Goal: Task Accomplishment & Management: Use online tool/utility

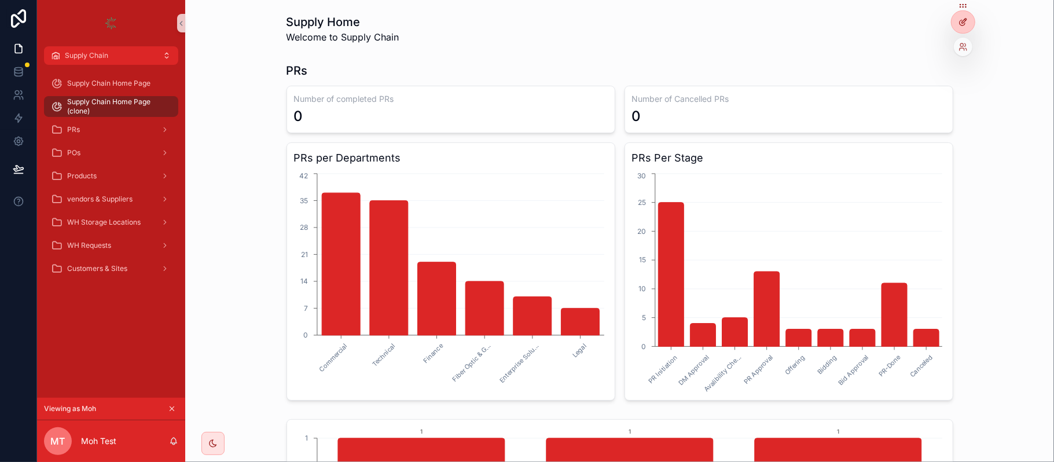
click at [955, 22] on div at bounding box center [962, 22] width 23 height 22
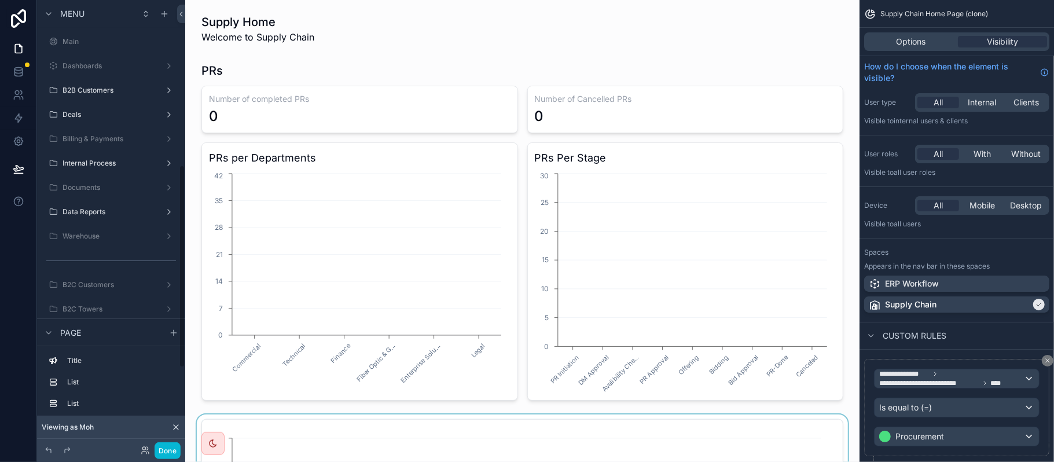
scroll to position [364, 0]
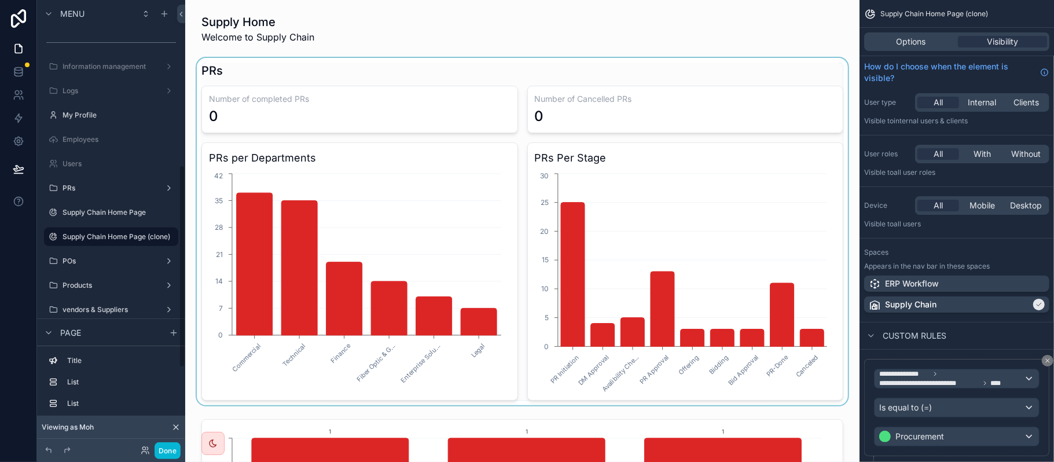
click at [469, 104] on div "scrollable content" at bounding box center [522, 231] width 656 height 347
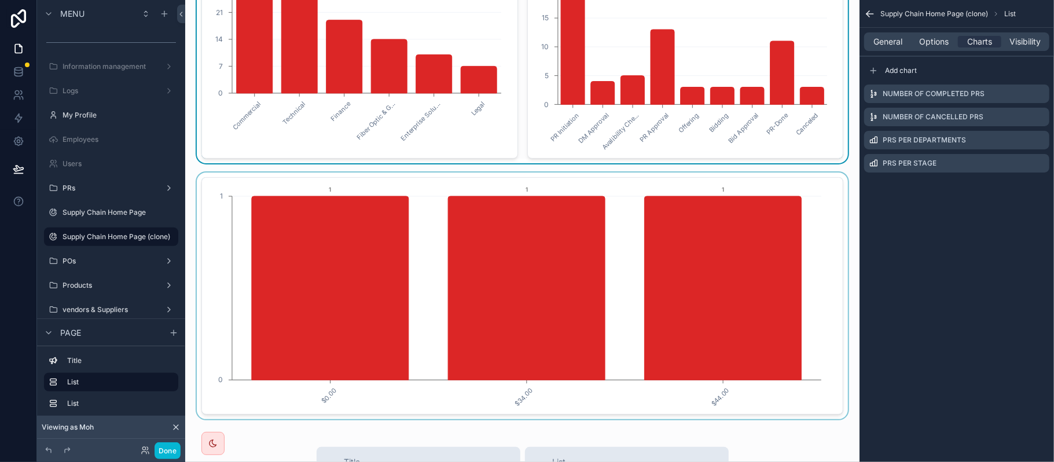
scroll to position [308, 0]
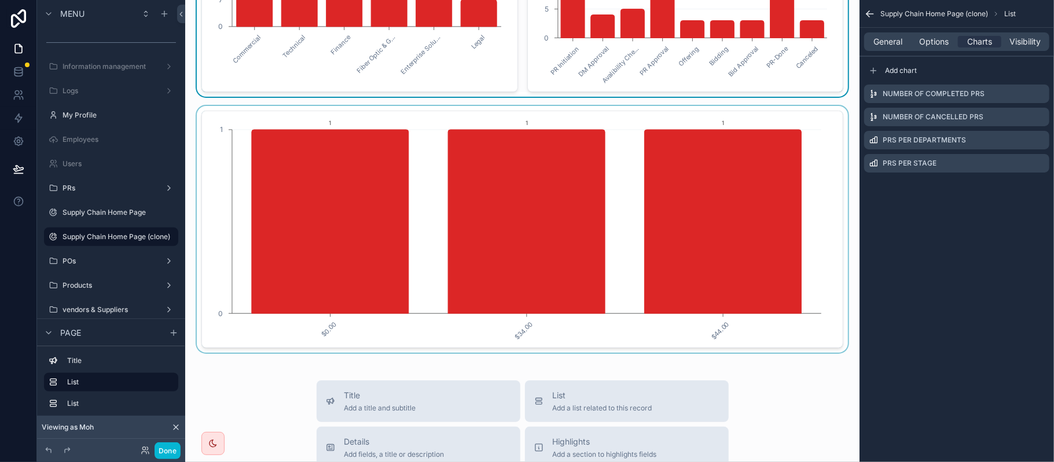
click at [535, 222] on div "scrollable content" at bounding box center [522, 229] width 656 height 247
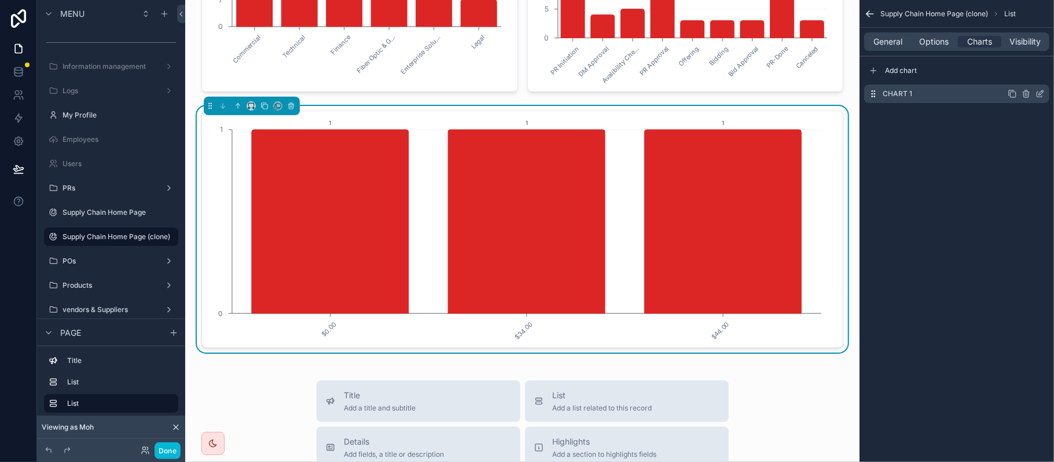
click at [1027, 95] on icon "scrollable content" at bounding box center [1027, 94] width 0 height 2
click at [1017, 76] on icon at bounding box center [1021, 75] width 9 height 9
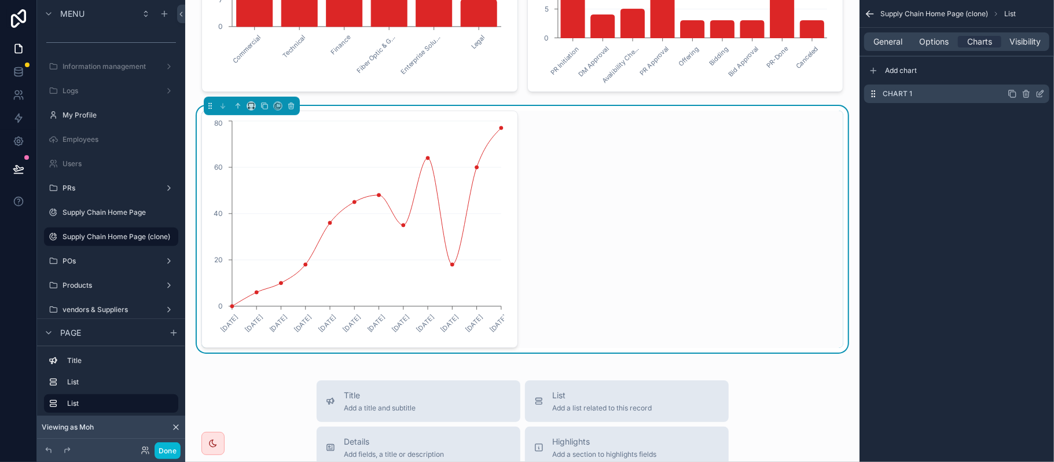
click at [1023, 90] on icon "scrollable content" at bounding box center [1025, 93] width 9 height 9
click at [1017, 79] on icon at bounding box center [1021, 75] width 9 height 9
click at [882, 40] on span "General" at bounding box center [888, 42] width 29 height 12
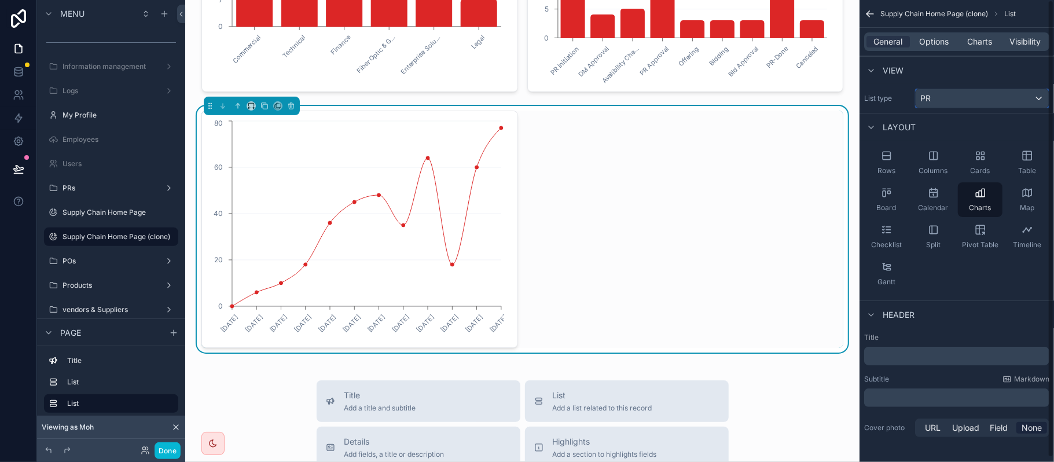
click at [962, 108] on button "PR" at bounding box center [982, 99] width 134 height 20
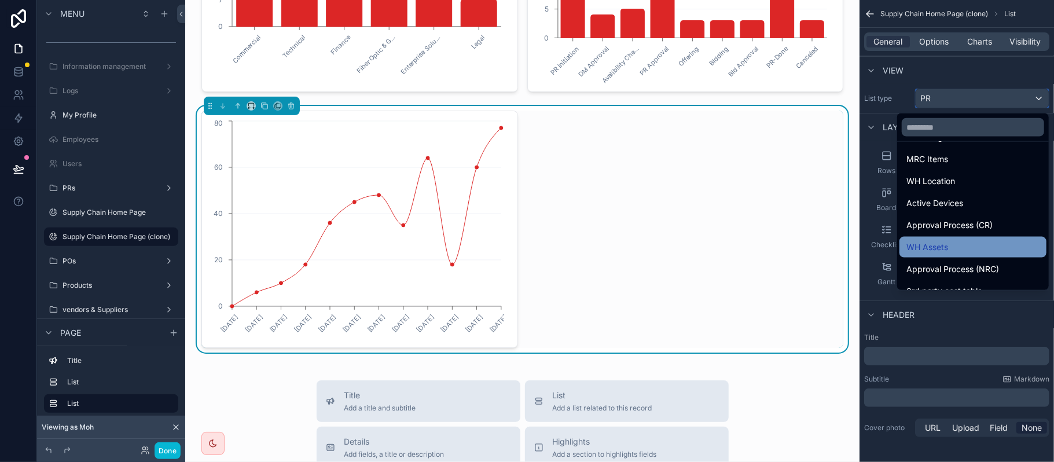
scroll to position [540, 0]
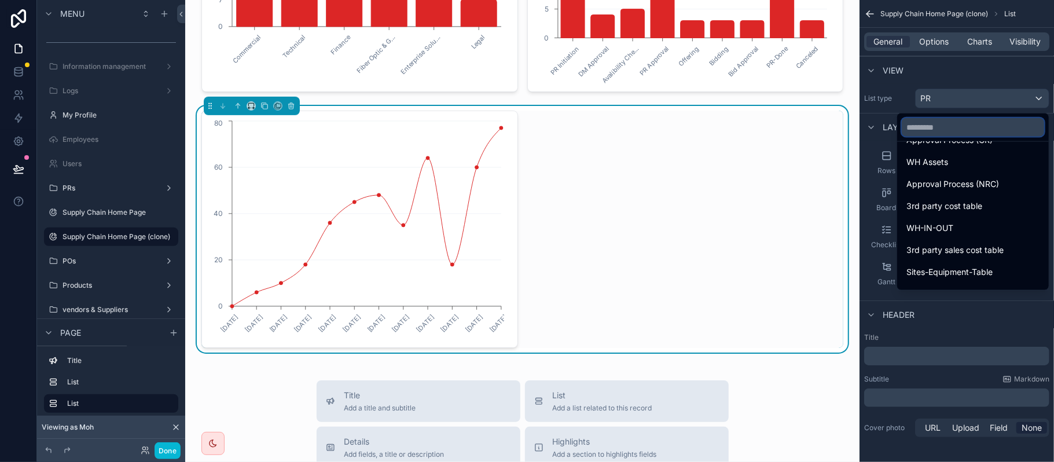
click at [938, 130] on input "text" at bounding box center [973, 127] width 142 height 19
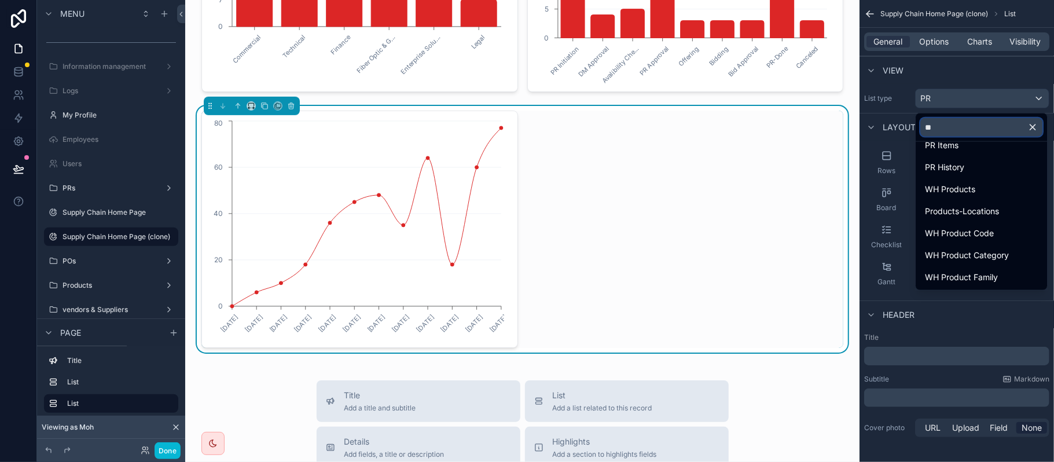
scroll to position [167, 0]
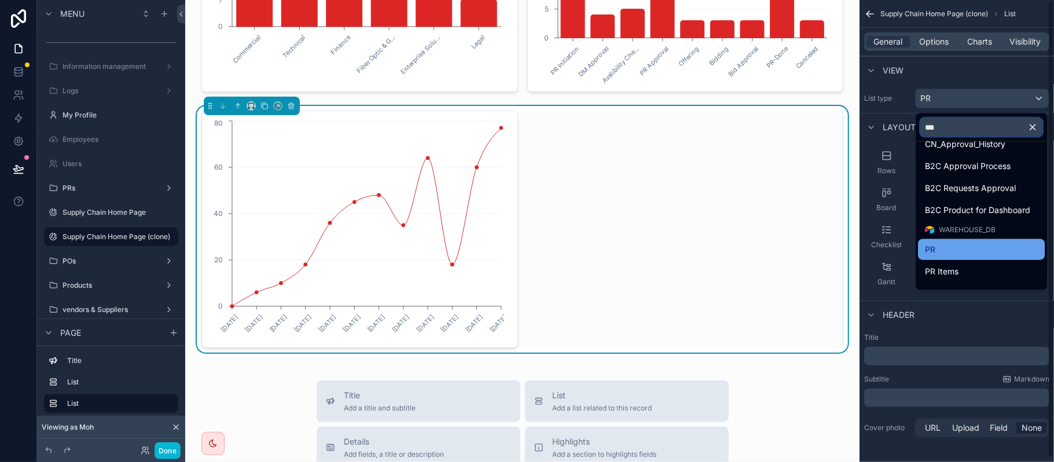
type input "**"
click at [961, 248] on div "PR" at bounding box center [981, 249] width 113 height 14
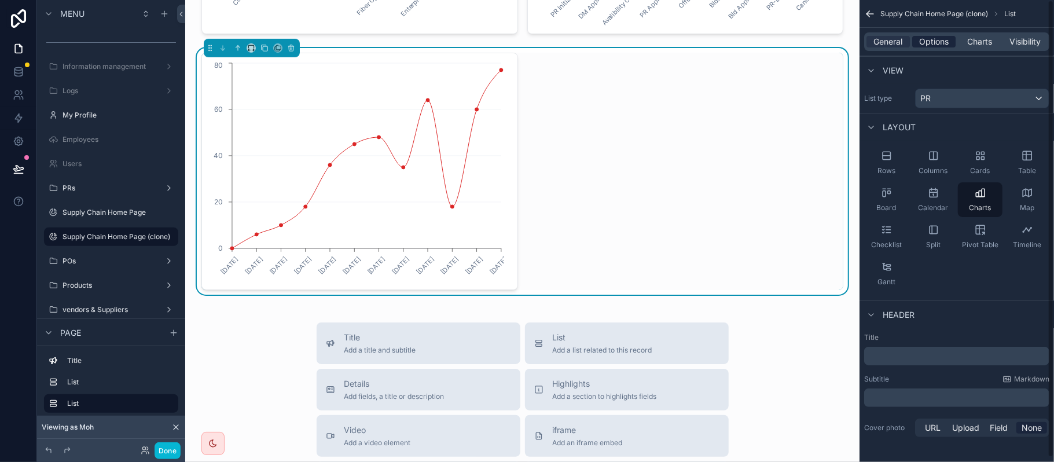
scroll to position [385, 0]
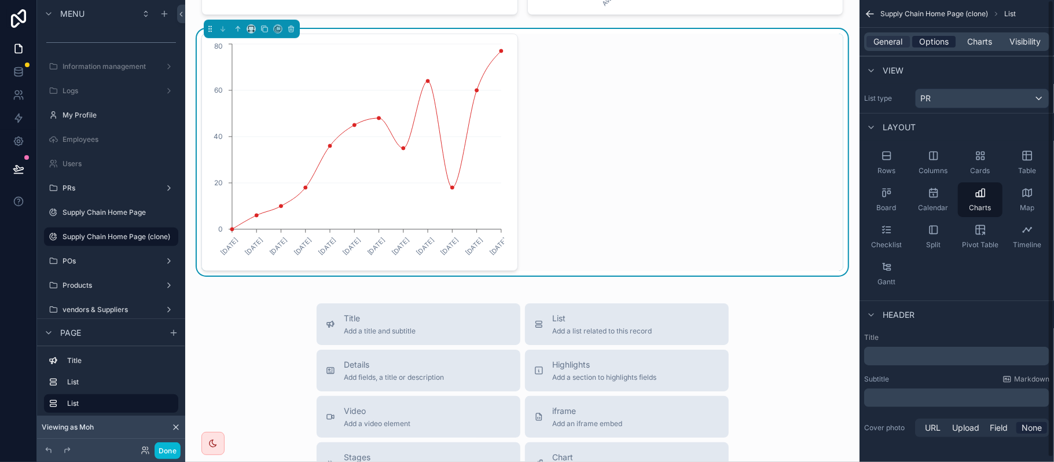
click at [946, 45] on span "Options" at bounding box center [934, 42] width 30 height 12
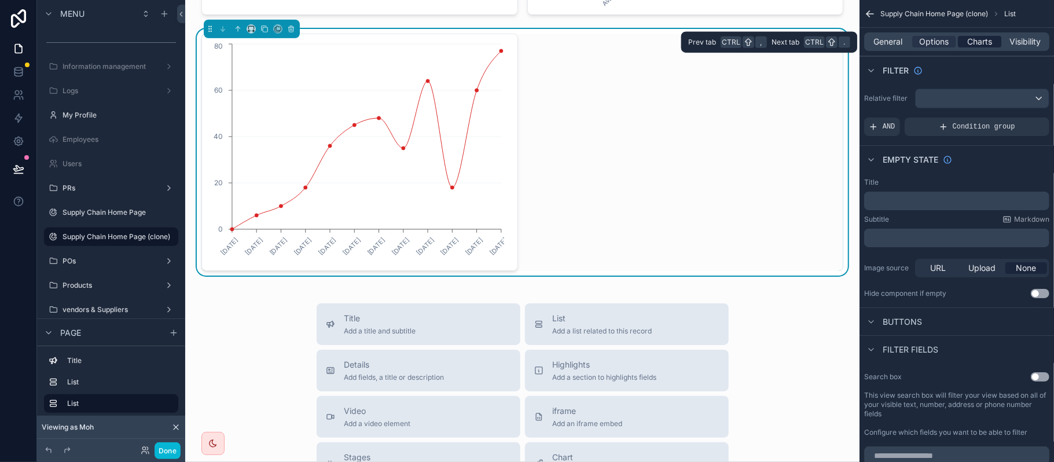
click at [980, 42] on span "Charts" at bounding box center [979, 42] width 25 height 12
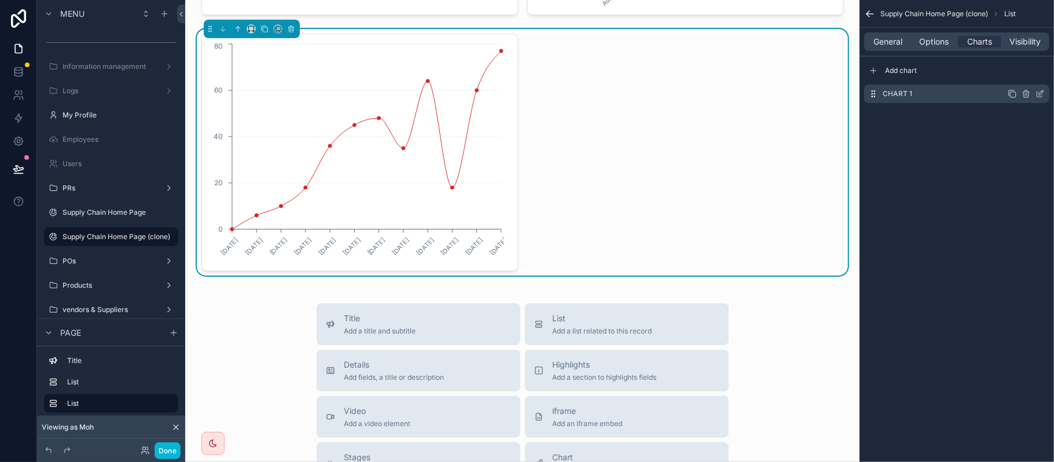
click at [946, 88] on div "Chart 1" at bounding box center [956, 93] width 185 height 19
click at [1042, 91] on icon "scrollable content" at bounding box center [1042, 91] width 1 height 1
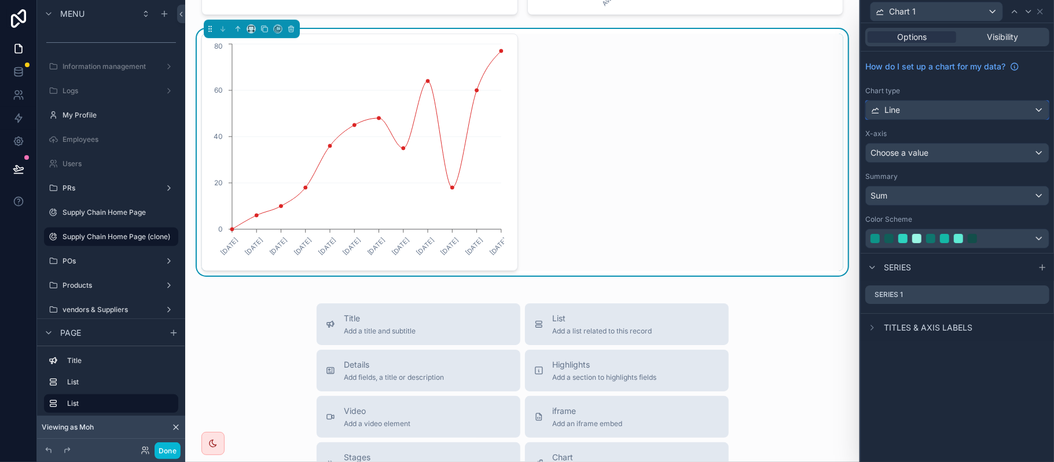
click at [948, 102] on div "Line" at bounding box center [957, 110] width 183 height 19
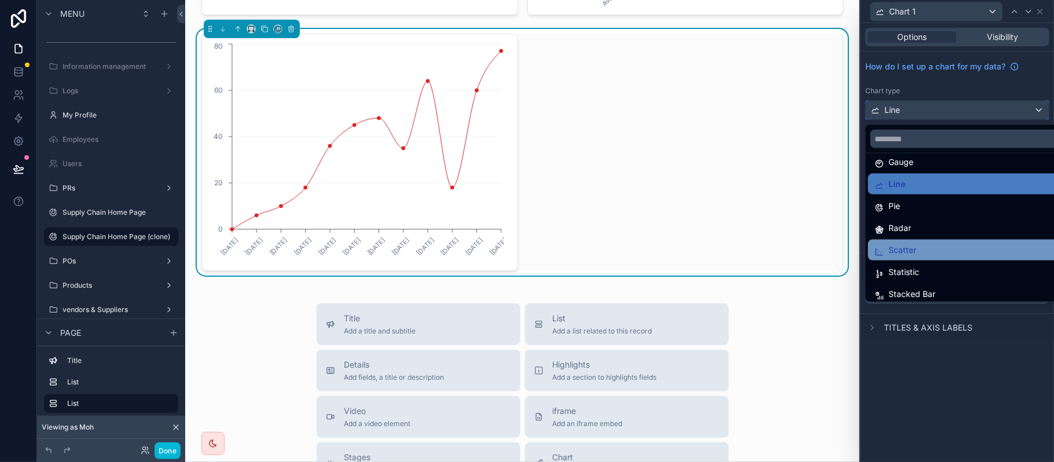
scroll to position [82, 0]
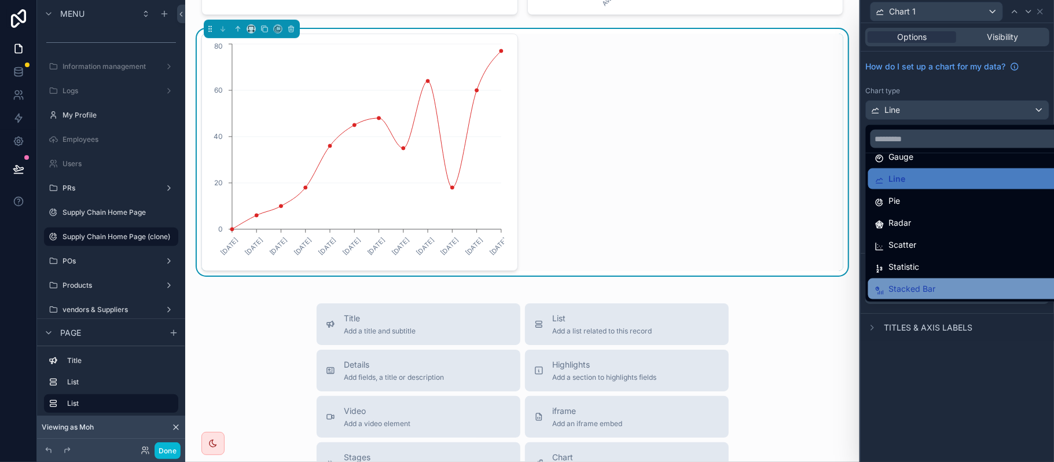
click at [945, 285] on div "Stacked Bar" at bounding box center [970, 289] width 191 height 14
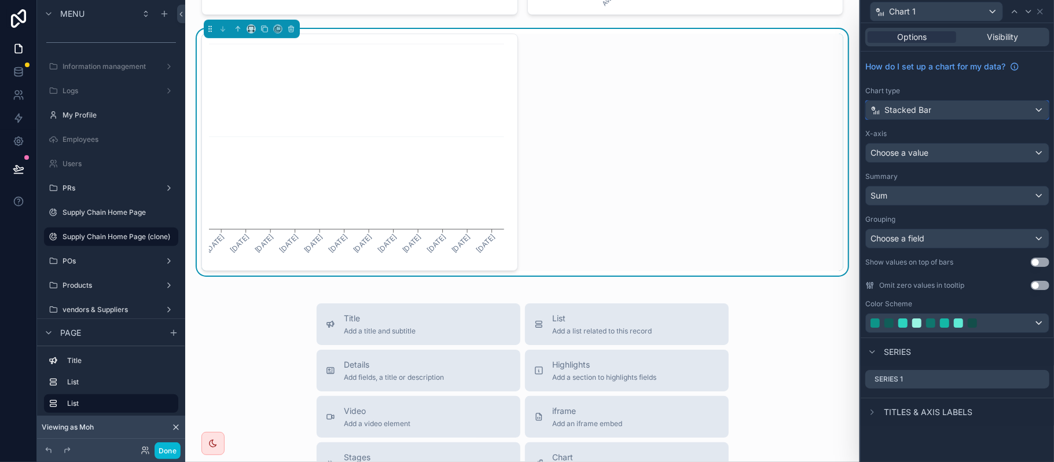
click at [929, 109] on span "Stacked Bar" at bounding box center [907, 110] width 47 height 12
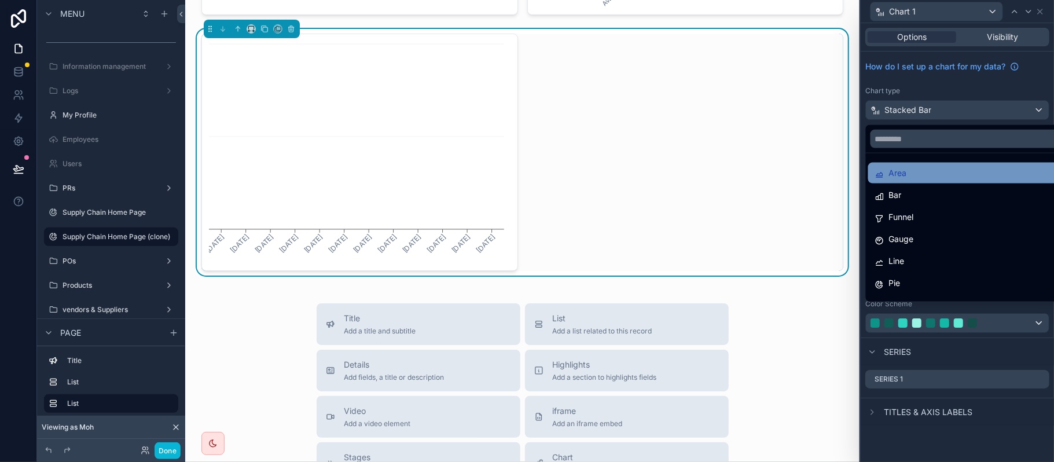
click at [916, 170] on div "Area" at bounding box center [970, 173] width 191 height 14
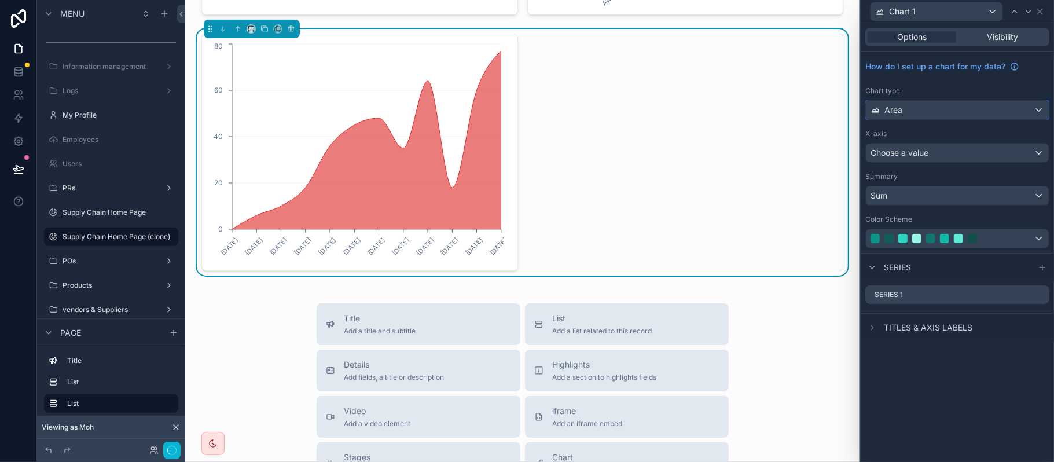
click at [975, 107] on div "Area" at bounding box center [957, 110] width 183 height 19
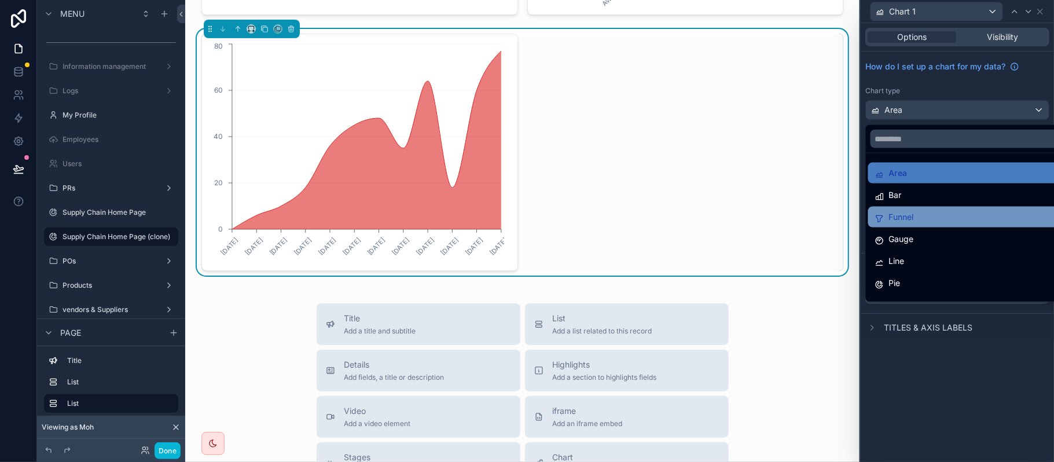
click at [943, 210] on div "Funnel" at bounding box center [970, 217] width 191 height 14
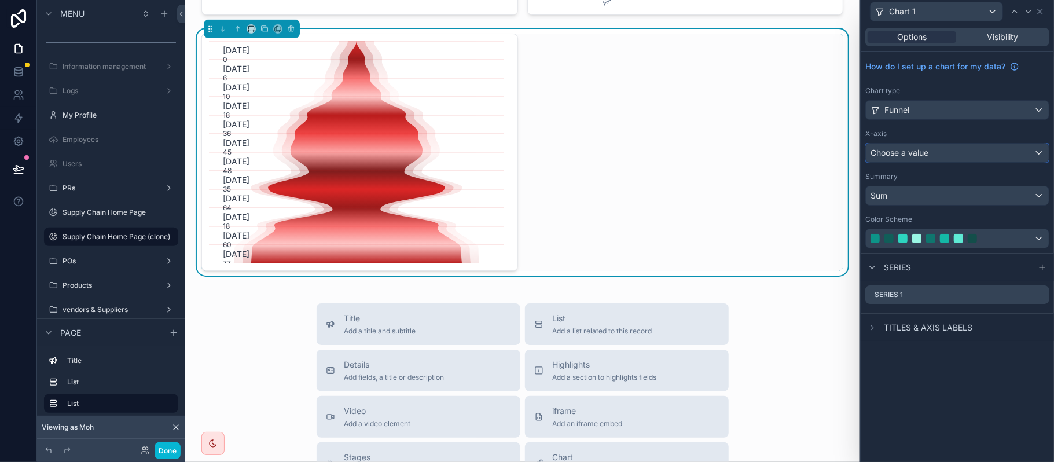
click at [940, 144] on button "Choose a value" at bounding box center [957, 153] width 184 height 20
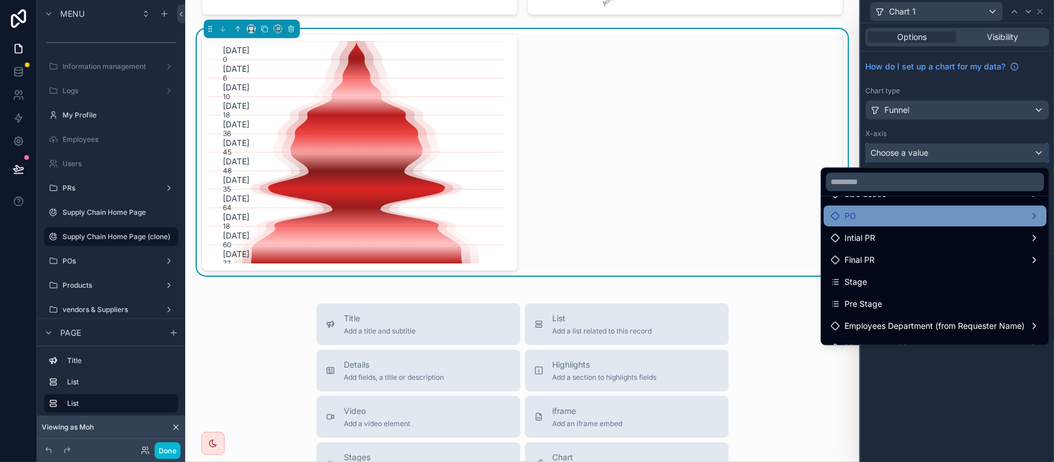
scroll to position [231, 0]
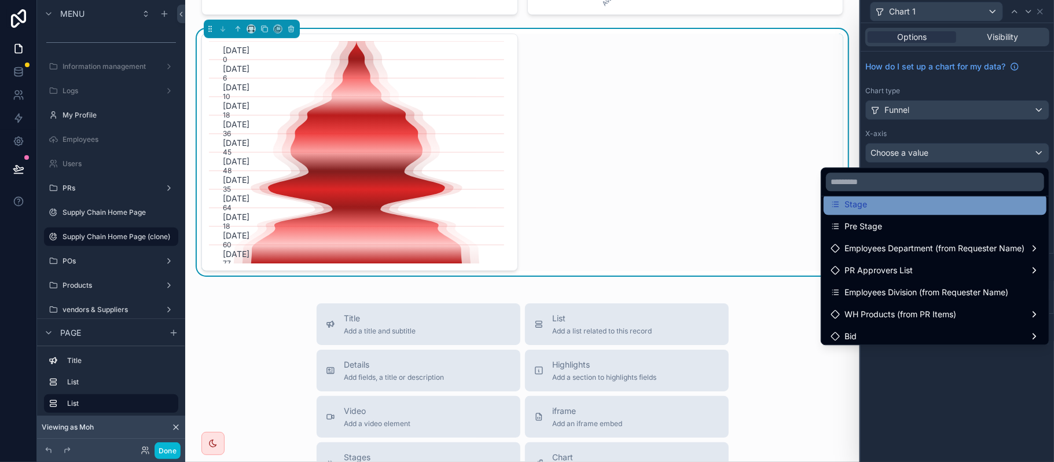
click at [846, 201] on span "Stage" at bounding box center [855, 204] width 23 height 14
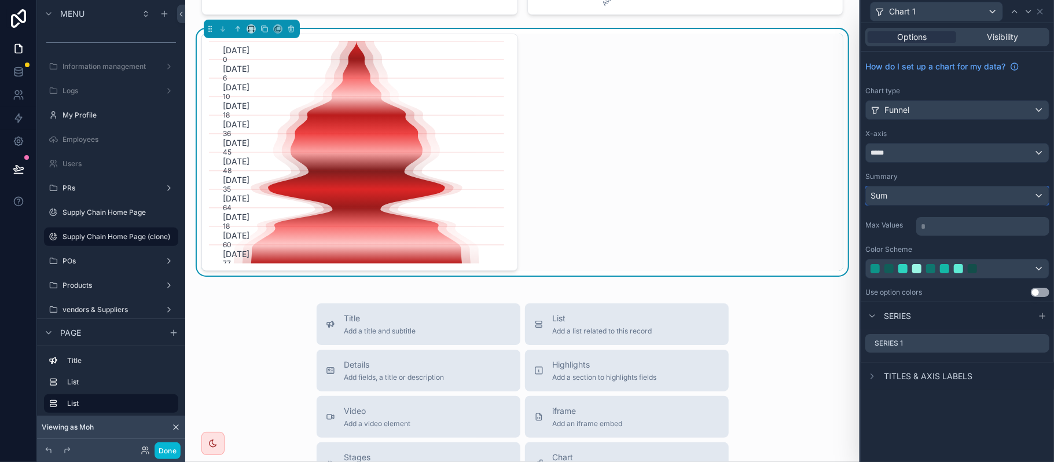
click at [929, 193] on div "Sum" at bounding box center [957, 195] width 183 height 19
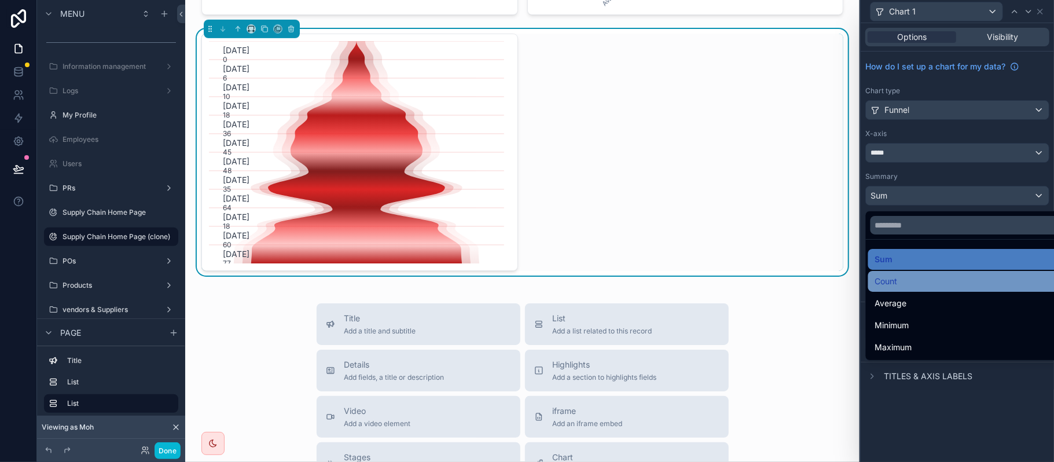
click at [915, 277] on div "Count" at bounding box center [970, 281] width 191 height 14
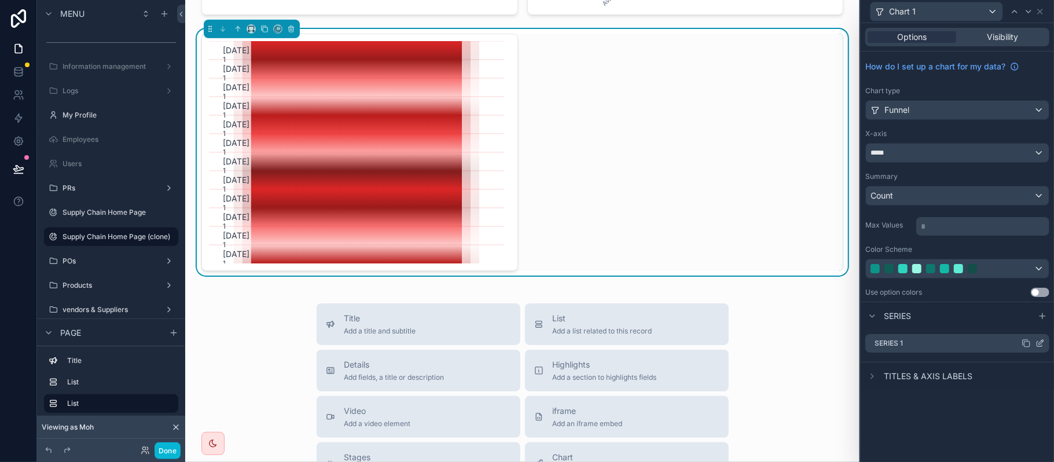
click at [1037, 346] on icon at bounding box center [1039, 343] width 5 height 5
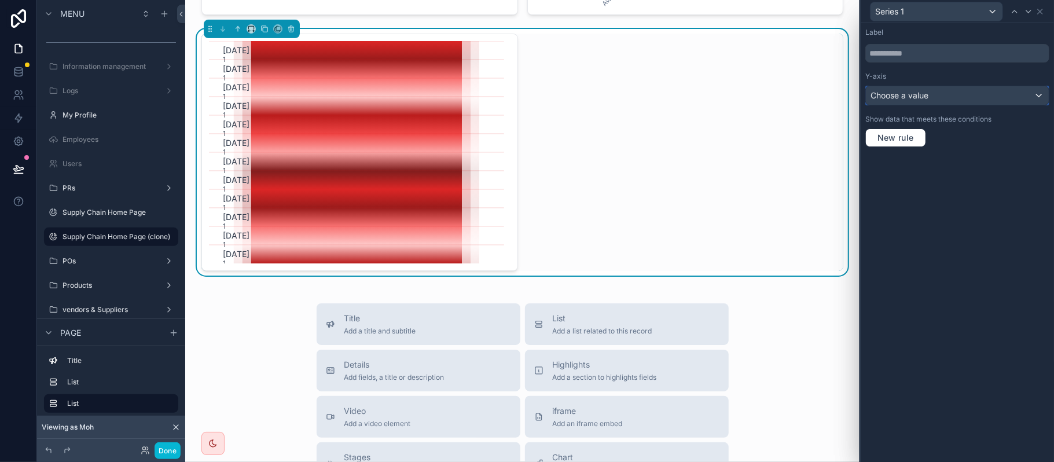
click at [931, 87] on div "Choose a value" at bounding box center [957, 95] width 183 height 19
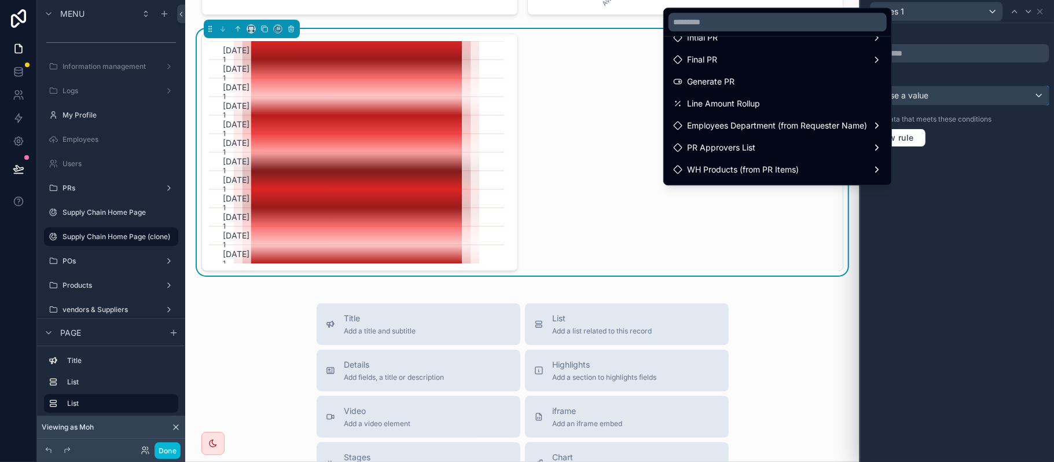
scroll to position [308, 0]
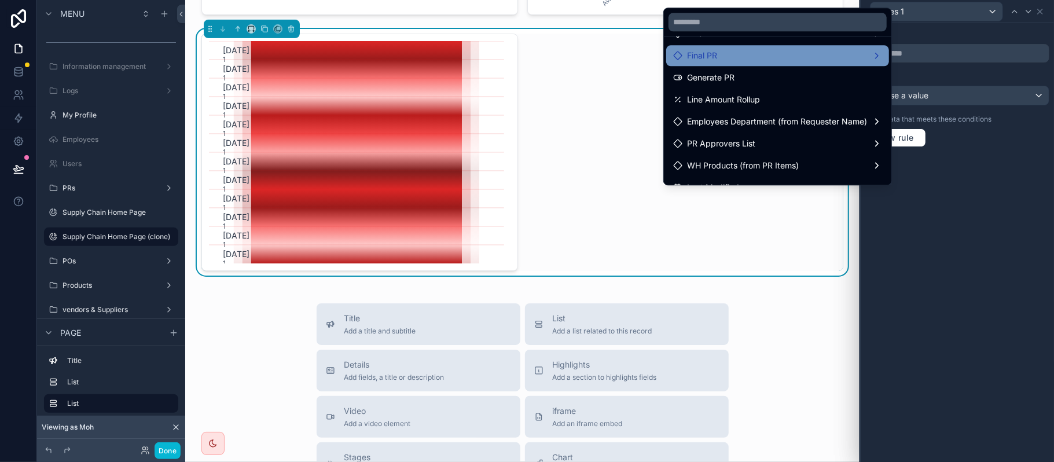
click at [729, 53] on div "Final PR" at bounding box center [777, 56] width 209 height 14
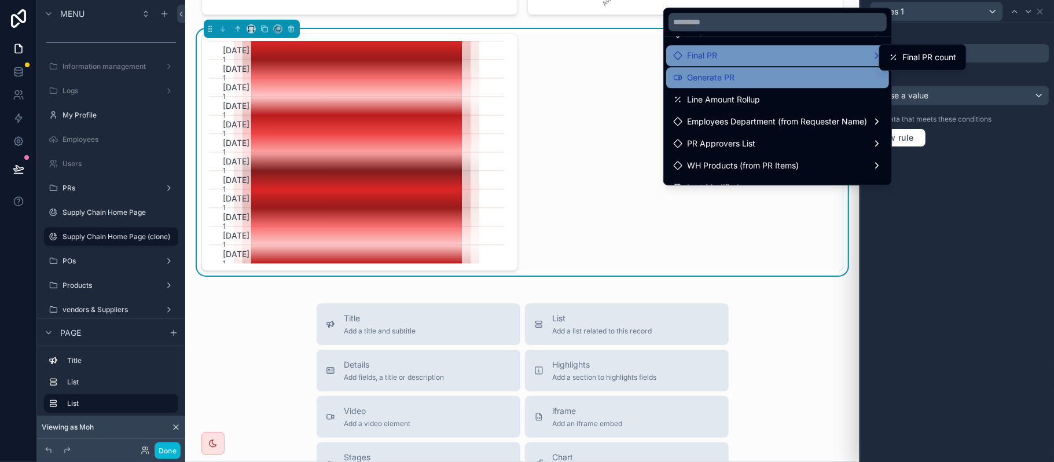
click at [739, 73] on div "Generate PR" at bounding box center [777, 78] width 209 height 14
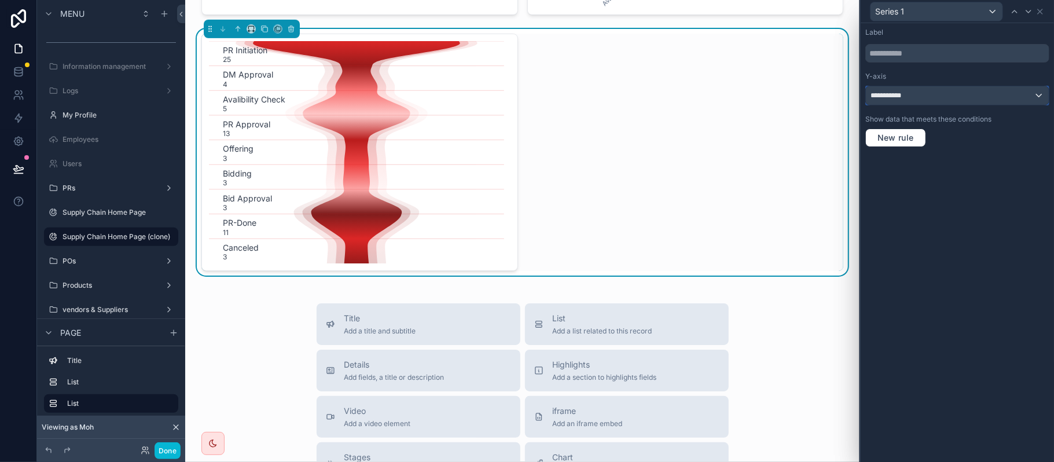
click at [896, 97] on span "**********" at bounding box center [890, 95] width 41 height 9
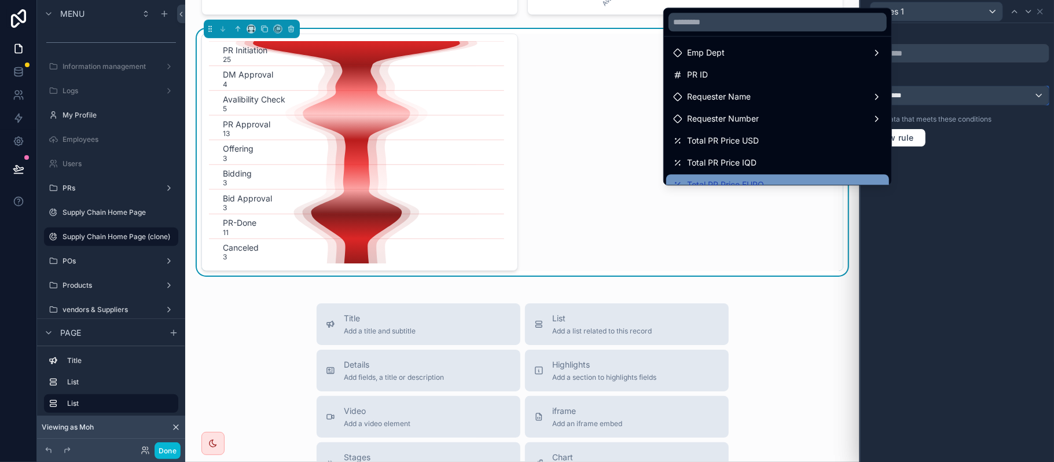
scroll to position [0, 0]
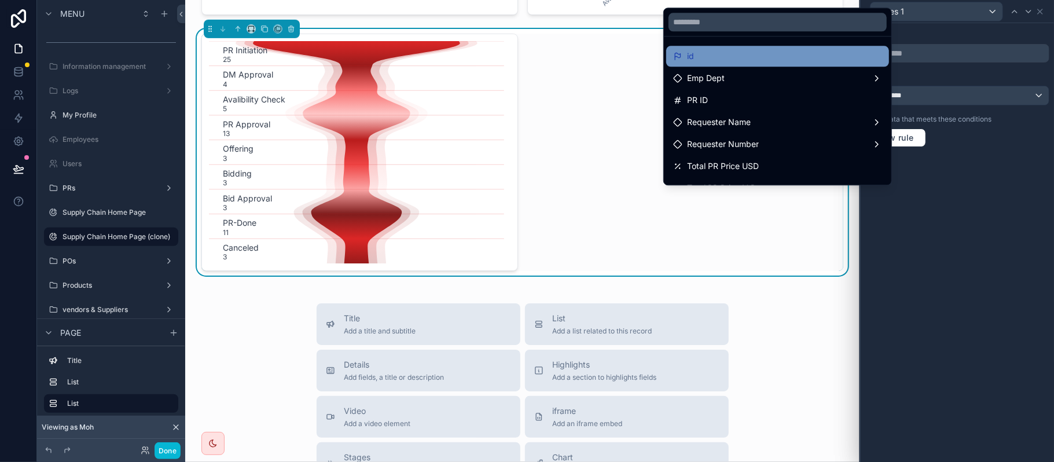
click at [786, 59] on div "id" at bounding box center [777, 56] width 209 height 14
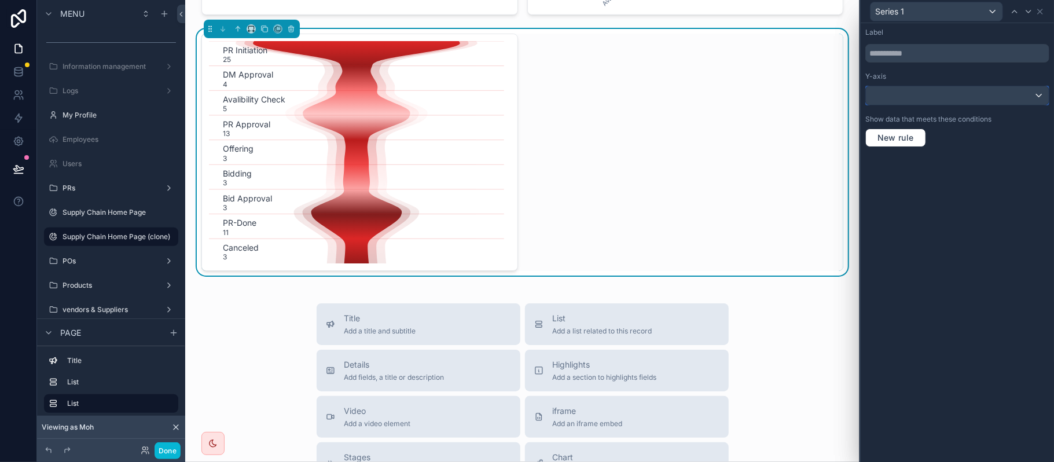
click at [914, 100] on div at bounding box center [957, 95] width 183 height 19
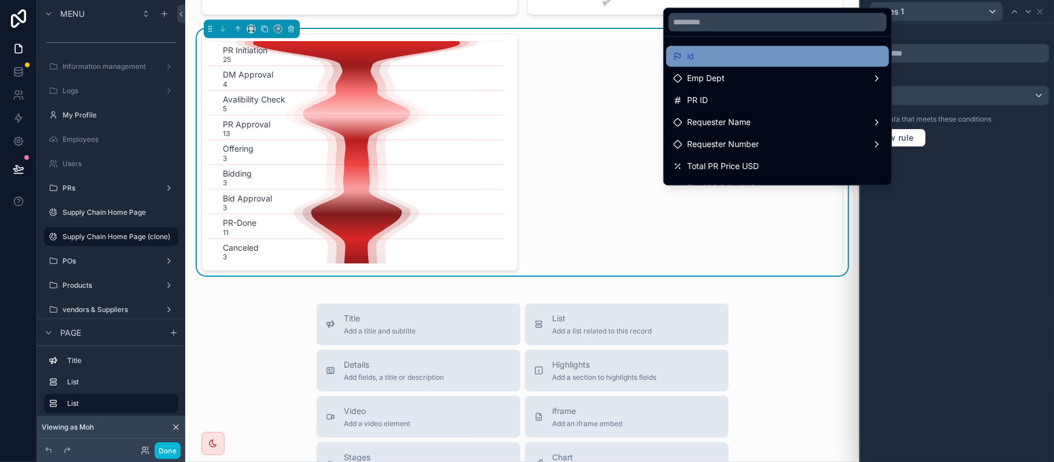
click at [811, 65] on div "id" at bounding box center [777, 56] width 223 height 21
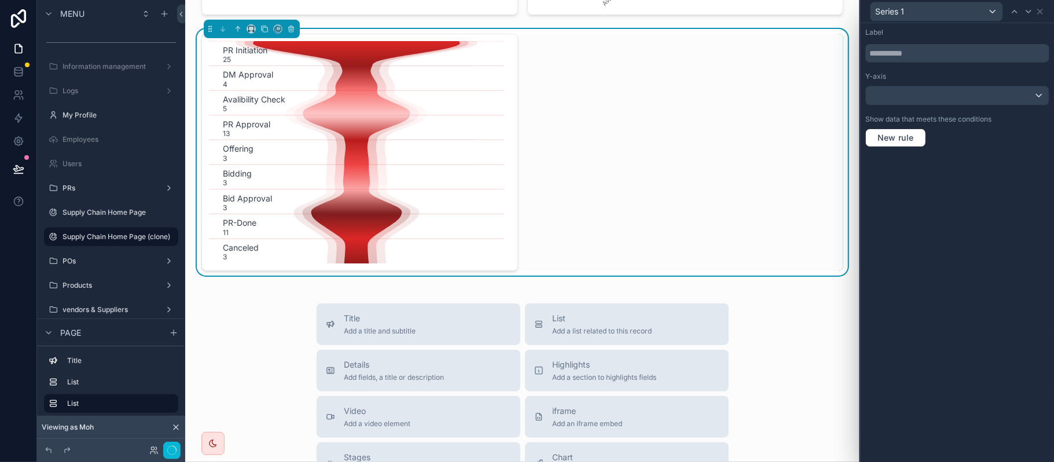
click at [1045, 12] on div "Series 1" at bounding box center [957, 11] width 184 height 23
click at [1034, 13] on div at bounding box center [1028, 12] width 14 height 14
click at [1039, 10] on icon at bounding box center [1040, 11] width 5 height 5
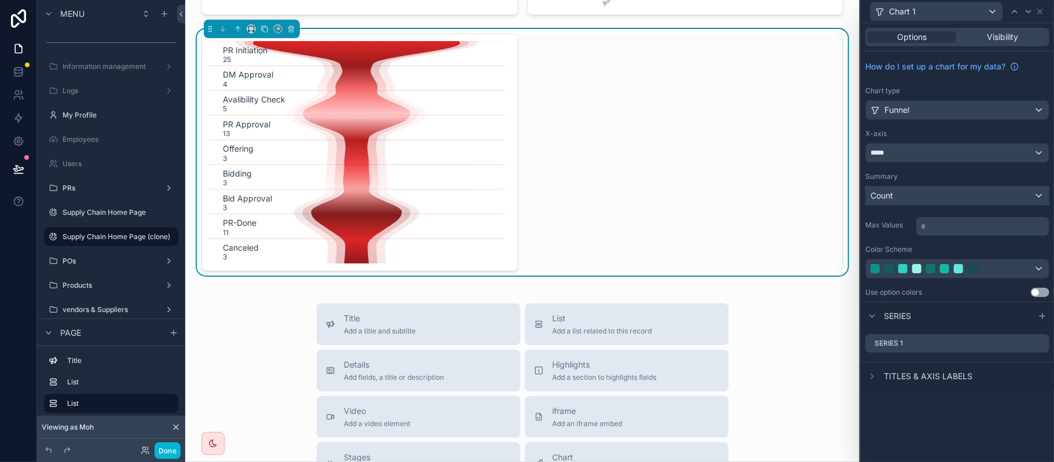
click at [917, 204] on div "Count" at bounding box center [957, 195] width 183 height 19
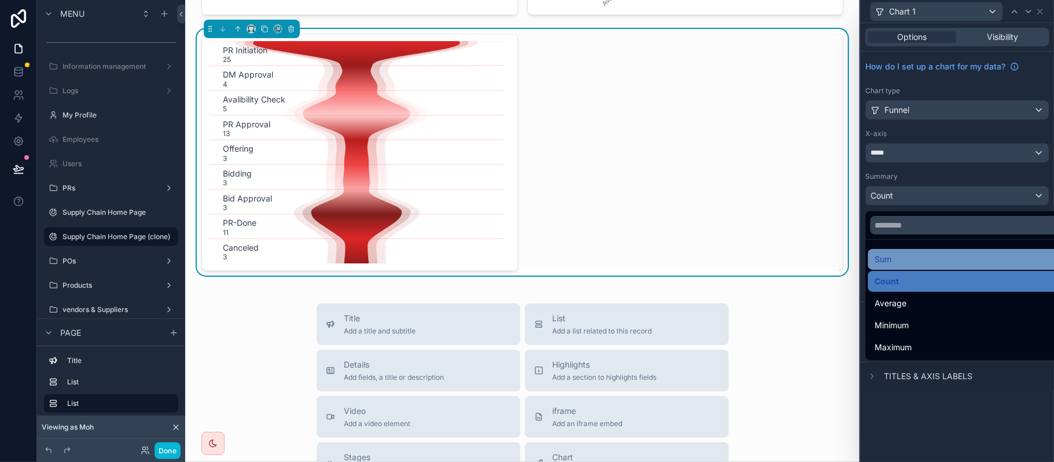
click at [915, 258] on div "Sum" at bounding box center [970, 259] width 191 height 14
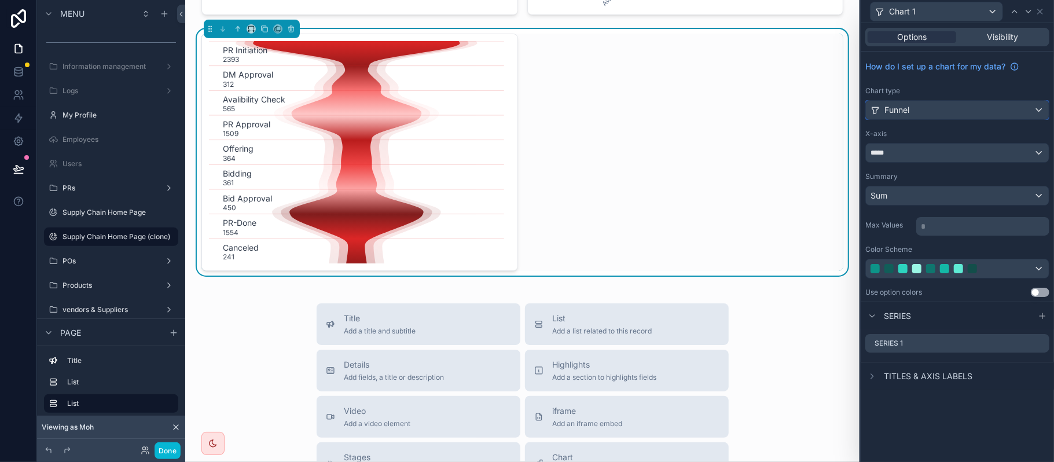
click at [919, 104] on div "Funnel" at bounding box center [957, 110] width 183 height 19
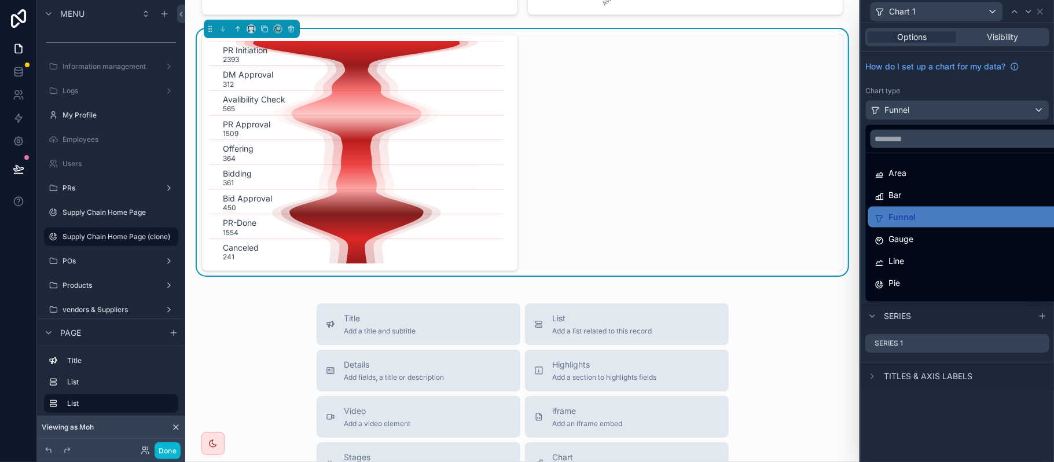
click at [919, 104] on div at bounding box center [957, 231] width 193 height 462
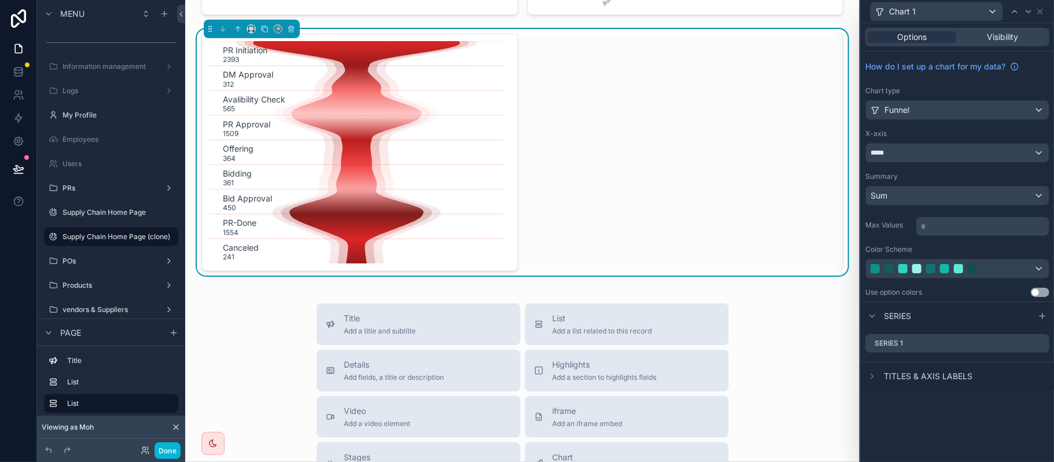
click at [938, 227] on p "* ﻿" at bounding box center [984, 227] width 126 height 12
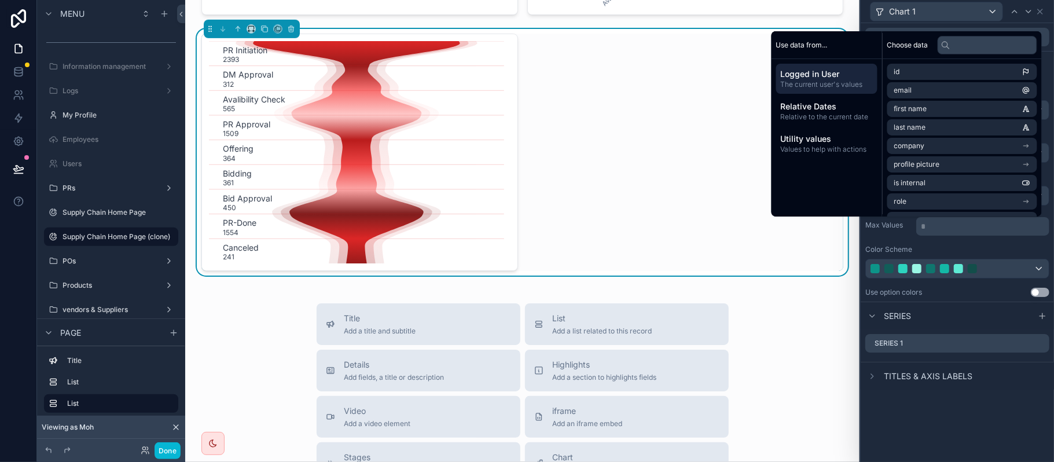
click at [938, 227] on p "* ﻿" at bounding box center [984, 227] width 126 height 12
click at [1005, 246] on div "Color Scheme" at bounding box center [957, 249] width 184 height 9
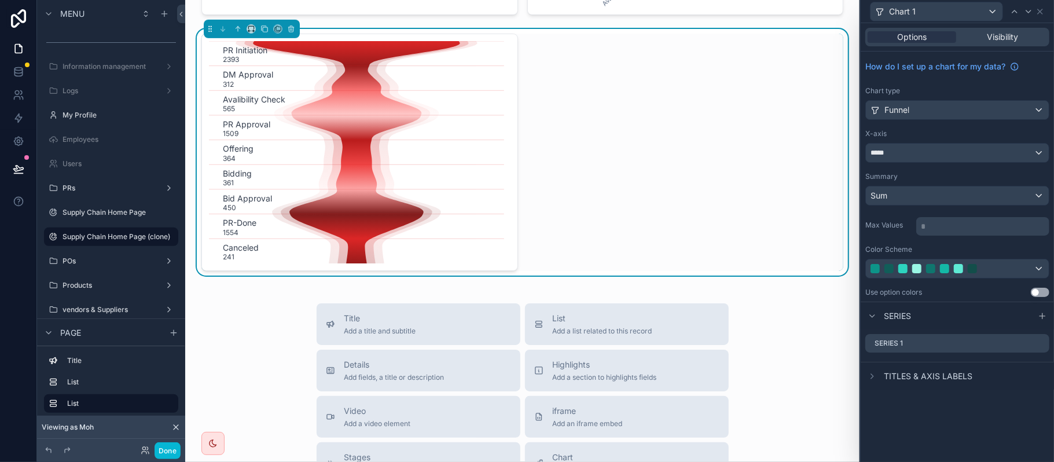
click at [943, 382] on span "Titles & Axis labels" at bounding box center [928, 376] width 89 height 12
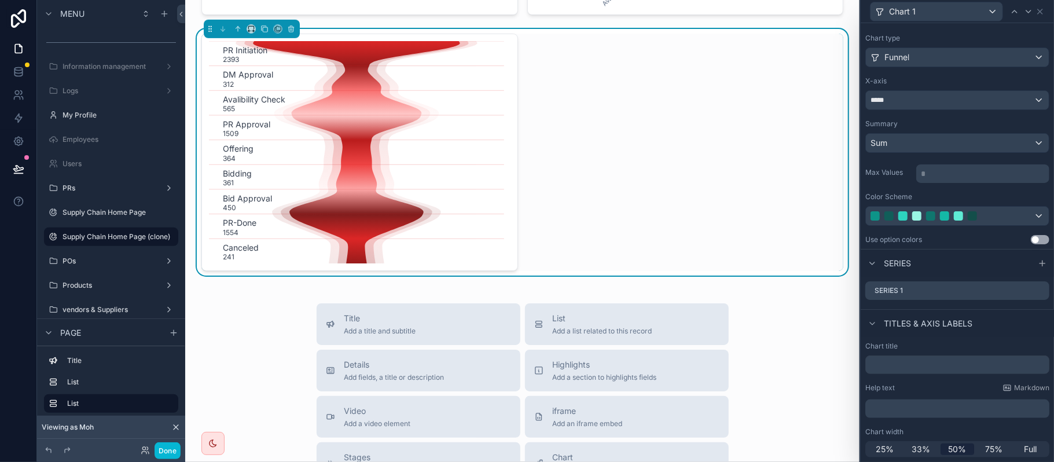
scroll to position [54, 0]
click at [985, 450] on span "75%" at bounding box center [993, 449] width 17 height 12
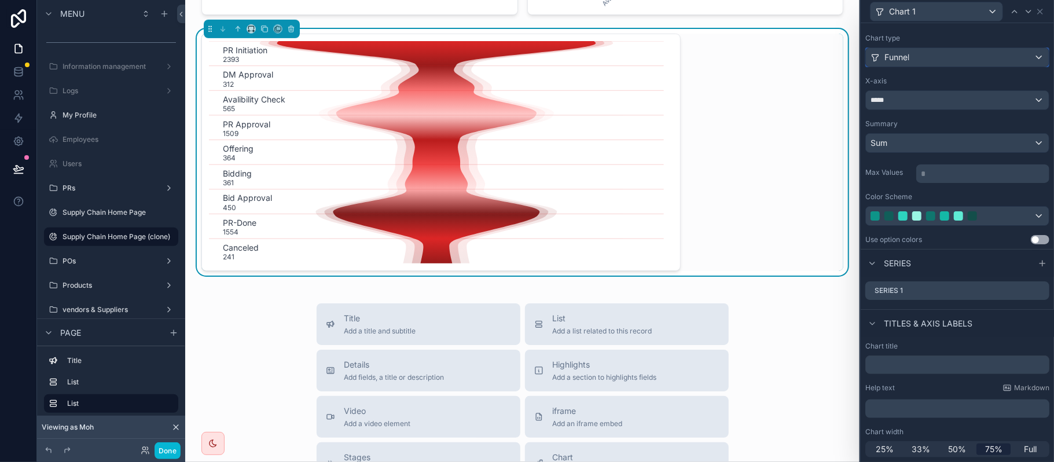
click at [938, 54] on div "Funnel" at bounding box center [957, 57] width 183 height 19
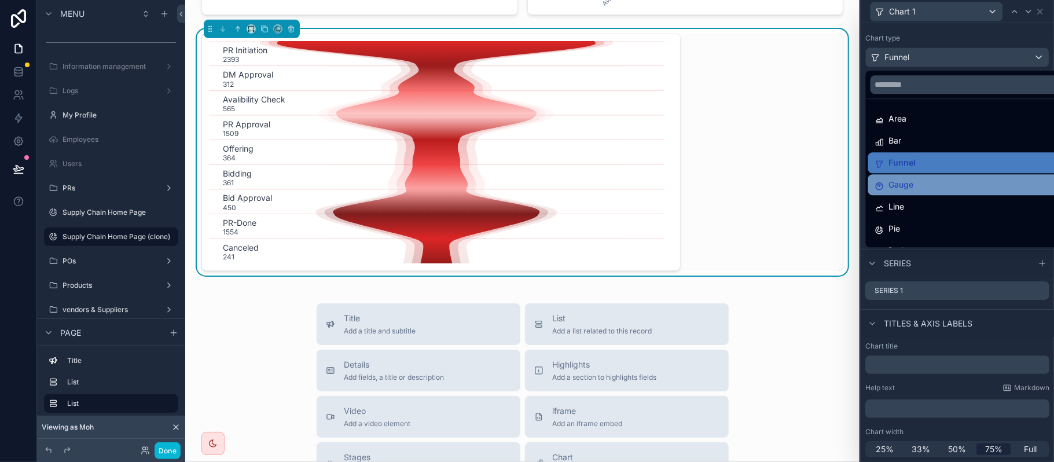
click at [907, 190] on span "Gauge" at bounding box center [901, 185] width 25 height 14
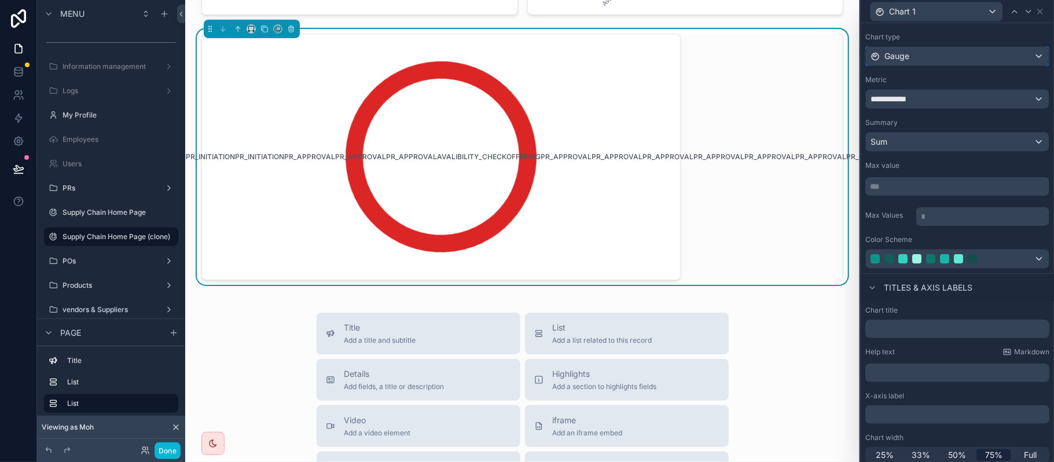
click at [936, 59] on div "Gauge" at bounding box center [957, 56] width 183 height 19
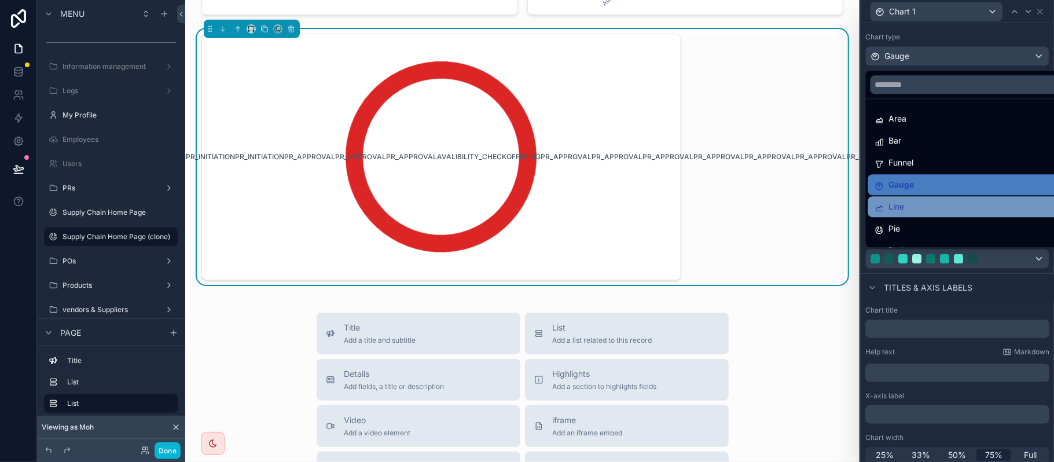
click at [921, 212] on div "Line" at bounding box center [964, 207] width 179 height 14
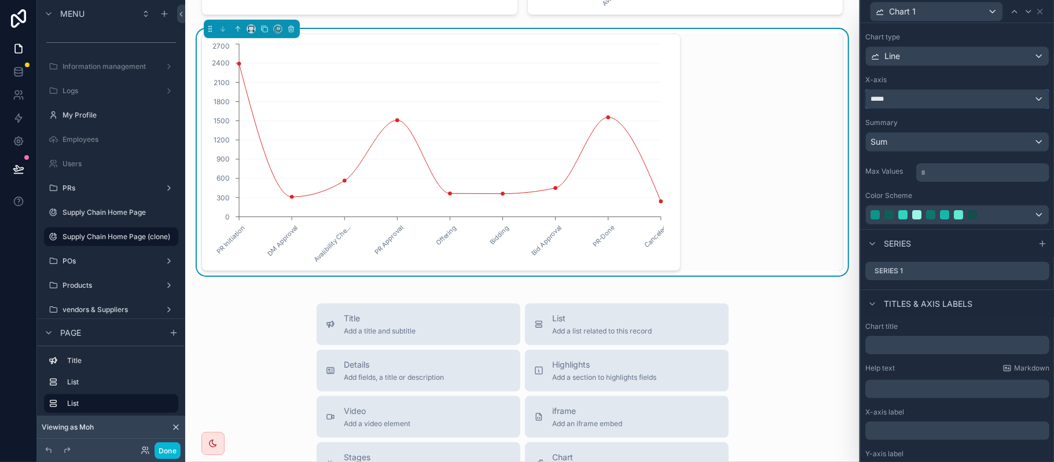
click at [902, 102] on div "*****" at bounding box center [957, 99] width 183 height 19
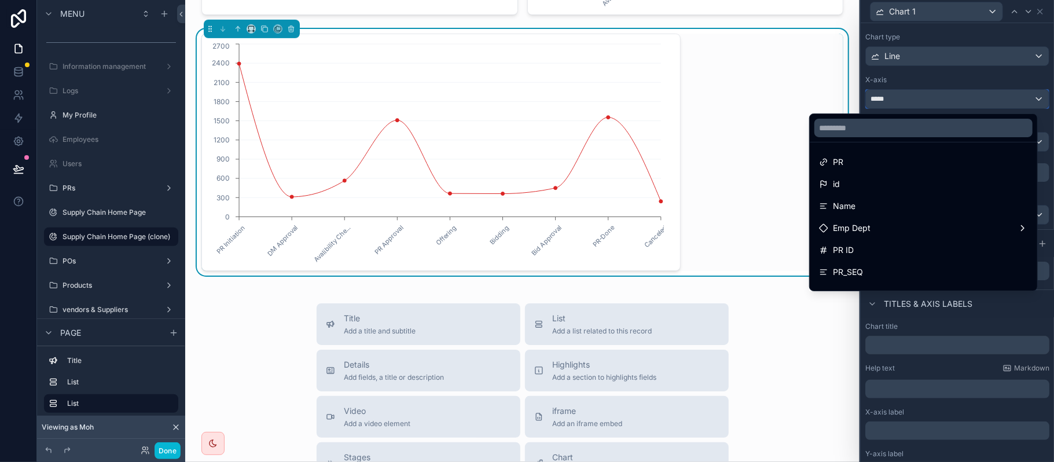
scroll to position [77, 0]
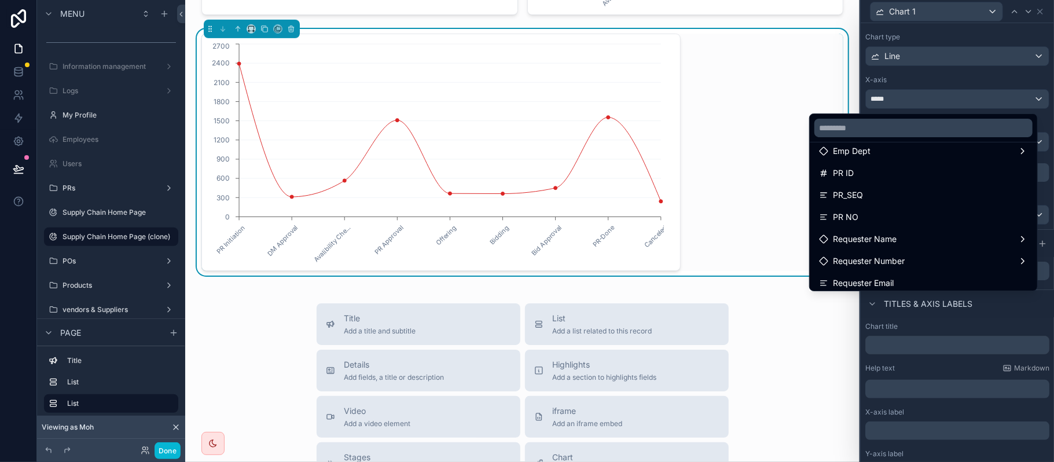
click at [915, 59] on div at bounding box center [957, 231] width 193 height 462
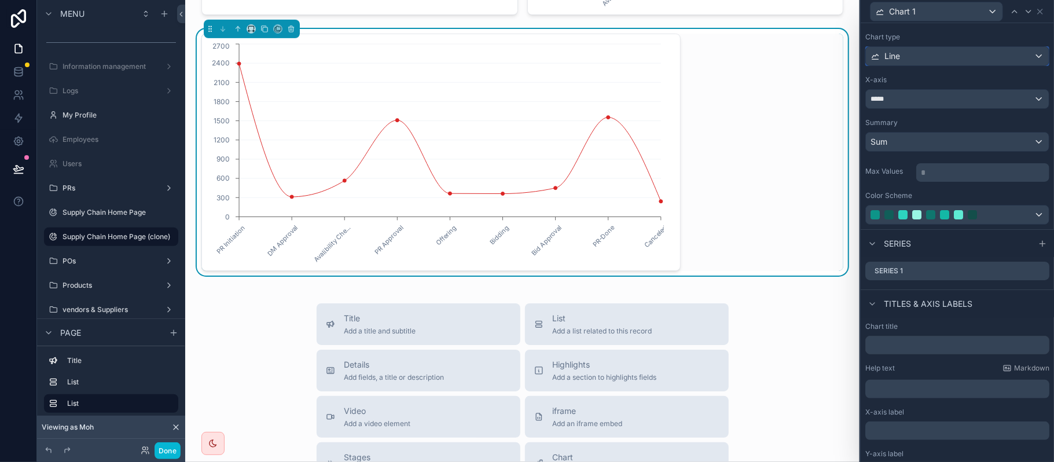
click at [914, 56] on div "Line" at bounding box center [957, 56] width 183 height 19
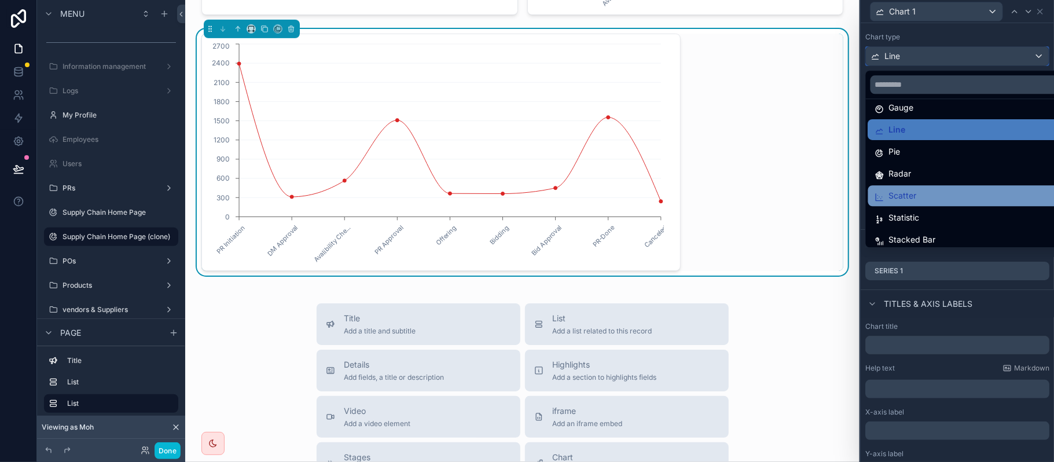
scroll to position [82, 0]
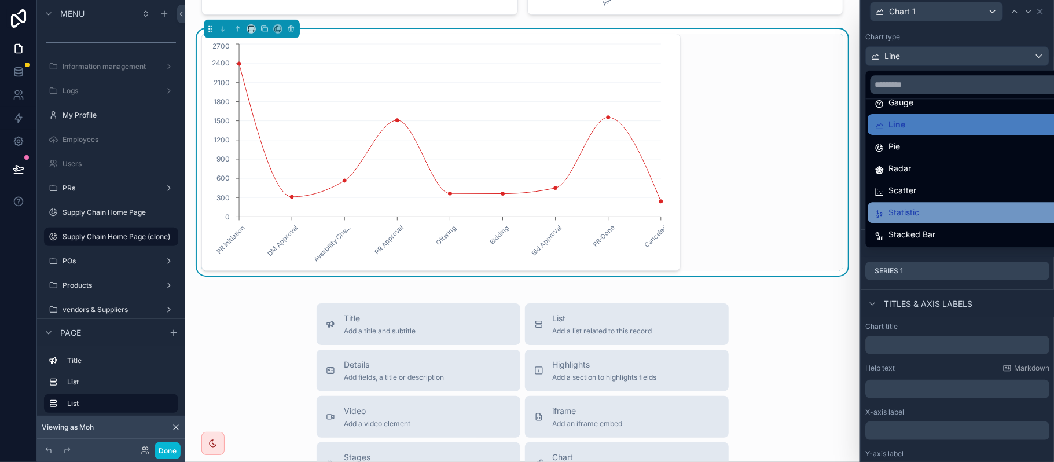
drag, startPoint x: 919, startPoint y: 200, endPoint x: 911, endPoint y: 216, distance: 18.1
click at [911, 216] on ul "Area Bar Funnel Gauge Line Pie Radar Scatter Statistic Stacked Bar" at bounding box center [965, 173] width 198 height 148
click at [908, 211] on span "Statistic" at bounding box center [904, 212] width 31 height 14
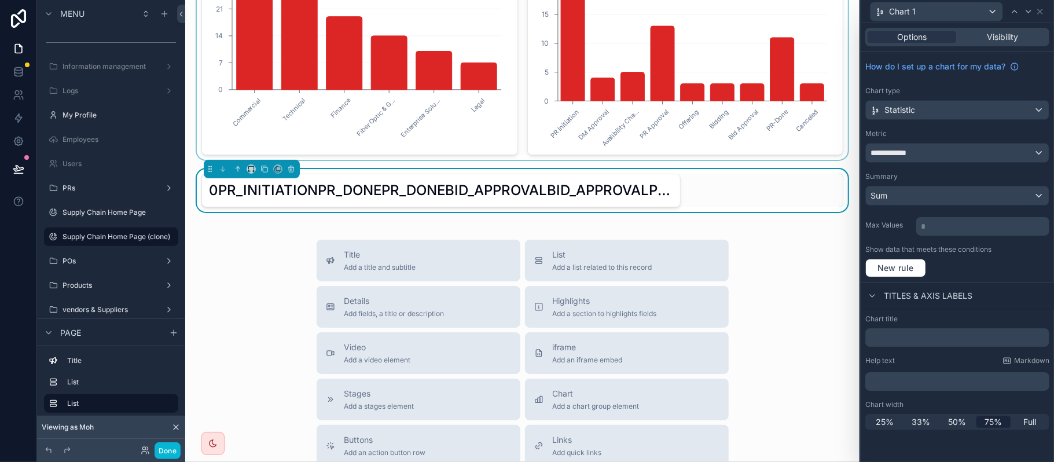
scroll to position [231, 0]
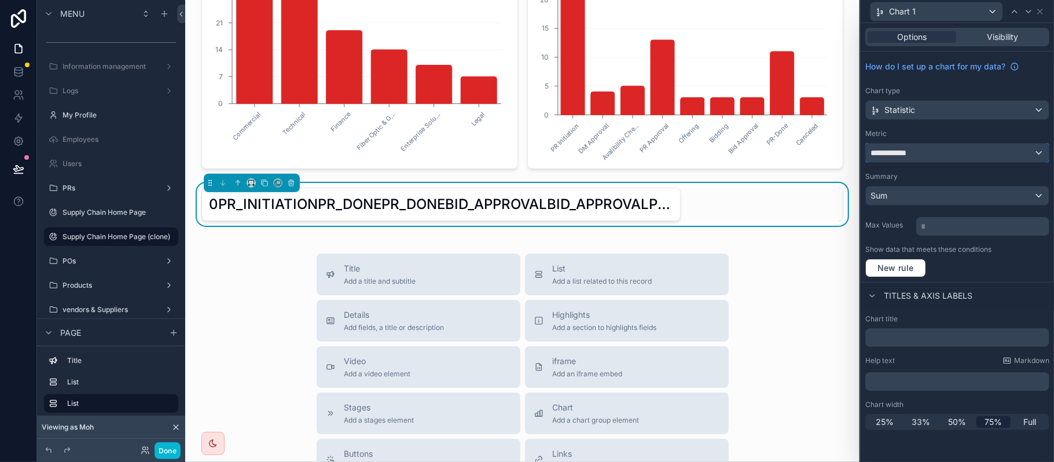
click at [895, 150] on span "**********" at bounding box center [891, 153] width 43 height 12
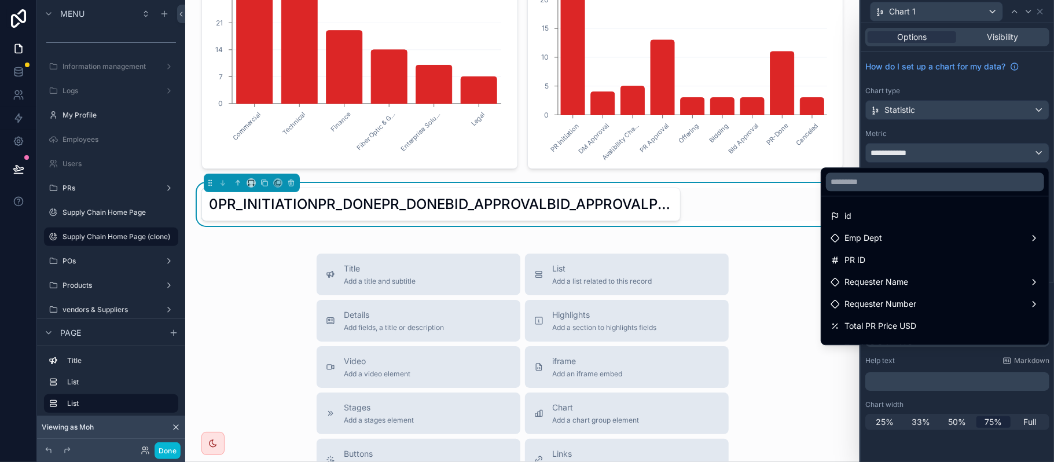
click at [906, 109] on div at bounding box center [957, 231] width 193 height 462
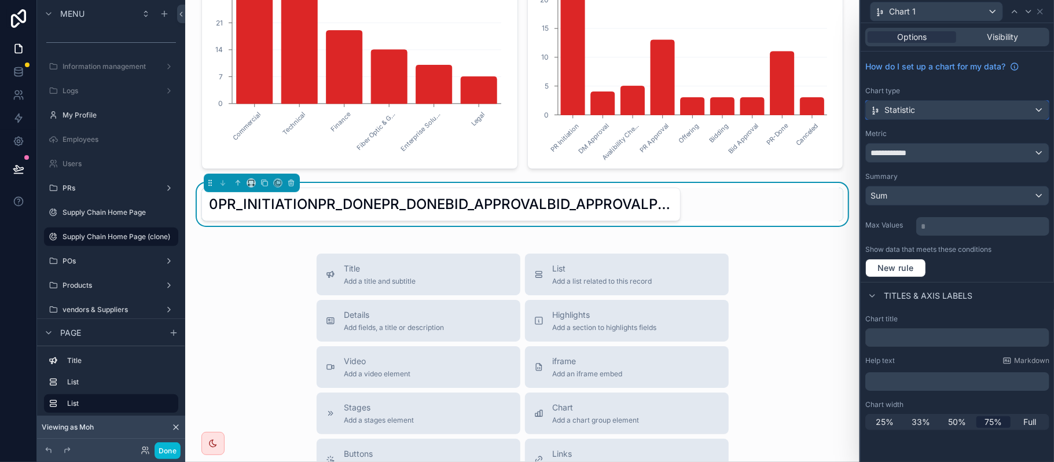
click at [910, 108] on span "Statistic" at bounding box center [899, 110] width 31 height 12
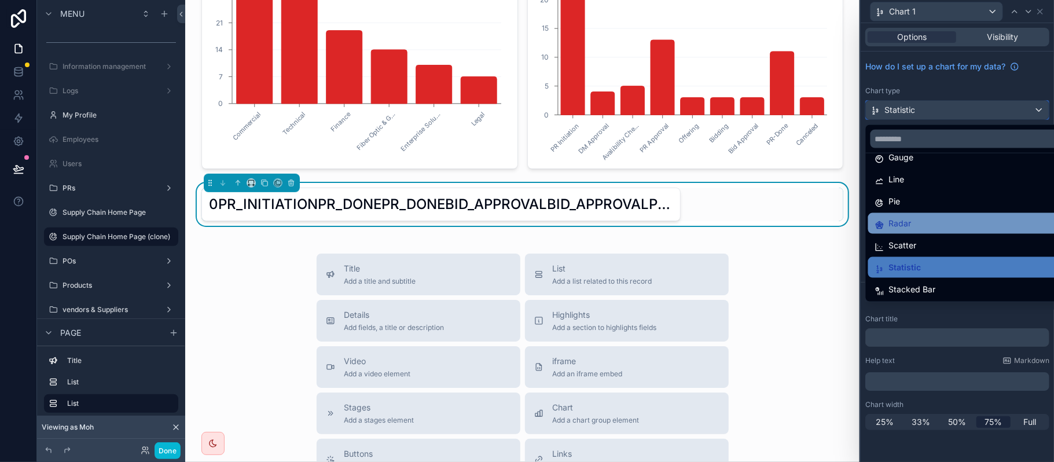
scroll to position [82, 0]
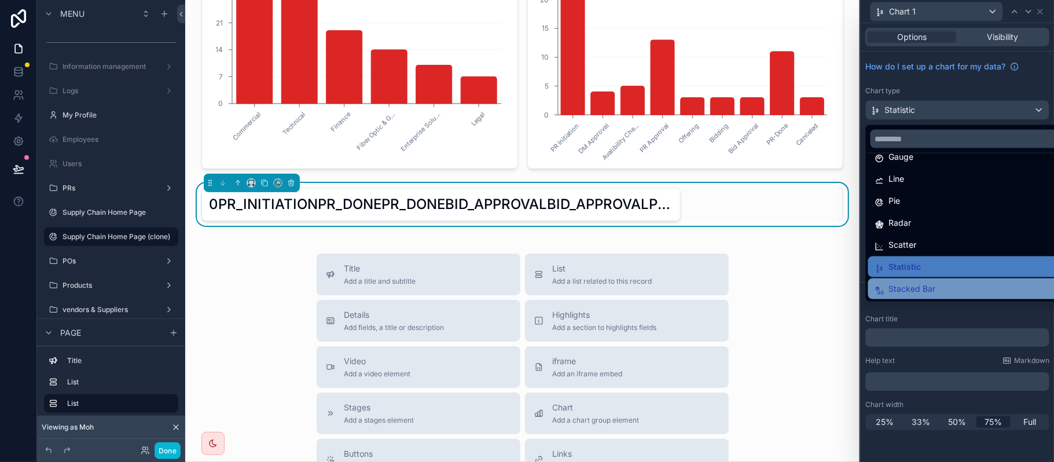
click at [927, 288] on span "Stacked Bar" at bounding box center [912, 289] width 47 height 14
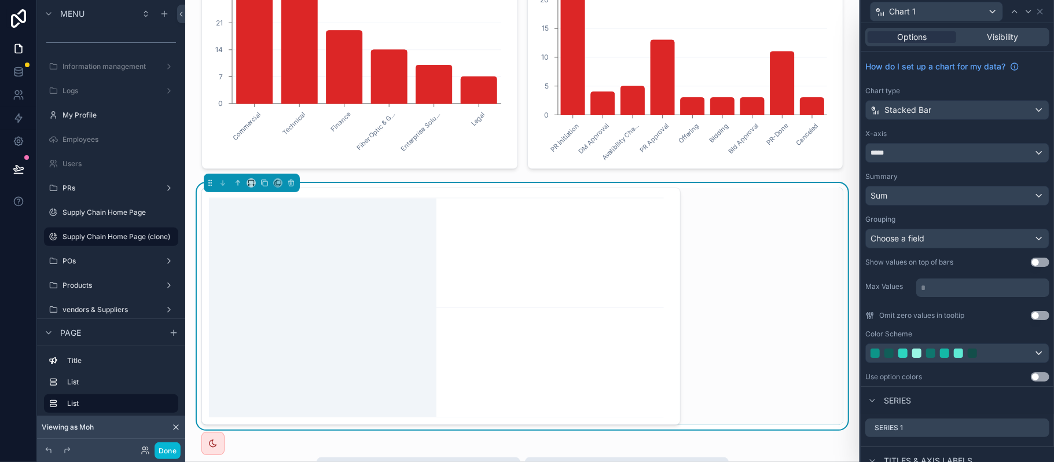
scroll to position [308, 0]
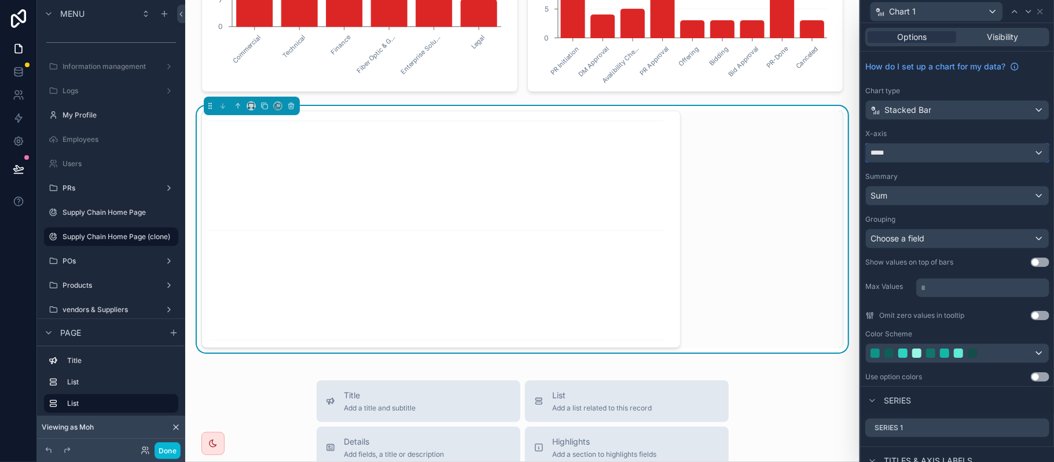
click at [933, 149] on div "*****" at bounding box center [957, 153] width 183 height 19
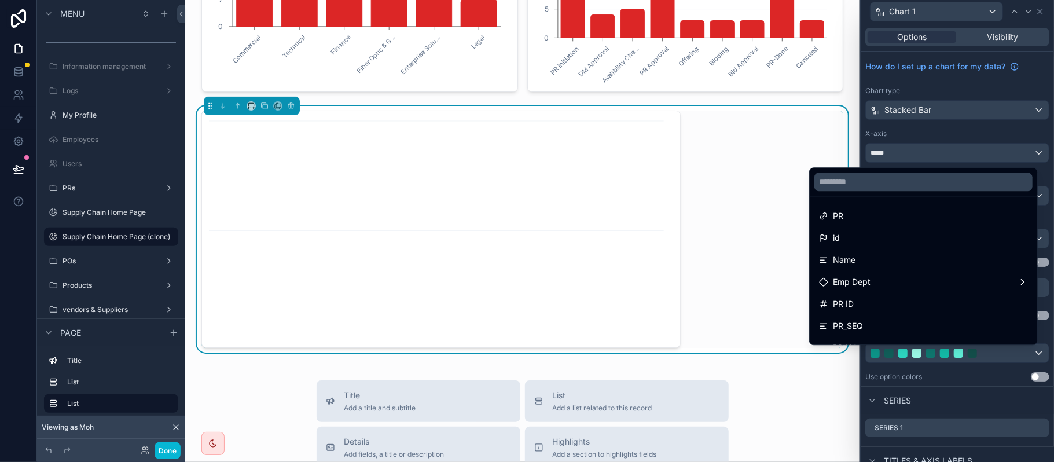
click at [933, 149] on div at bounding box center [957, 231] width 193 height 462
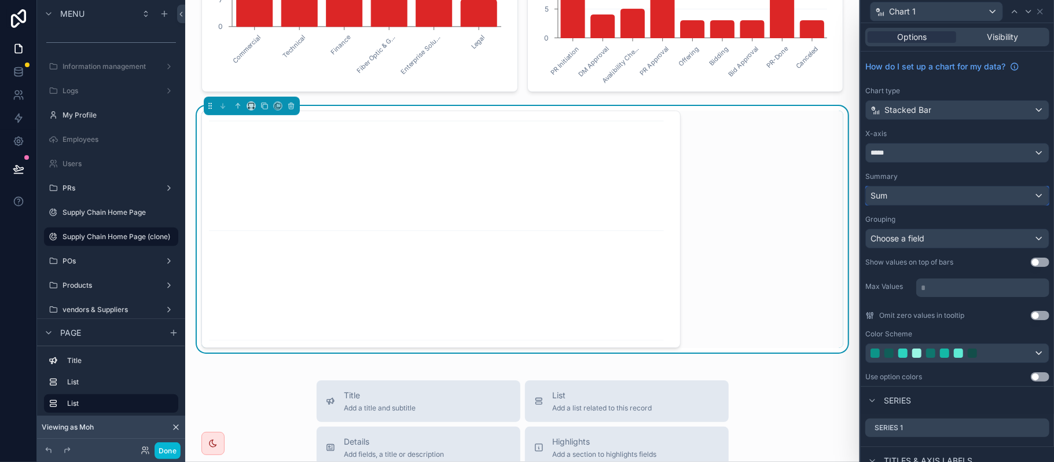
click at [918, 205] on button "Sum" at bounding box center [957, 196] width 184 height 20
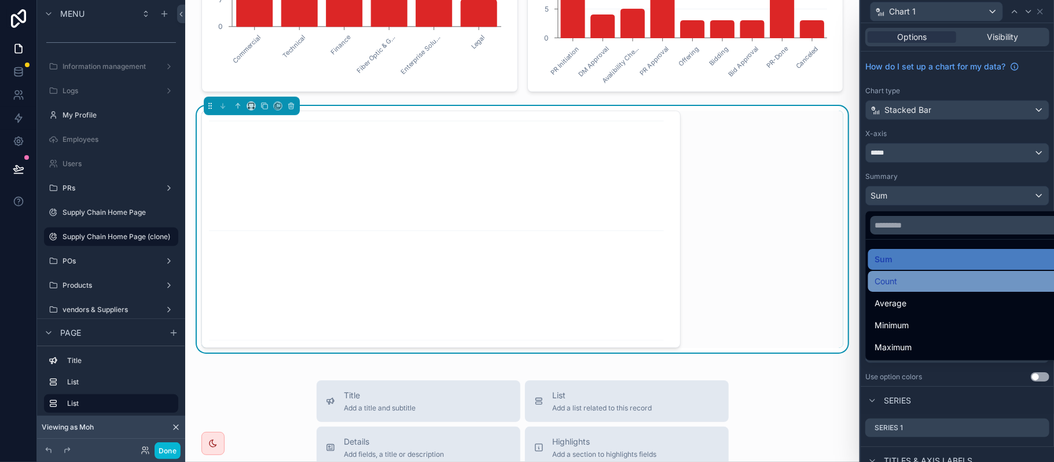
click at [908, 285] on div "Count" at bounding box center [964, 281] width 179 height 14
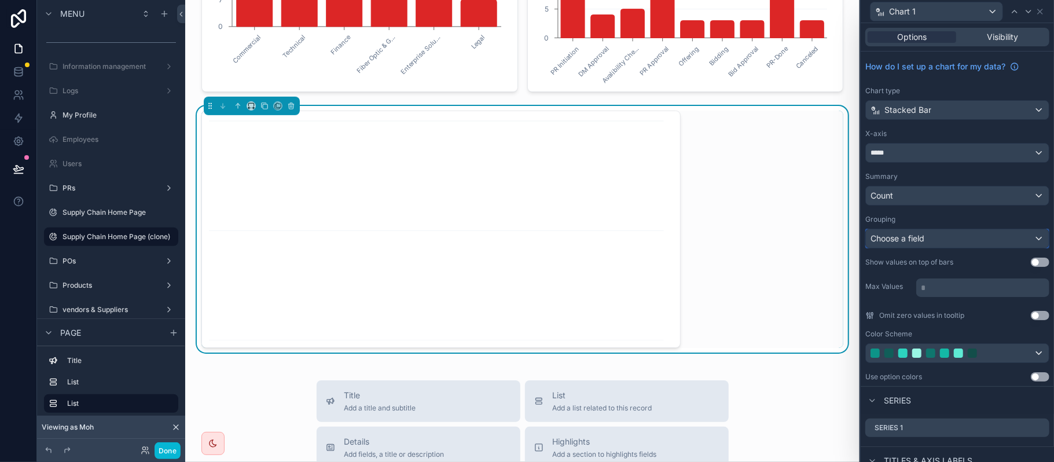
click at [920, 238] on span "Choose a field" at bounding box center [897, 238] width 54 height 10
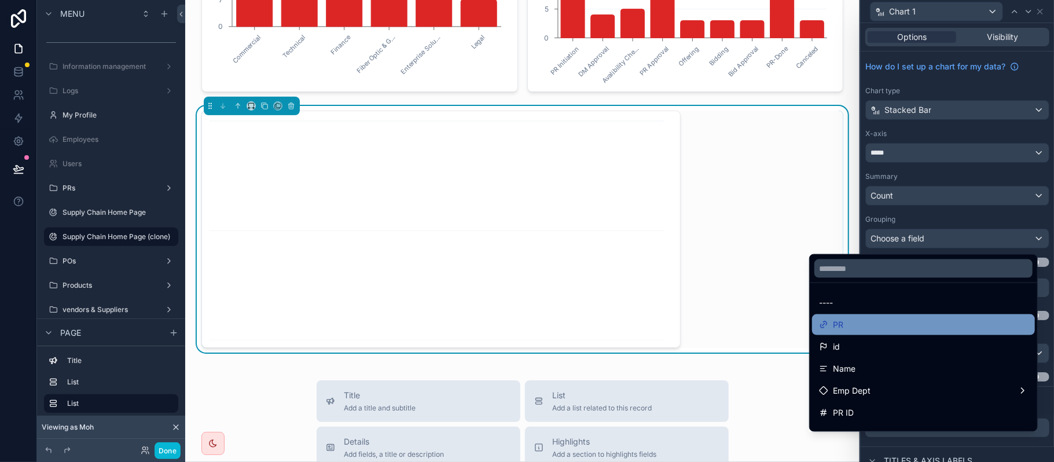
click at [898, 329] on div "PR" at bounding box center [923, 325] width 209 height 14
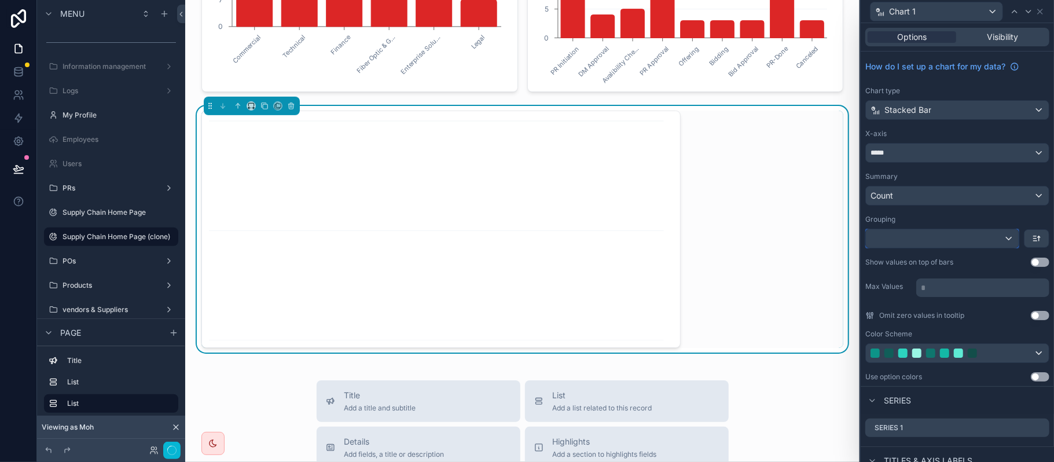
click at [920, 237] on div at bounding box center [942, 238] width 153 height 19
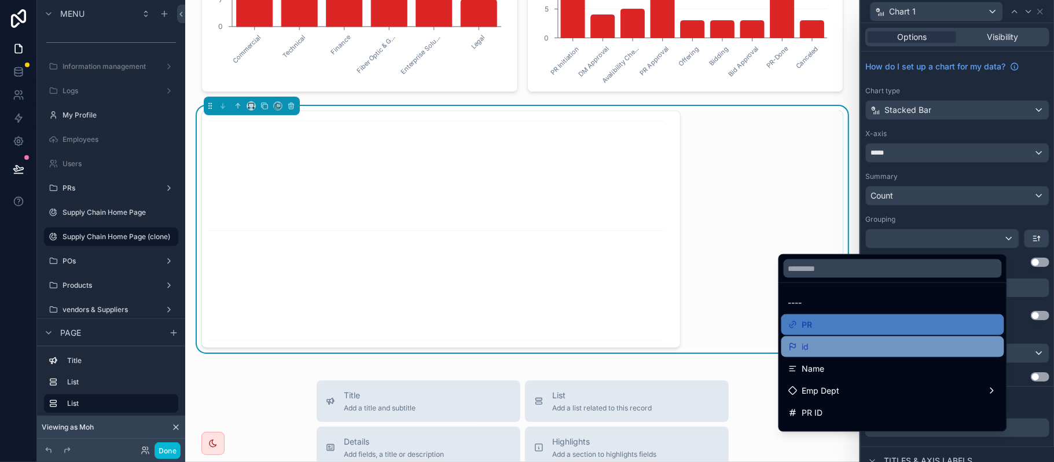
click at [869, 352] on div "id" at bounding box center [892, 347] width 209 height 14
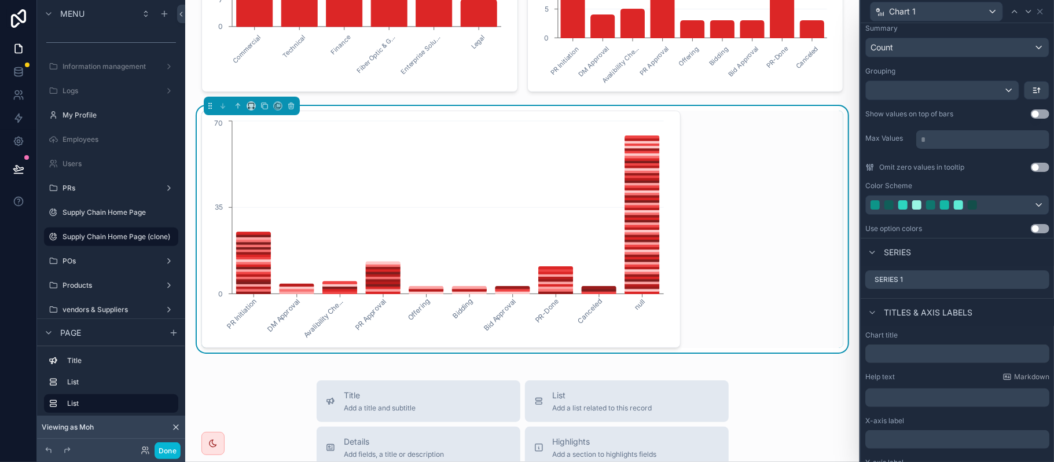
scroll to position [154, 0]
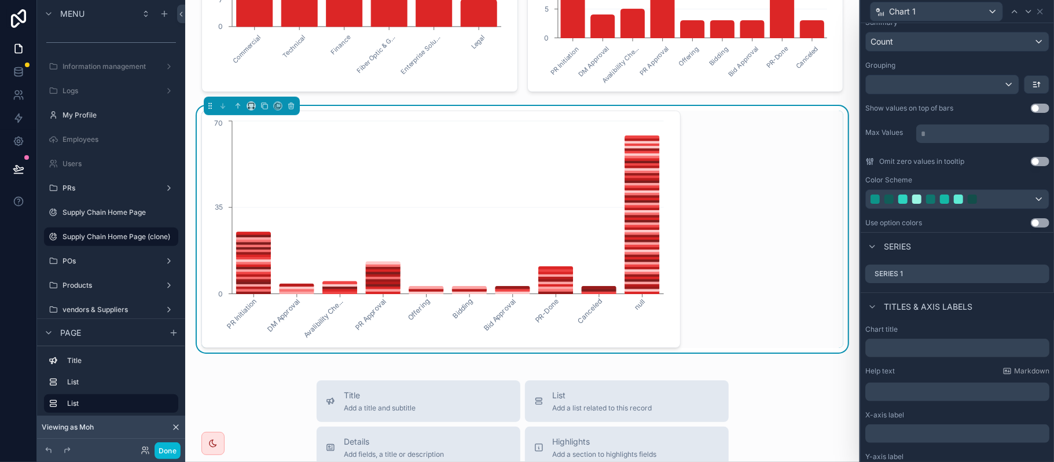
click at [1032, 110] on button "Use setting" at bounding box center [1040, 108] width 19 height 9
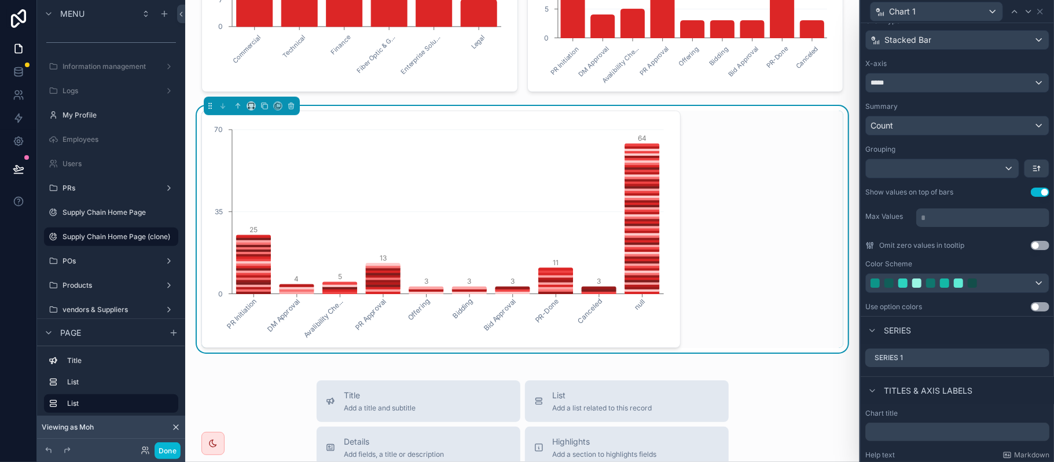
scroll to position [0, 0]
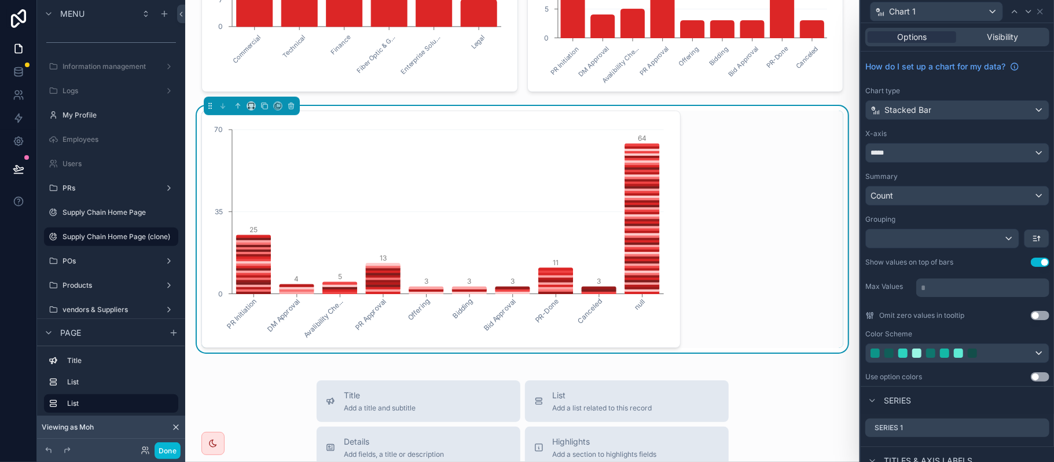
click at [1045, 12] on div "Chart 1" at bounding box center [957, 11] width 184 height 23
click at [1042, 12] on icon at bounding box center [1040, 11] width 5 height 5
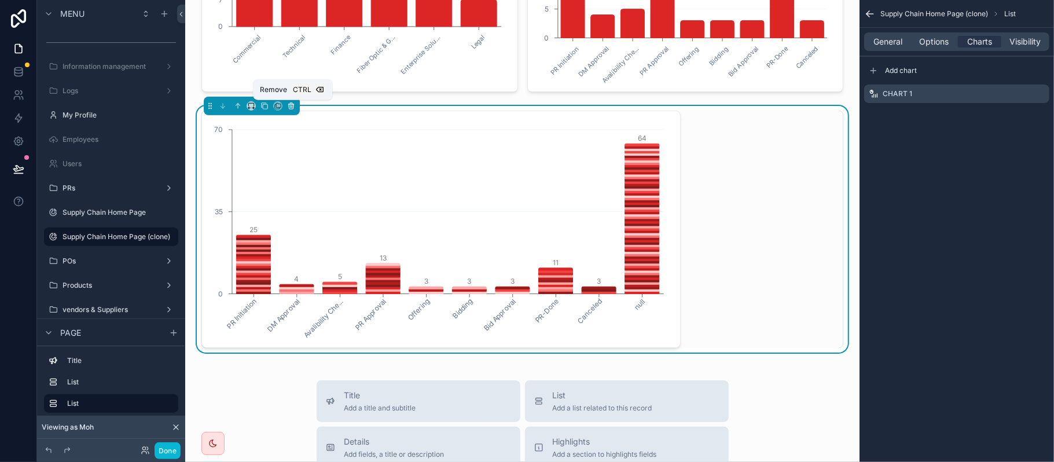
click at [293, 109] on icon "scrollable content" at bounding box center [291, 106] width 8 height 8
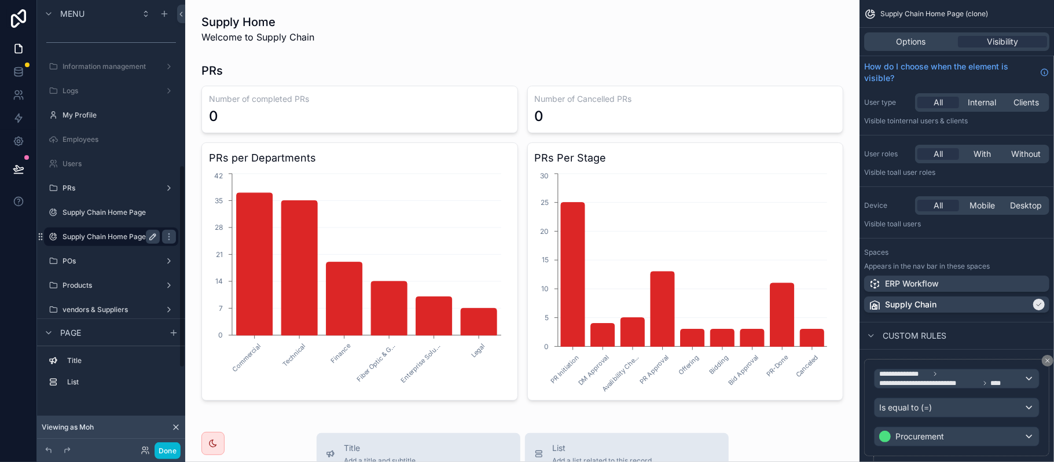
click at [152, 233] on icon "scrollable content" at bounding box center [152, 236] width 9 height 9
click at [114, 234] on input "**********" at bounding box center [102, 237] width 79 height 14
click at [100, 238] on input "**********" at bounding box center [102, 237] width 79 height 14
click at [109, 236] on input "**********" at bounding box center [102, 237] width 79 height 14
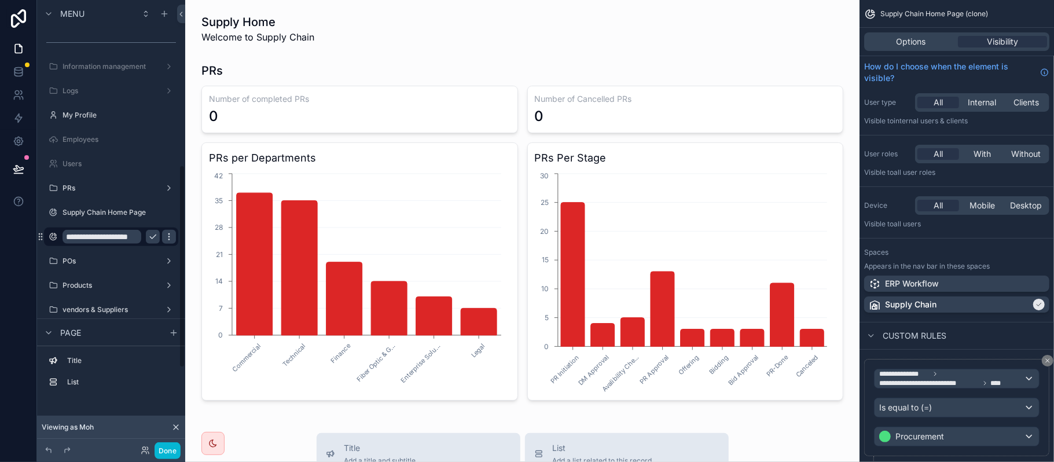
type input "**********"
click at [172, 235] on icon "scrollable content" at bounding box center [168, 236] width 9 height 9
click at [148, 227] on div "**********" at bounding box center [111, 236] width 130 height 19
click at [104, 237] on input "**********" at bounding box center [102, 237] width 79 height 14
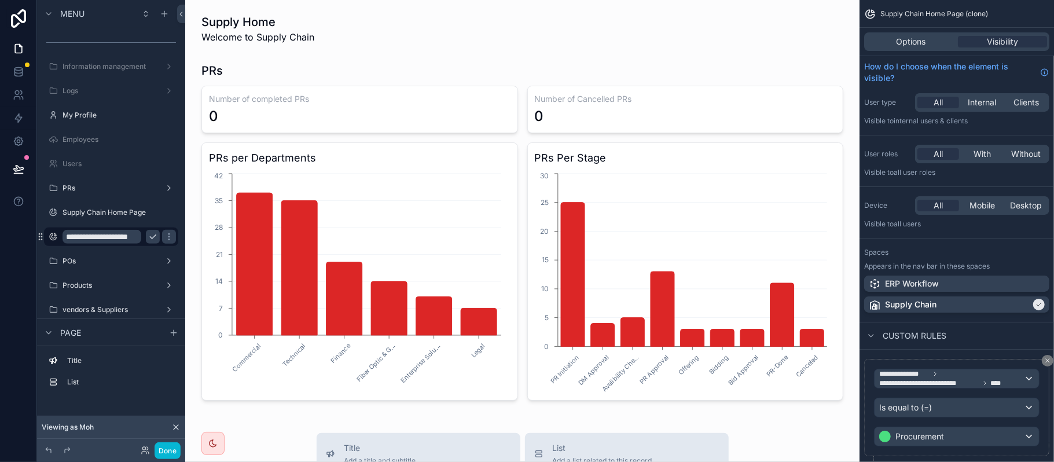
click at [104, 237] on input "**********" at bounding box center [102, 237] width 79 height 14
click at [169, 234] on icon "scrollable content" at bounding box center [168, 234] width 1 height 1
click at [162, 237] on button "scrollable content" at bounding box center [169, 237] width 14 height 14
click at [165, 238] on icon "scrollable content" at bounding box center [168, 236] width 9 height 9
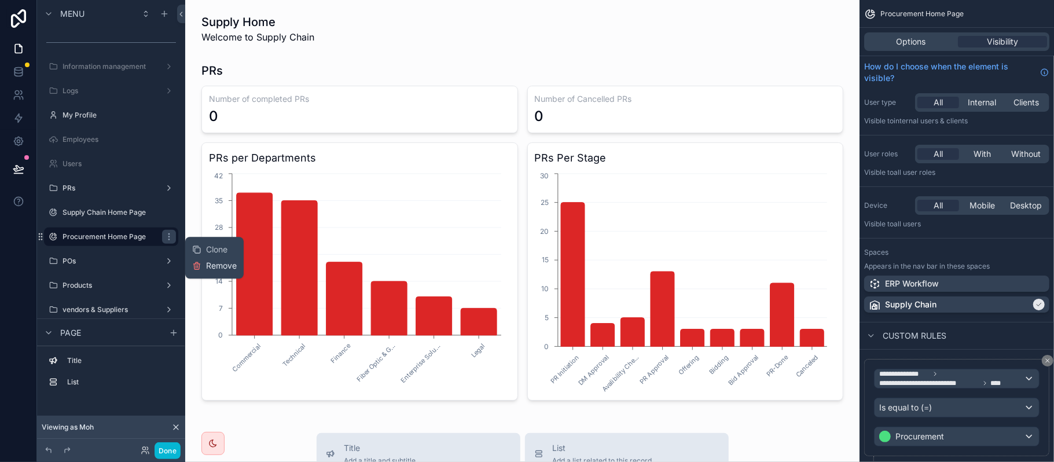
click at [230, 260] on span "Remove" at bounding box center [221, 266] width 31 height 12
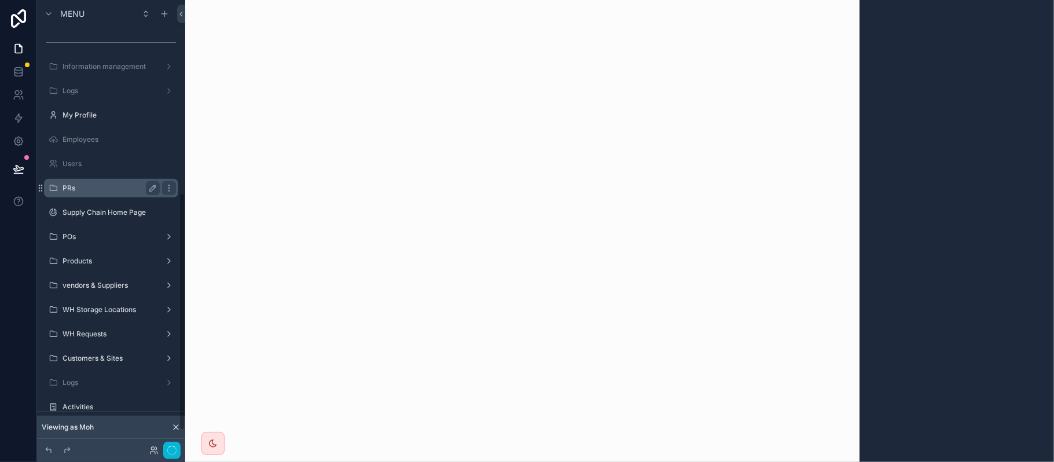
click at [76, 193] on label "PRs" at bounding box center [109, 187] width 93 height 9
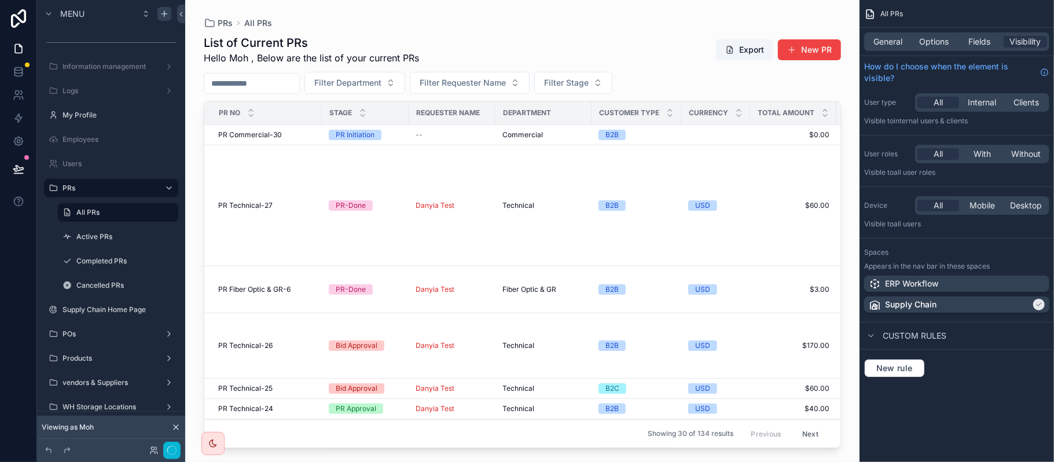
scroll to position [31, 0]
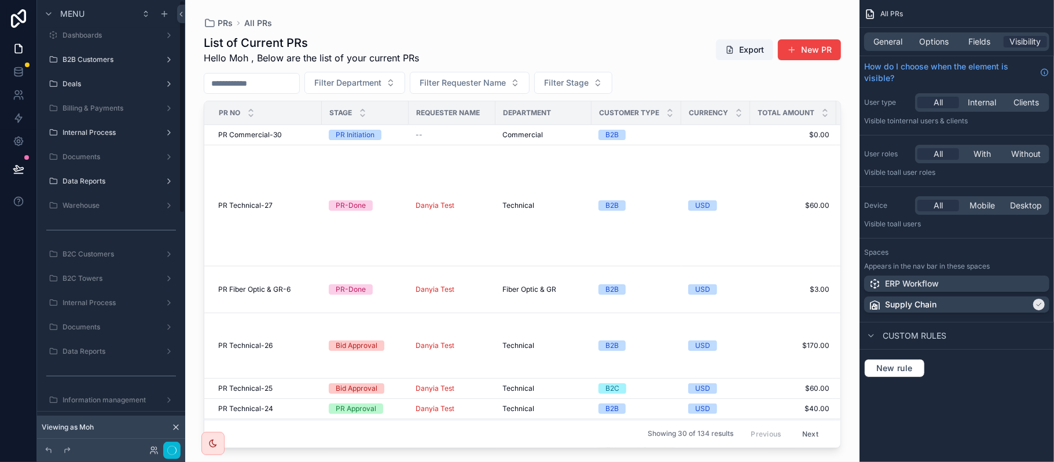
click at [171, 425] on icon at bounding box center [175, 426] width 9 height 9
click at [174, 427] on div "Hidden pages" at bounding box center [111, 425] width 148 height 28
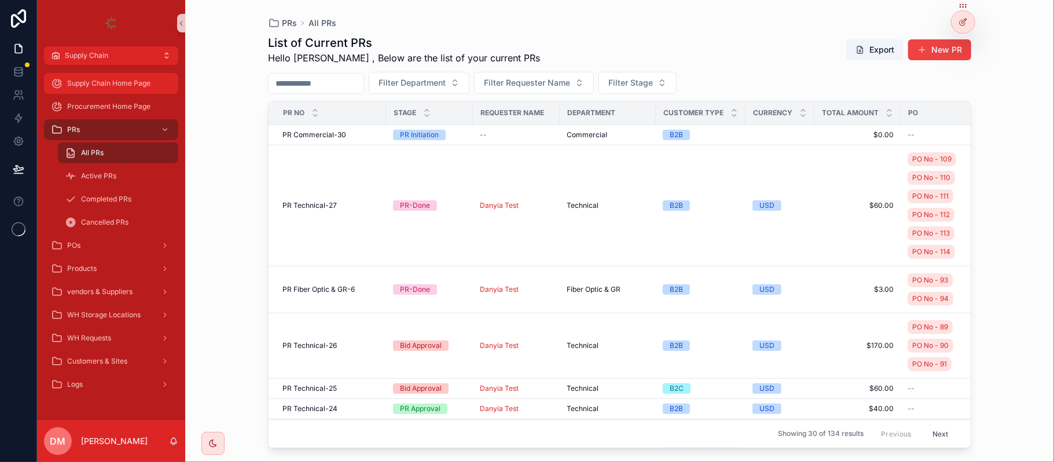
click at [124, 91] on div "Supply Chain Home Page" at bounding box center [111, 83] width 120 height 19
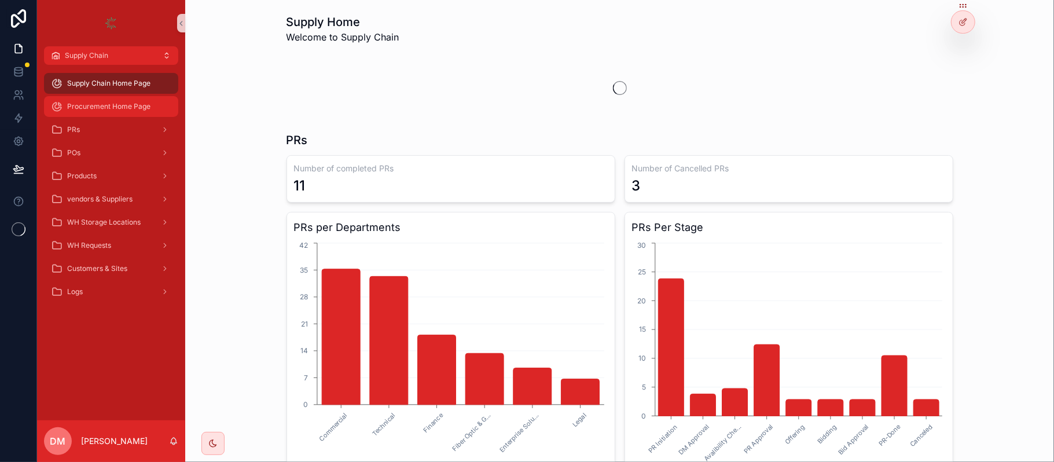
click at [101, 112] on div "Procurement Home Page" at bounding box center [111, 106] width 120 height 19
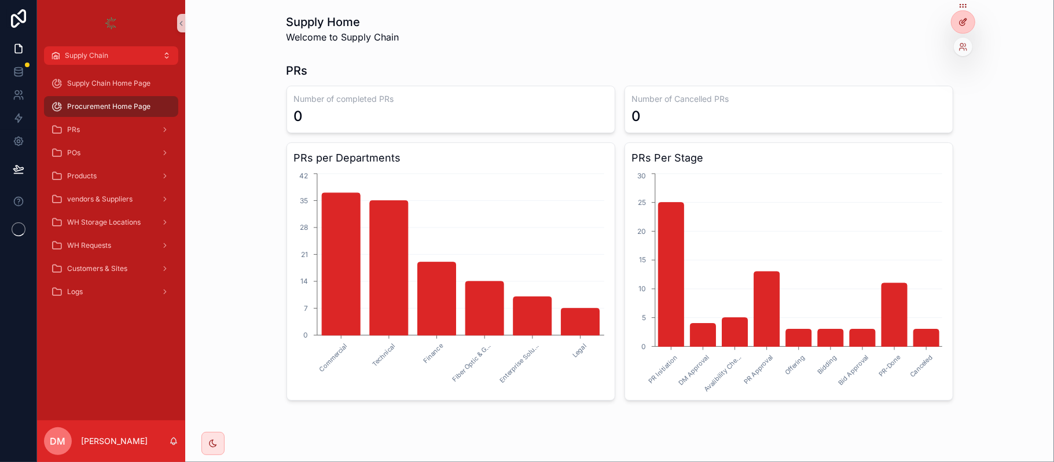
click at [971, 20] on div at bounding box center [962, 22] width 23 height 22
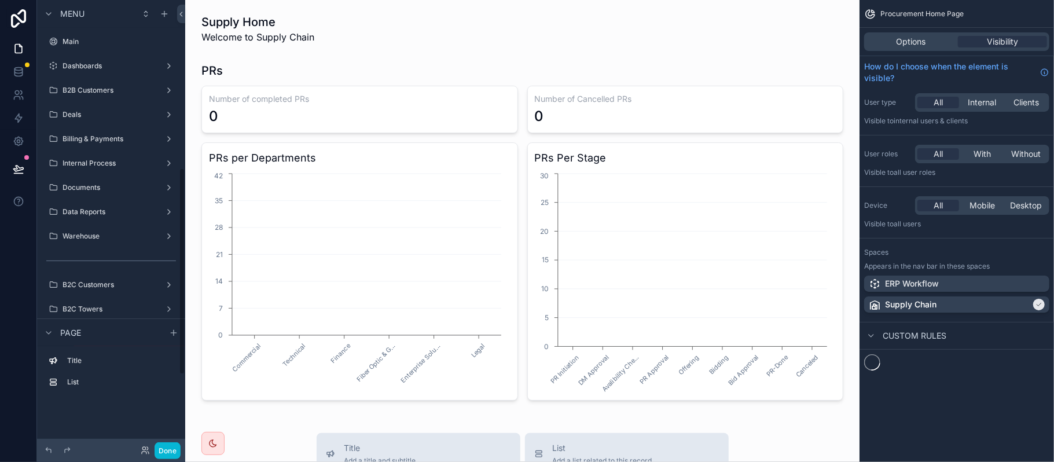
scroll to position [364, 0]
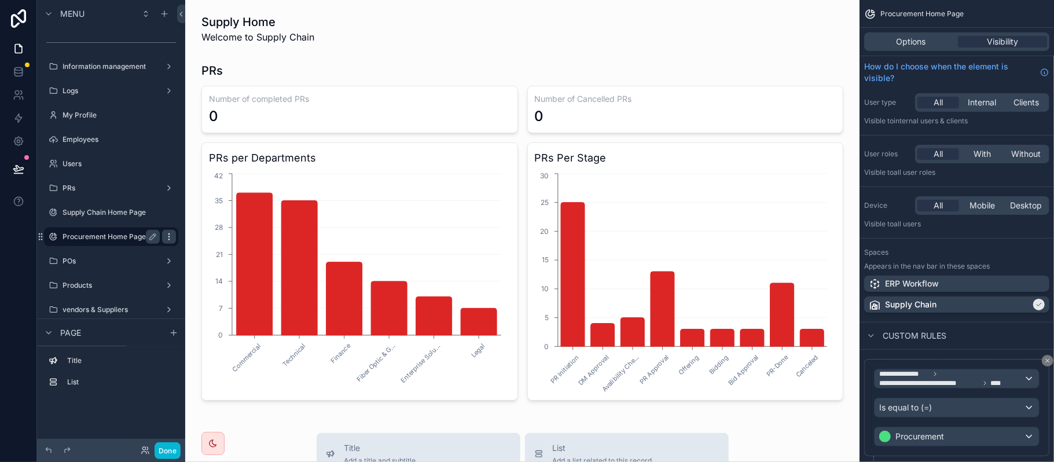
click at [167, 235] on icon "scrollable content" at bounding box center [168, 236] width 9 height 9
click at [218, 266] on span "Remove" at bounding box center [221, 266] width 31 height 12
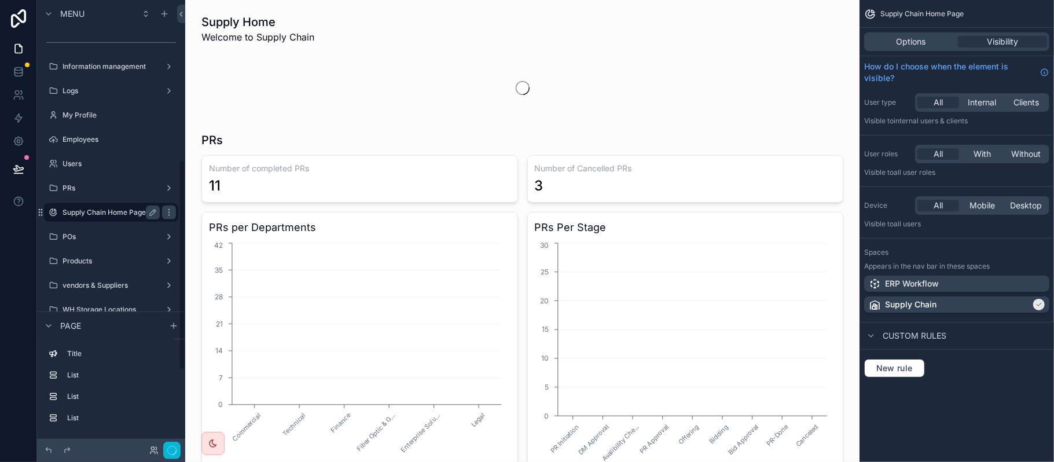
scroll to position [339, 0]
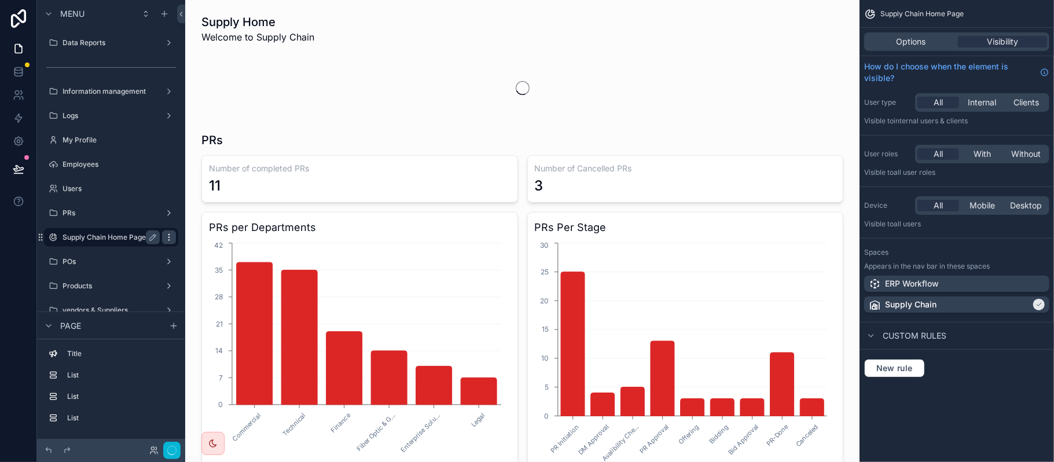
click at [168, 241] on div "scrollable content" at bounding box center [169, 237] width 14 height 14
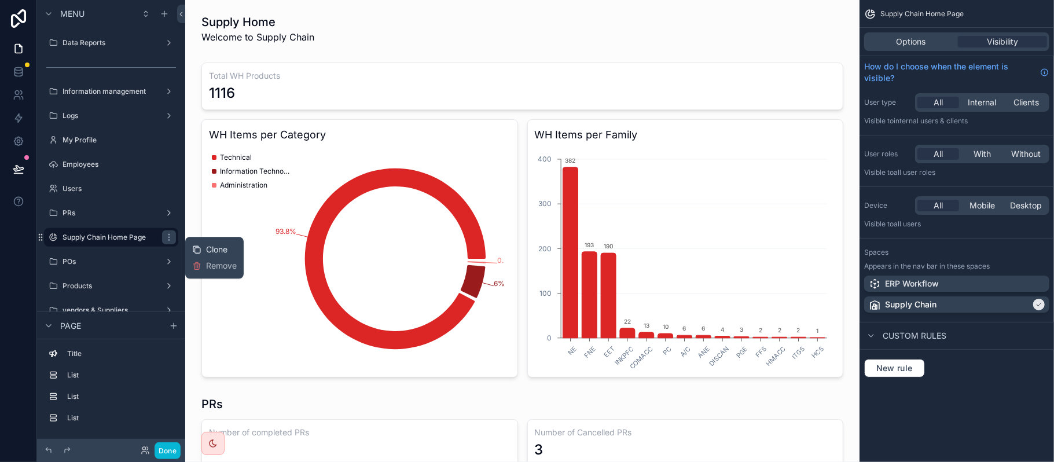
click at [211, 248] on span "Clone" at bounding box center [216, 250] width 21 height 12
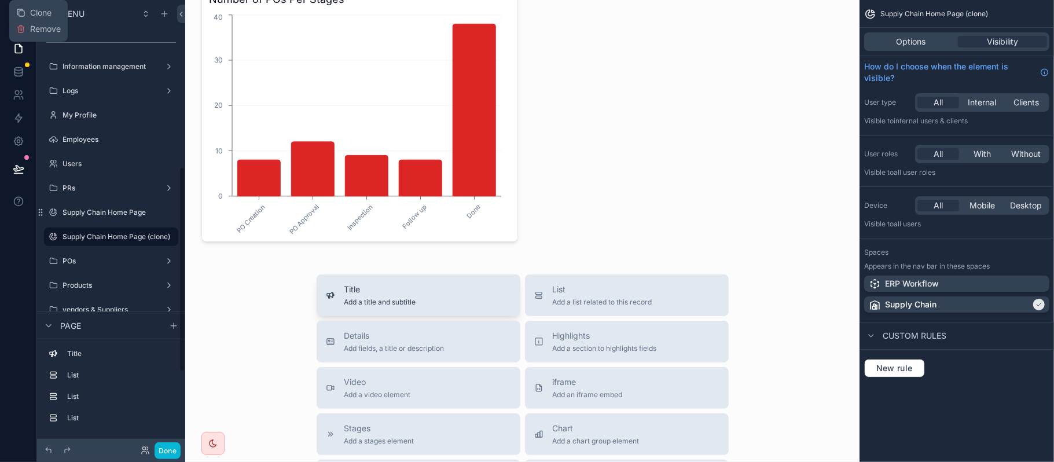
scroll to position [926, 0]
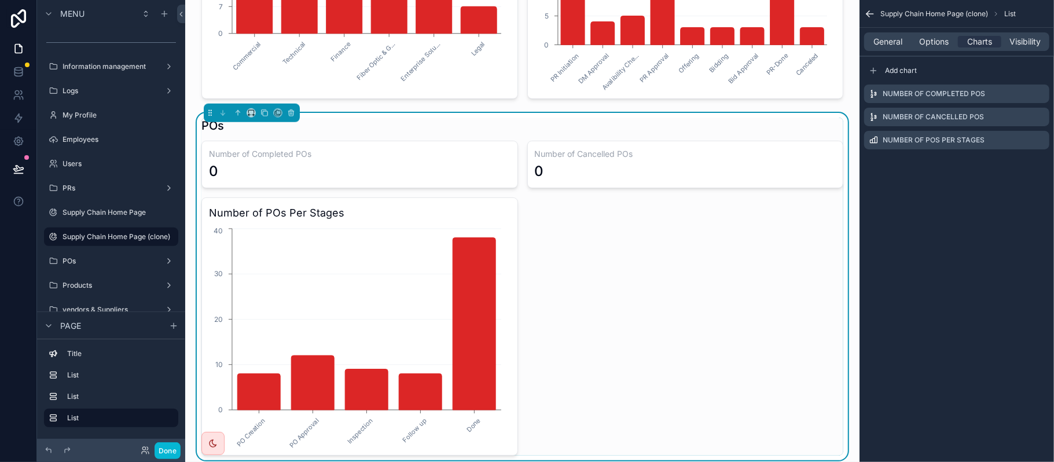
scroll to position [540, 0]
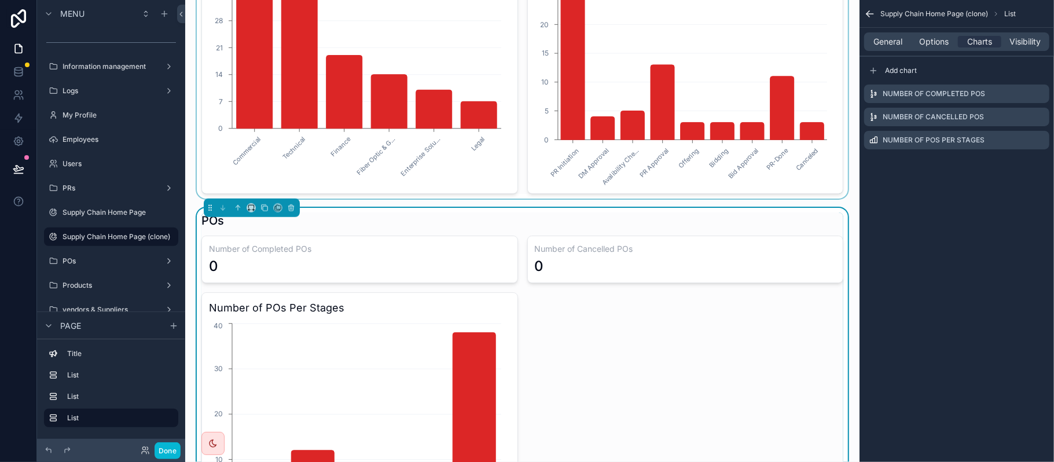
click at [583, 126] on div "scrollable content" at bounding box center [522, 24] width 656 height 347
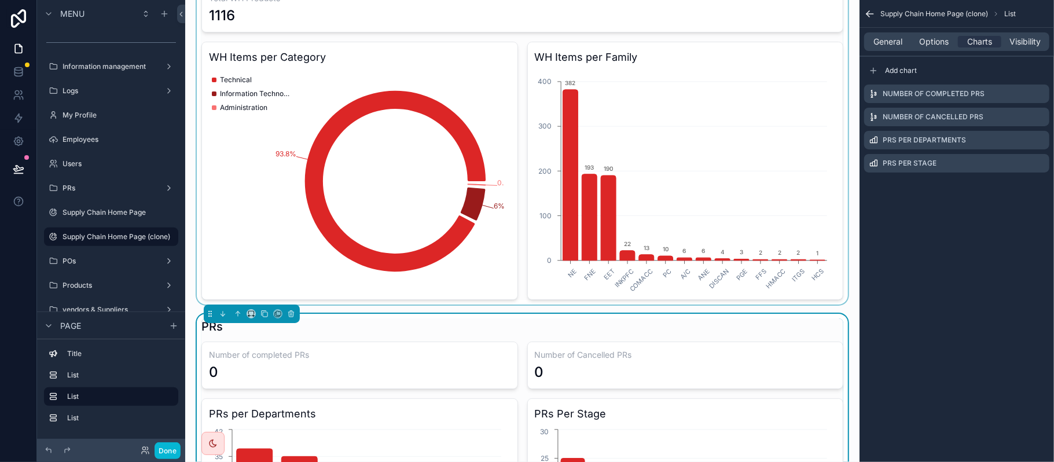
scroll to position [77, 0]
click at [472, 76] on div "scrollable content" at bounding box center [522, 143] width 656 height 324
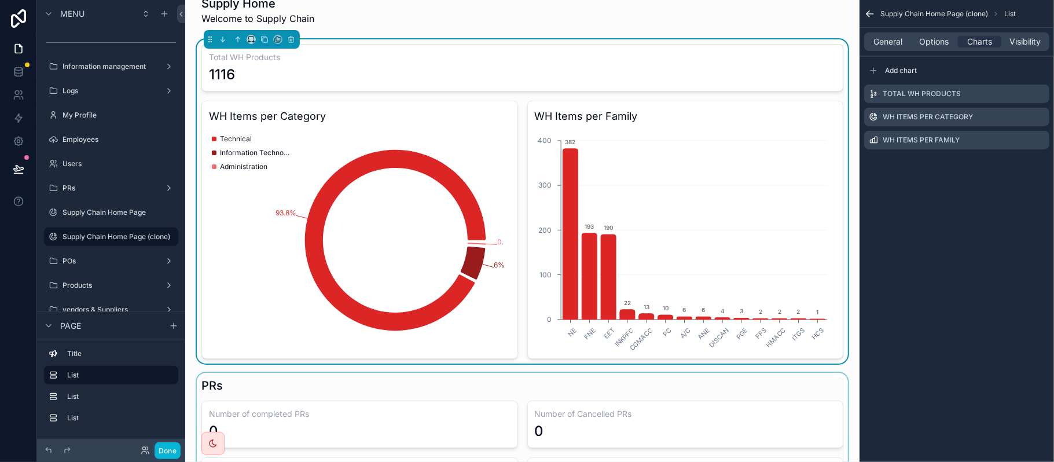
scroll to position [0, 0]
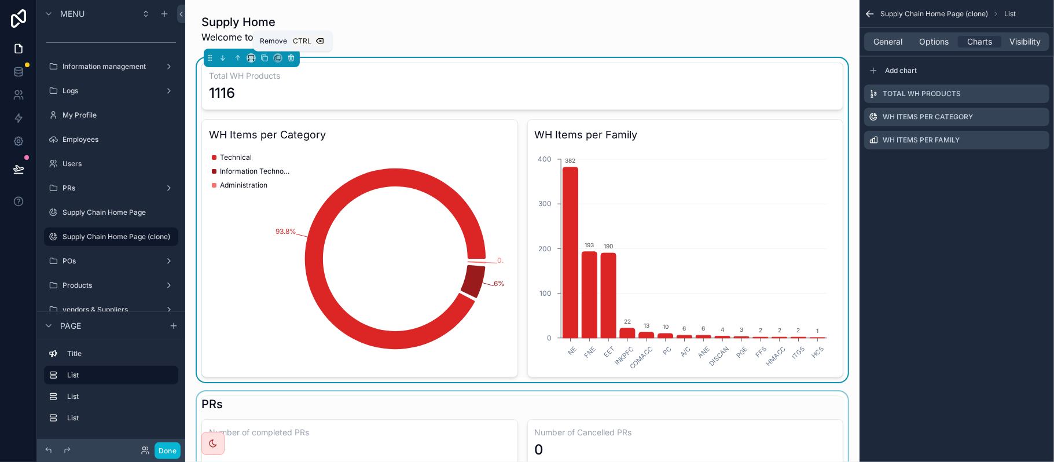
click at [292, 60] on icon "scrollable content" at bounding box center [291, 58] width 8 height 8
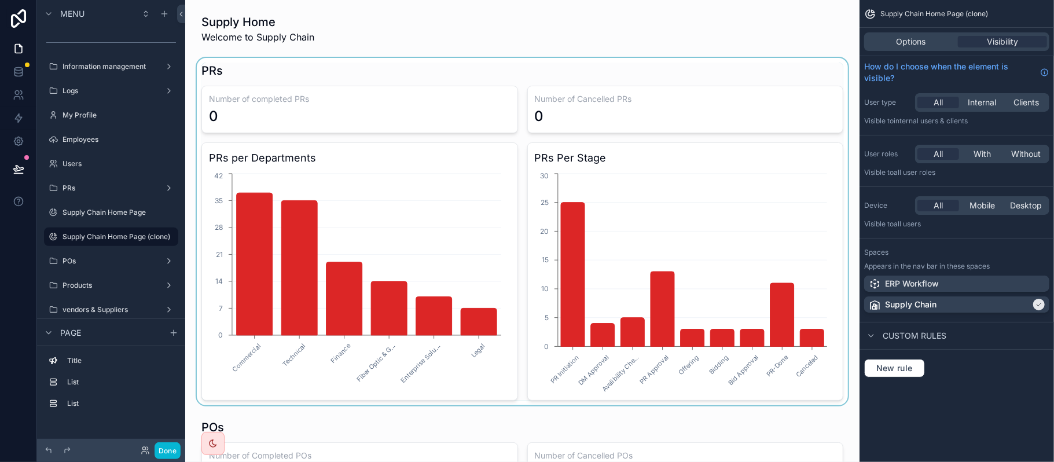
click at [426, 84] on div "scrollable content" at bounding box center [522, 231] width 656 height 347
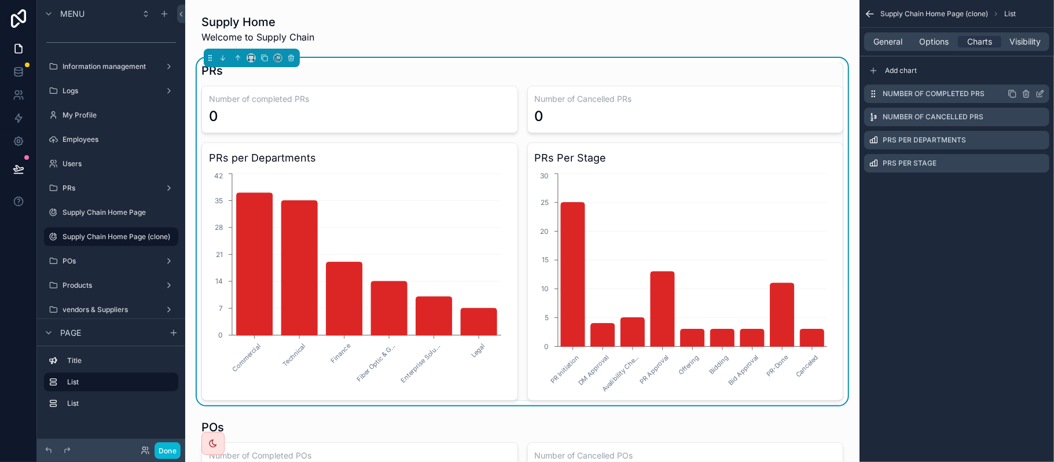
click at [1038, 93] on icon "scrollable content" at bounding box center [1039, 93] width 9 height 9
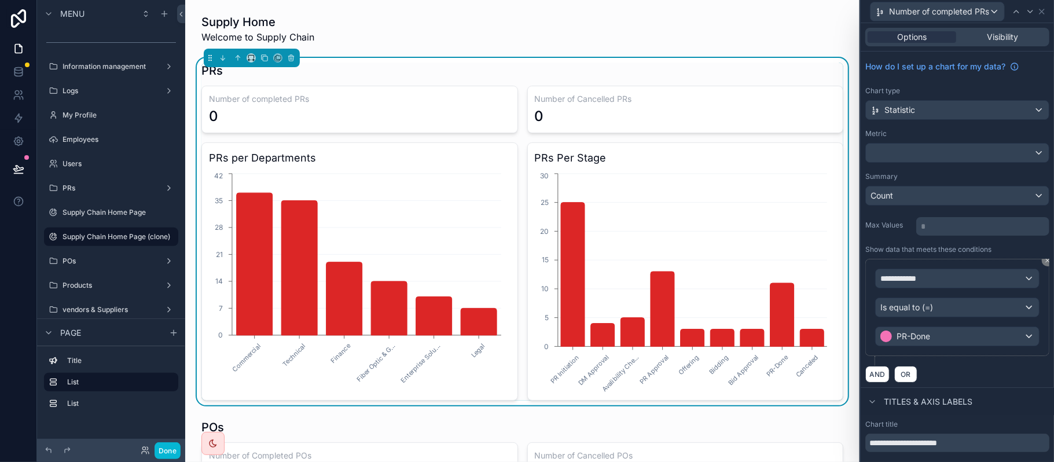
scroll to position [77, 0]
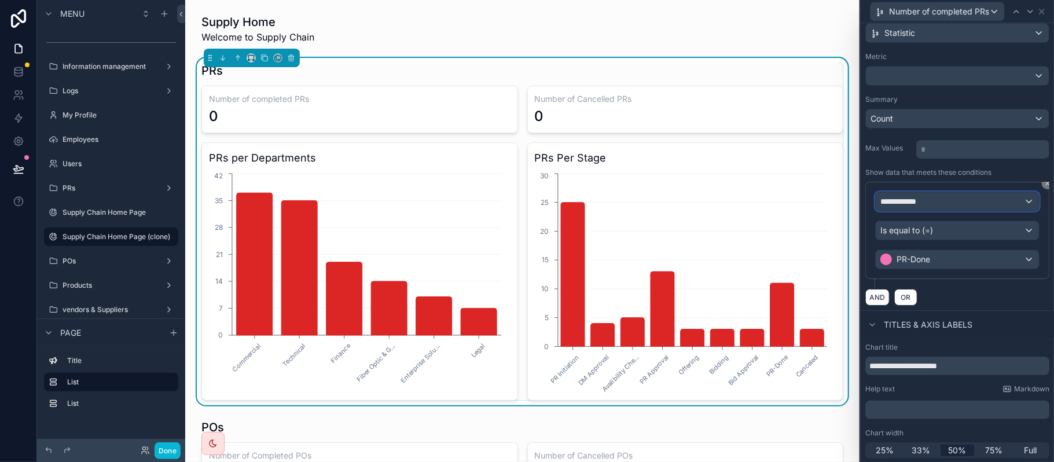
click at [939, 207] on div "**********" at bounding box center [957, 201] width 163 height 19
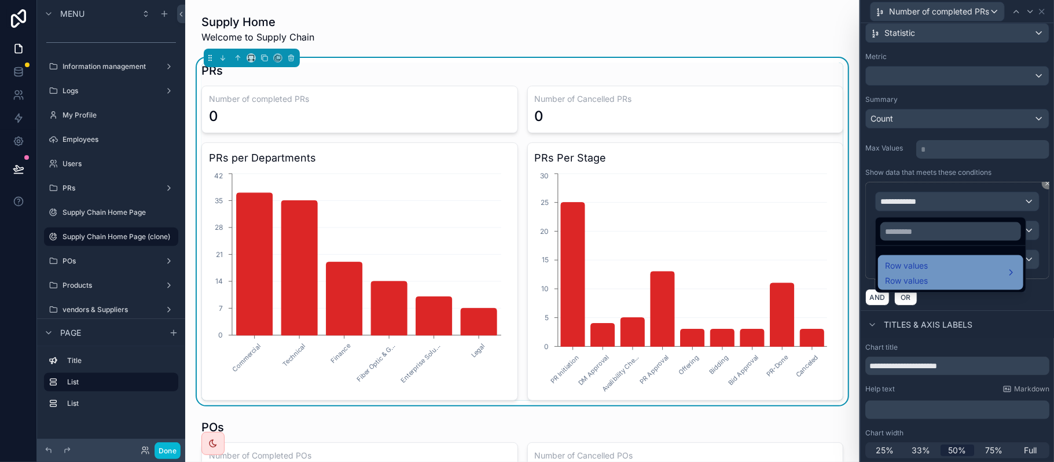
click at [938, 285] on div "Row values Row values" at bounding box center [950, 273] width 131 height 28
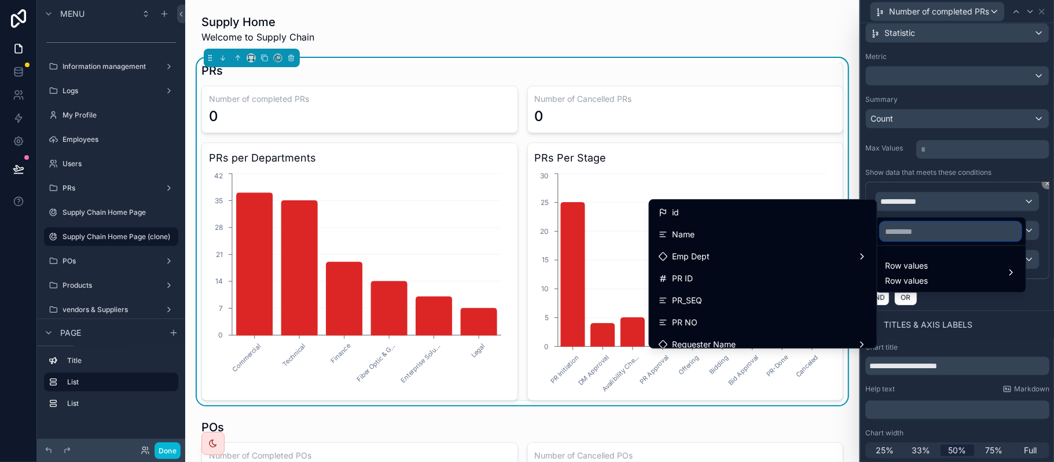
click at [927, 229] on input "text" at bounding box center [950, 231] width 141 height 19
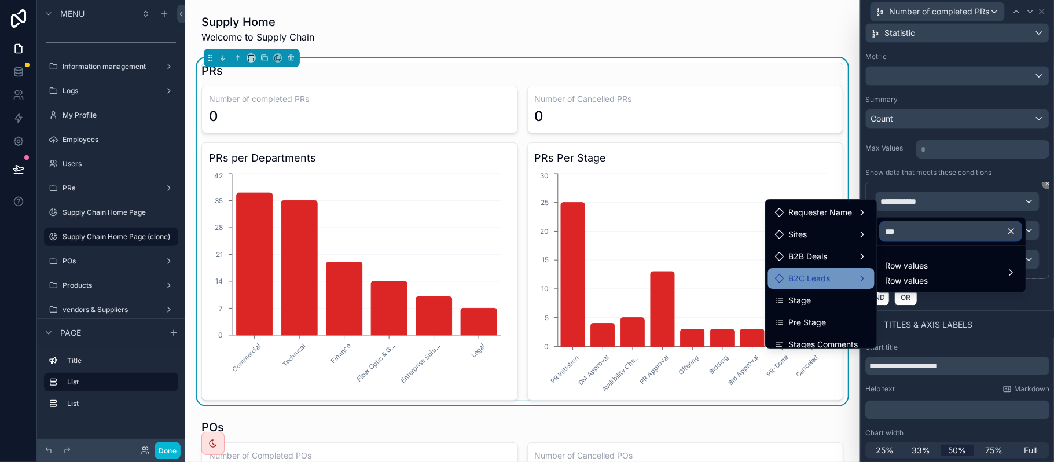
scroll to position [9, 0]
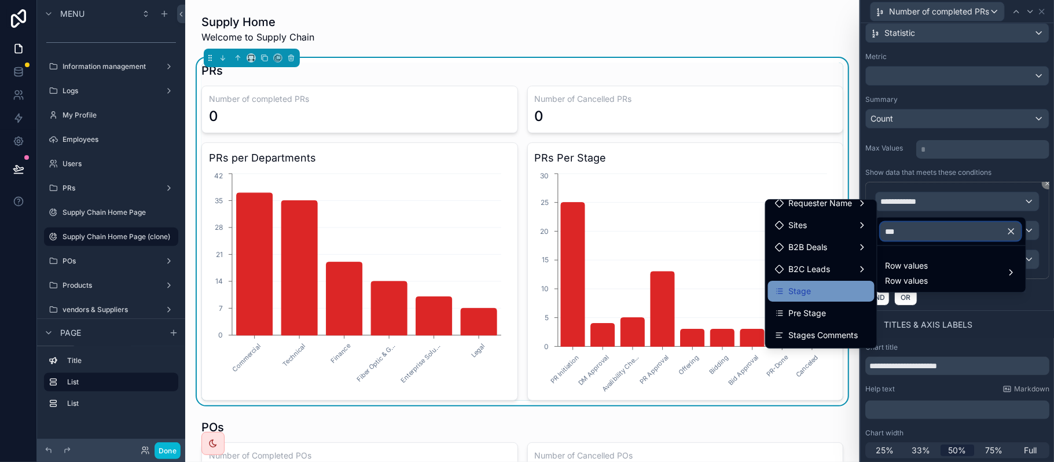
type input "***"
click at [796, 287] on span "Stage" at bounding box center [800, 291] width 23 height 14
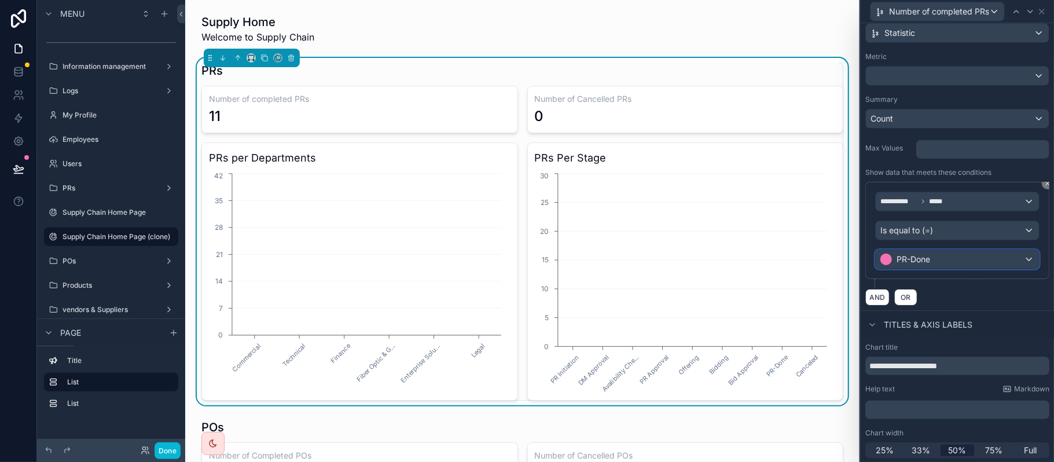
click at [932, 263] on div "PR-Done" at bounding box center [957, 259] width 163 height 19
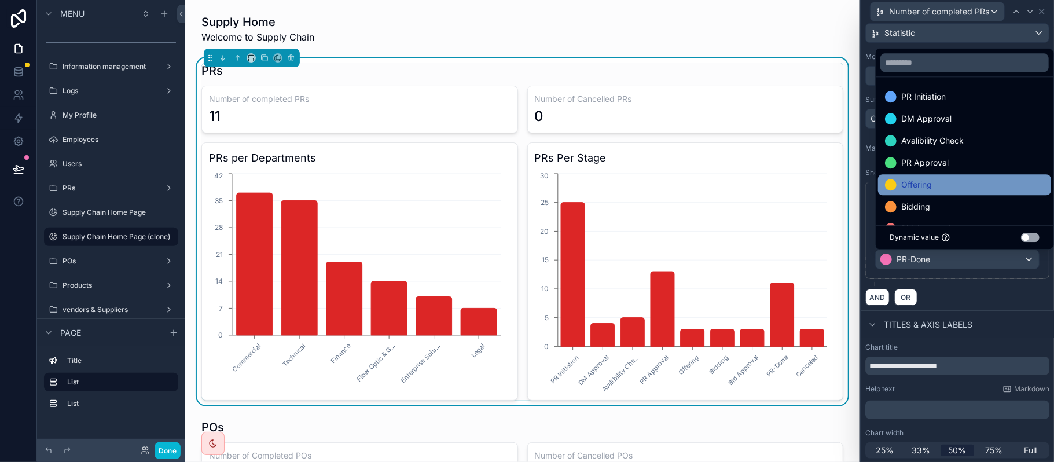
click at [946, 181] on div "Offering" at bounding box center [964, 185] width 159 height 14
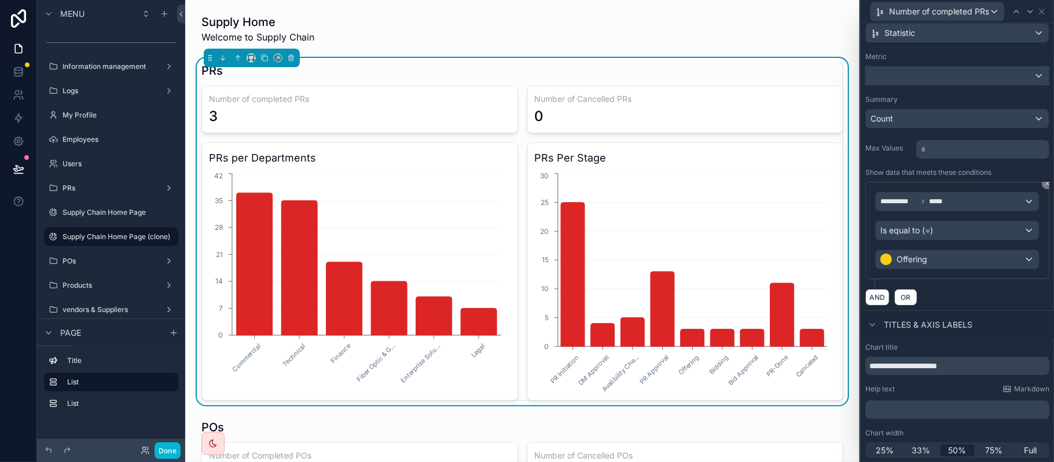
click at [933, 72] on div at bounding box center [957, 76] width 183 height 19
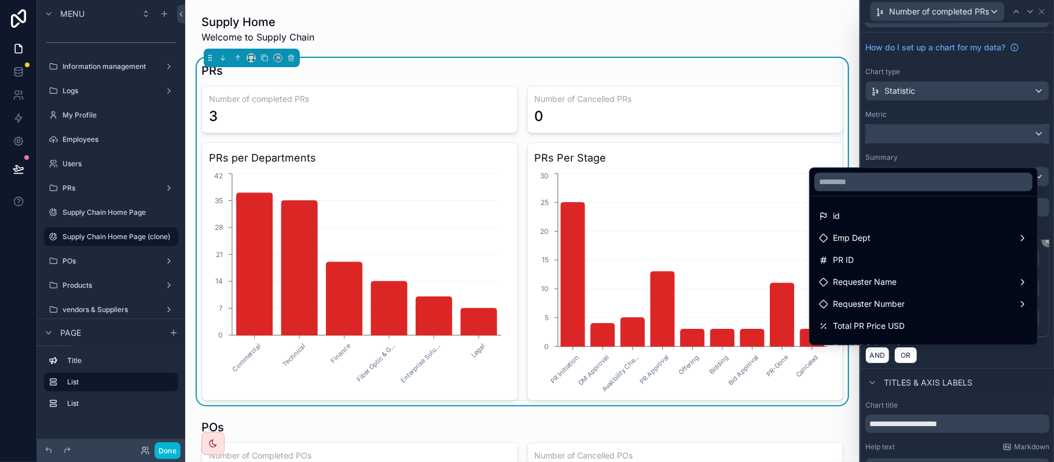
scroll to position [0, 0]
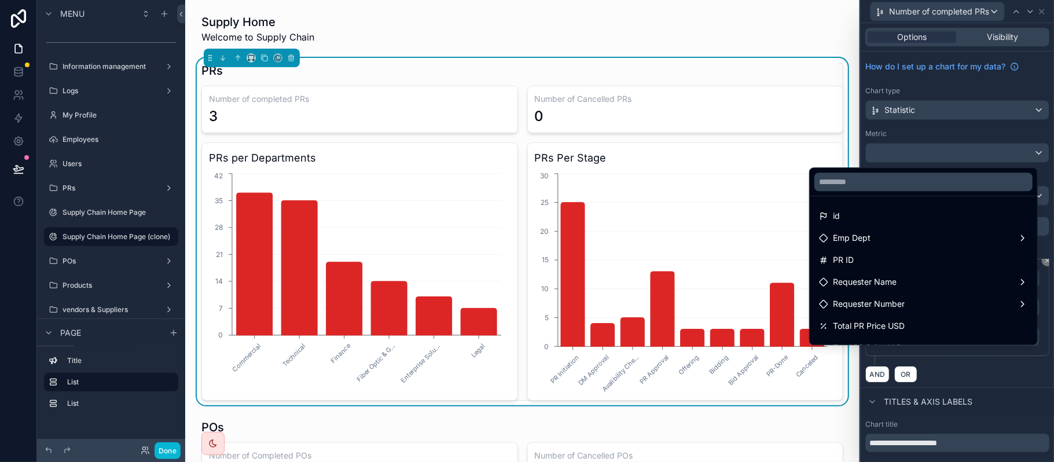
click at [943, 131] on div at bounding box center [957, 231] width 193 height 462
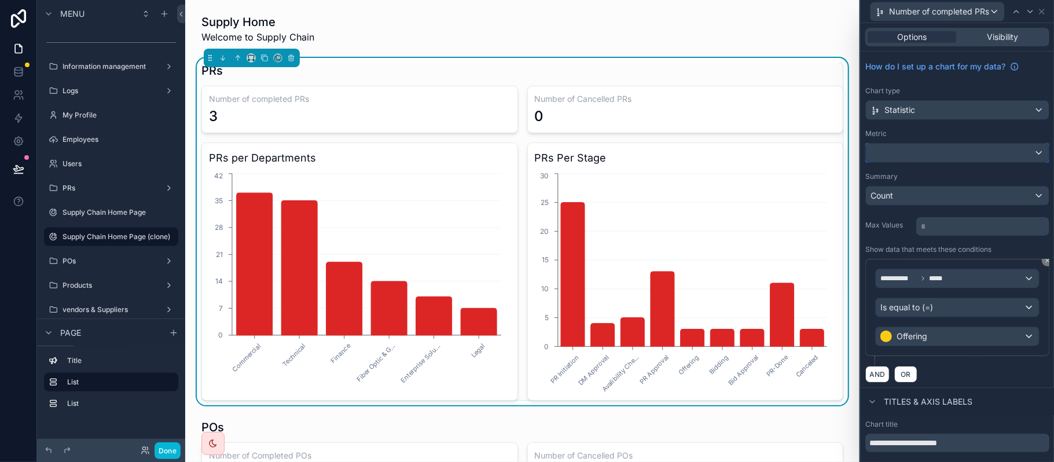
click at [909, 156] on div at bounding box center [957, 153] width 183 height 19
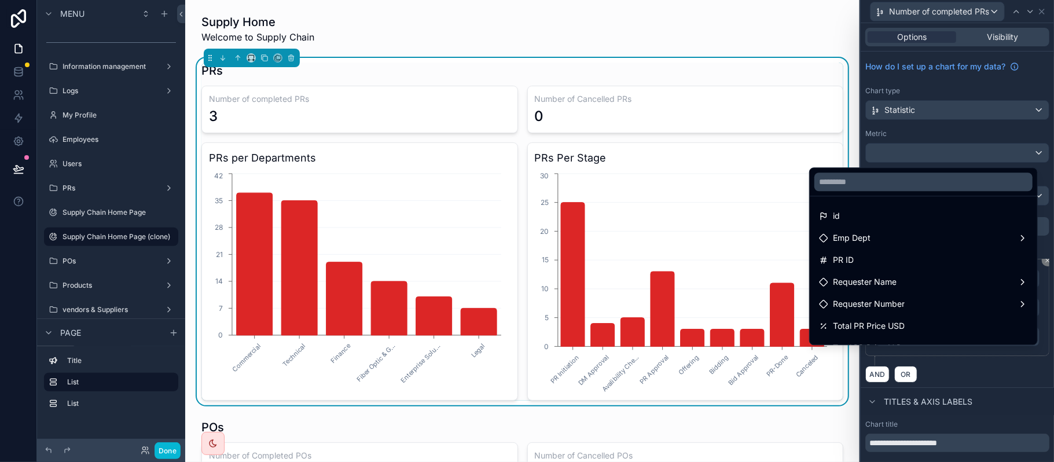
click at [909, 156] on div at bounding box center [957, 231] width 193 height 462
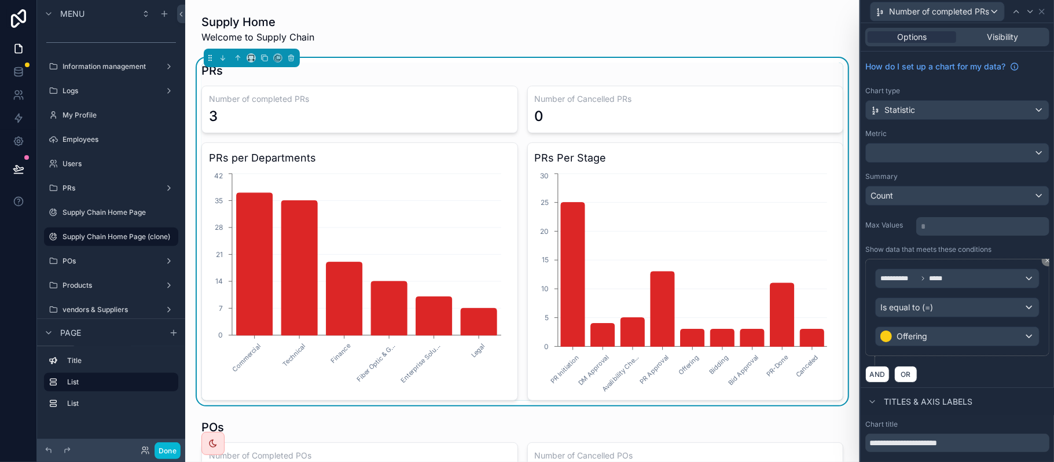
click at [919, 140] on div "Metric" at bounding box center [957, 146] width 184 height 34
click at [939, 8] on span "Number of completed PRs" at bounding box center [939, 12] width 100 height 12
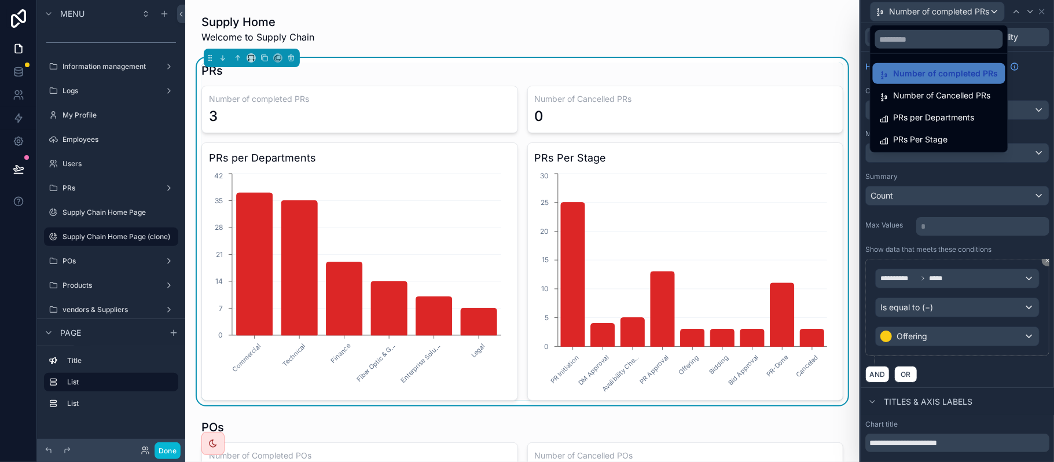
click at [1030, 59] on div at bounding box center [957, 231] width 193 height 462
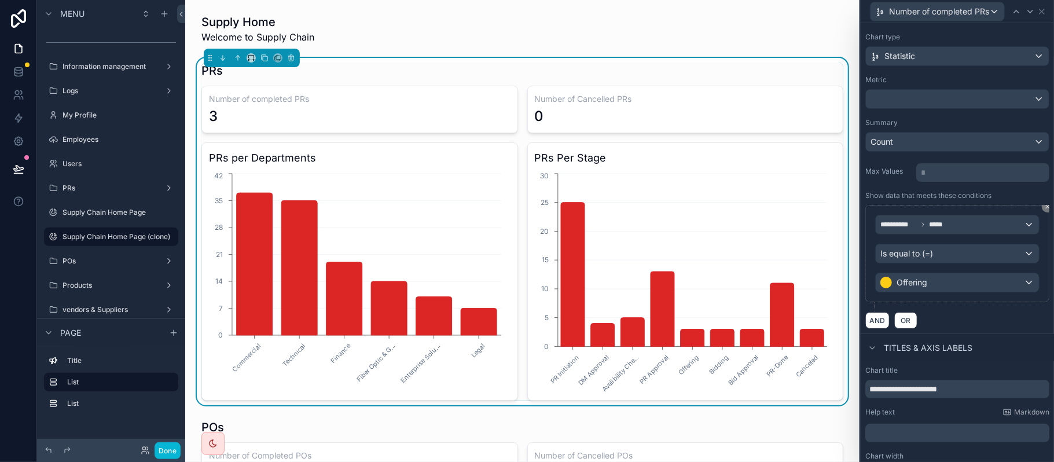
scroll to position [81, 0]
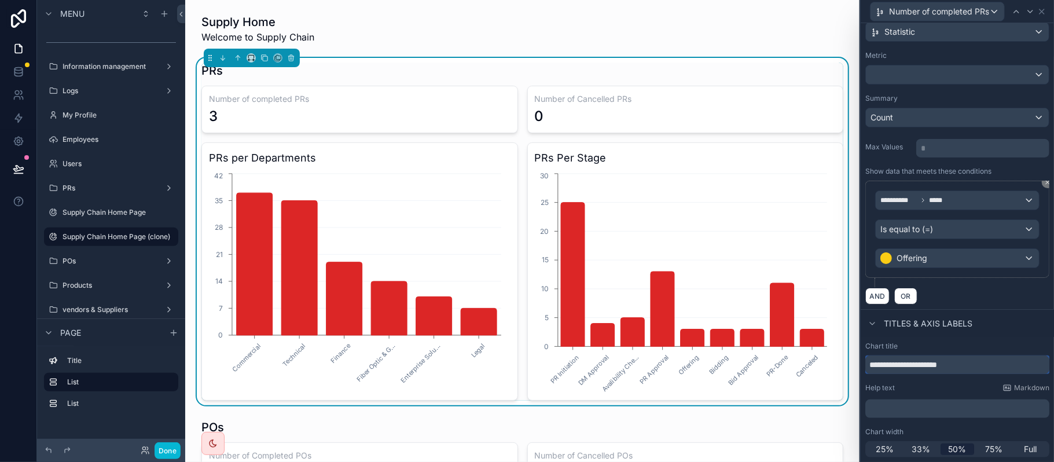
click at [927, 358] on input "**********" at bounding box center [957, 364] width 184 height 19
click at [947, 361] on input "**********" at bounding box center [957, 364] width 184 height 19
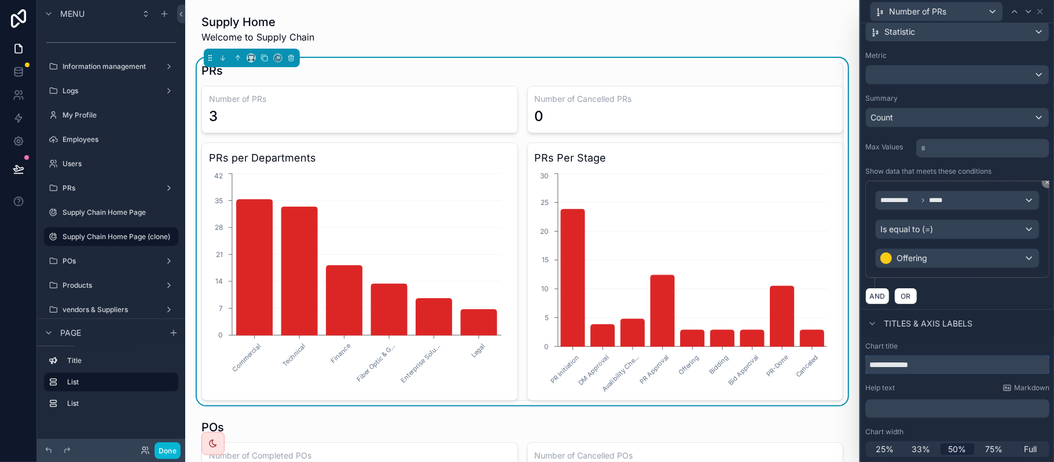
click at [913, 362] on input "**********" at bounding box center [957, 364] width 184 height 19
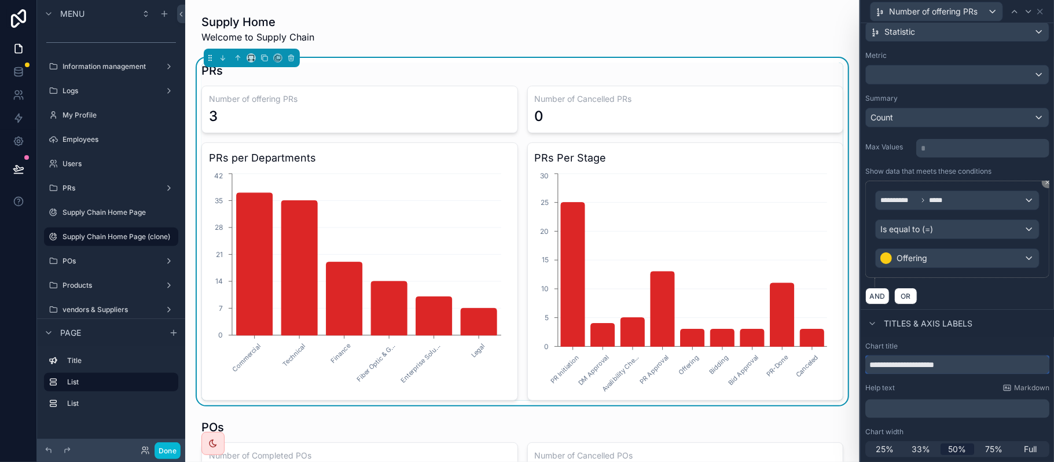
type input "**********"
click at [1026, 2] on div "Number of offering PRs" at bounding box center [953, 12] width 166 height 20
click at [1027, 7] on icon at bounding box center [1028, 11] width 9 height 9
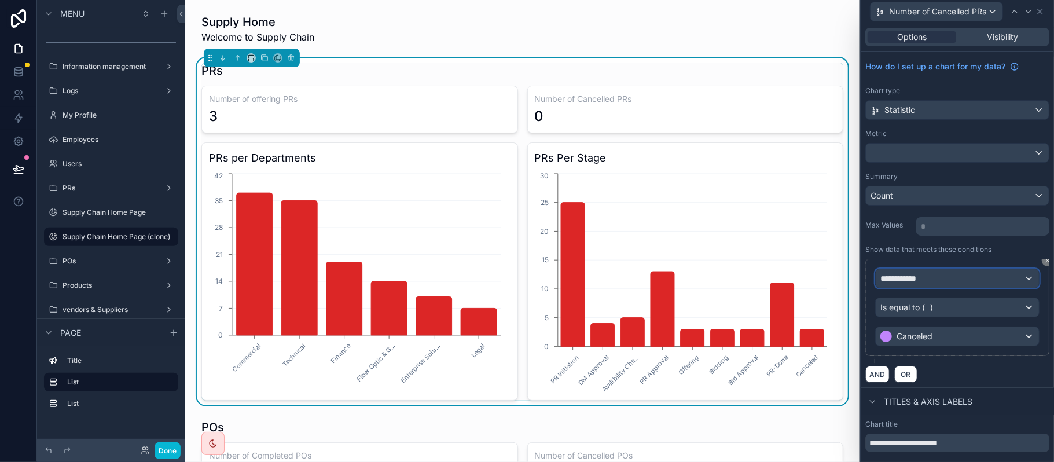
click at [912, 276] on span "**********" at bounding box center [901, 279] width 43 height 12
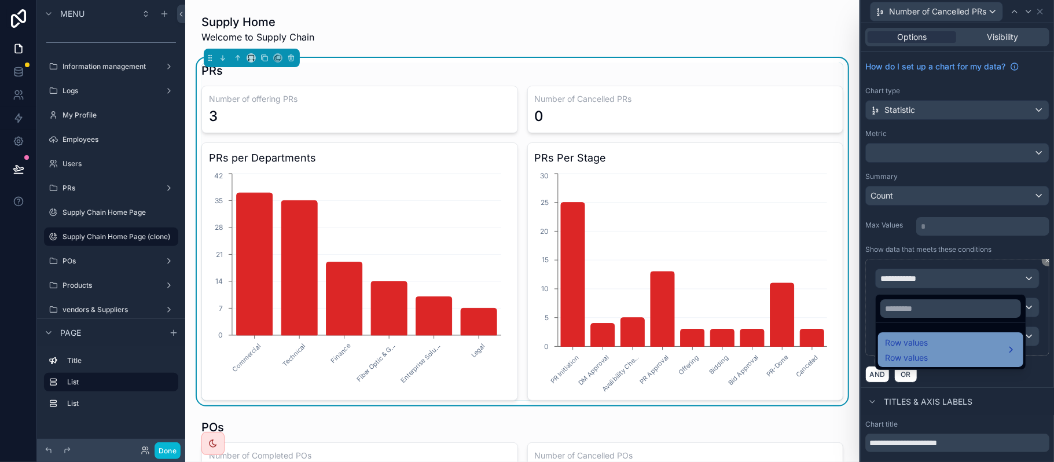
click at [920, 343] on span "Row values" at bounding box center [906, 343] width 43 height 14
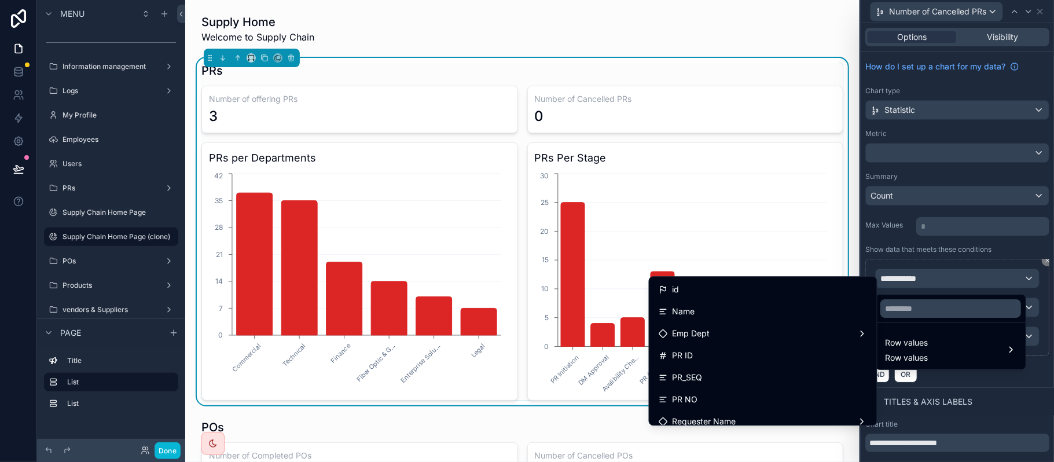
click at [901, 297] on div at bounding box center [951, 309] width 150 height 28
click at [903, 306] on input "text" at bounding box center [950, 308] width 141 height 19
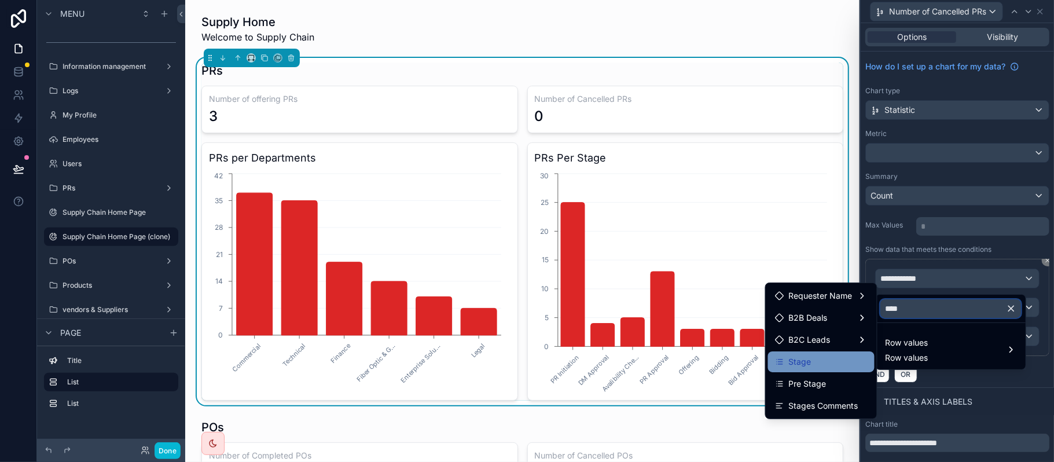
type input "****"
click at [797, 352] on div "Stage" at bounding box center [821, 361] width 106 height 21
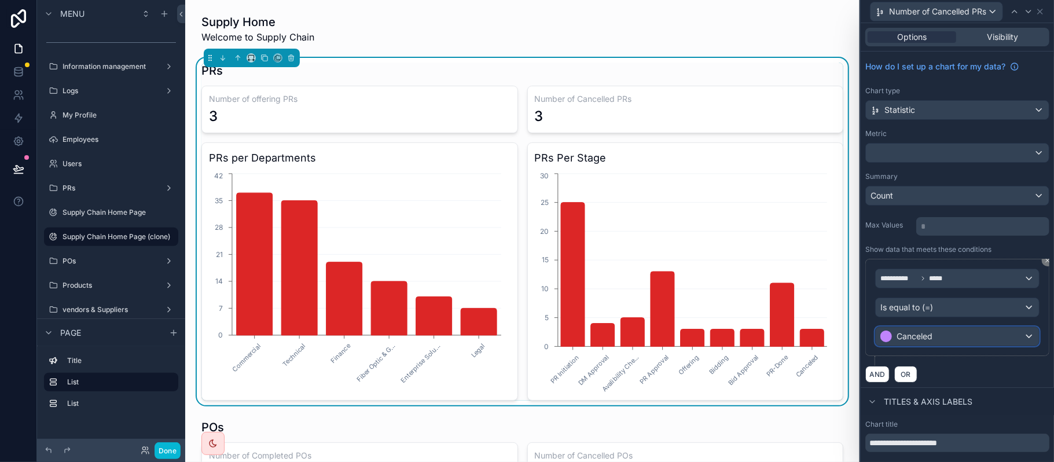
click at [951, 339] on div "Canceled" at bounding box center [957, 336] width 163 height 19
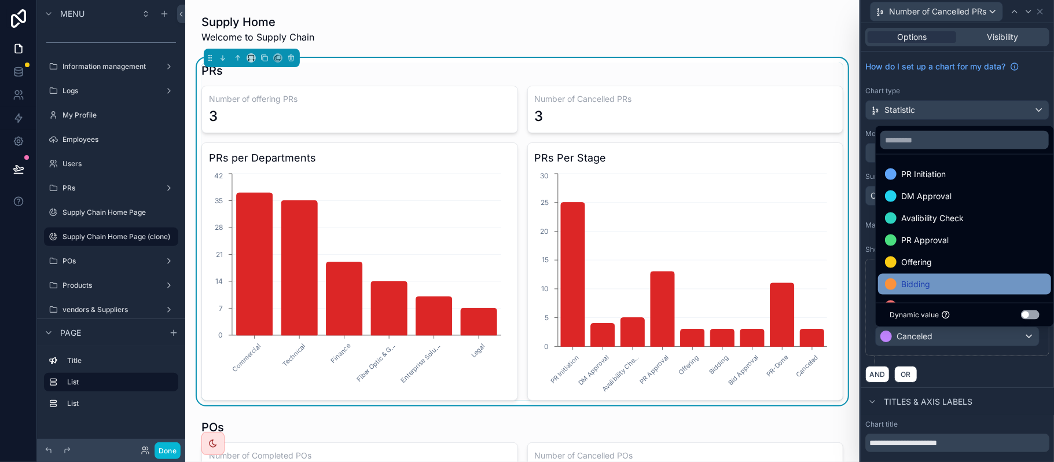
click at [962, 285] on div "Bidding" at bounding box center [964, 284] width 159 height 14
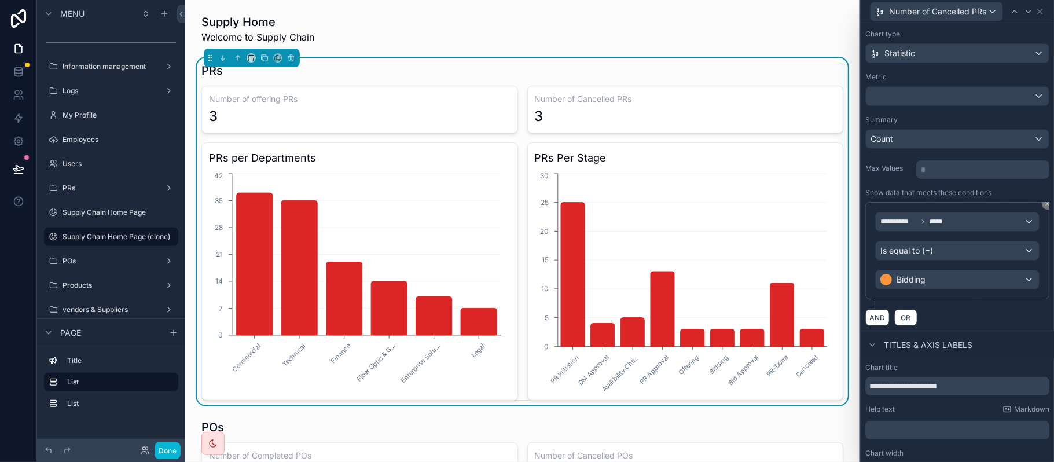
scroll to position [77, 0]
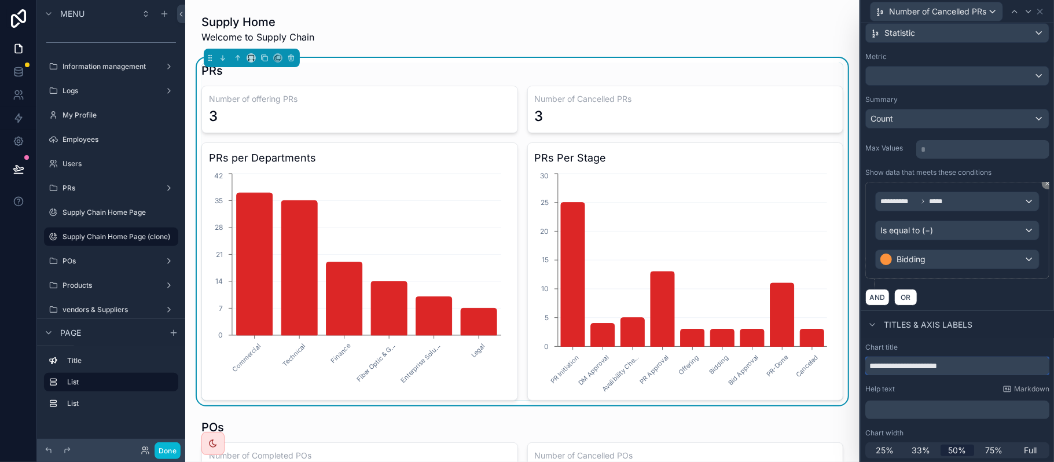
click at [933, 366] on input "**********" at bounding box center [957, 366] width 184 height 19
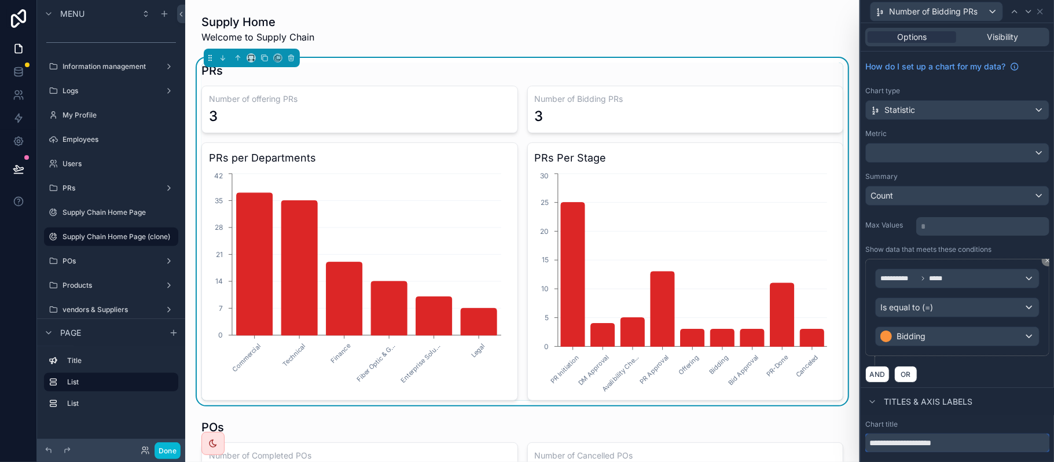
type input "**********"
click at [366, 150] on h3 "PRs per Departments" at bounding box center [360, 158] width 302 height 16
click at [1038, 10] on icon at bounding box center [1039, 11] width 9 height 9
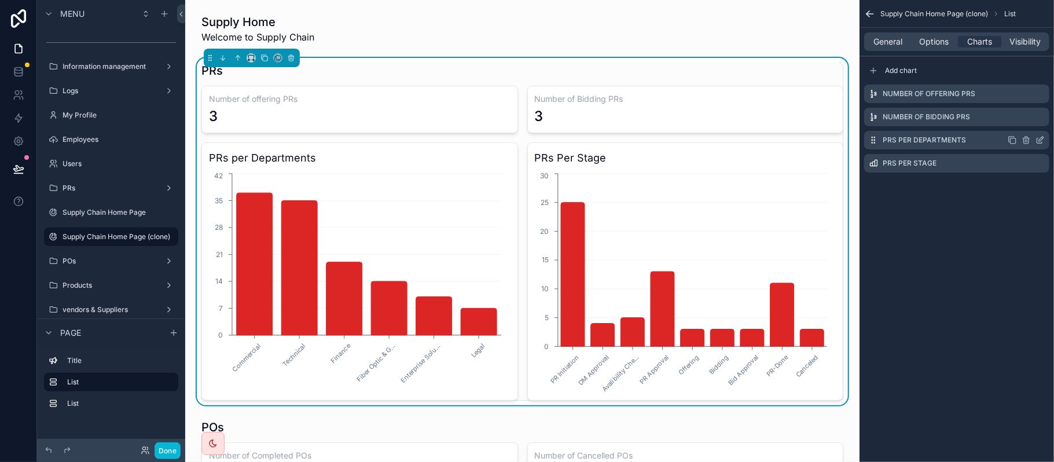
click at [1038, 144] on icon "scrollable content" at bounding box center [1039, 139] width 9 height 9
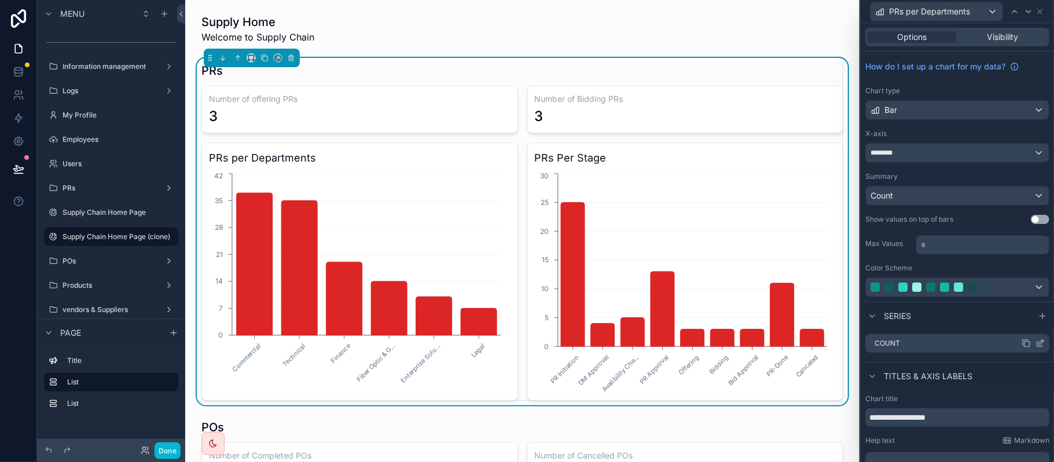
click at [1035, 344] on icon at bounding box center [1039, 343] width 9 height 9
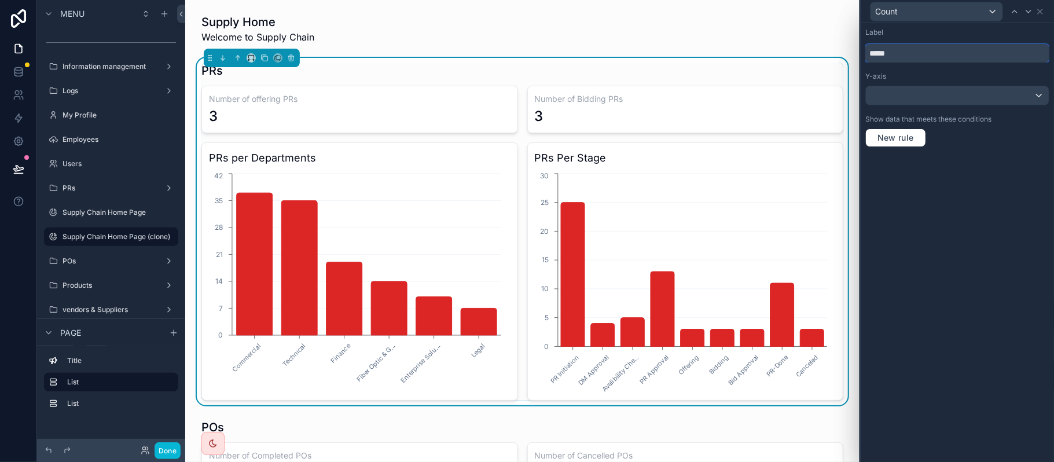
click at [907, 59] on input "*****" at bounding box center [957, 53] width 184 height 19
click at [896, 75] on div "Y-axis" at bounding box center [957, 76] width 184 height 9
click at [898, 102] on div at bounding box center [957, 95] width 183 height 19
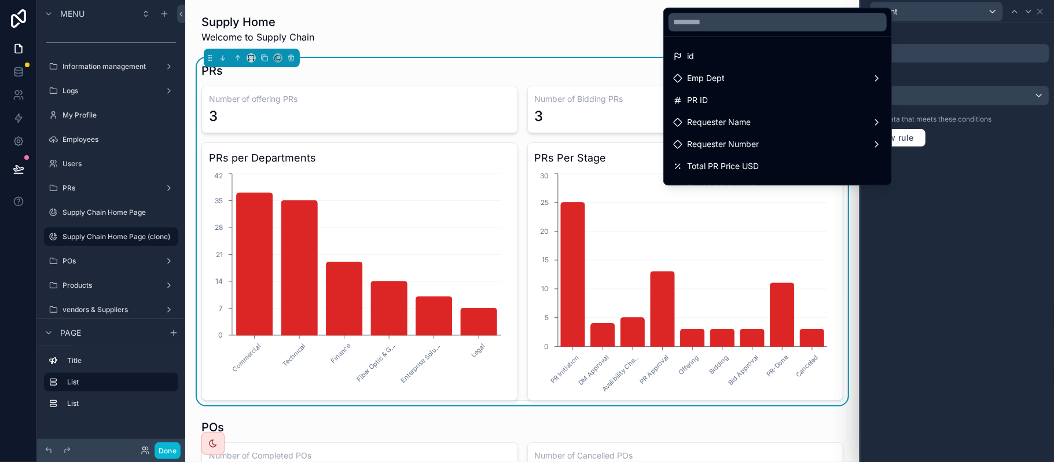
click at [898, 102] on div at bounding box center [957, 231] width 193 height 462
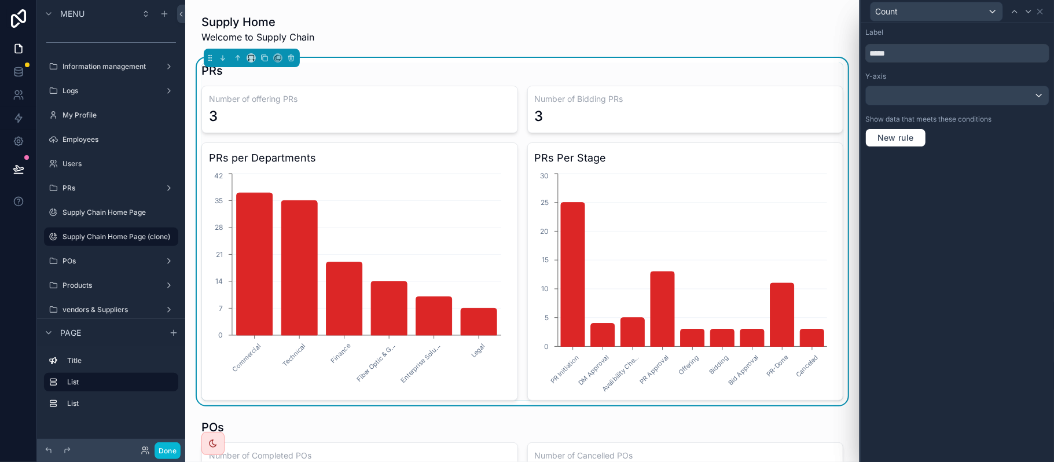
click at [894, 126] on div "Show data that meets these conditions New rule" at bounding box center [957, 131] width 184 height 32
click at [892, 132] on button "New rule" at bounding box center [895, 137] width 61 height 19
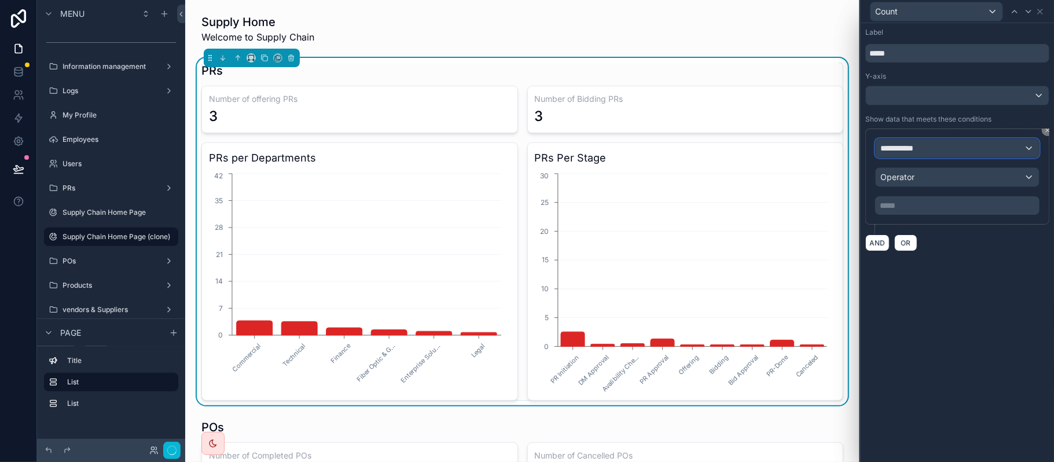
click at [898, 151] on span "**********" at bounding box center [901, 148] width 43 height 12
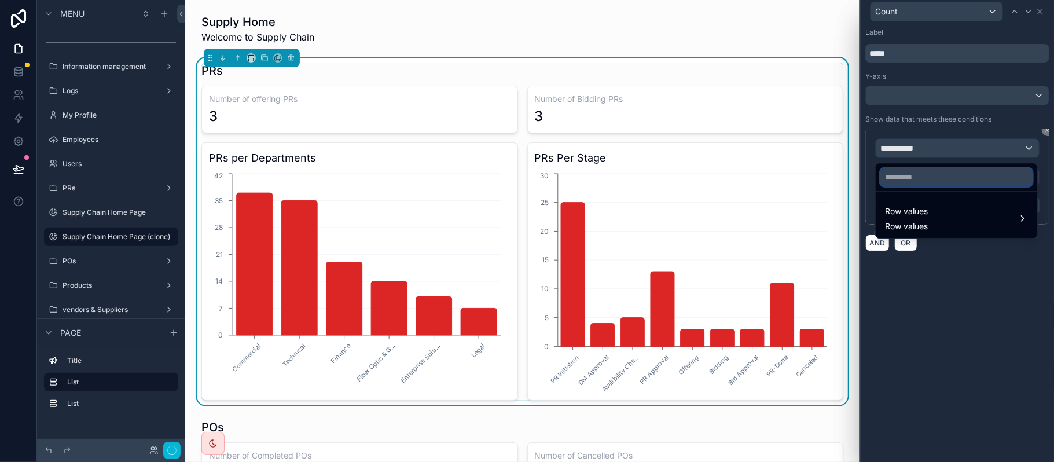
click at [906, 174] on input "text" at bounding box center [956, 177] width 152 height 19
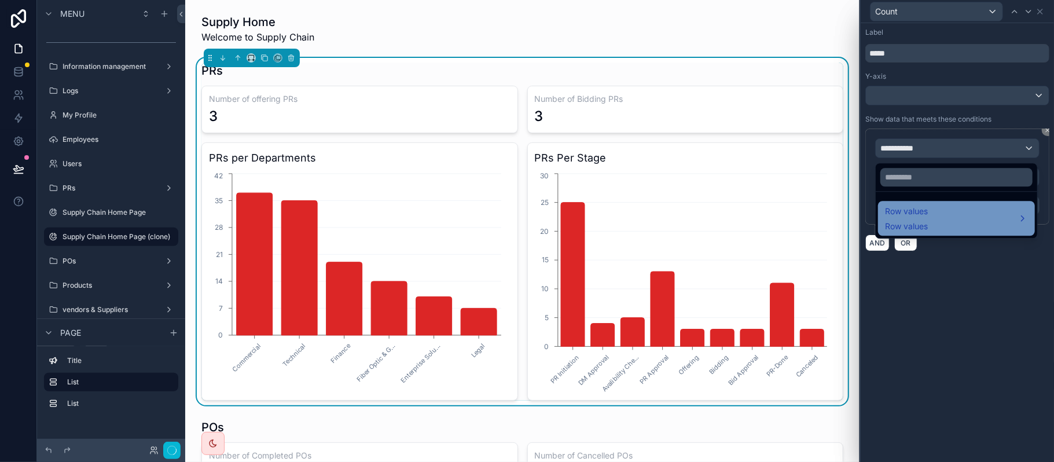
click at [918, 215] on span "Row values" at bounding box center [906, 211] width 43 height 14
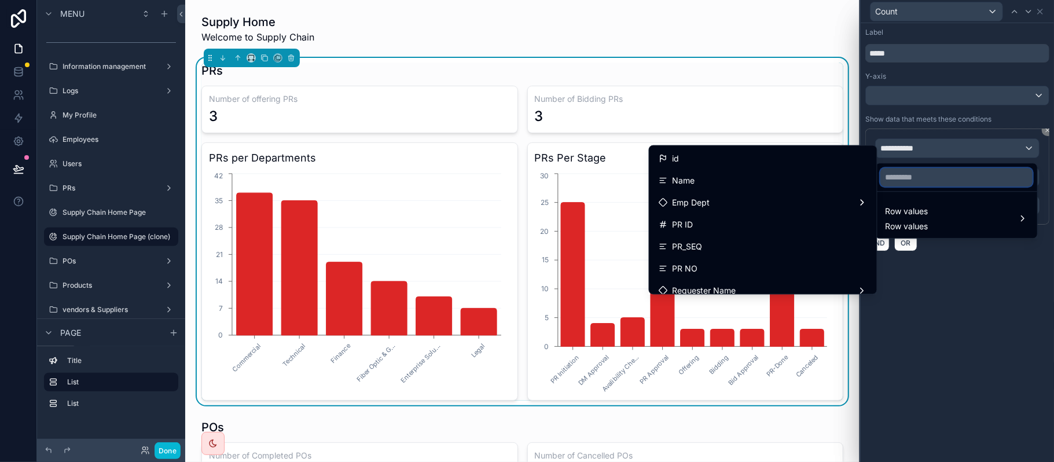
click at [938, 172] on input "text" at bounding box center [956, 177] width 152 height 19
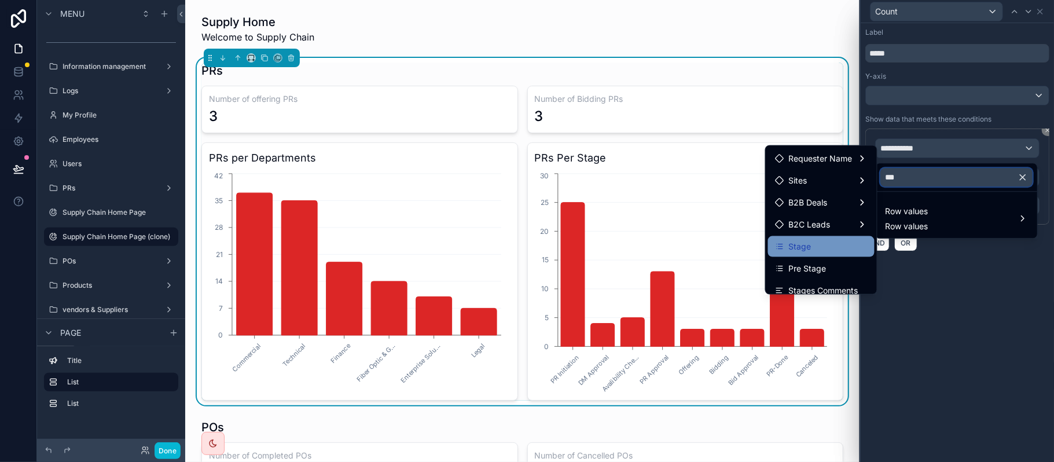
type input "***"
click at [789, 244] on span "Stage" at bounding box center [800, 247] width 23 height 14
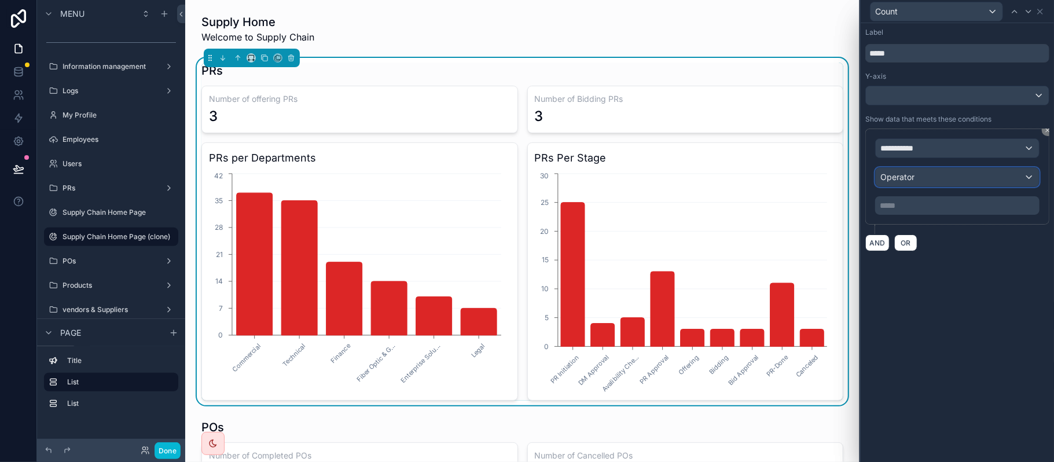
click at [914, 182] on span "Operator" at bounding box center [897, 177] width 34 height 10
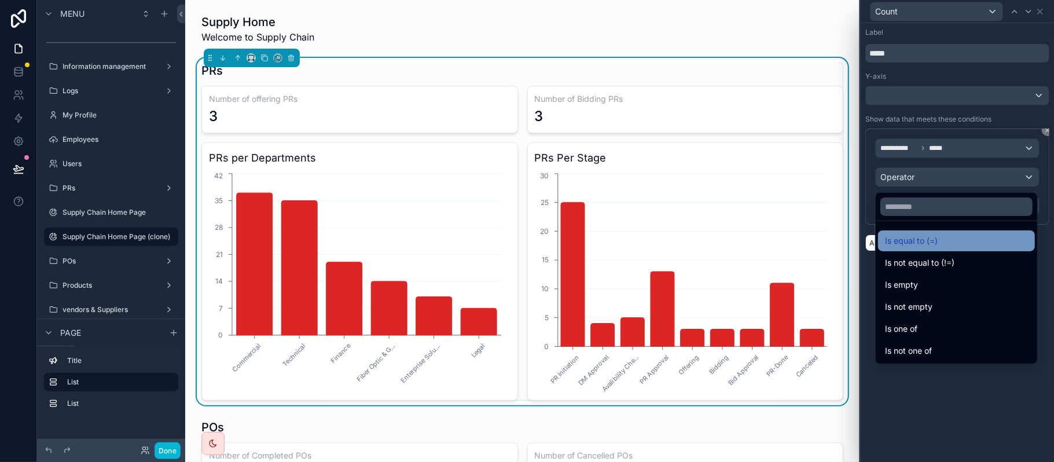
click at [907, 241] on span "Is equal to (=)" at bounding box center [911, 241] width 53 height 14
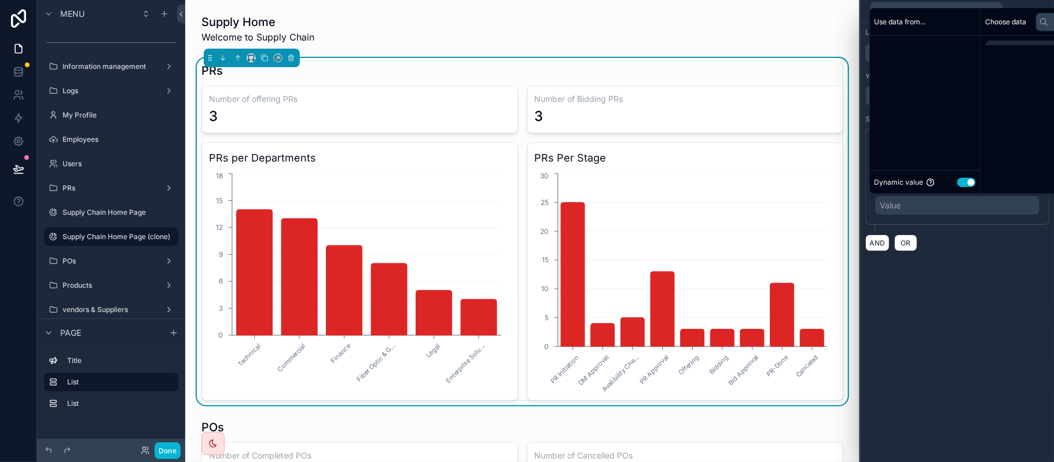
click at [907, 204] on div "Value" at bounding box center [957, 205] width 164 height 19
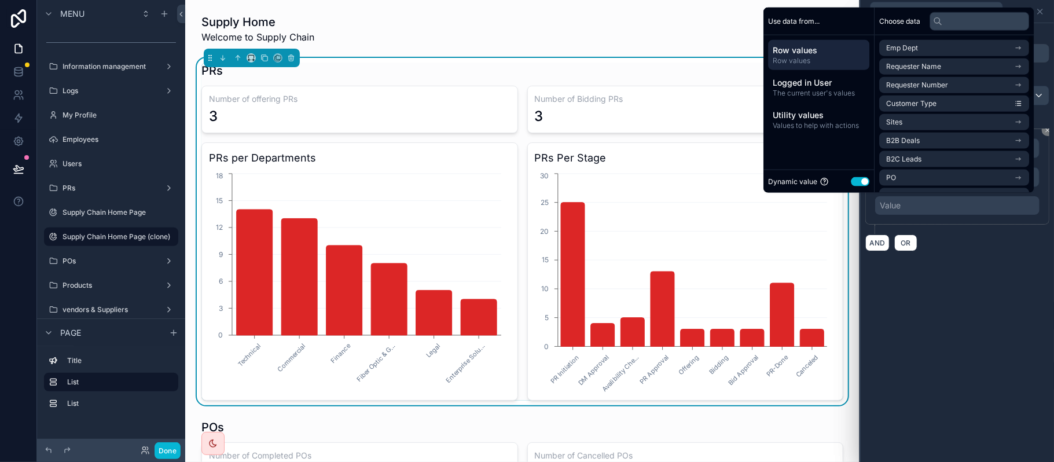
click at [858, 183] on button "Use setting" at bounding box center [860, 181] width 19 height 9
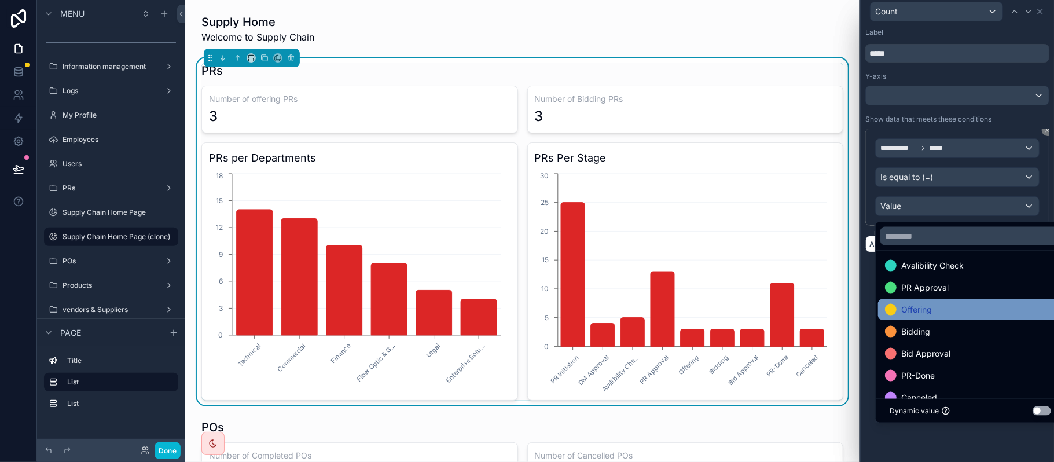
scroll to position [67, 0]
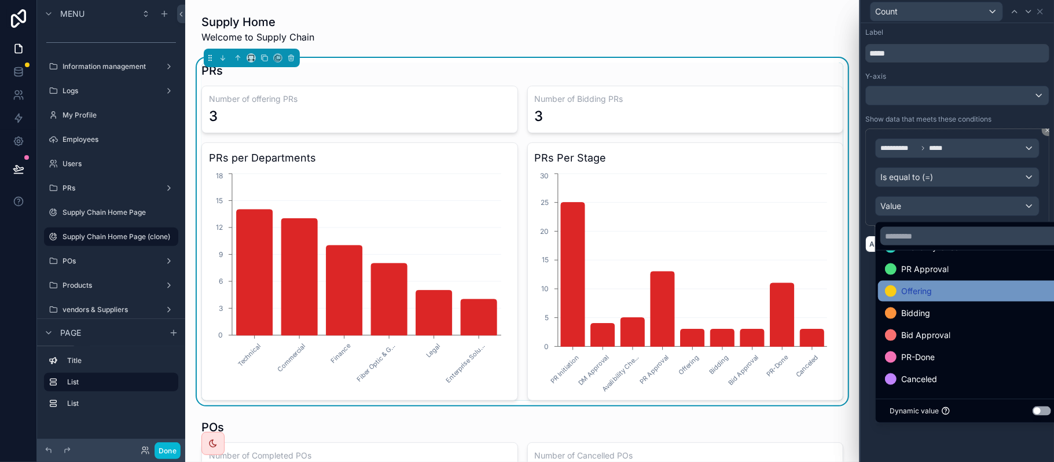
click at [942, 288] on div "Offering" at bounding box center [970, 291] width 171 height 14
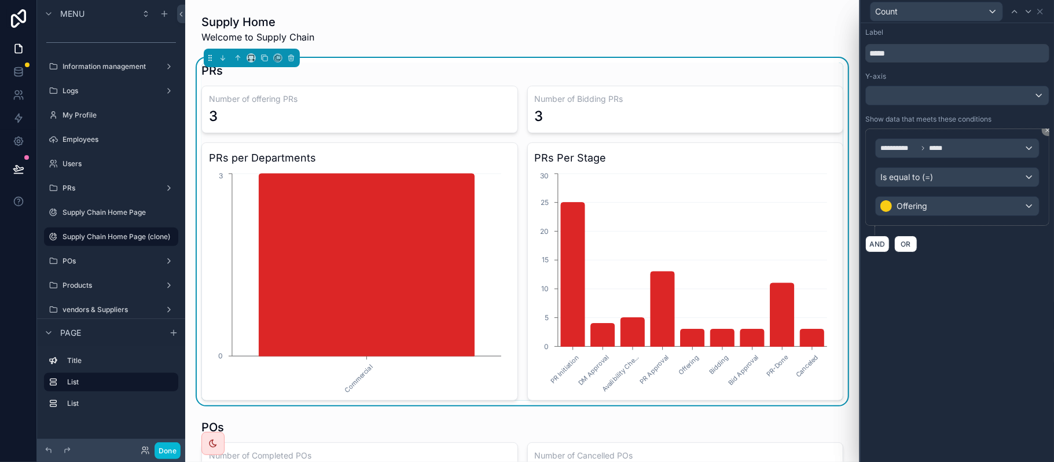
click at [872, 284] on div "**********" at bounding box center [957, 242] width 193 height 439
click at [1042, 10] on icon at bounding box center [1039, 11] width 9 height 9
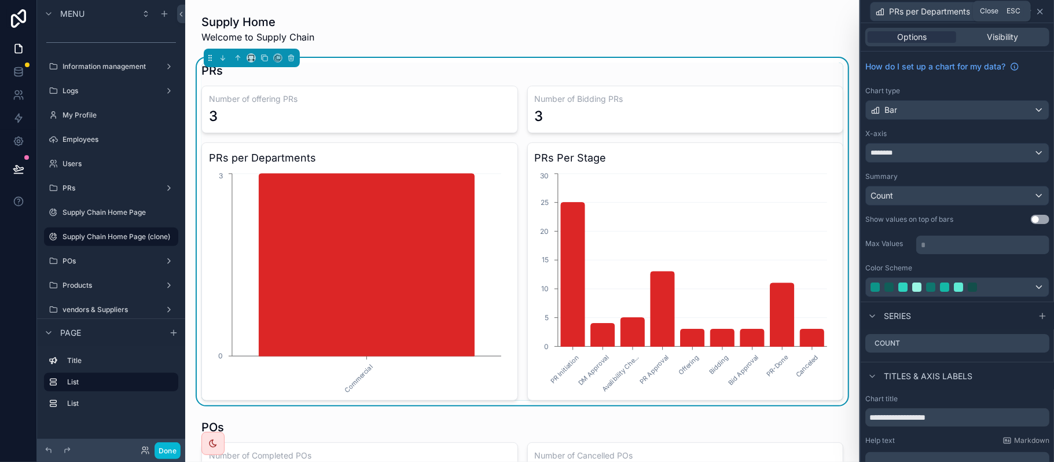
click at [1041, 12] on icon at bounding box center [1040, 11] width 5 height 5
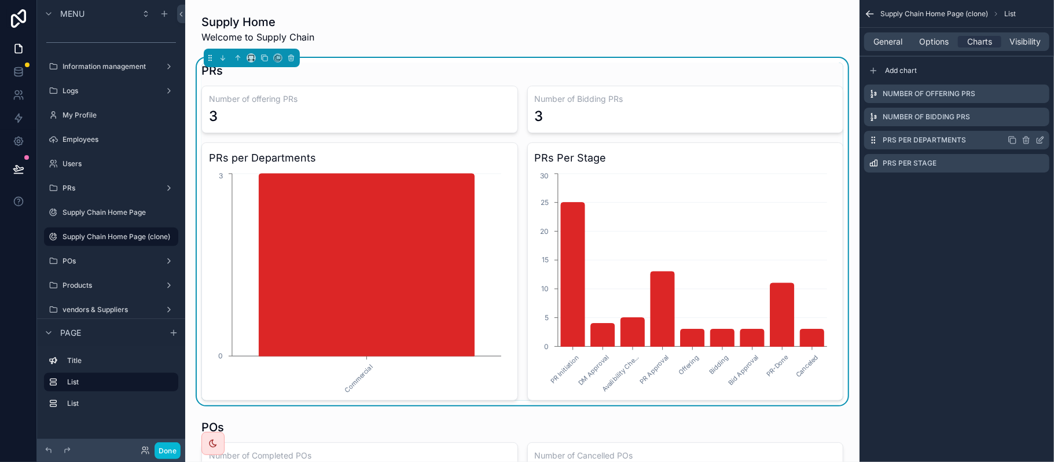
click at [1012, 142] on icon "scrollable content" at bounding box center [1012, 139] width 9 height 9
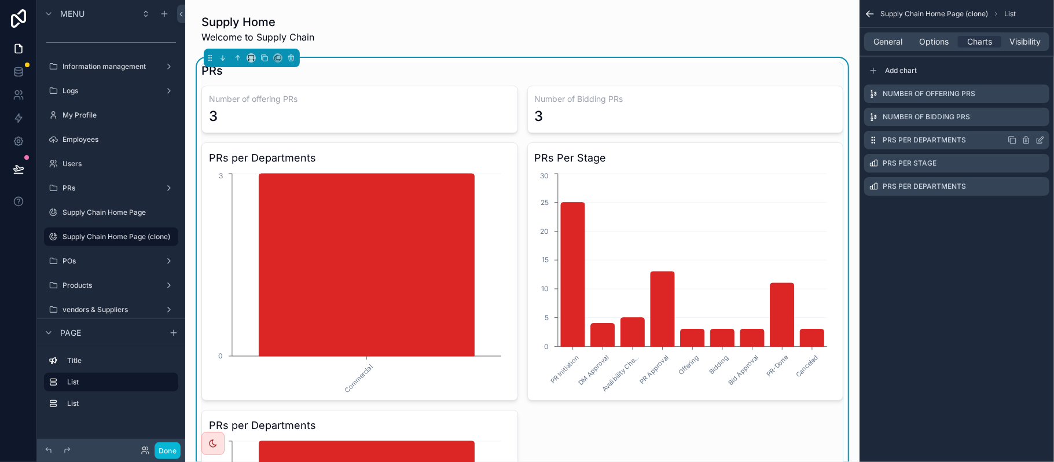
click at [1041, 139] on icon "scrollable content" at bounding box center [1041, 139] width 5 height 5
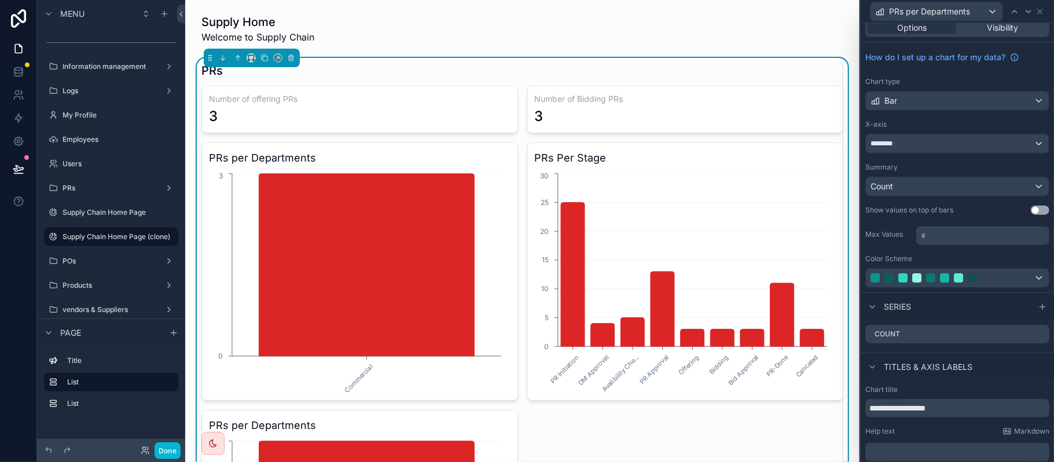
scroll to position [0, 0]
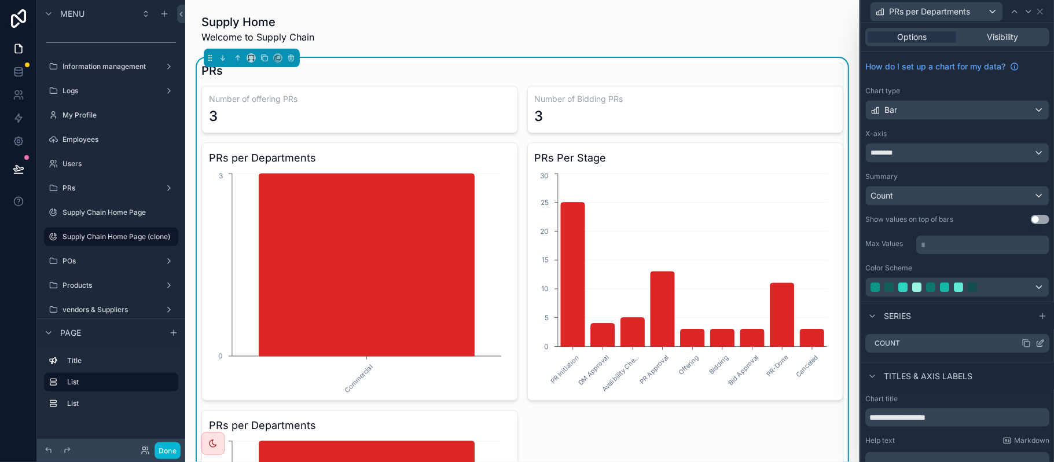
click at [1035, 346] on icon at bounding box center [1039, 343] width 9 height 9
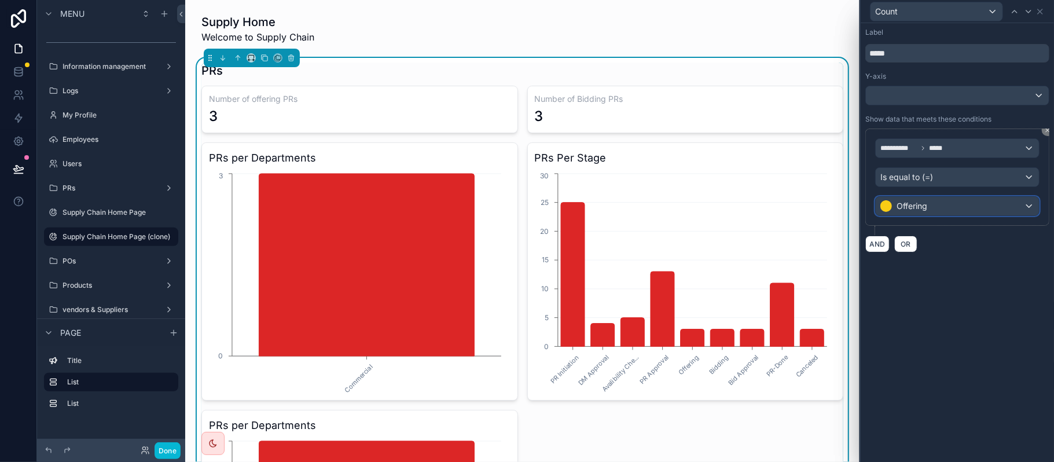
click at [963, 203] on div "Offering" at bounding box center [957, 206] width 163 height 19
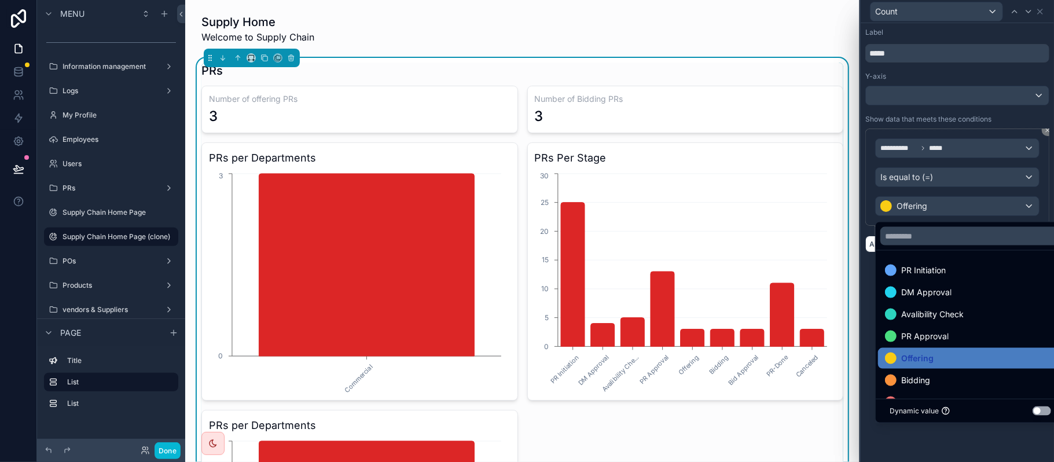
click at [936, 369] on ul "PR Initiation DM Approval Avalibility Check PR Approval Offering Bidding Bid Ap…" at bounding box center [970, 325] width 189 height 148
click at [931, 376] on div "Bidding" at bounding box center [970, 380] width 171 height 14
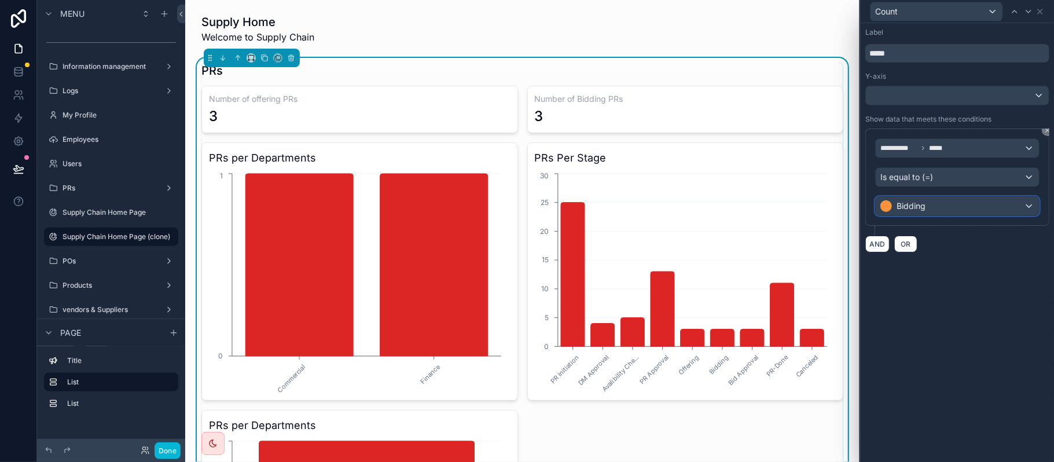
click at [947, 210] on div "Bidding" at bounding box center [957, 206] width 163 height 19
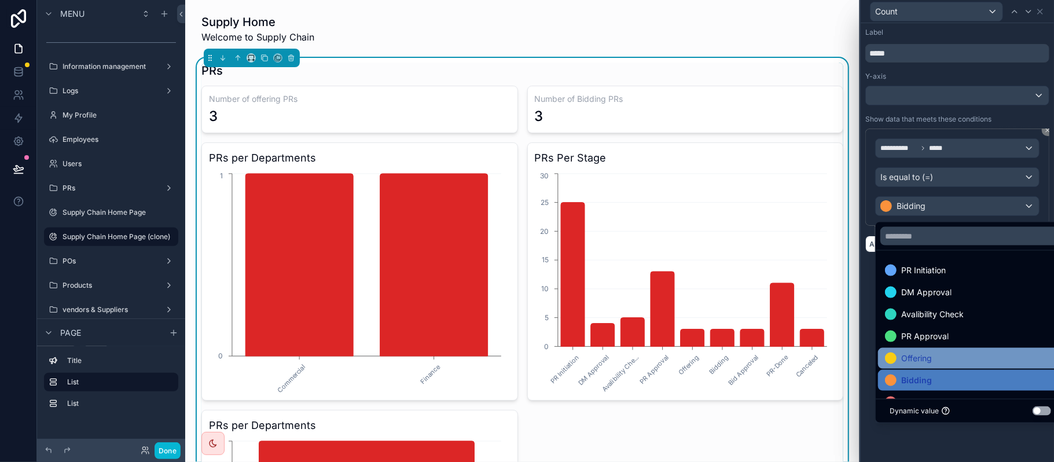
click at [943, 350] on div "Offering" at bounding box center [970, 358] width 185 height 21
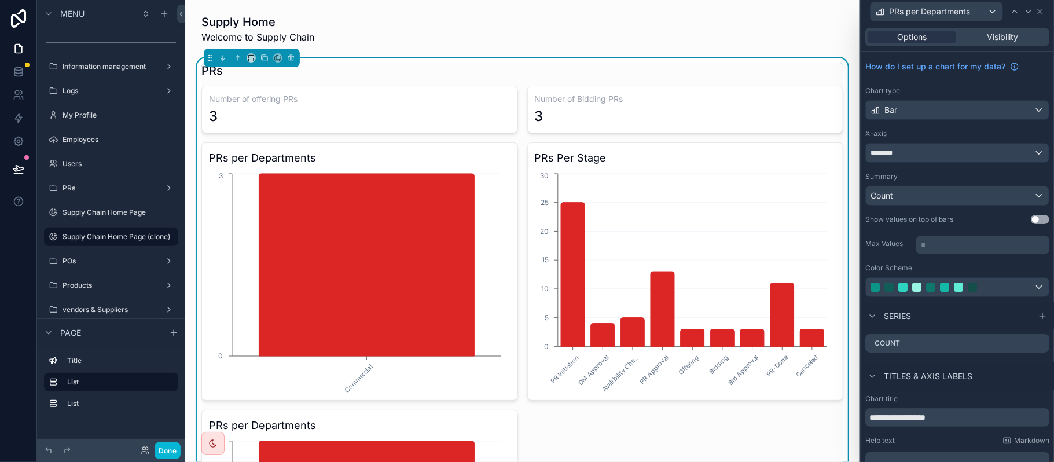
click at [1046, 12] on div "PRs per Departments" at bounding box center [957, 11] width 184 height 23
click at [1042, 12] on icon at bounding box center [1039, 11] width 9 height 9
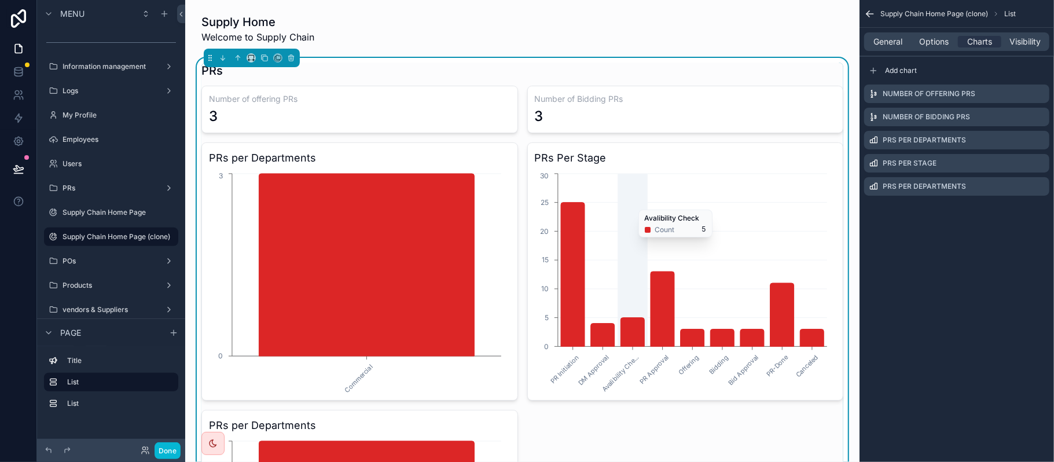
scroll to position [77, 0]
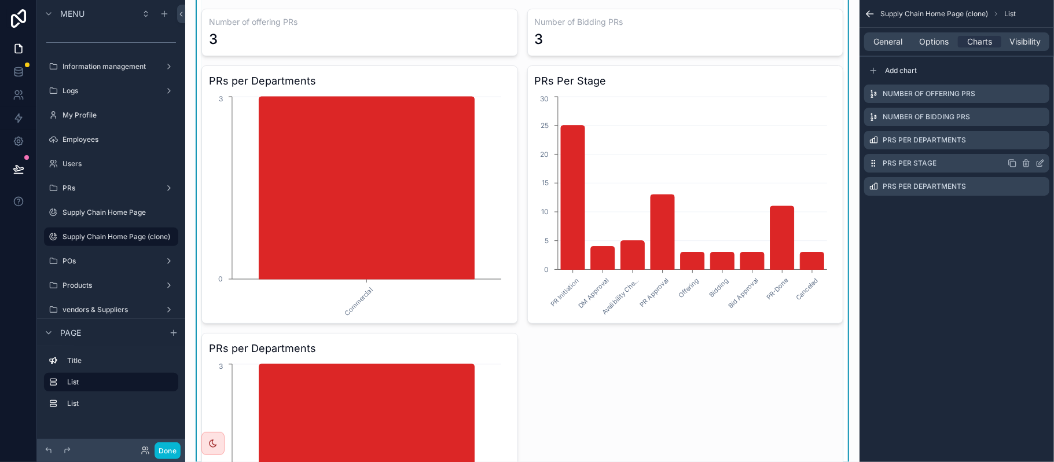
click at [950, 159] on div "PRs Per Stage" at bounding box center [956, 163] width 185 height 19
click at [934, 159] on label "PRs Per Stage" at bounding box center [910, 163] width 54 height 9
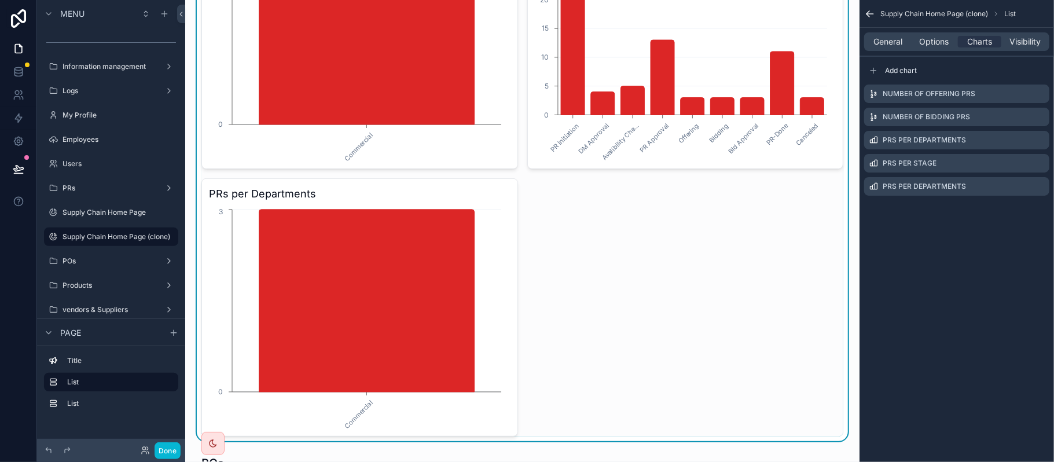
scroll to position [154, 0]
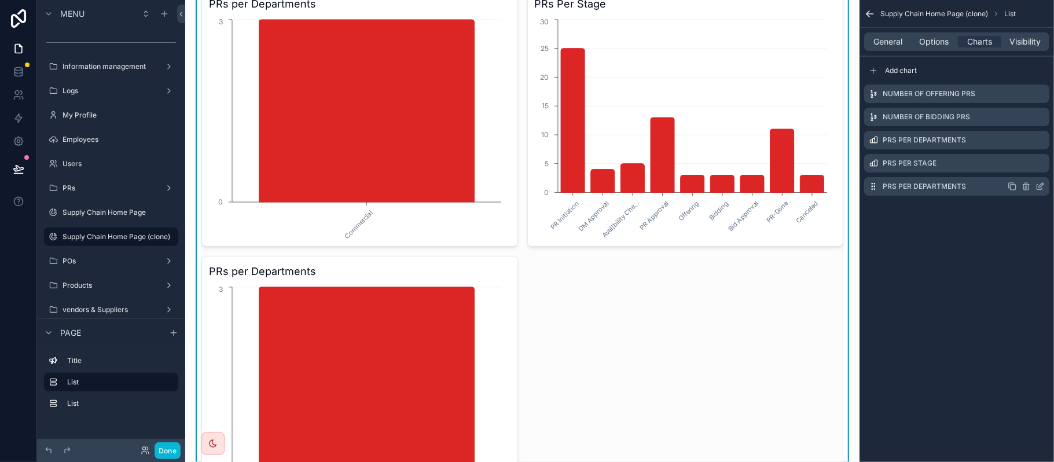
click at [1022, 190] on icon "scrollable content" at bounding box center [1025, 186] width 9 height 9
click at [1022, 167] on icon at bounding box center [1021, 167] width 9 height 9
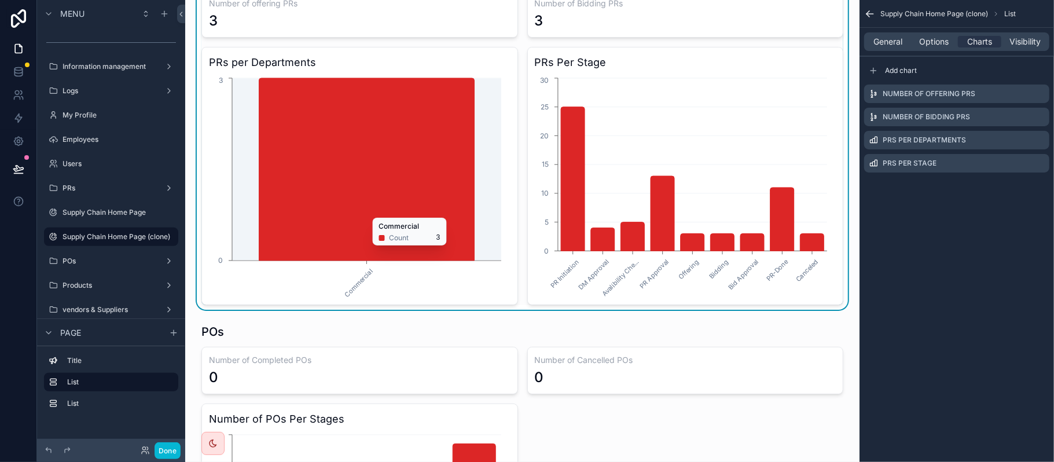
scroll to position [77, 0]
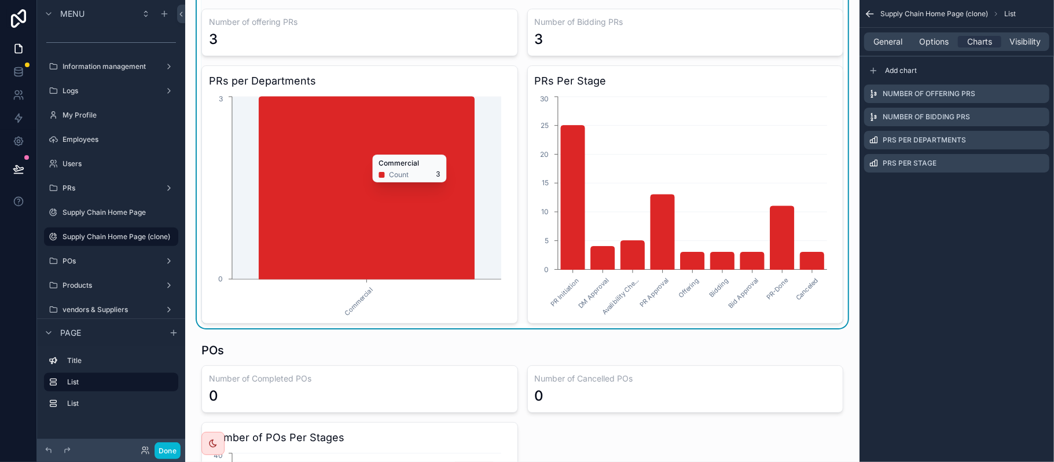
click at [477, 149] on icon "Commercial 0 3" at bounding box center [356, 205] width 295 height 222
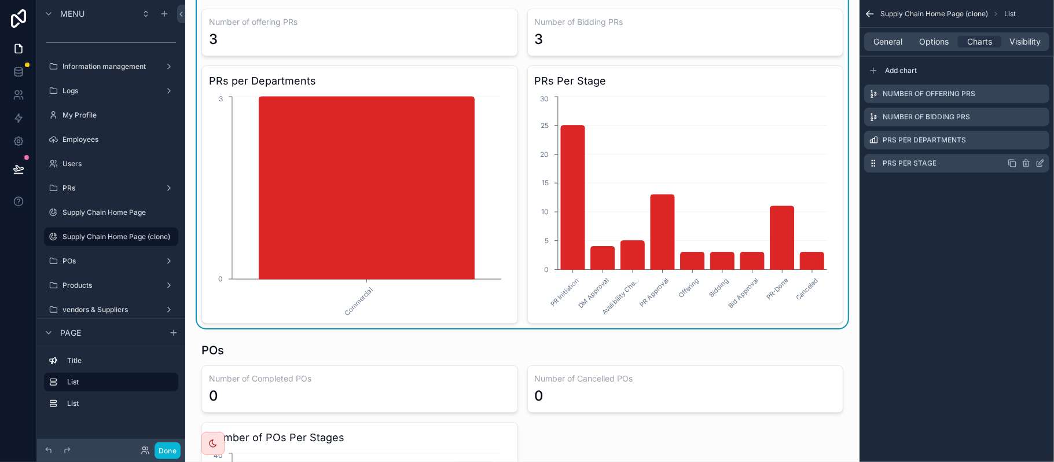
click at [1041, 160] on icon "scrollable content" at bounding box center [1039, 163] width 9 height 9
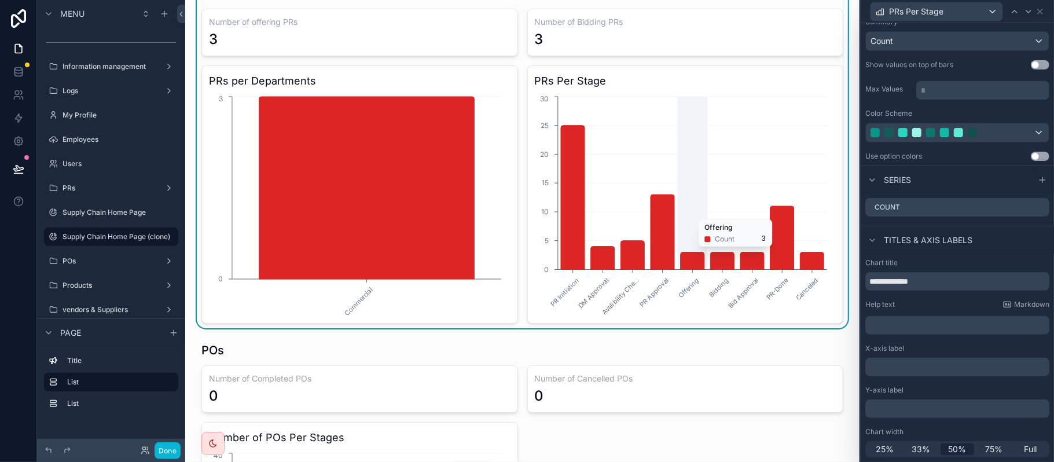
scroll to position [0, 0]
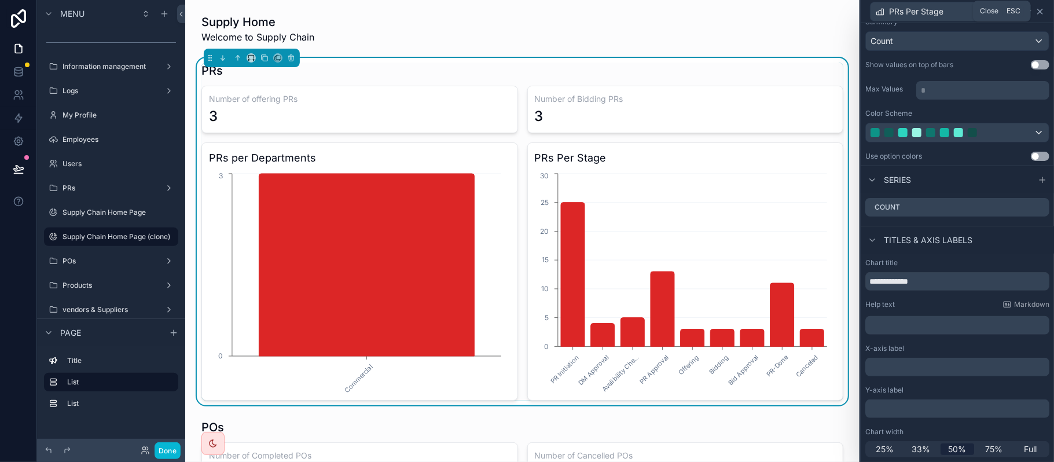
click at [1042, 9] on icon at bounding box center [1040, 11] width 5 height 5
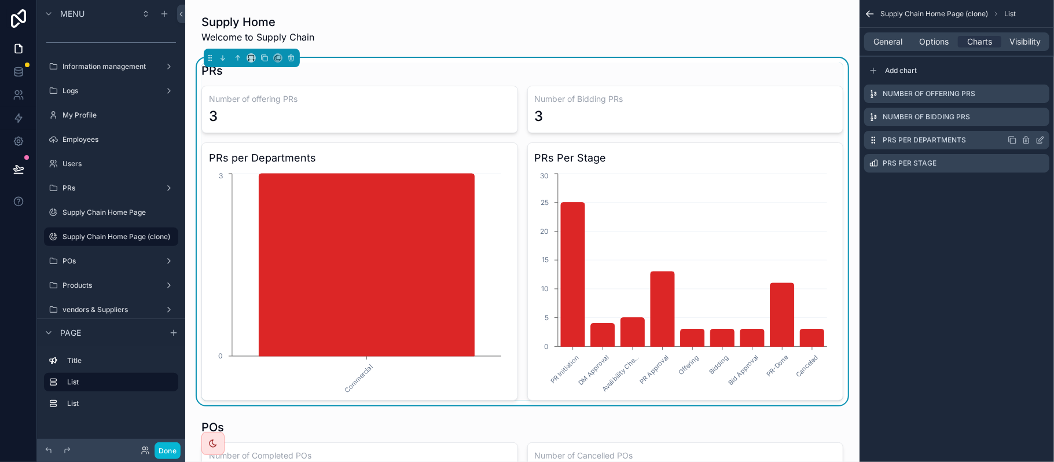
click at [1036, 139] on icon "scrollable content" at bounding box center [1039, 139] width 9 height 9
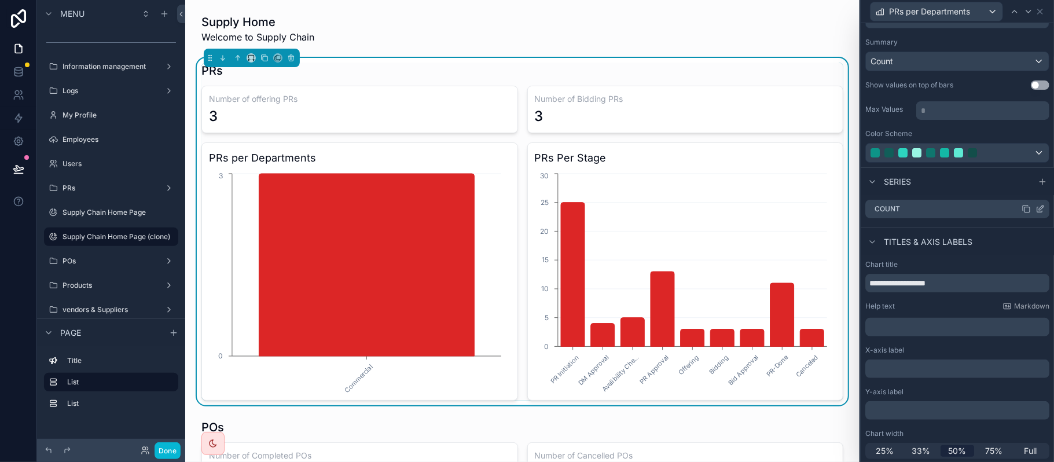
scroll to position [137, 0]
click at [1033, 205] on div "Count" at bounding box center [957, 207] width 184 height 19
click at [1039, 207] on icon at bounding box center [1041, 206] width 5 height 5
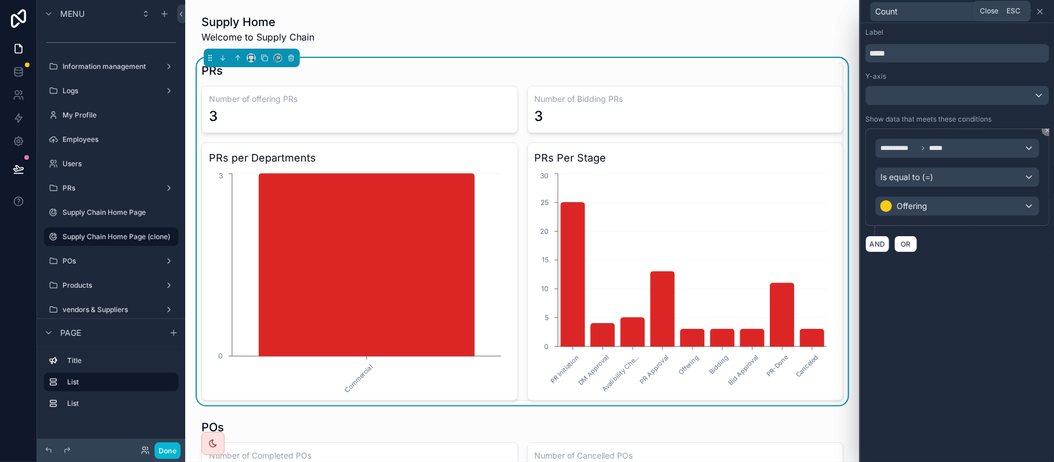
click at [1044, 10] on icon at bounding box center [1039, 11] width 9 height 9
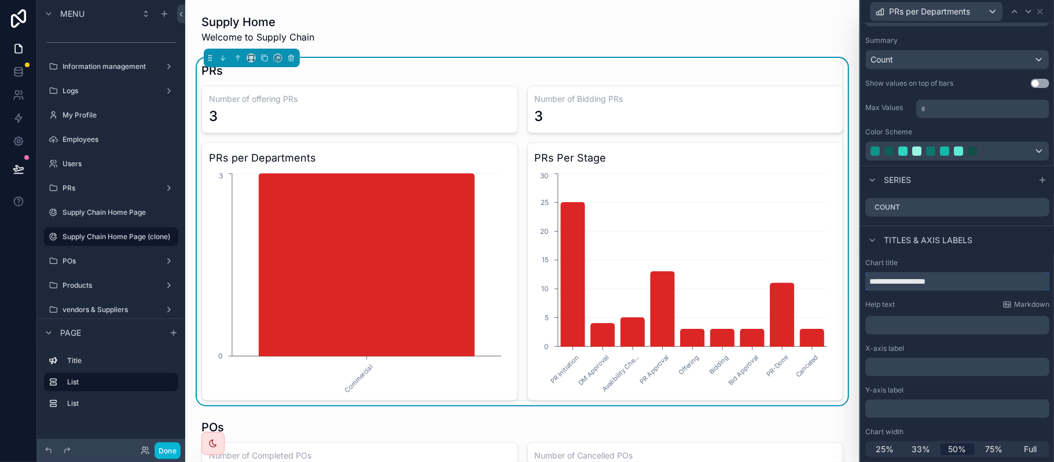
click at [868, 281] on input "**********" at bounding box center [957, 281] width 184 height 19
type input "**********"
click at [1049, 12] on icon at bounding box center [1045, 11] width 9 height 9
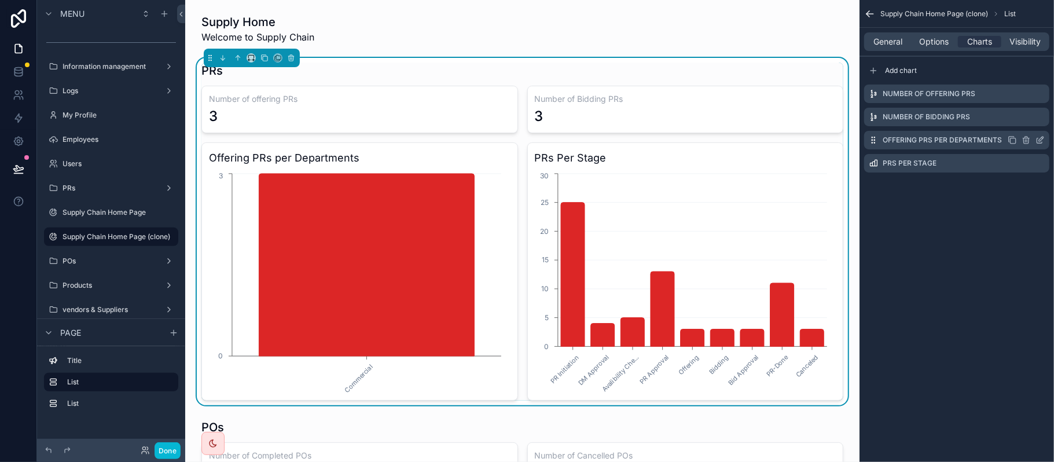
click at [1013, 141] on icon "scrollable content" at bounding box center [1012, 139] width 9 height 9
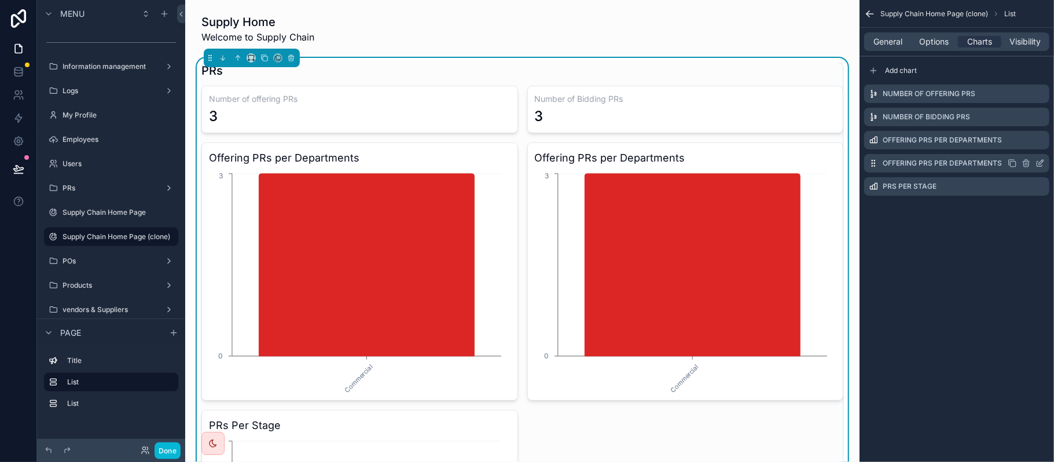
click at [1042, 160] on icon "scrollable content" at bounding box center [1042, 160] width 1 height 1
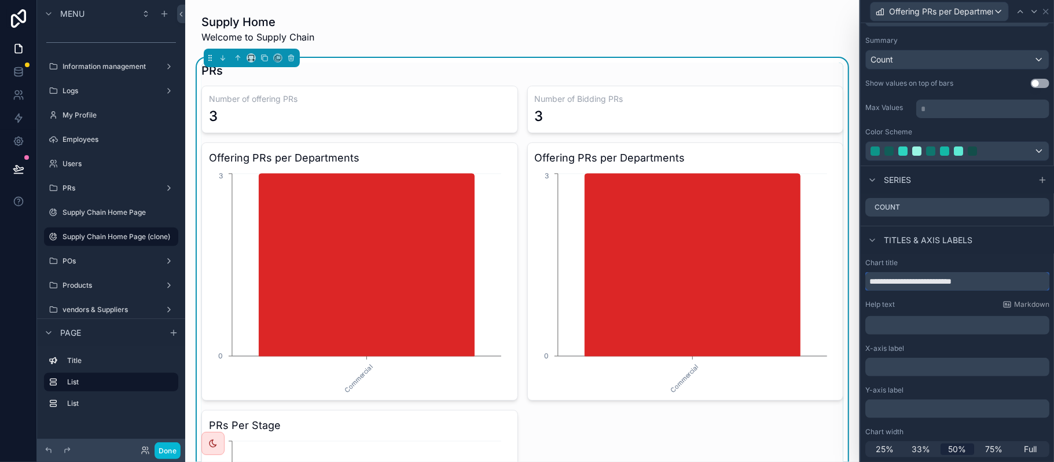
click at [873, 281] on input "**********" at bounding box center [957, 281] width 184 height 19
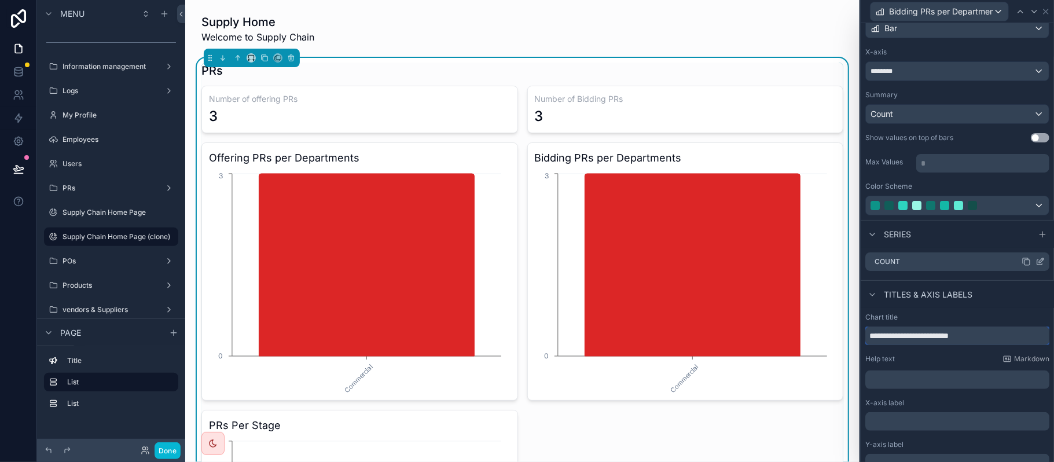
scroll to position [60, 0]
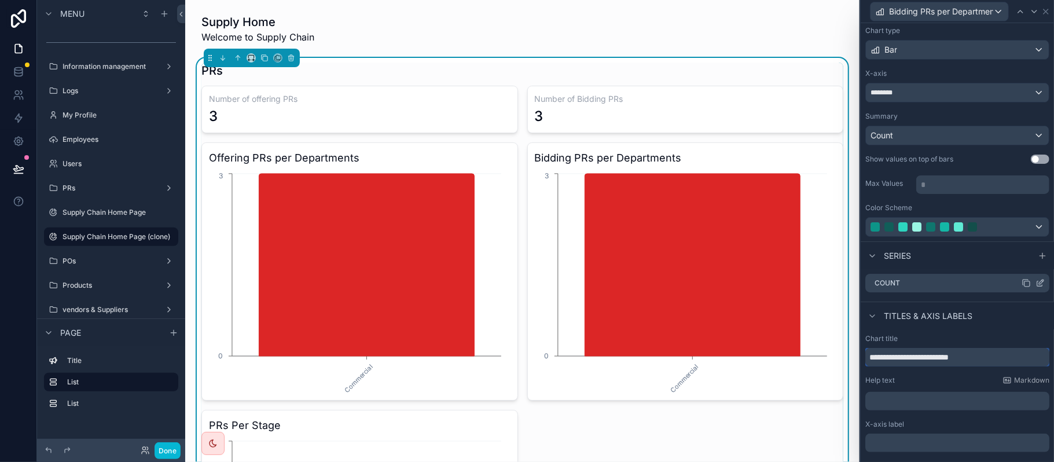
type input "**********"
click at [1035, 282] on icon at bounding box center [1039, 282] width 9 height 9
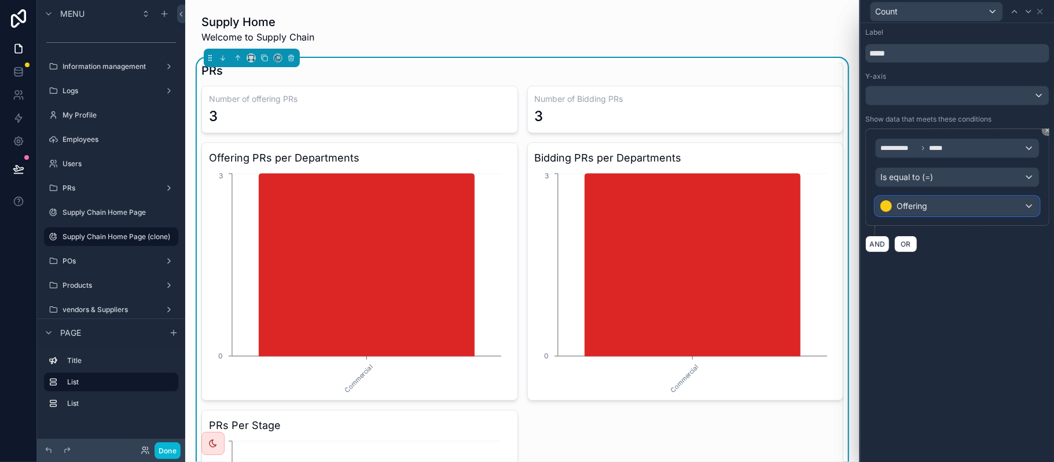
click at [950, 214] on div "Offering" at bounding box center [957, 206] width 163 height 19
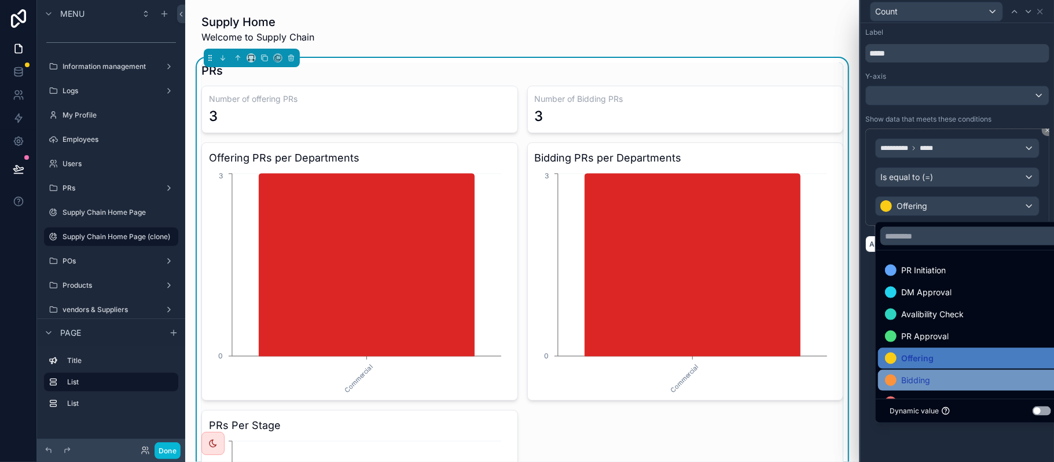
click at [938, 377] on div "Bidding" at bounding box center [970, 380] width 171 height 14
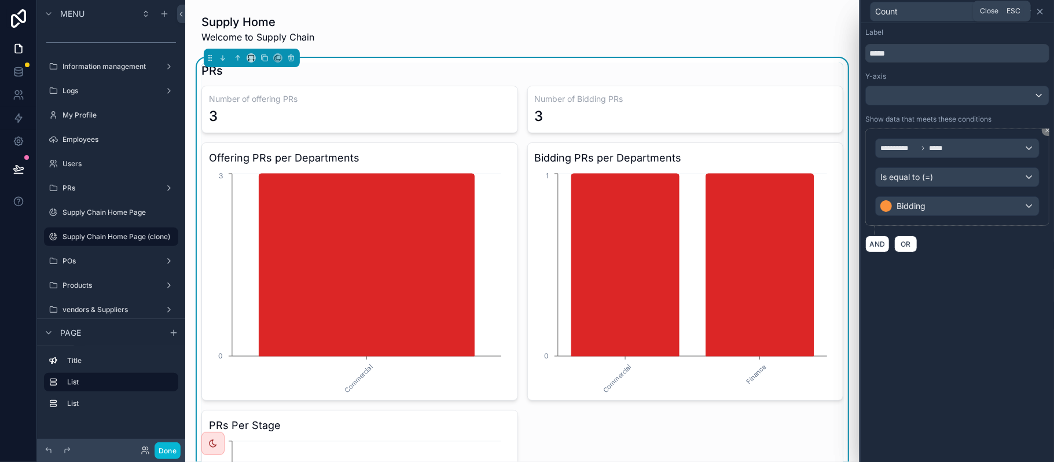
click at [1040, 8] on icon at bounding box center [1039, 11] width 9 height 9
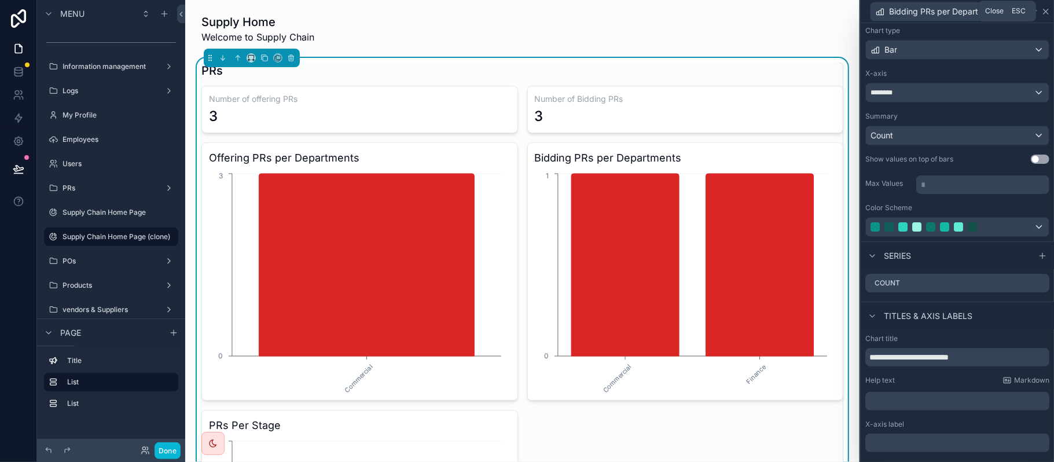
click at [1042, 14] on icon at bounding box center [1045, 11] width 9 height 9
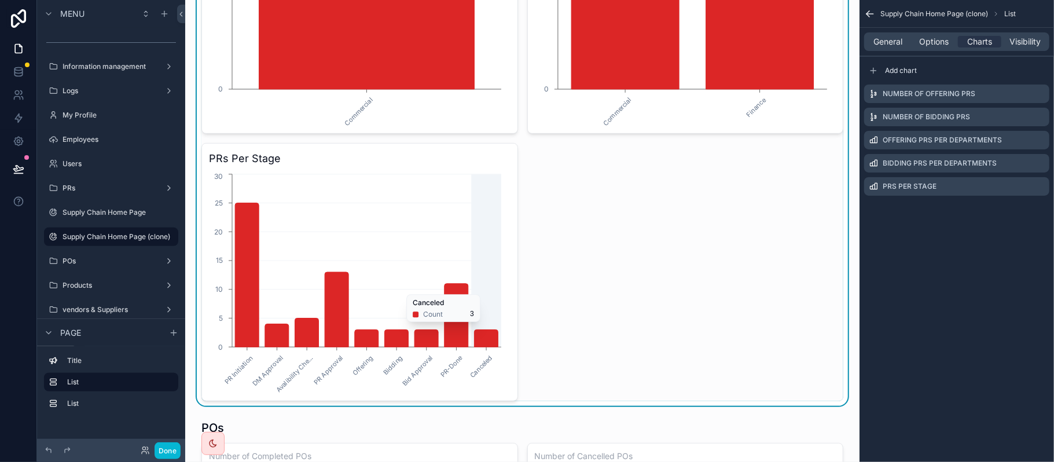
scroll to position [308, 0]
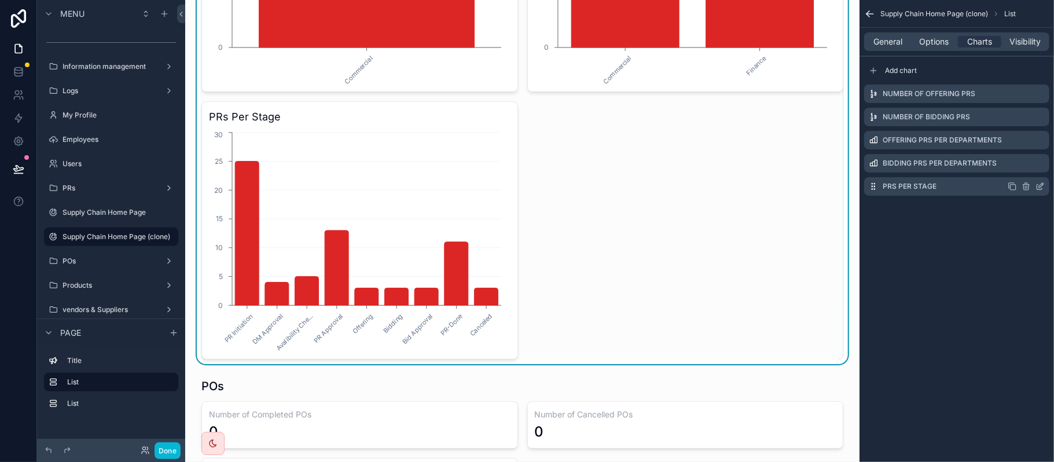
click at [1038, 186] on icon "scrollable content" at bounding box center [1039, 186] width 9 height 9
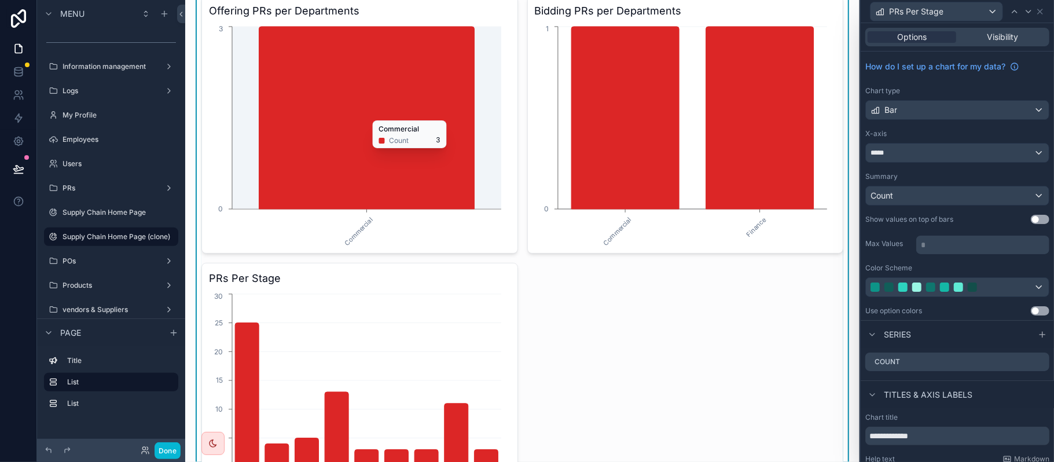
scroll to position [231, 0]
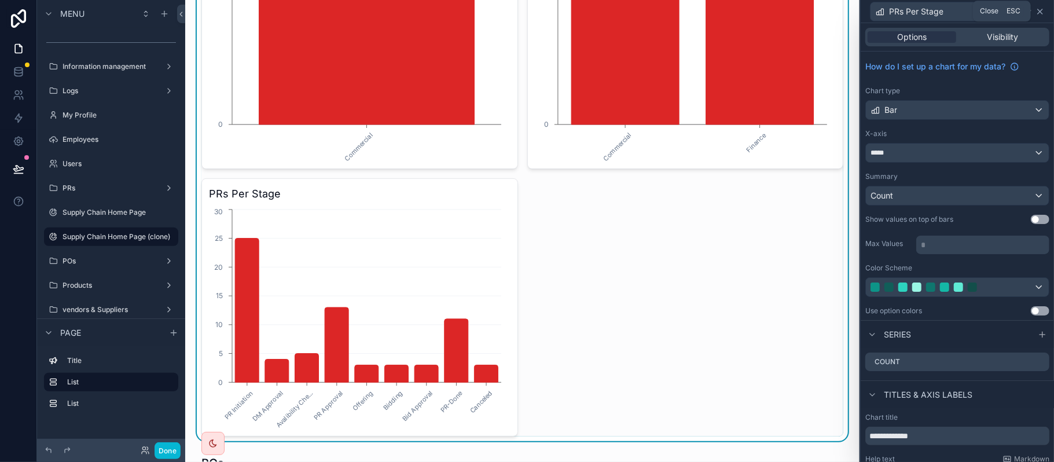
click at [1042, 14] on icon at bounding box center [1039, 11] width 9 height 9
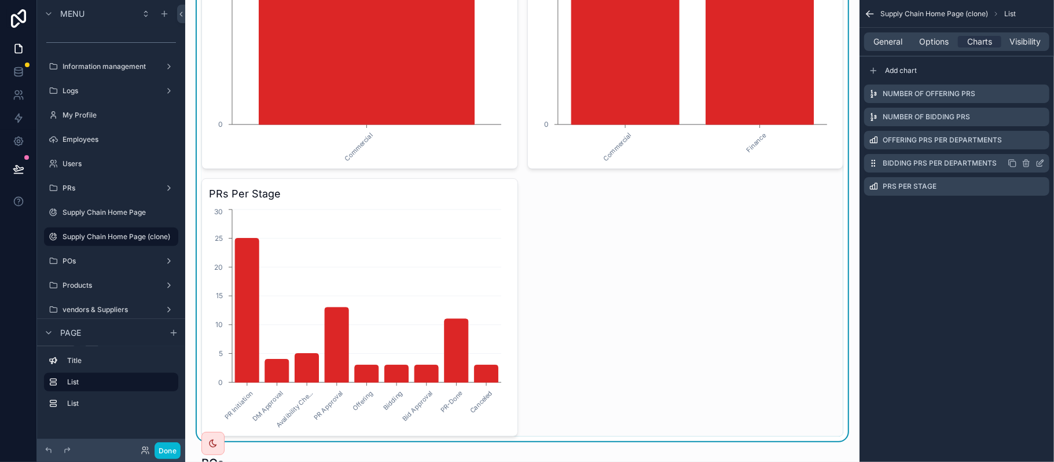
click at [1008, 164] on icon "scrollable content" at bounding box center [1012, 163] width 9 height 9
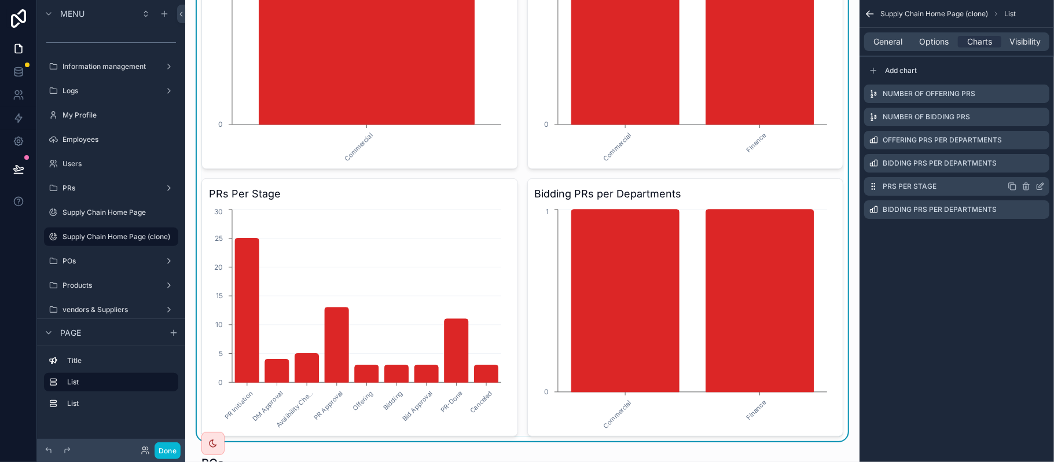
click at [955, 186] on div "PRs Per Stage" at bounding box center [956, 186] width 185 height 19
click at [1024, 188] on icon "scrollable content" at bounding box center [1025, 187] width 5 height 5
click at [1015, 166] on button at bounding box center [1022, 168] width 14 height 14
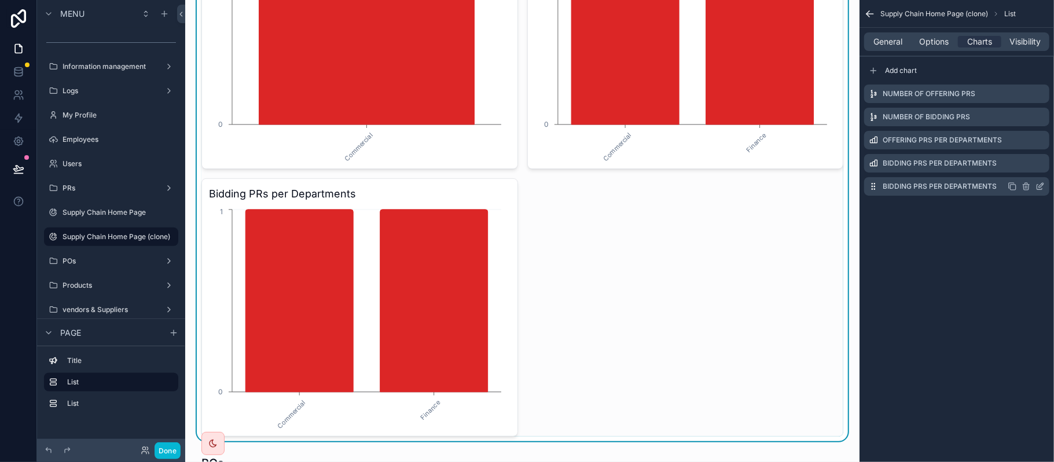
click at [1041, 183] on icon "scrollable content" at bounding box center [1039, 186] width 9 height 9
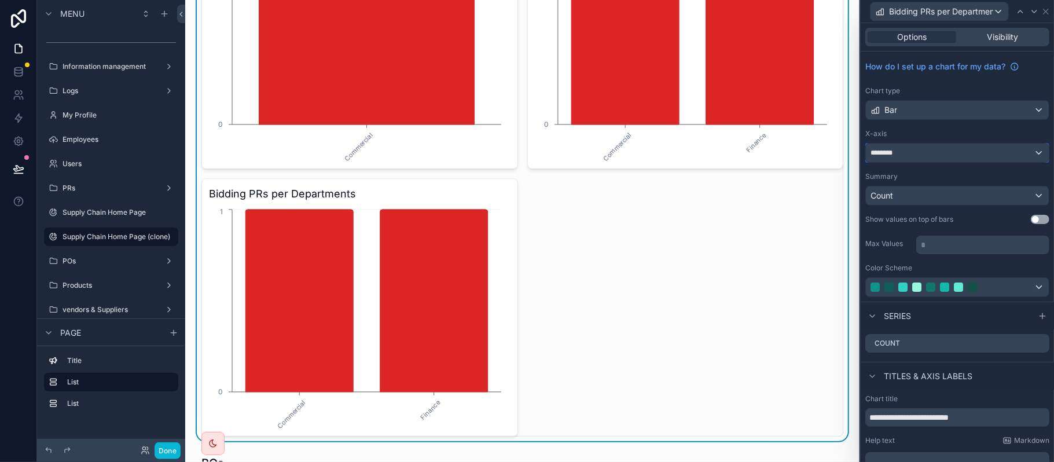
click at [925, 157] on div "********" at bounding box center [957, 153] width 183 height 19
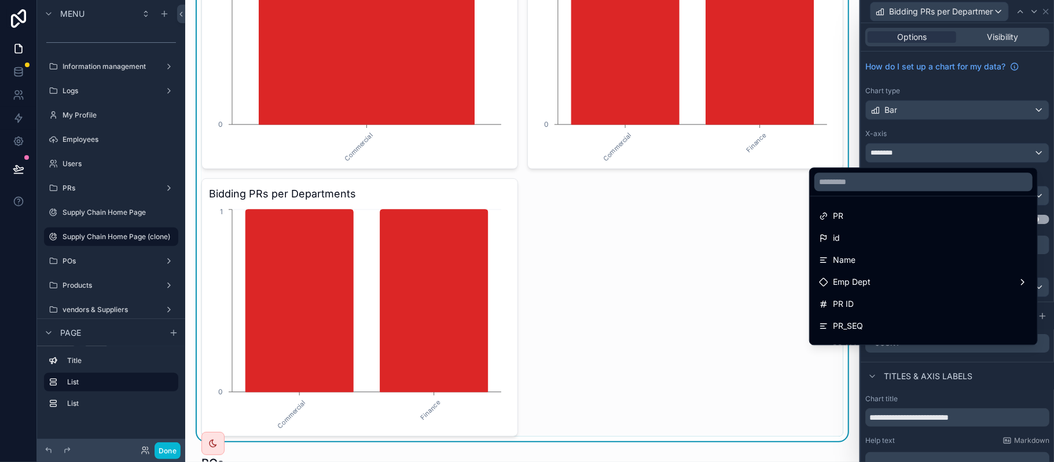
click at [925, 157] on div at bounding box center [957, 231] width 193 height 462
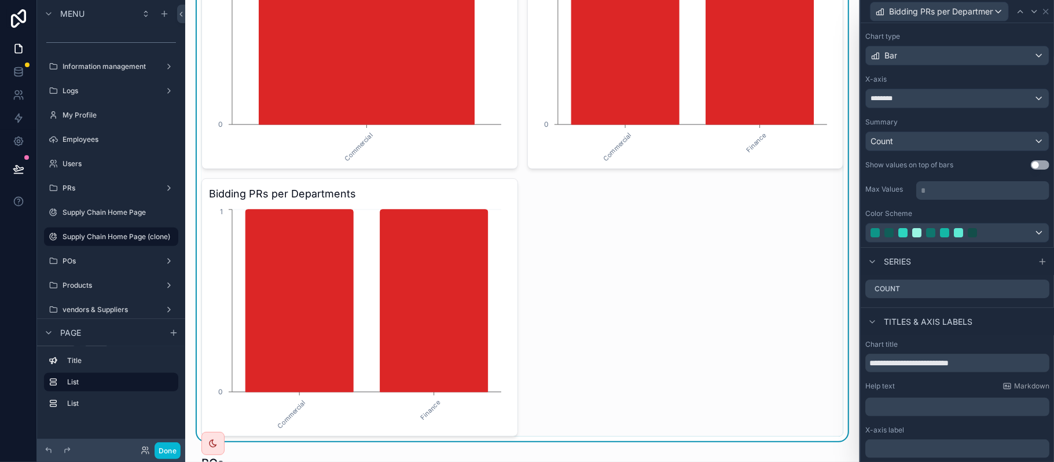
scroll to position [77, 0]
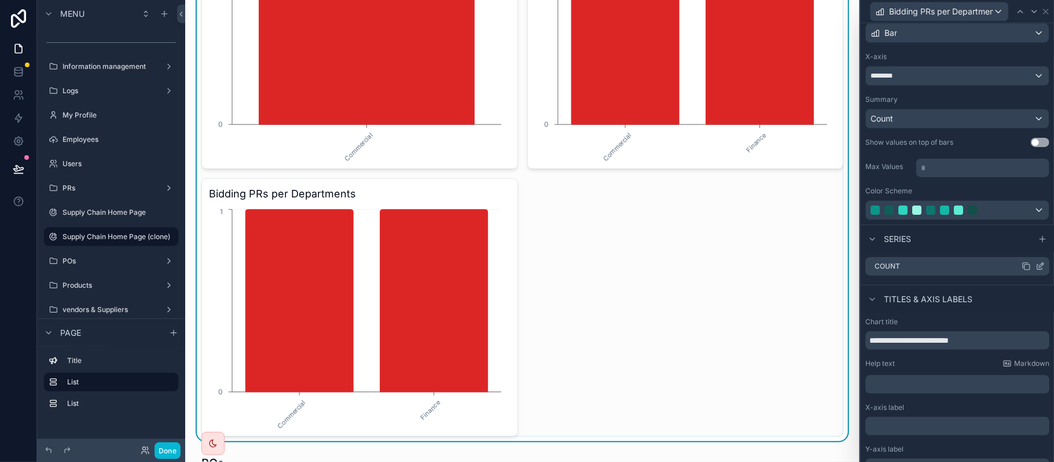
click at [1035, 263] on icon at bounding box center [1039, 266] width 9 height 9
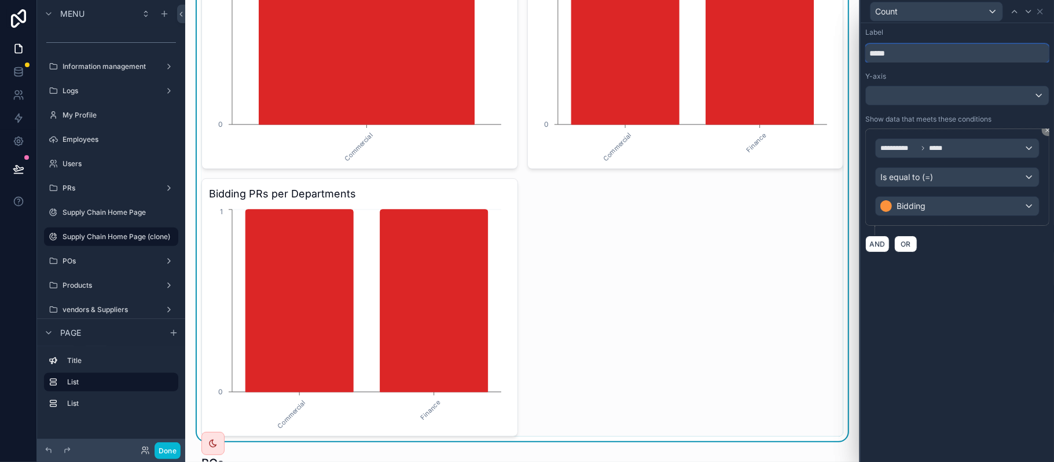
click at [898, 57] on input "*****" at bounding box center [957, 53] width 184 height 19
click at [910, 94] on div at bounding box center [957, 95] width 183 height 19
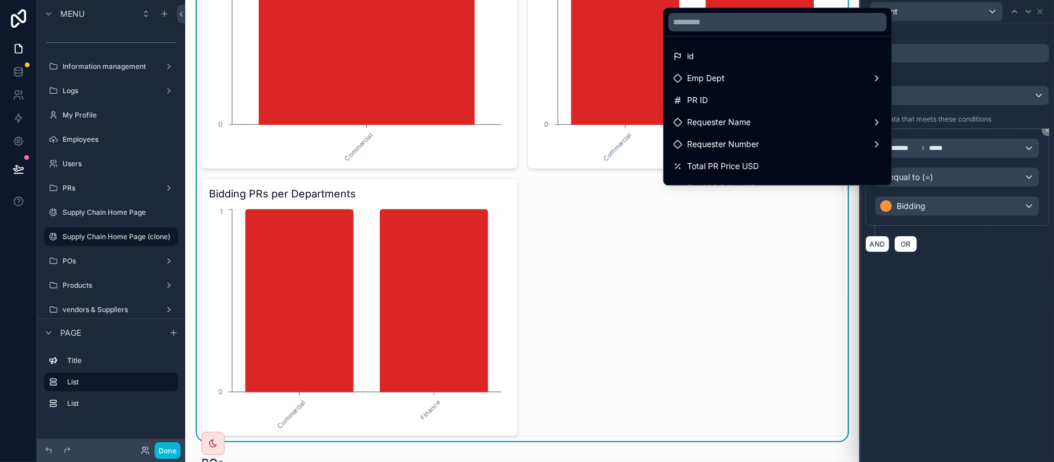
click at [947, 76] on div at bounding box center [957, 231] width 193 height 462
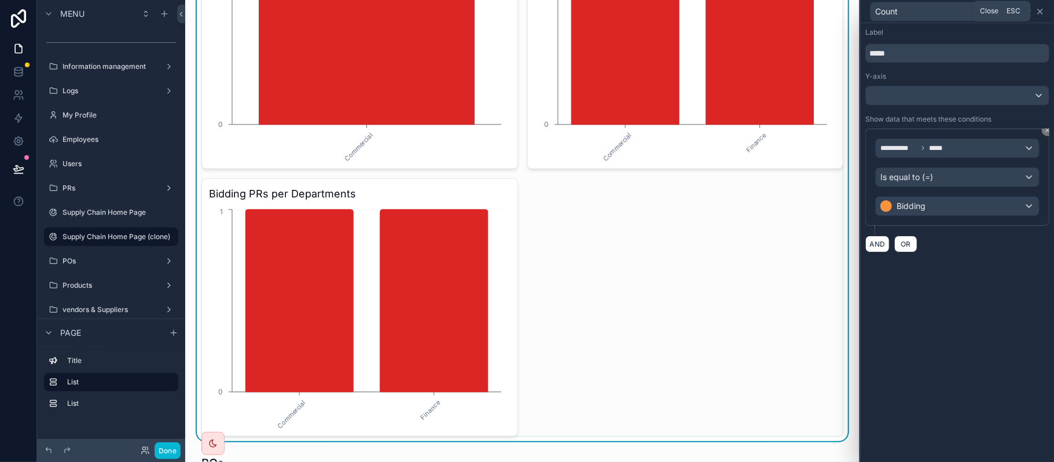
click at [1041, 10] on icon at bounding box center [1040, 11] width 5 height 5
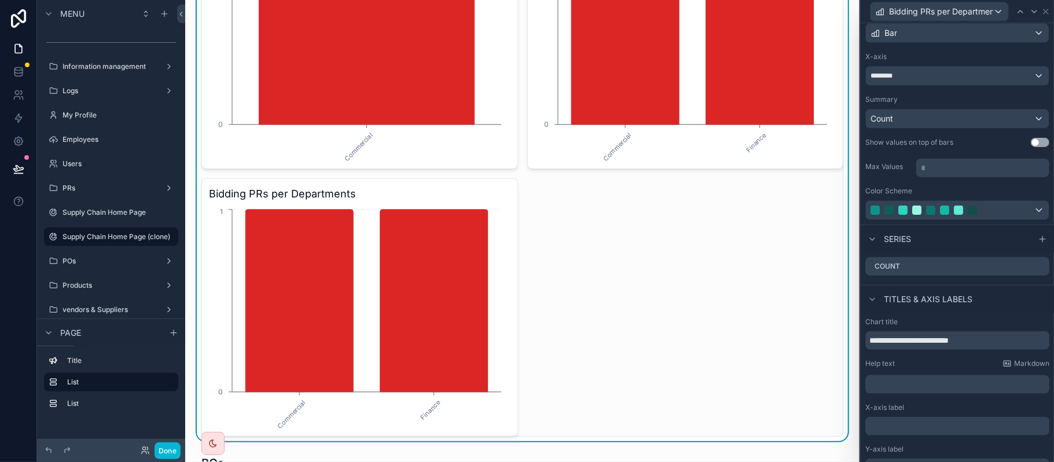
click at [940, 86] on div "How do I set up a chart for my data? Chart type Bar X-axis ******** Summary Cou…" at bounding box center [957, 100] width 193 height 250
click at [939, 75] on div "********" at bounding box center [957, 76] width 183 height 19
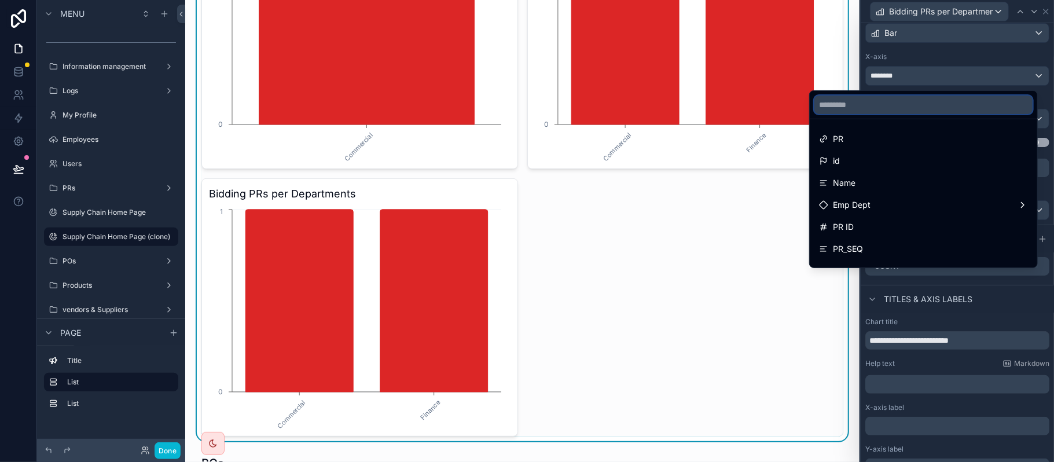
click at [897, 110] on input "text" at bounding box center [923, 104] width 218 height 19
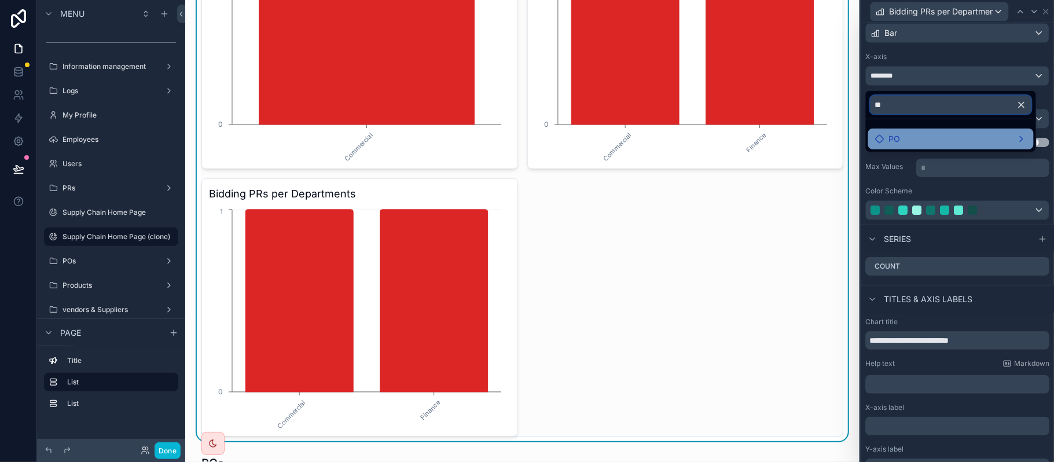
type input "**"
click at [903, 131] on div "PO" at bounding box center [951, 138] width 166 height 21
click at [852, 134] on span "PO count" at bounding box center [839, 141] width 35 height 14
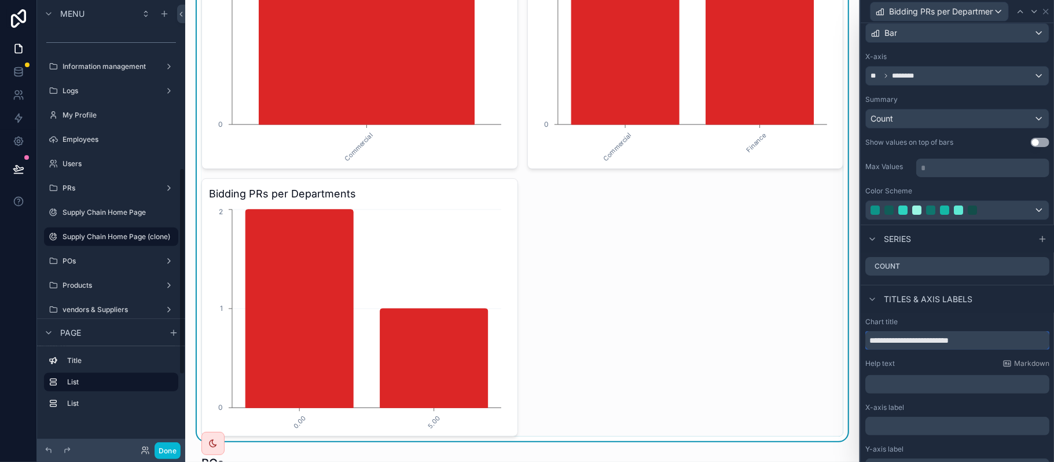
click at [890, 346] on input "**********" at bounding box center [957, 340] width 184 height 19
click at [916, 340] on input "**********" at bounding box center [957, 340] width 184 height 19
drag, startPoint x: 913, startPoint y: 343, endPoint x: 846, endPoint y: 341, distance: 67.2
click at [846, 341] on div "**********" at bounding box center [527, 231] width 1054 height 462
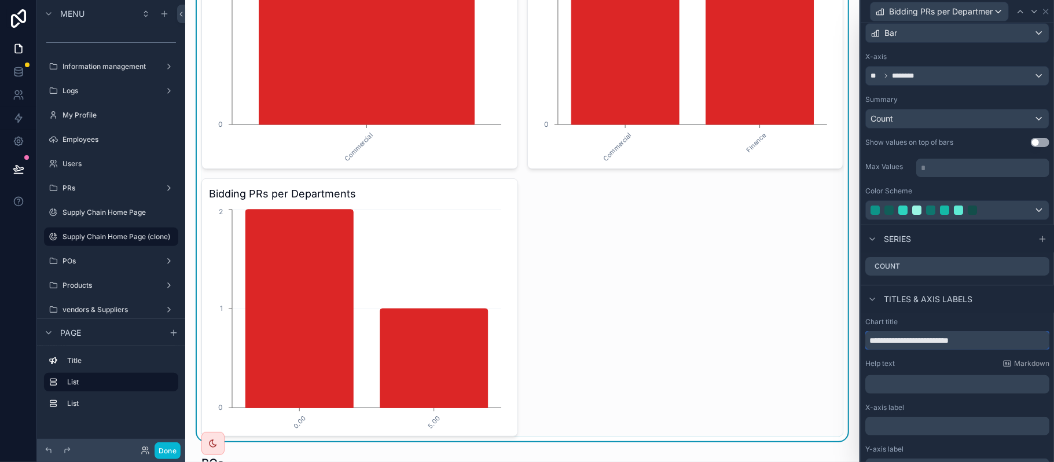
click at [892, 340] on input "**********" at bounding box center [957, 340] width 184 height 19
type input "**"
click at [1039, 267] on icon at bounding box center [1041, 265] width 5 height 5
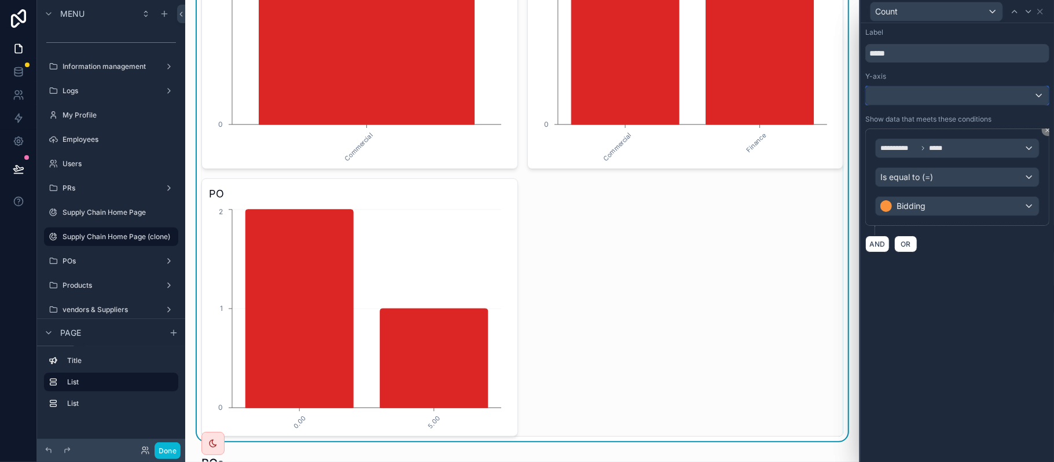
click at [922, 96] on div at bounding box center [957, 95] width 183 height 19
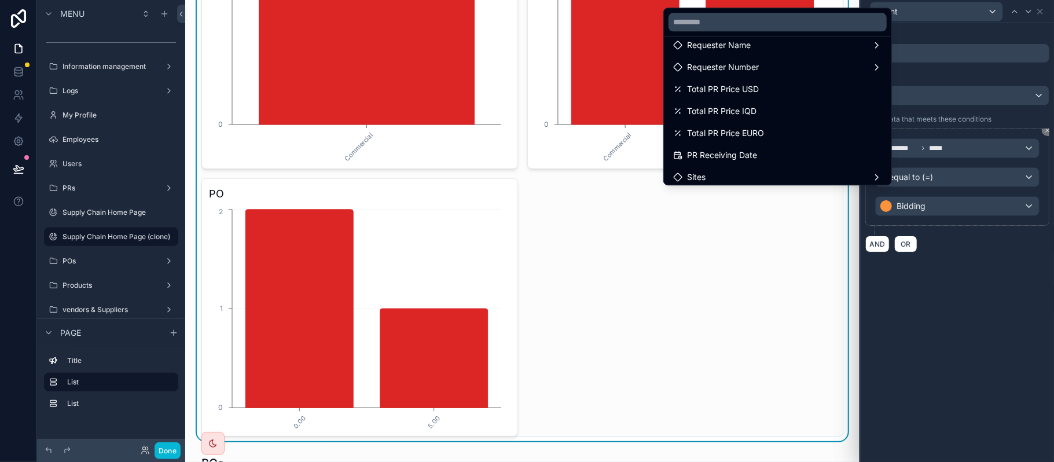
click at [1042, 130] on div at bounding box center [957, 231] width 193 height 462
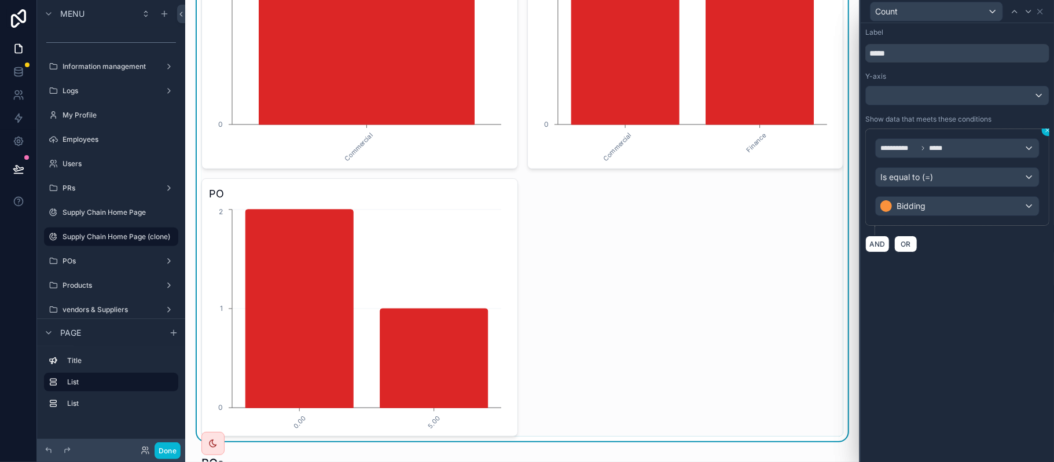
click at [1046, 132] on icon at bounding box center [1047, 129] width 3 height 3
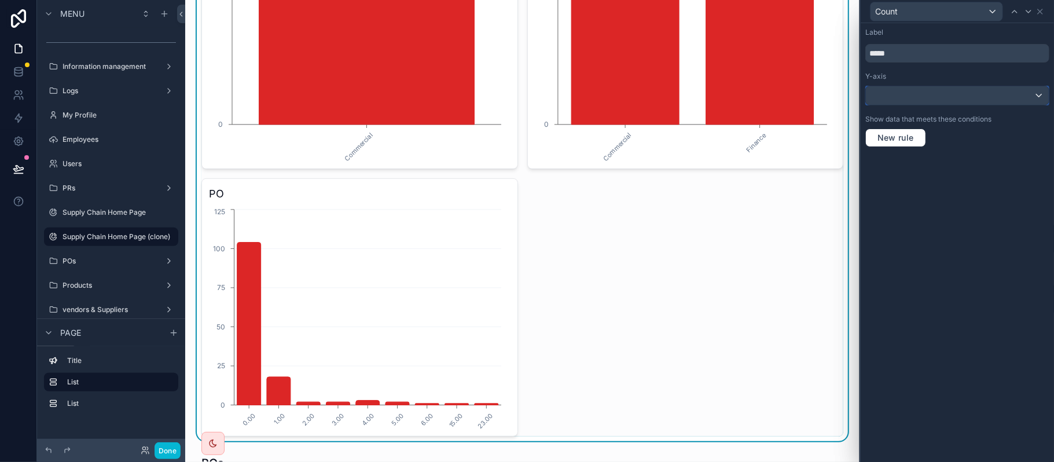
click at [960, 93] on div at bounding box center [957, 95] width 183 height 19
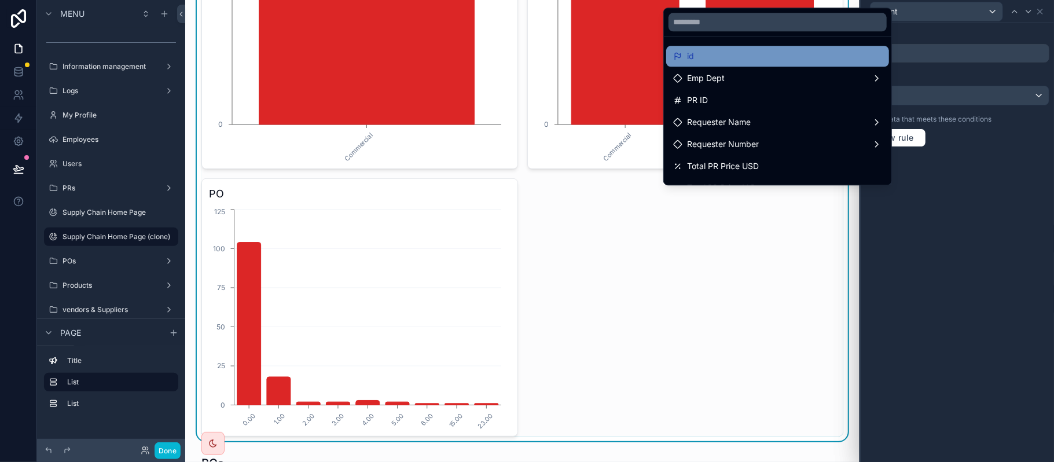
click at [737, 52] on div "id" at bounding box center [777, 56] width 209 height 14
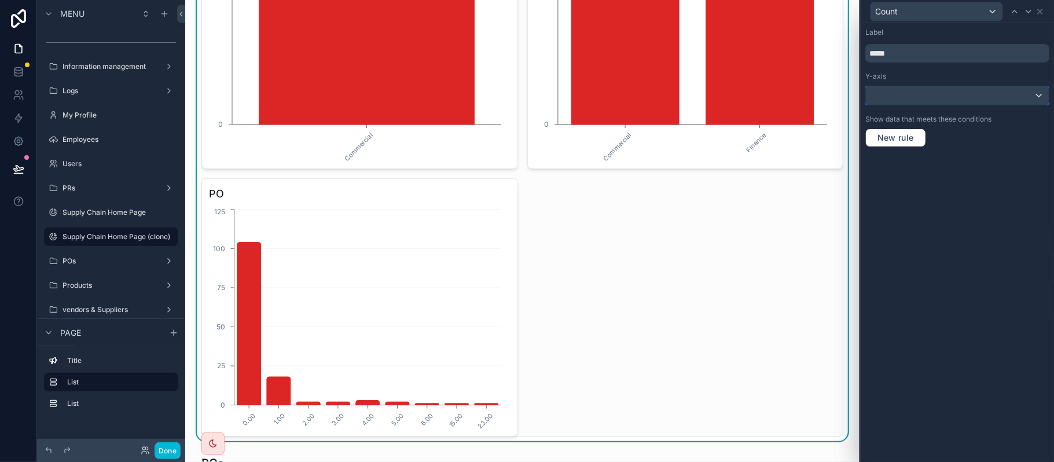
click at [967, 93] on div at bounding box center [957, 95] width 183 height 19
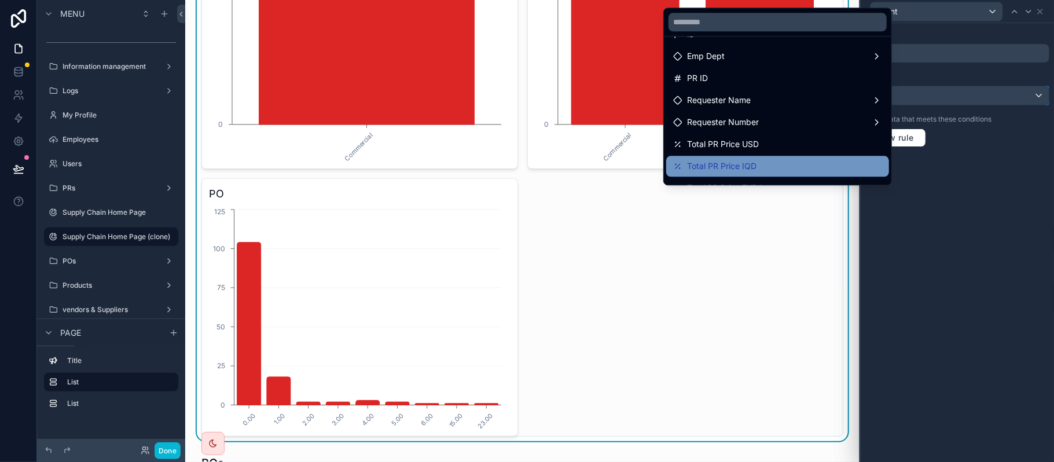
scroll to position [0, 0]
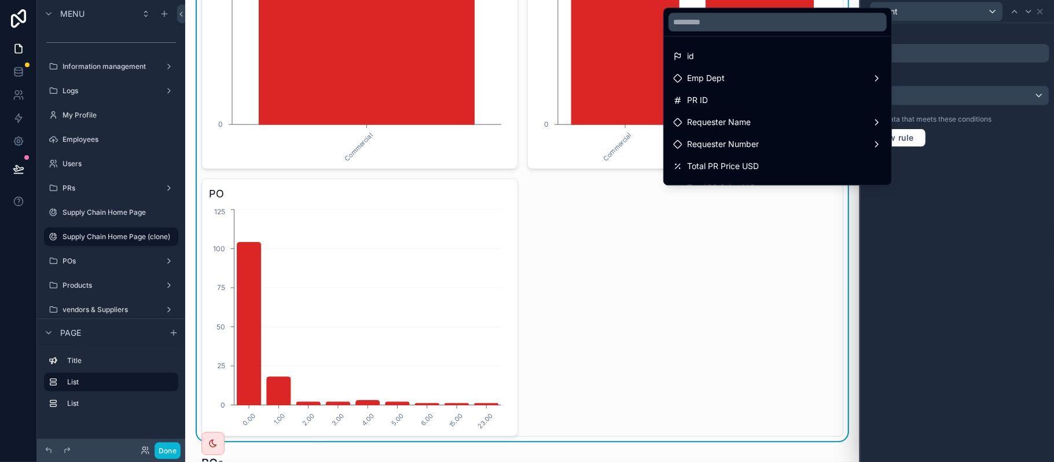
click at [1002, 71] on div at bounding box center [957, 231] width 193 height 462
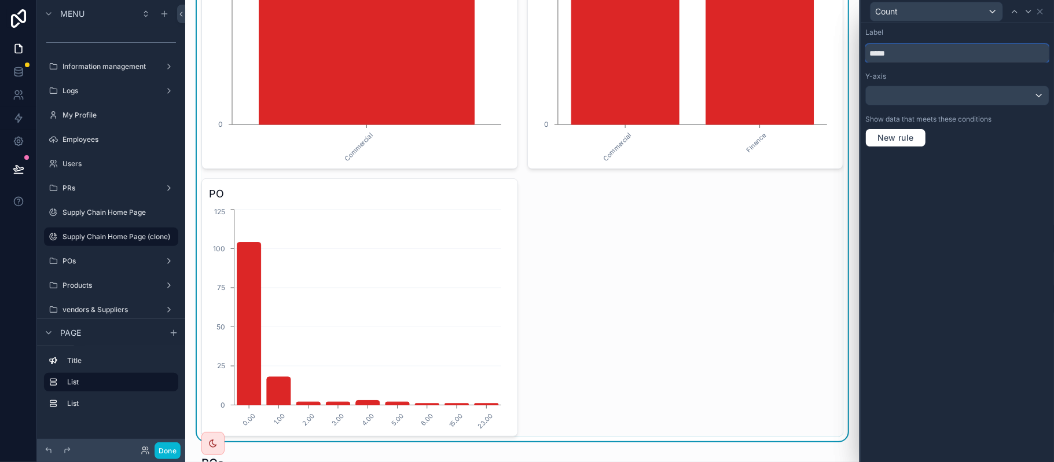
click at [940, 50] on input "*****" at bounding box center [957, 53] width 184 height 19
click at [941, 100] on div at bounding box center [957, 95] width 183 height 19
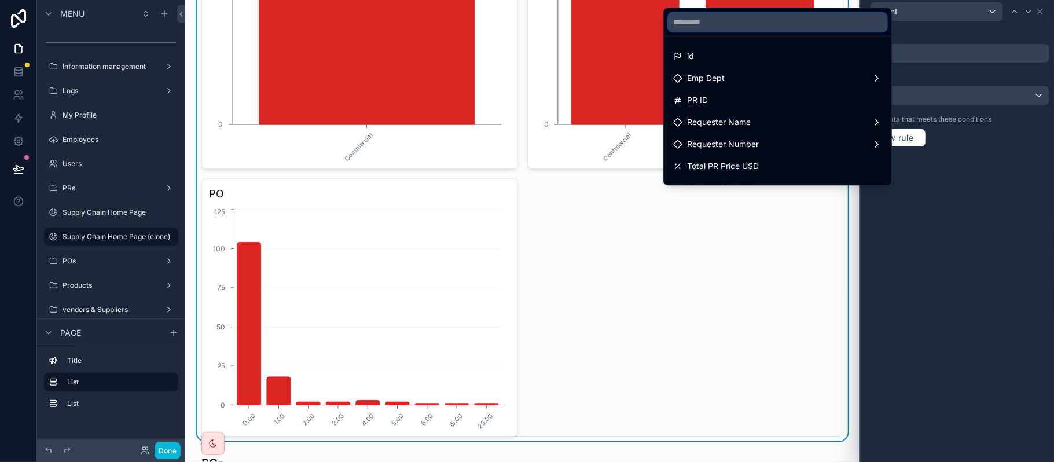
click at [771, 29] on input "text" at bounding box center [777, 22] width 218 height 19
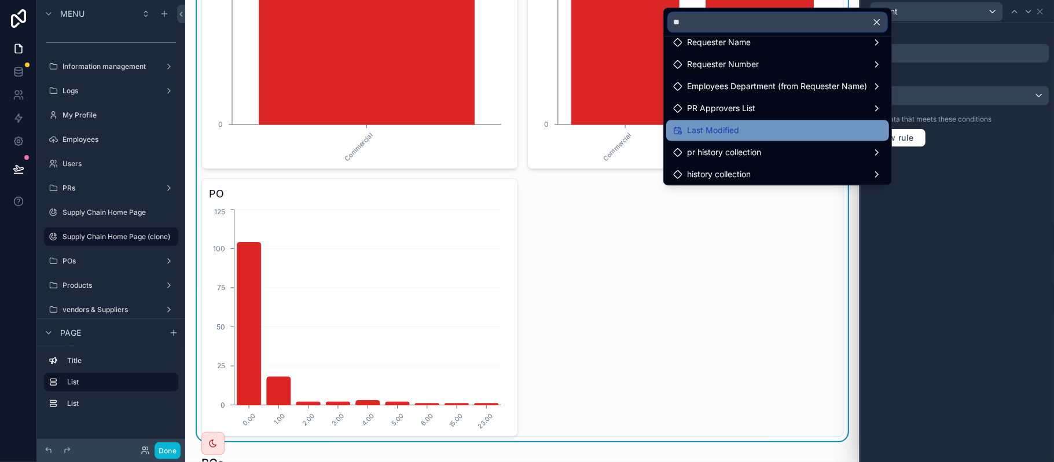
scroll to position [16, 0]
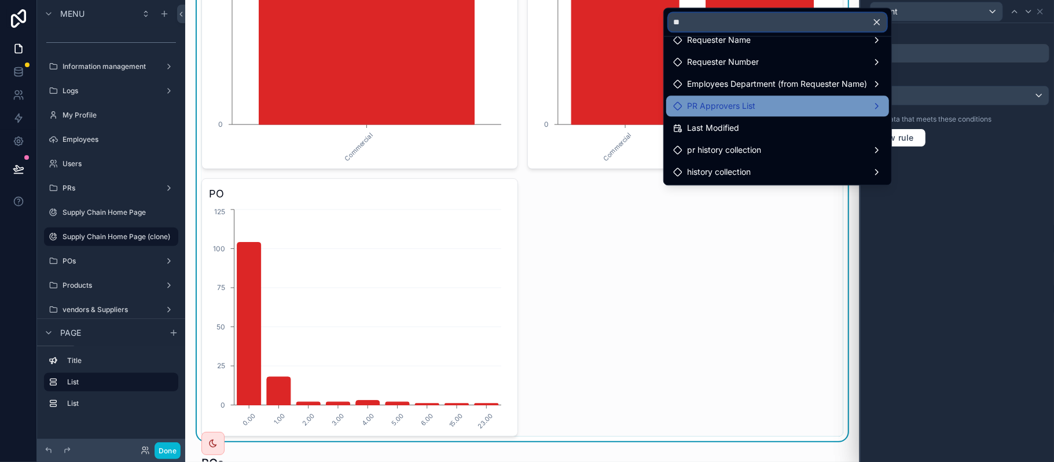
type input "*"
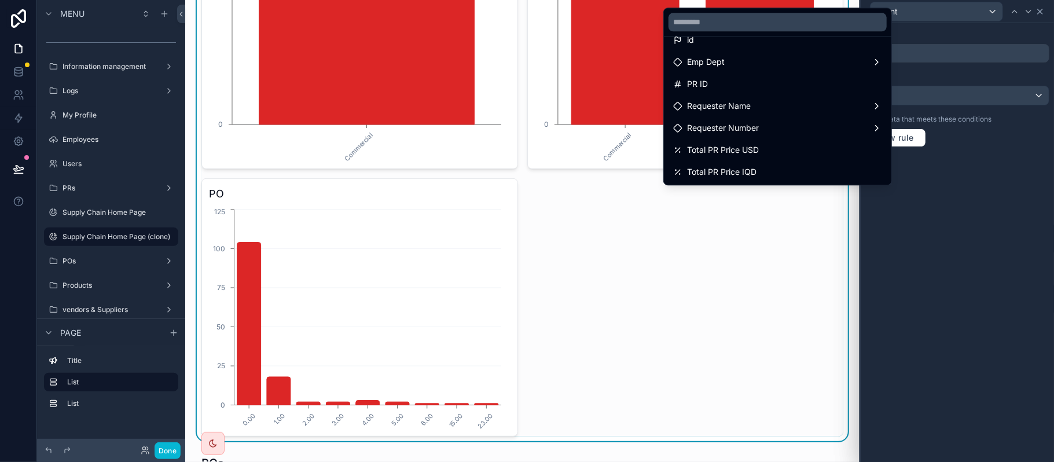
click at [1042, 13] on div at bounding box center [957, 231] width 193 height 462
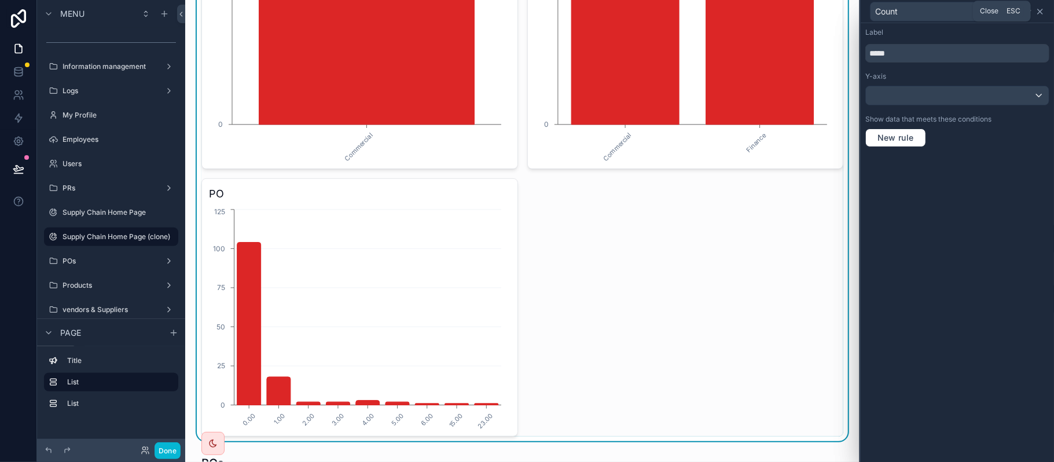
click at [1042, 10] on icon at bounding box center [1039, 11] width 9 height 9
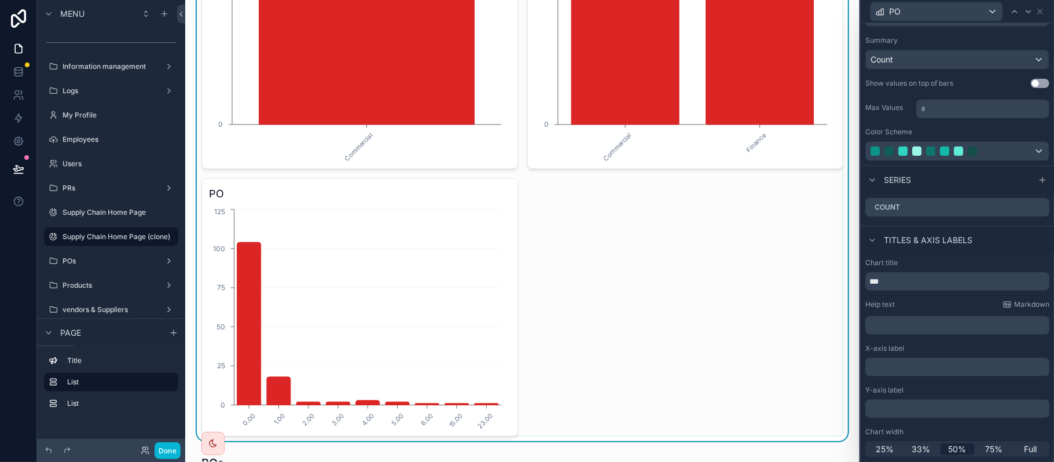
scroll to position [0, 0]
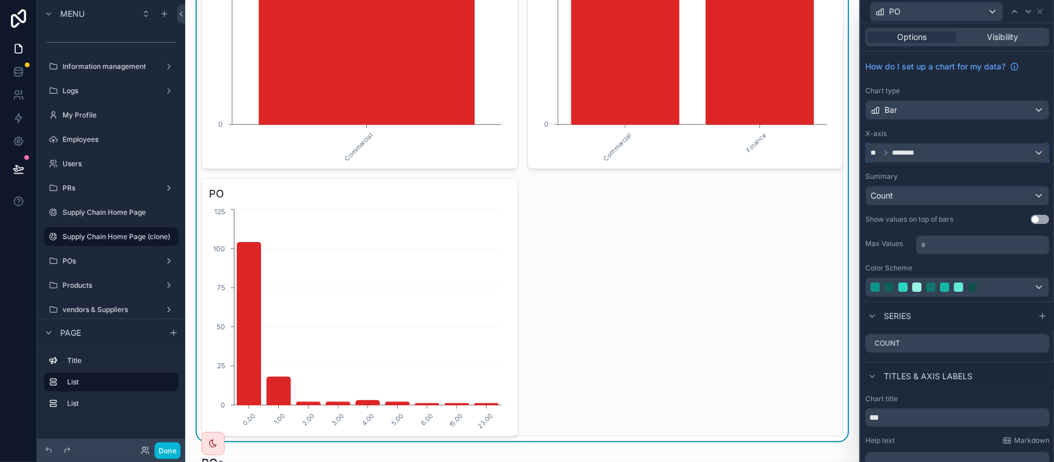
click at [961, 144] on button "** ********" at bounding box center [957, 153] width 184 height 20
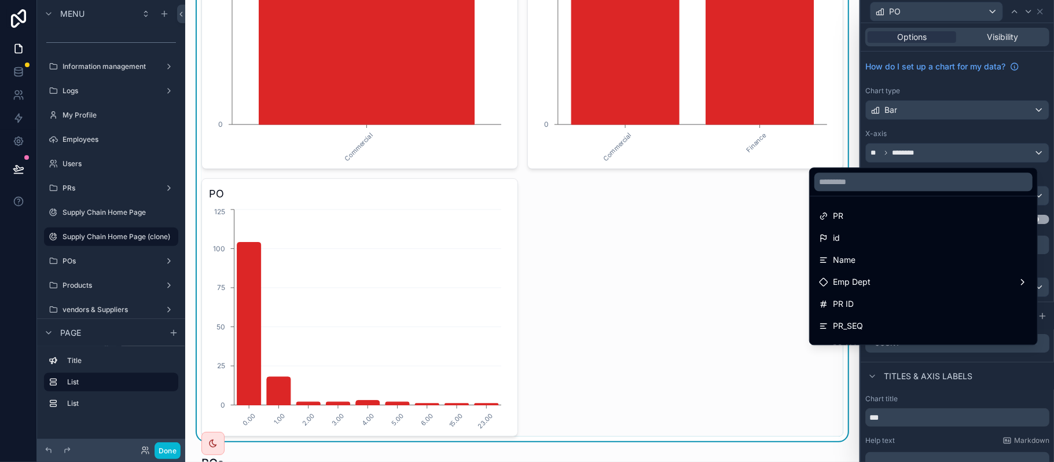
click at [926, 116] on div at bounding box center [957, 231] width 193 height 462
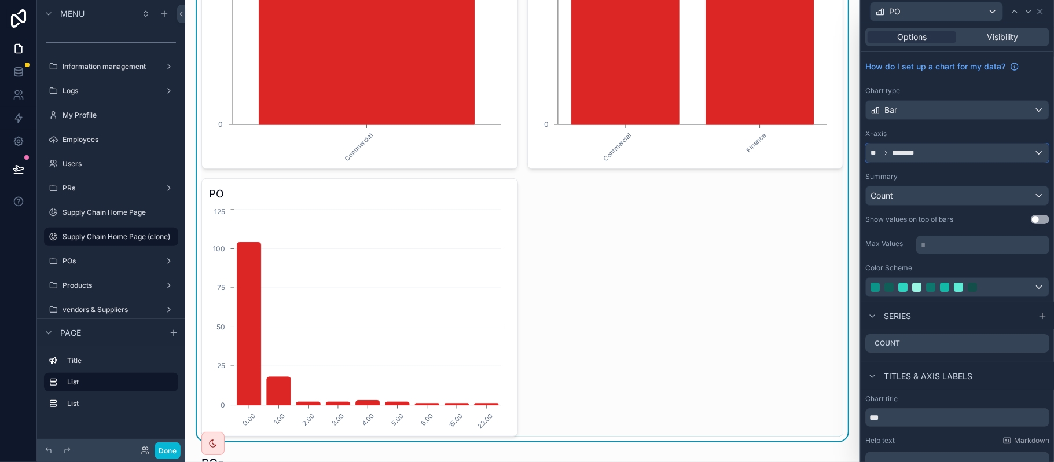
click at [921, 156] on span "********" at bounding box center [907, 152] width 30 height 9
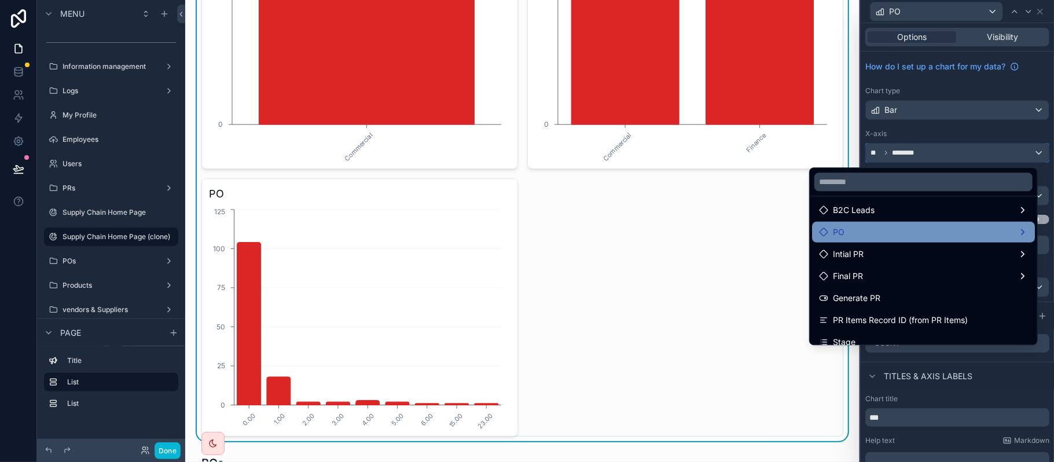
scroll to position [385, 0]
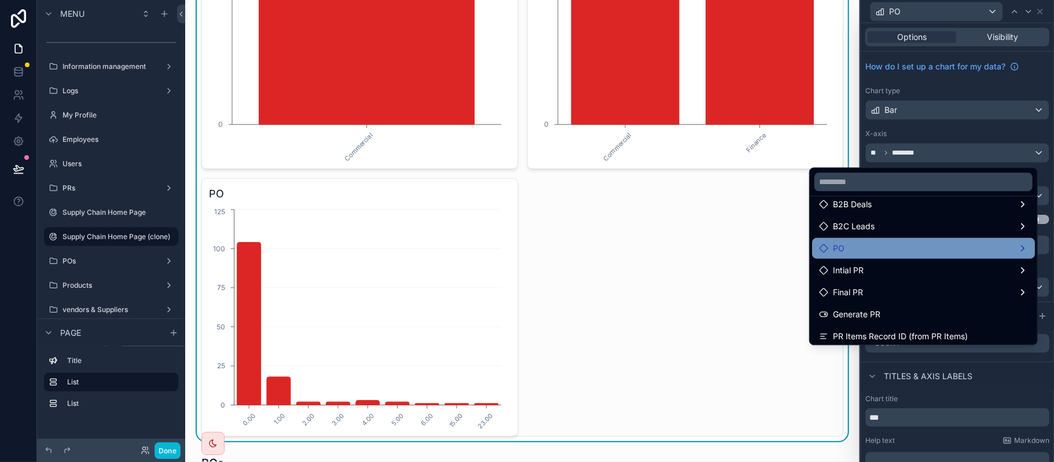
click at [872, 243] on div "PO" at bounding box center [923, 248] width 209 height 14
click at [866, 250] on div "PO" at bounding box center [923, 248] width 209 height 14
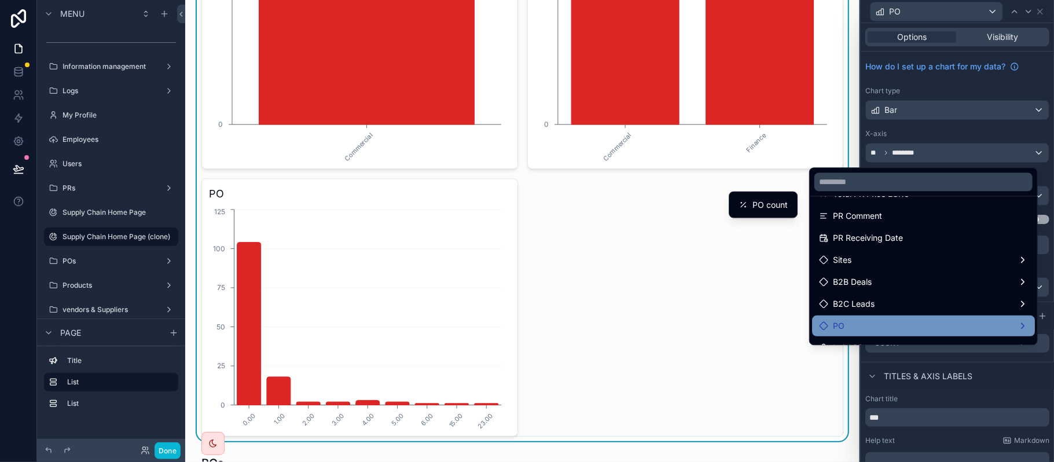
scroll to position [223, 0]
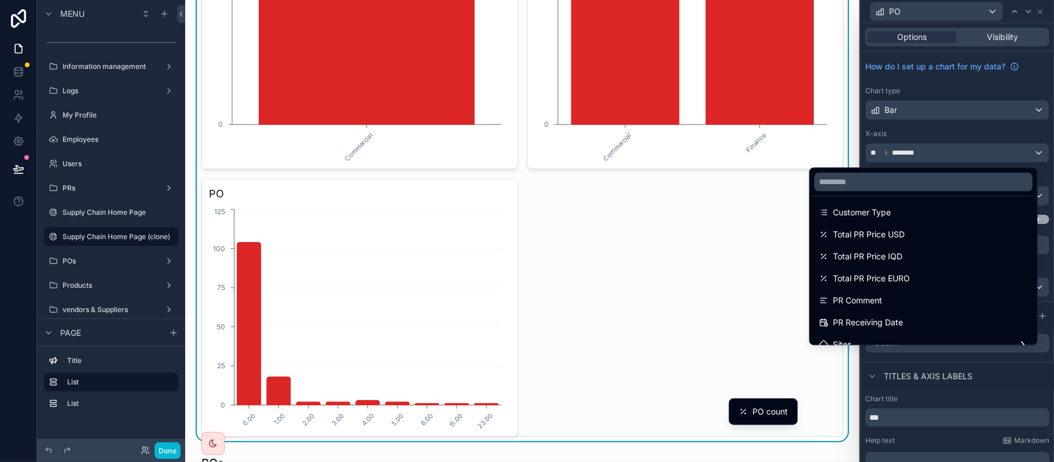
click at [943, 131] on div at bounding box center [957, 231] width 193 height 462
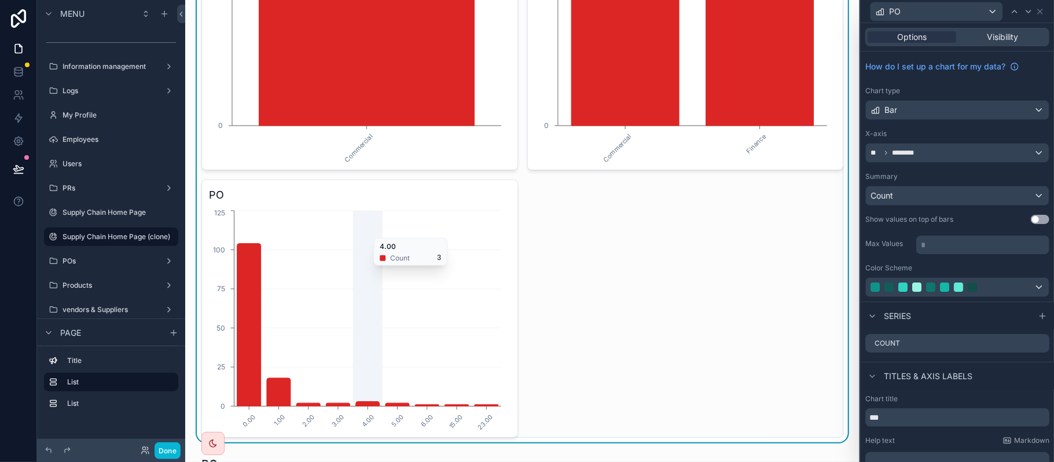
scroll to position [308, 0]
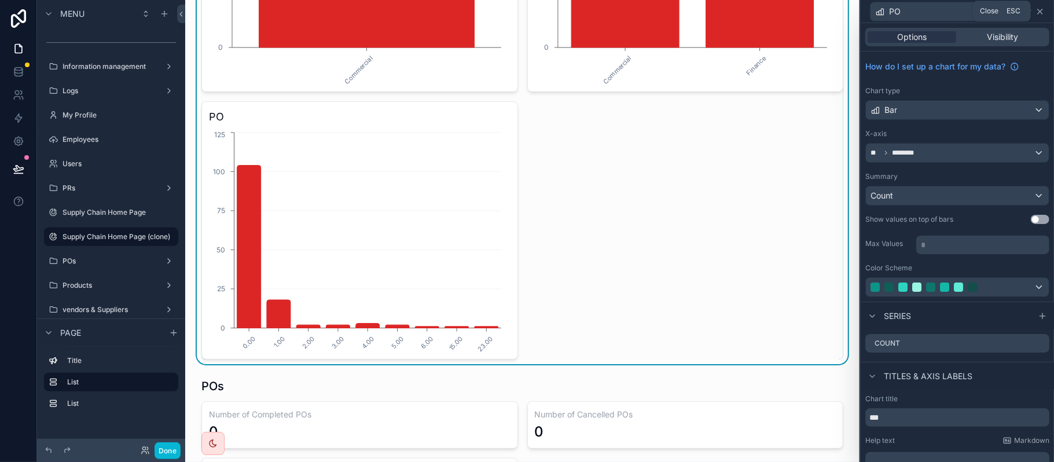
click at [1036, 12] on icon at bounding box center [1039, 11] width 9 height 9
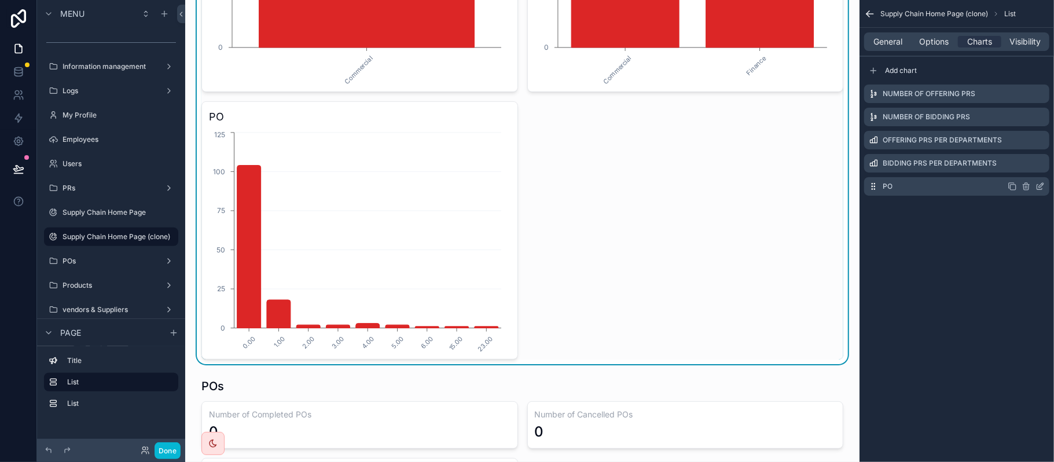
click at [1024, 185] on icon "scrollable content" at bounding box center [1026, 185] width 6 height 0
click at [991, 204] on div "Supply Chain Home Page (clone) List General Options Charts Visibility Add chart…" at bounding box center [956, 111] width 194 height 223
click at [1021, 223] on div "Supply Chain Home Page (clone) List General Options Charts Visibility Add chart…" at bounding box center [956, 231] width 194 height 462
click at [1023, 188] on icon "scrollable content" at bounding box center [1025, 186] width 9 height 9
click at [1023, 167] on div "Confirm delete? Menu Main Dashboards B2B Customers Deals Billing & Payments Int…" at bounding box center [527, 231] width 1054 height 462
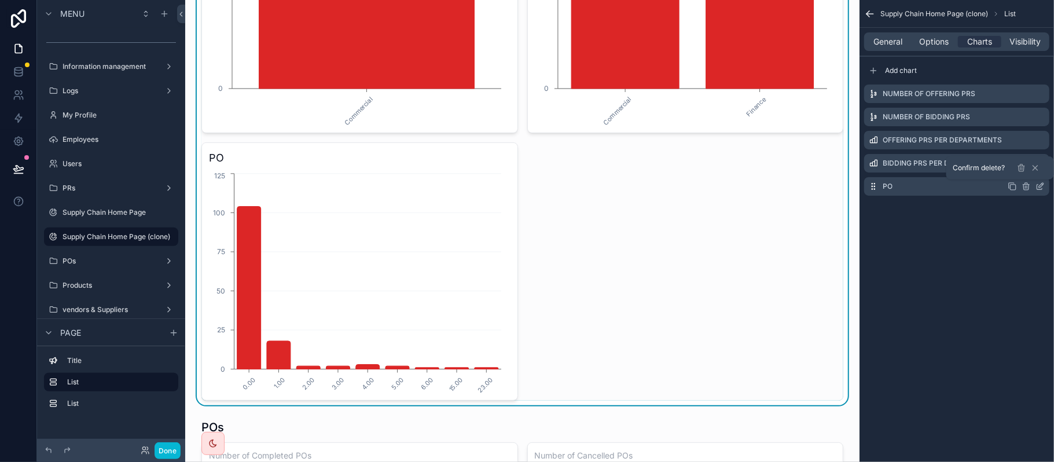
scroll to position [231, 0]
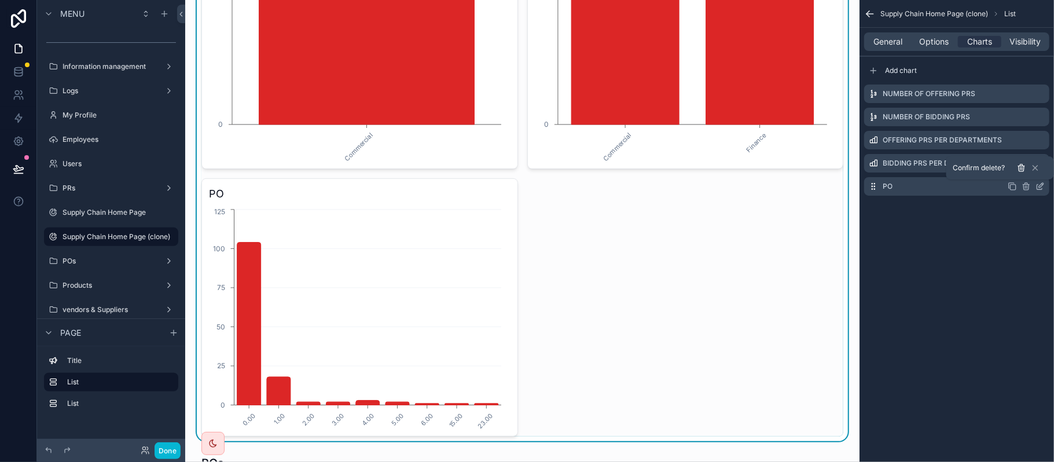
click at [1024, 167] on icon at bounding box center [1021, 168] width 5 height 5
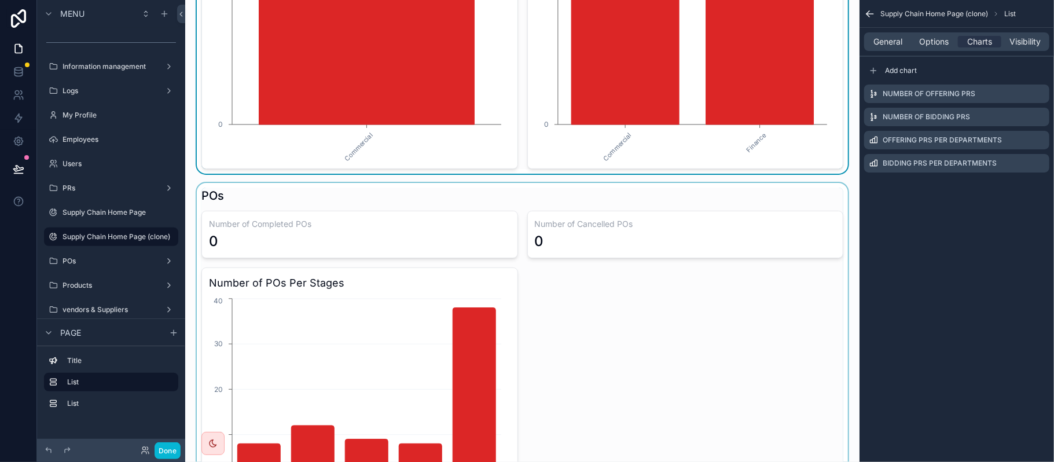
click at [428, 245] on div "scrollable content" at bounding box center [522, 356] width 656 height 347
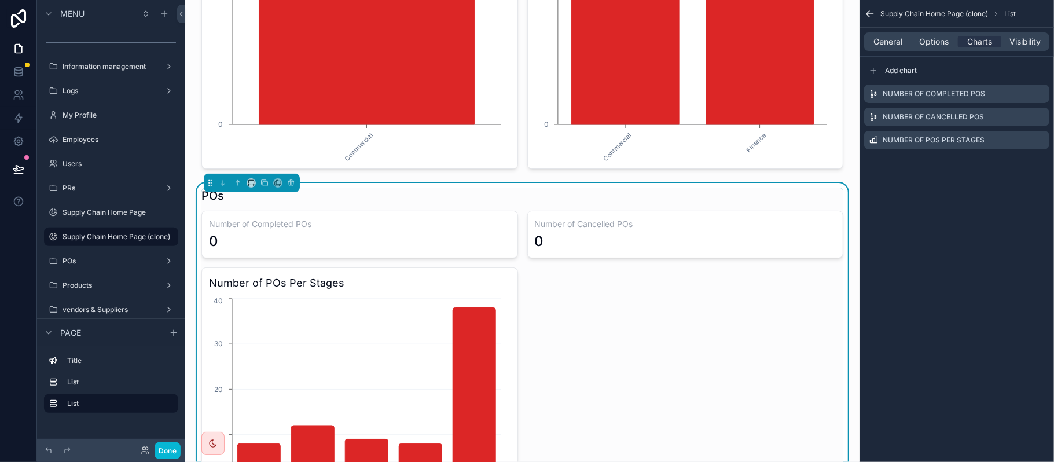
scroll to position [308, 0]
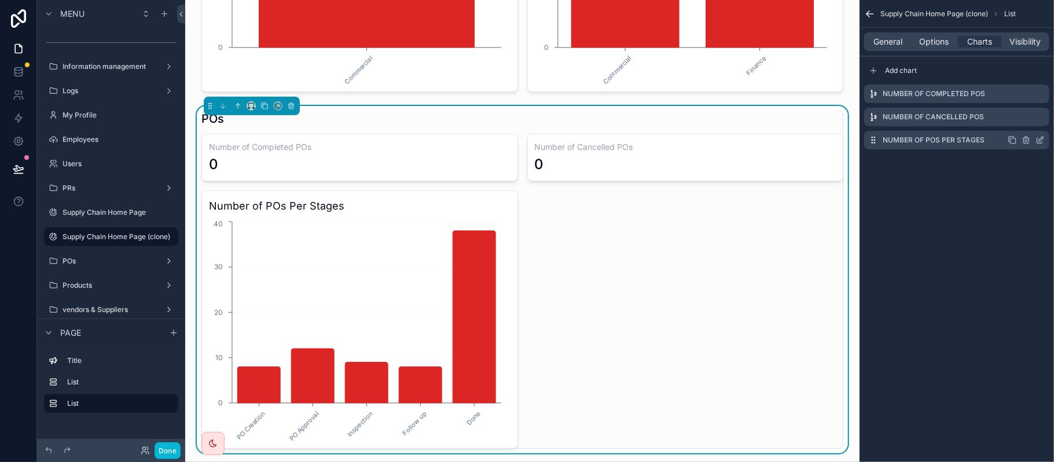
click at [1041, 139] on icon "scrollable content" at bounding box center [1039, 139] width 9 height 9
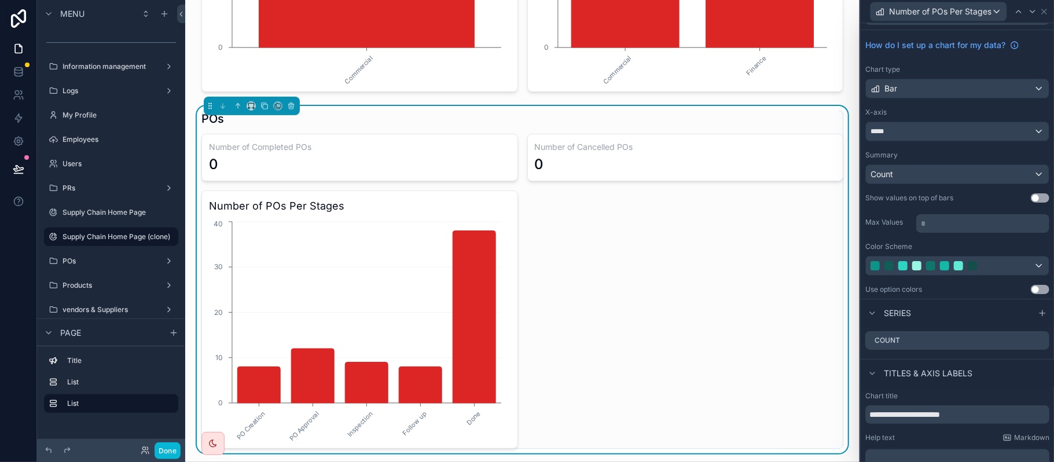
scroll to position [0, 0]
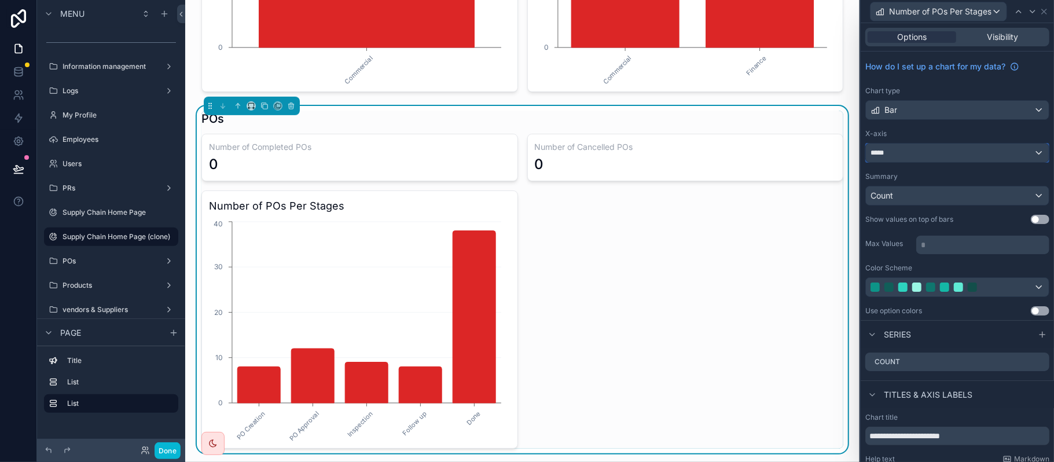
click at [938, 156] on div "*****" at bounding box center [957, 153] width 183 height 19
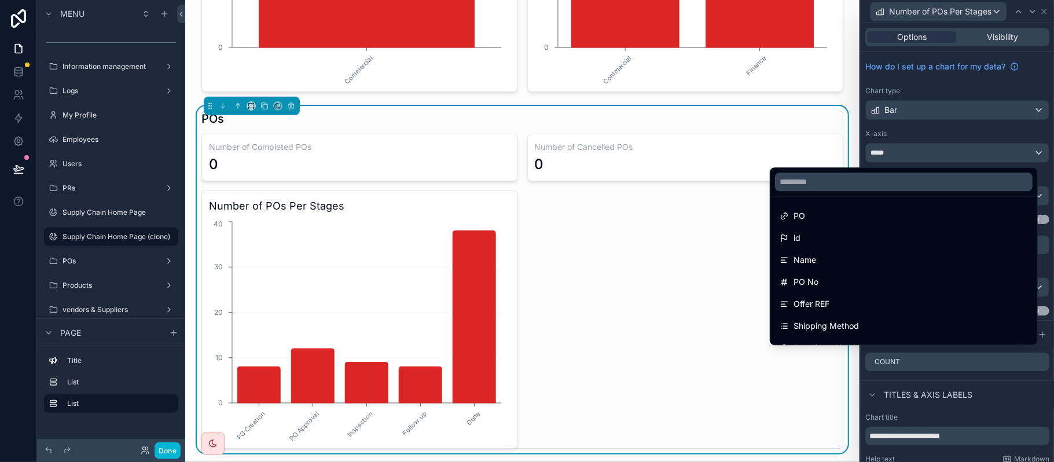
click at [938, 156] on div at bounding box center [957, 231] width 193 height 462
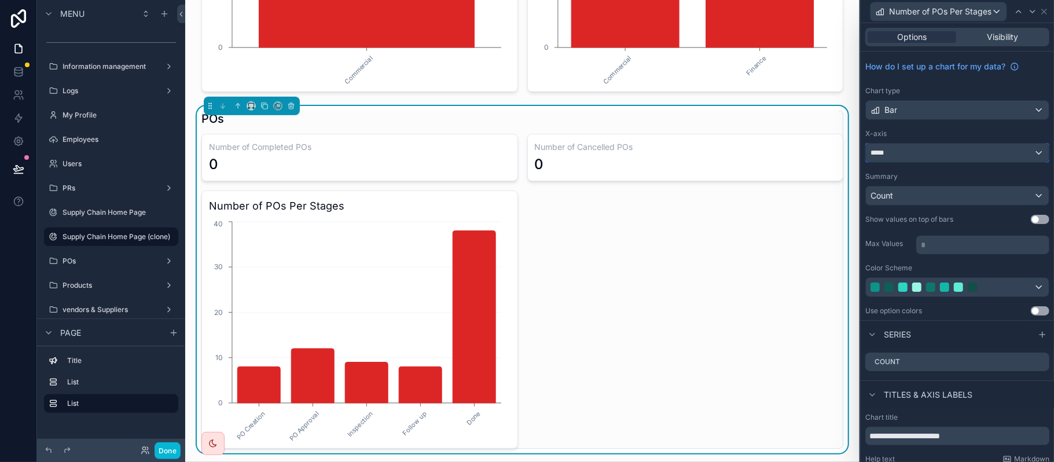
click at [938, 156] on div "*****" at bounding box center [957, 153] width 183 height 19
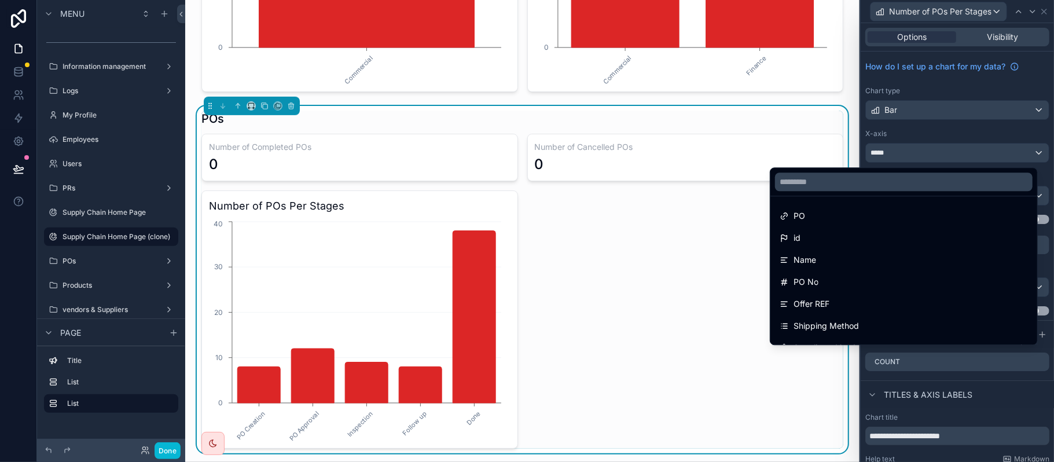
click at [934, 80] on div at bounding box center [957, 231] width 193 height 462
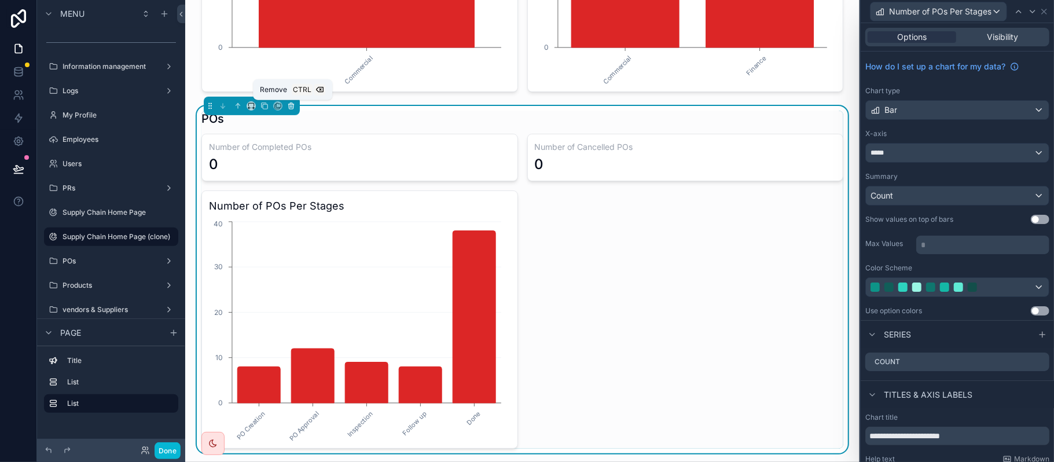
click at [293, 109] on icon "scrollable content" at bounding box center [291, 106] width 5 height 5
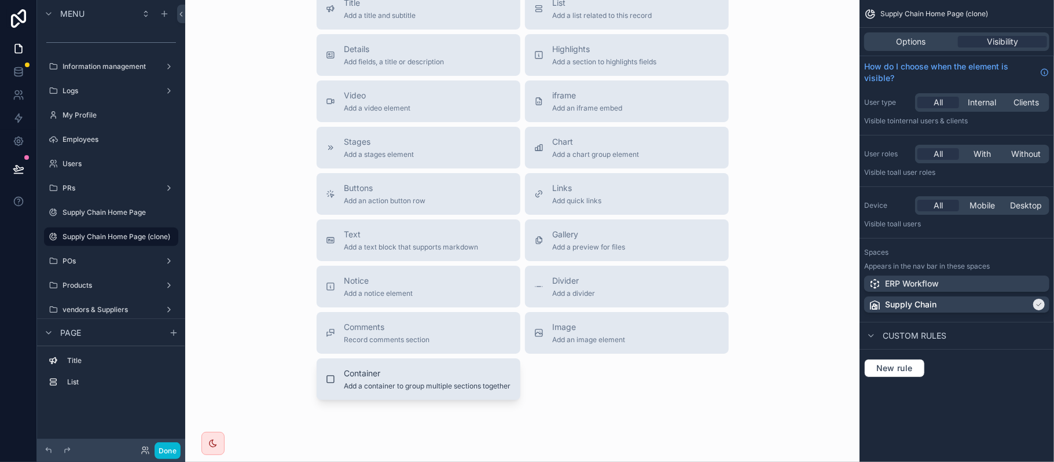
scroll to position [463, 0]
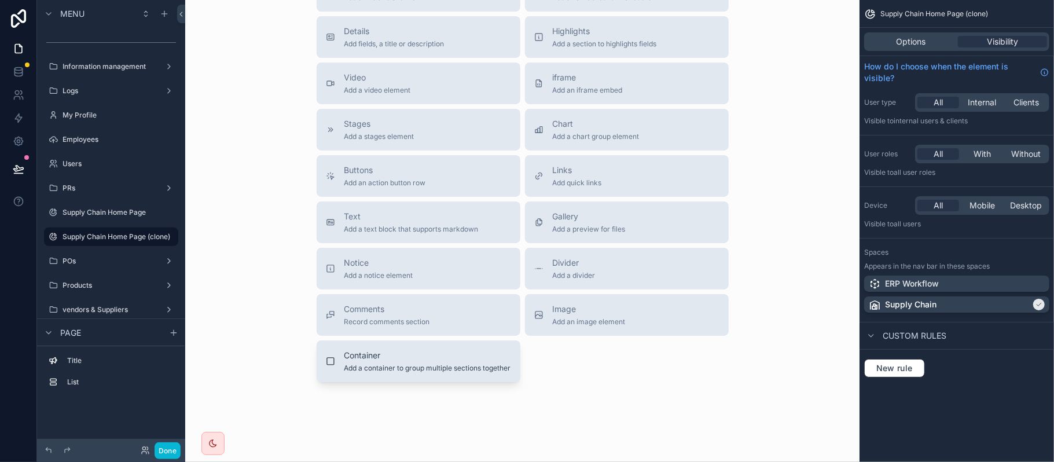
click at [431, 373] on span "Add a container to group multiple sections together" at bounding box center [427, 367] width 167 height 9
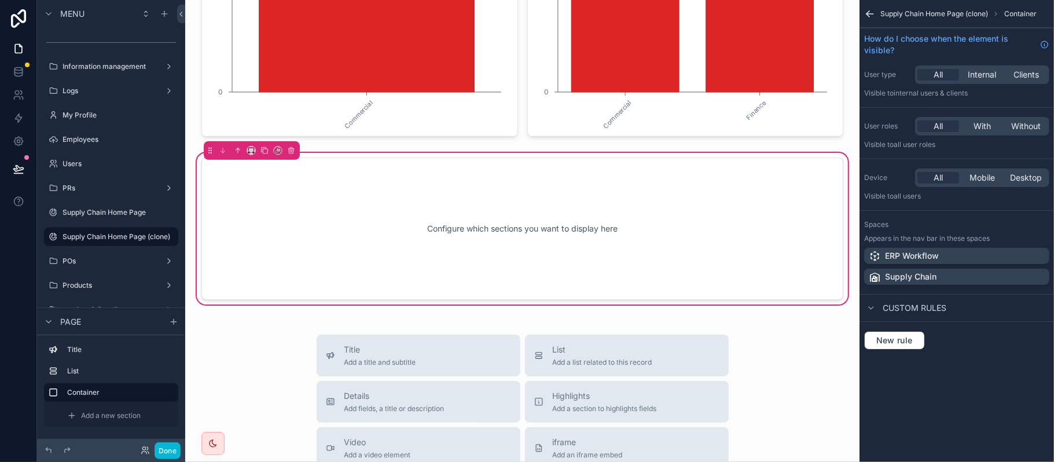
scroll to position [262, 0]
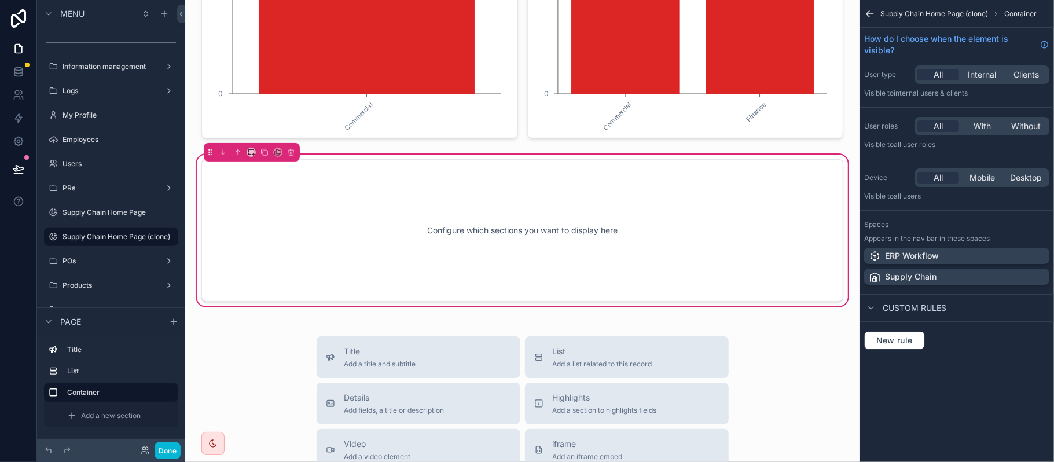
click at [605, 179] on div "Configure which sections you want to display here" at bounding box center [523, 230] width 604 height 104
click at [959, 279] on div "Supply Chain" at bounding box center [957, 277] width 176 height 12
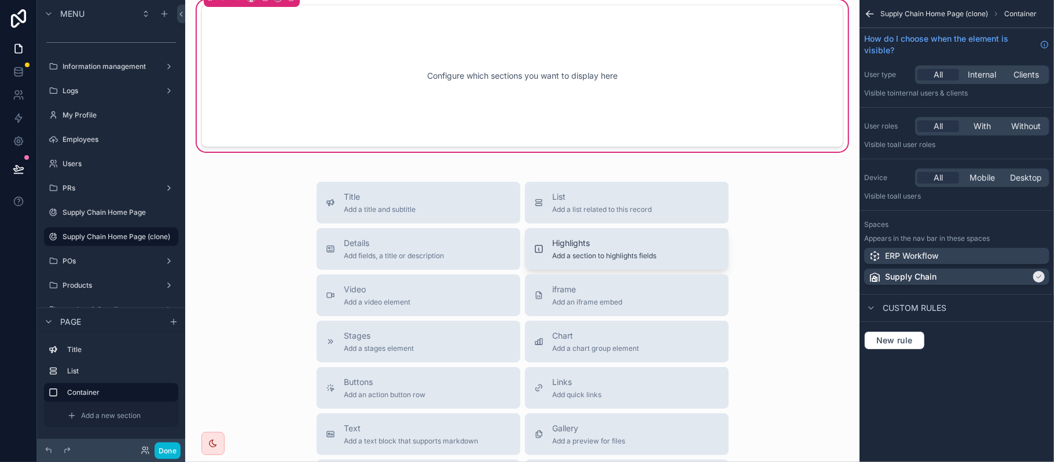
scroll to position [339, 0]
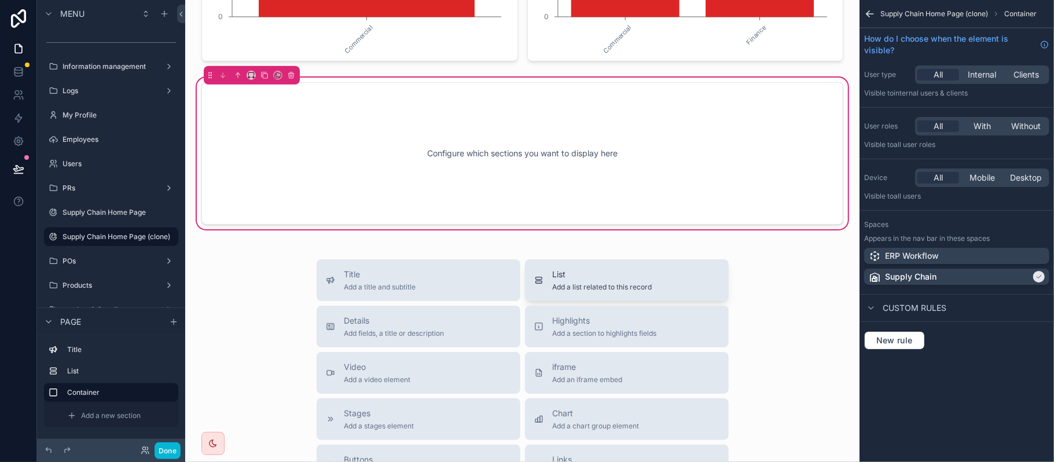
click at [575, 270] on span "List" at bounding box center [603, 275] width 100 height 12
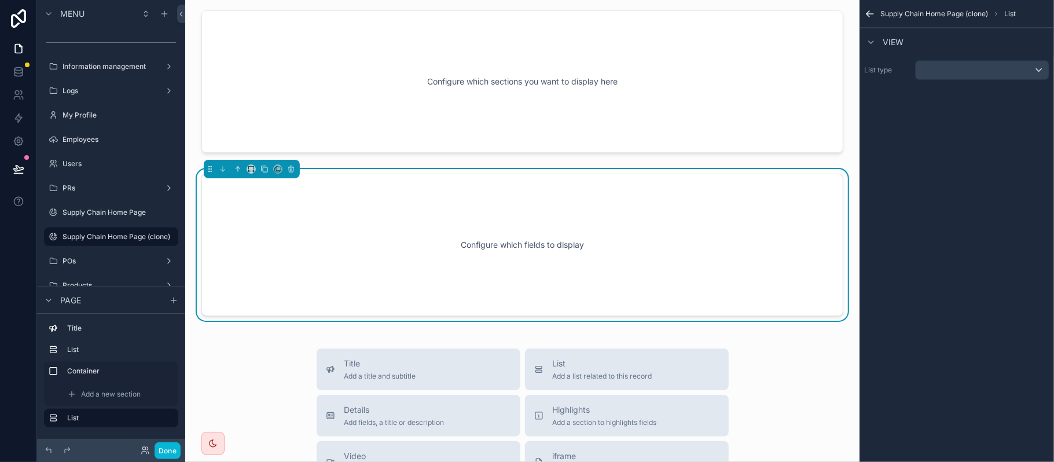
scroll to position [426, 0]
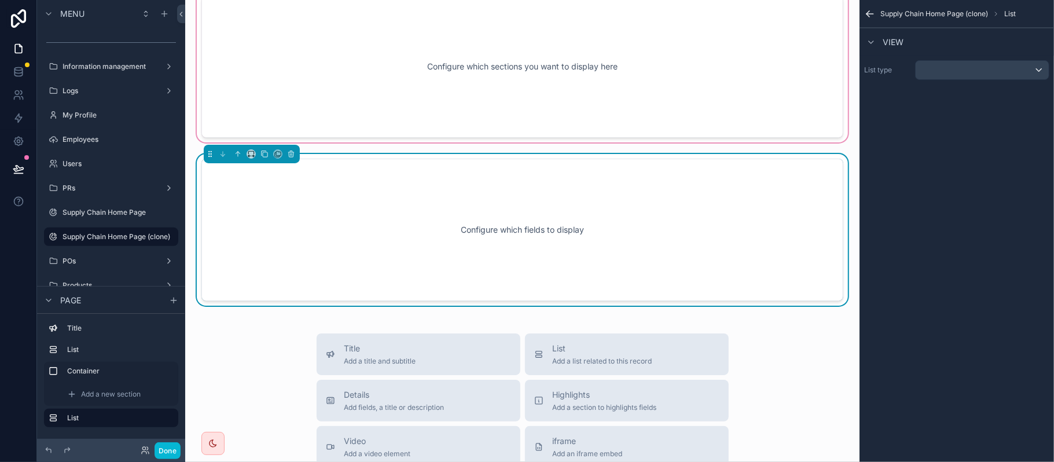
drag, startPoint x: 411, startPoint y: 244, endPoint x: 452, endPoint y: 109, distance: 140.4
click at [454, 102] on div "Supply Home Welcome to Supply Chain PRs Number of offering PRs 3 Number of Bidd…" at bounding box center [522, 206] width 674 height 1264
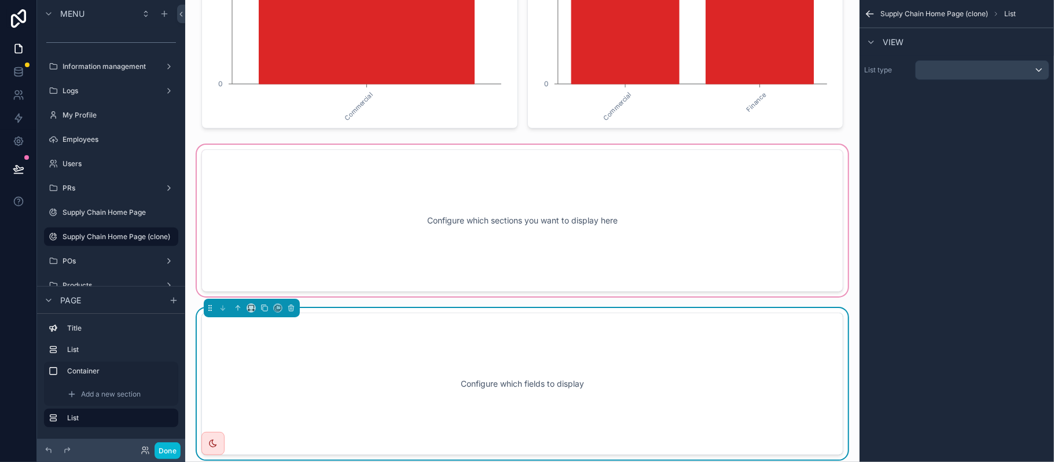
scroll to position [271, 0]
click at [367, 233] on div "scrollable content" at bounding box center [522, 221] width 656 height 156
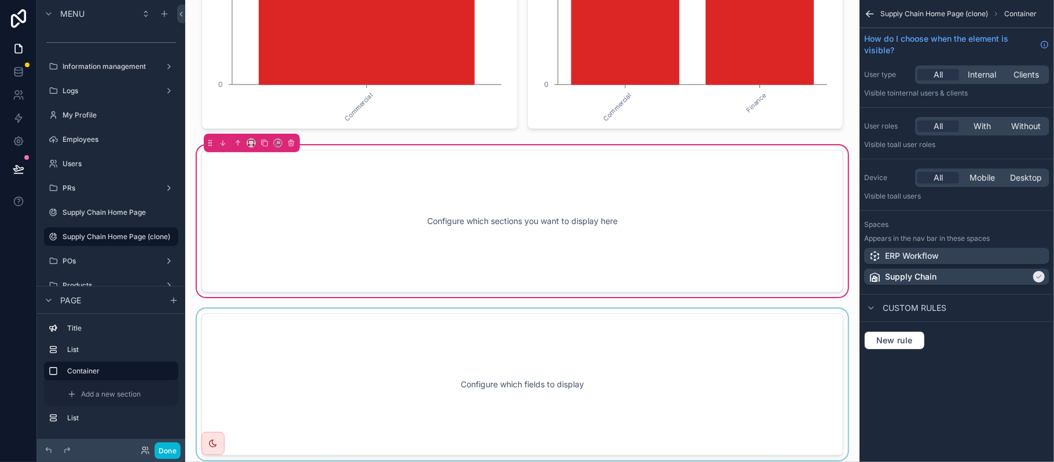
click at [398, 334] on div "scrollable content" at bounding box center [522, 384] width 656 height 152
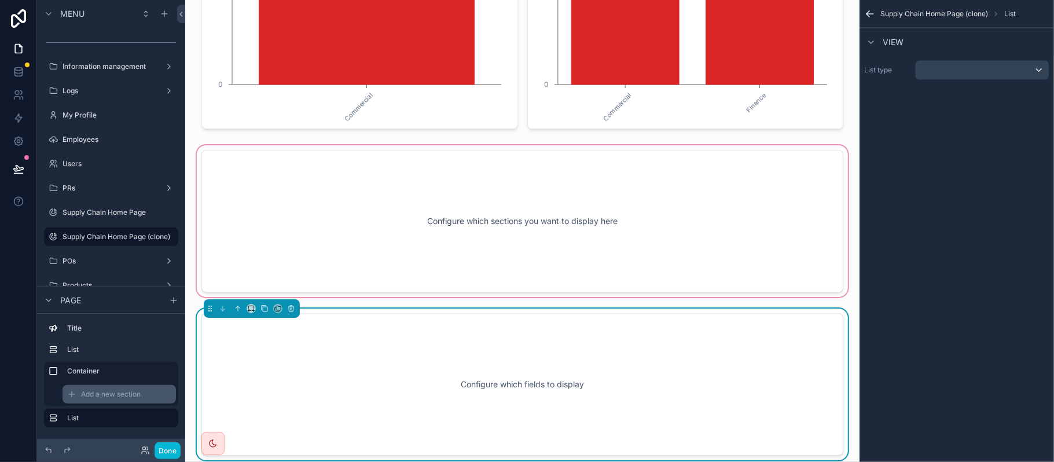
click at [146, 396] on div "Add a new section" at bounding box center [119, 394] width 113 height 19
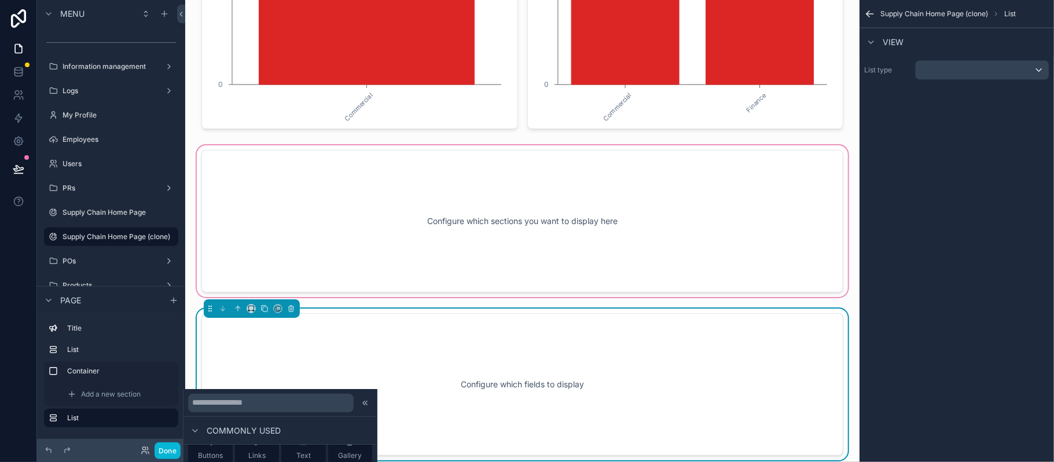
scroll to position [154, 0]
click at [542, 325] on div "Configure which fields to display" at bounding box center [522, 384] width 642 height 142
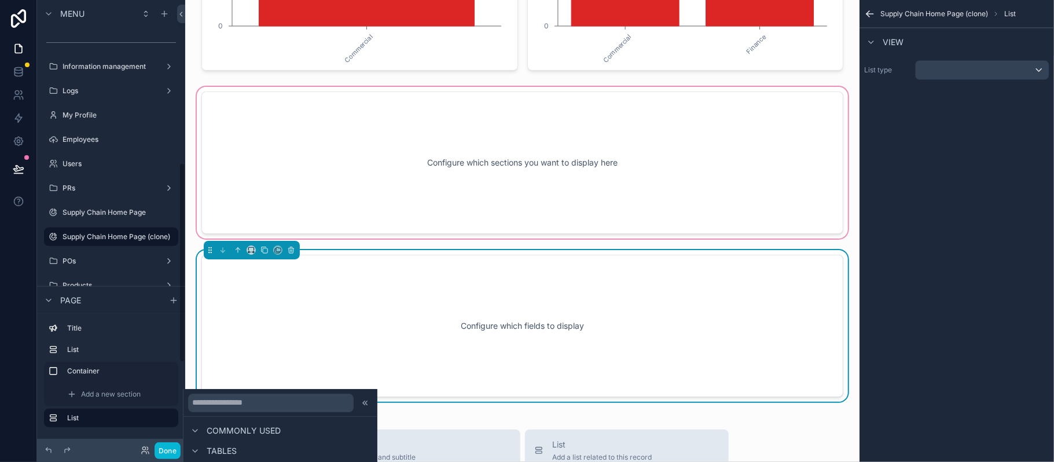
scroll to position [426, 0]
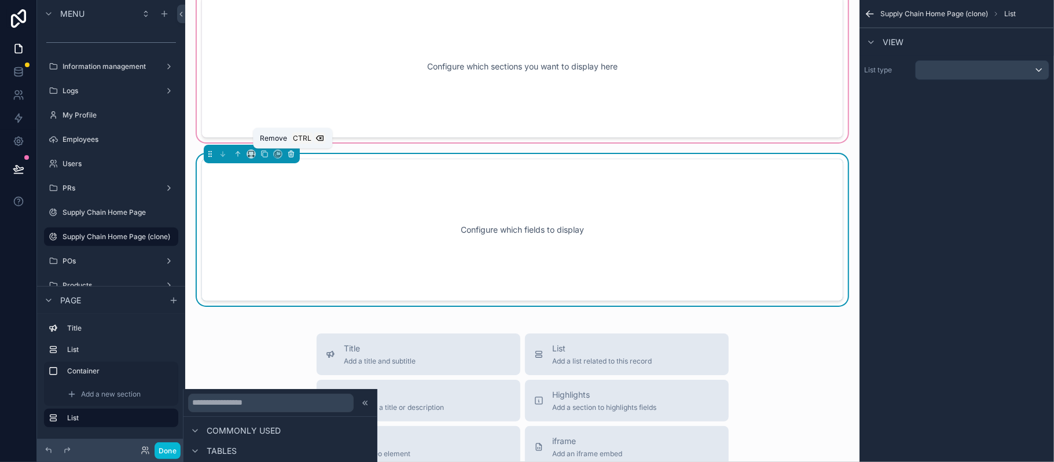
click at [290, 152] on icon "scrollable content" at bounding box center [290, 152] width 5 height 0
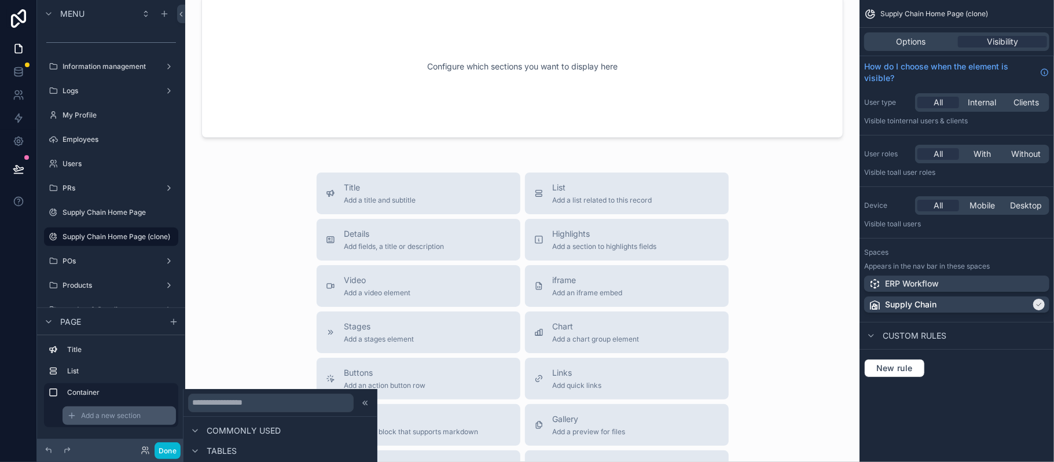
click at [119, 412] on span "Add a new section" at bounding box center [111, 415] width 60 height 9
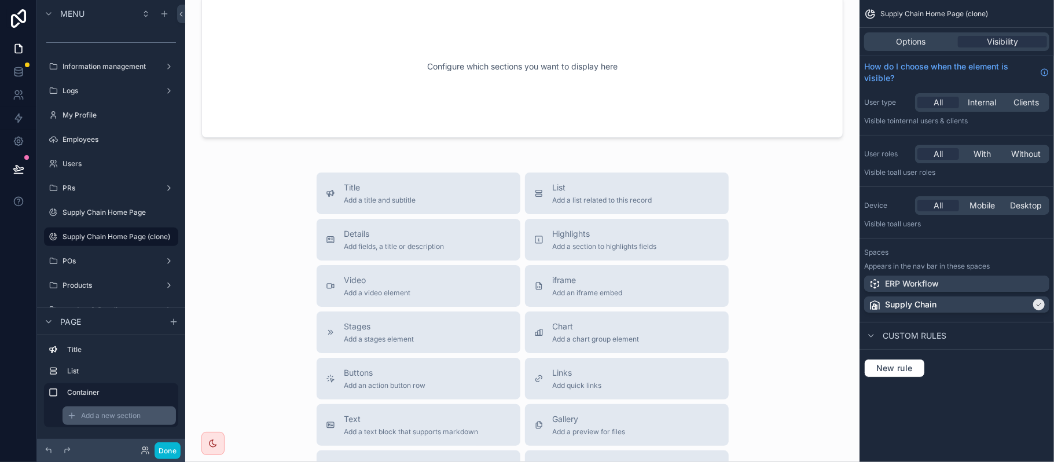
click at [119, 412] on span "Add a new section" at bounding box center [111, 415] width 60 height 9
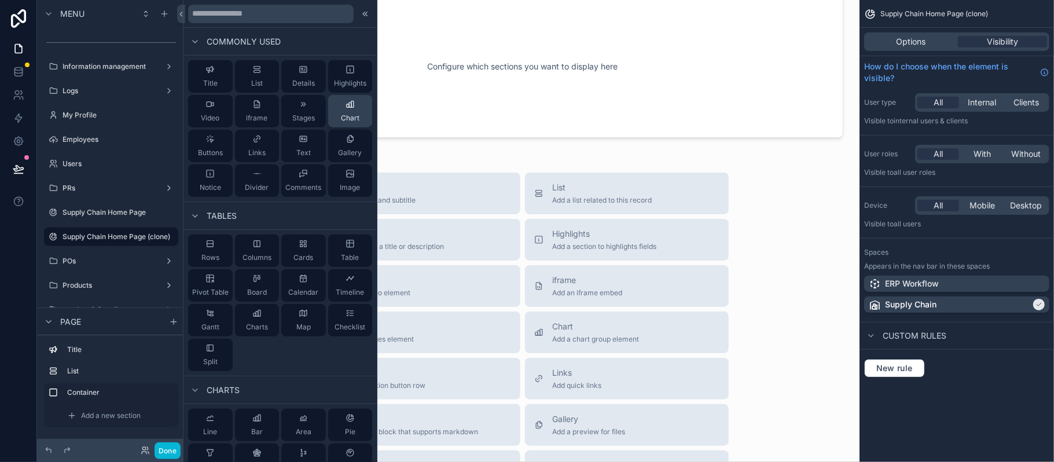
click at [348, 111] on div "Chart" at bounding box center [350, 111] width 19 height 23
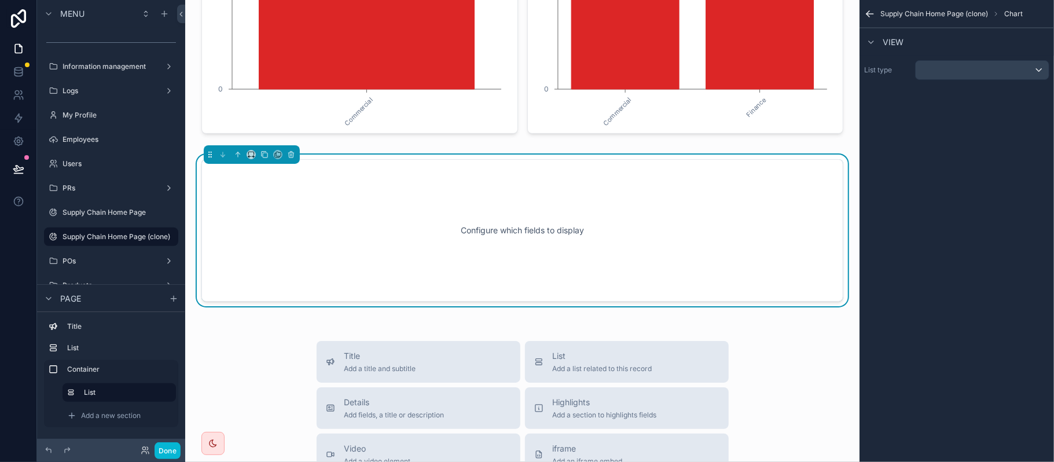
scroll to position [190, 0]
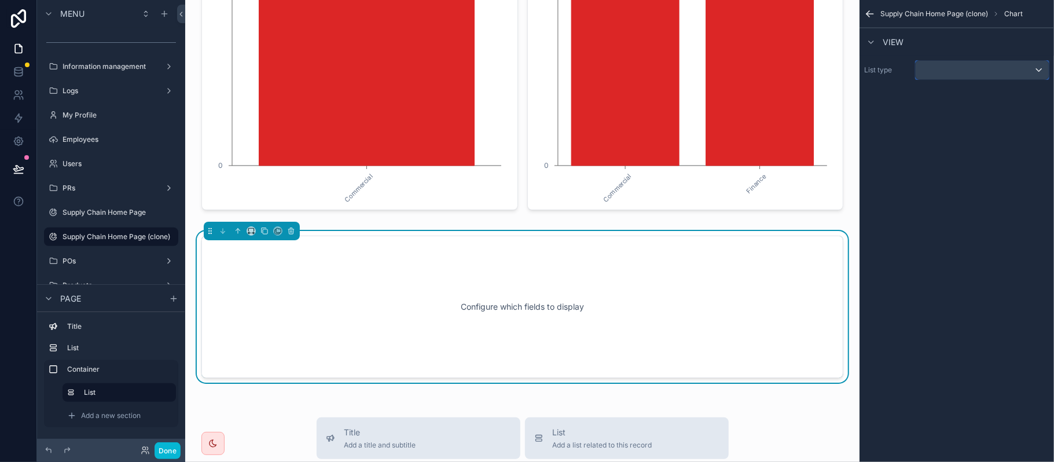
click at [936, 68] on div "scrollable content" at bounding box center [982, 70] width 133 height 19
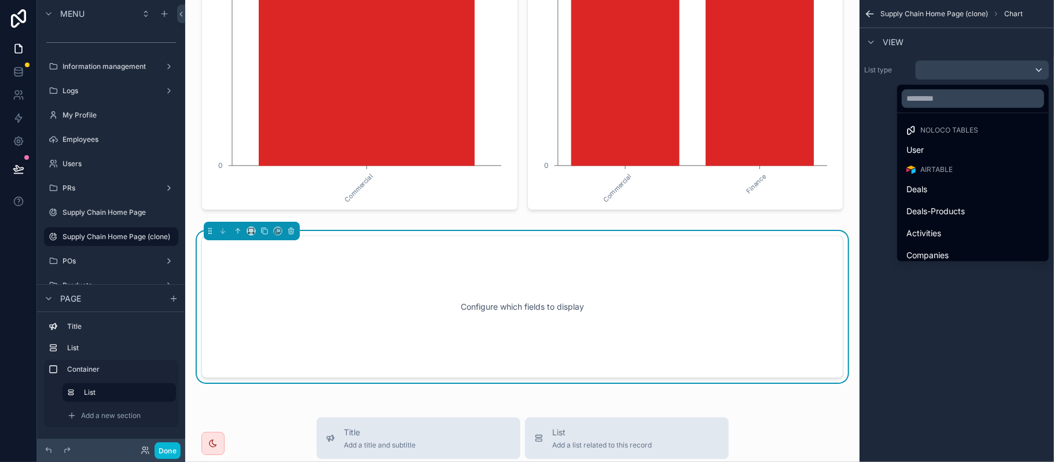
click at [940, 112] on div at bounding box center [973, 98] width 152 height 28
click at [943, 94] on input "text" at bounding box center [973, 98] width 142 height 19
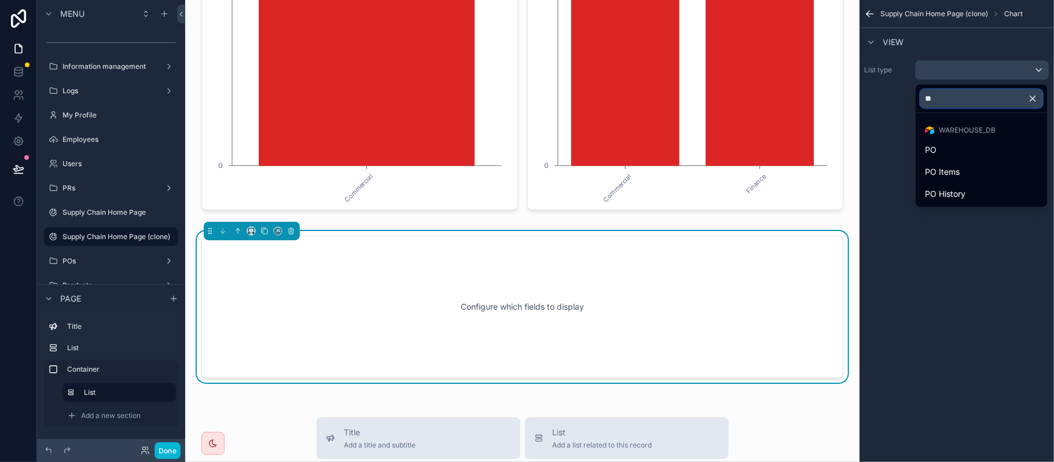
type input "**"
click at [940, 138] on div "Warehouse_DB" at bounding box center [981, 130] width 127 height 16
click at [942, 148] on div "PO" at bounding box center [981, 150] width 113 height 14
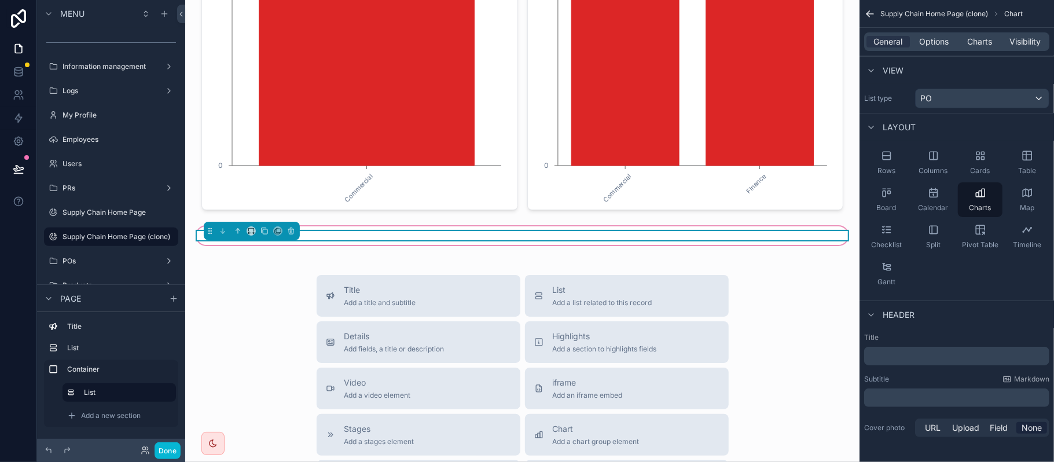
scroll to position [231, 0]
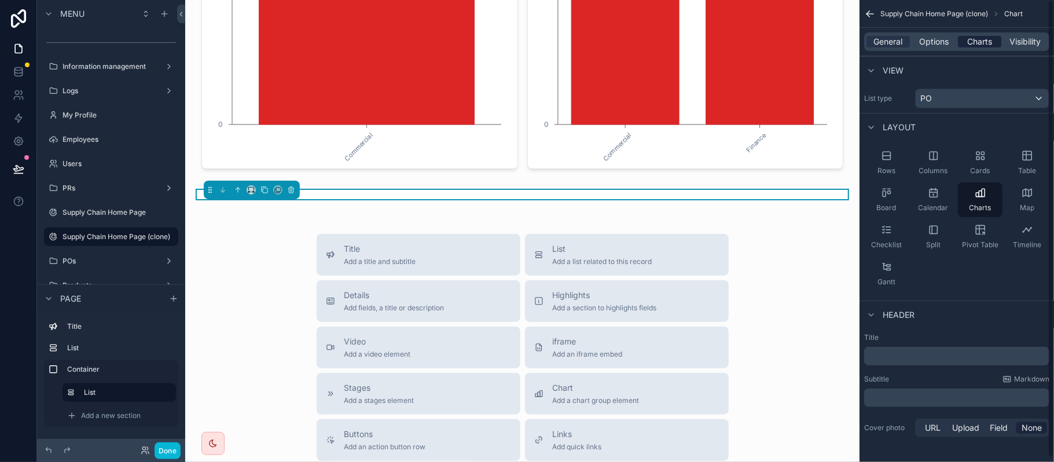
click at [979, 45] on span "Charts" at bounding box center [979, 42] width 25 height 12
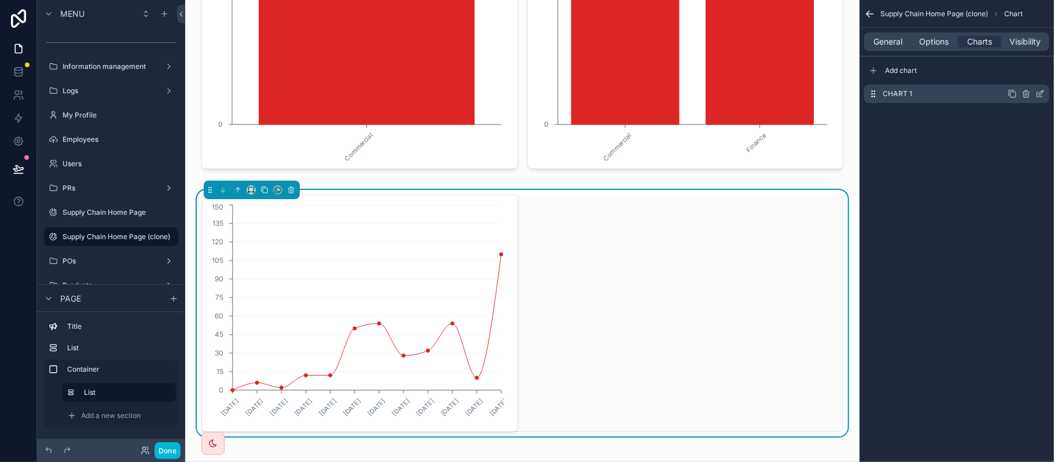
click at [1039, 93] on icon "scrollable content" at bounding box center [1039, 93] width 9 height 9
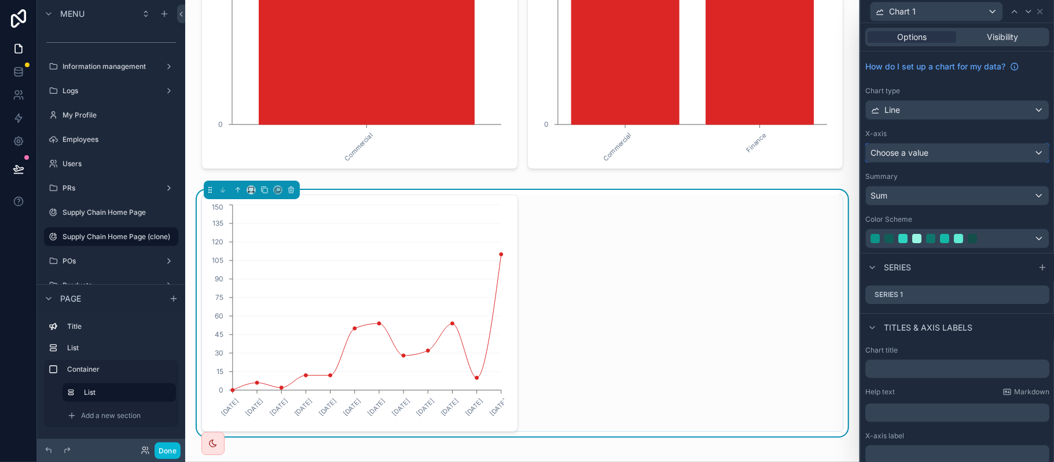
click at [948, 157] on div "Choose a value" at bounding box center [957, 153] width 183 height 19
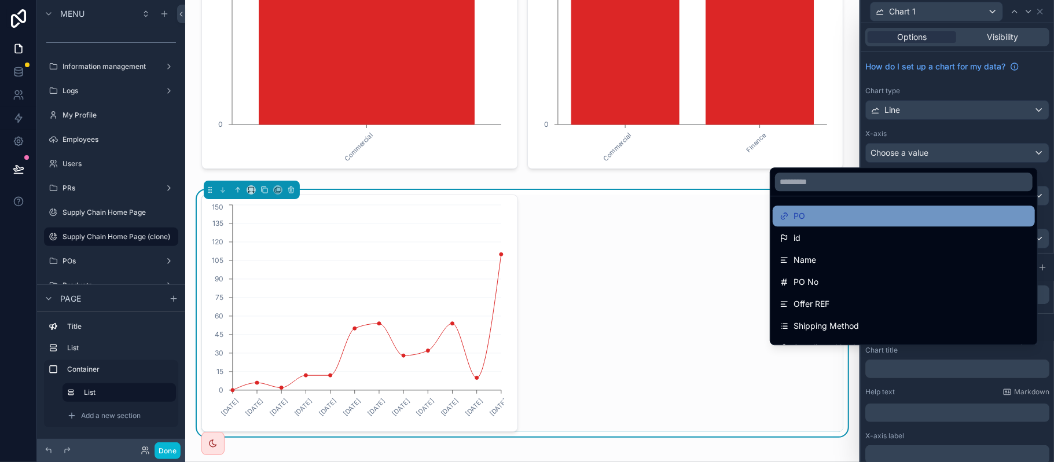
click at [872, 221] on div "PO" at bounding box center [904, 216] width 248 height 14
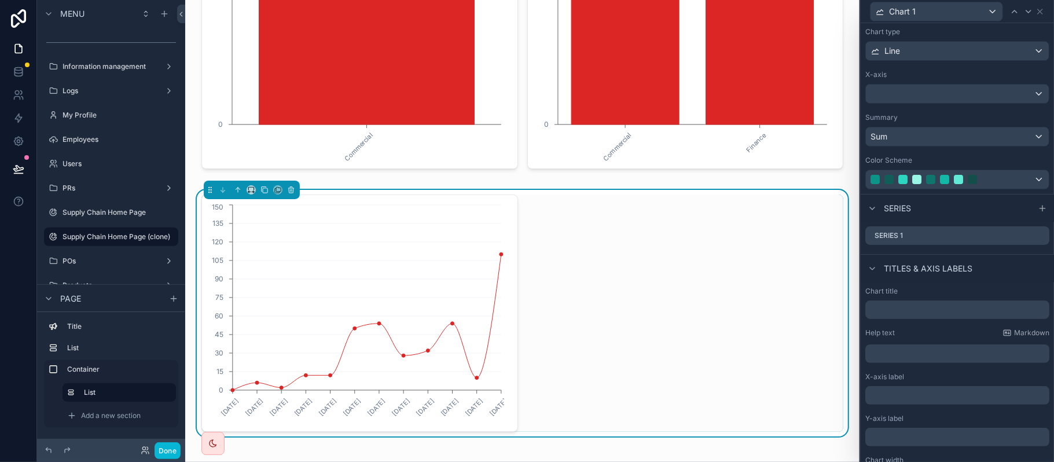
scroll to position [77, 0]
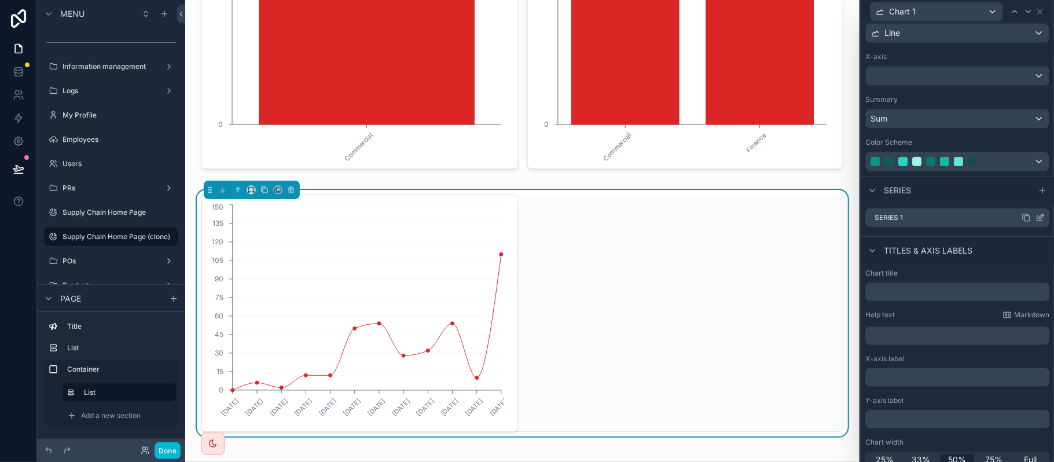
click at [1035, 216] on icon at bounding box center [1039, 217] width 9 height 9
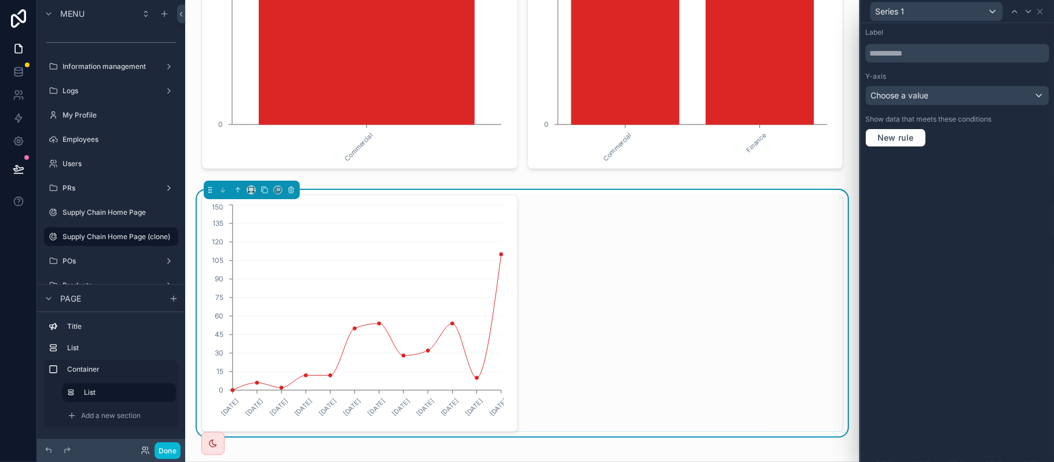
click at [966, 106] on div "Label Y-axis Choose a value Show data that meets these conditions New rule" at bounding box center [957, 87] width 193 height 128
click at [961, 97] on div "Choose a value" at bounding box center [957, 95] width 183 height 19
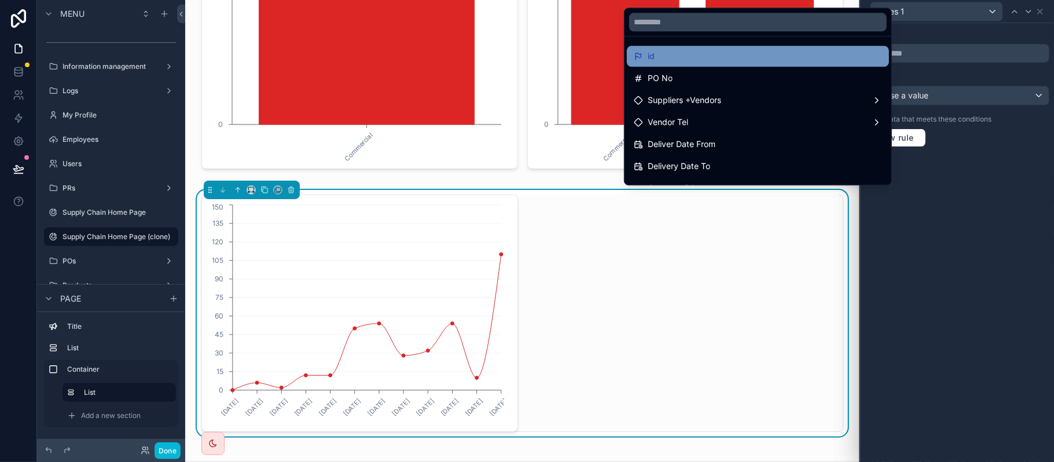
click at [769, 52] on div "id" at bounding box center [758, 56] width 248 height 14
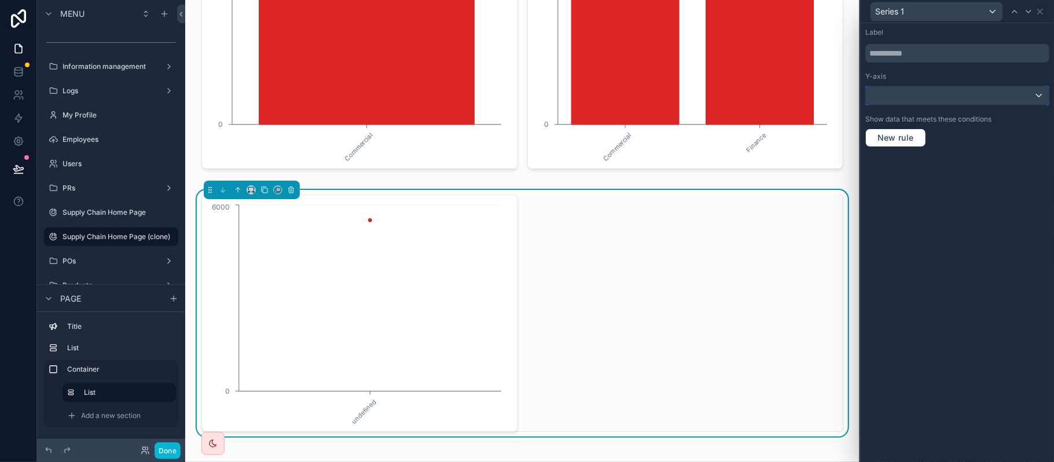
click at [955, 102] on div at bounding box center [957, 95] width 183 height 19
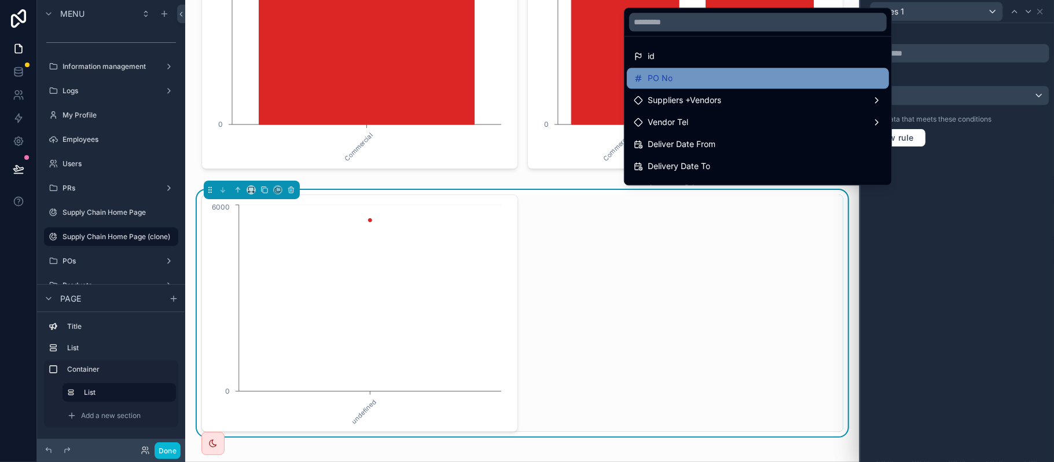
click at [706, 82] on div "PO No" at bounding box center [758, 78] width 248 height 14
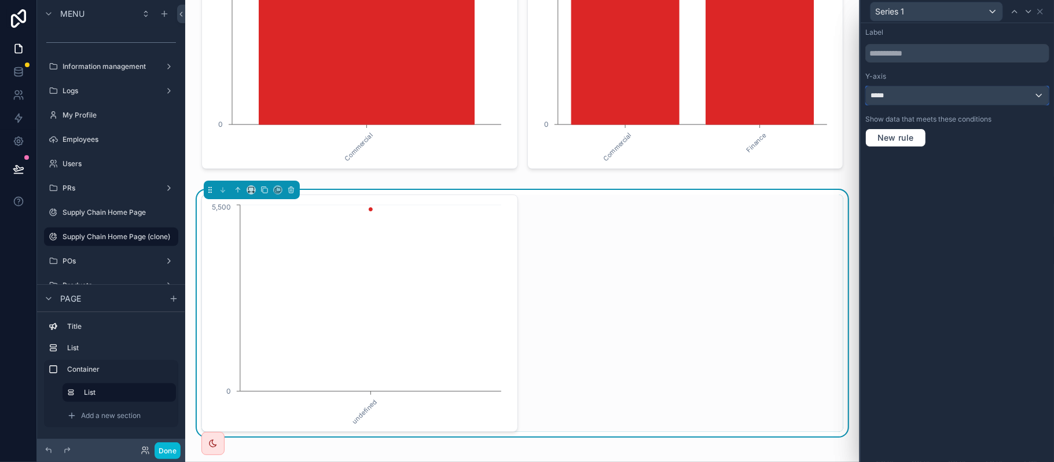
click at [899, 98] on div "*****" at bounding box center [957, 95] width 183 height 19
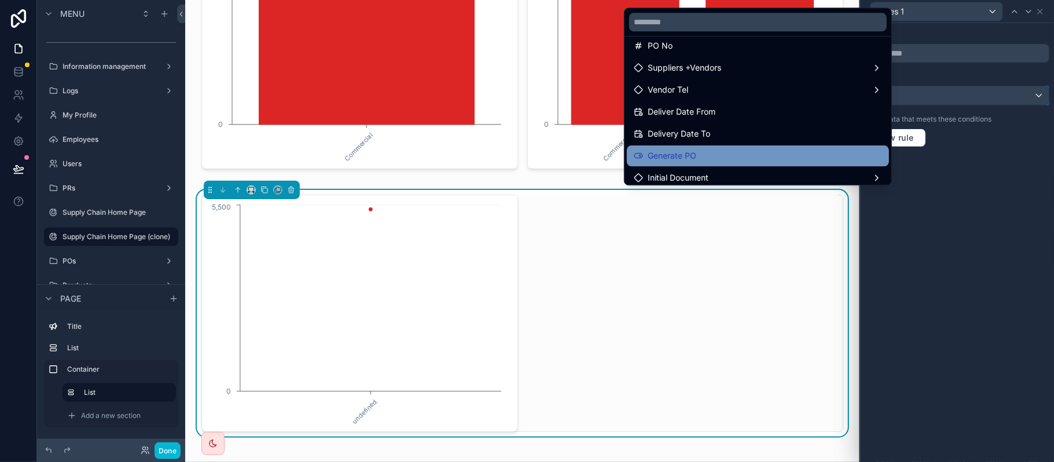
scroll to position [0, 0]
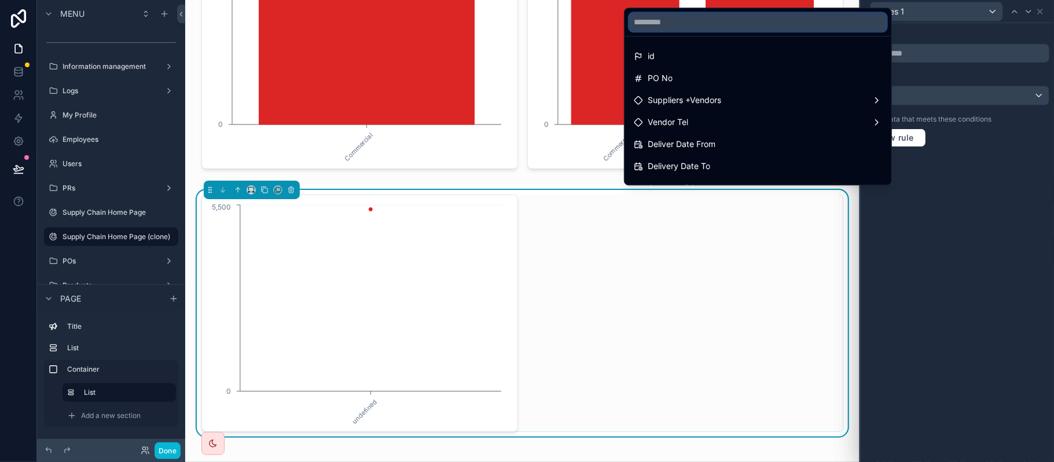
click at [693, 14] on input "text" at bounding box center [758, 22] width 258 height 19
click at [970, 71] on div at bounding box center [957, 231] width 193 height 462
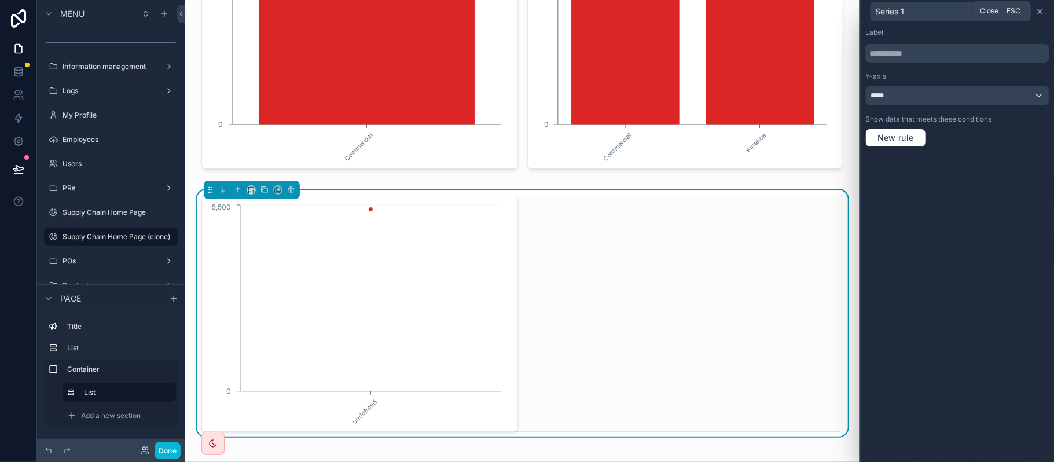
click at [1039, 12] on icon at bounding box center [1040, 11] width 5 height 5
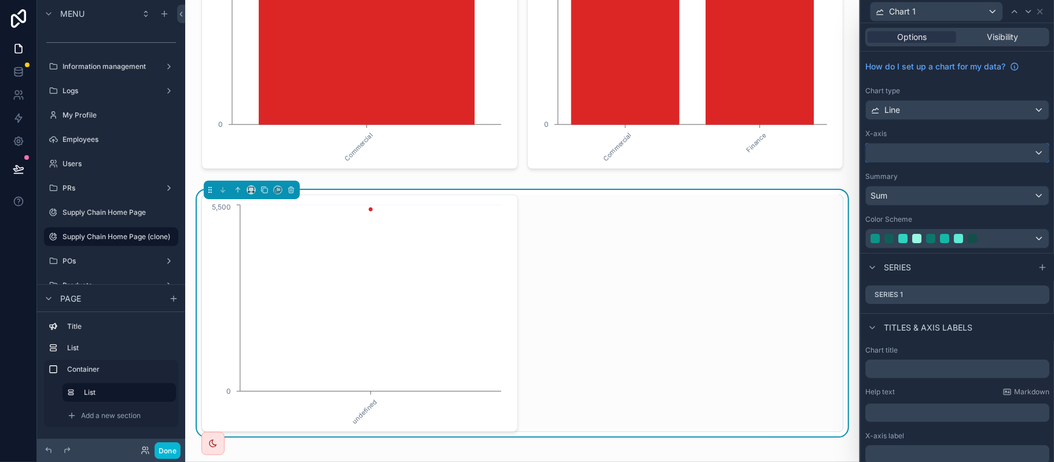
click at [940, 156] on div at bounding box center [957, 153] width 183 height 19
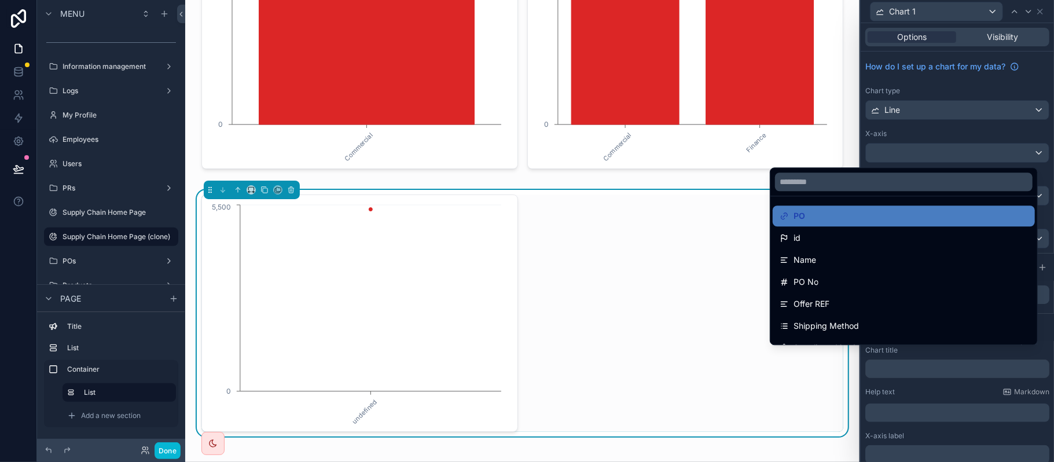
click at [847, 192] on div at bounding box center [903, 182] width 267 height 28
click at [797, 186] on input "text" at bounding box center [904, 181] width 258 height 19
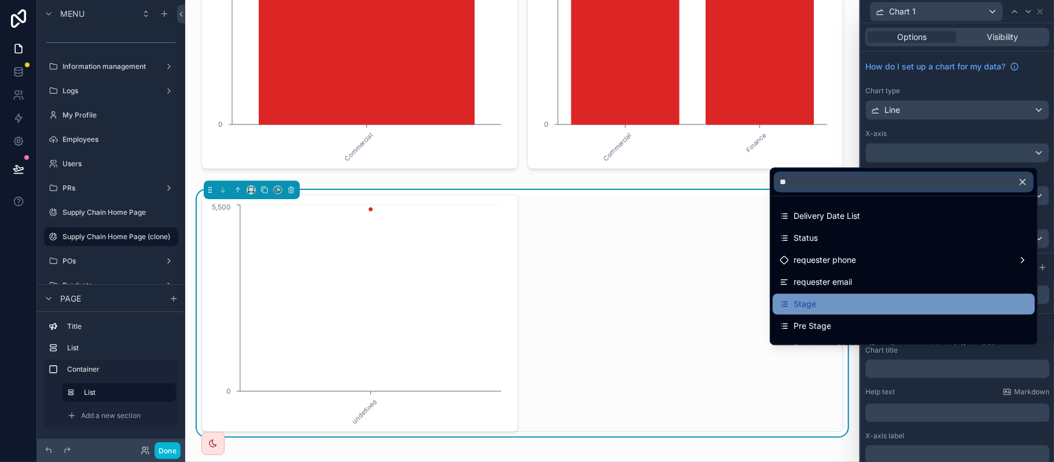
type input "**"
click at [832, 295] on div "Stage" at bounding box center [904, 303] width 262 height 21
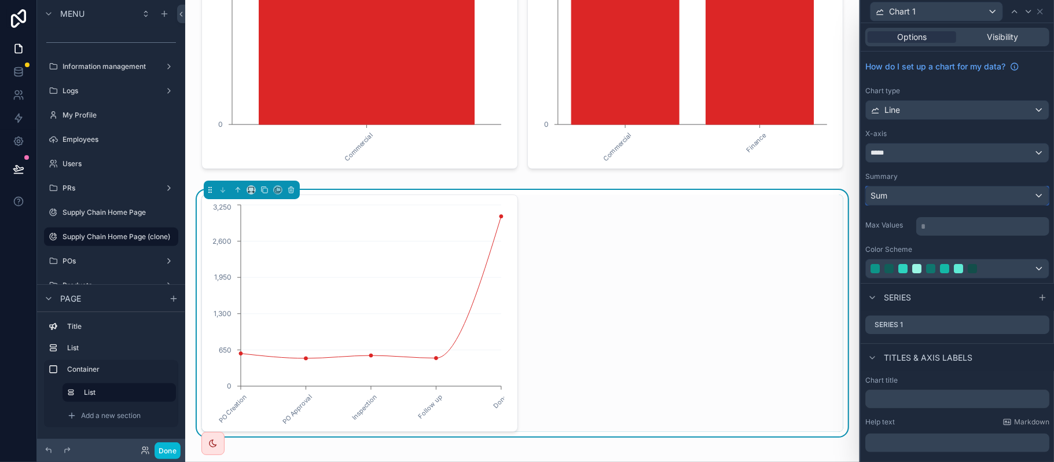
click at [1012, 196] on div "Sum" at bounding box center [957, 195] width 183 height 19
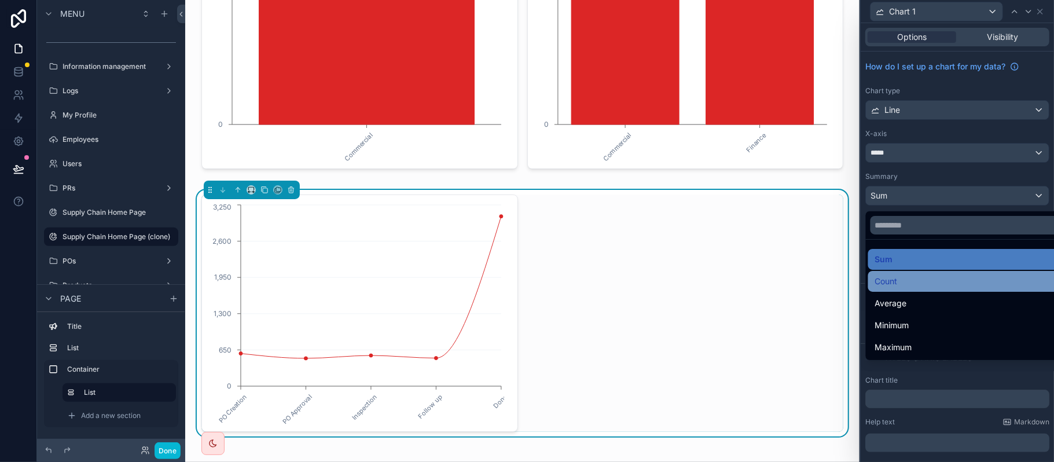
click at [892, 273] on div "Count" at bounding box center [964, 281] width 193 height 21
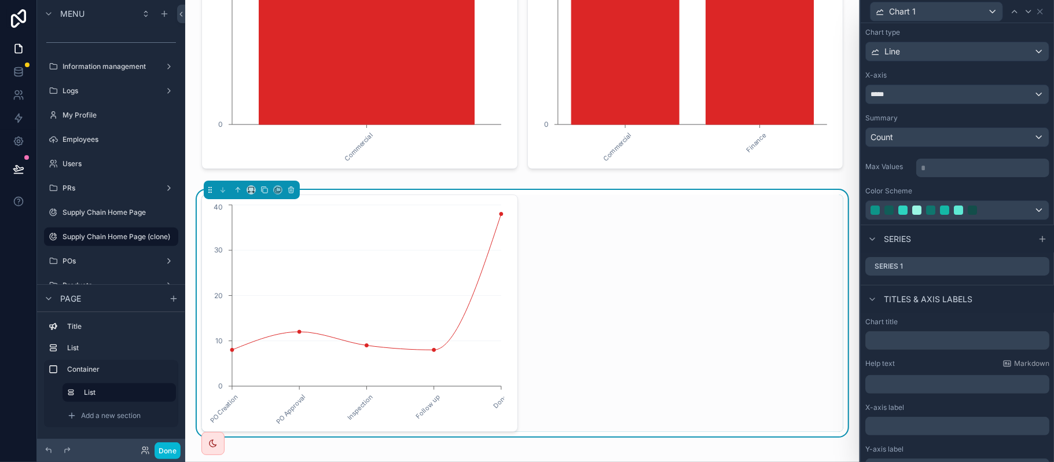
scroll to position [77, 0]
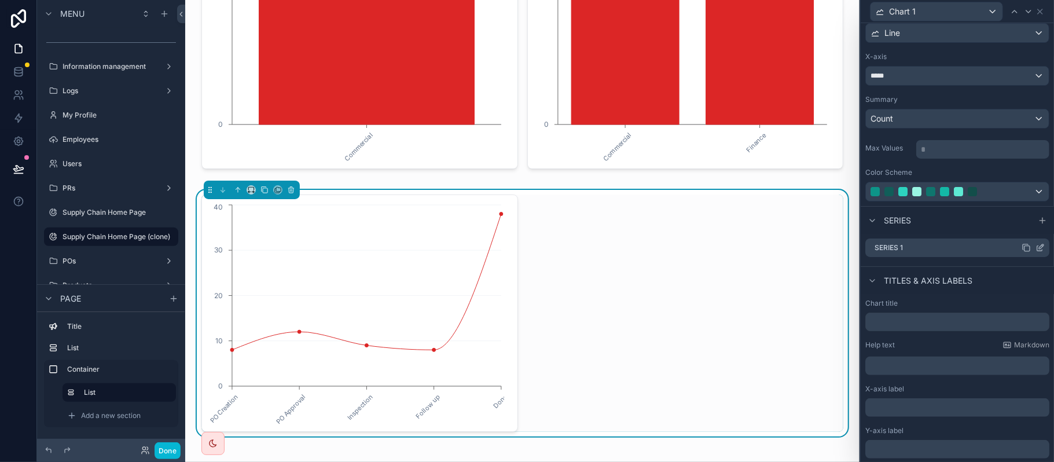
click at [1042, 246] on icon at bounding box center [1042, 245] width 1 height 1
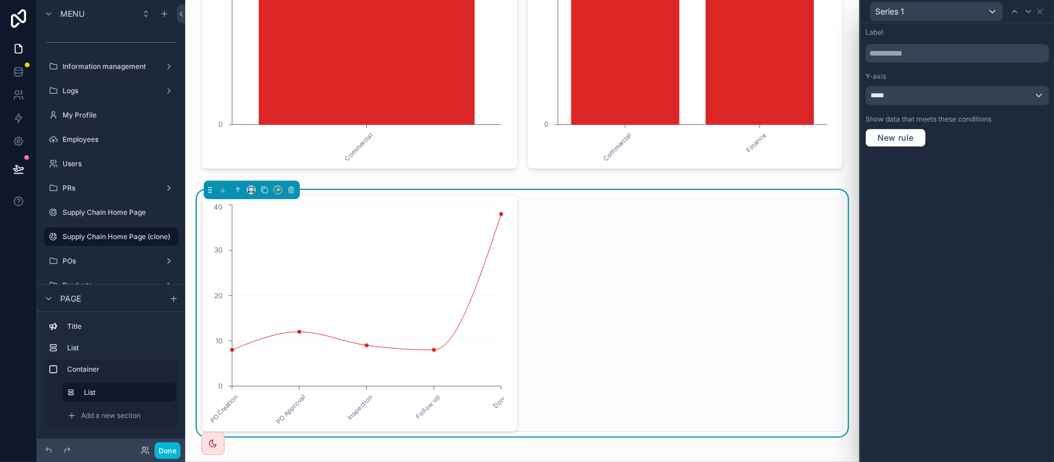
drag, startPoint x: 922, startPoint y: 67, endPoint x: 923, endPoint y: 51, distance: 16.2
click at [922, 65] on div "Label Y-axis ***** Show data that meets these conditions New rule" at bounding box center [957, 87] width 193 height 128
click at [923, 50] on input "text" at bounding box center [957, 53] width 184 height 19
click at [916, 97] on div "*****" at bounding box center [957, 95] width 183 height 19
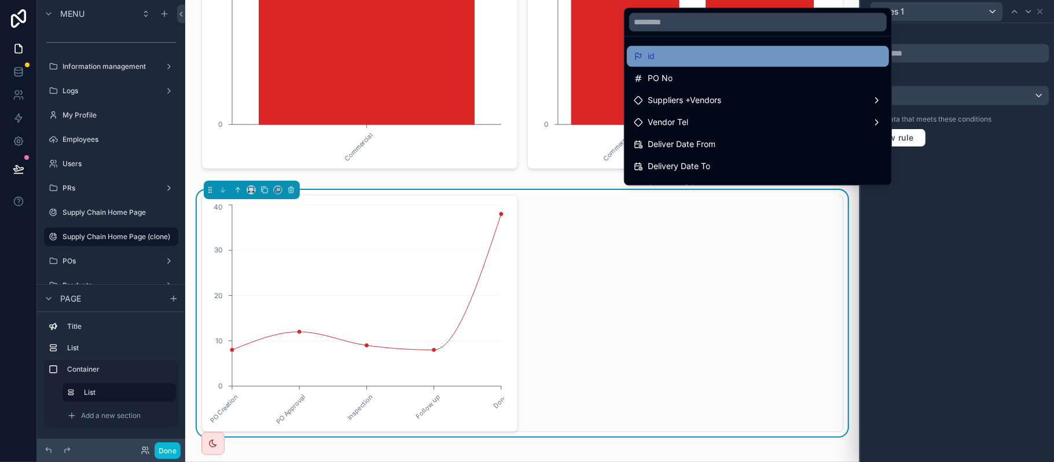
click at [781, 59] on div "id" at bounding box center [758, 56] width 248 height 14
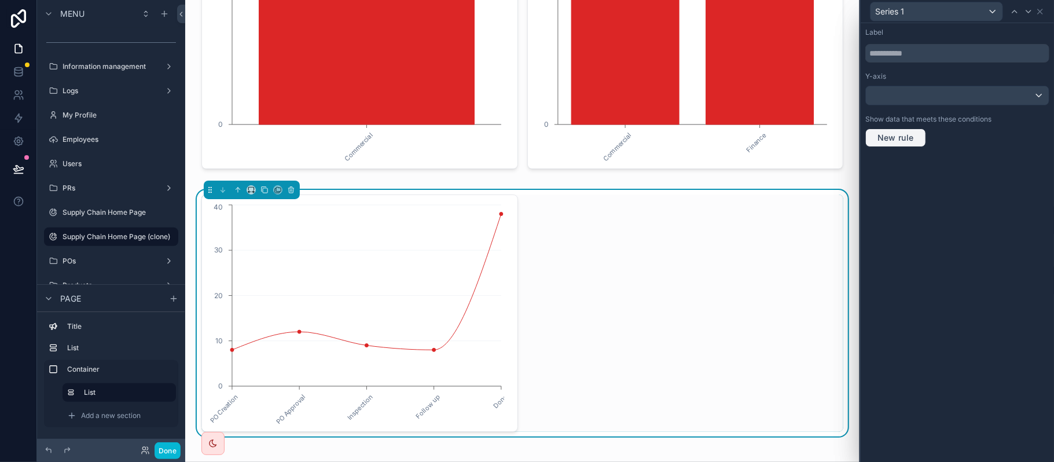
click at [911, 141] on span "New rule" at bounding box center [896, 138] width 46 height 10
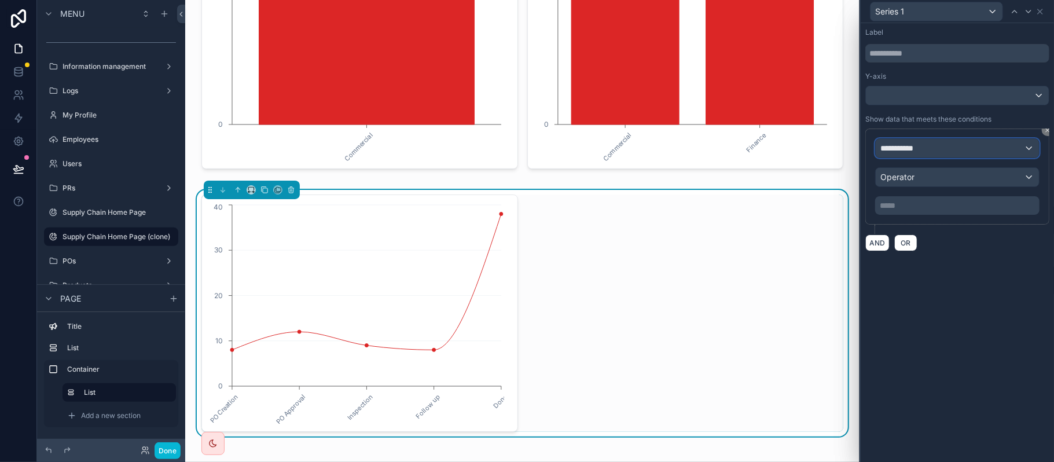
click at [916, 149] on span "**********" at bounding box center [901, 148] width 43 height 12
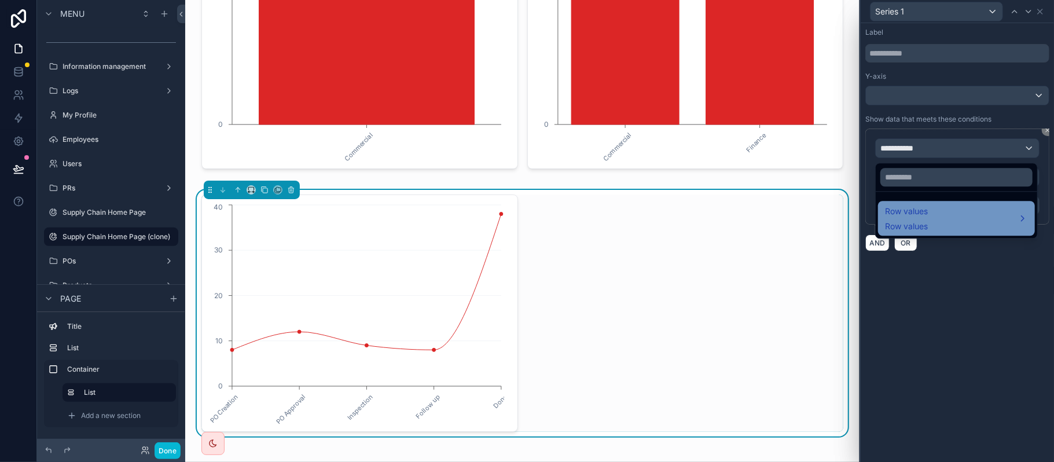
click at [920, 215] on span "Row values" at bounding box center [906, 211] width 43 height 14
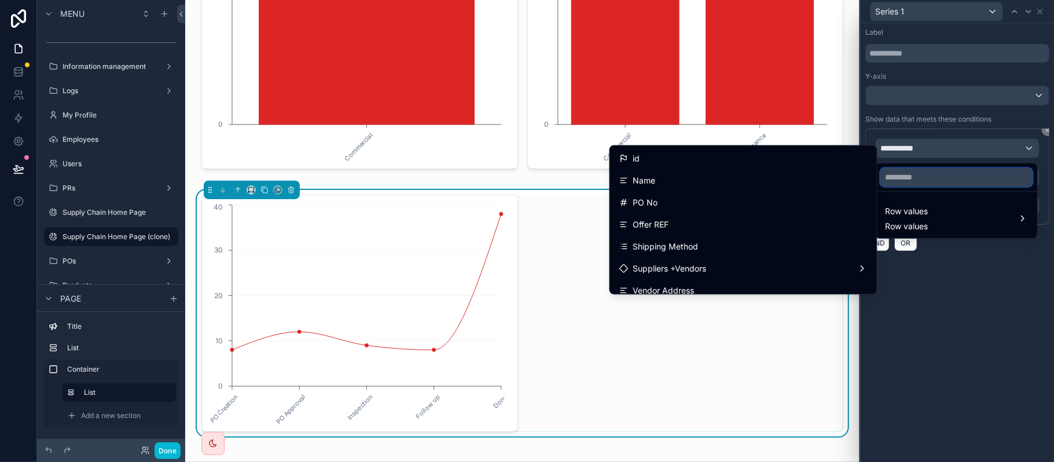
click at [927, 179] on input "text" at bounding box center [956, 177] width 152 height 19
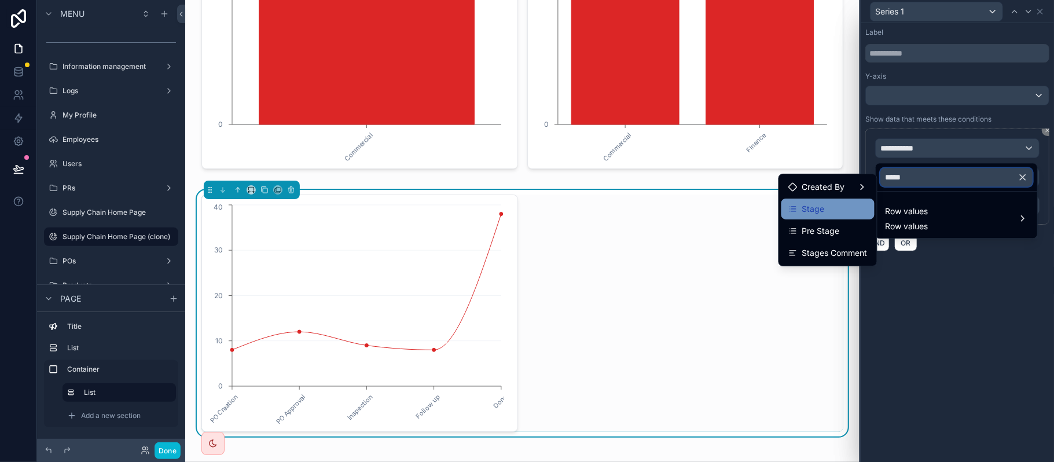
type input "*****"
click at [822, 218] on div "Stage" at bounding box center [827, 209] width 93 height 21
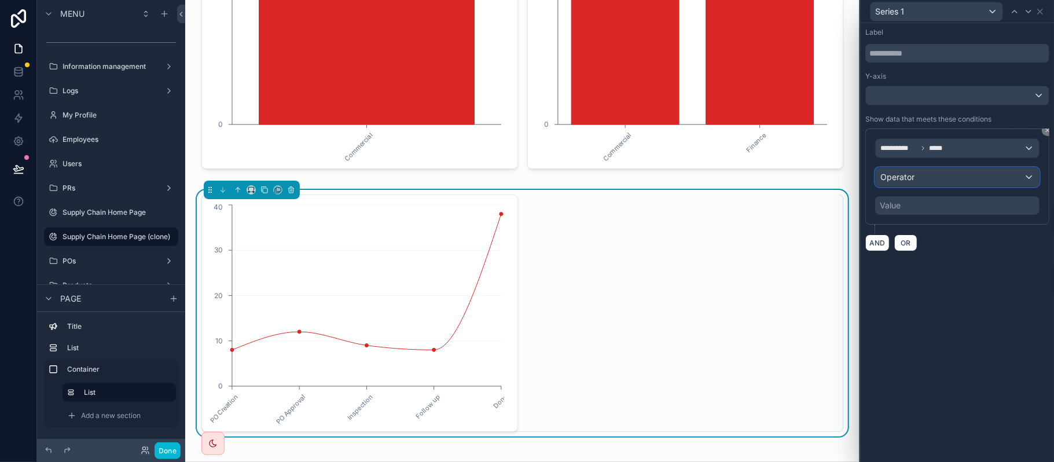
click at [960, 179] on div "Operator" at bounding box center [957, 177] width 163 height 19
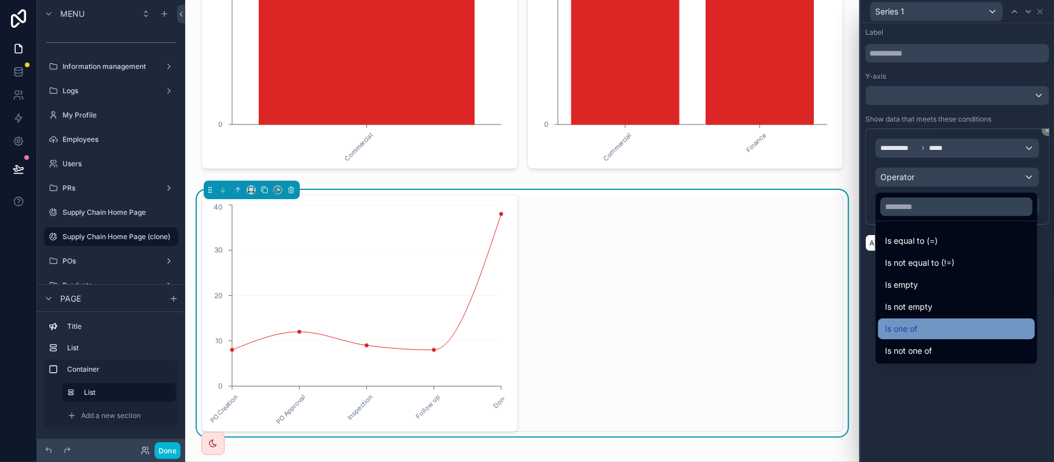
click at [920, 330] on div "Is one of" at bounding box center [956, 329] width 143 height 14
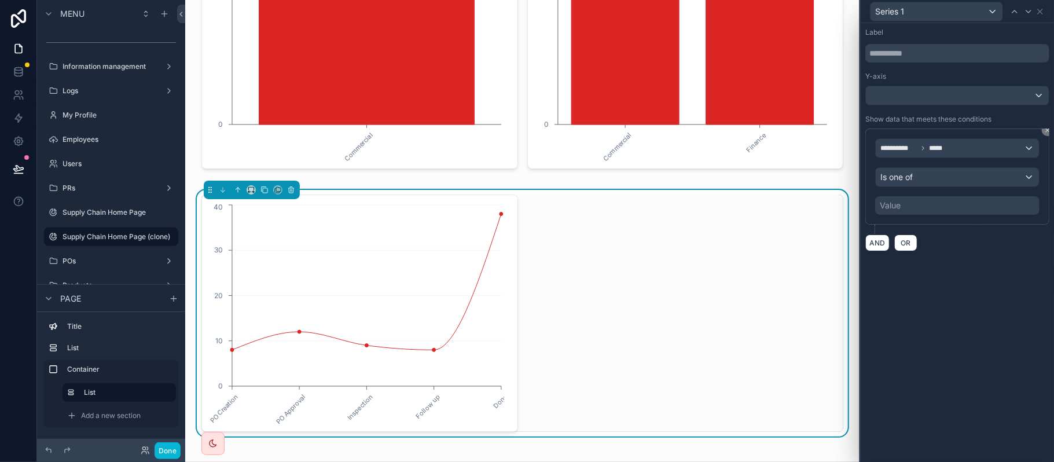
click at [929, 167] on div "**********" at bounding box center [957, 176] width 164 height 76
click at [923, 177] on div "Is one of" at bounding box center [957, 177] width 163 height 19
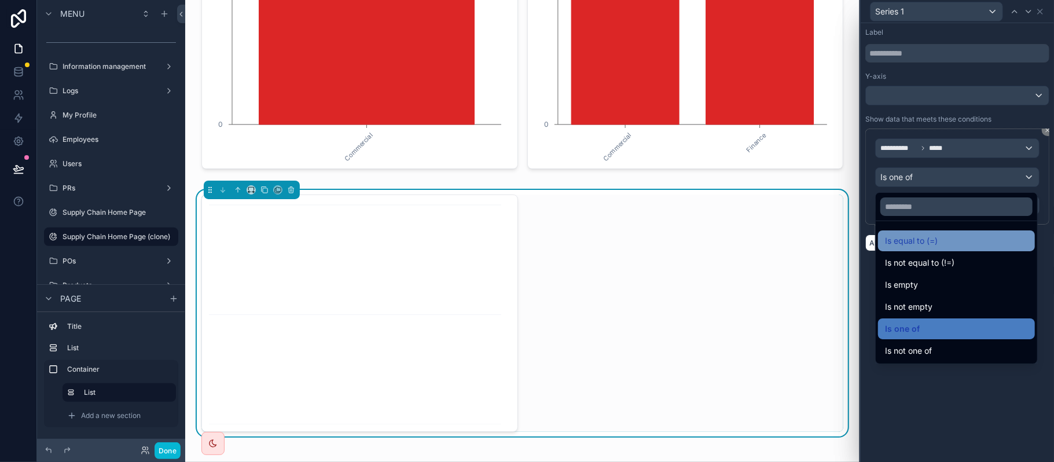
click at [914, 244] on span "Is equal to (=)" at bounding box center [911, 241] width 53 height 14
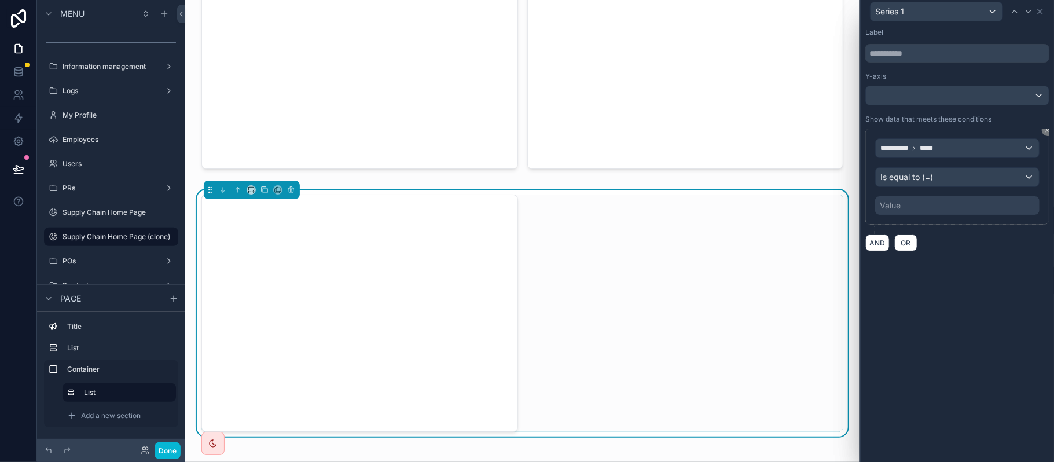
click at [923, 209] on div "Value" at bounding box center [957, 205] width 164 height 19
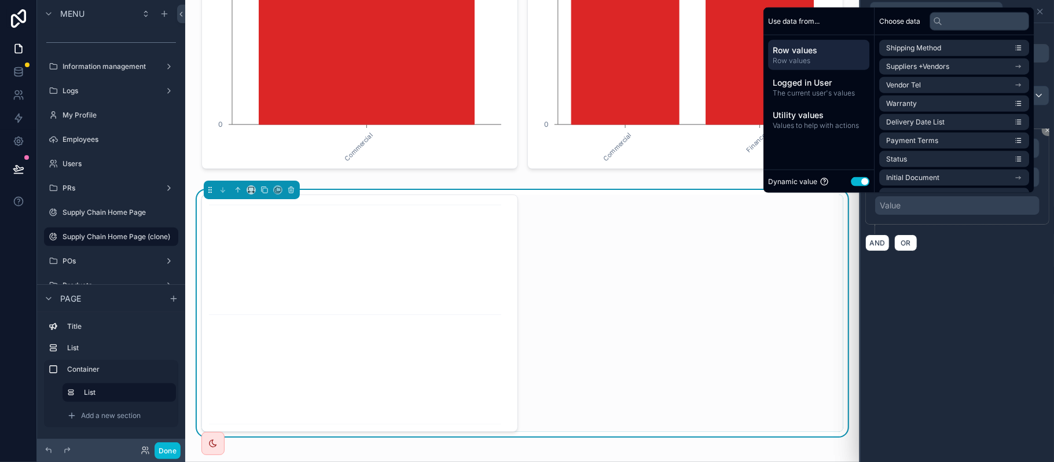
click at [845, 172] on div "Dynamic value Use setting" at bounding box center [818, 181] width 111 height 23
click at [855, 185] on button "Use setting" at bounding box center [860, 181] width 19 height 9
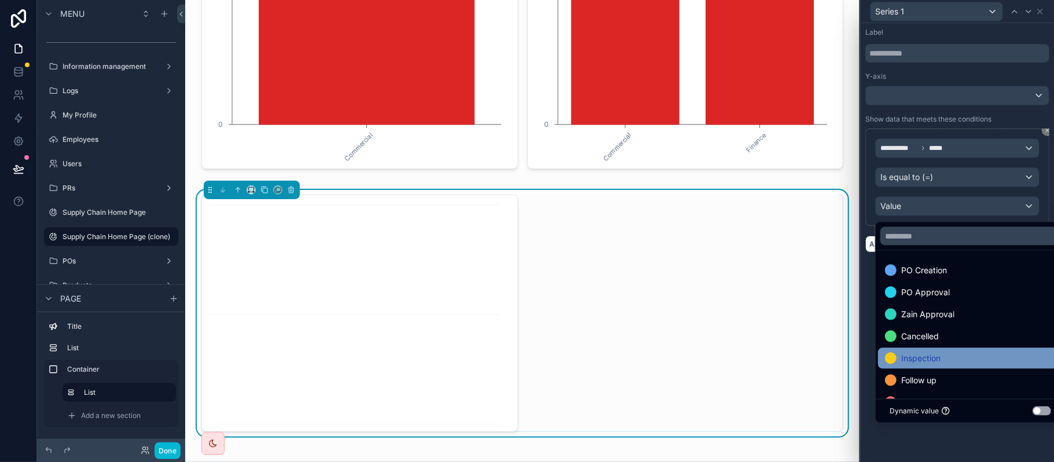
scroll to position [23, 0]
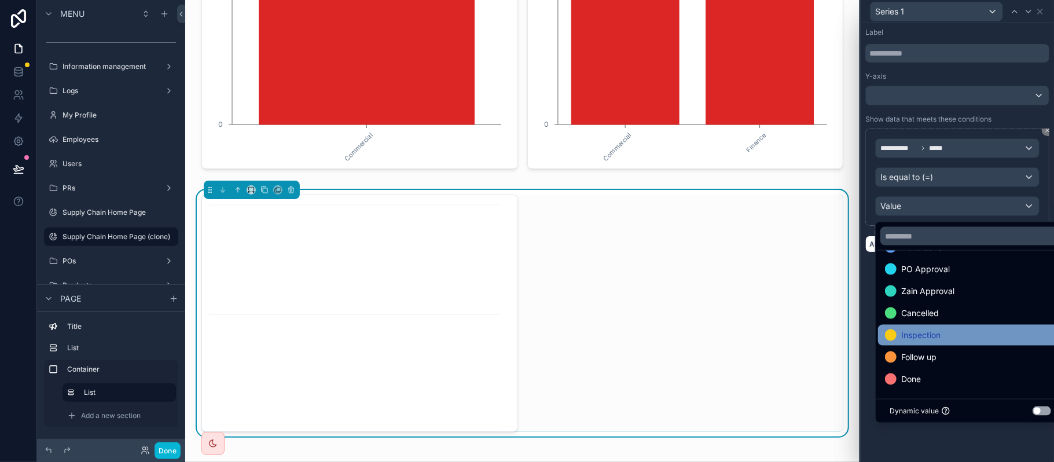
click at [984, 329] on div "Inspection" at bounding box center [970, 335] width 171 height 14
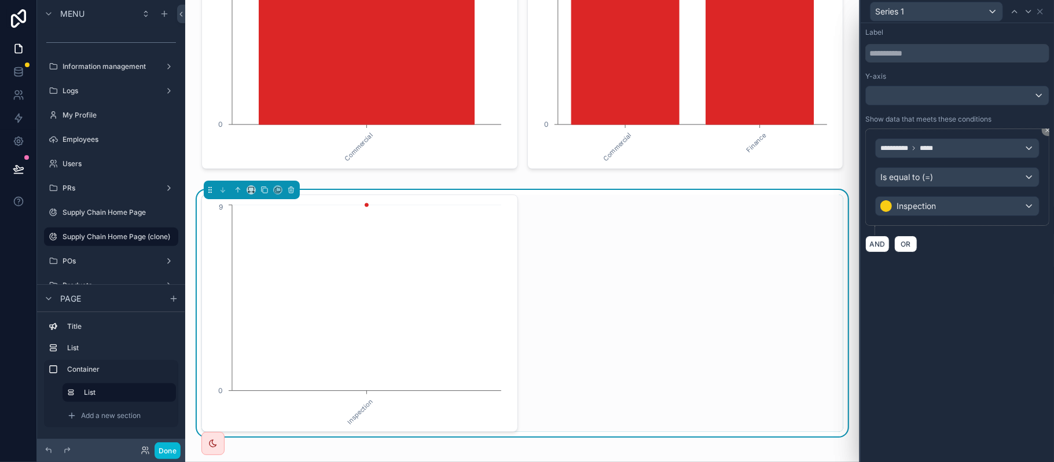
click at [871, 299] on div "**********" at bounding box center [957, 242] width 193 height 439
click at [1045, 8] on div "Series 1" at bounding box center [957, 11] width 184 height 23
click at [1041, 14] on icon at bounding box center [1039, 11] width 9 height 9
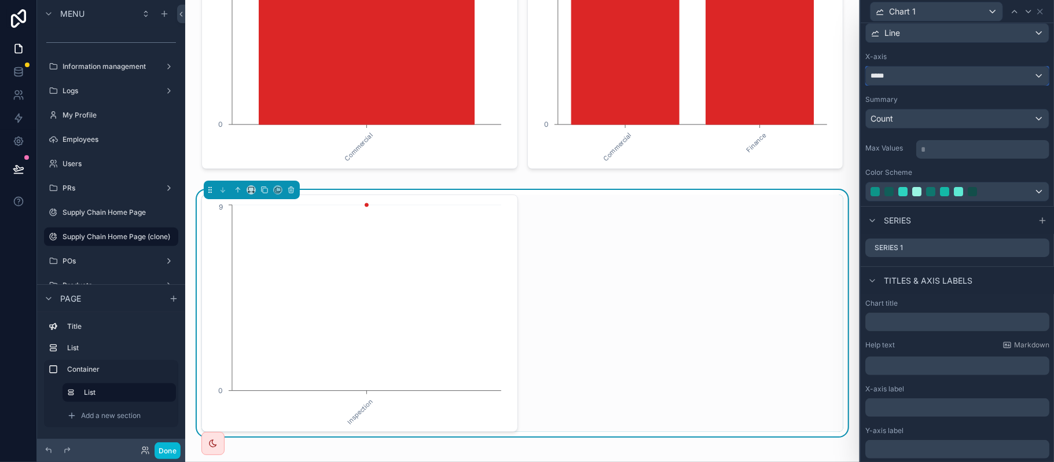
click at [901, 82] on div "*****" at bounding box center [957, 76] width 183 height 19
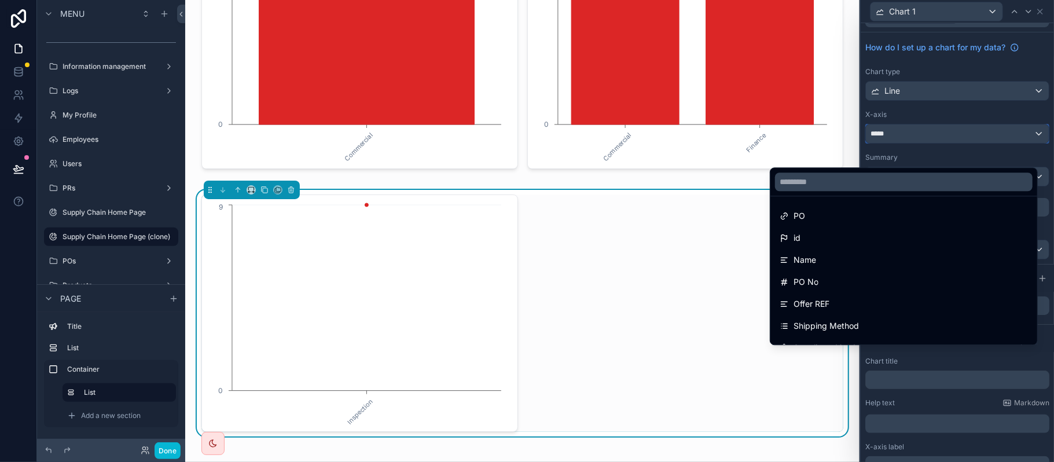
scroll to position [0, 0]
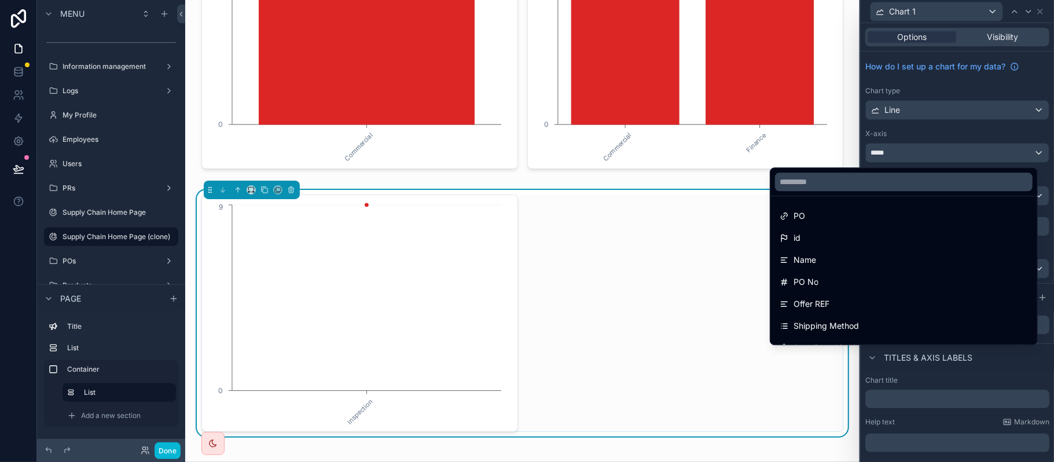
click at [920, 128] on div at bounding box center [957, 231] width 193 height 462
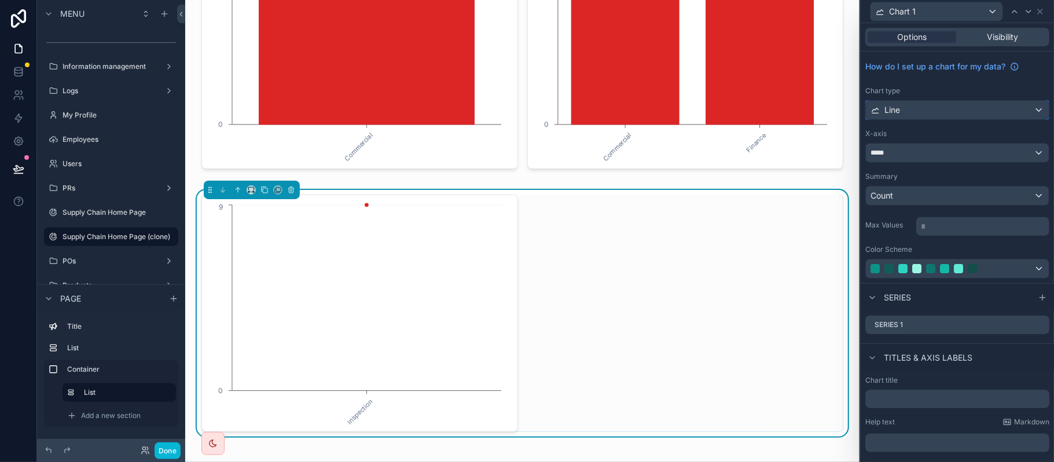
click at [917, 108] on div "Line" at bounding box center [957, 110] width 183 height 19
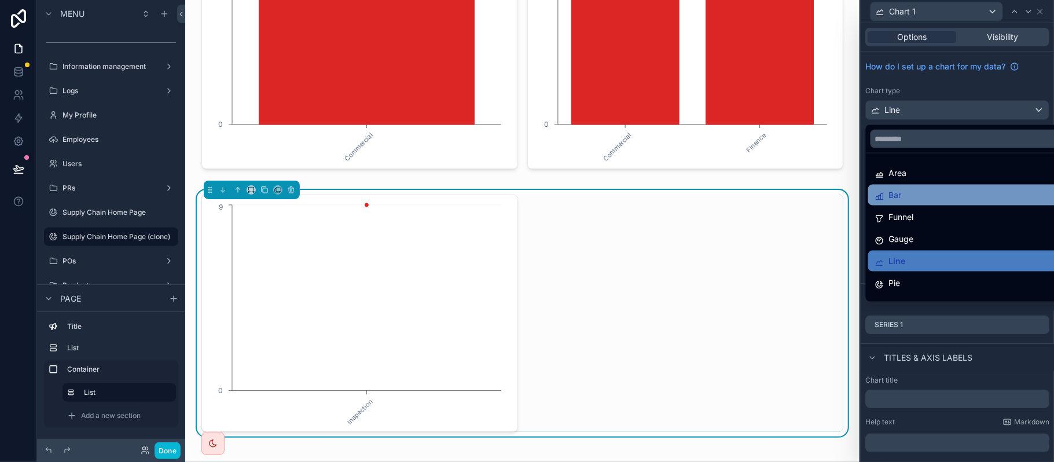
click at [925, 202] on div "Bar" at bounding box center [964, 195] width 193 height 21
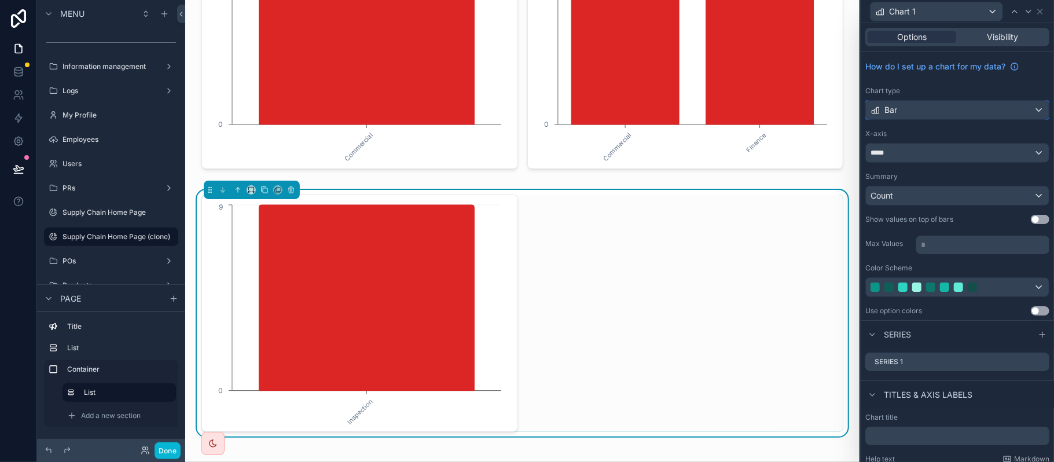
click at [929, 112] on div "Bar" at bounding box center [957, 110] width 183 height 19
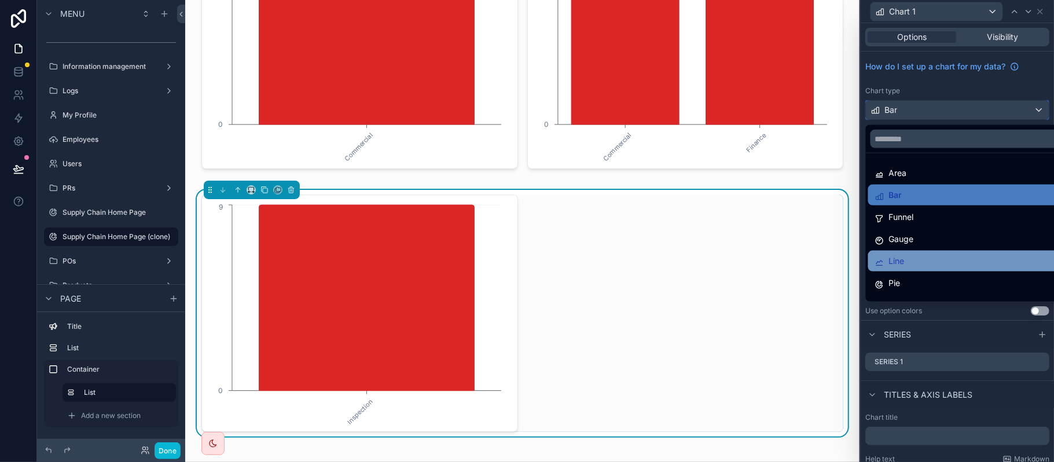
scroll to position [77, 0]
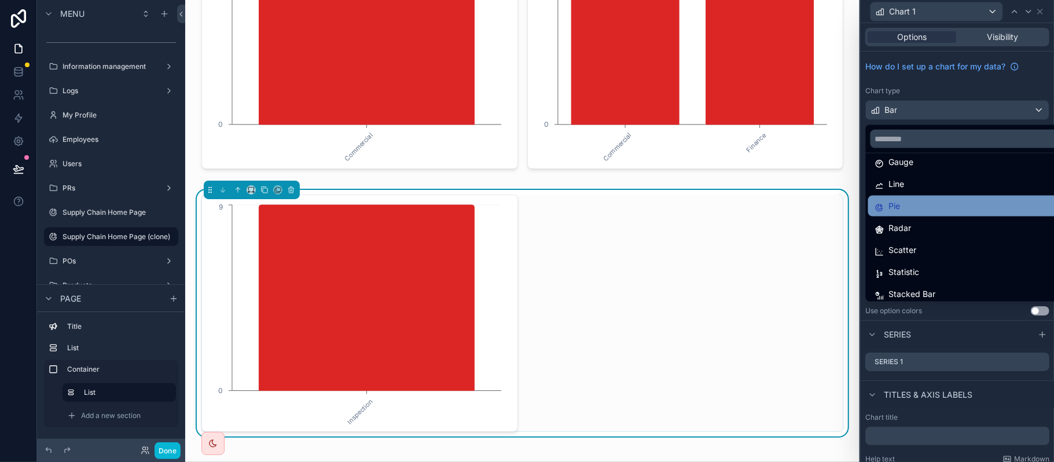
click at [919, 215] on div "Pie" at bounding box center [964, 206] width 193 height 21
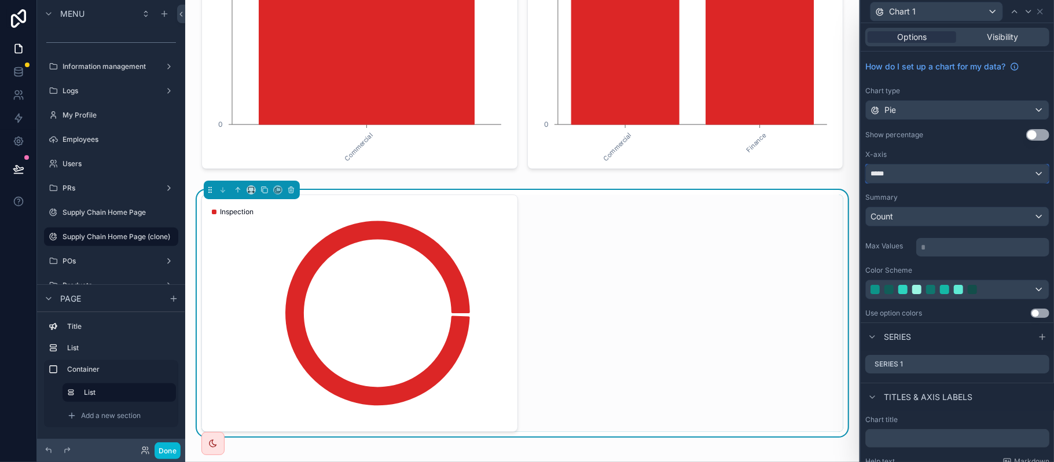
click at [931, 172] on div "*****" at bounding box center [957, 173] width 183 height 19
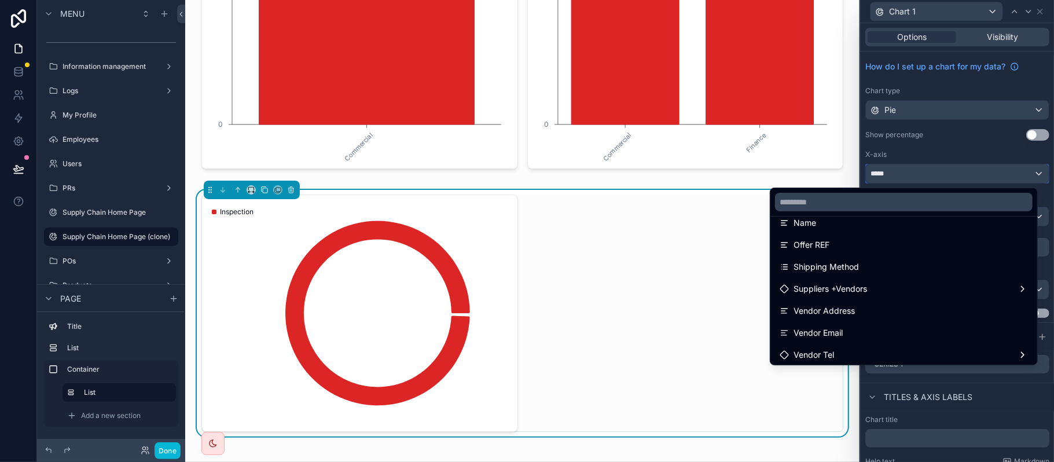
scroll to position [0, 0]
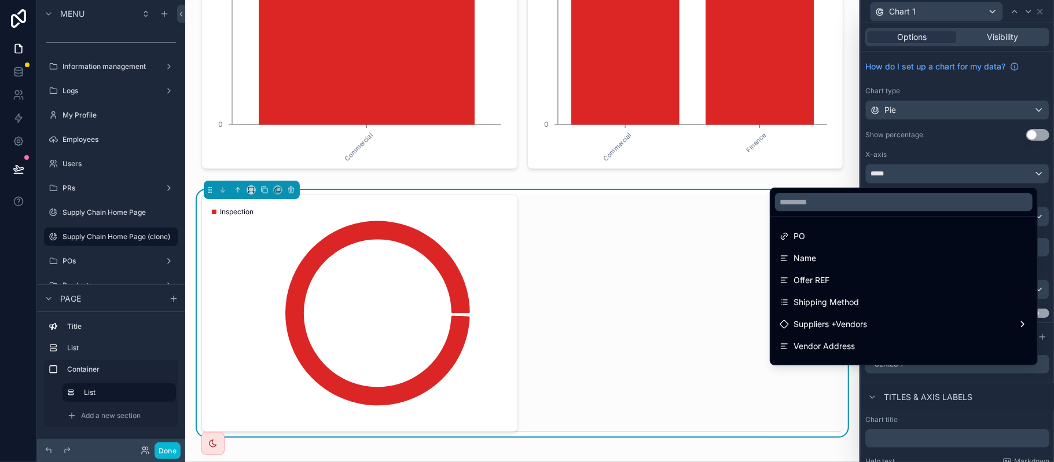
click at [927, 108] on div at bounding box center [957, 231] width 193 height 462
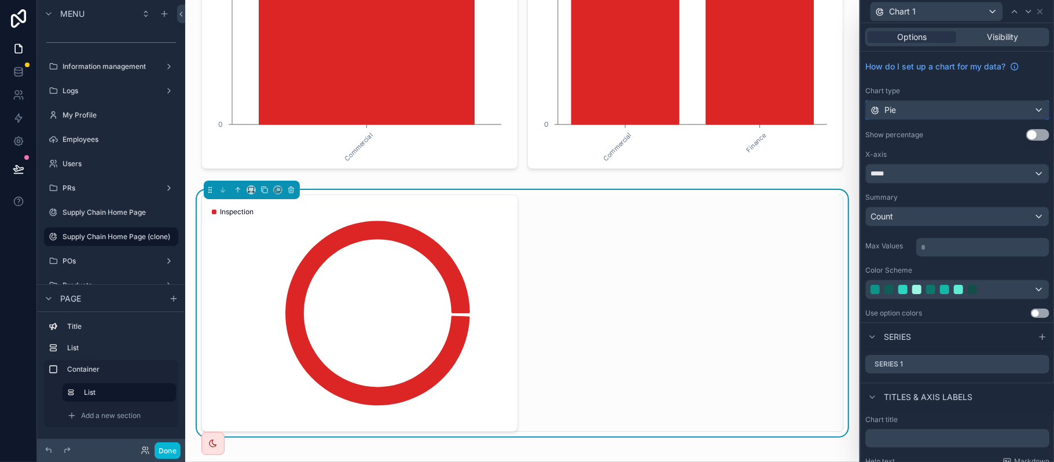
click at [927, 108] on div "Pie" at bounding box center [957, 110] width 183 height 19
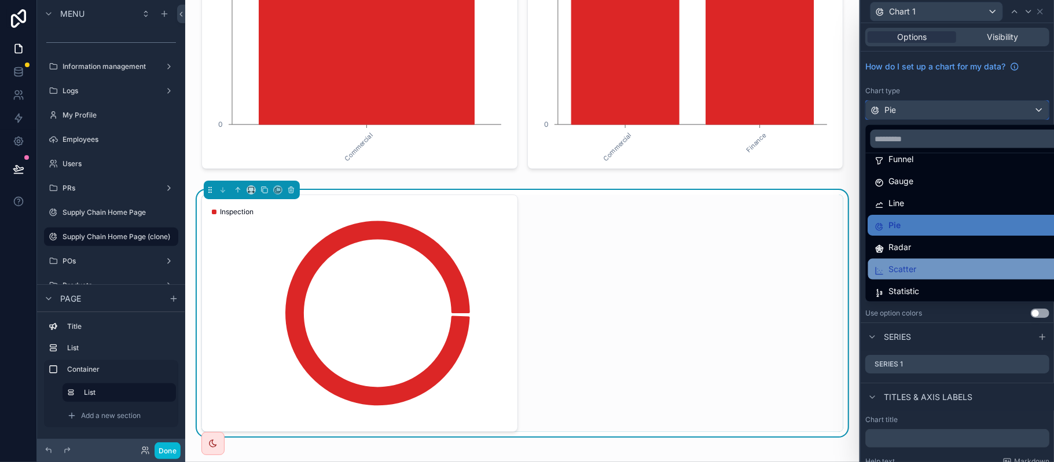
scroll to position [77, 0]
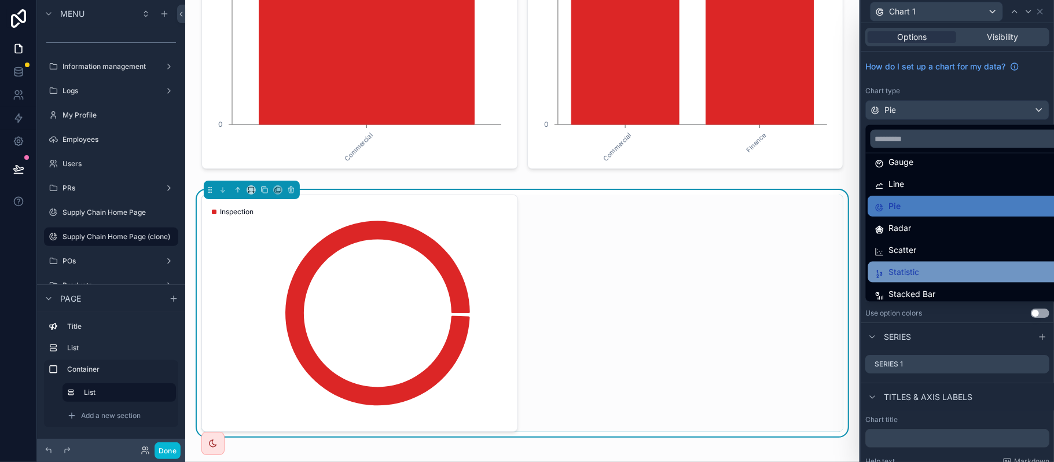
click at [929, 273] on div "Statistic" at bounding box center [964, 272] width 179 height 14
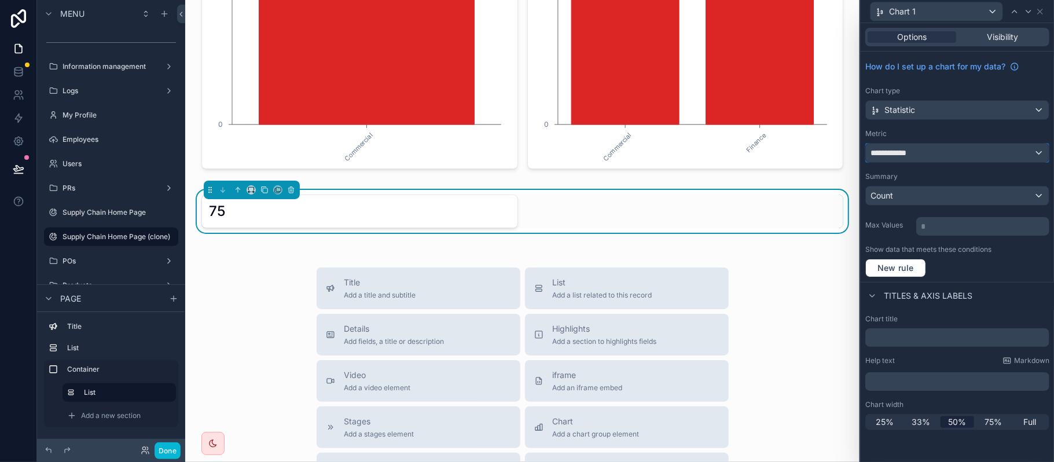
click at [957, 153] on div "**********" at bounding box center [957, 153] width 183 height 19
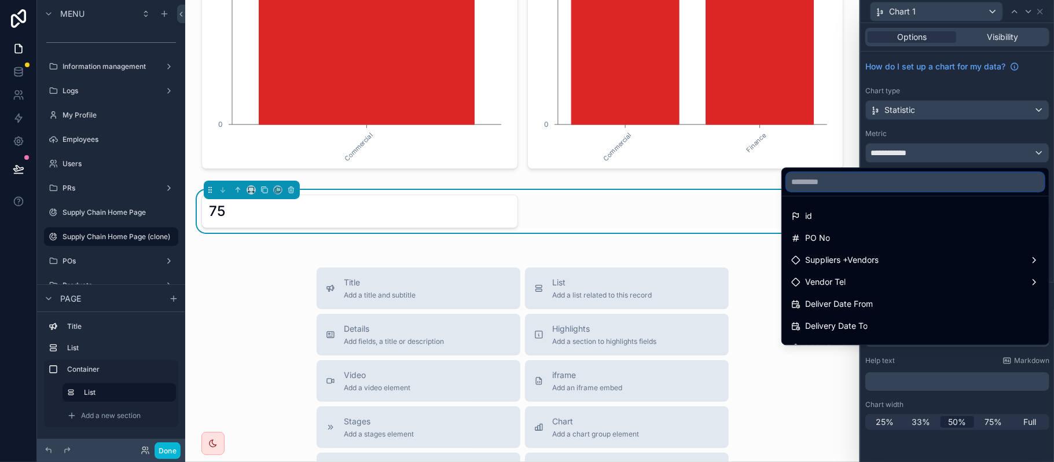
click at [884, 174] on input "text" at bounding box center [916, 181] width 258 height 19
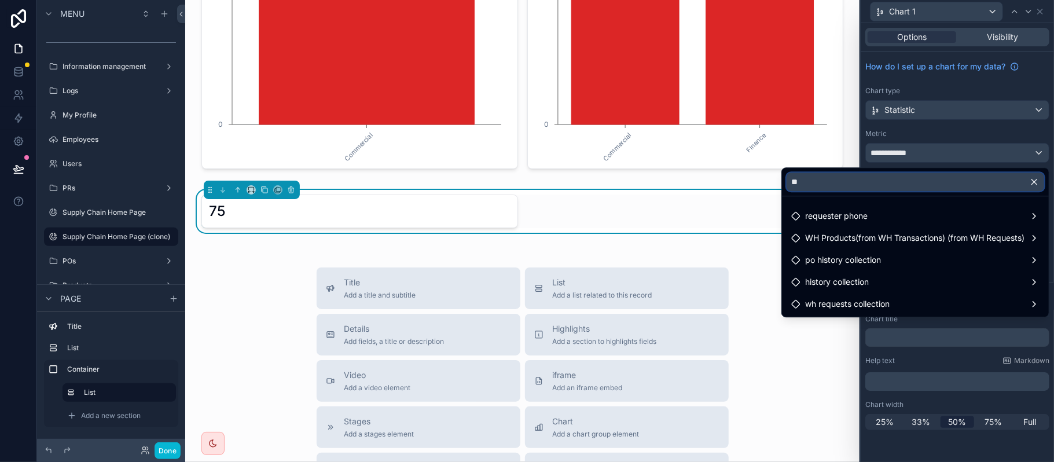
type input "*"
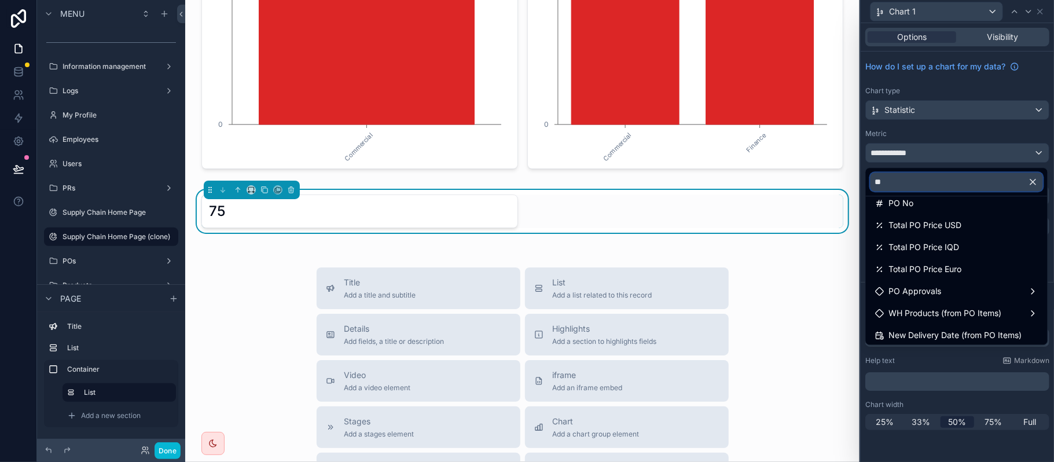
scroll to position [0, 0]
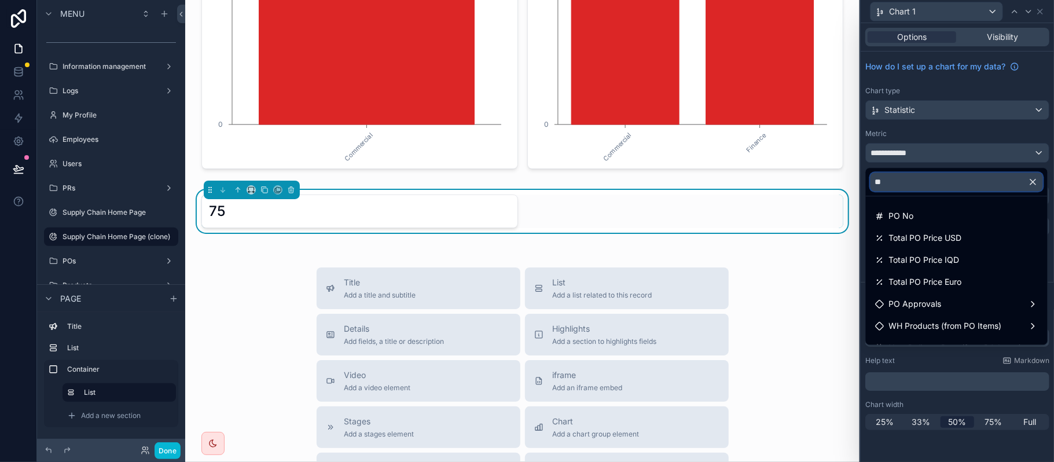
type input "*"
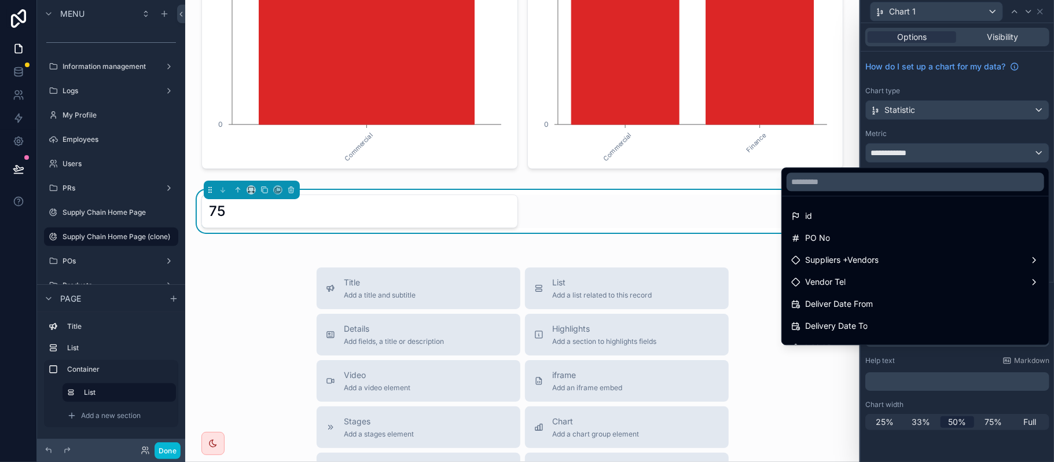
click at [936, 140] on div at bounding box center [957, 231] width 193 height 462
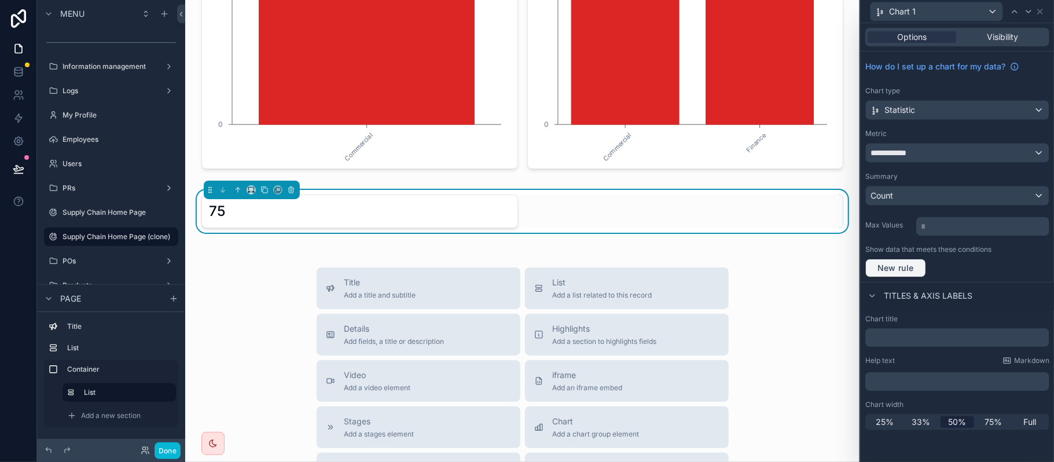
click at [909, 269] on span "New rule" at bounding box center [896, 268] width 46 height 10
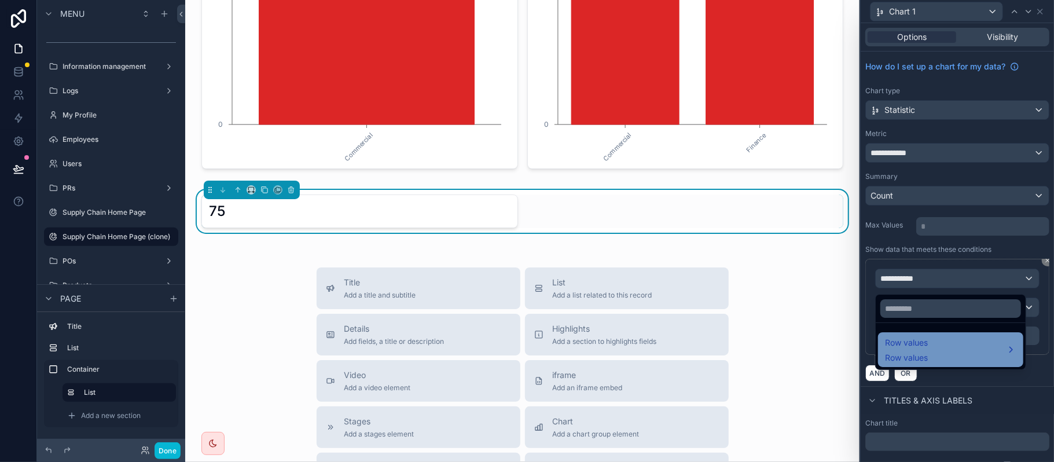
click at [935, 341] on div "Row values Row values" at bounding box center [950, 350] width 131 height 28
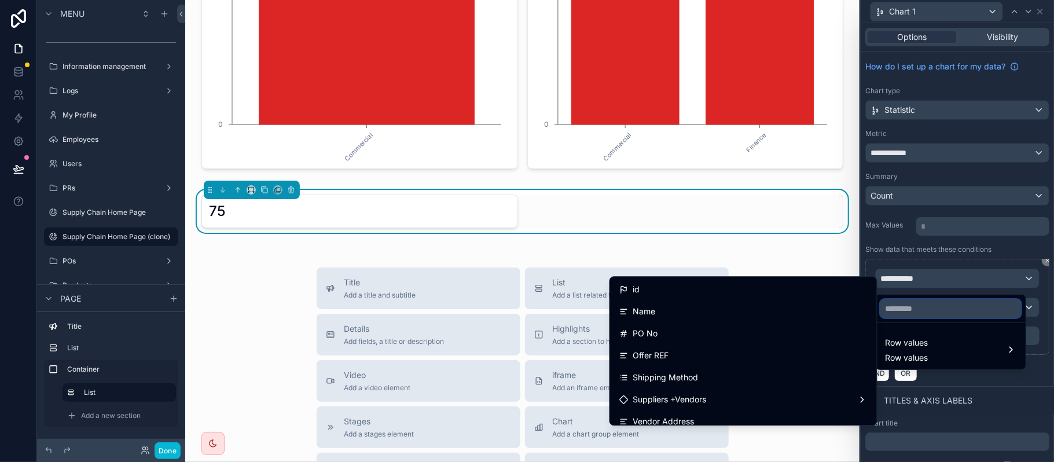
click at [905, 302] on input "text" at bounding box center [950, 308] width 141 height 19
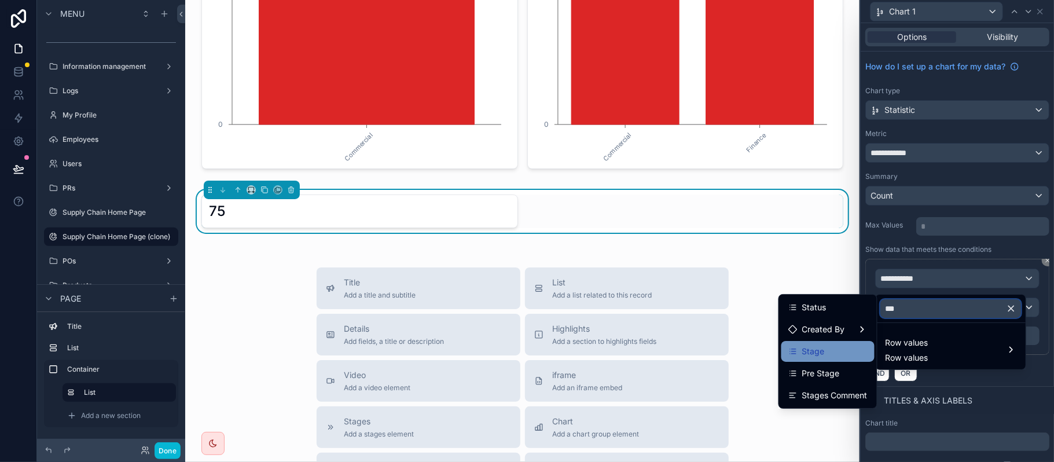
type input "***"
click at [834, 345] on div "Stage" at bounding box center [827, 351] width 79 height 14
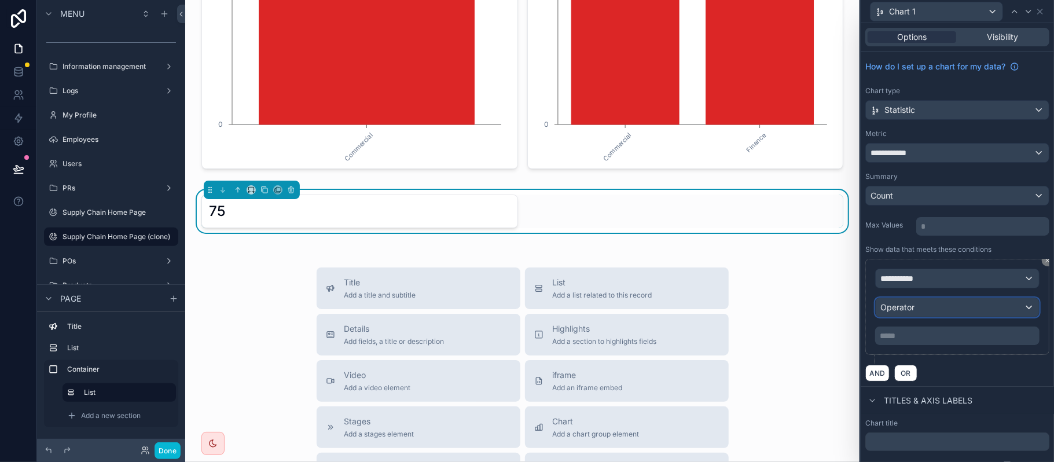
click at [892, 313] on span "Operator" at bounding box center [897, 308] width 34 height 12
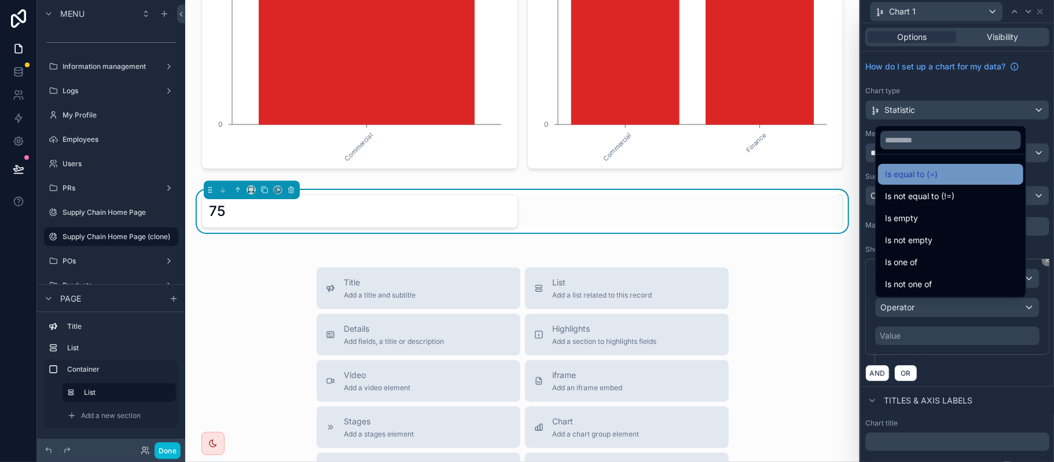
click at [927, 177] on span "Is equal to (=)" at bounding box center [911, 174] width 53 height 14
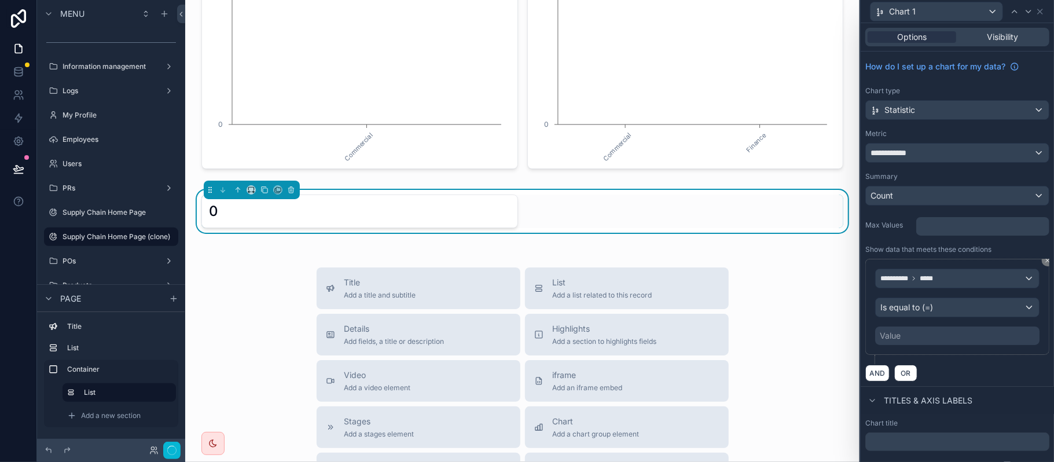
click at [912, 343] on div "Value" at bounding box center [957, 335] width 164 height 19
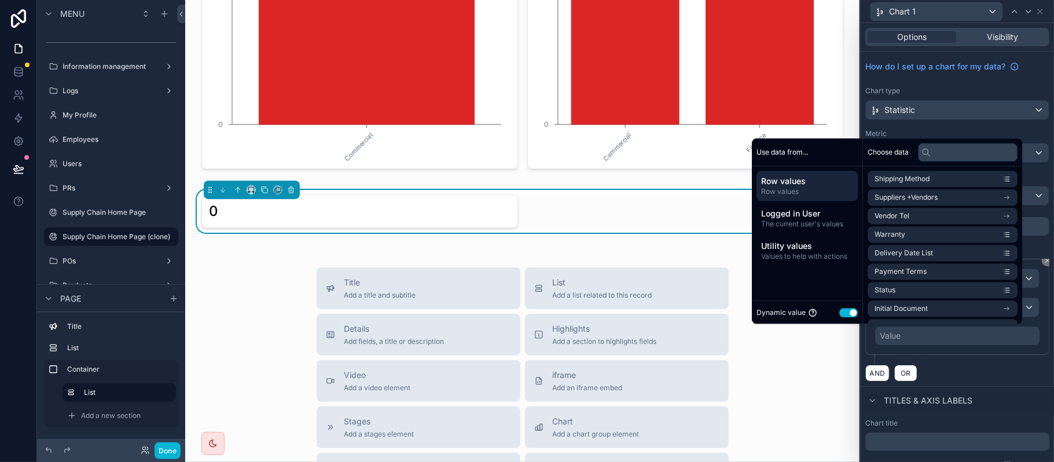
click at [841, 307] on div "Dynamic value Use setting" at bounding box center [806, 312] width 101 height 13
click at [843, 308] on button "Use setting" at bounding box center [848, 312] width 19 height 9
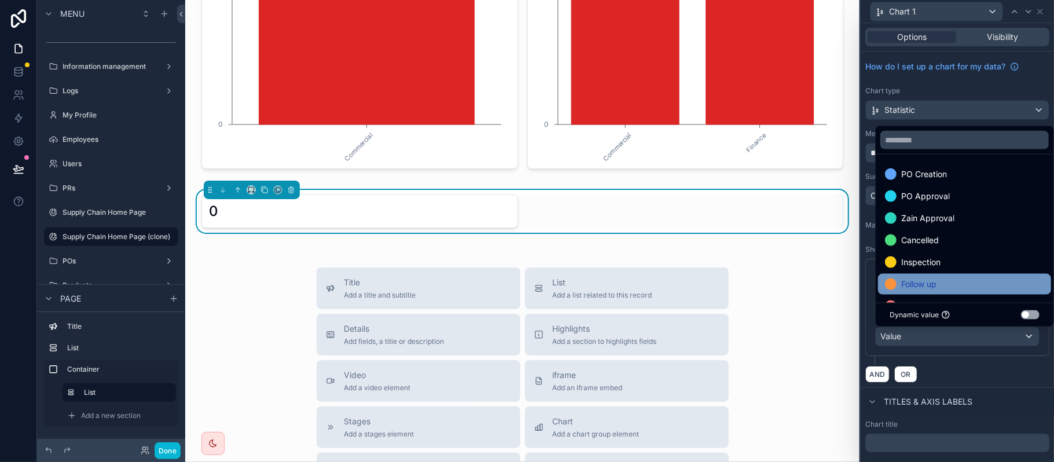
click at [924, 285] on span "Follow up" at bounding box center [918, 284] width 35 height 14
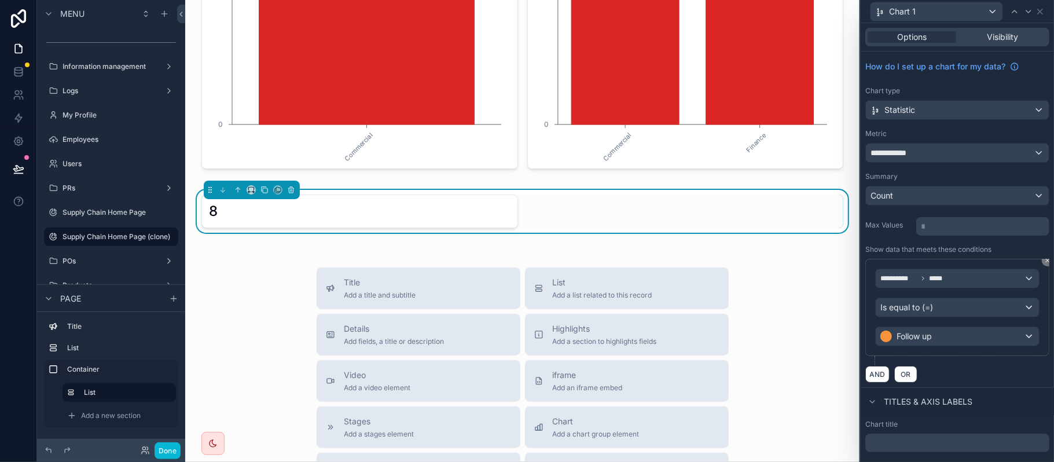
click at [964, 359] on div "**********" at bounding box center [957, 312] width 184 height 106
click at [945, 155] on div "**********" at bounding box center [957, 153] width 183 height 19
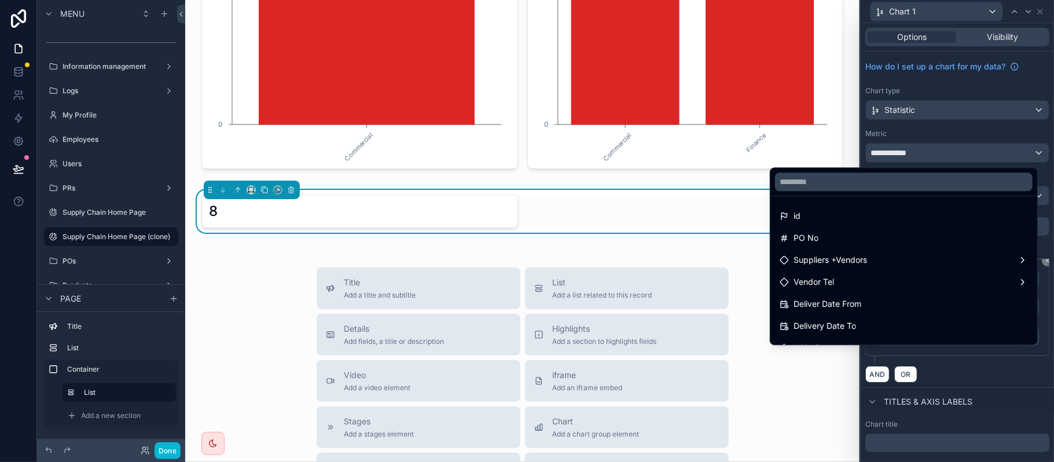
click at [945, 155] on div at bounding box center [957, 231] width 193 height 462
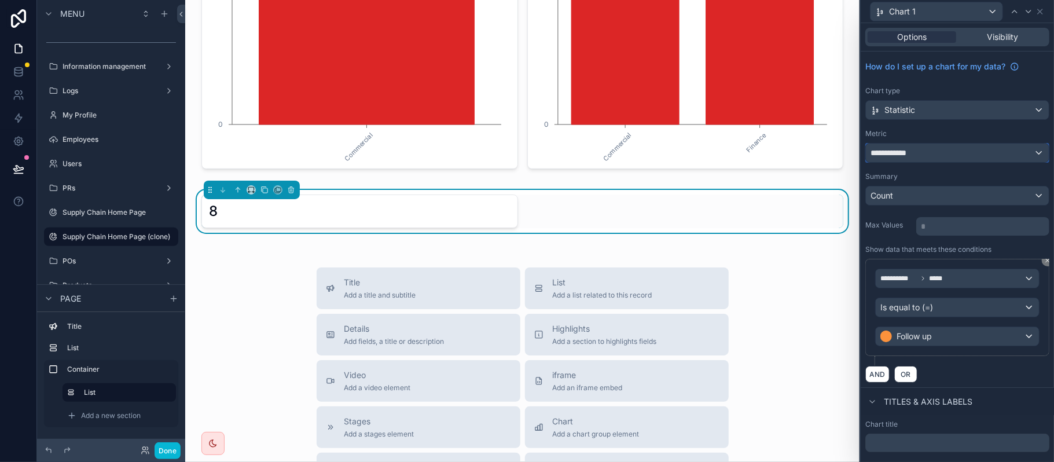
click at [942, 153] on div "**********" at bounding box center [957, 153] width 183 height 19
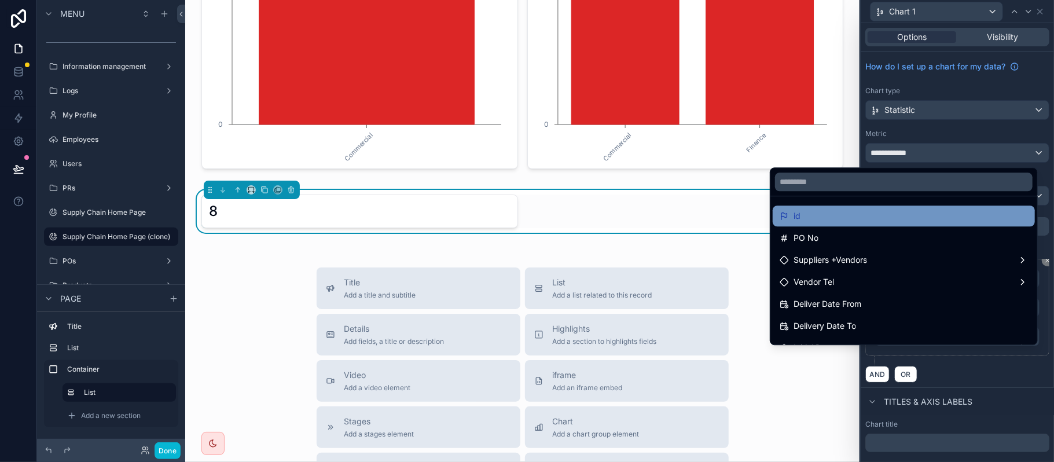
click at [820, 218] on div "id" at bounding box center [904, 216] width 248 height 14
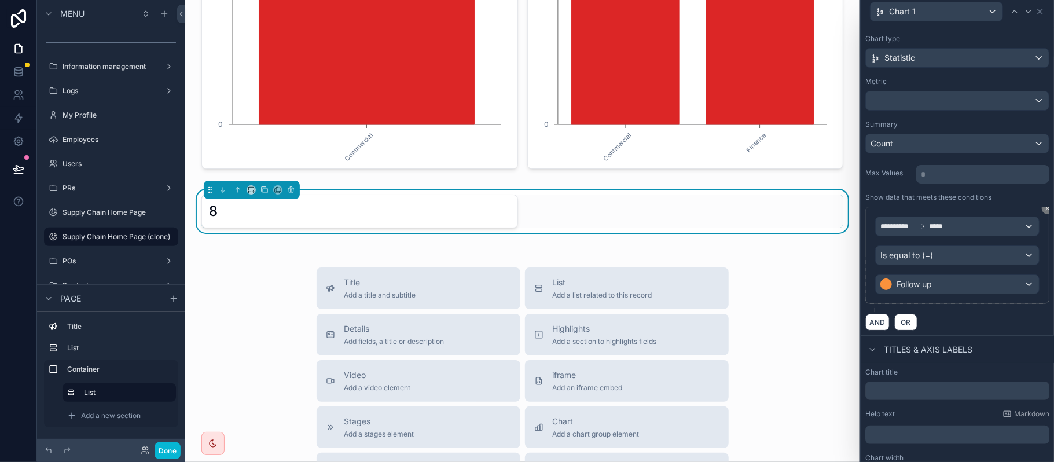
scroll to position [81, 0]
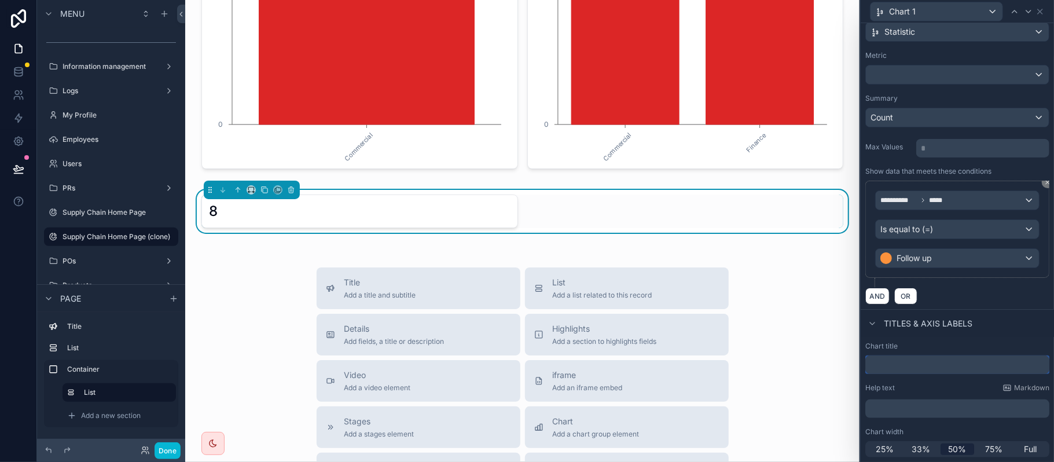
click at [964, 359] on input "text" at bounding box center [957, 364] width 184 height 19
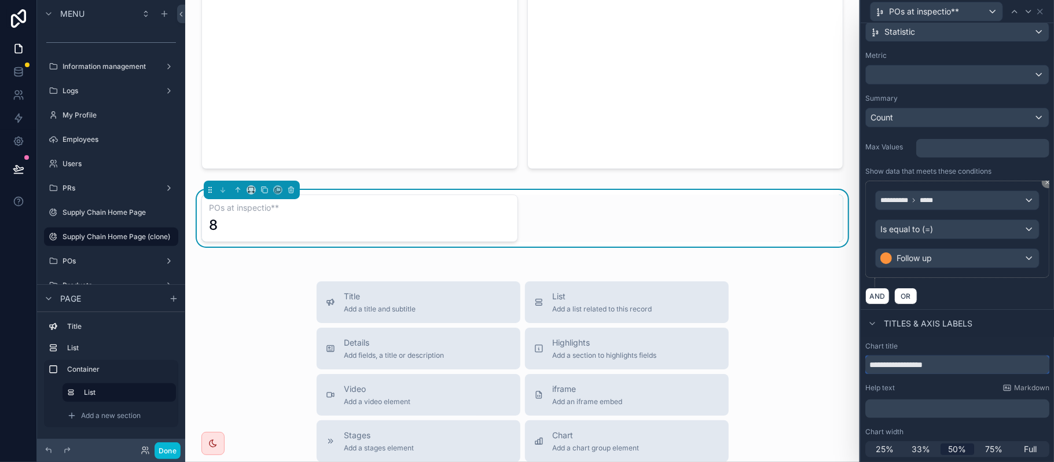
click at [869, 366] on input "**********" at bounding box center [957, 364] width 184 height 19
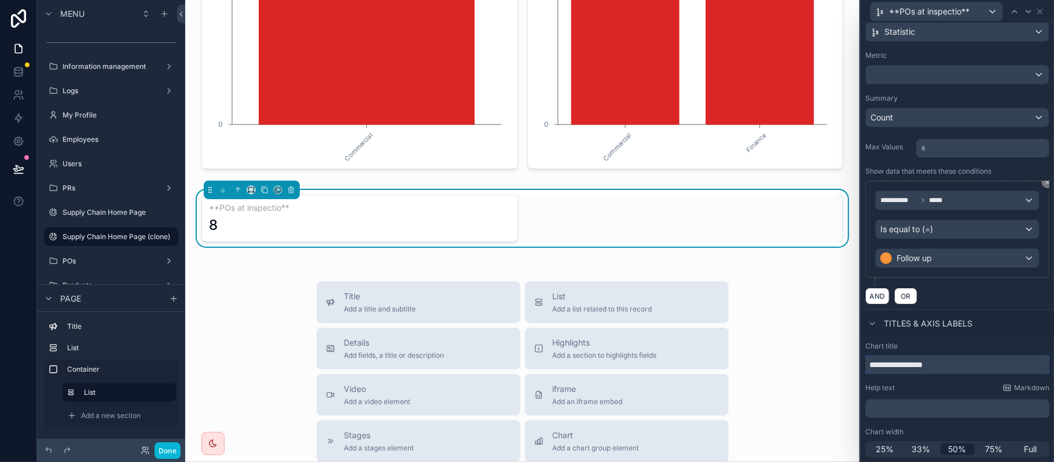
click at [957, 363] on input "**********" at bounding box center [957, 364] width 184 height 19
click at [1004, 389] on icon at bounding box center [1007, 387] width 7 height 5
click at [868, 366] on input "**********" at bounding box center [957, 364] width 184 height 19
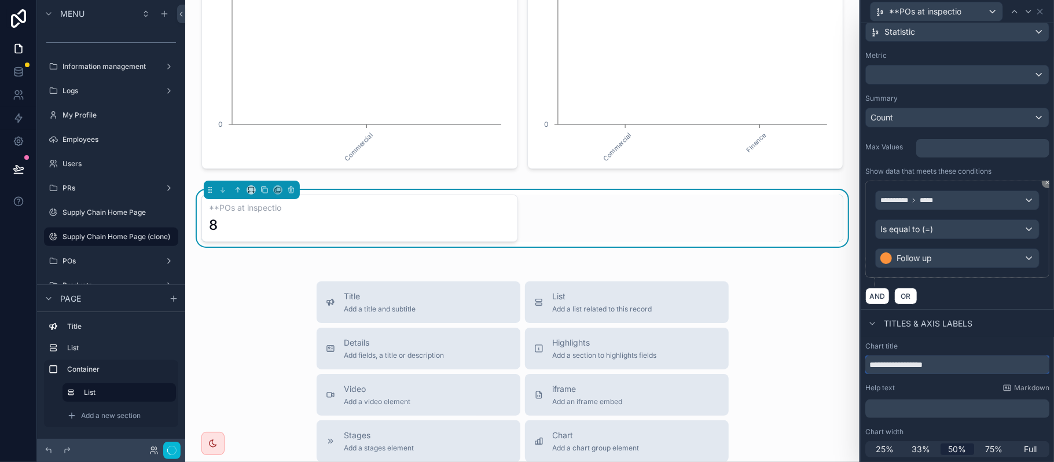
click at [966, 362] on input "**********" at bounding box center [957, 364] width 184 height 19
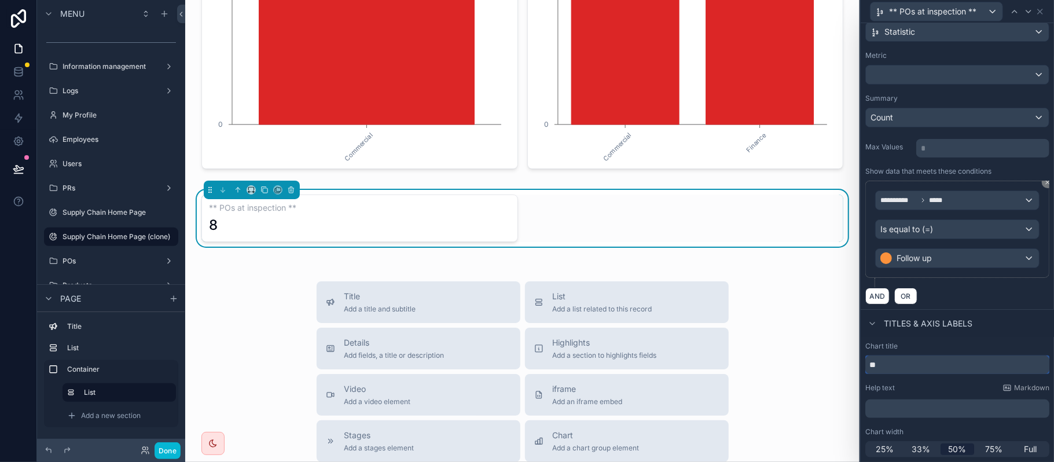
type input "*"
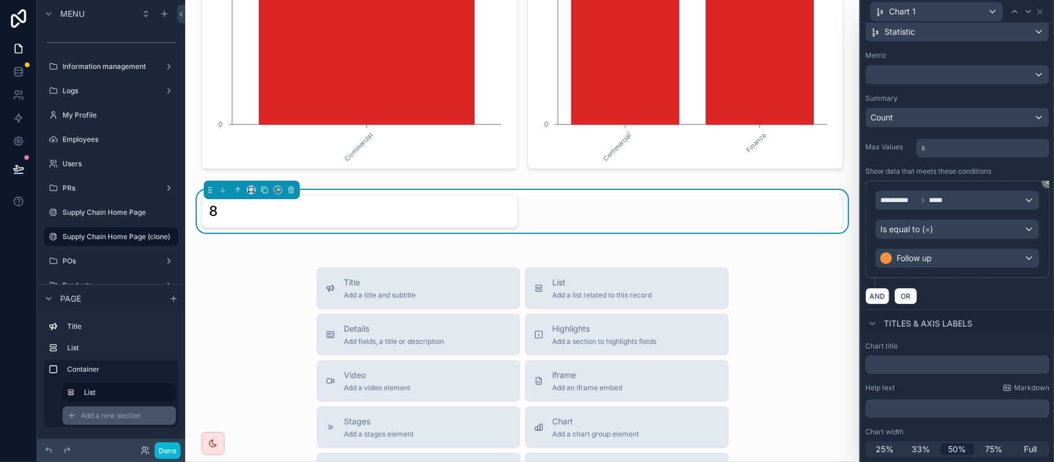
click at [117, 410] on div "Add a new section" at bounding box center [119, 415] width 113 height 19
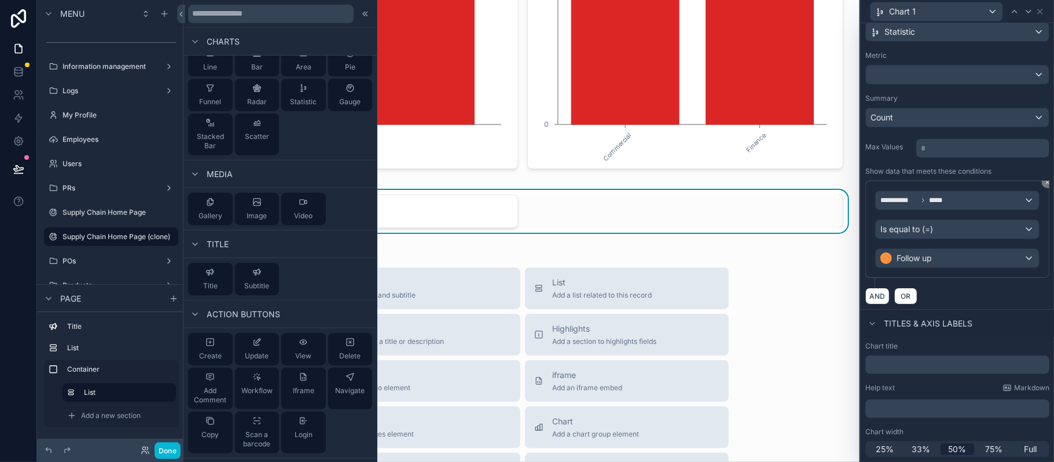
scroll to position [385, 0]
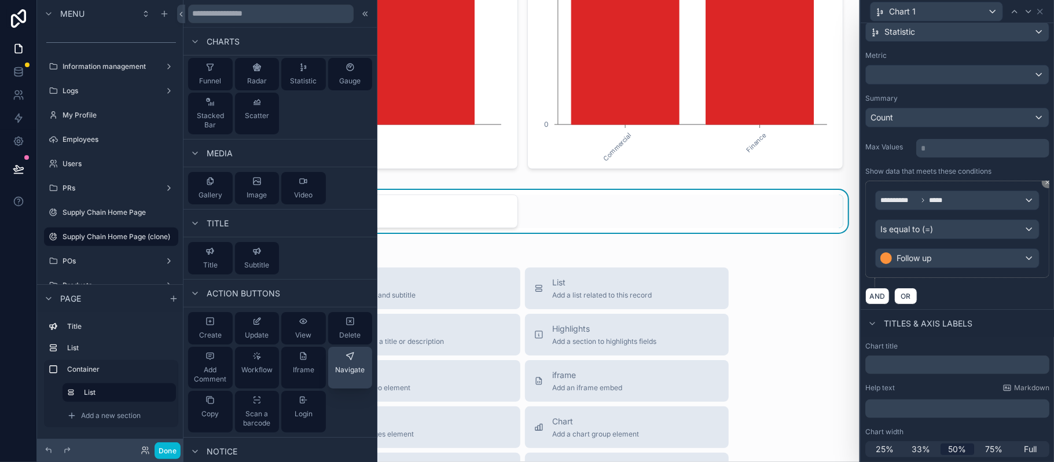
click at [340, 373] on span "Navigate" at bounding box center [350, 369] width 30 height 9
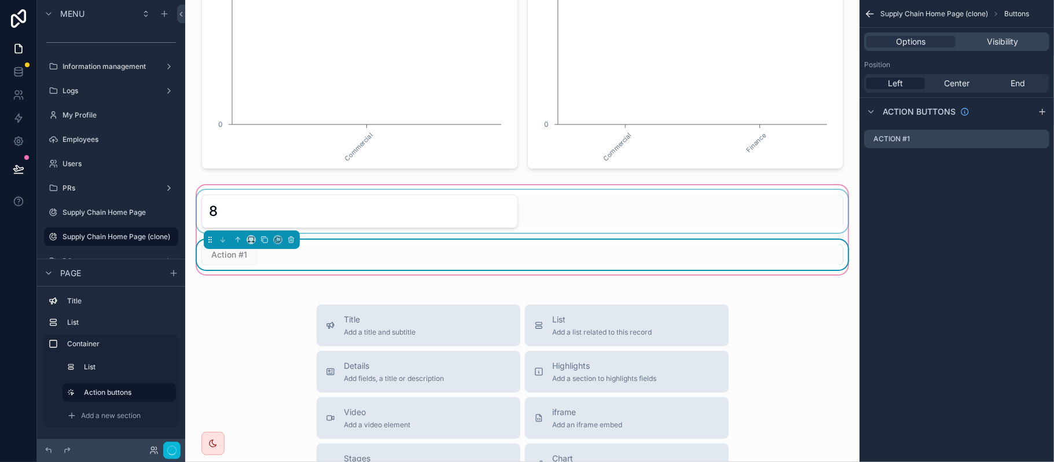
scroll to position [256, 0]
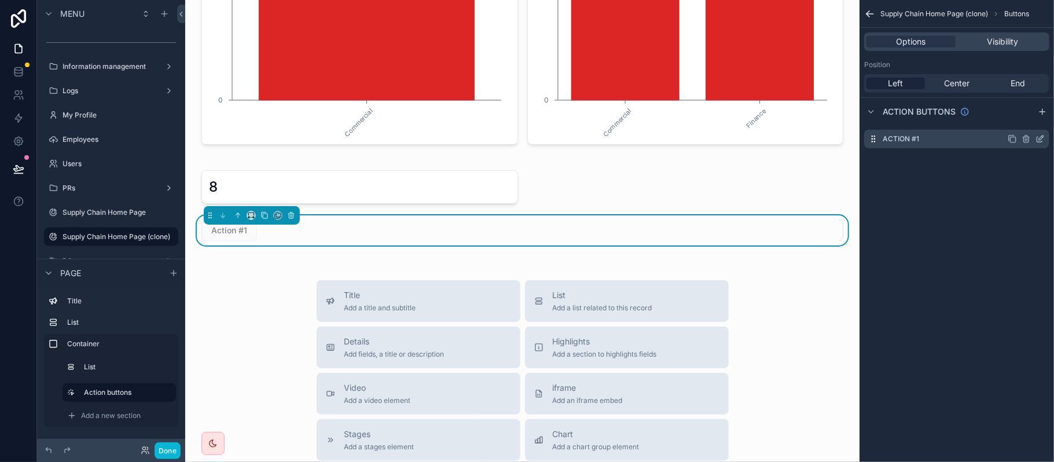
click at [1040, 139] on icon "scrollable content" at bounding box center [1041, 137] width 5 height 5
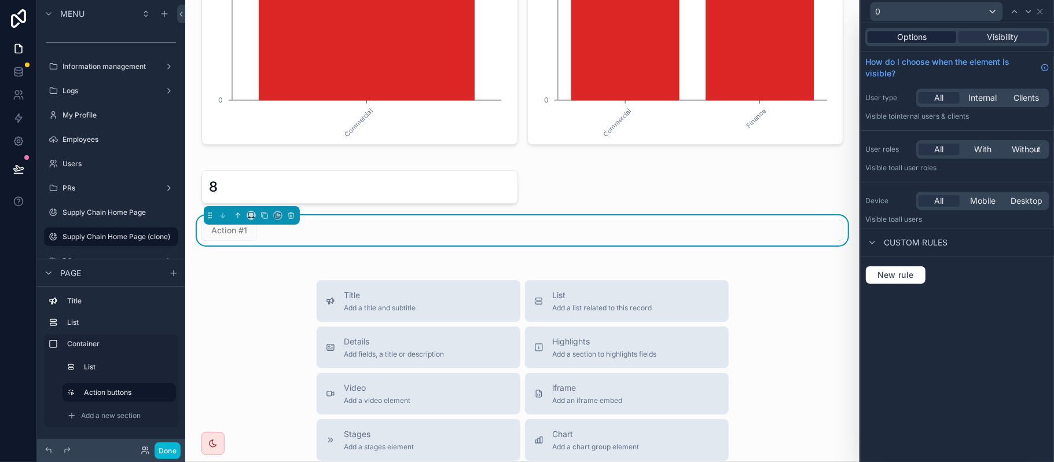
click at [914, 33] on span "Options" at bounding box center [912, 37] width 30 height 12
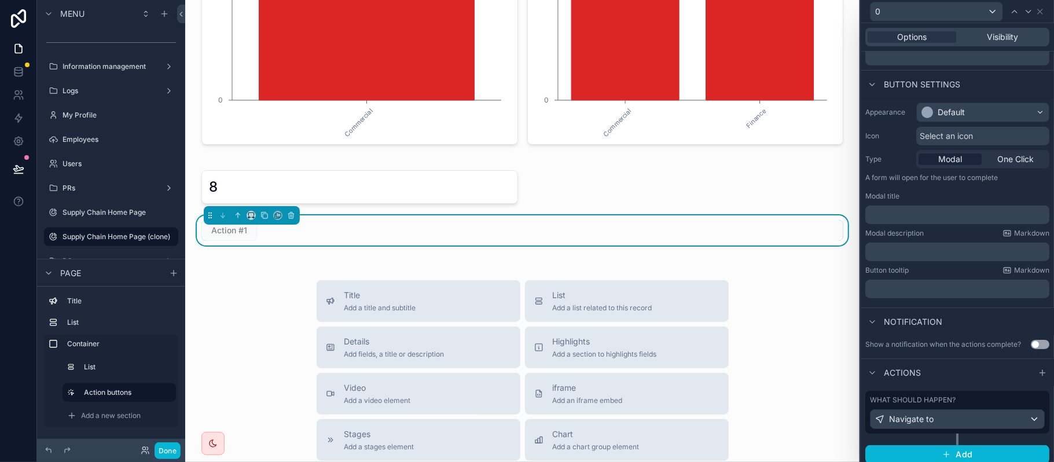
scroll to position [63, 0]
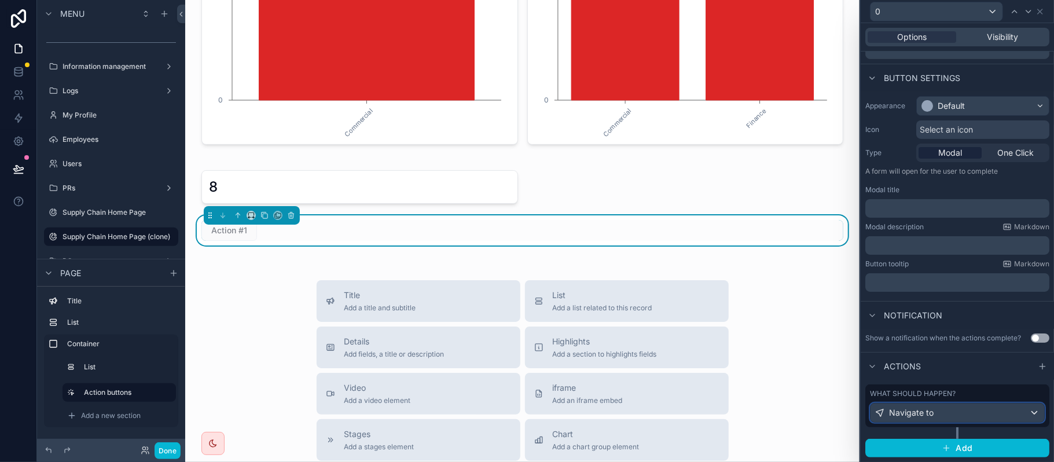
click at [936, 413] on div "Navigate to" at bounding box center [957, 412] width 174 height 19
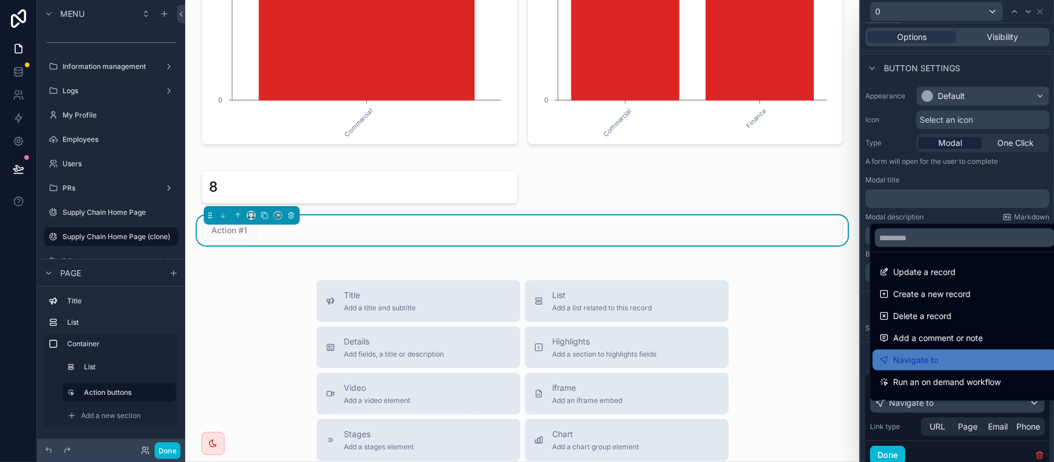
click at [936, 413] on div at bounding box center [957, 231] width 193 height 462
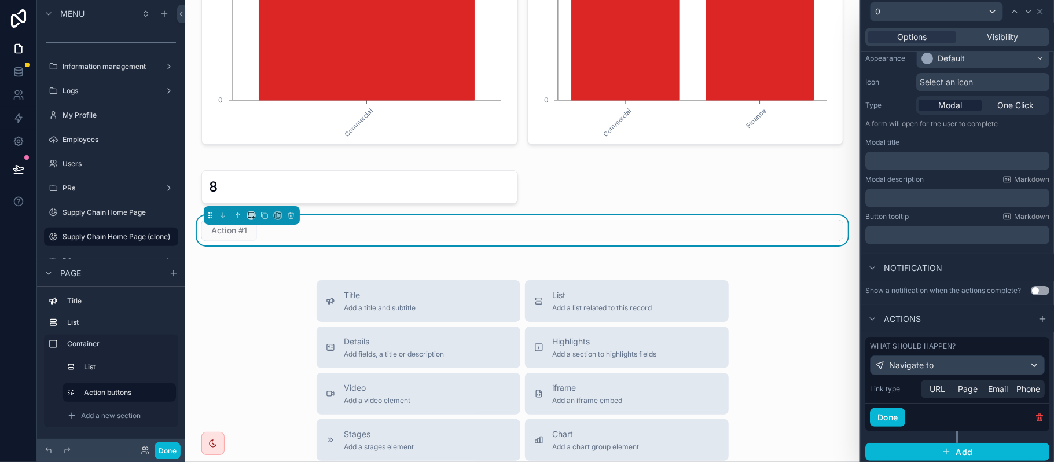
scroll to position [114, 0]
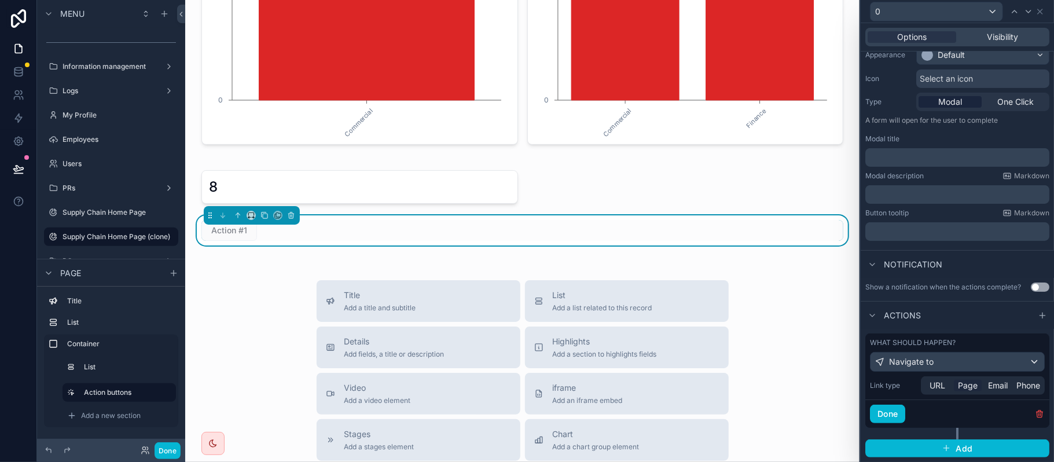
click at [960, 387] on span "Page" at bounding box center [968, 386] width 20 height 12
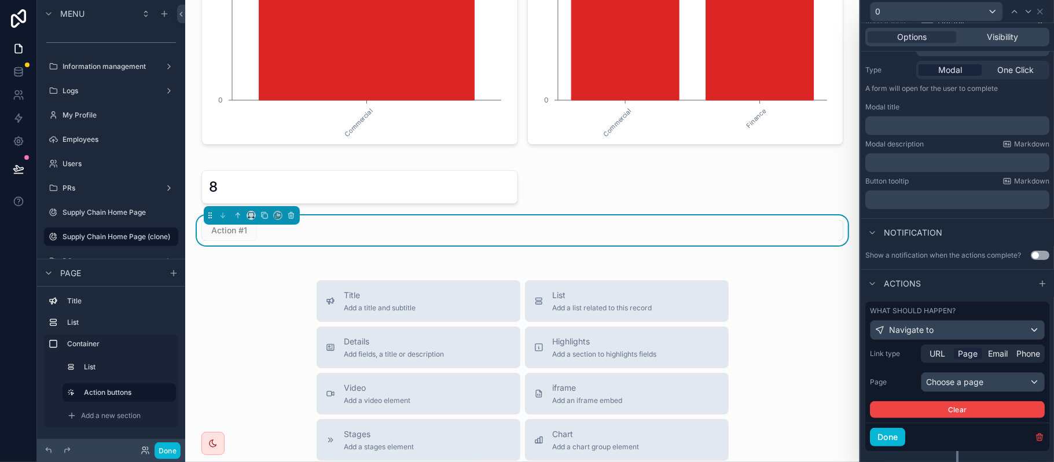
scroll to position [170, 0]
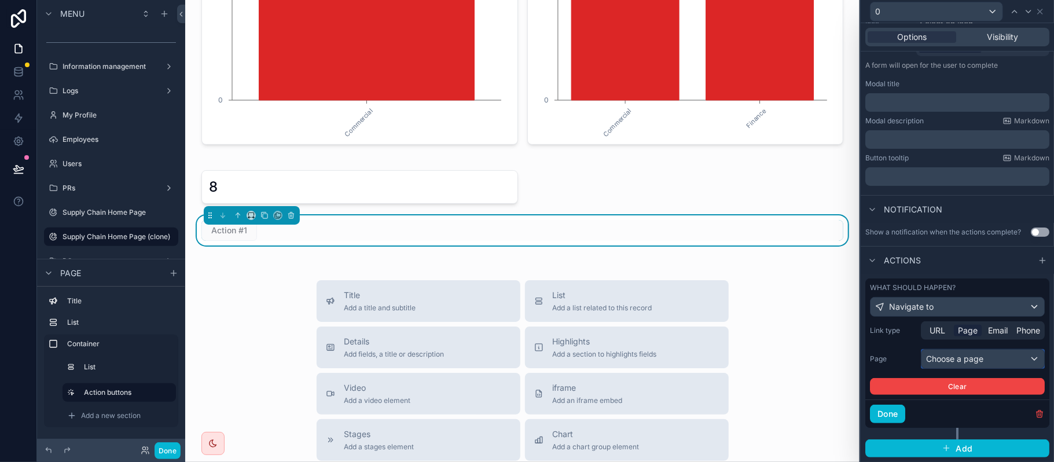
click at [938, 352] on div "Choose a page" at bounding box center [982, 359] width 123 height 19
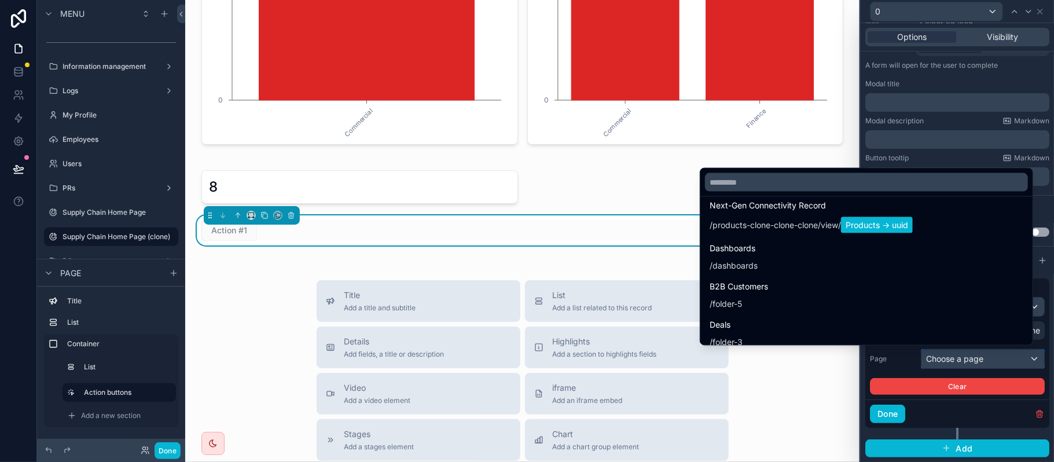
scroll to position [463, 0]
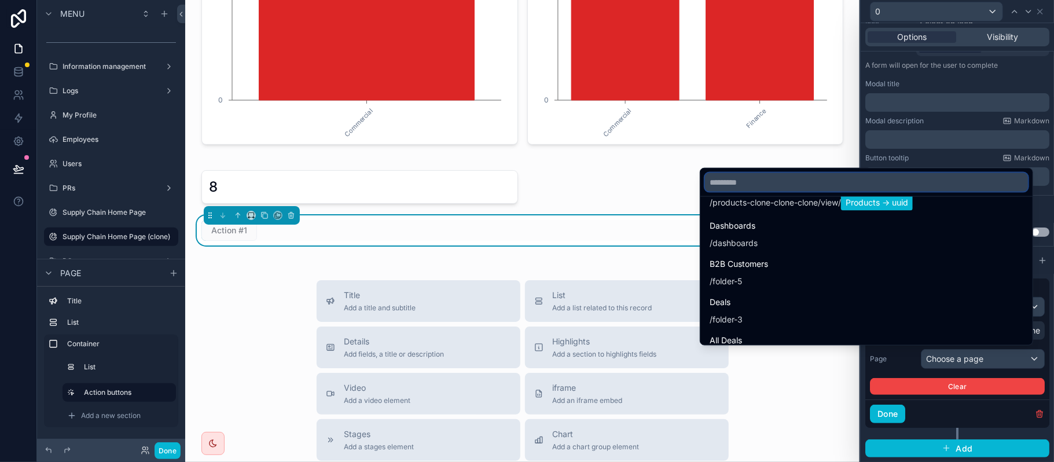
click at [788, 185] on input "text" at bounding box center [866, 182] width 323 height 19
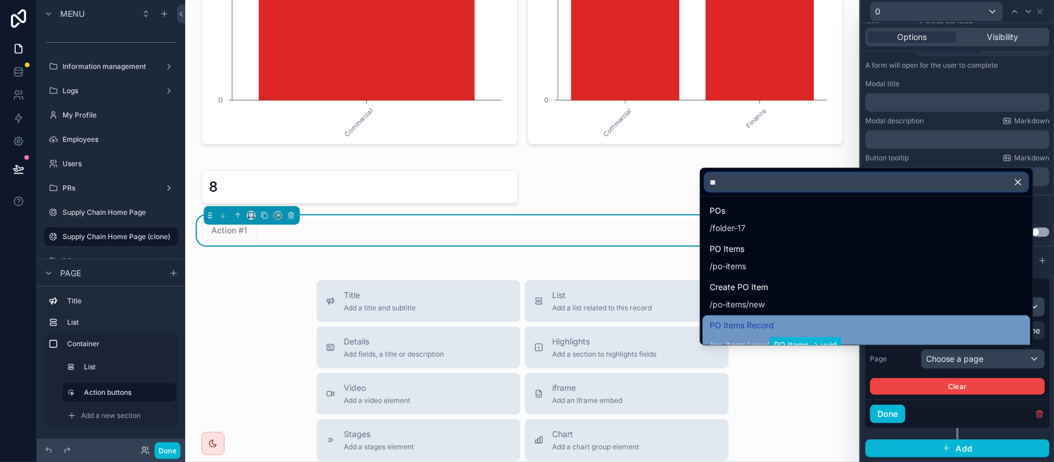
scroll to position [2735, 0]
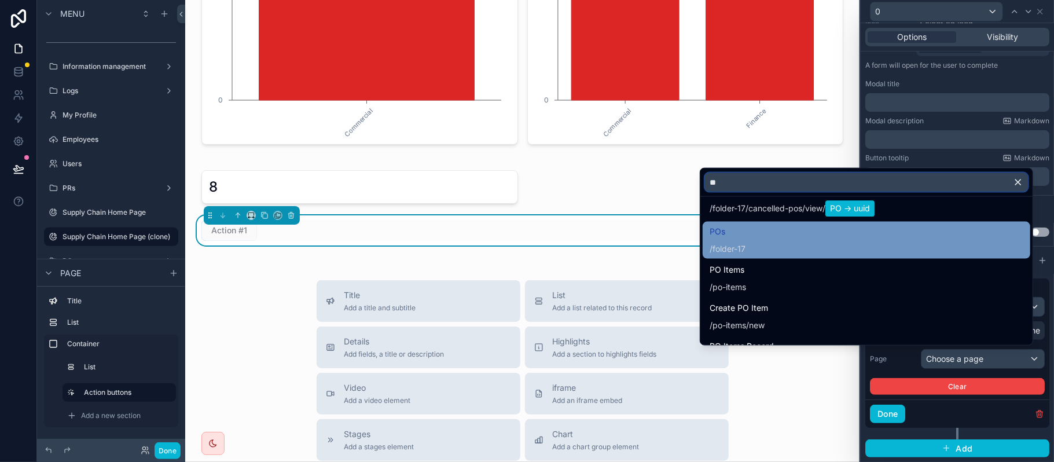
type input "**"
click at [774, 242] on div "POs / folder-17" at bounding box center [867, 240] width 314 height 30
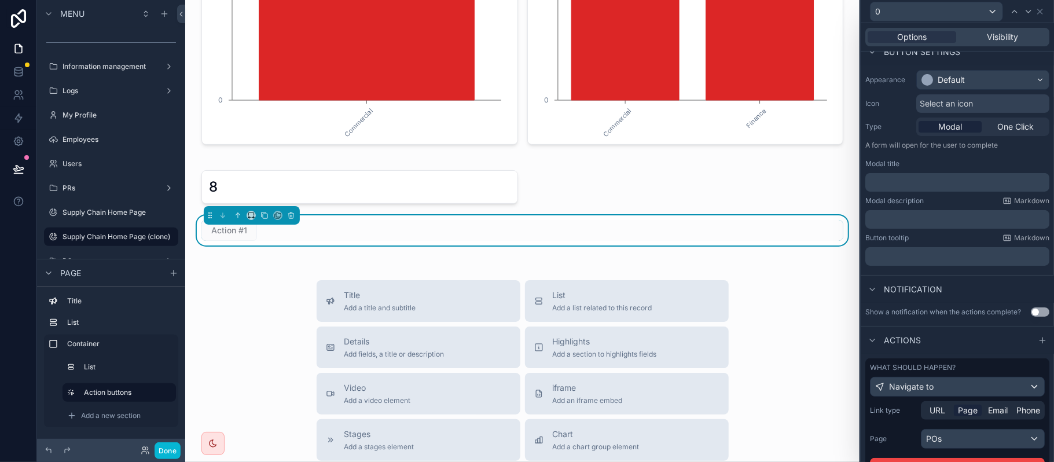
scroll to position [0, 0]
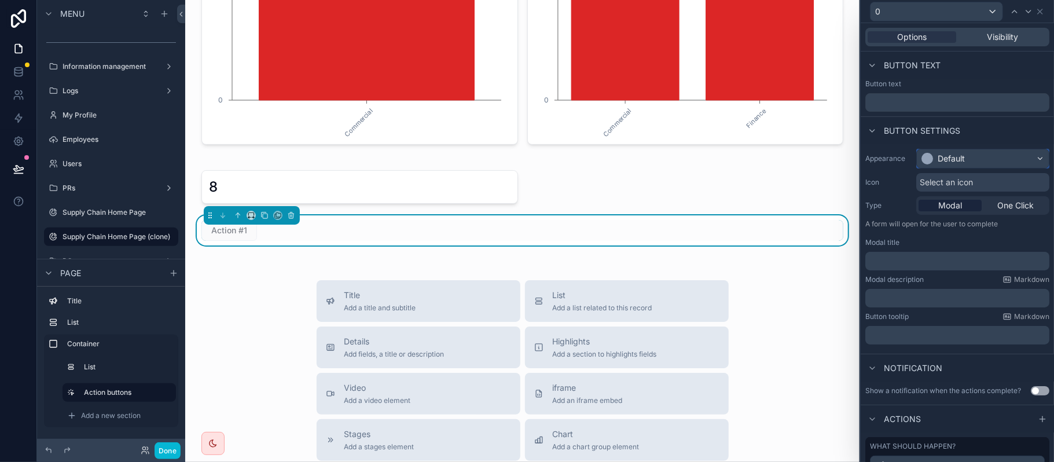
click at [946, 168] on button "Default" at bounding box center [982, 159] width 133 height 20
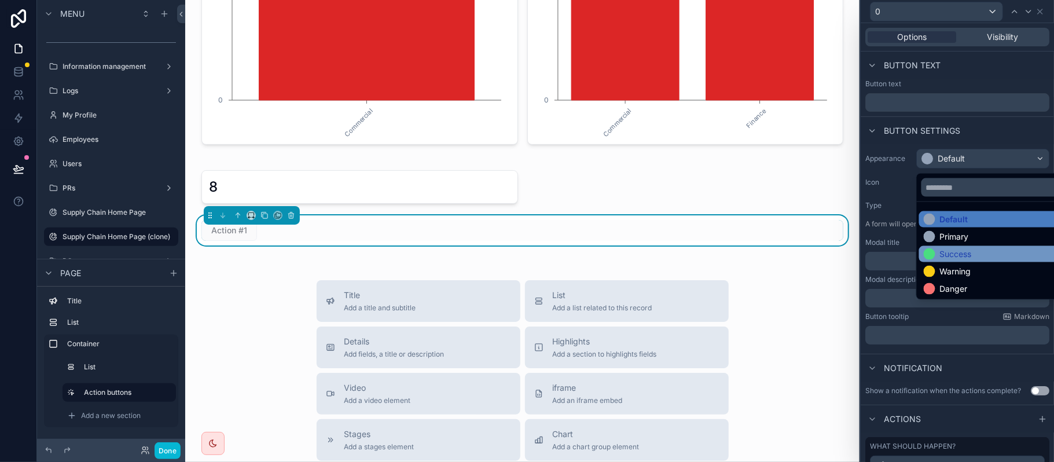
click at [951, 251] on div "Success" at bounding box center [956, 254] width 32 height 12
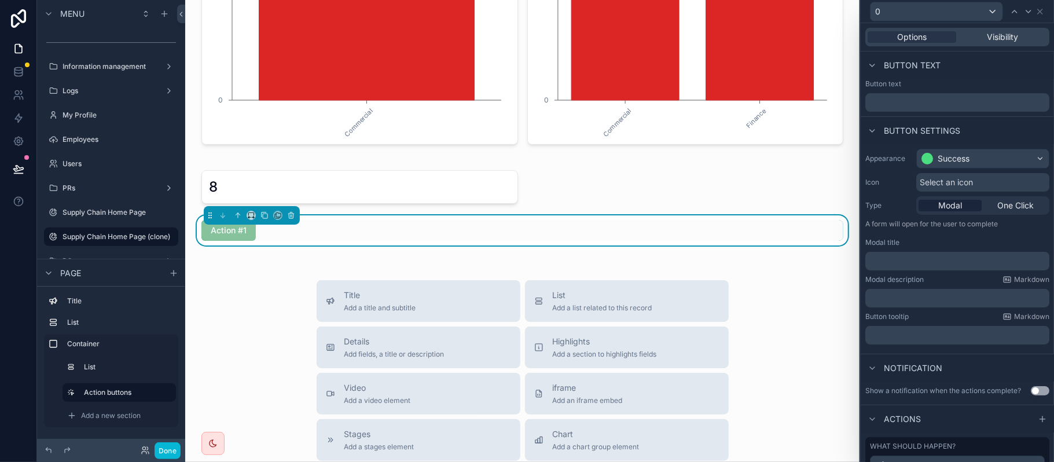
click at [935, 181] on span "Select an icon" at bounding box center [946, 183] width 53 height 12
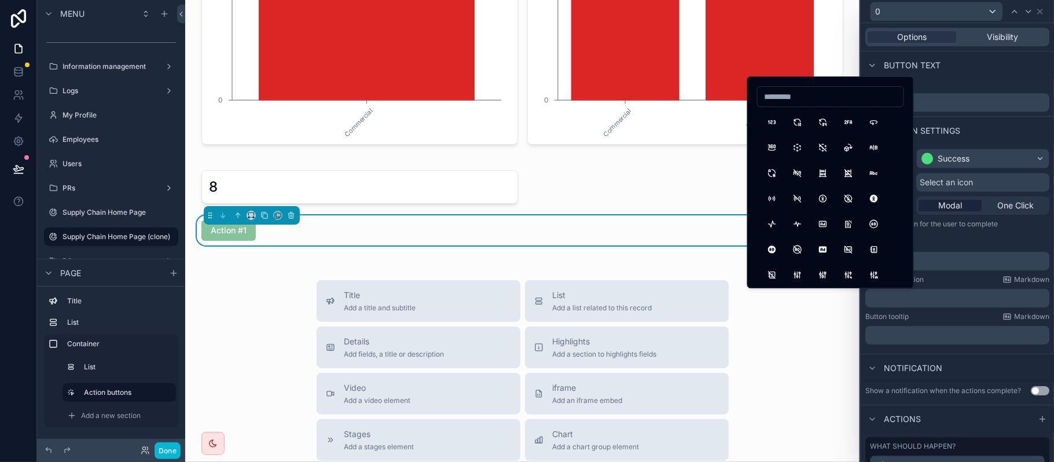
click at [840, 102] on input at bounding box center [831, 97] width 146 height 16
type input "*****"
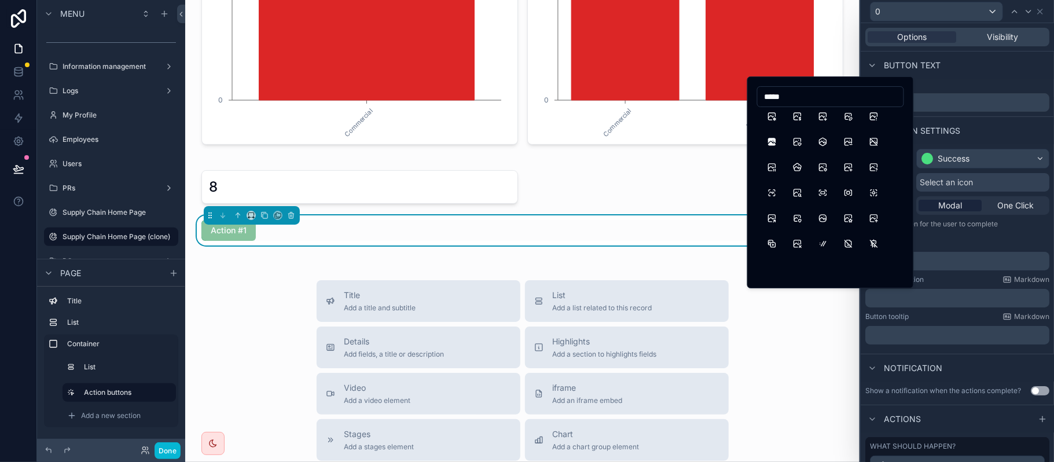
scroll to position [0, 0]
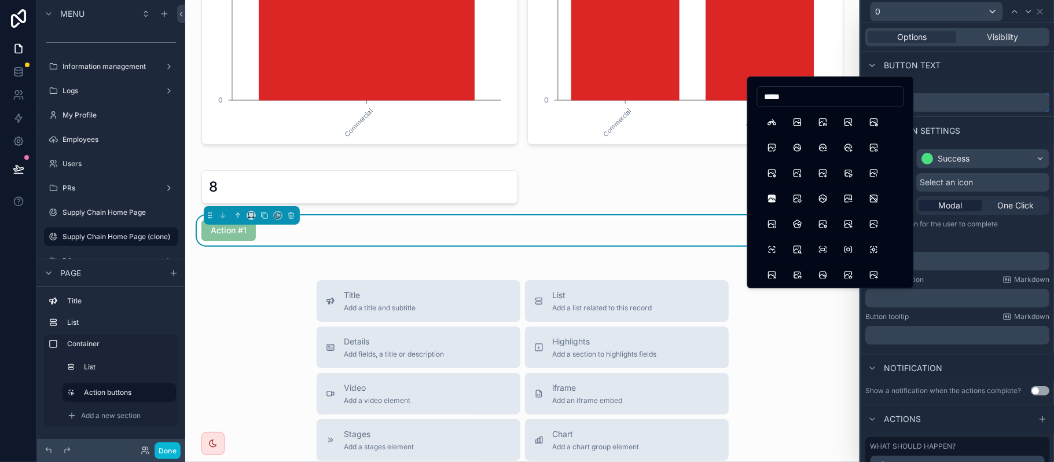
click at [931, 95] on input "text" at bounding box center [957, 102] width 184 height 19
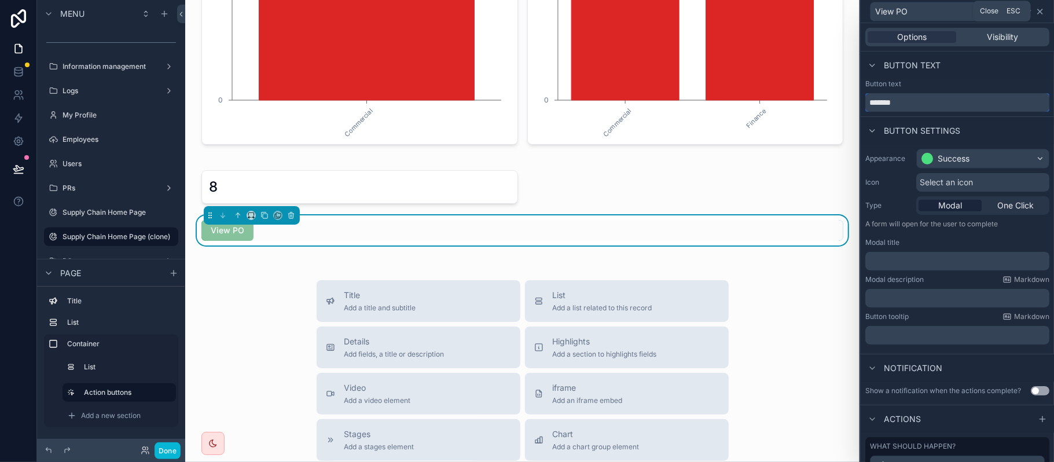
type input "*******"
click at [1041, 8] on icon at bounding box center [1039, 11] width 9 height 9
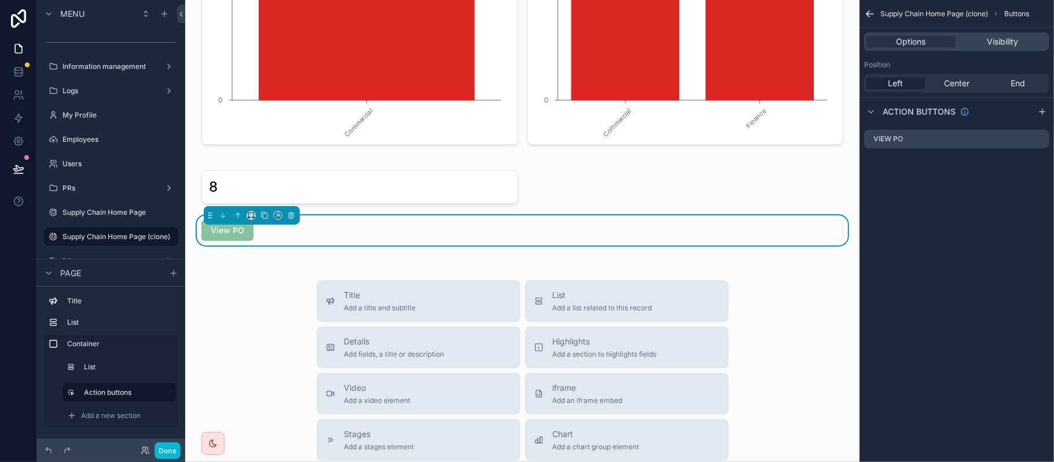
click at [869, 8] on icon "scrollable content" at bounding box center [870, 14] width 12 height 12
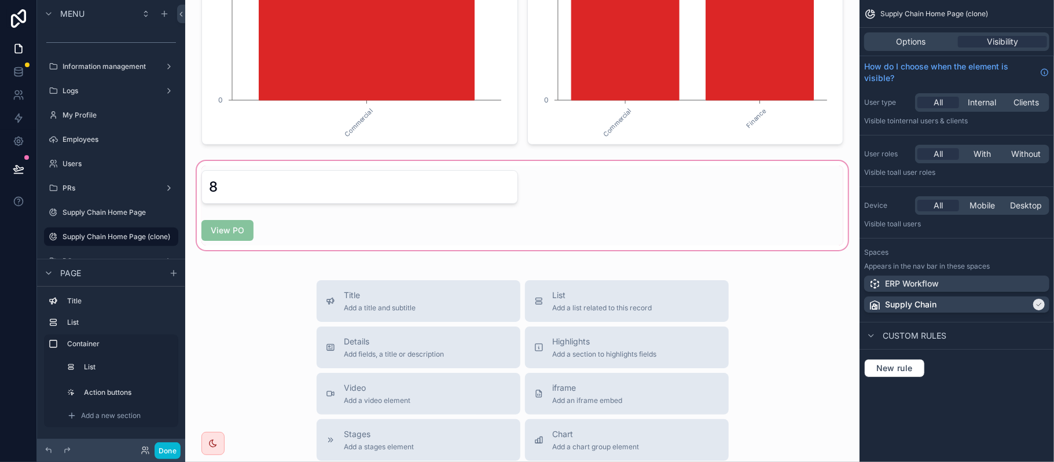
click at [299, 205] on div "scrollable content" at bounding box center [522, 206] width 656 height 94
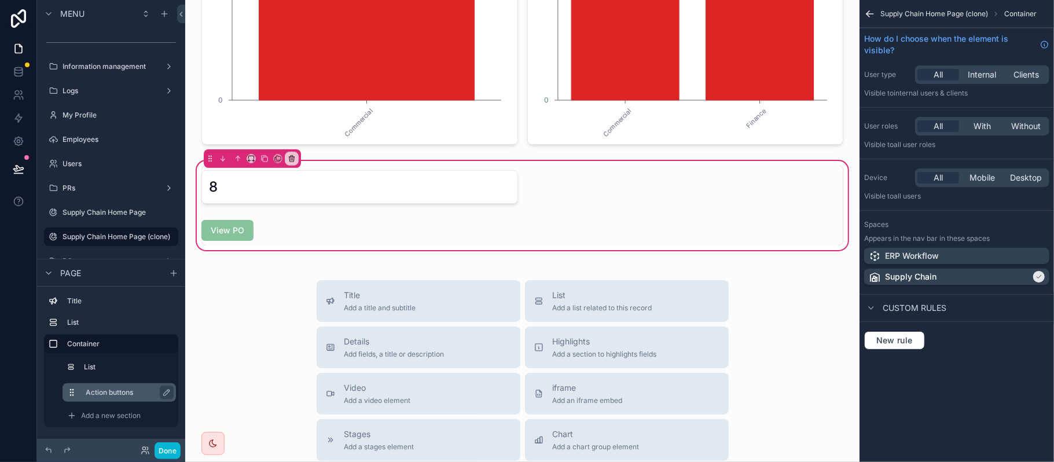
click at [124, 395] on label "Action buttons" at bounding box center [126, 392] width 81 height 9
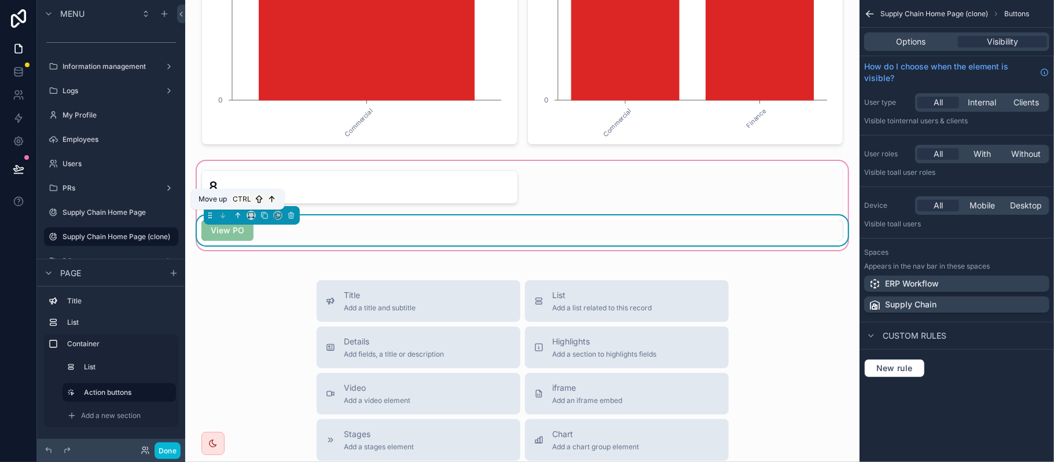
click at [237, 211] on icon "scrollable content" at bounding box center [238, 215] width 8 height 8
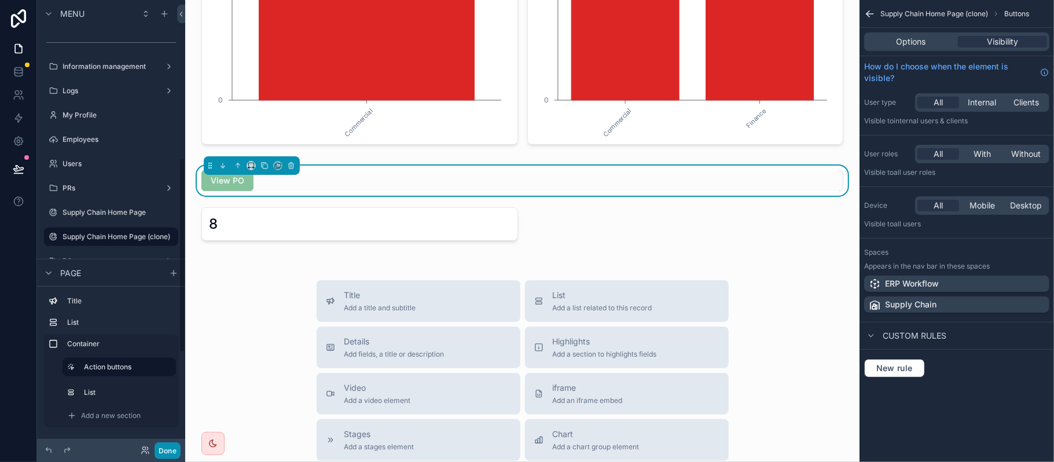
click at [169, 445] on button "Done" at bounding box center [168, 450] width 26 height 17
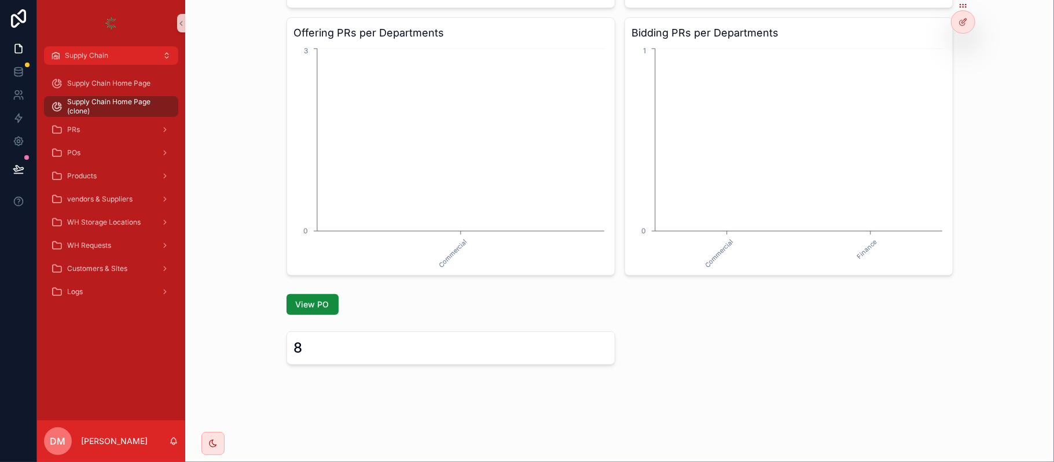
scroll to position [126, 0]
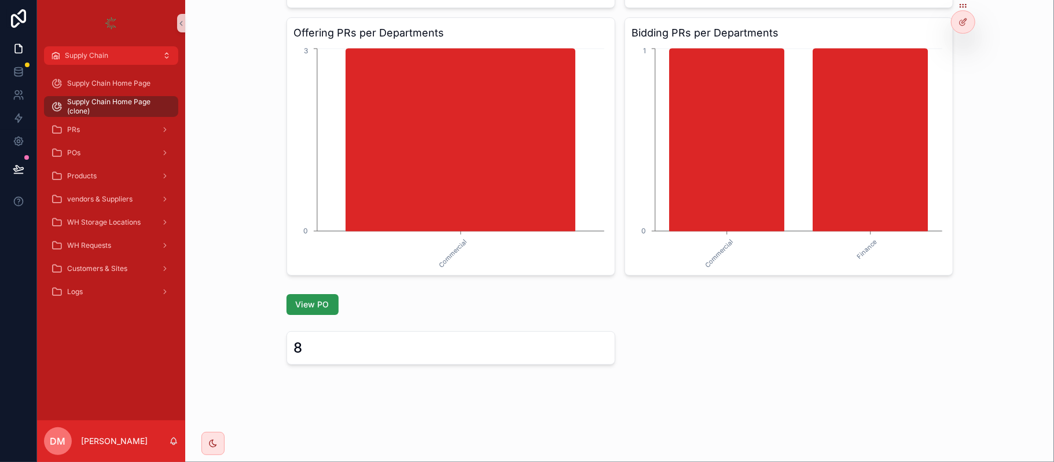
click at [313, 301] on span "View PO" at bounding box center [313, 305] width 34 height 12
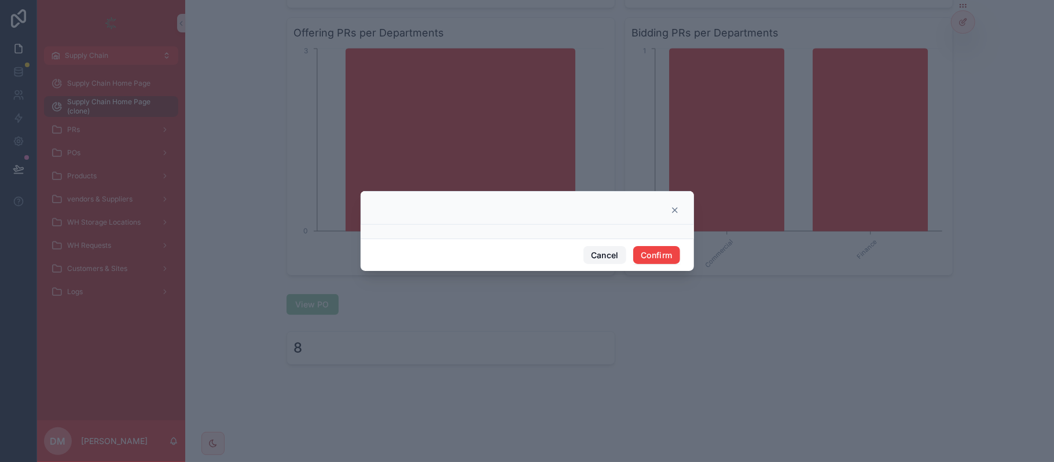
click at [605, 255] on button "Cancel" at bounding box center [604, 255] width 43 height 19
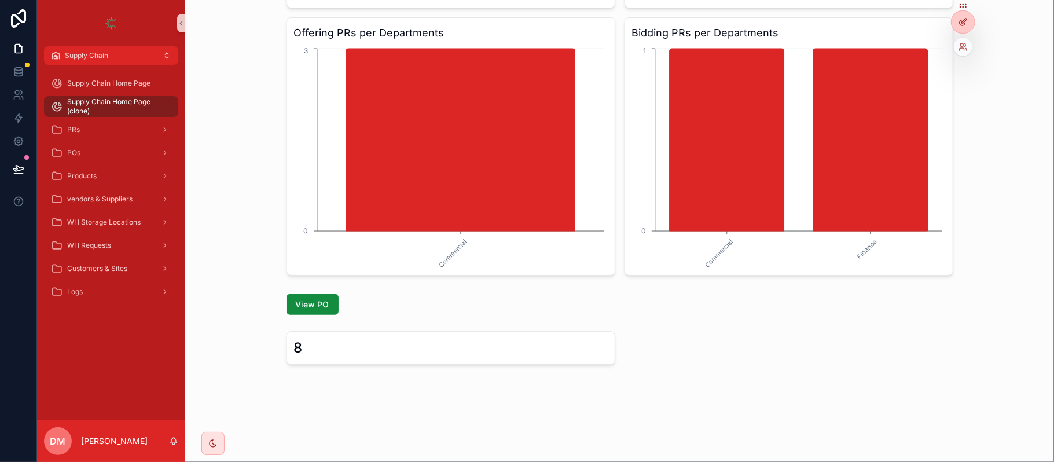
click at [961, 22] on icon at bounding box center [962, 21] width 9 height 9
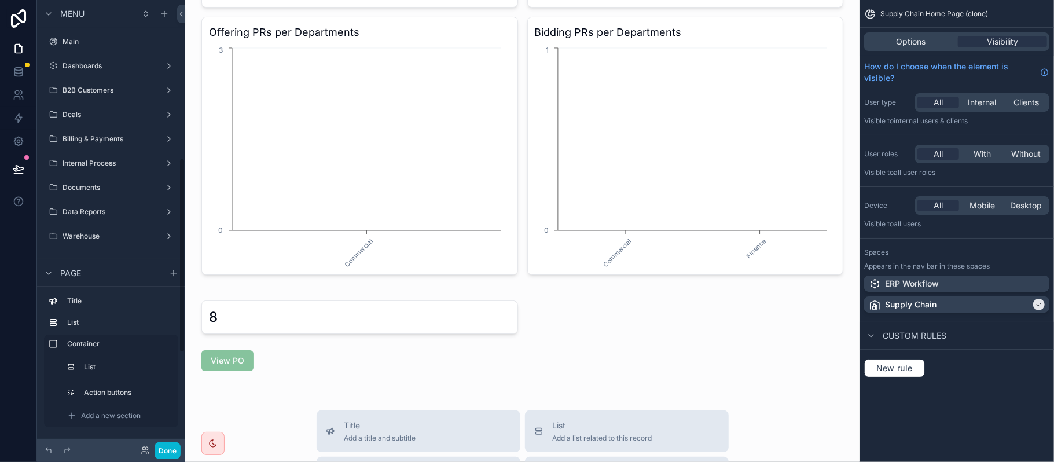
scroll to position [364, 0]
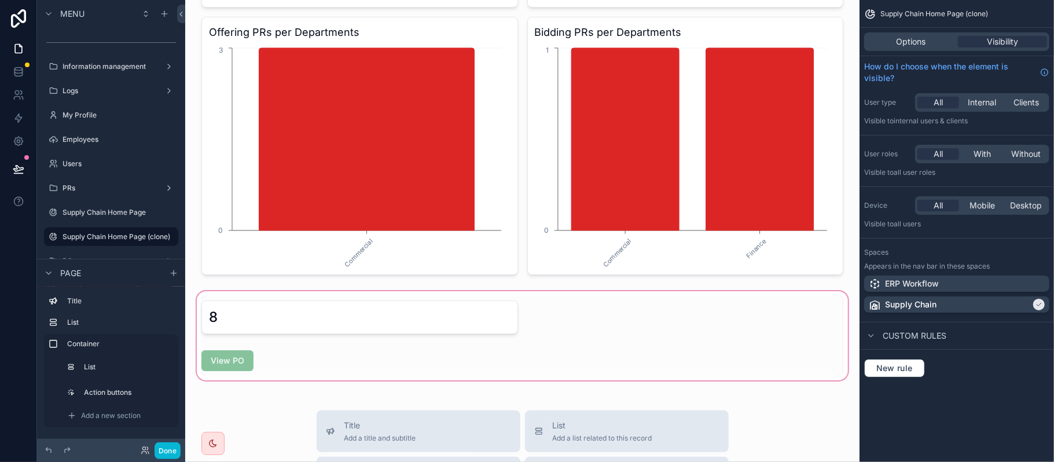
click at [383, 350] on div "scrollable content" at bounding box center [522, 336] width 656 height 94
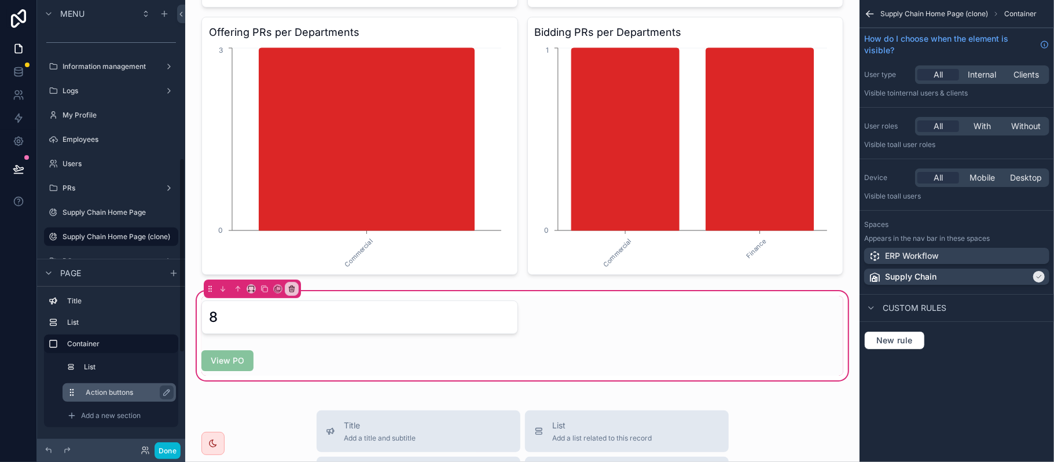
click at [100, 388] on label "Action buttons" at bounding box center [126, 392] width 81 height 9
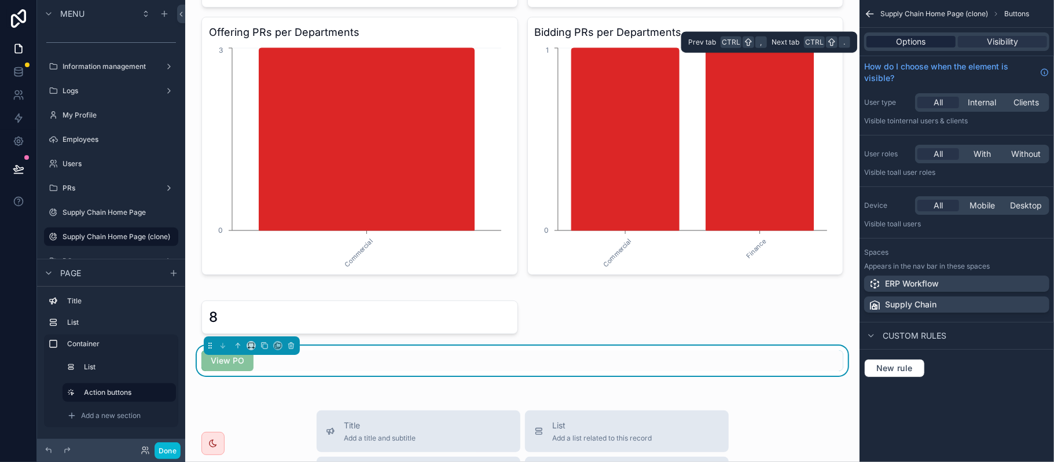
click at [923, 45] on span "Options" at bounding box center [911, 42] width 30 height 12
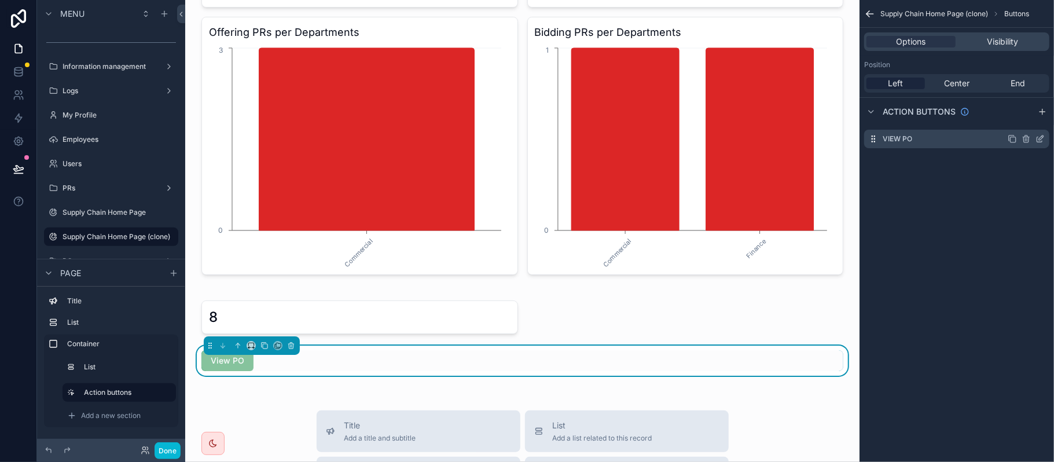
click at [1038, 138] on icon "scrollable content" at bounding box center [1039, 138] width 9 height 9
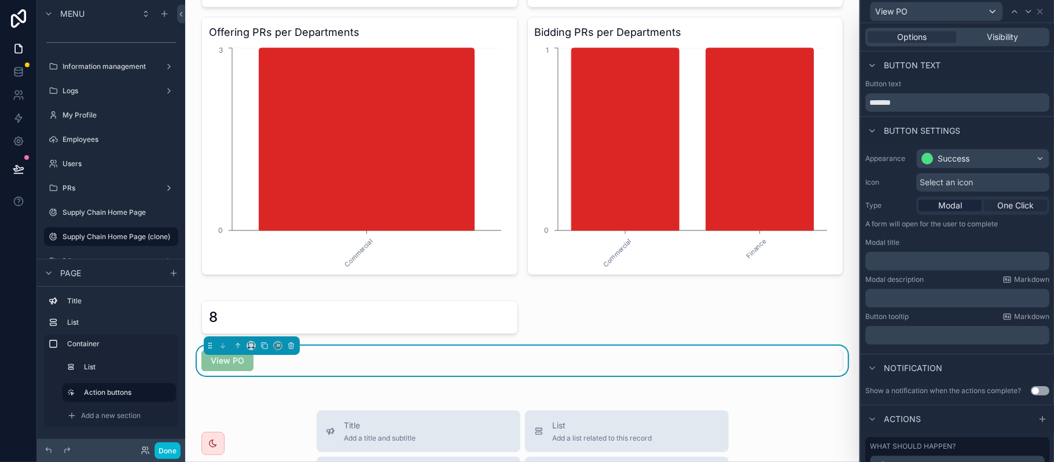
click at [1005, 203] on span "One Click" at bounding box center [1015, 206] width 36 height 12
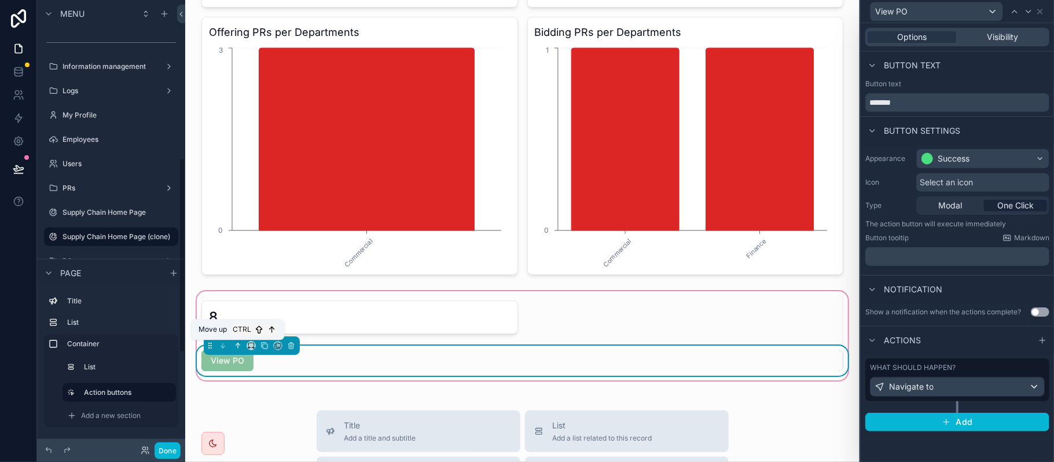
click at [238, 352] on button "scrollable content" at bounding box center [237, 345] width 13 height 13
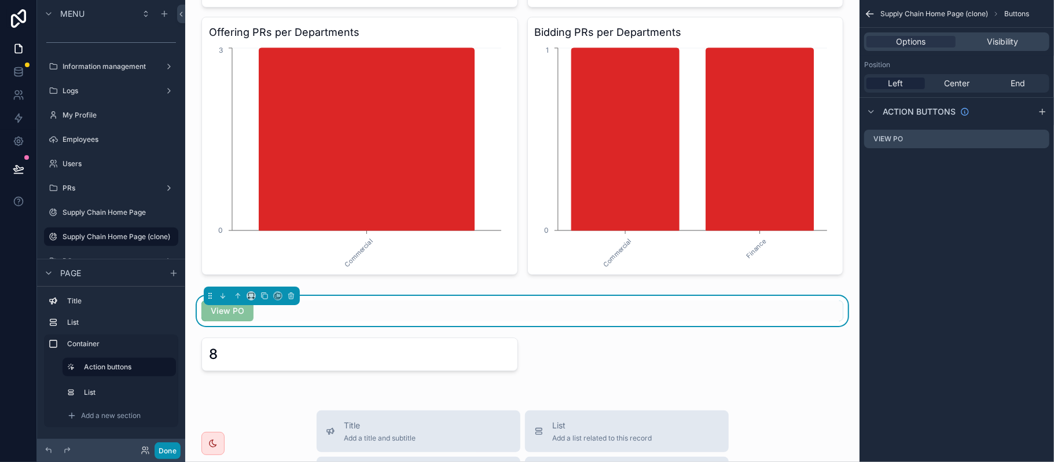
click at [166, 454] on button "Done" at bounding box center [168, 450] width 26 height 17
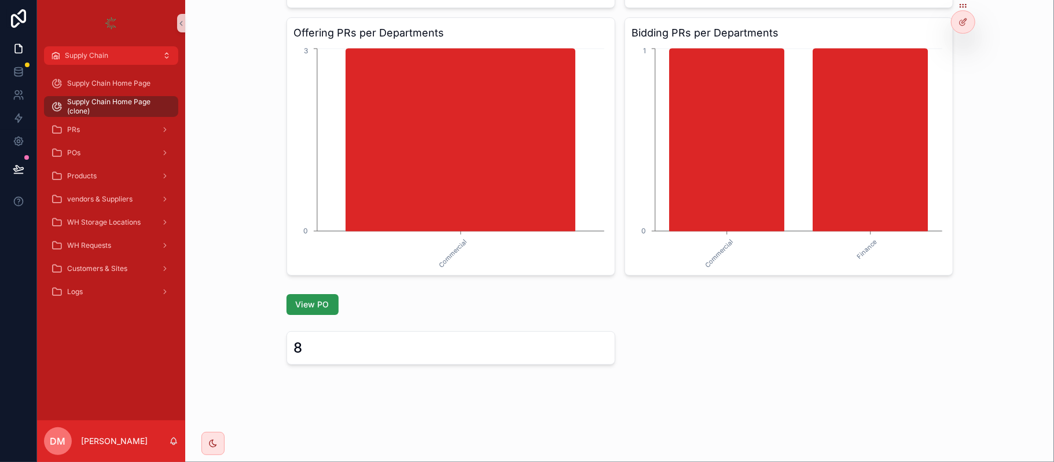
click at [302, 314] on button "View PO" at bounding box center [312, 304] width 52 height 21
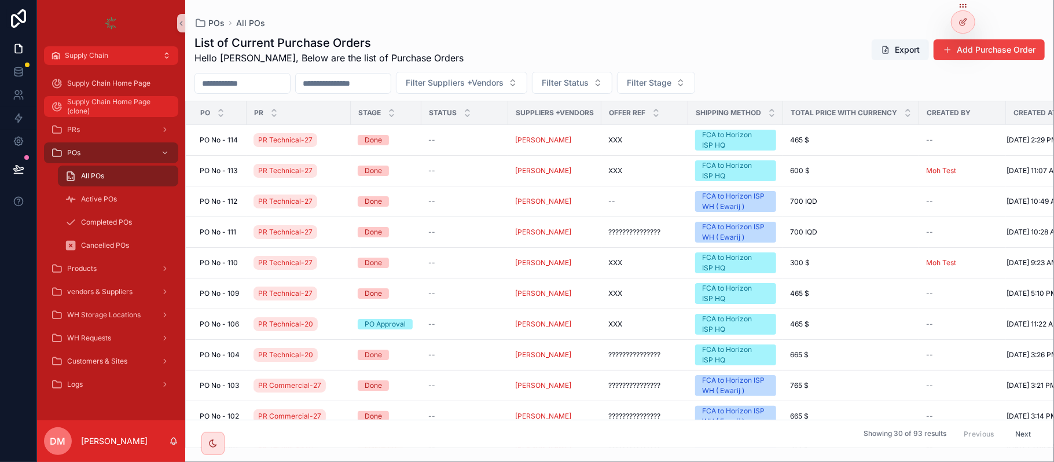
click at [100, 115] on span "Supply Chain Home Page (clone)" at bounding box center [117, 106] width 100 height 19
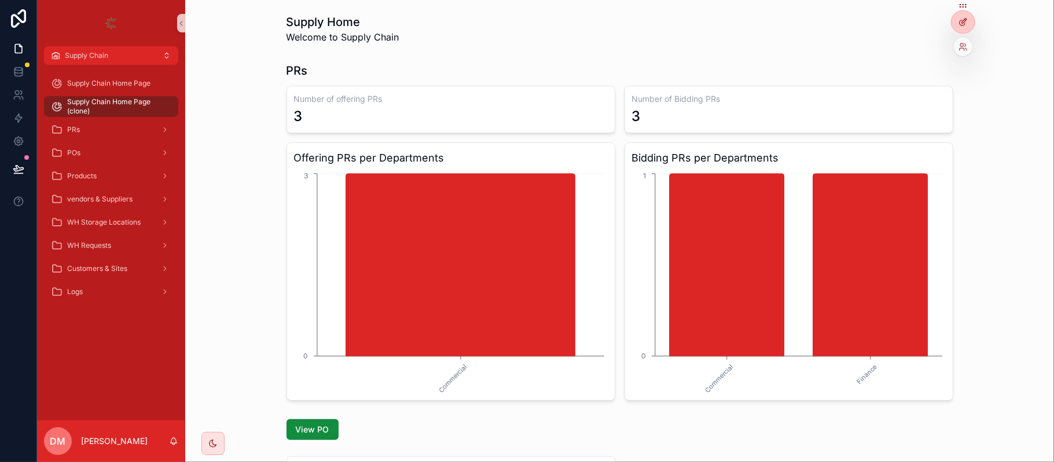
click at [954, 14] on div at bounding box center [962, 22] width 23 height 22
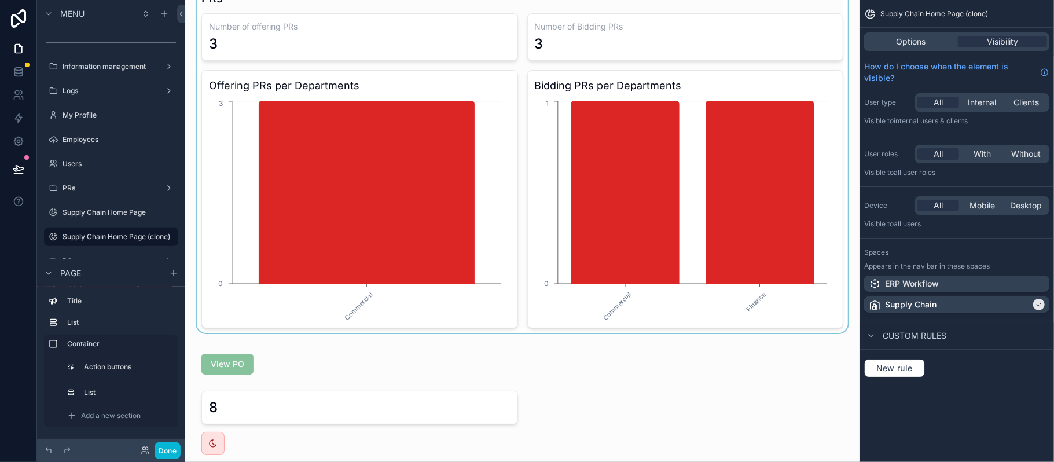
scroll to position [154, 0]
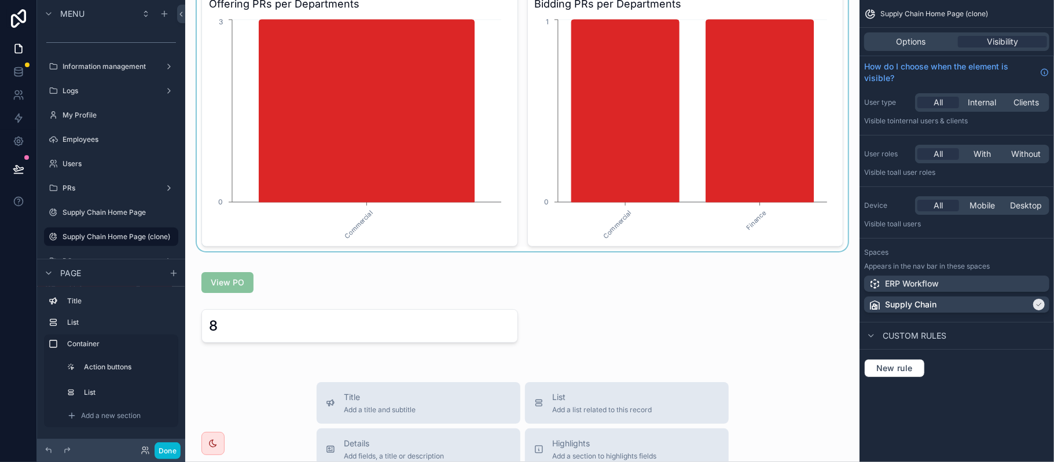
click at [436, 125] on div "scrollable content" at bounding box center [522, 77] width 656 height 347
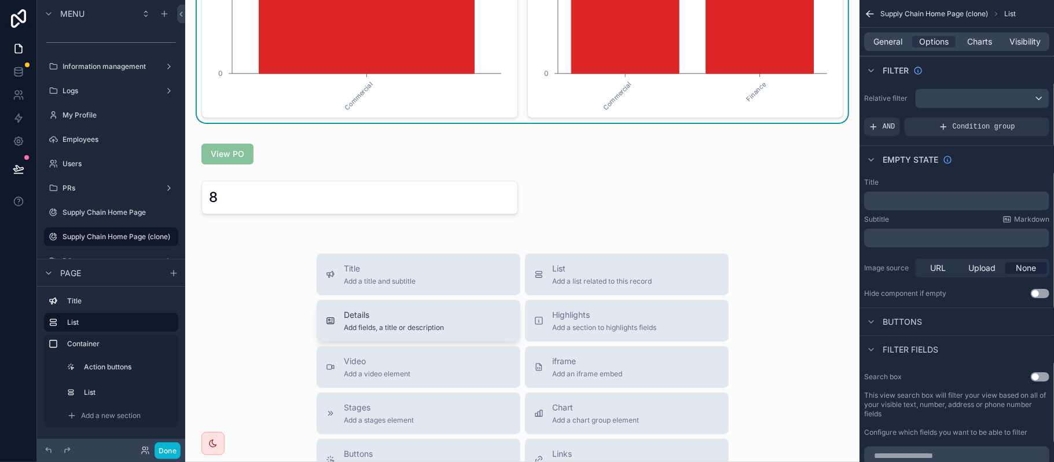
scroll to position [308, 0]
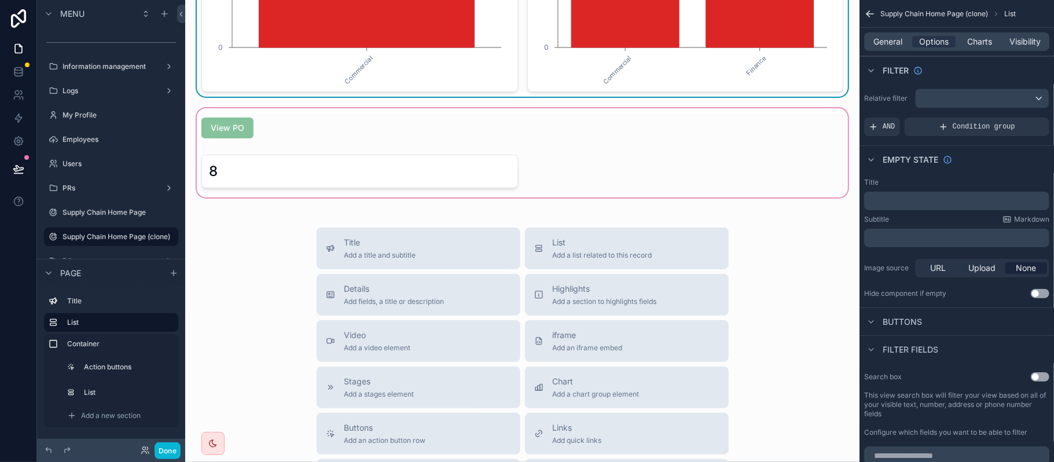
click at [300, 159] on div "scrollable content" at bounding box center [522, 153] width 656 height 94
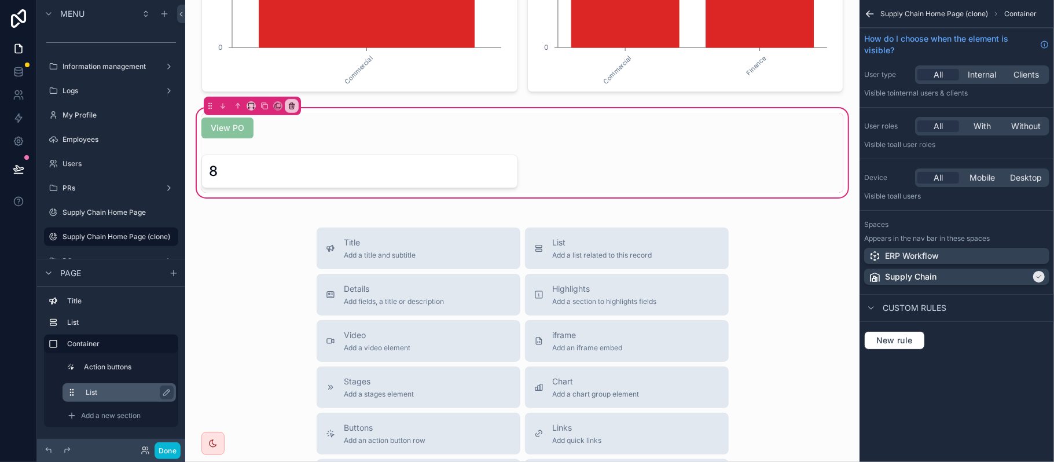
click at [98, 389] on label "List" at bounding box center [126, 392] width 81 height 9
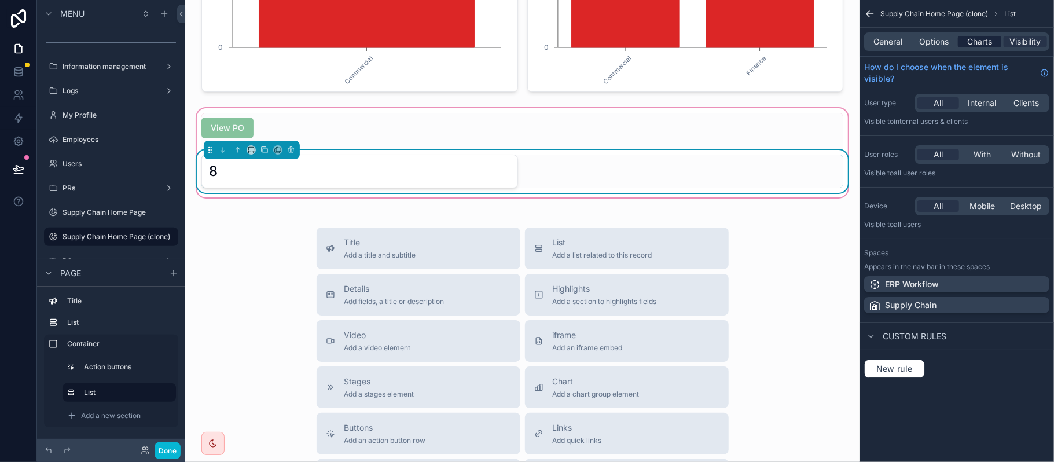
click at [986, 38] on span "Charts" at bounding box center [979, 42] width 25 height 12
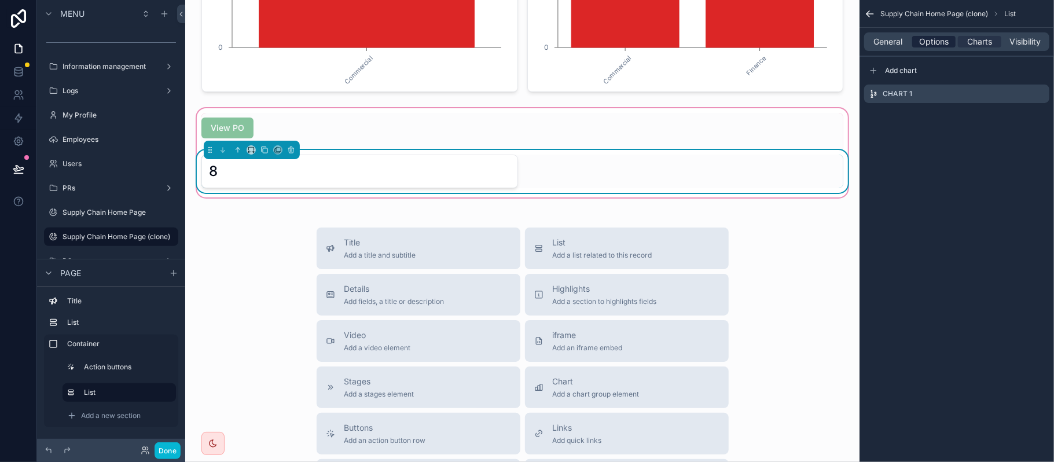
click at [936, 47] on span "Options" at bounding box center [934, 42] width 30 height 12
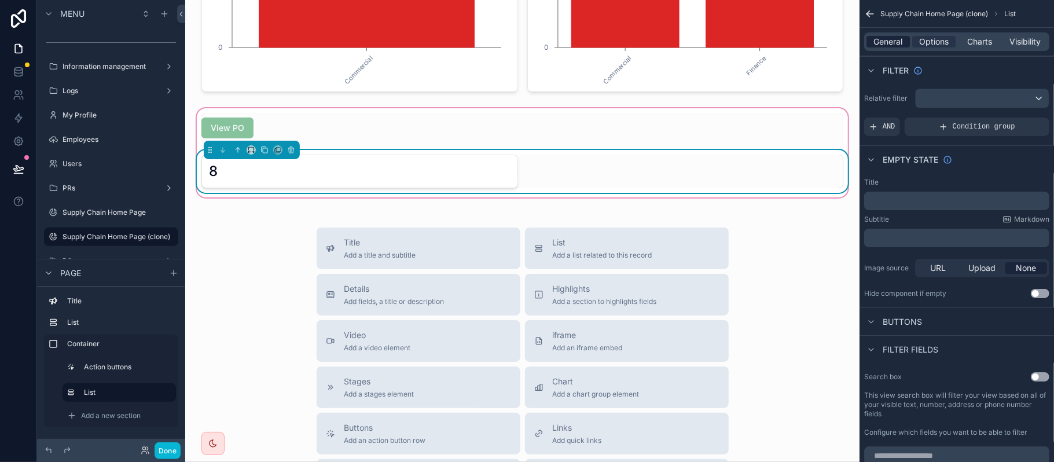
click at [899, 46] on span "General" at bounding box center [888, 42] width 29 height 12
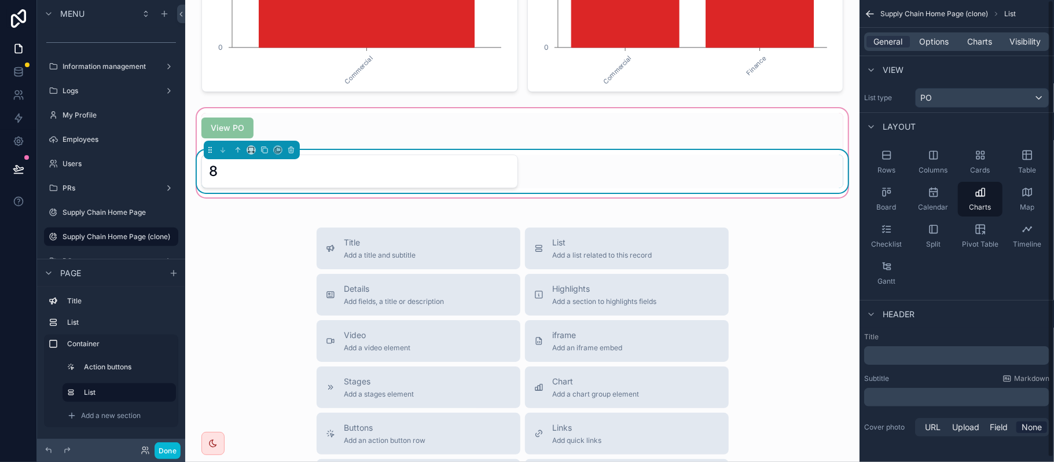
scroll to position [0, 0]
click at [988, 46] on span "Charts" at bounding box center [979, 42] width 25 height 12
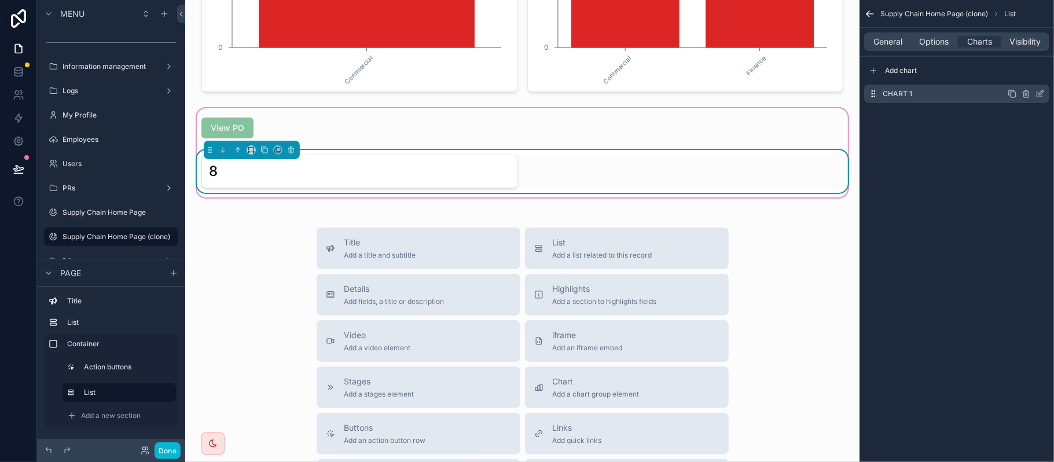
click at [1036, 95] on icon "scrollable content" at bounding box center [1039, 93] width 9 height 9
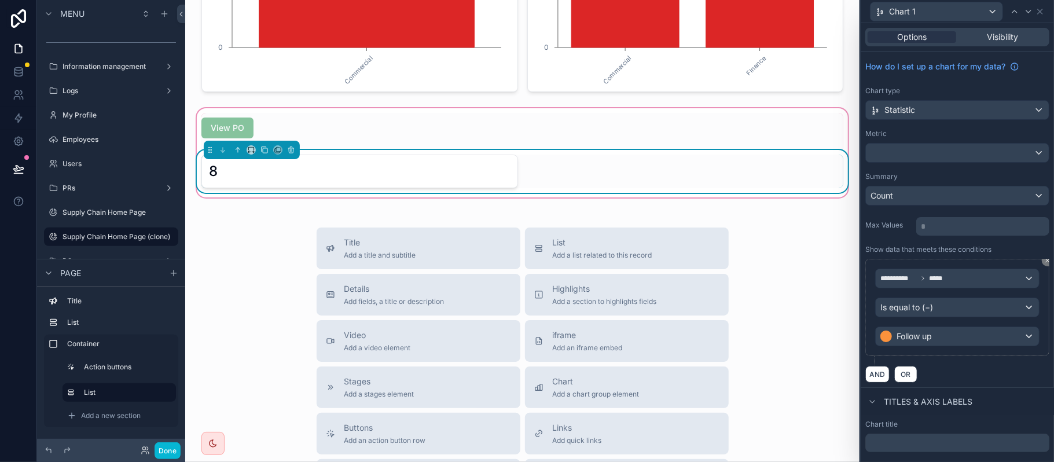
scroll to position [81, 0]
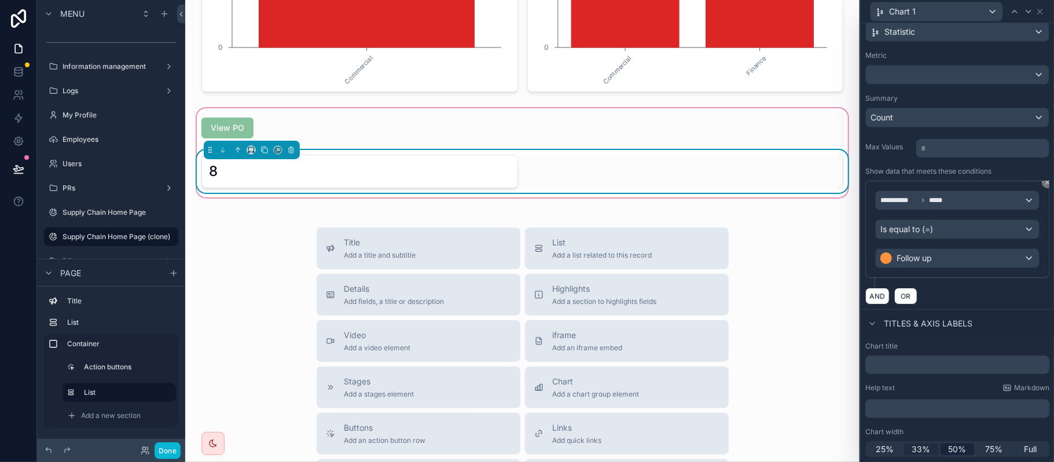
click at [912, 443] on span "33%" at bounding box center [921, 449] width 19 height 12
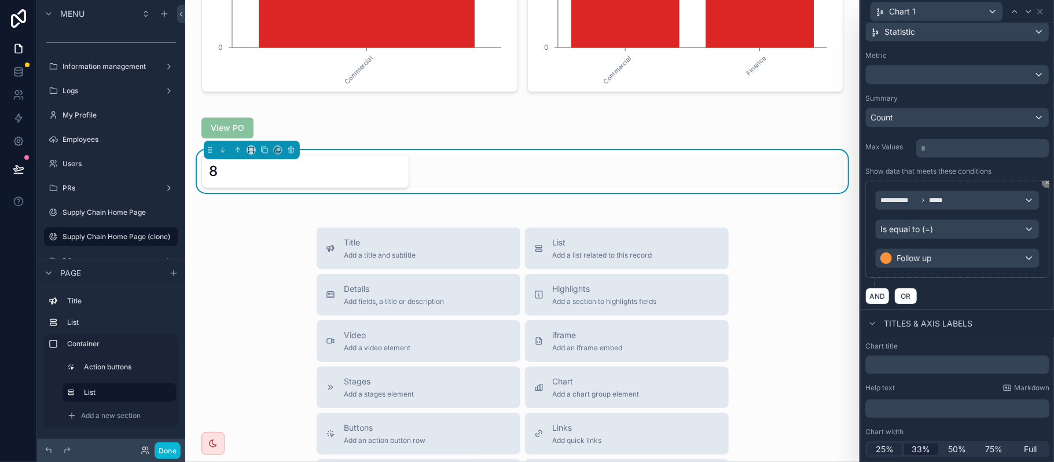
click at [883, 454] on span "25%" at bounding box center [885, 449] width 18 height 12
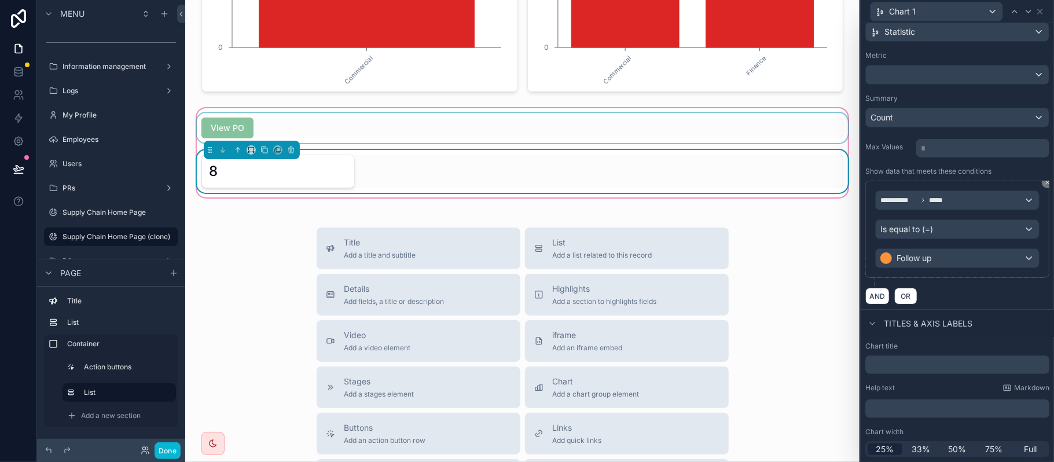
click at [367, 134] on div "scrollable content" at bounding box center [522, 128] width 656 height 30
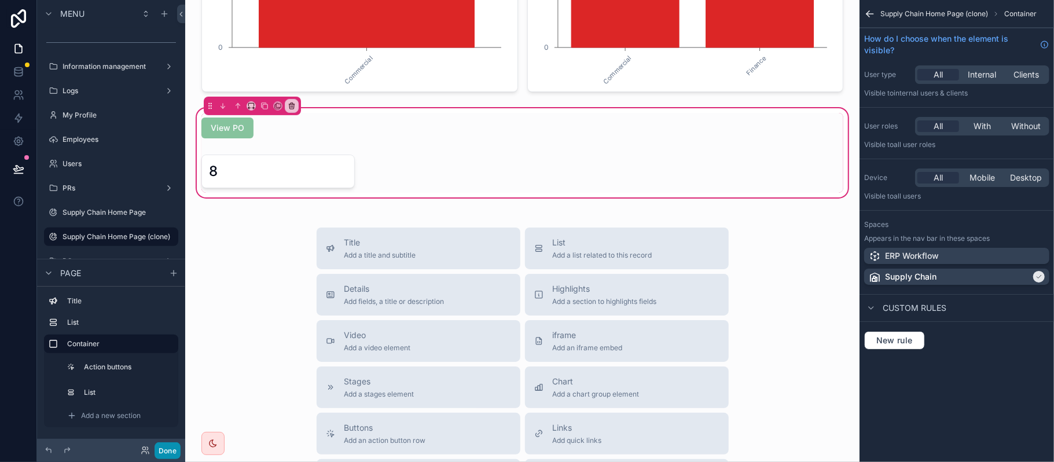
click at [172, 454] on button "Done" at bounding box center [168, 450] width 26 height 17
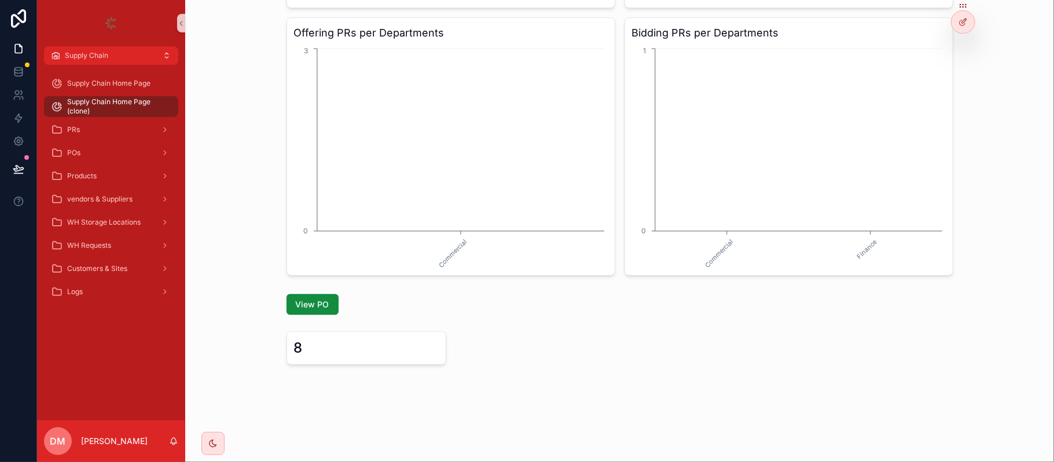
scroll to position [126, 0]
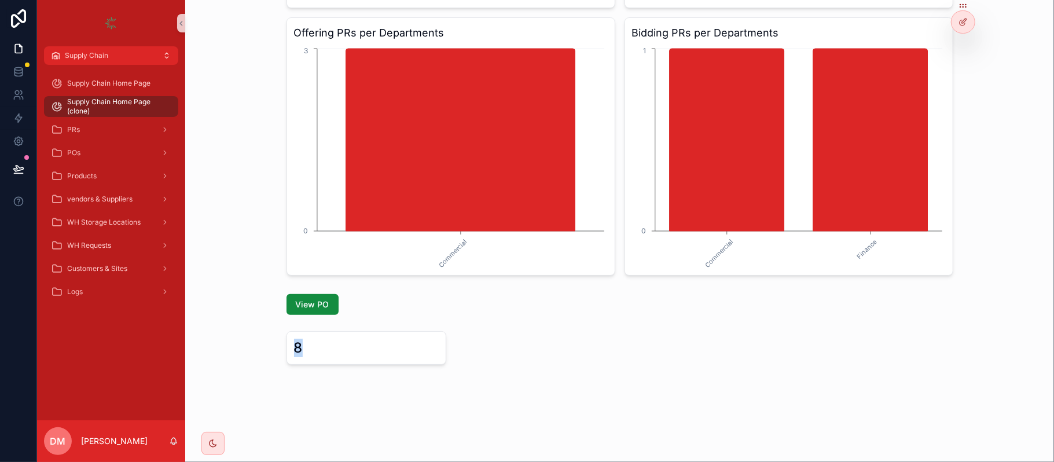
drag, startPoint x: 310, startPoint y: 348, endPoint x: 272, endPoint y: 348, distance: 38.2
click at [272, 348] on div "View PO 8" at bounding box center [619, 329] width 850 height 80
click at [957, 25] on div at bounding box center [962, 22] width 23 height 22
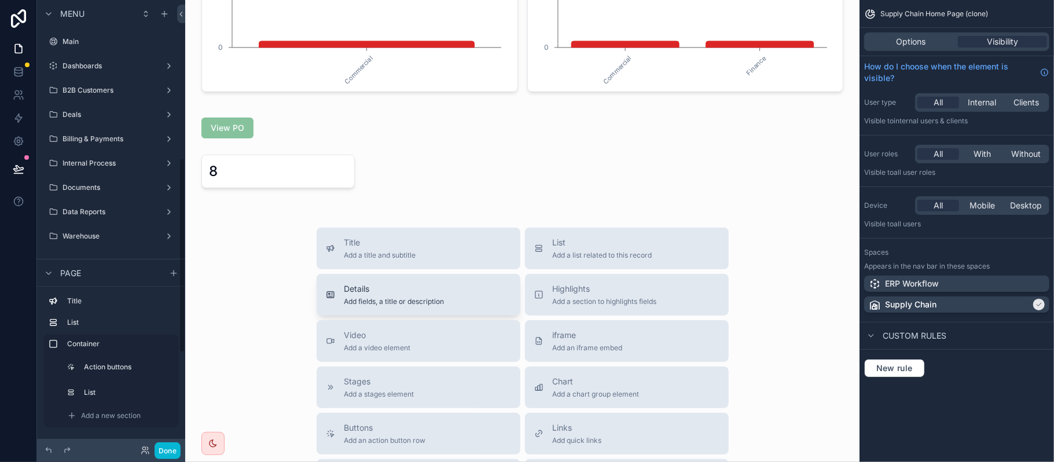
scroll to position [364, 0]
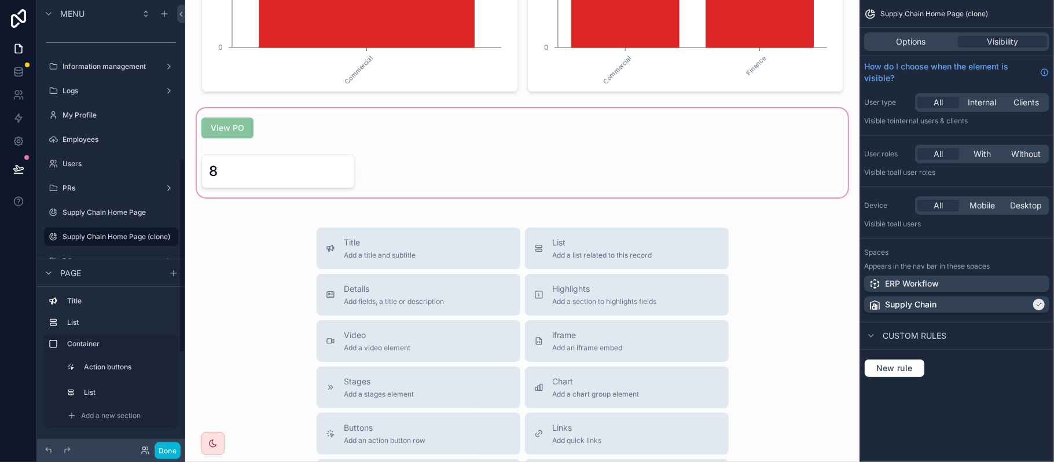
click at [274, 122] on div "scrollable content" at bounding box center [522, 153] width 656 height 94
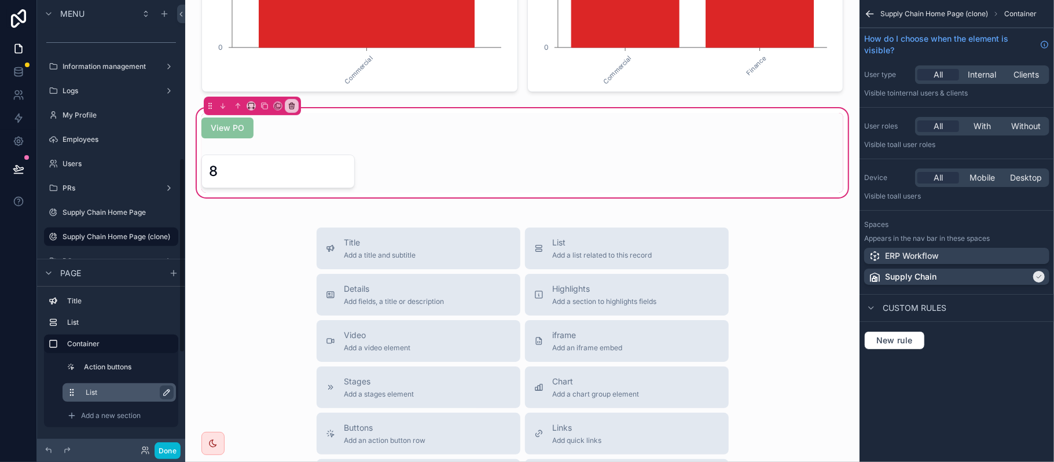
click at [165, 395] on icon "scrollable content" at bounding box center [166, 392] width 9 height 9
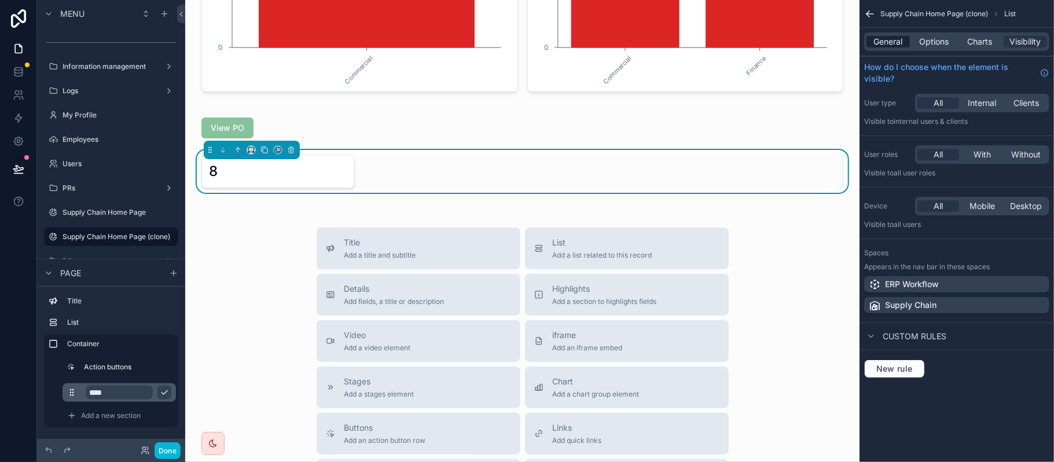
click at [892, 42] on span "General" at bounding box center [888, 42] width 29 height 12
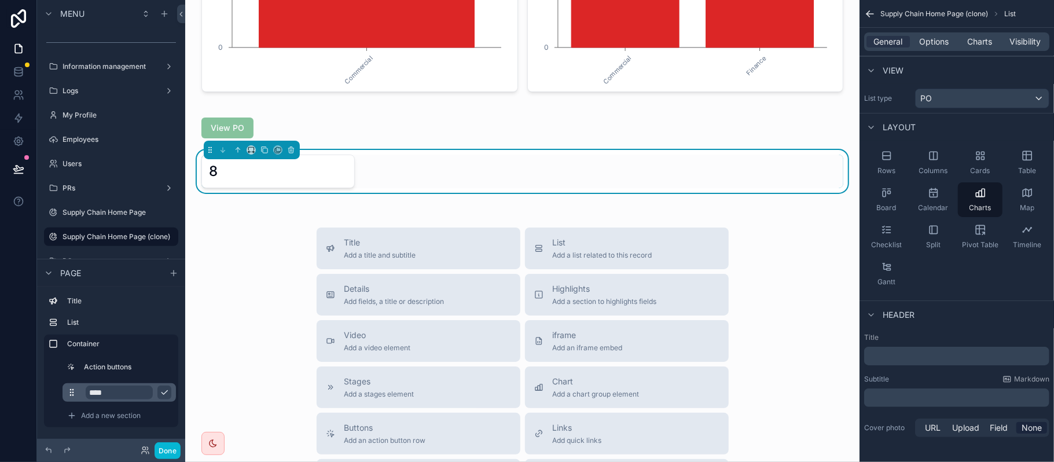
click at [124, 387] on input "****" at bounding box center [119, 392] width 67 height 14
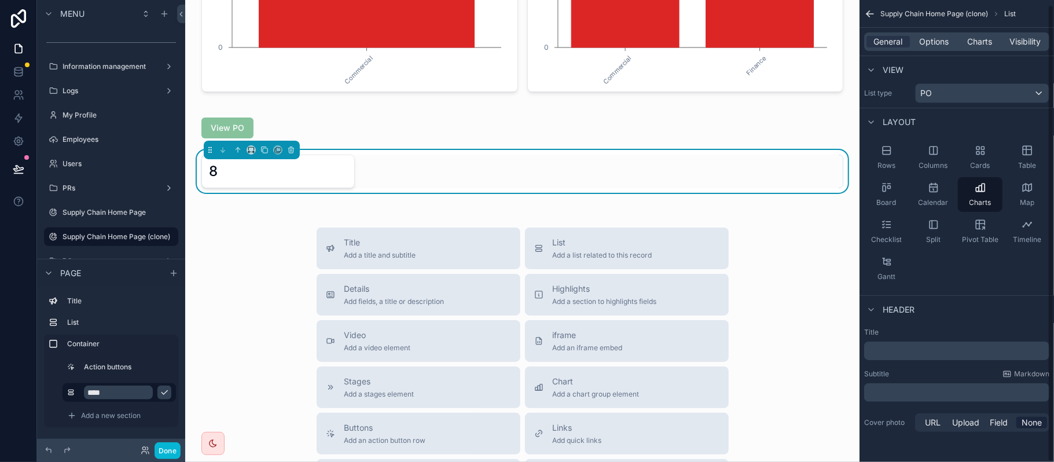
click at [918, 358] on div "﻿" at bounding box center [956, 350] width 185 height 19
click at [918, 354] on p "﻿" at bounding box center [958, 351] width 178 height 12
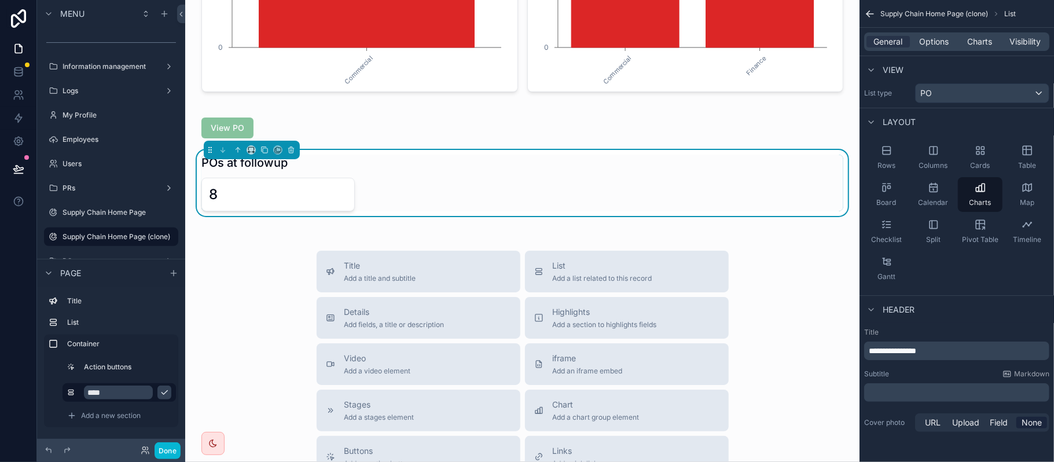
click at [916, 354] on span "**********" at bounding box center [892, 351] width 47 height 8
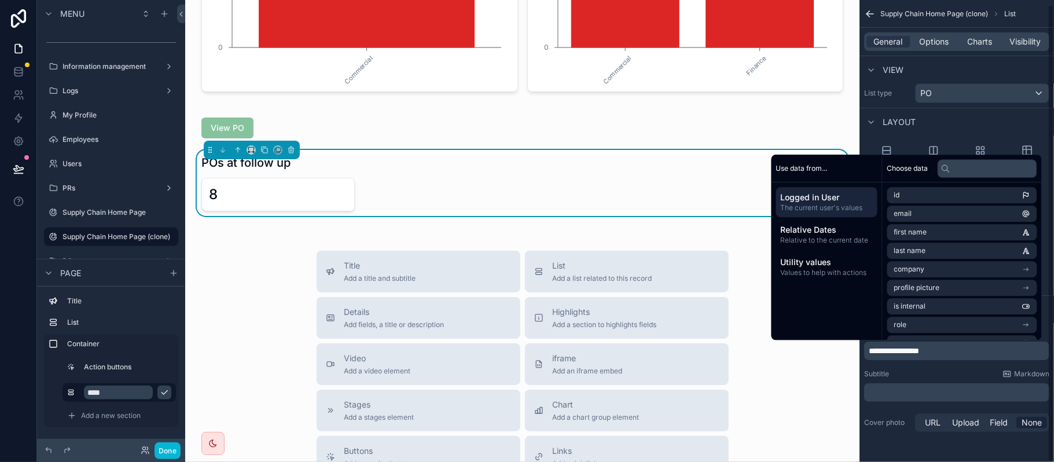
click at [918, 364] on div "**********" at bounding box center [956, 381] width 194 height 116
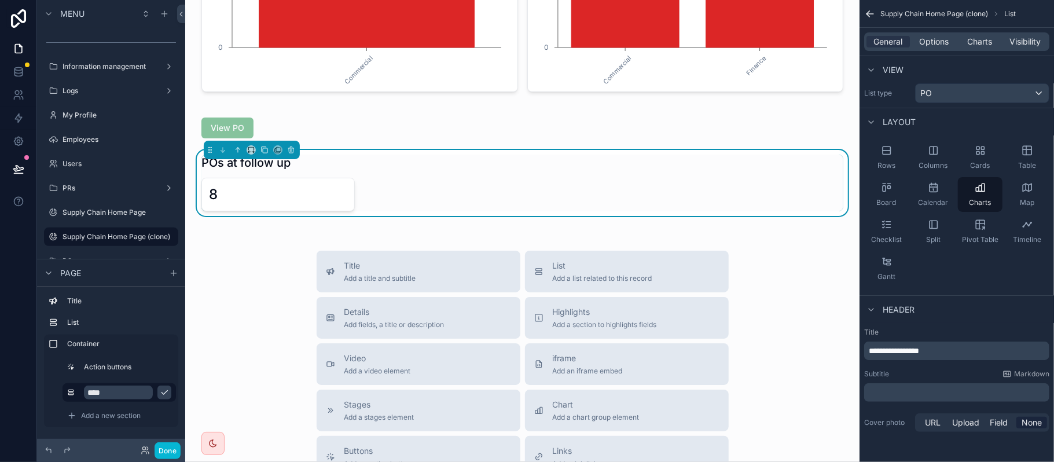
click at [1004, 357] on p "**********" at bounding box center [958, 351] width 178 height 12
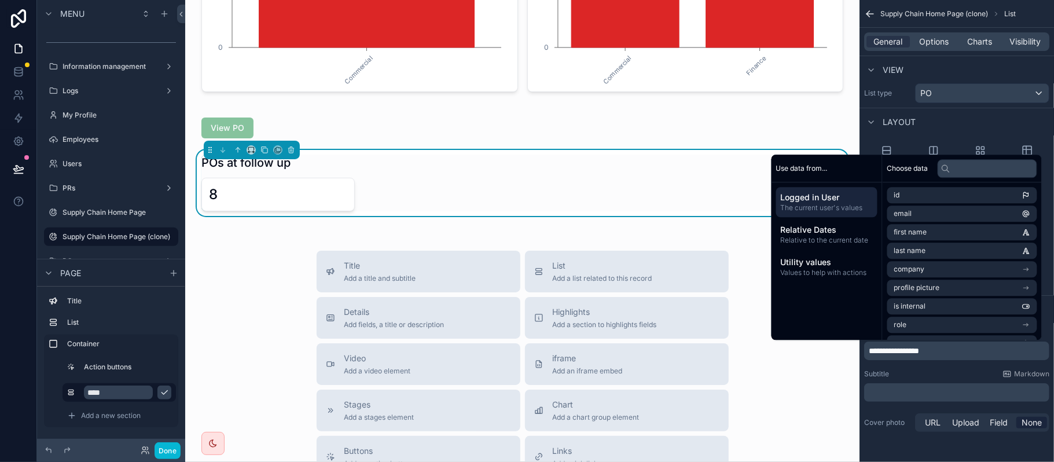
click at [971, 379] on div "Subtitle Markdown ﻿" at bounding box center [956, 385] width 185 height 32
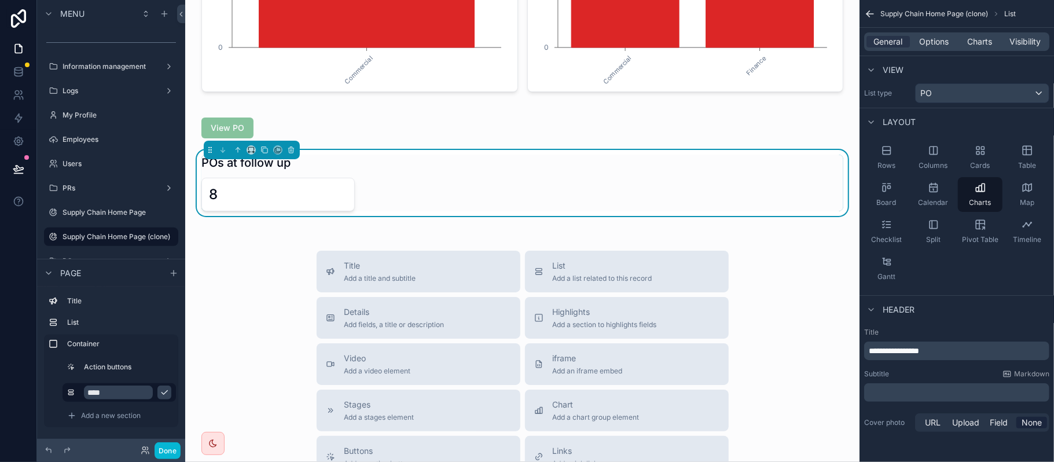
click at [873, 17] on icon "scrollable content" at bounding box center [870, 14] width 12 height 12
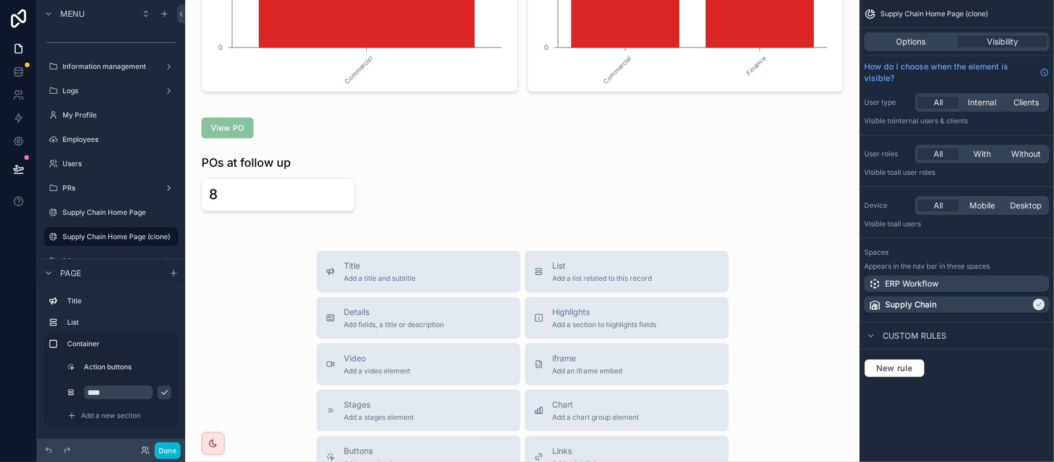
scroll to position [0, 0]
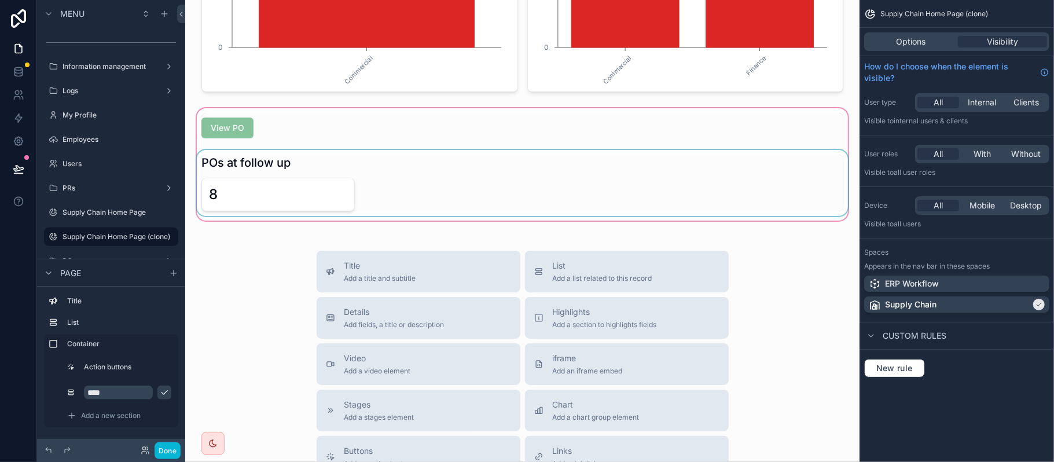
click at [357, 179] on div "scrollable content" at bounding box center [522, 164] width 656 height 117
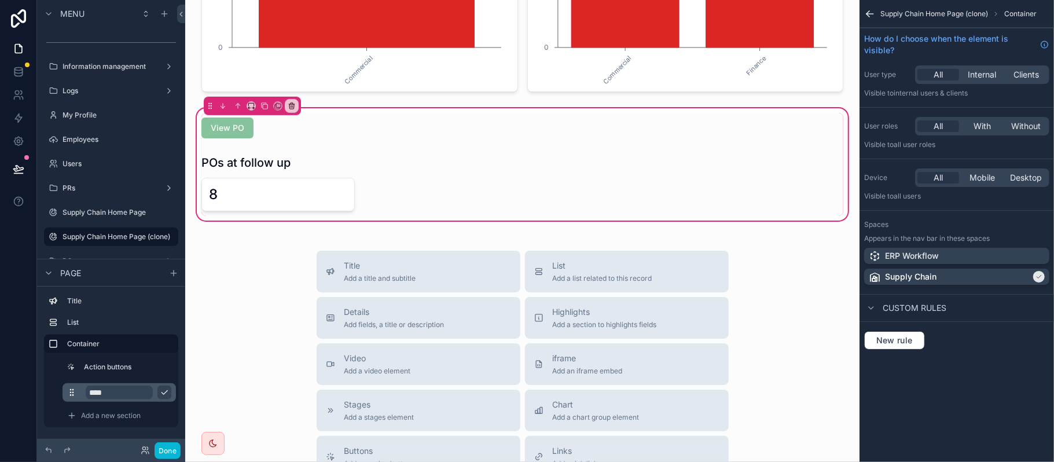
click at [68, 390] on icon "scrollable content" at bounding box center [71, 392] width 9 height 9
click at [165, 394] on icon "scrollable content" at bounding box center [164, 393] width 6 height 4
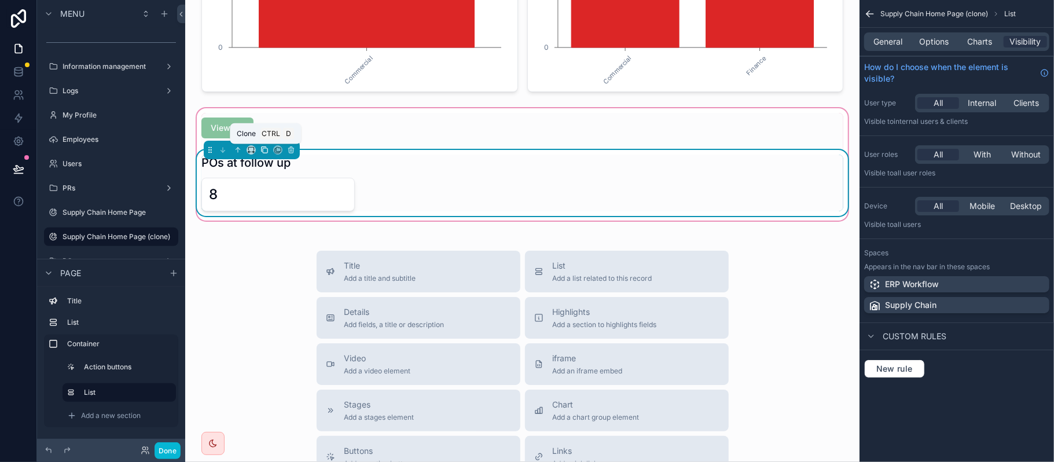
click at [264, 152] on icon "scrollable content" at bounding box center [264, 150] width 8 height 8
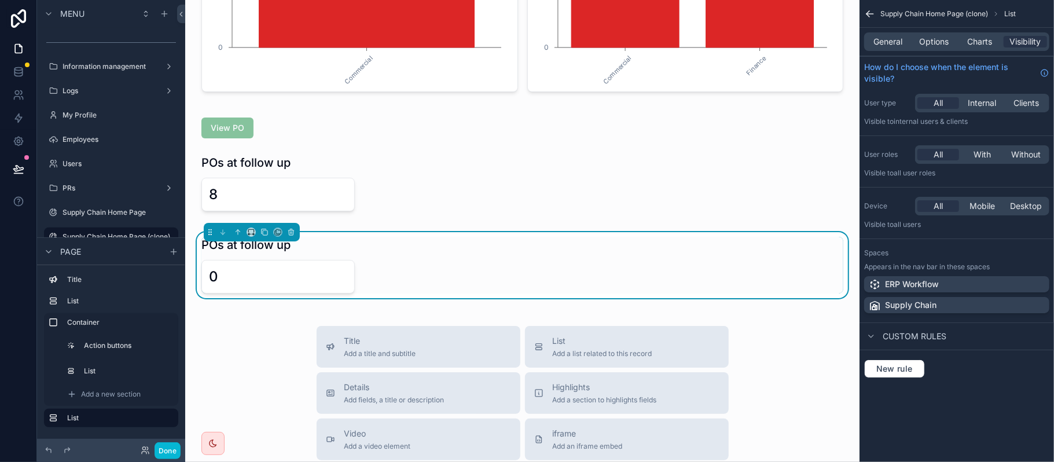
click at [299, 248] on div "POs at follow up" at bounding box center [522, 245] width 642 height 16
click at [52, 415] on icon "scrollable content" at bounding box center [52, 415] width 1 height 1
click at [171, 416] on icon "scrollable content" at bounding box center [169, 418] width 6 height 6
click at [167, 418] on icon "scrollable content" at bounding box center [167, 418] width 6 height 4
click at [0, 0] on icon "scrollable content" at bounding box center [0, 0] width 0 height 0
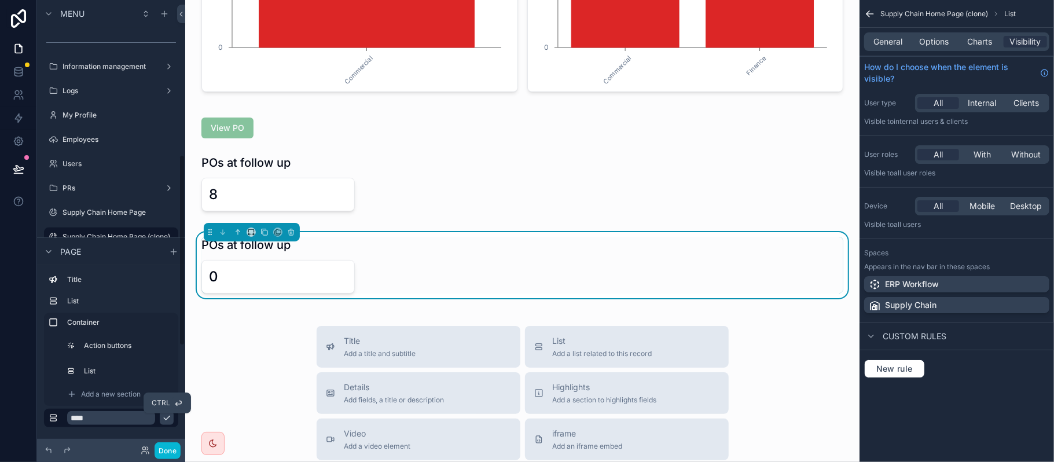
click at [168, 420] on icon "scrollable content" at bounding box center [166, 417] width 9 height 9
click at [179, 418] on div "Title List Container Action buttons List Add a new section List" at bounding box center [111, 352] width 148 height 174
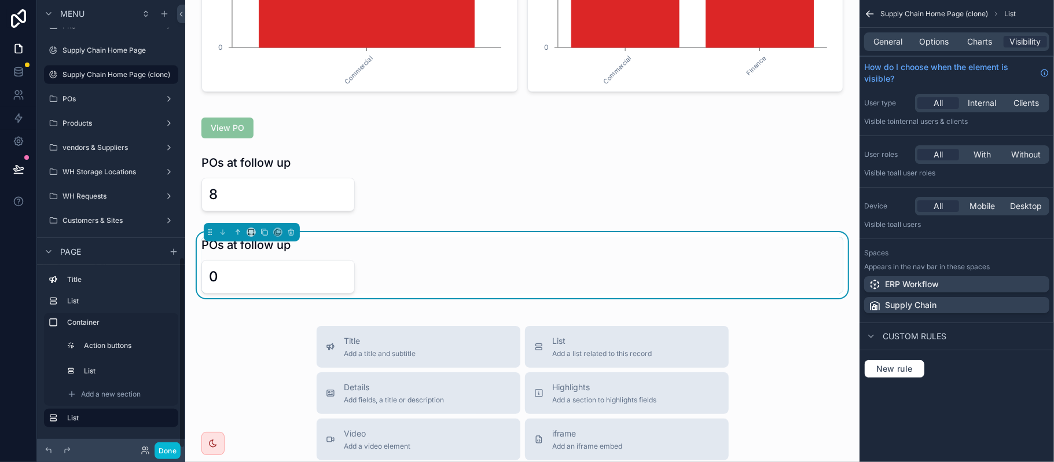
click at [0, 0] on icon "scrollable content" at bounding box center [0, 0] width 0 height 0
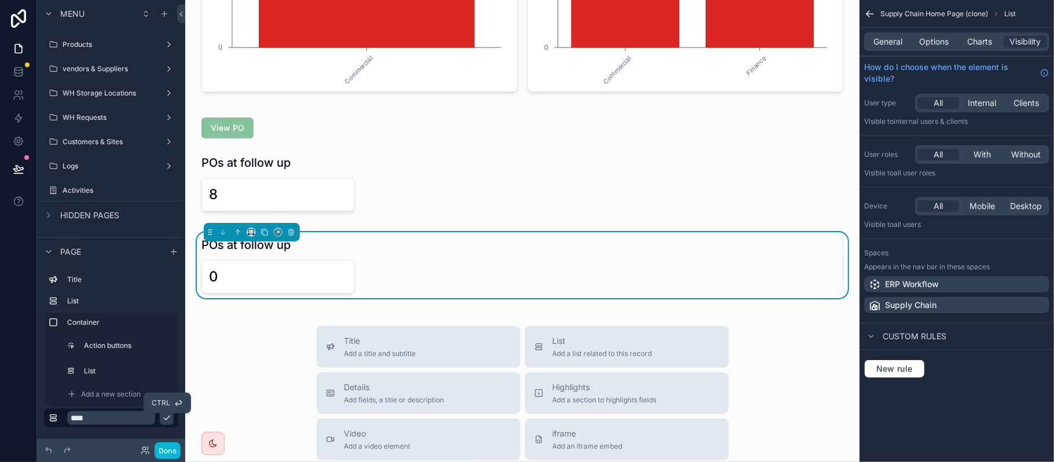
click at [164, 420] on icon "scrollable content" at bounding box center [166, 417] width 9 height 9
click at [112, 407] on icon "scrollable content" at bounding box center [111, 406] width 10 height 10
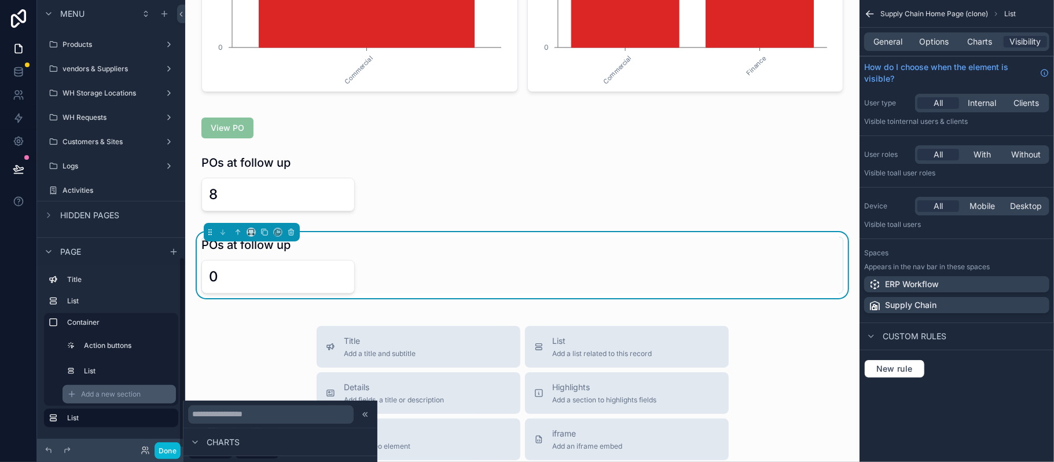
scroll to position [501, 0]
click at [81, 414] on label "List" at bounding box center [118, 417] width 102 height 9
click at [0, 0] on button "scrollable content" at bounding box center [0, 0] width 0 height 0
click at [166, 417] on icon "scrollable content" at bounding box center [166, 417] width 9 height 9
click at [172, 451] on button "Done" at bounding box center [168, 450] width 26 height 17
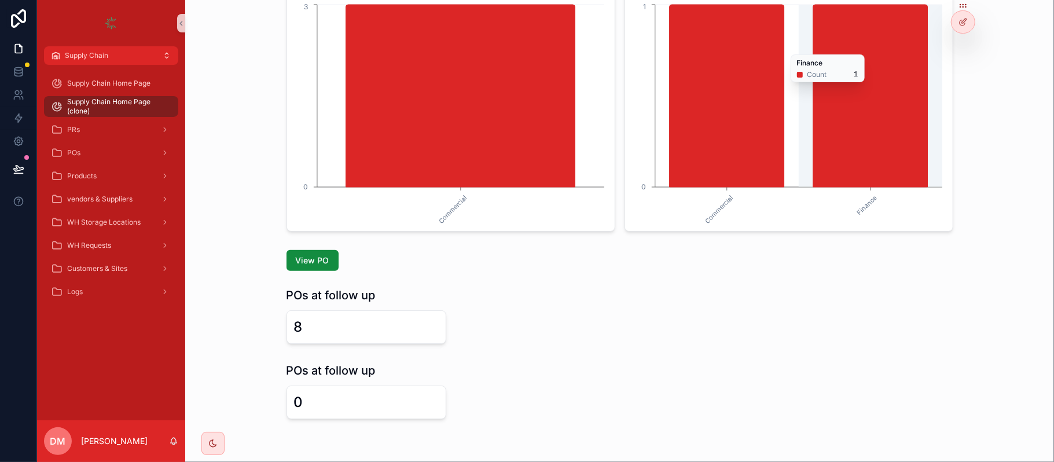
scroll to position [147, 0]
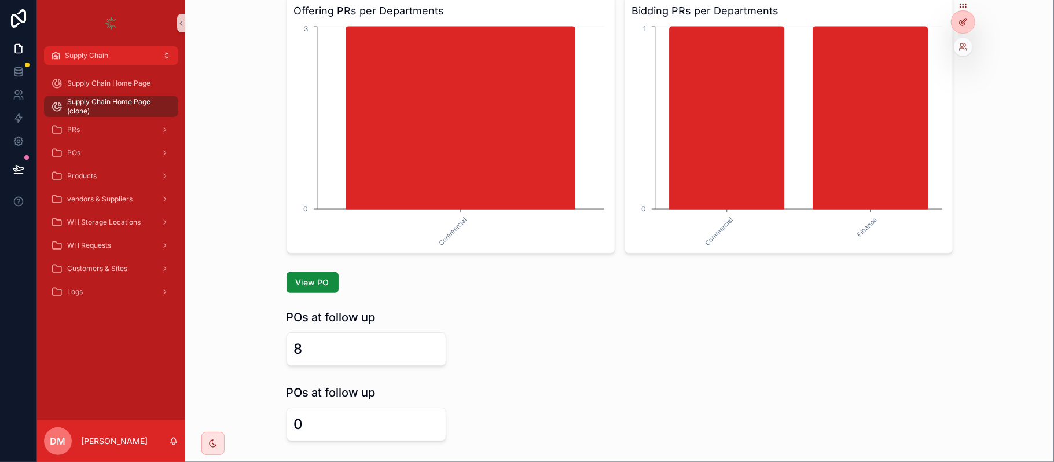
click at [968, 19] on div at bounding box center [962, 22] width 23 height 22
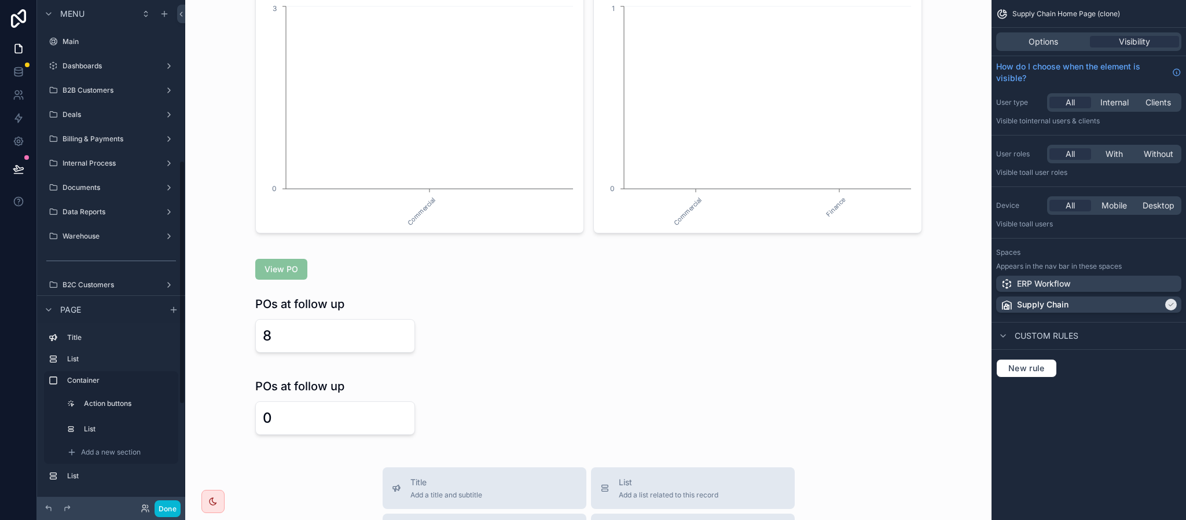
scroll to position [334, 0]
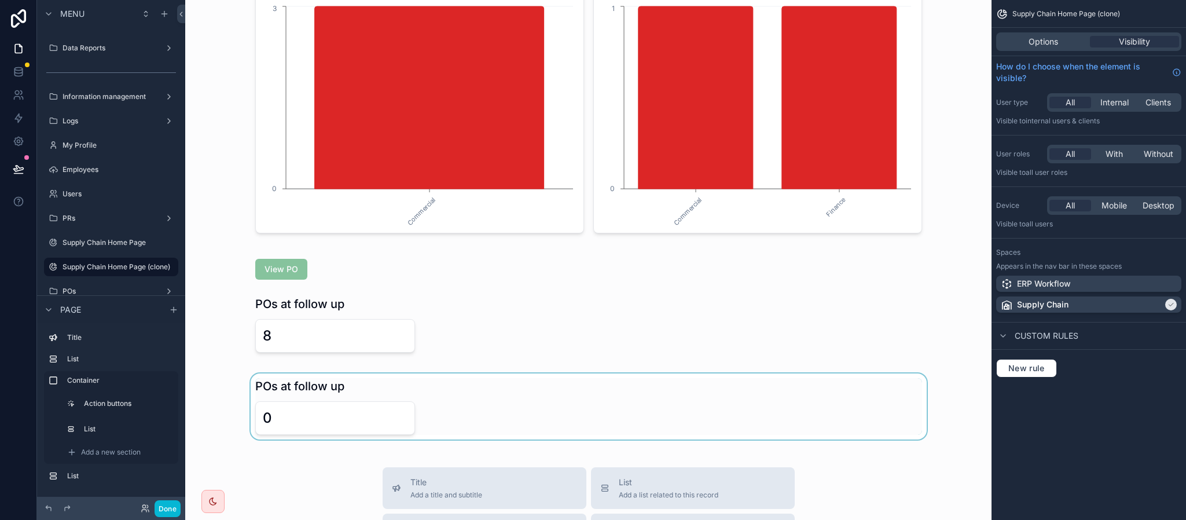
click at [365, 403] on div "scrollable content" at bounding box center [588, 406] width 788 height 66
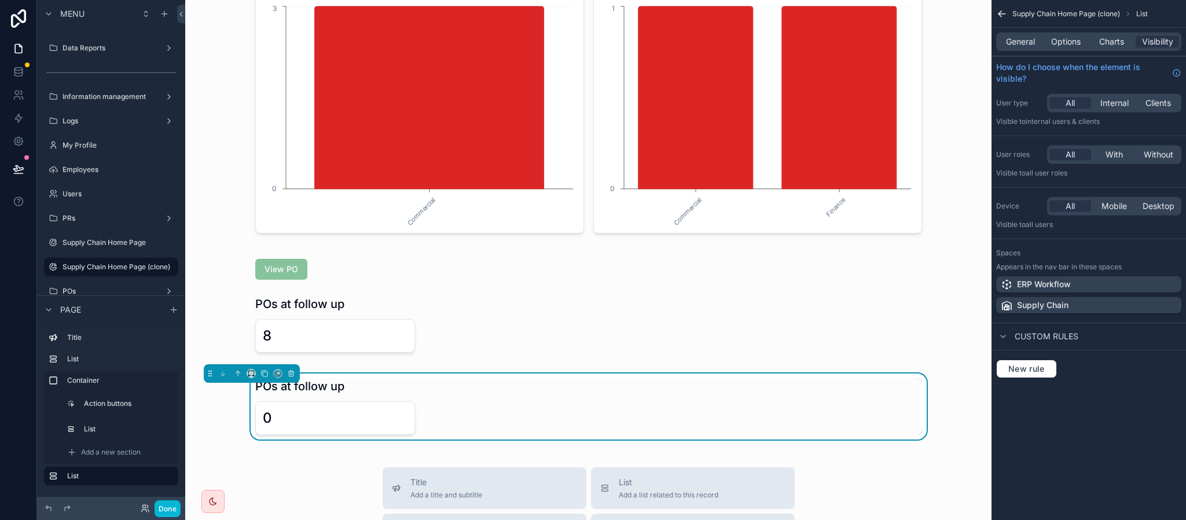
click at [1005, 14] on icon "scrollable content" at bounding box center [1001, 14] width 7 height 0
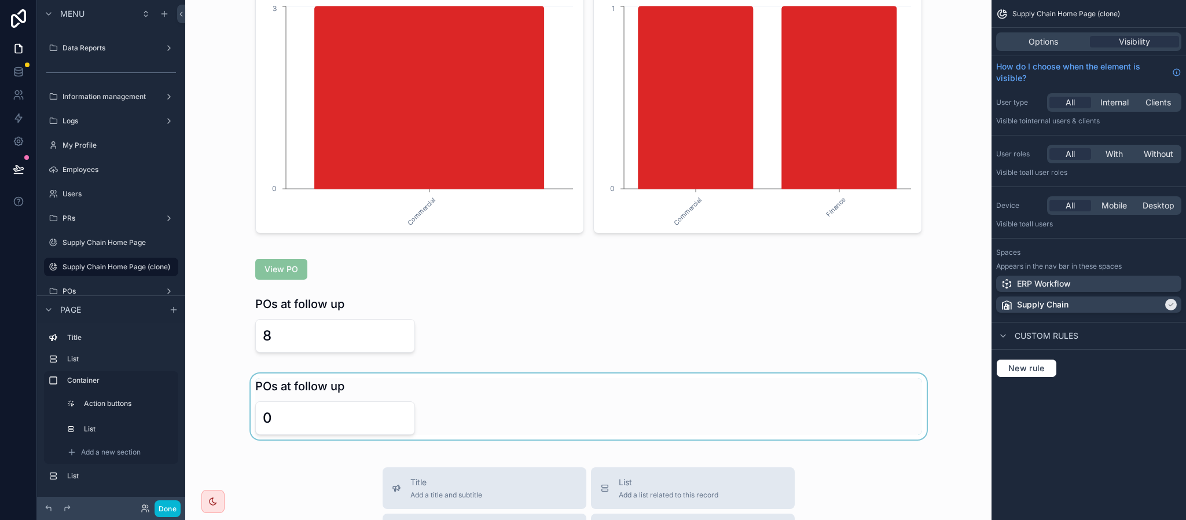
click at [516, 382] on div "scrollable content" at bounding box center [588, 406] width 788 height 66
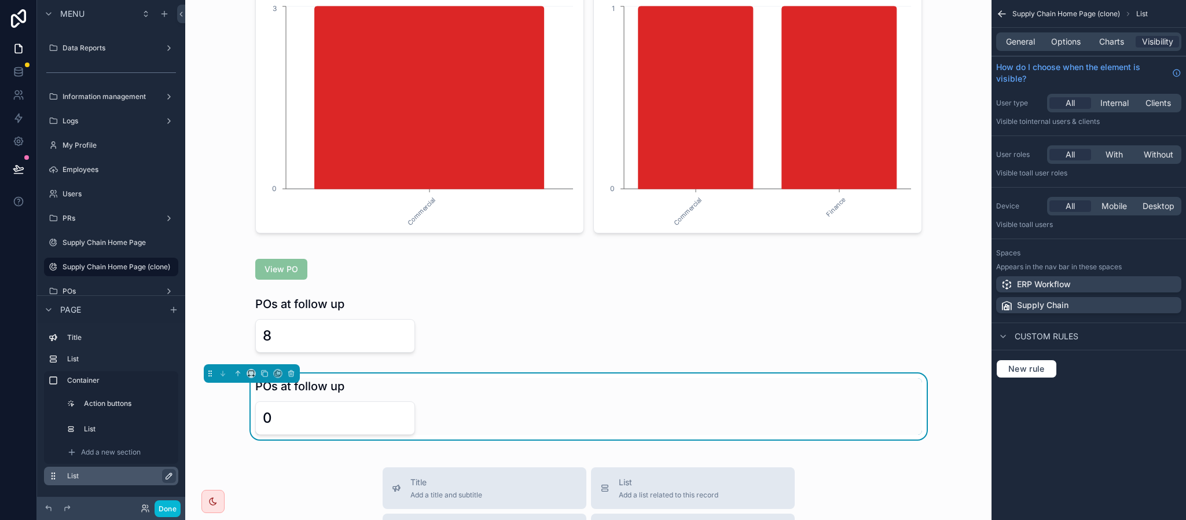
click at [167, 461] on icon "scrollable content" at bounding box center [168, 475] width 9 height 9
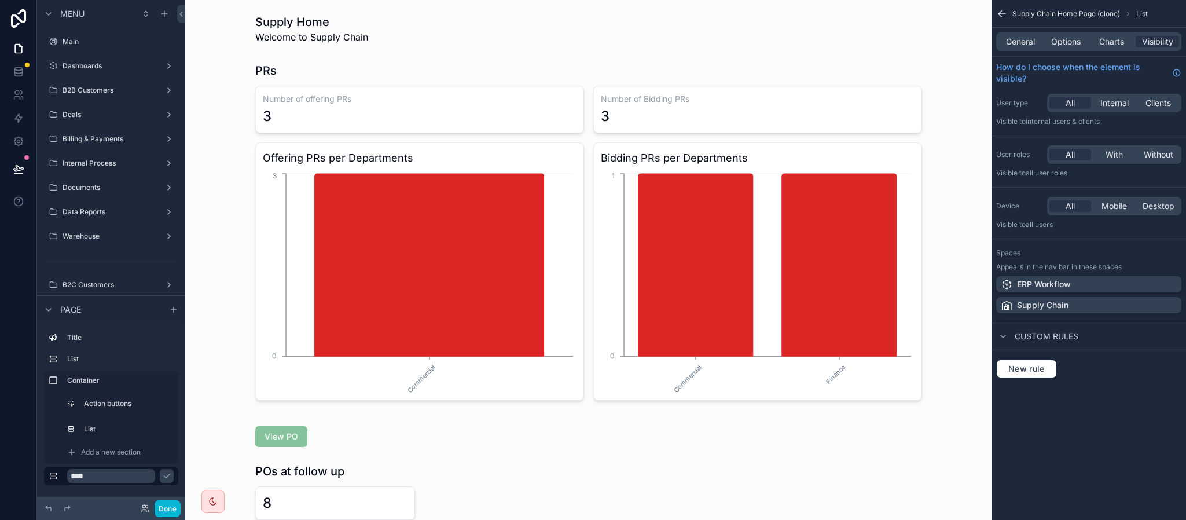
scroll to position [167, 0]
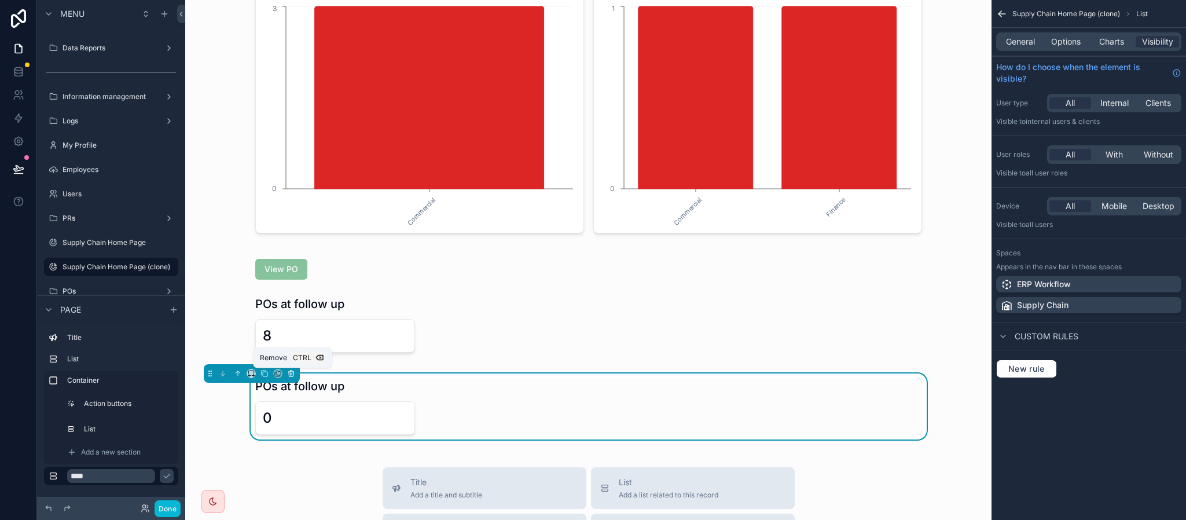
click at [295, 377] on icon "scrollable content" at bounding box center [291, 373] width 8 height 8
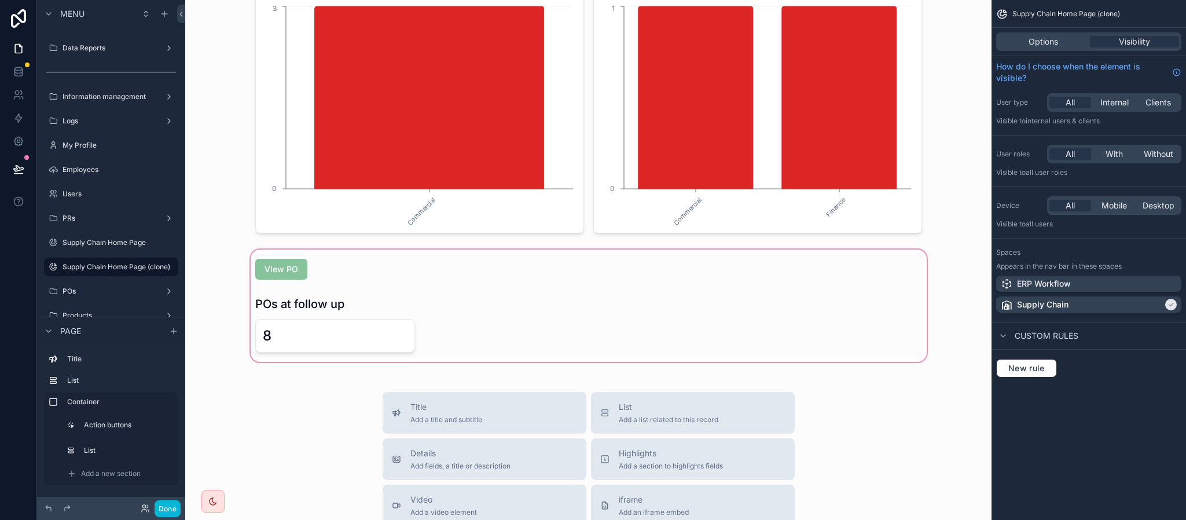
click at [372, 306] on div "scrollable content" at bounding box center [588, 305] width 788 height 117
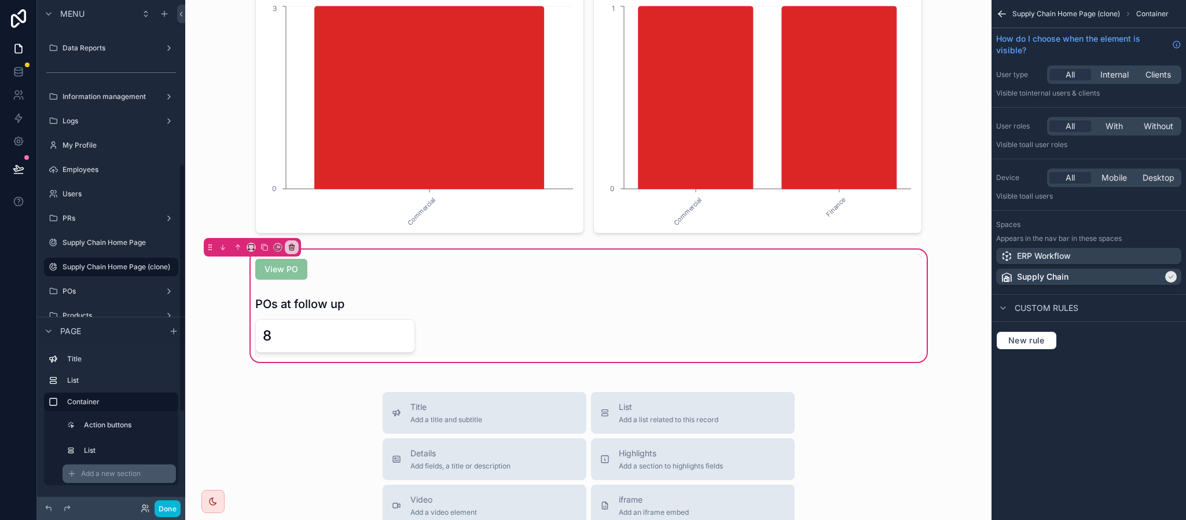
click at [112, 469] on span "Add a new section" at bounding box center [111, 473] width 60 height 9
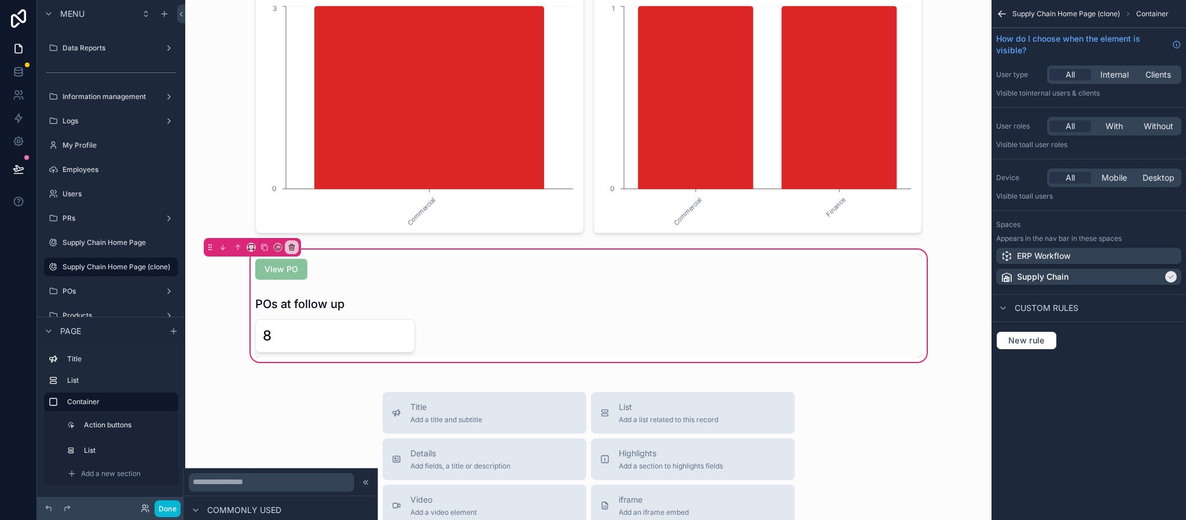
scroll to position [174, 0]
click at [311, 477] on input "text" at bounding box center [272, 481] width 166 height 19
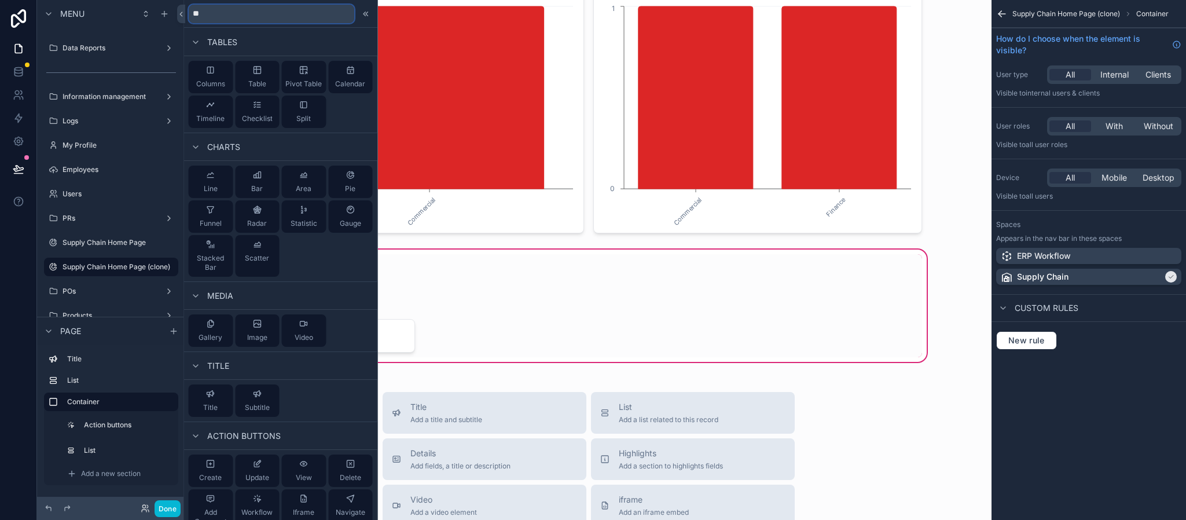
scroll to position [0, 0]
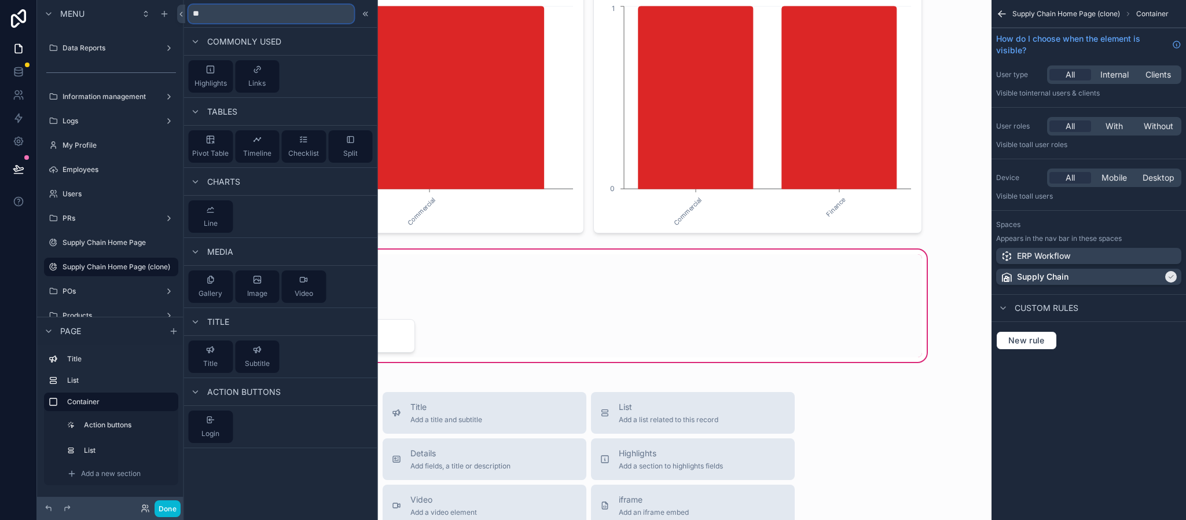
type input "*"
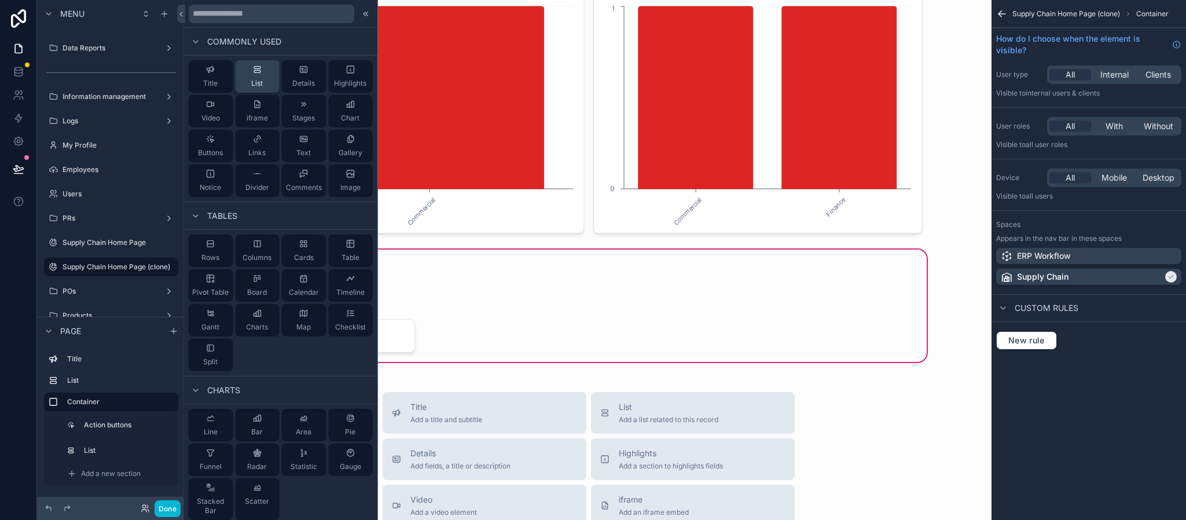
click at [252, 89] on button "List" at bounding box center [257, 76] width 45 height 32
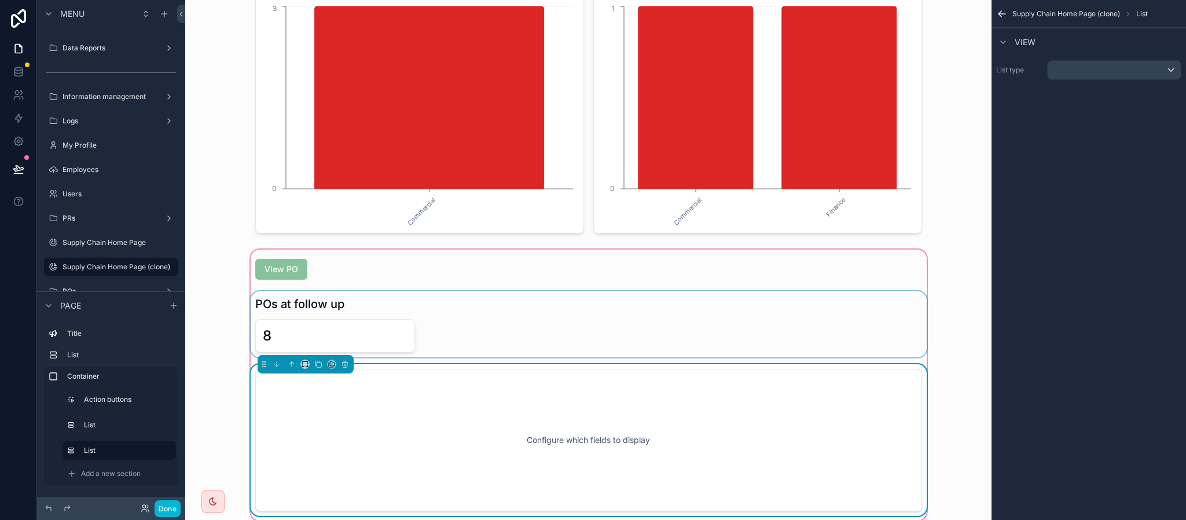
scroll to position [349, 0]
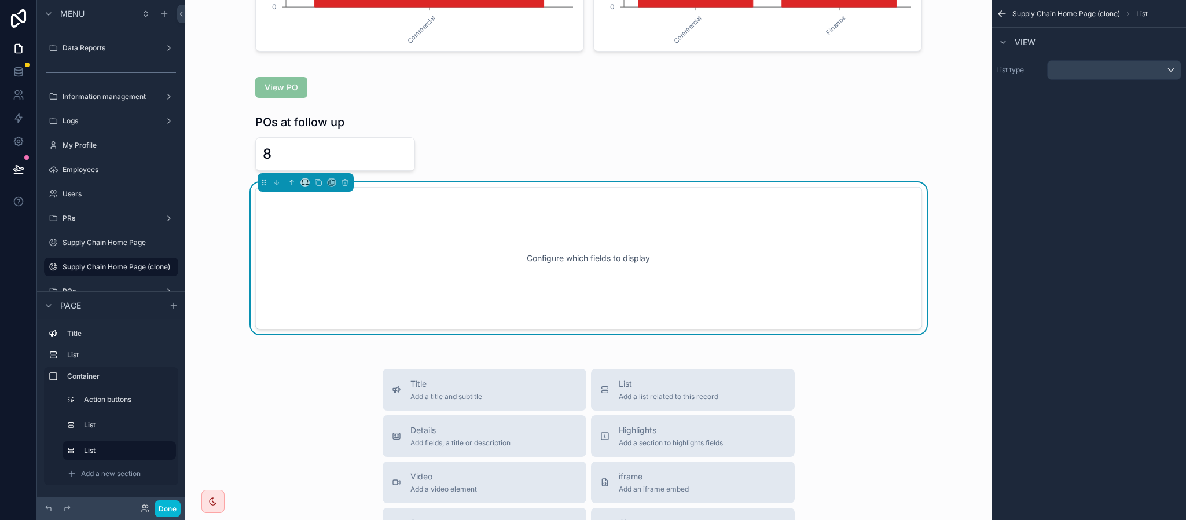
click at [1075, 85] on div "Supply Chain Home Page (clone) List View List type" at bounding box center [1088, 51] width 194 height 103
click at [1083, 74] on div "scrollable content" at bounding box center [1114, 70] width 133 height 19
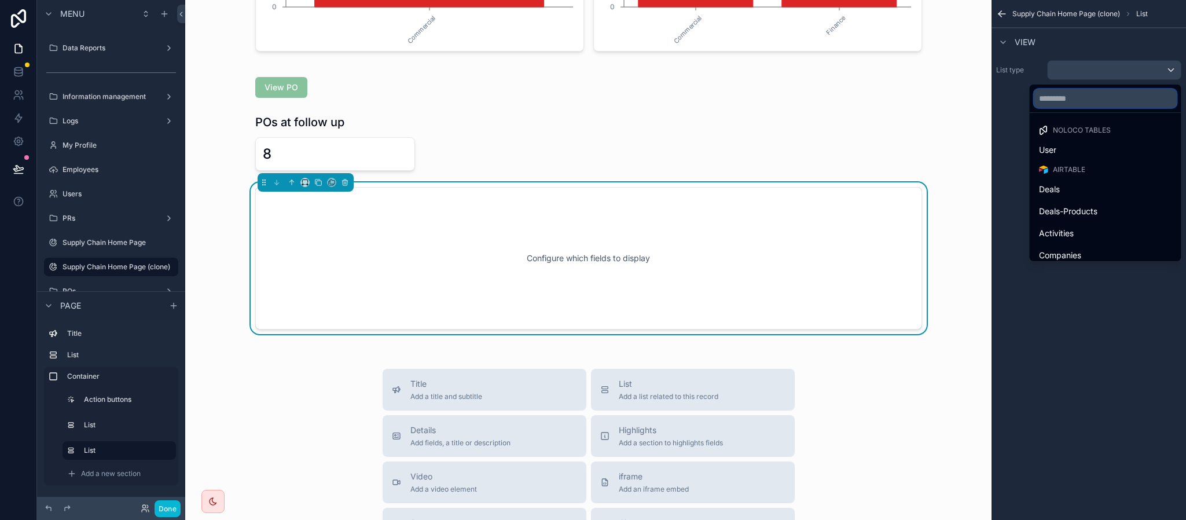
click at [1075, 101] on input "text" at bounding box center [1105, 98] width 142 height 19
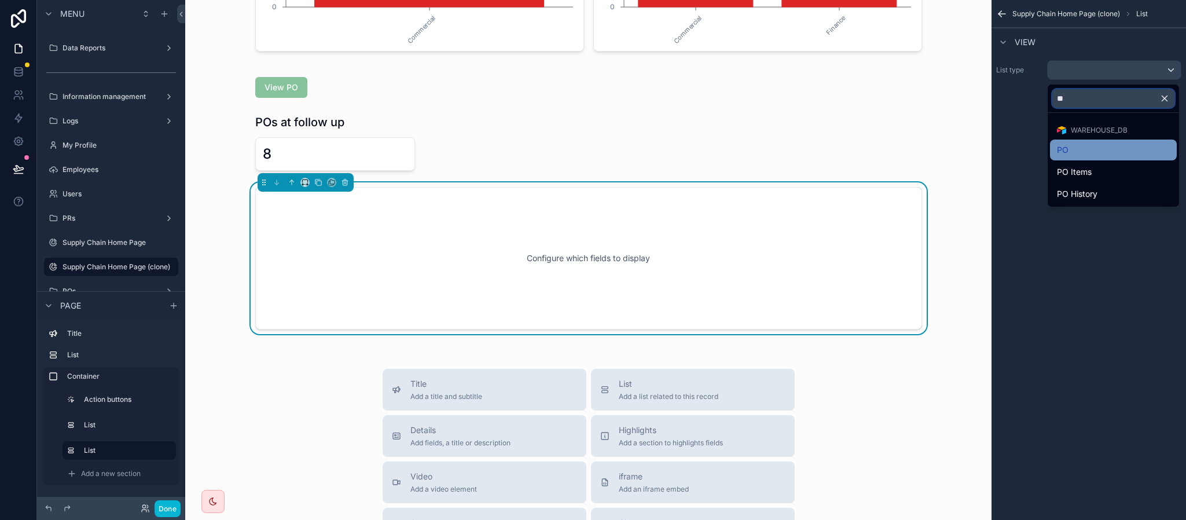
type input "**"
click at [1075, 145] on div "PO" at bounding box center [1113, 150] width 113 height 14
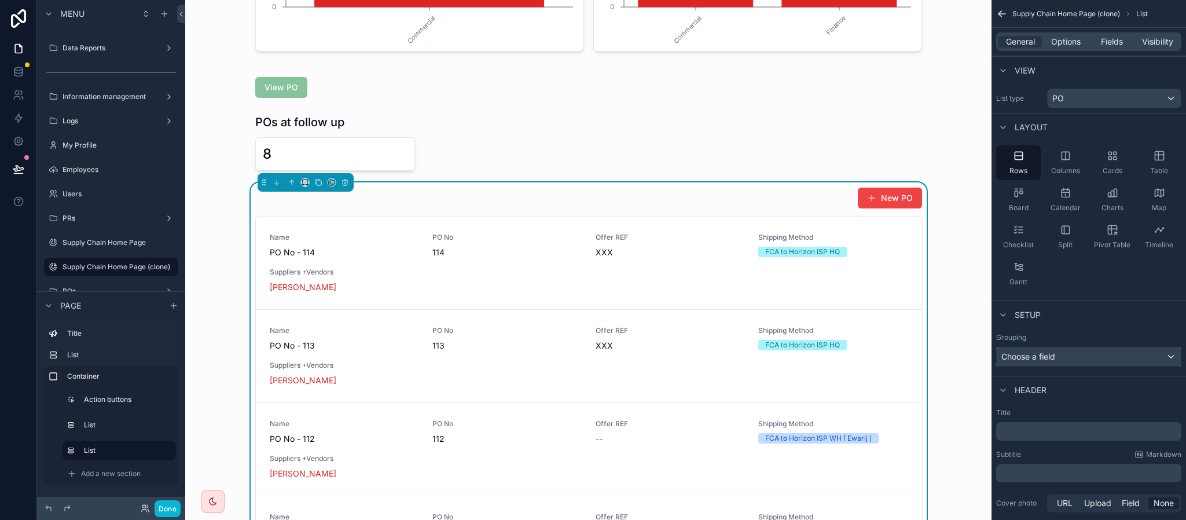
click at [1087, 356] on div "Choose a field" at bounding box center [1089, 356] width 184 height 19
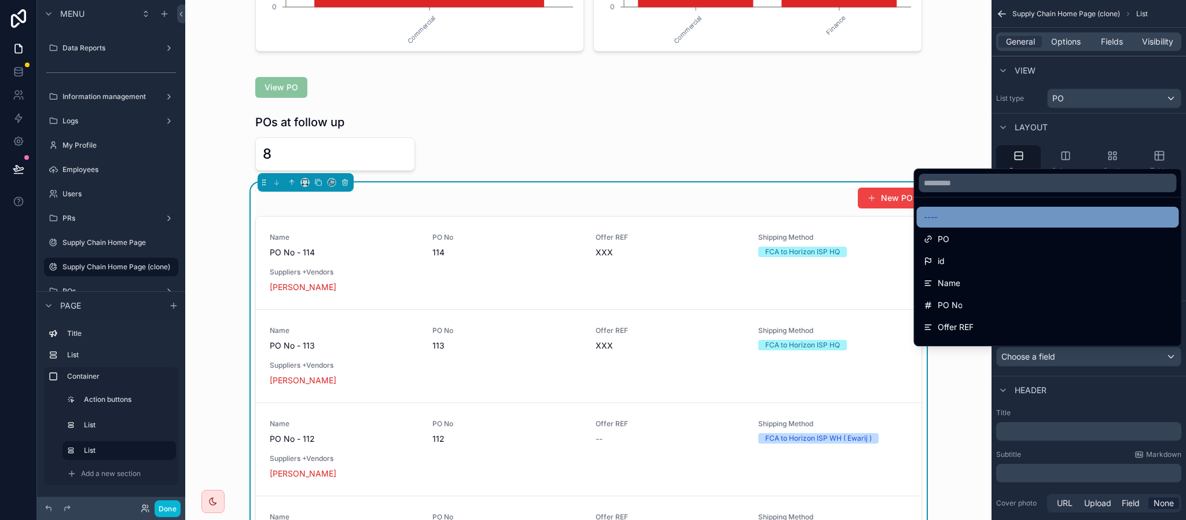
click at [987, 214] on div "----" at bounding box center [1048, 217] width 248 height 14
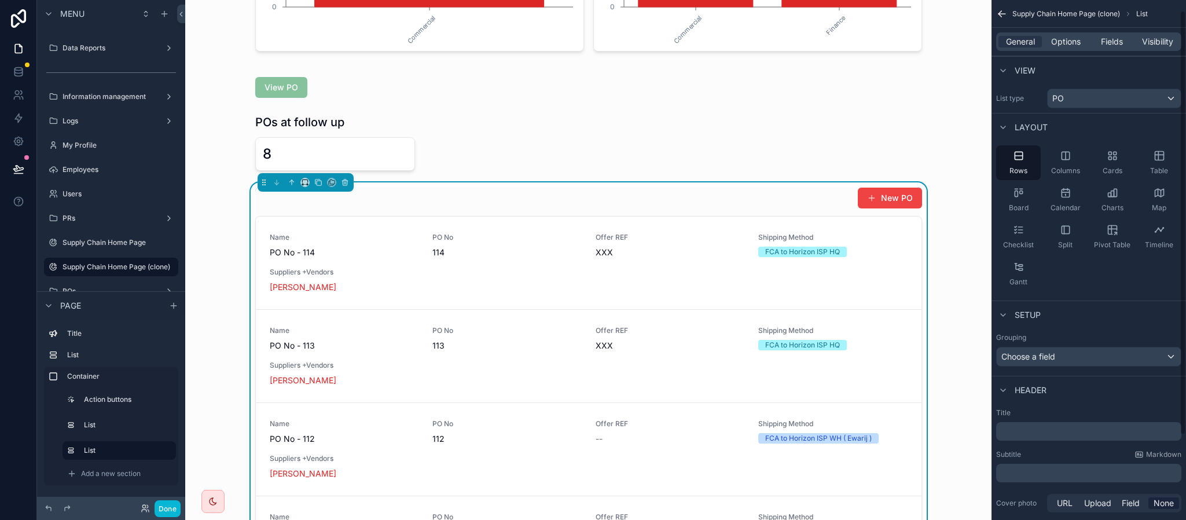
scroll to position [118, 0]
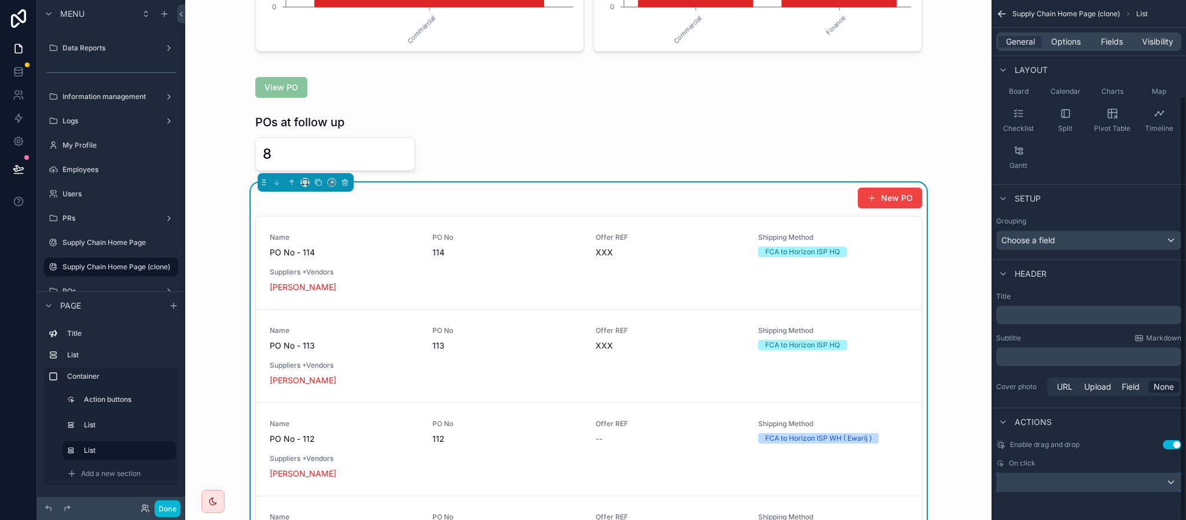
click at [1114, 486] on div "scrollable content" at bounding box center [1089, 482] width 184 height 19
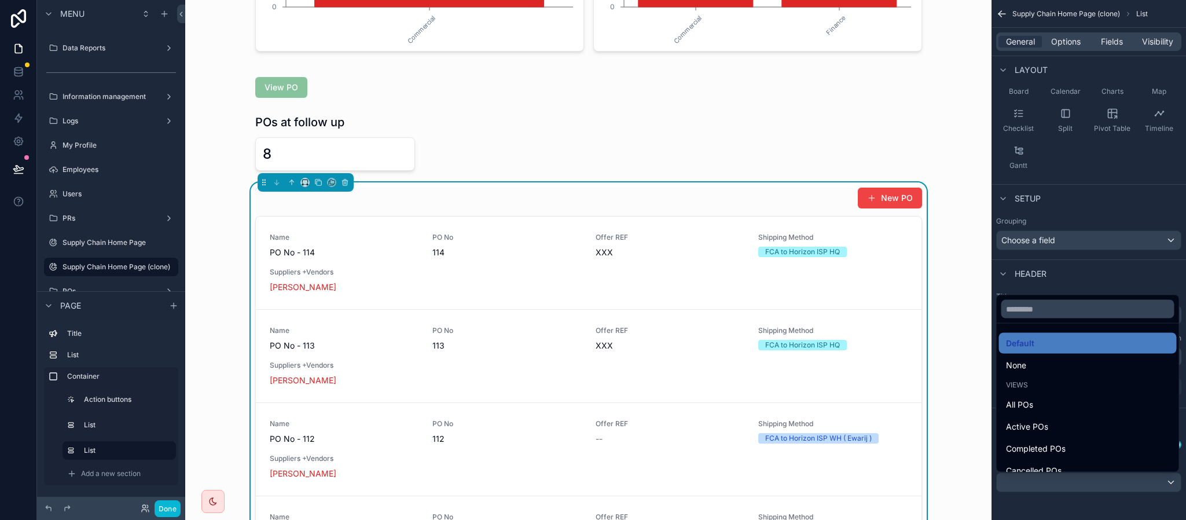
click at [1105, 498] on div "scrollable content" at bounding box center [593, 260] width 1186 height 520
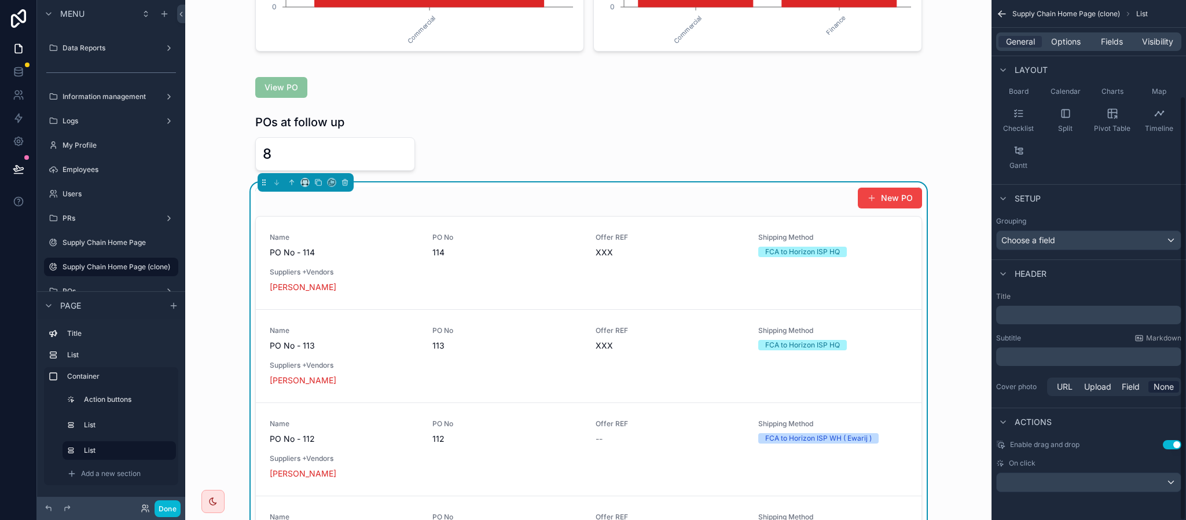
click at [1175, 442] on button "Use setting" at bounding box center [1172, 444] width 19 height 9
click at [1060, 30] on div "General Options Fields Visibility" at bounding box center [1088, 42] width 194 height 28
click at [1052, 43] on span "Options" at bounding box center [1066, 42] width 30 height 12
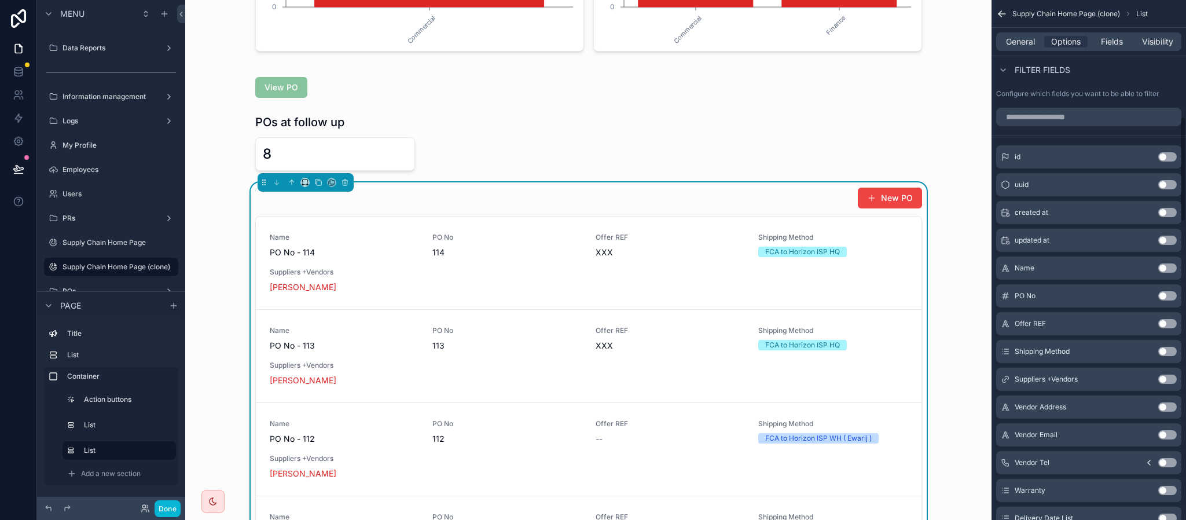
scroll to position [813, 0]
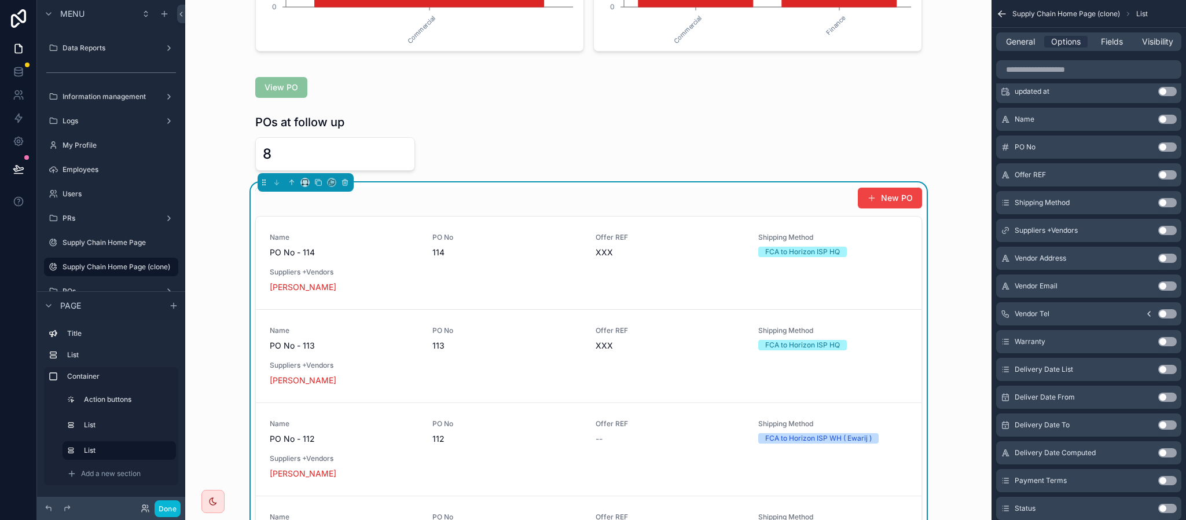
click at [1100, 47] on div "General Options Fields Visibility" at bounding box center [1088, 41] width 185 height 19
click at [1108, 45] on span "Fields" at bounding box center [1112, 42] width 22 height 12
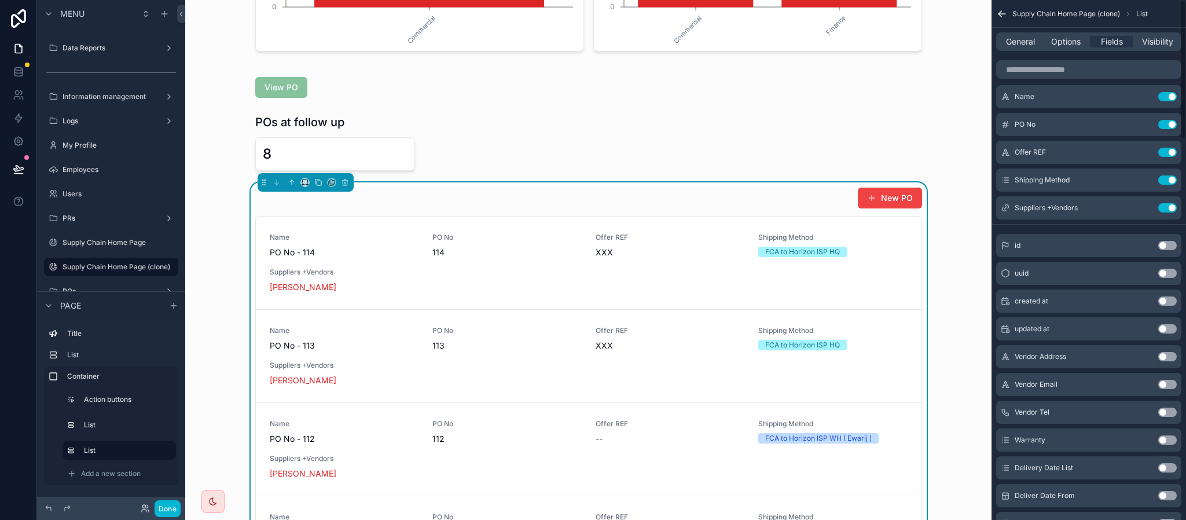
scroll to position [0, 0]
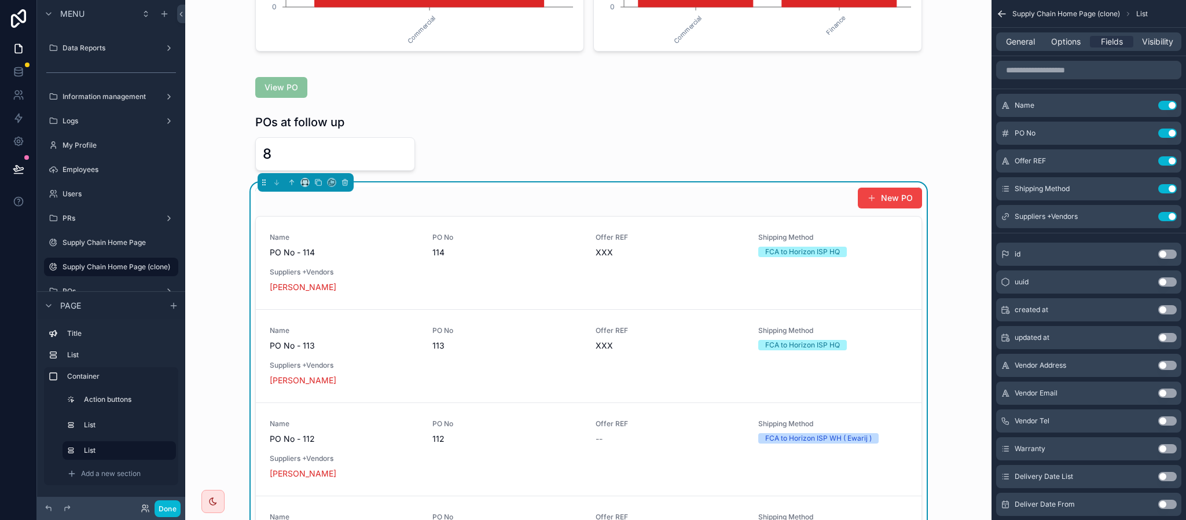
click at [1038, 33] on div "General Options Fields Visibility" at bounding box center [1088, 41] width 185 height 19
click at [1031, 41] on span "General" at bounding box center [1020, 42] width 29 height 12
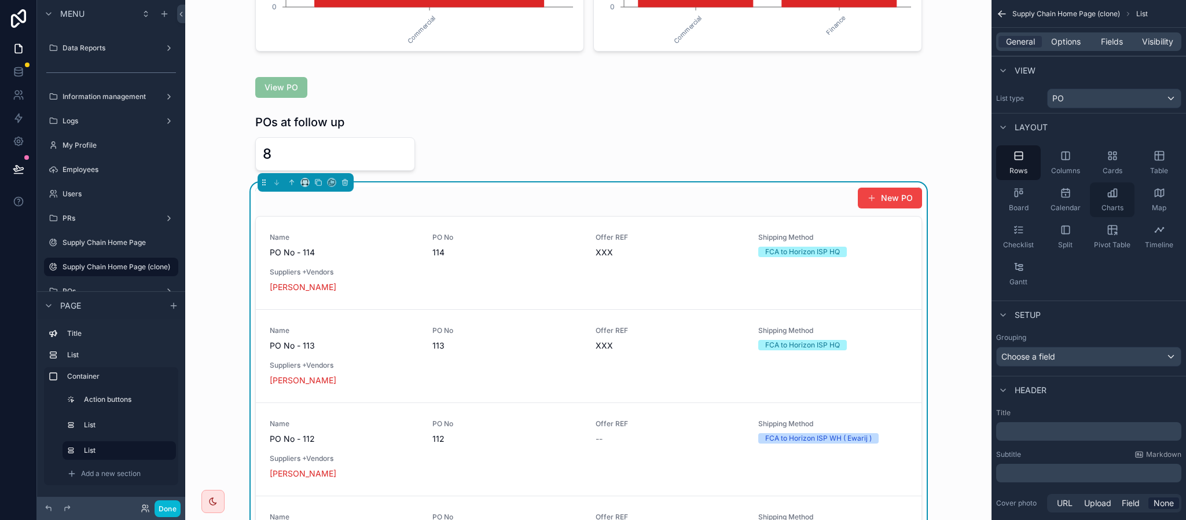
click at [1113, 203] on span "Charts" at bounding box center [1112, 207] width 22 height 9
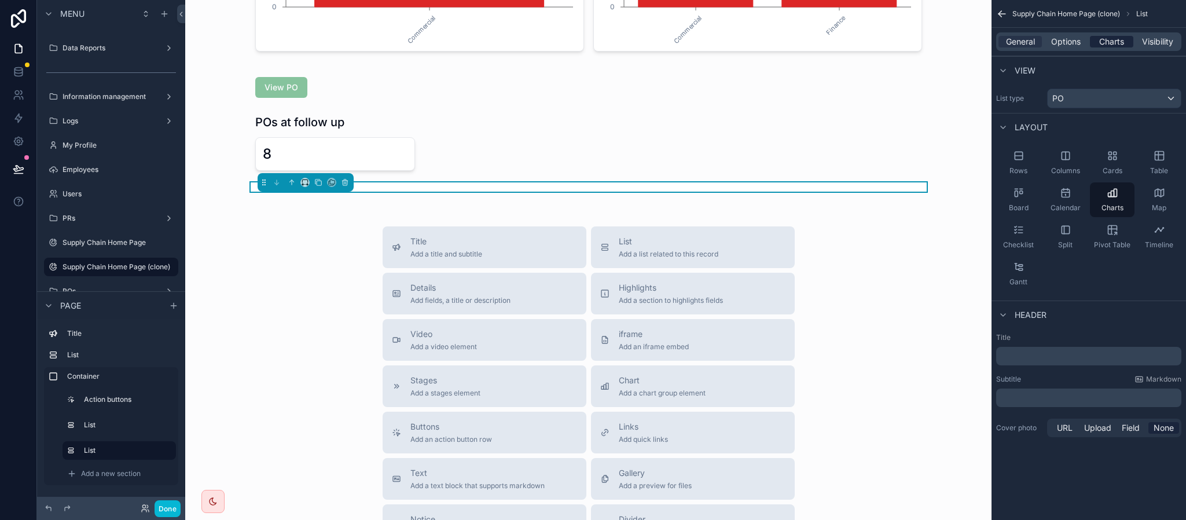
click at [1104, 37] on span "Charts" at bounding box center [1111, 42] width 25 height 12
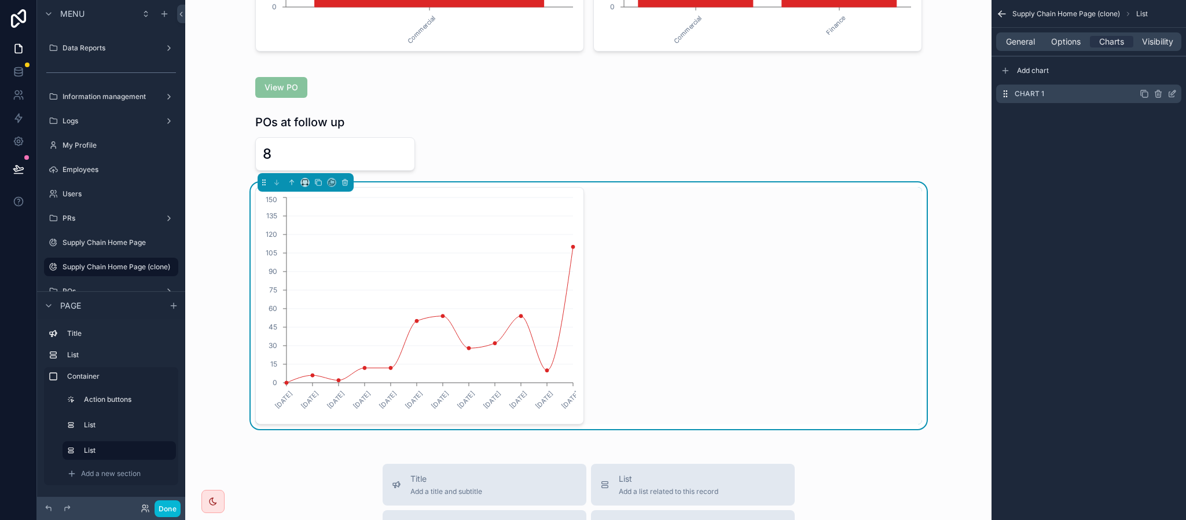
click at [1177, 95] on div "Chart 1" at bounding box center [1088, 93] width 185 height 19
click at [1174, 94] on icon "scrollable content" at bounding box center [1173, 92] width 5 height 5
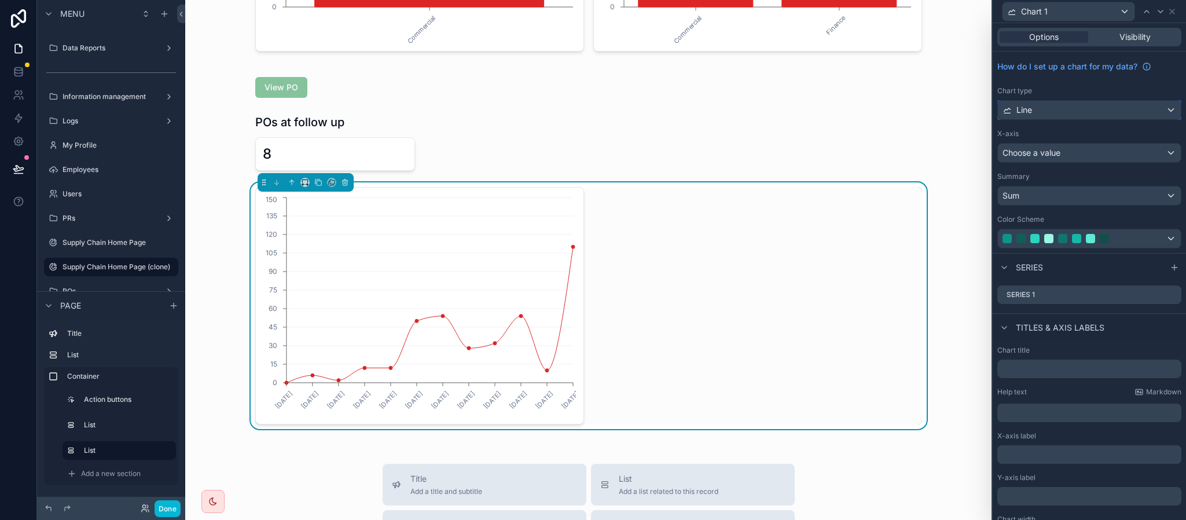
click at [1073, 108] on div "Line" at bounding box center [1089, 110] width 183 height 19
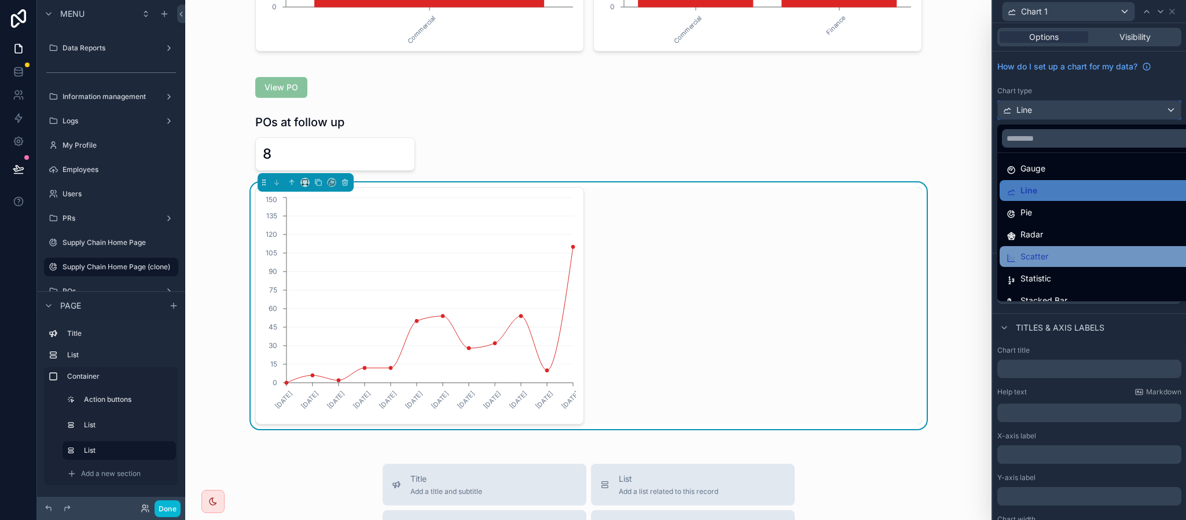
scroll to position [82, 0]
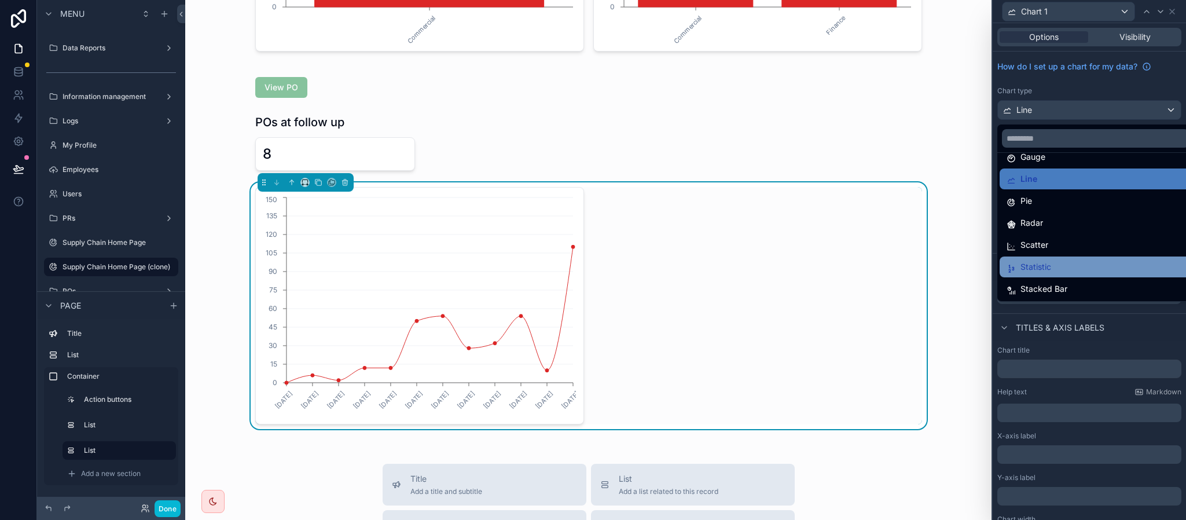
click at [1051, 262] on div "Statistic" at bounding box center [1095, 267] width 178 height 14
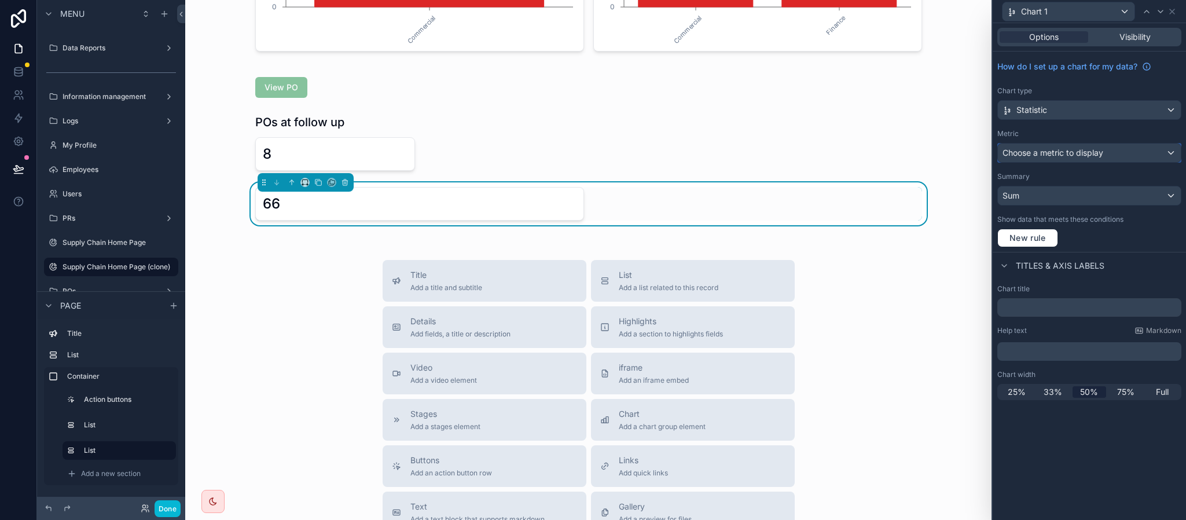
click at [1074, 161] on div "Choose a metric to display" at bounding box center [1089, 153] width 183 height 19
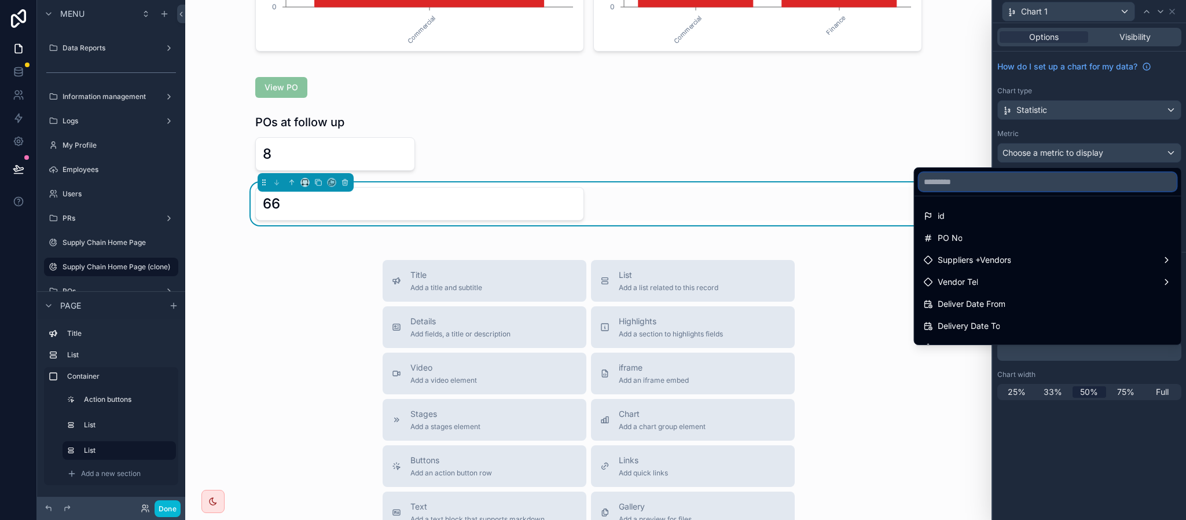
click at [1037, 188] on input "text" at bounding box center [1048, 181] width 258 height 19
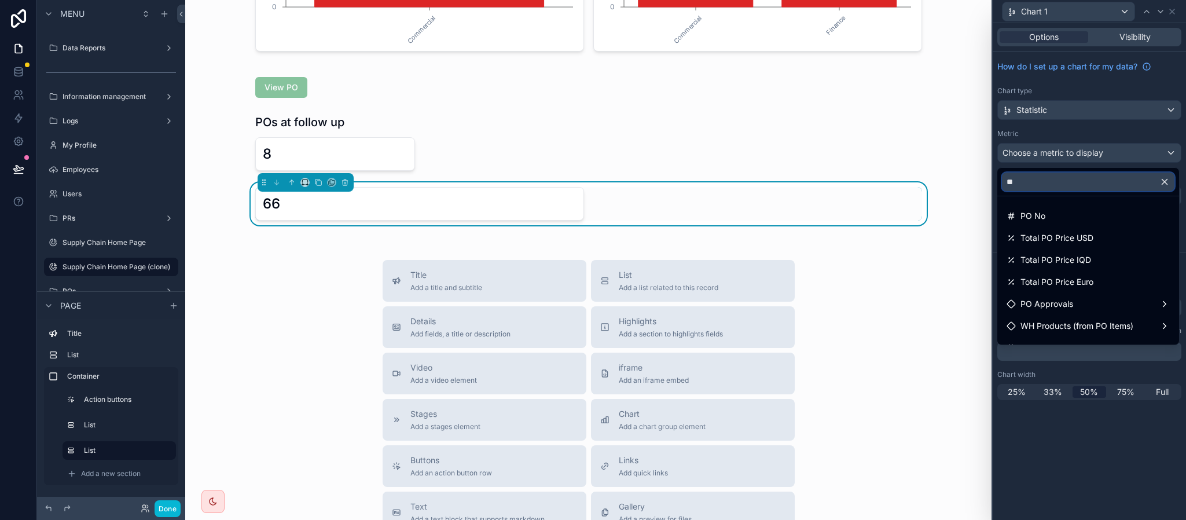
type input "**"
click at [1108, 141] on div at bounding box center [1089, 260] width 193 height 520
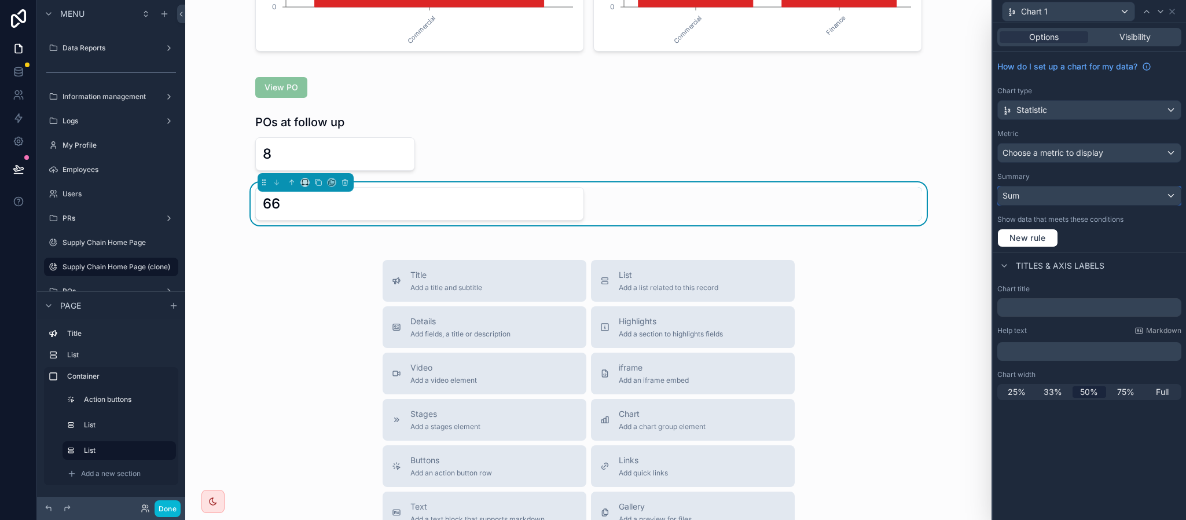
click at [1048, 191] on div "Sum" at bounding box center [1089, 195] width 183 height 19
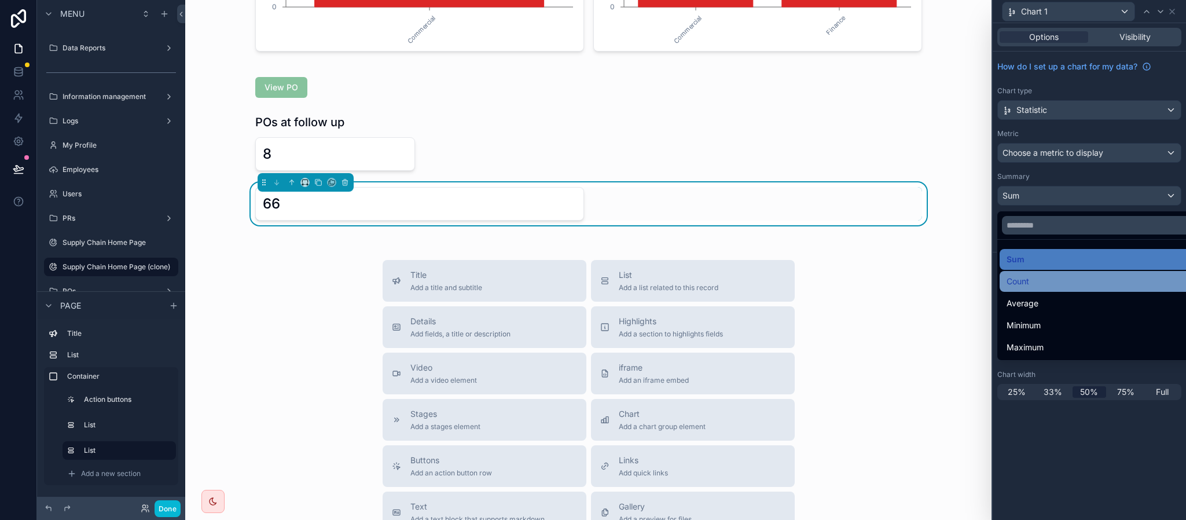
click at [1029, 288] on span "Count" at bounding box center [1017, 281] width 23 height 14
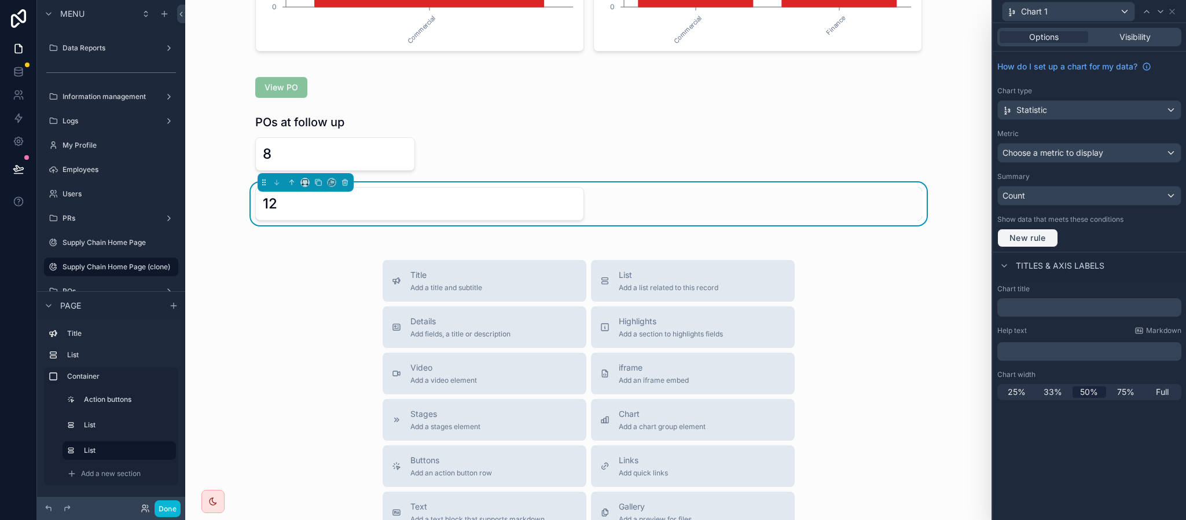
click at [1042, 238] on span "New rule" at bounding box center [1028, 238] width 46 height 10
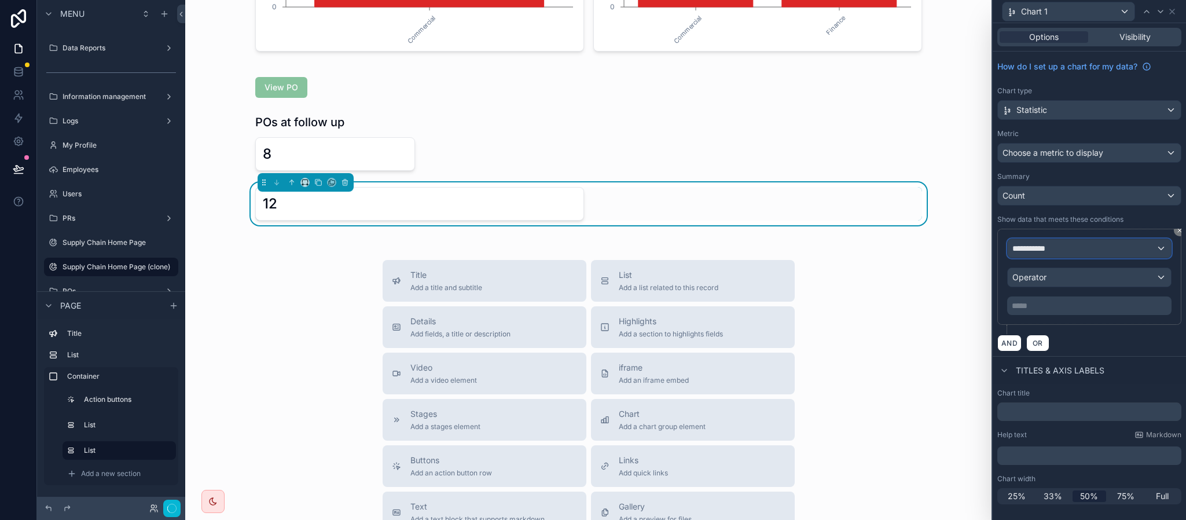
click at [1057, 258] on button "**********" at bounding box center [1089, 248] width 164 height 20
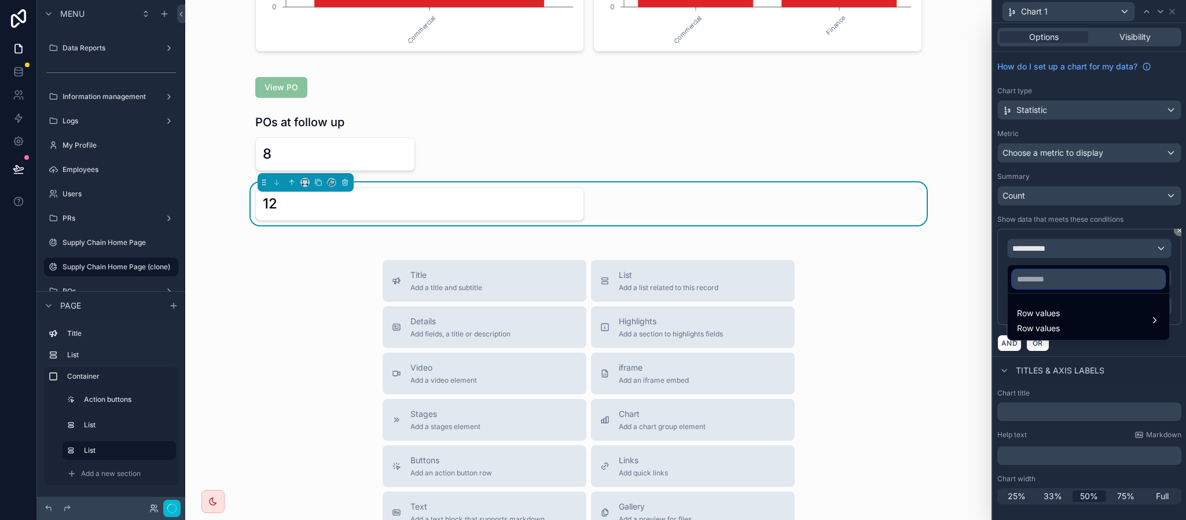
click at [1023, 287] on input "text" at bounding box center [1088, 279] width 152 height 19
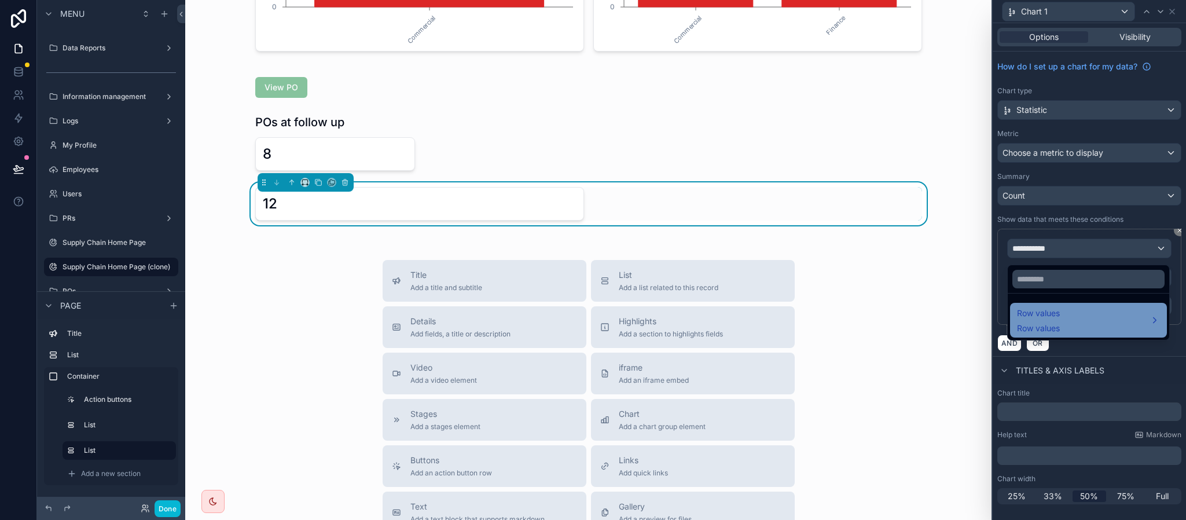
click at [1043, 311] on span "Row values" at bounding box center [1038, 313] width 43 height 14
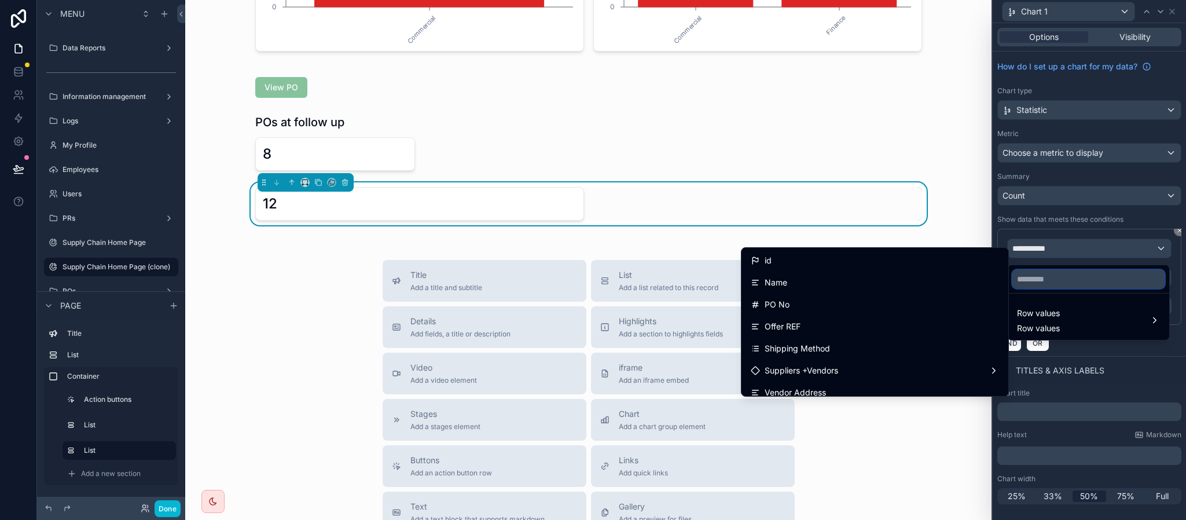
click at [1049, 281] on input "text" at bounding box center [1088, 279] width 152 height 19
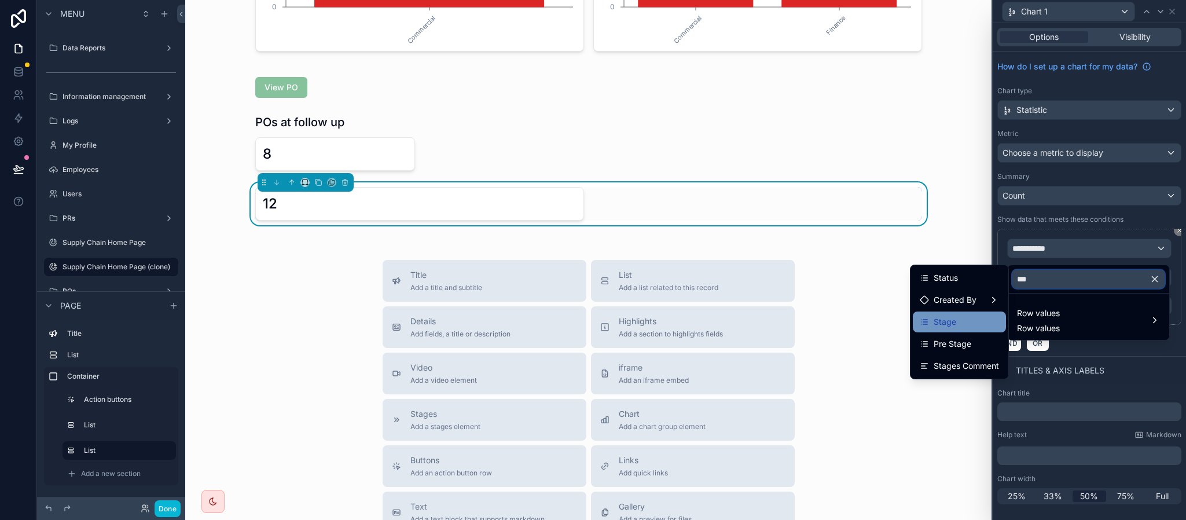
type input "***"
click at [962, 316] on div "Stage" at bounding box center [959, 322] width 79 height 14
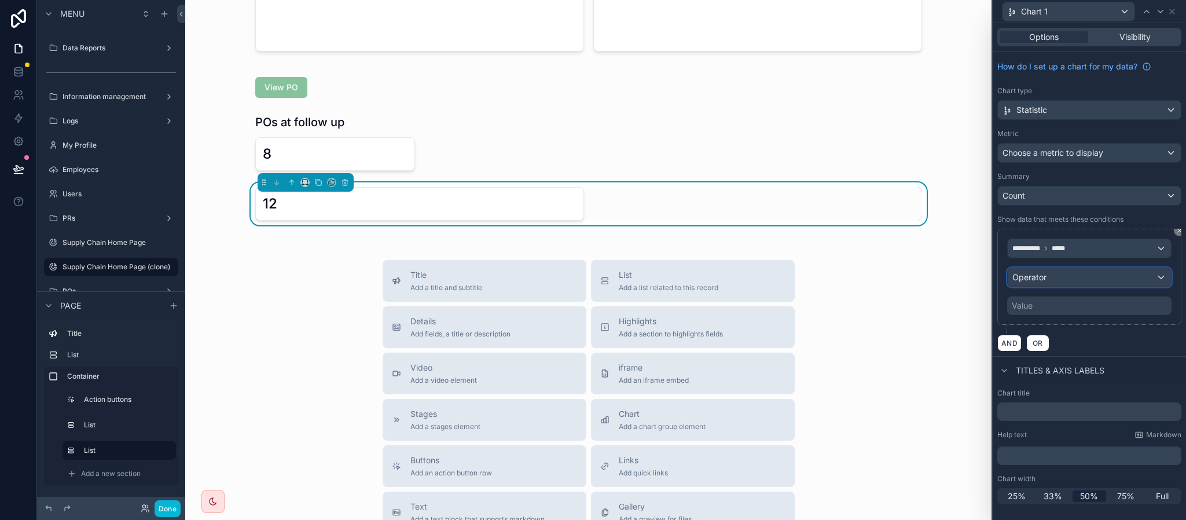
click at [1109, 282] on div "Operator" at bounding box center [1089, 277] width 163 height 19
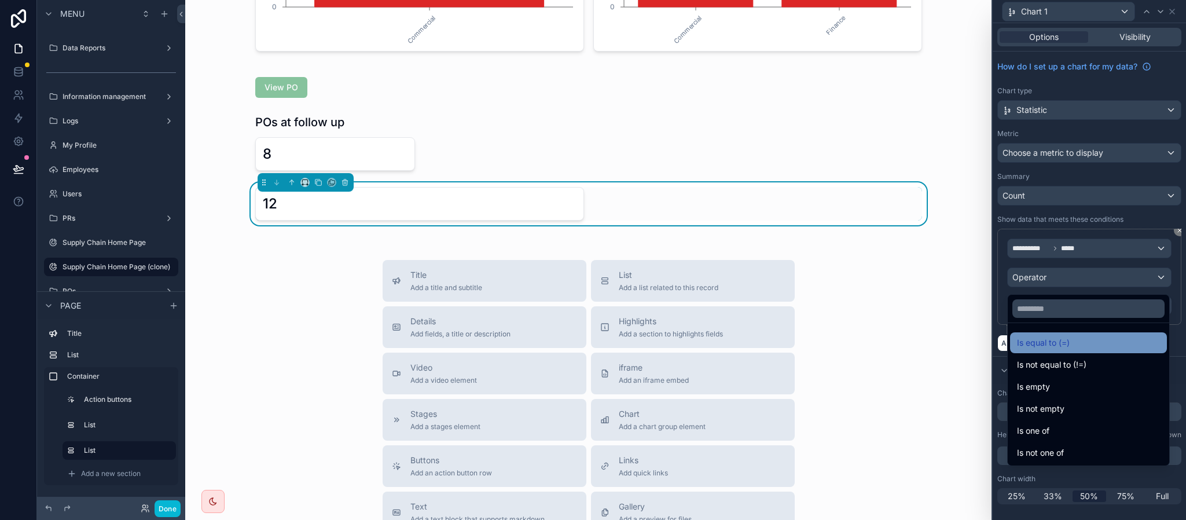
click at [1068, 346] on span "Is equal to (=)" at bounding box center [1043, 343] width 53 height 14
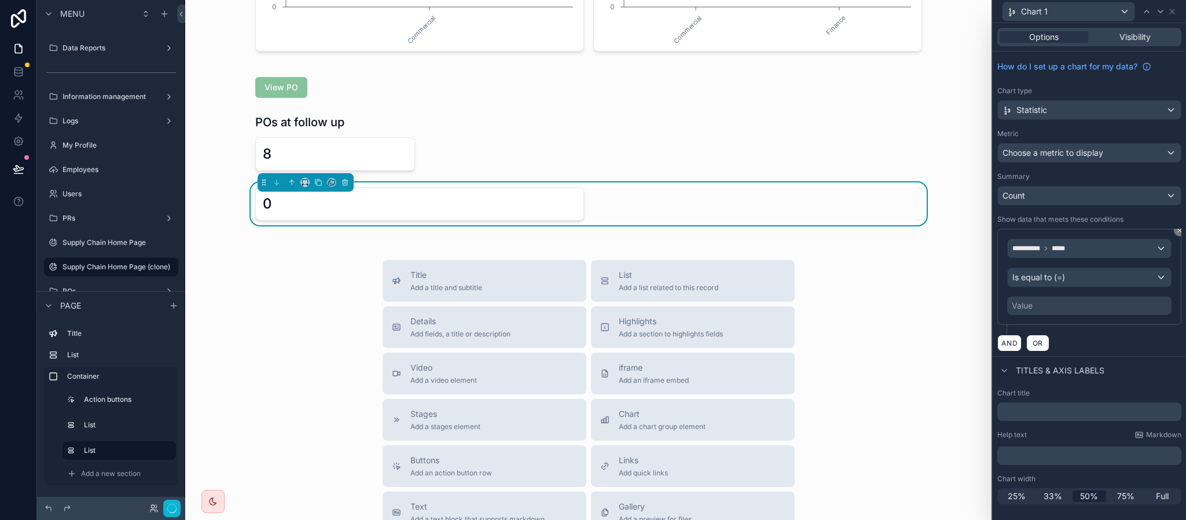
click at [1054, 311] on div "Value" at bounding box center [1089, 305] width 164 height 19
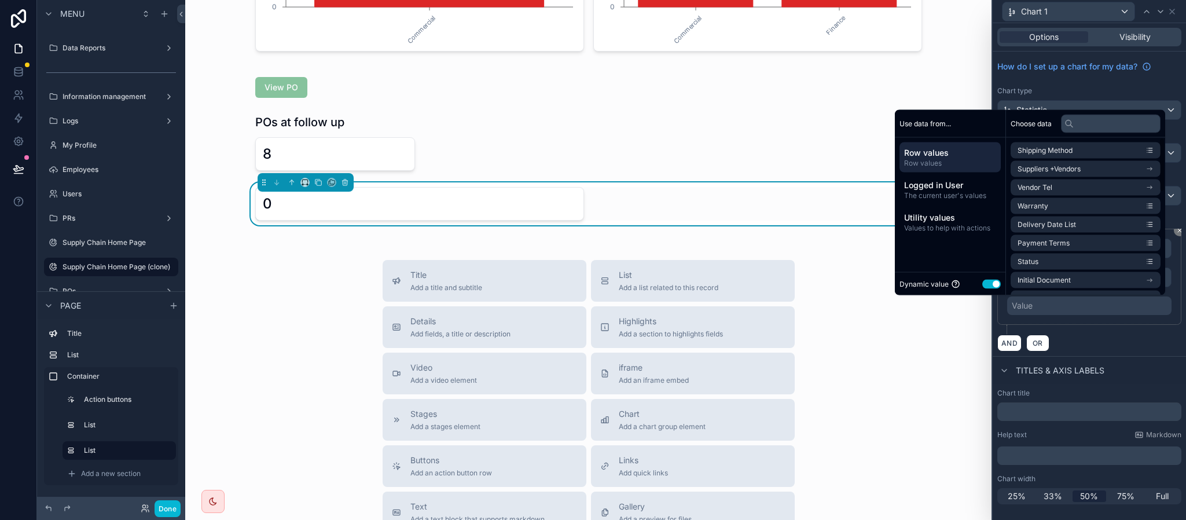
click at [985, 288] on button "Use setting" at bounding box center [991, 283] width 19 height 9
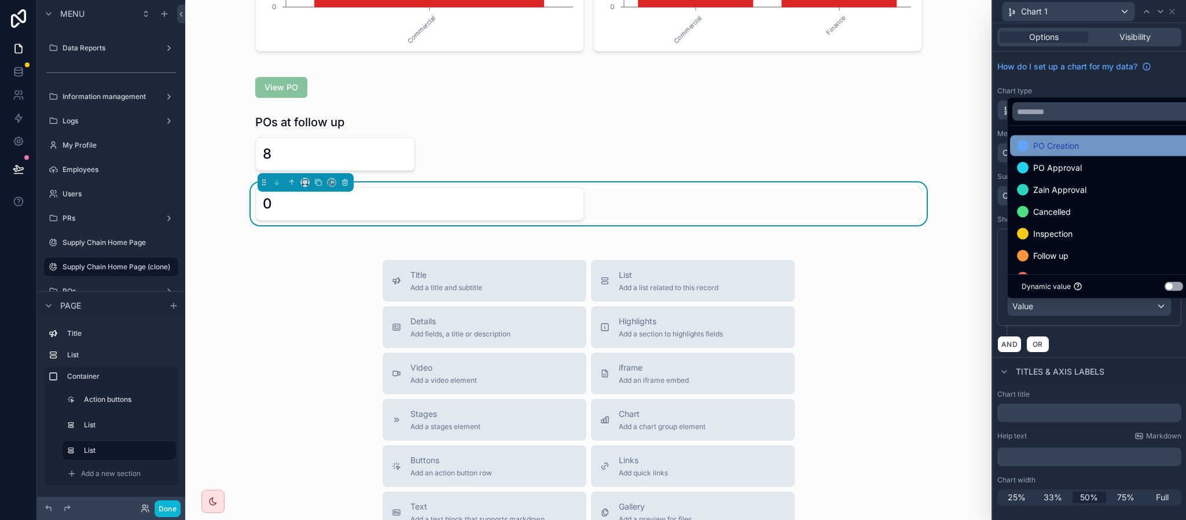
click at [1119, 143] on div "PO Creation" at bounding box center [1102, 146] width 171 height 14
click at [1090, 334] on div "**********" at bounding box center [1089, 282] width 184 height 106
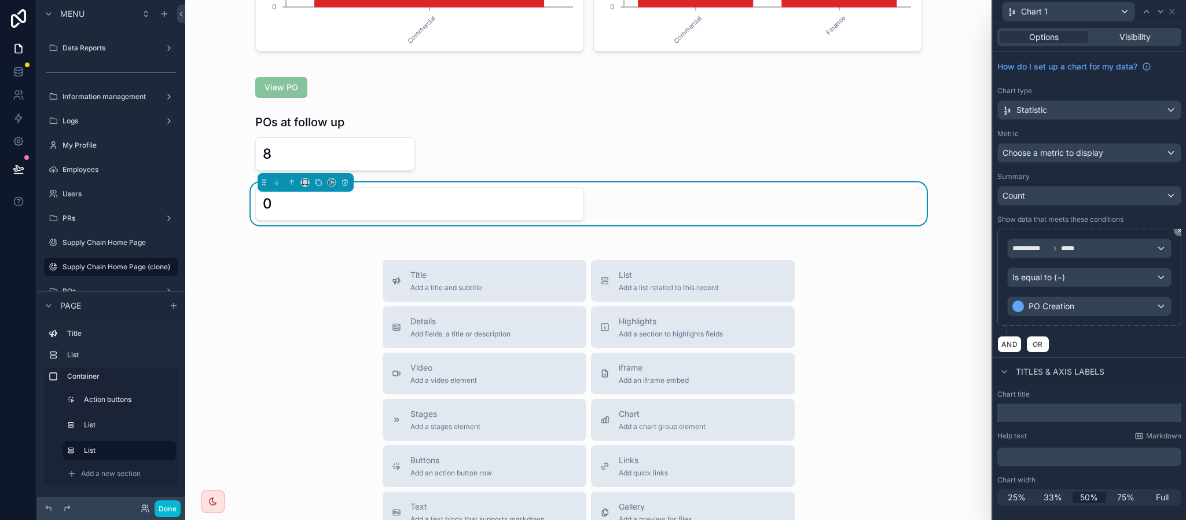
click at [1050, 418] on input "text" at bounding box center [1089, 412] width 184 height 19
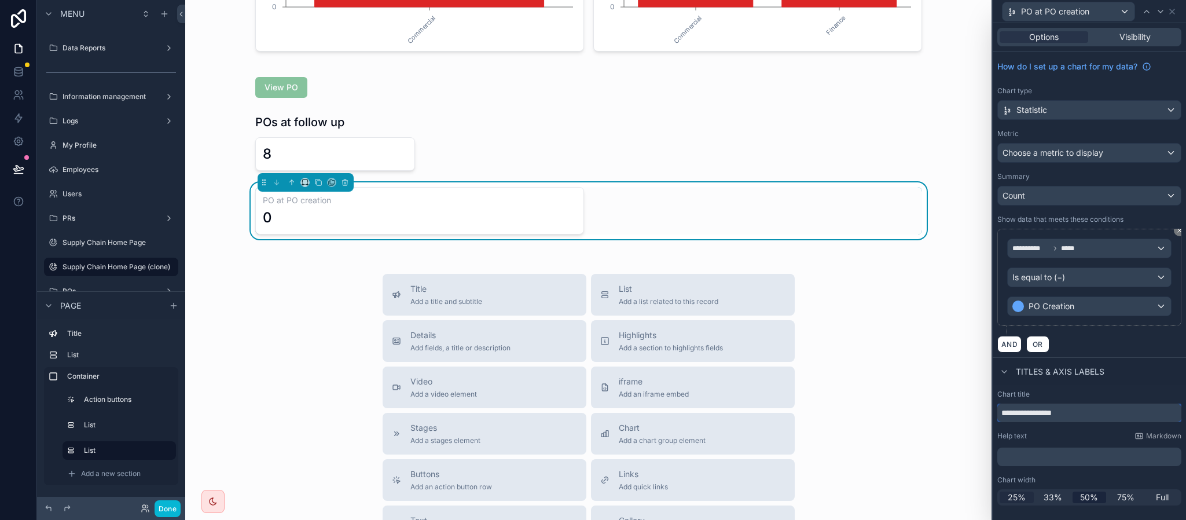
type input "**********"
click at [1016, 499] on span "25%" at bounding box center [1017, 497] width 18 height 12
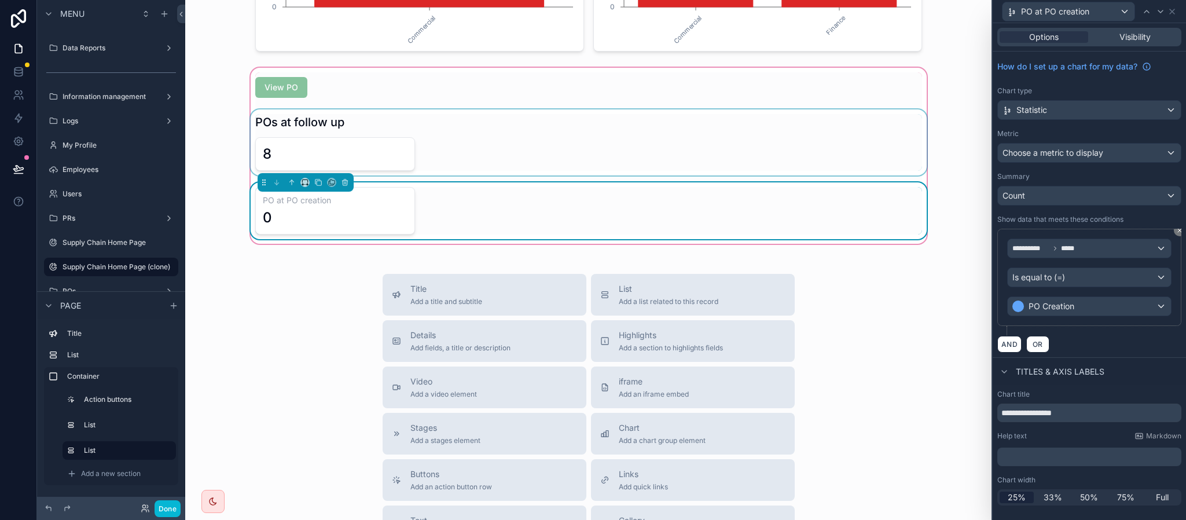
scroll to position [262, 0]
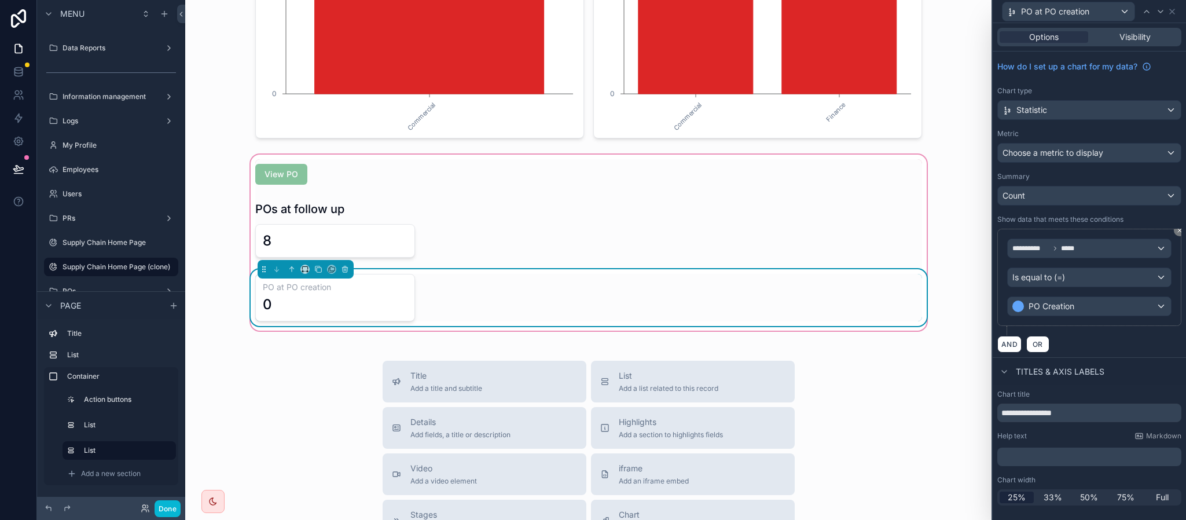
click at [594, 278] on div "PO at PO creation 0" at bounding box center [588, 297] width 667 height 47
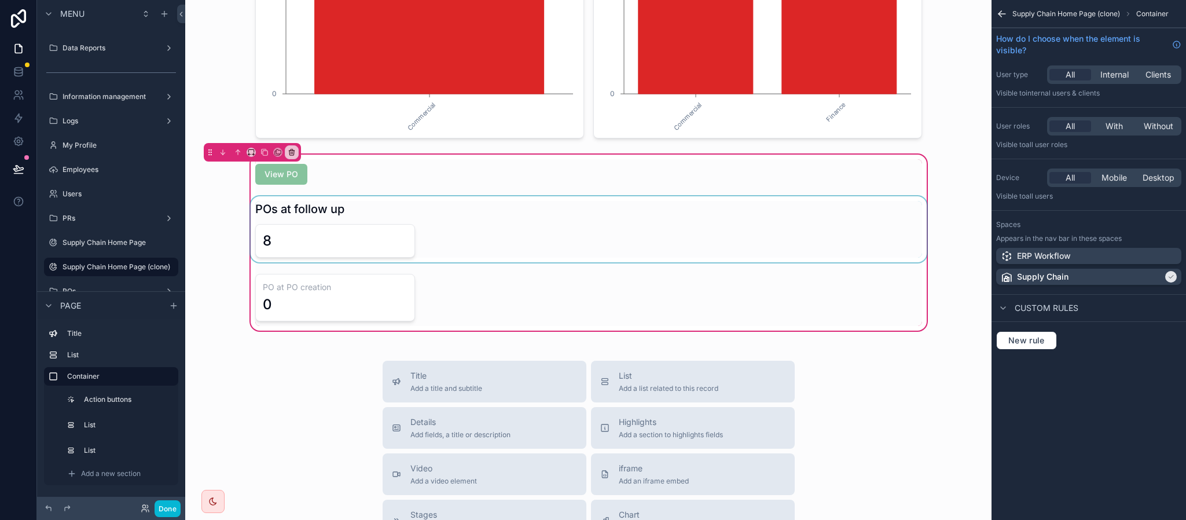
click at [691, 221] on div "scrollable content" at bounding box center [588, 229] width 681 height 66
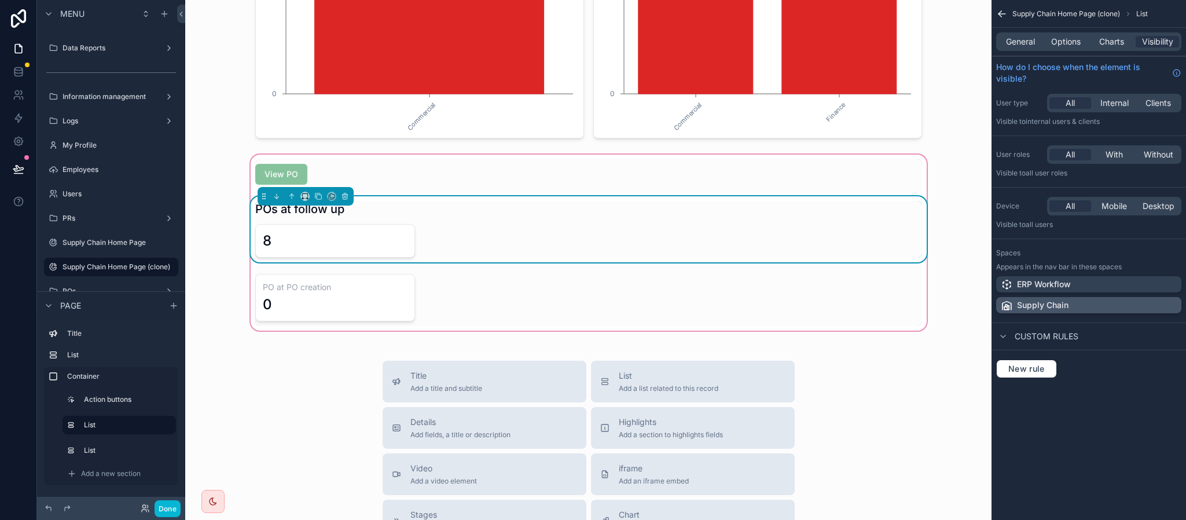
click at [1108, 306] on div "Supply Chain" at bounding box center [1089, 305] width 176 height 12
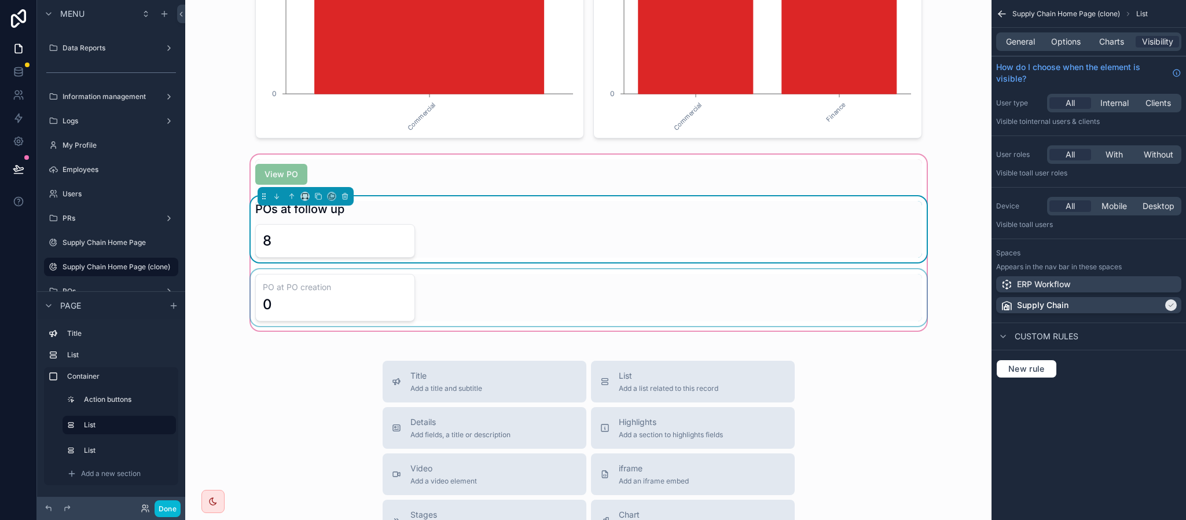
click at [528, 297] on div "scrollable content" at bounding box center [588, 297] width 681 height 57
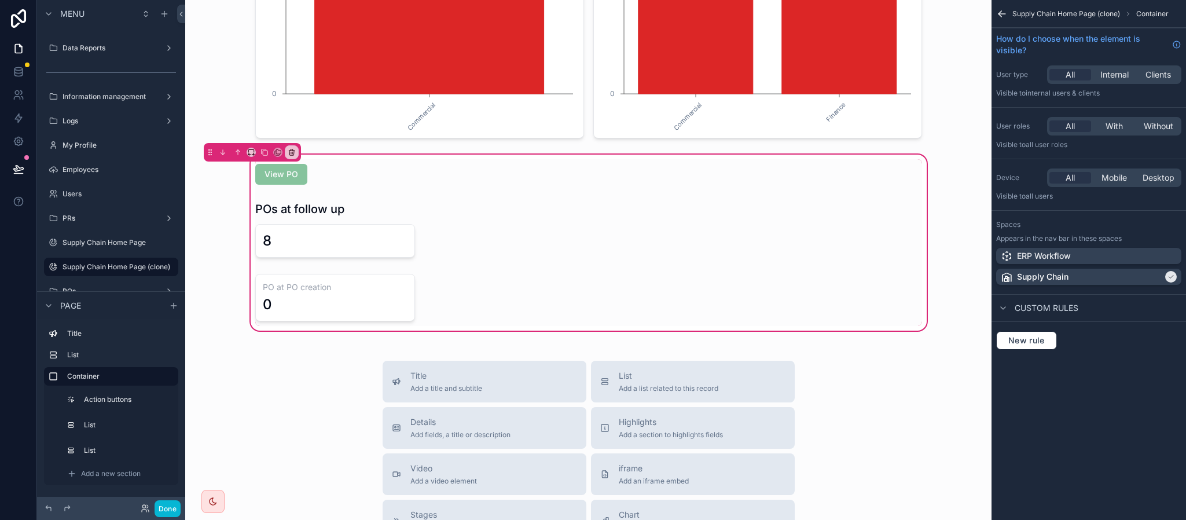
click at [1005, 16] on icon "scrollable content" at bounding box center [1002, 14] width 12 height 12
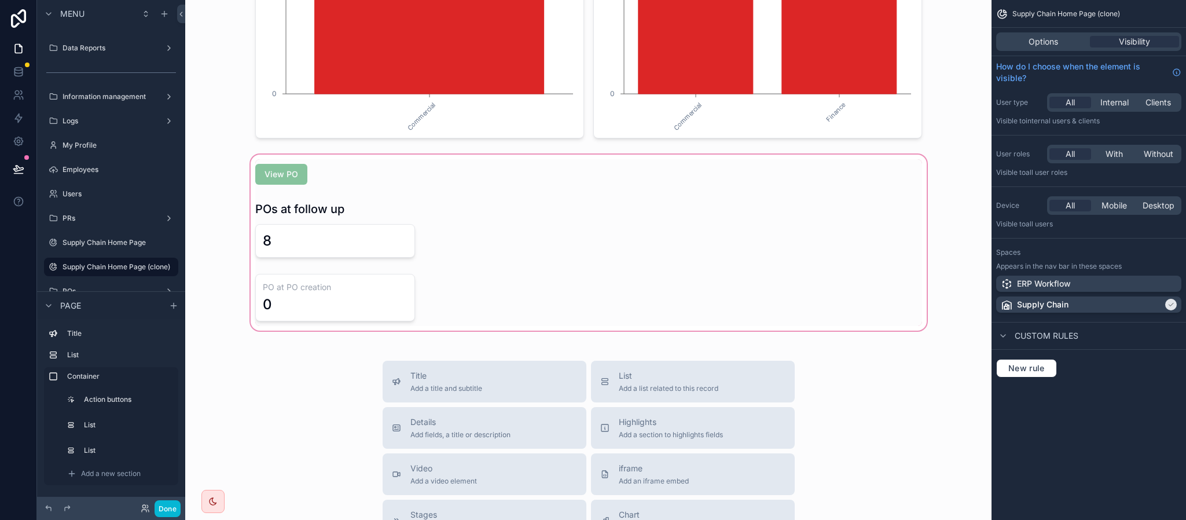
click at [422, 233] on div "scrollable content" at bounding box center [588, 242] width 788 height 181
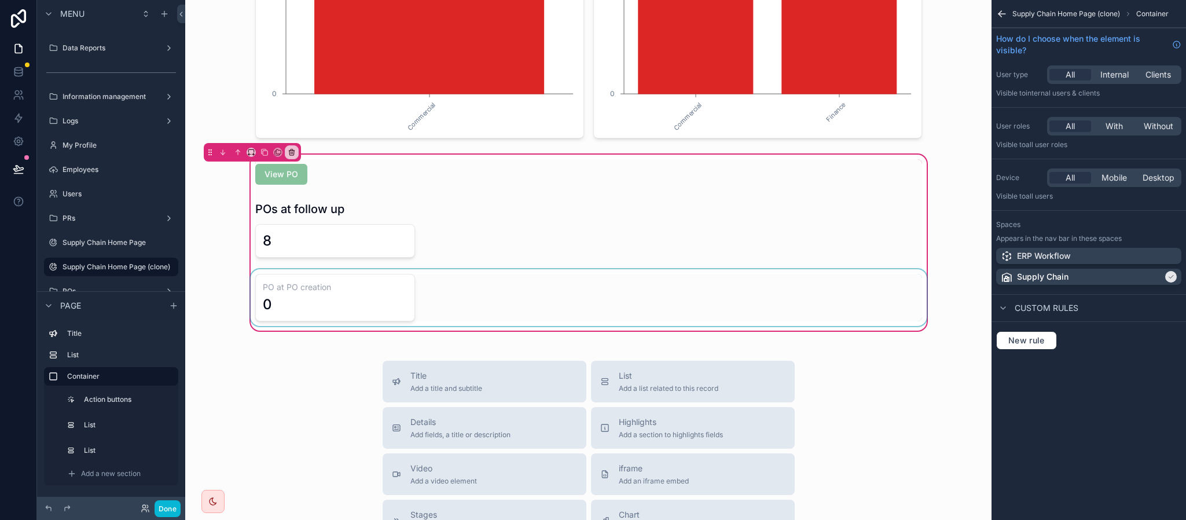
click at [372, 297] on div "scrollable content" at bounding box center [588, 297] width 681 height 57
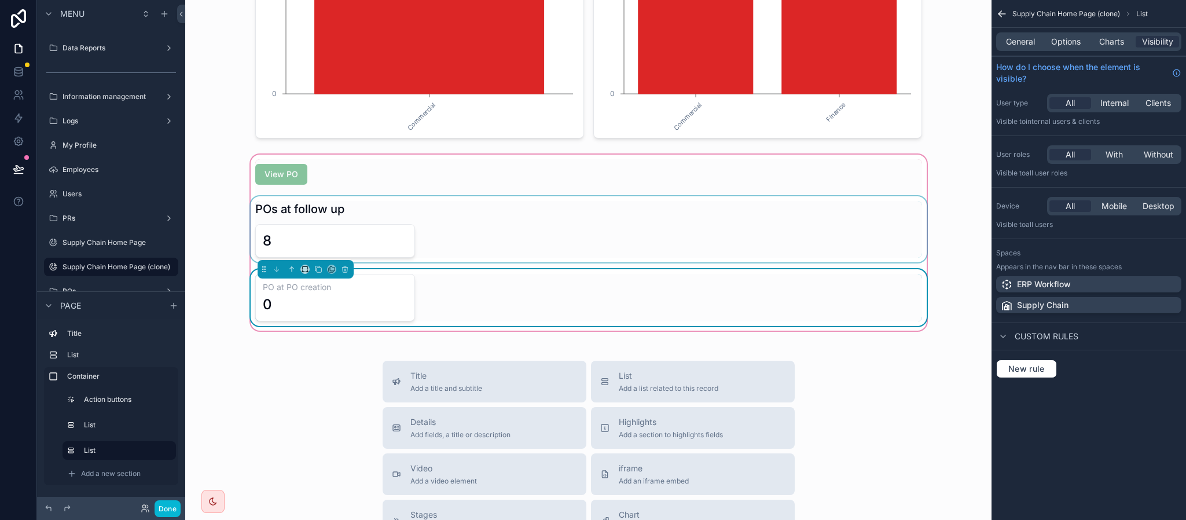
drag, startPoint x: 346, startPoint y: 301, endPoint x: 506, endPoint y: 234, distance: 173.6
click at [506, 234] on div "View PO POs at follow up 8 PO at PO creation 0" at bounding box center [588, 242] width 681 height 167
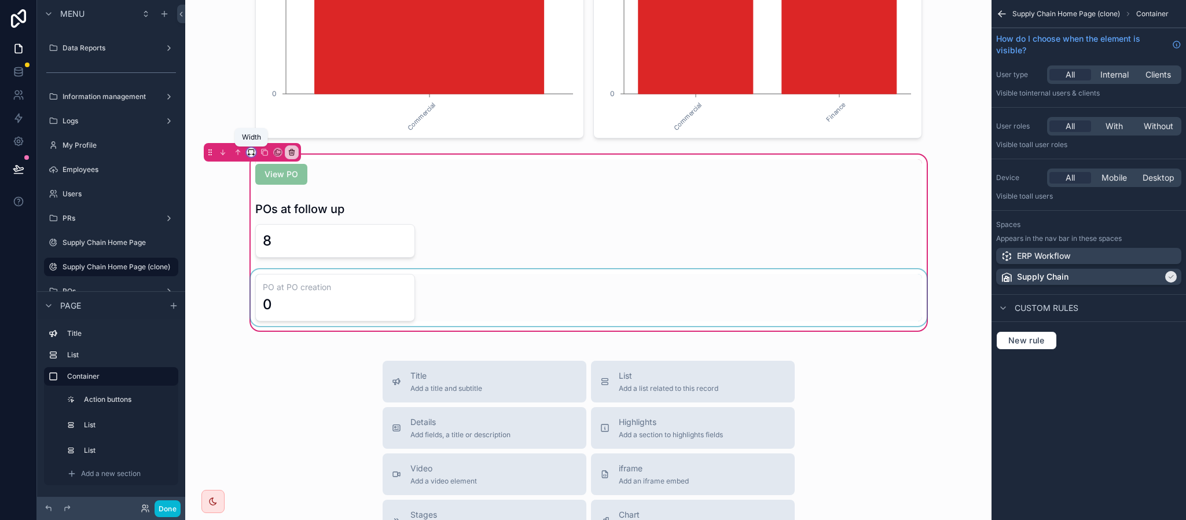
click at [251, 153] on icon "scrollable content" at bounding box center [251, 152] width 8 height 8
click at [275, 287] on div "75%" at bounding box center [275, 285] width 36 height 14
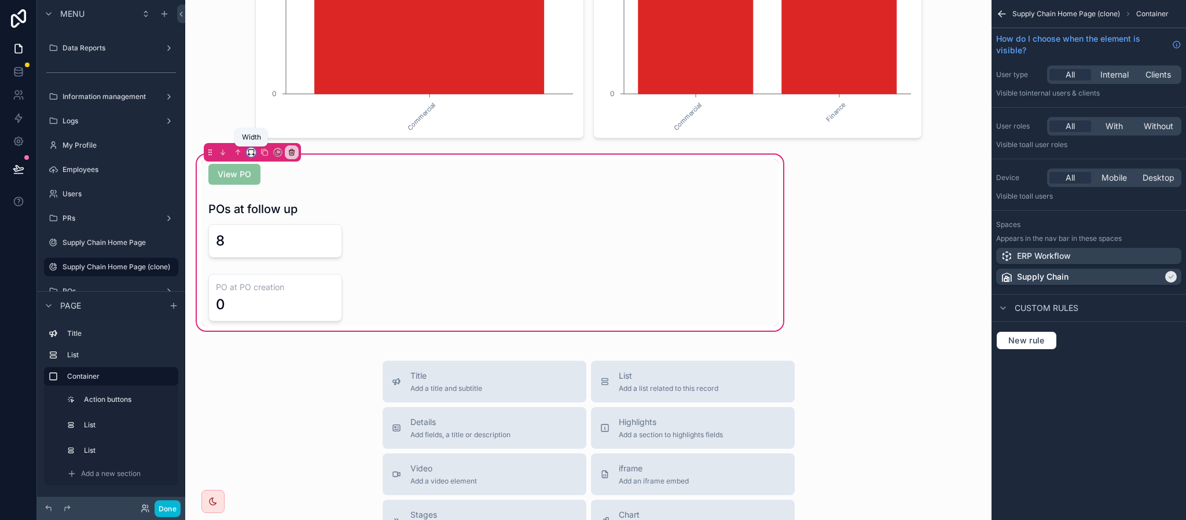
click at [247, 153] on icon "scrollable content" at bounding box center [251, 152] width 8 height 8
click at [280, 276] on span "Full width" at bounding box center [275, 276] width 36 height 14
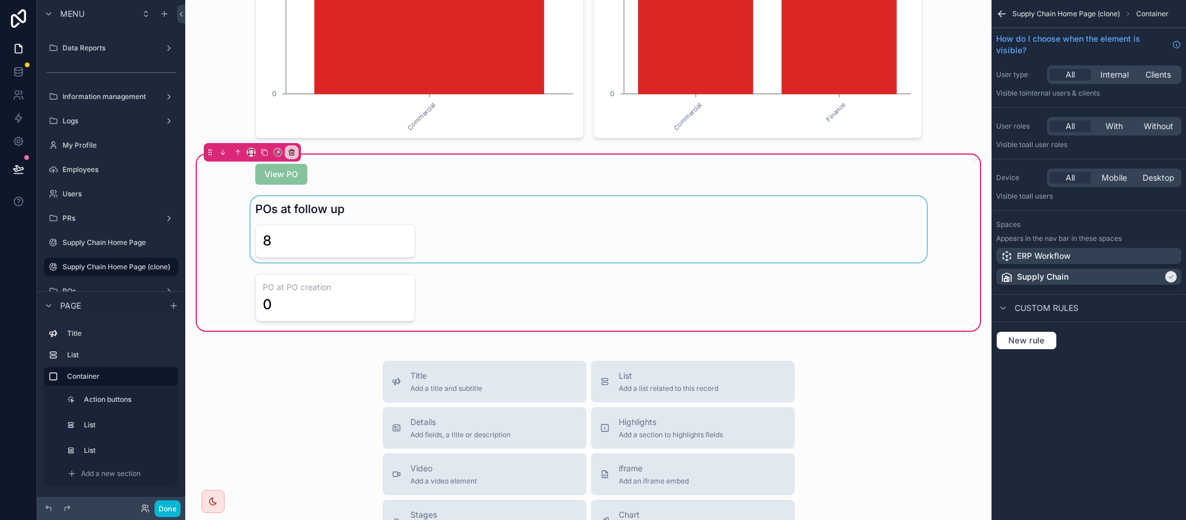
click at [356, 249] on div "scrollable content" at bounding box center [588, 229] width 774 height 66
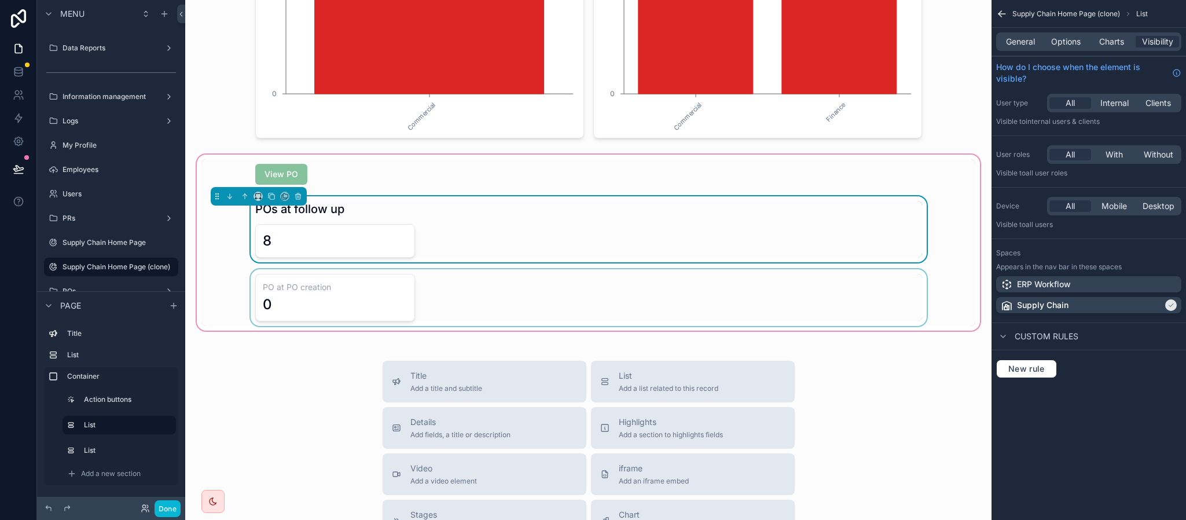
click at [361, 307] on div "scrollable content" at bounding box center [588, 297] width 774 height 57
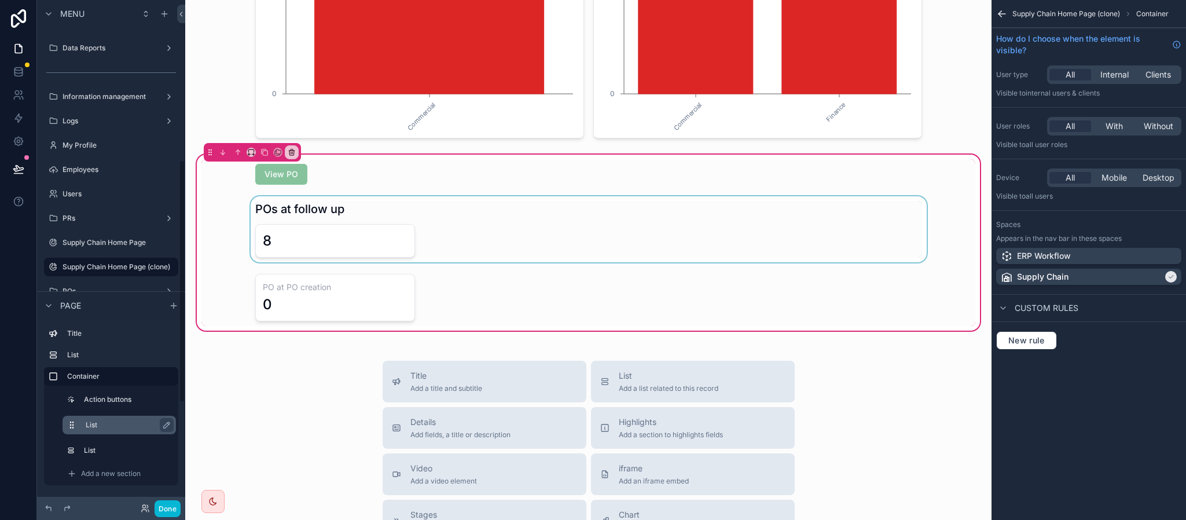
click at [99, 427] on label "List" at bounding box center [126, 424] width 81 height 9
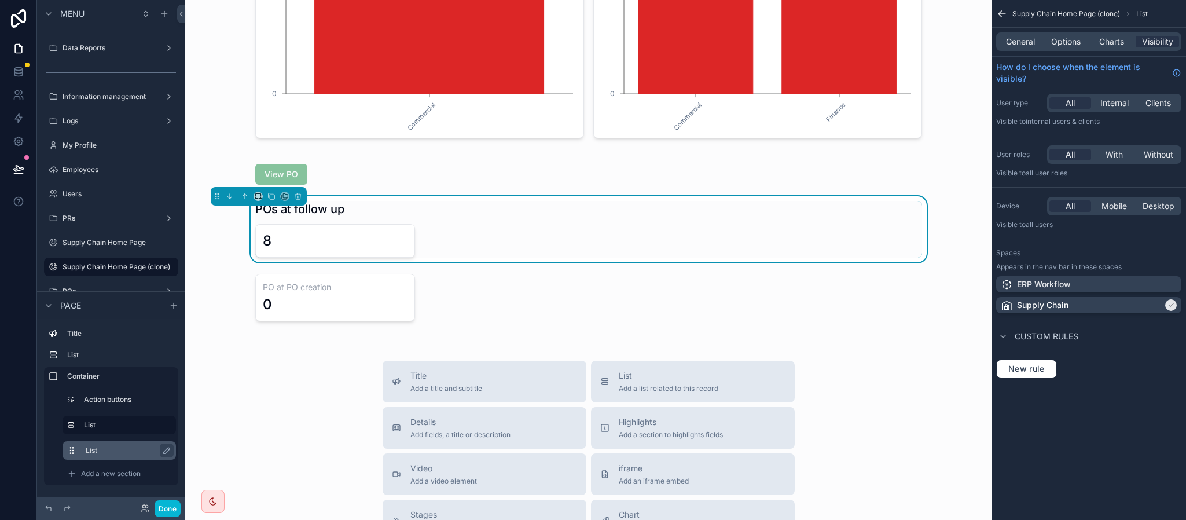
click at [95, 450] on label "List" at bounding box center [126, 450] width 81 height 9
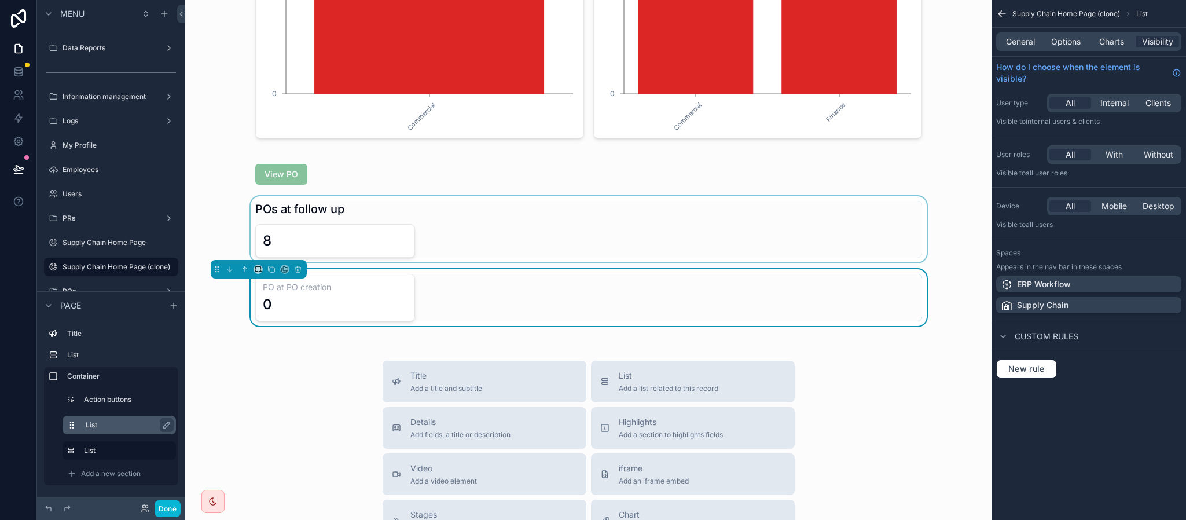
click at [113, 429] on label "List" at bounding box center [126, 424] width 81 height 9
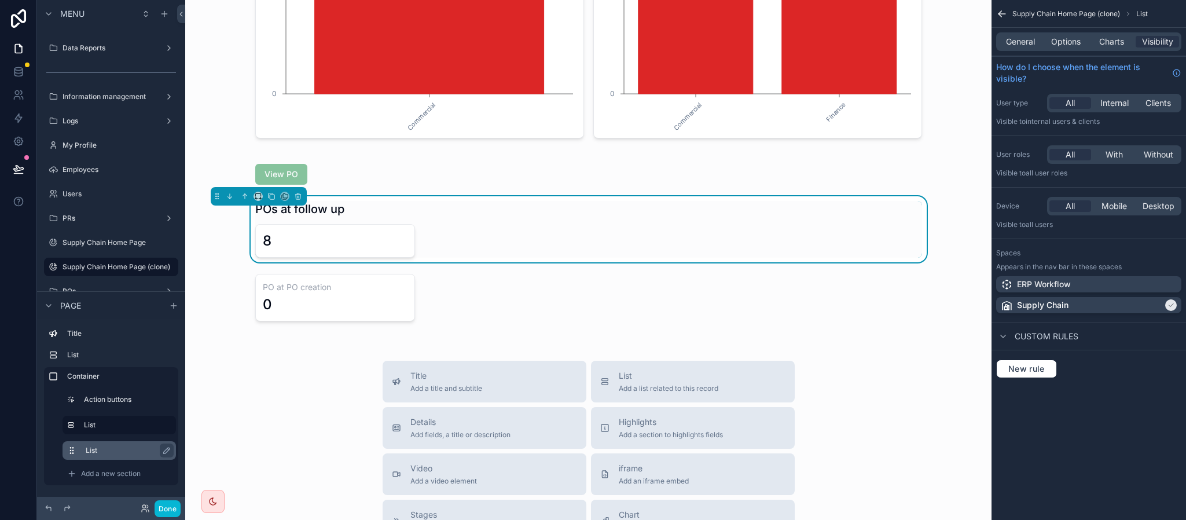
click at [119, 442] on div "List" at bounding box center [119, 450] width 113 height 19
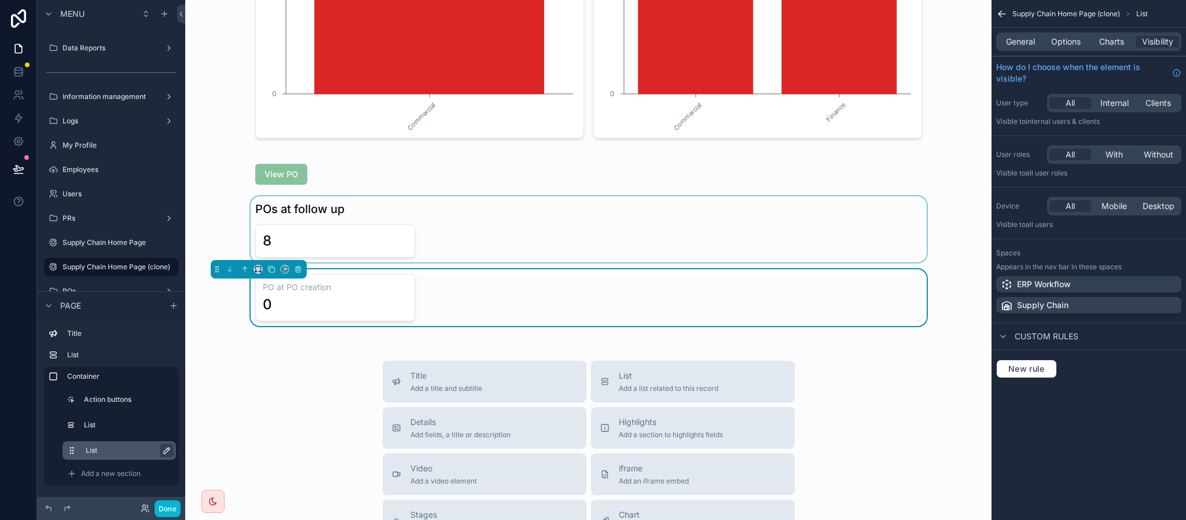
click at [166, 450] on icon "scrollable content" at bounding box center [166, 450] width 9 height 9
click at [167, 450] on icon "scrollable content" at bounding box center [164, 450] width 9 height 9
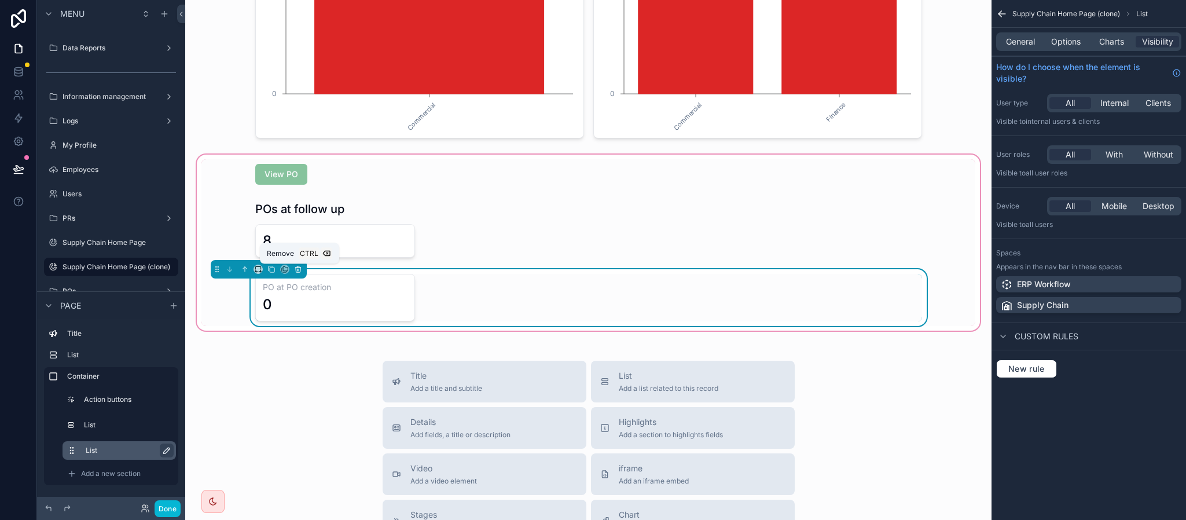
click at [297, 266] on icon "scrollable content" at bounding box center [298, 269] width 8 height 8
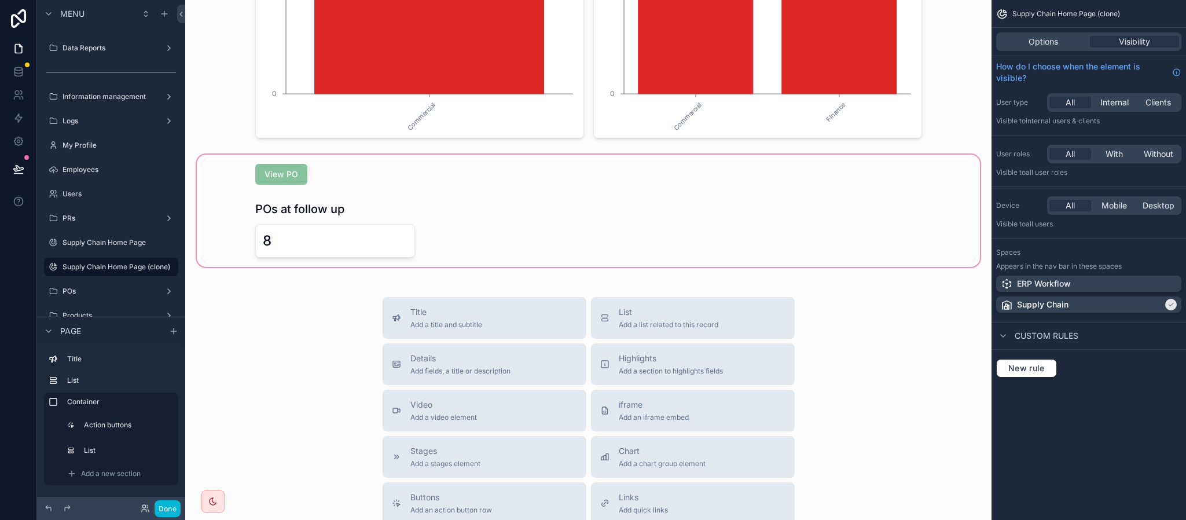
click at [330, 215] on div "scrollable content" at bounding box center [588, 210] width 788 height 117
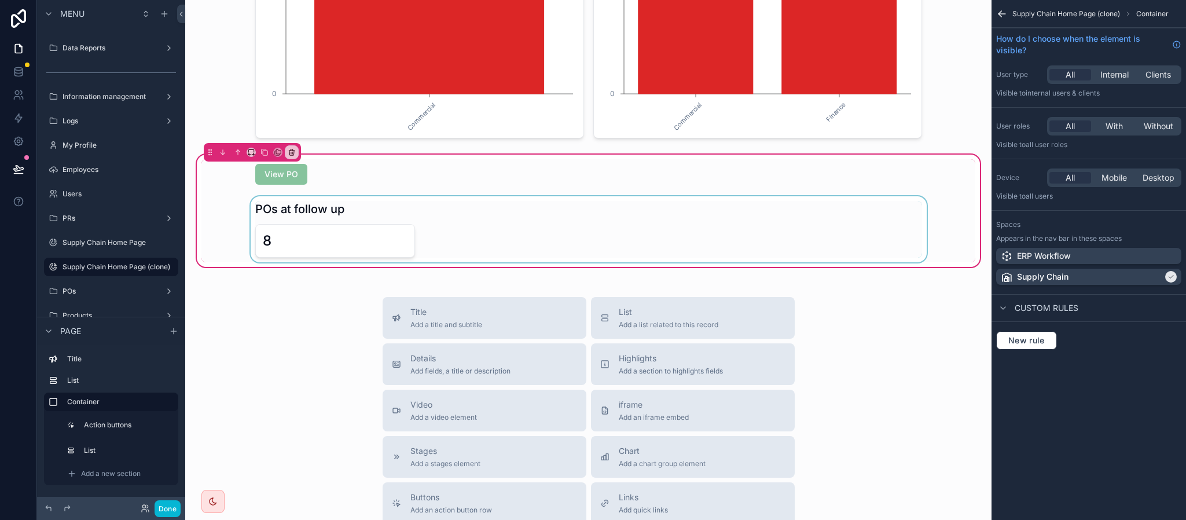
click at [309, 245] on div "scrollable content" at bounding box center [588, 229] width 774 height 66
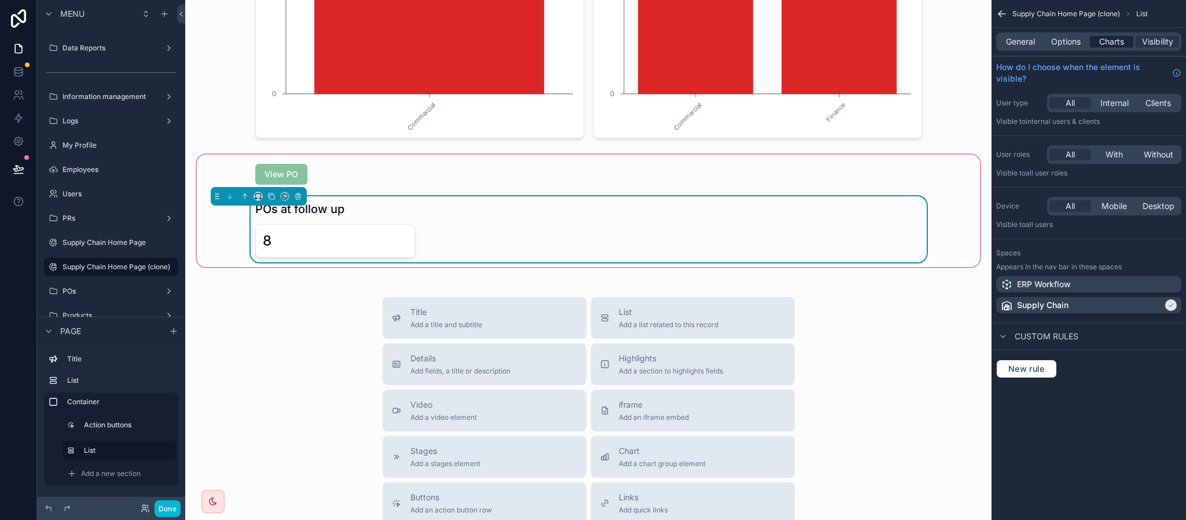
click at [1120, 37] on span "Charts" at bounding box center [1111, 42] width 25 height 12
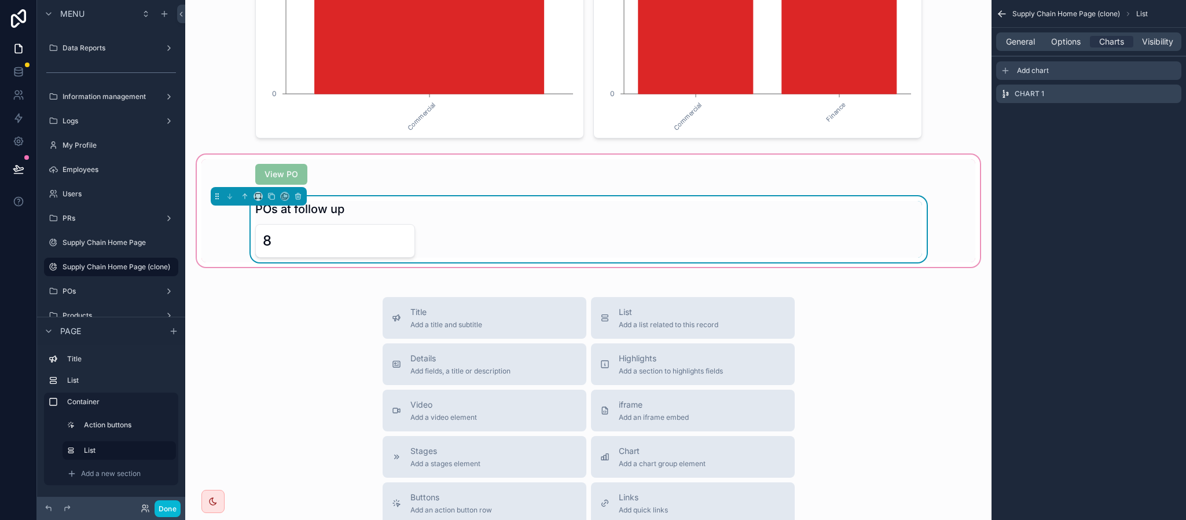
click at [1046, 65] on div "Add chart" at bounding box center [1088, 70] width 185 height 19
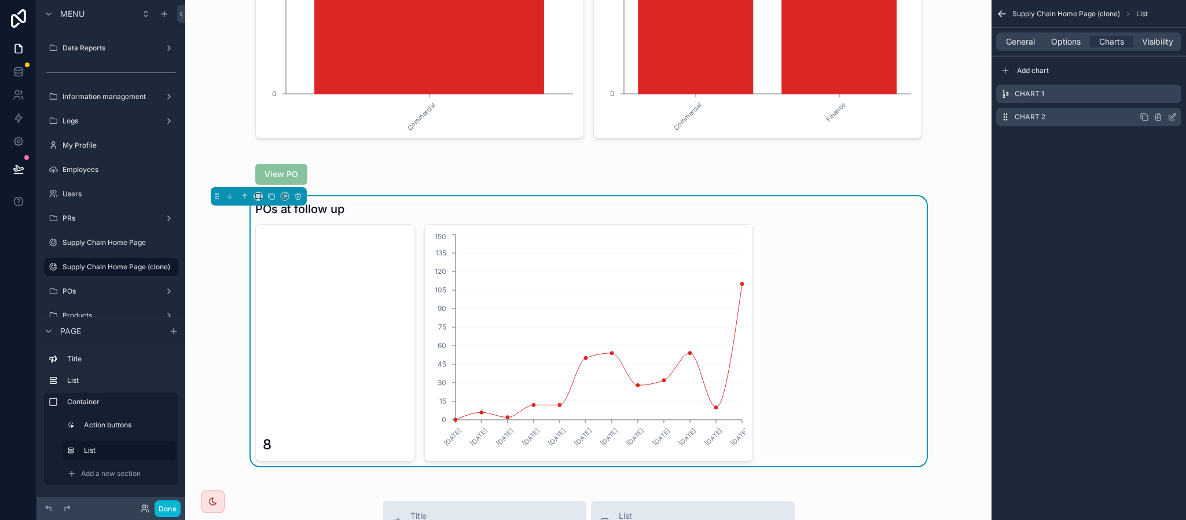
click at [1079, 113] on div "Chart 2" at bounding box center [1088, 117] width 185 height 19
click at [1177, 94] on div "Chart 1" at bounding box center [1088, 93] width 185 height 19
click at [1172, 95] on icon "scrollable content" at bounding box center [1173, 92] width 5 height 5
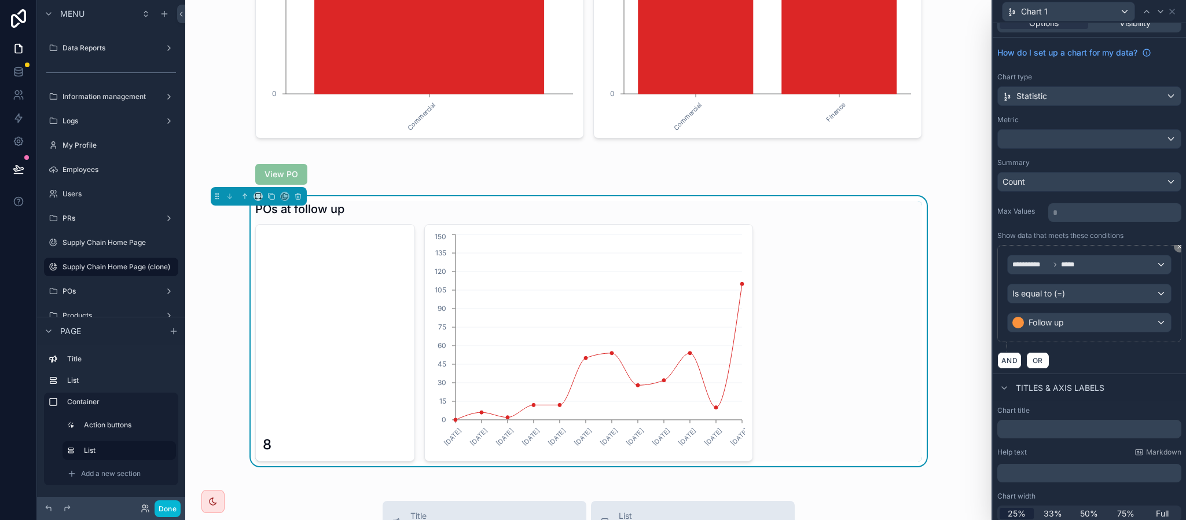
scroll to position [24, 0]
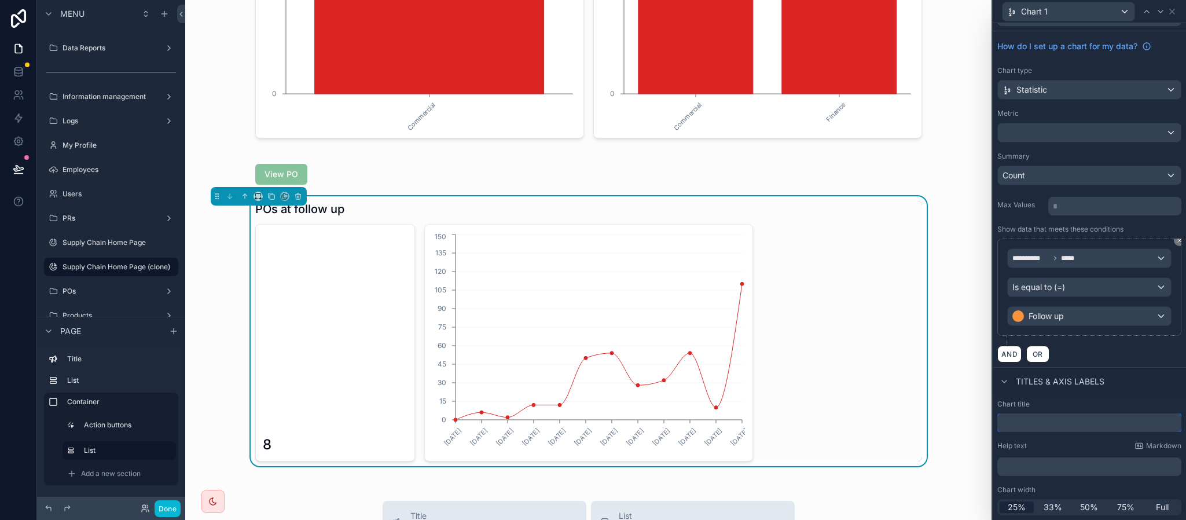
click at [1037, 417] on input "text" at bounding box center [1089, 422] width 184 height 19
click at [1035, 419] on input "text" at bounding box center [1089, 422] width 184 height 19
type input "**********"
click at [1176, 8] on icon at bounding box center [1171, 11] width 9 height 9
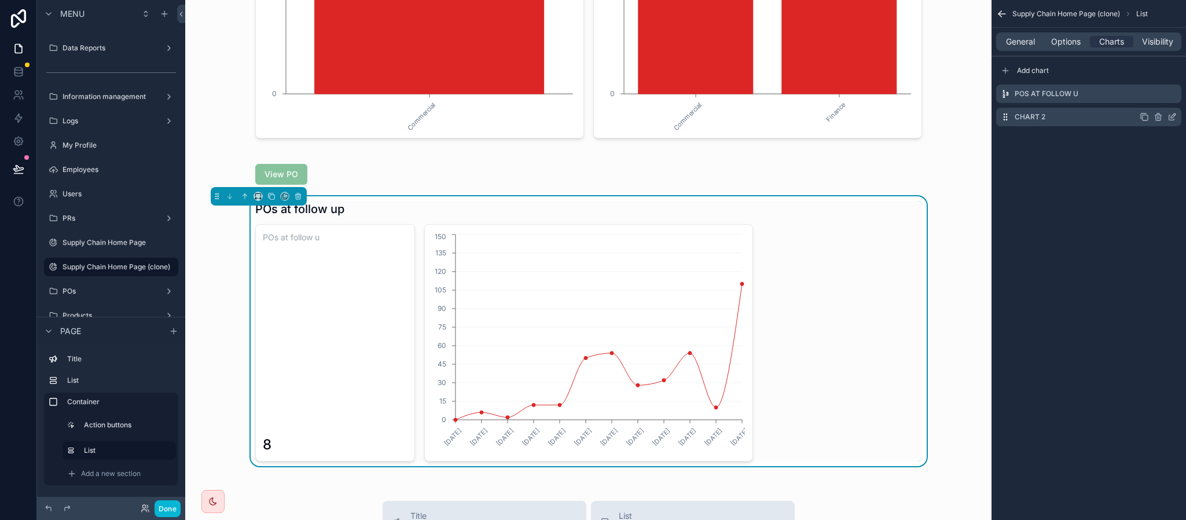
click at [1170, 117] on icon "scrollable content" at bounding box center [1171, 116] width 9 height 9
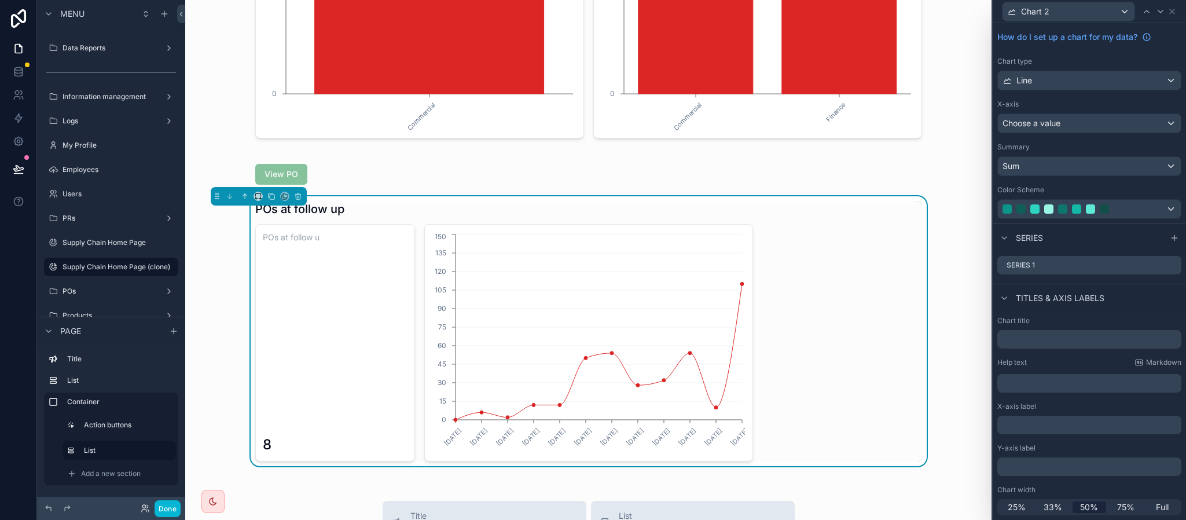
scroll to position [0, 0]
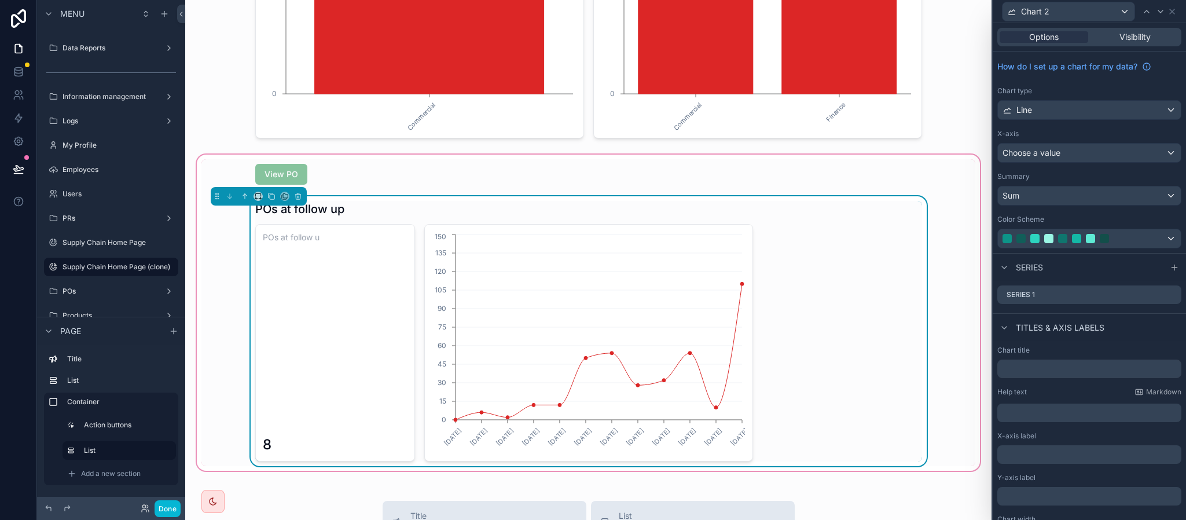
click at [330, 308] on div "8" at bounding box center [335, 349] width 145 height 208
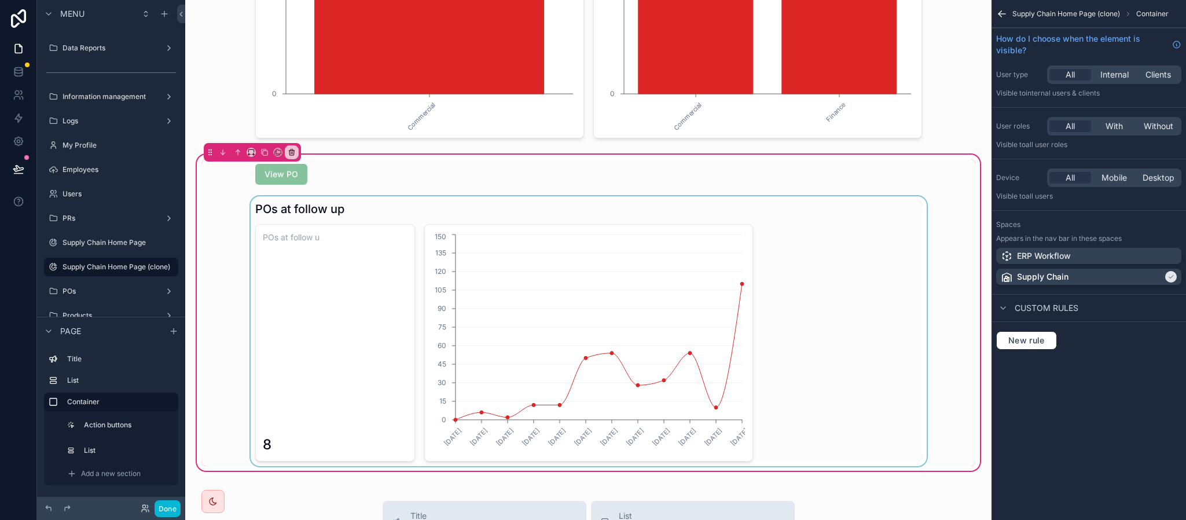
click at [807, 215] on div "scrollable content" at bounding box center [588, 331] width 774 height 270
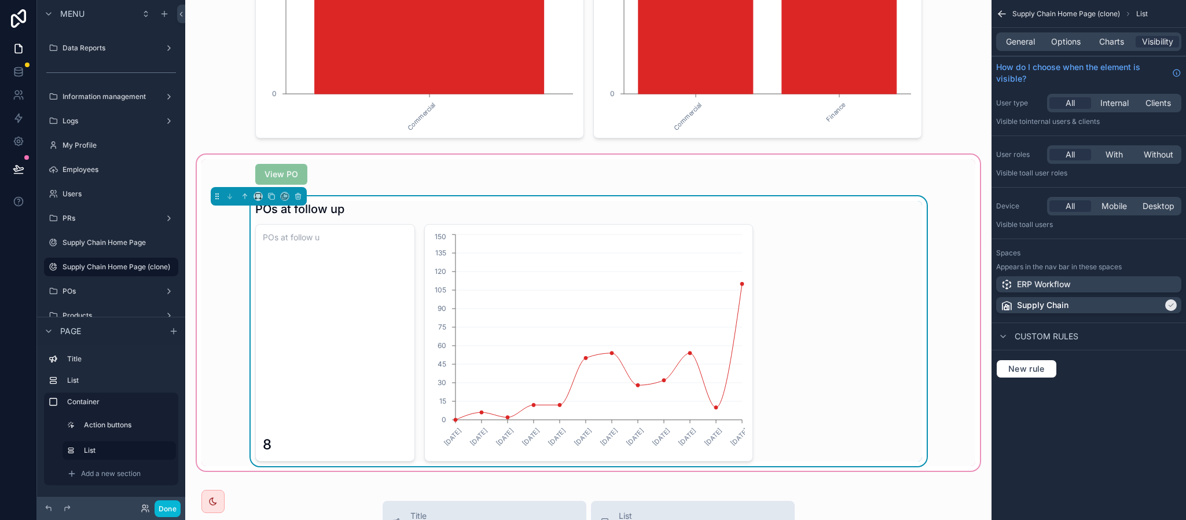
click at [997, 10] on icon "scrollable content" at bounding box center [1002, 14] width 12 height 12
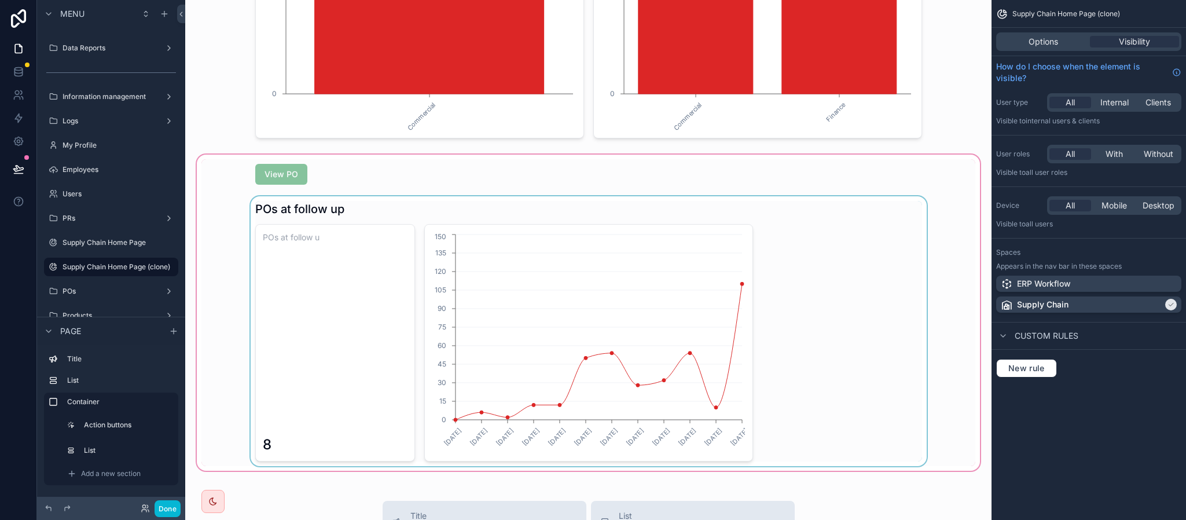
click at [760, 280] on div "scrollable content" at bounding box center [588, 312] width 788 height 321
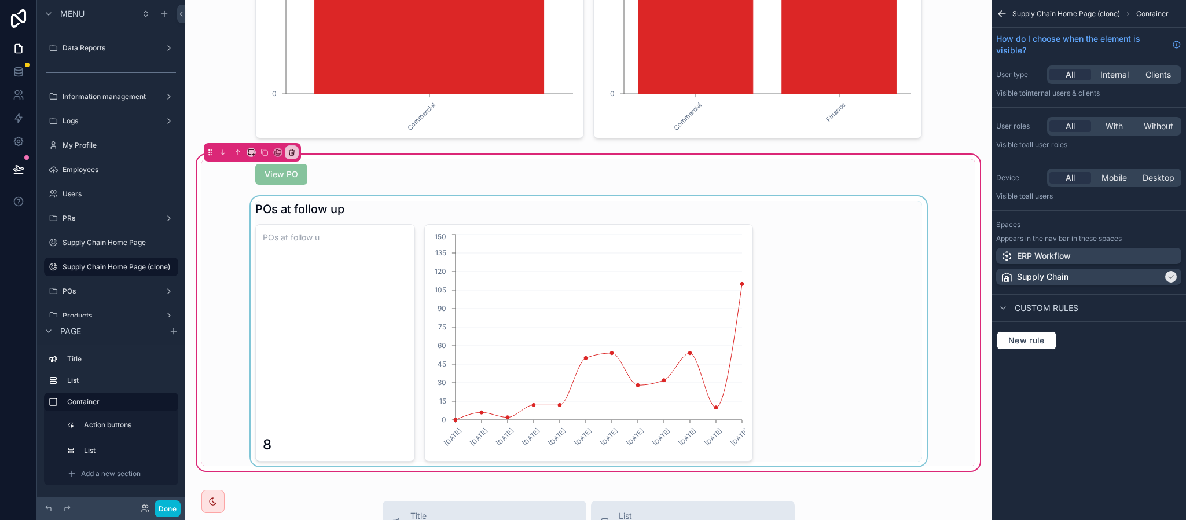
click at [701, 288] on div "scrollable content" at bounding box center [588, 331] width 774 height 270
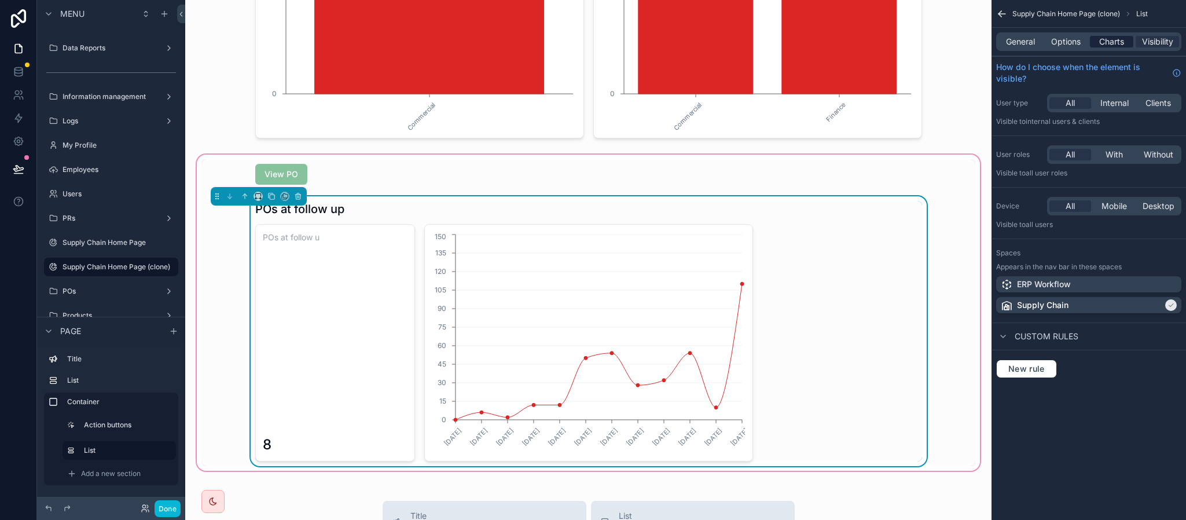
click at [1096, 41] on div "Charts" at bounding box center [1111, 42] width 43 height 12
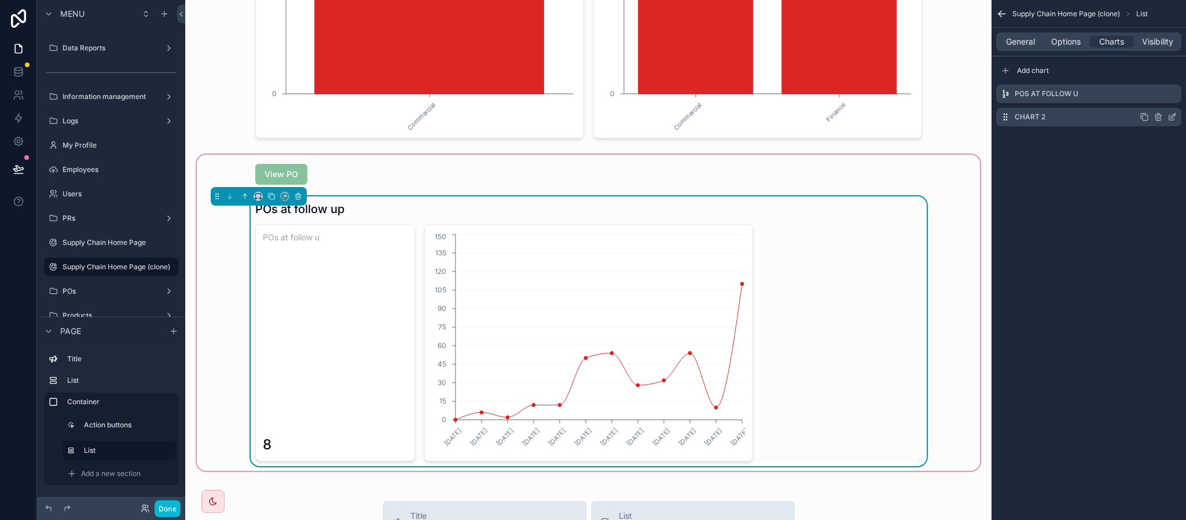
click at [1160, 118] on icon "scrollable content" at bounding box center [1157, 117] width 5 height 5
click at [1150, 100] on icon at bounding box center [1153, 98] width 9 height 9
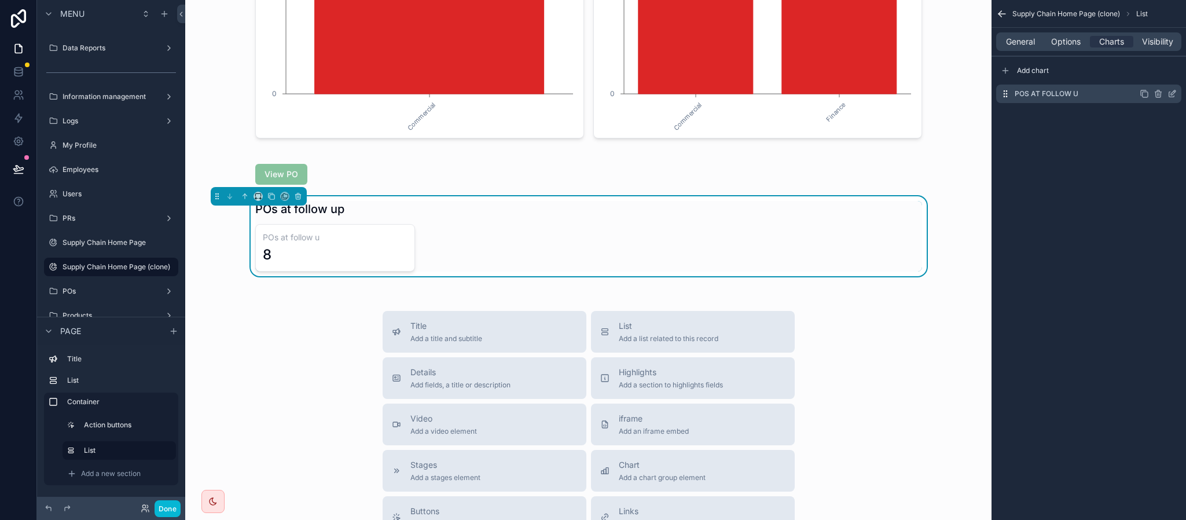
click at [1146, 96] on icon "scrollable content" at bounding box center [1144, 93] width 9 height 9
click at [1172, 94] on icon "scrollable content" at bounding box center [1171, 93] width 9 height 9
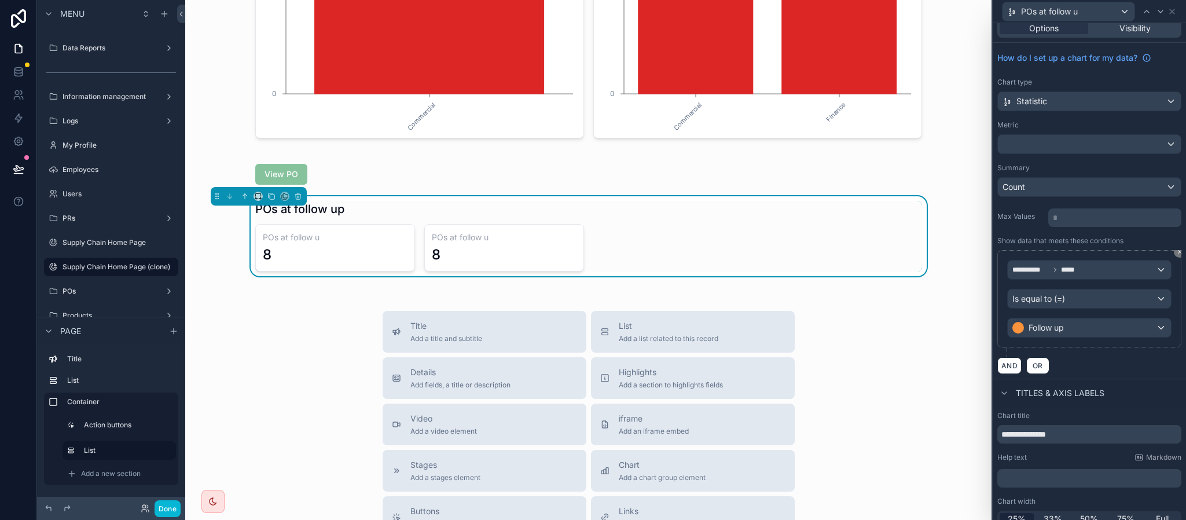
scroll to position [24, 0]
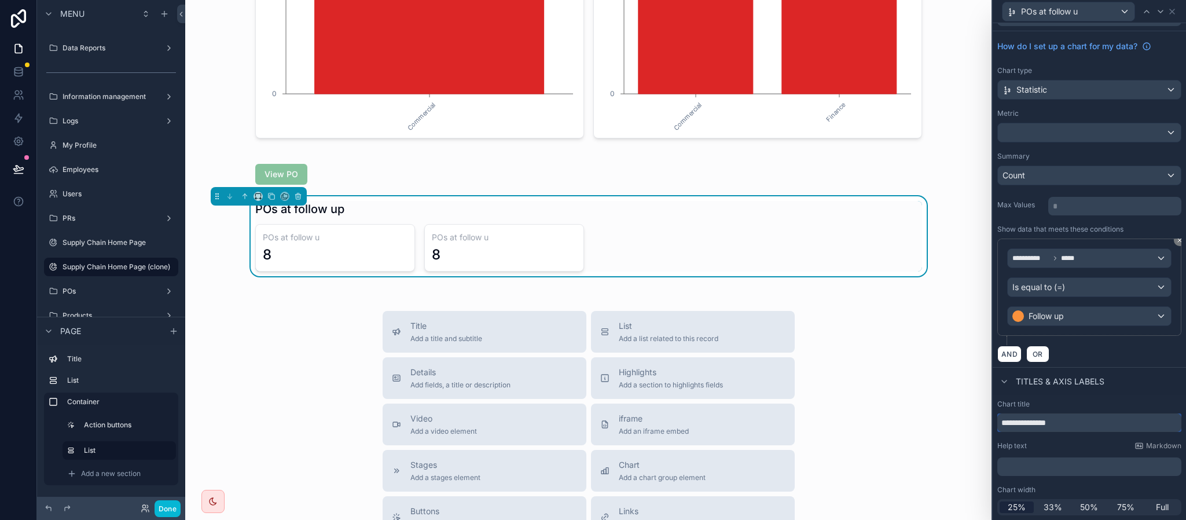
click at [1068, 426] on input "**********" at bounding box center [1089, 422] width 184 height 19
type input "**********"
click at [1175, 11] on icon at bounding box center [1171, 11] width 9 height 9
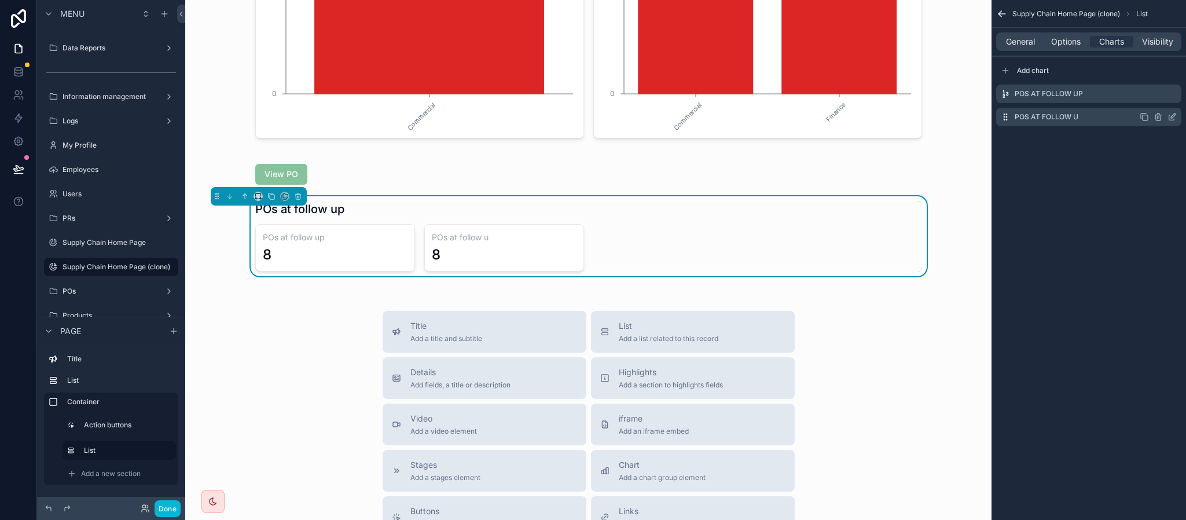
click at [1173, 120] on icon "scrollable content" at bounding box center [1171, 116] width 9 height 9
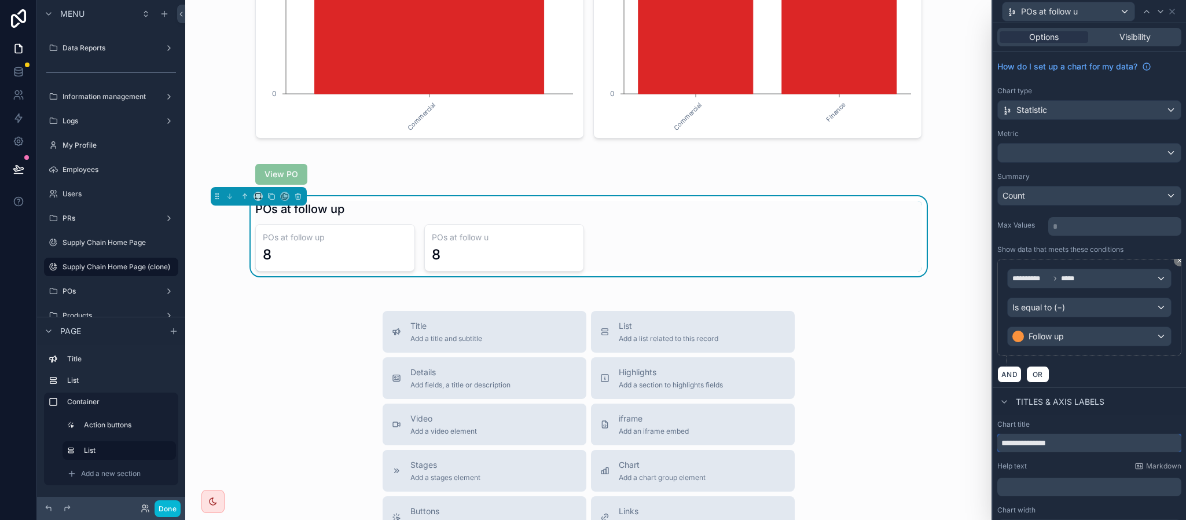
click at [1037, 445] on input "**********" at bounding box center [1089, 442] width 184 height 19
click at [1108, 452] on input "**********" at bounding box center [1089, 442] width 184 height 19
type input "**********"
click at [1059, 339] on span "Follow up" at bounding box center [1045, 336] width 35 height 12
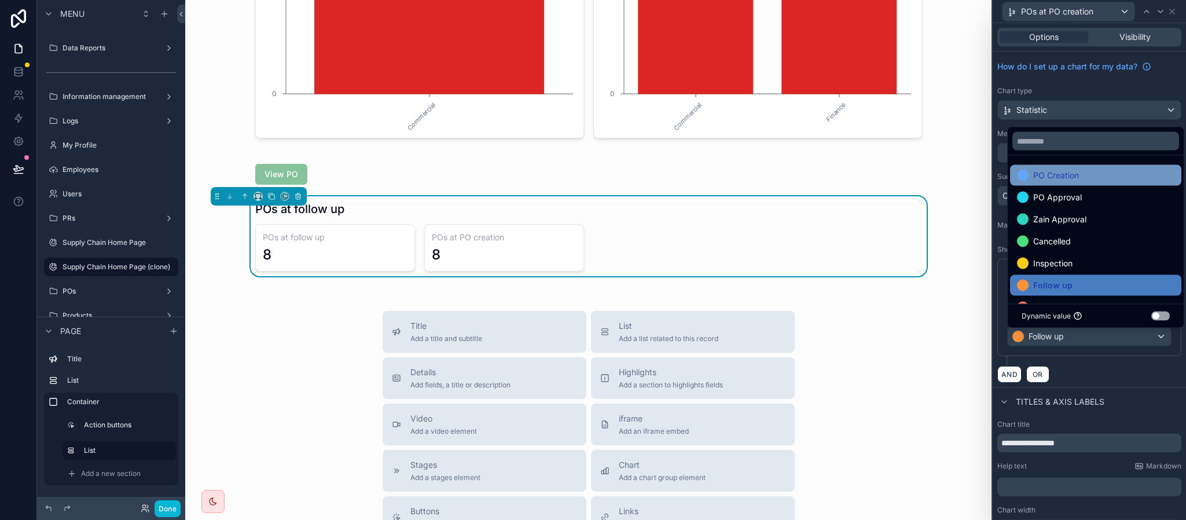
click at [1073, 183] on div "PO Creation" at bounding box center [1095, 175] width 171 height 21
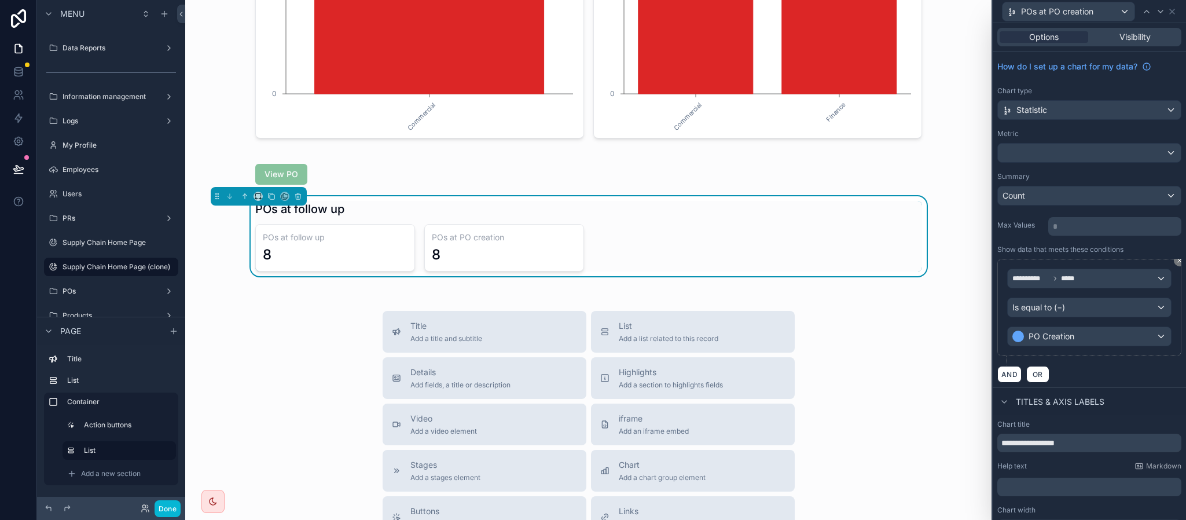
click at [1084, 365] on div "**********" at bounding box center [1089, 312] width 184 height 106
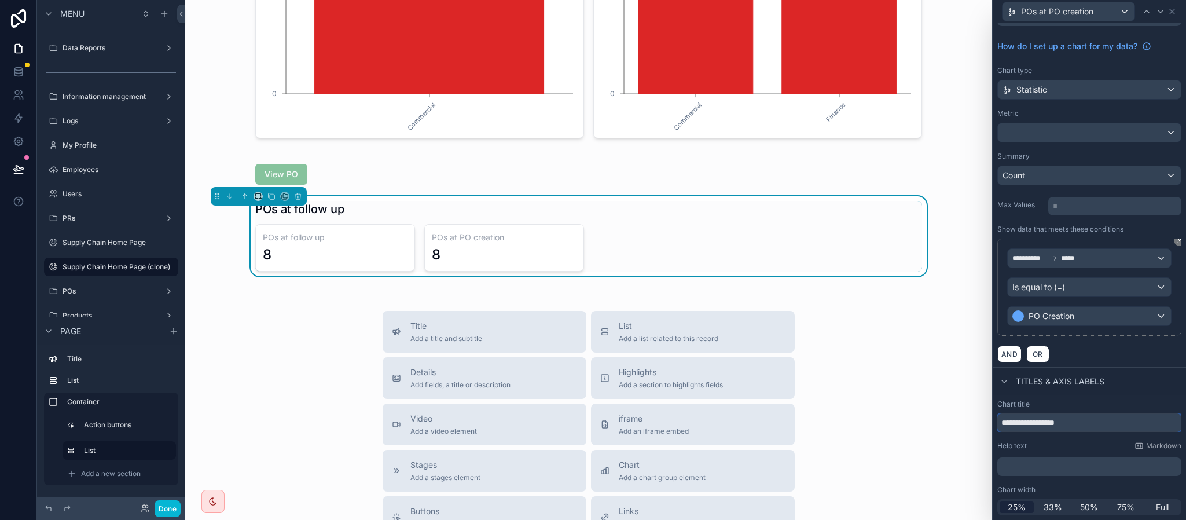
click at [1106, 417] on input "**********" at bounding box center [1089, 422] width 184 height 19
click at [1110, 389] on div "Titles & Axis labels" at bounding box center [1089, 381] width 193 height 28
click at [1174, 10] on icon at bounding box center [1171, 11] width 9 height 9
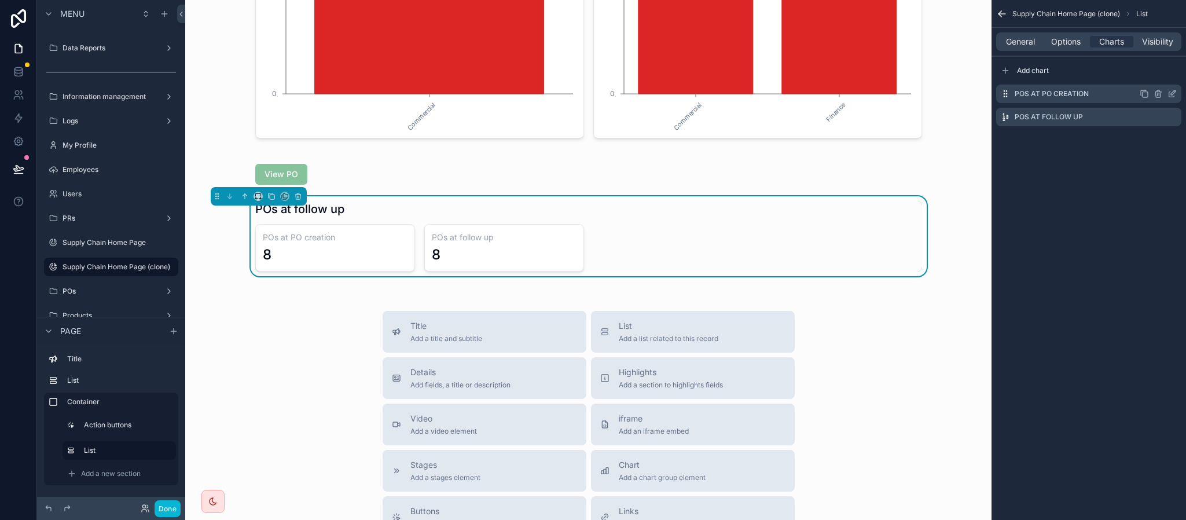
click at [1174, 92] on icon "scrollable content" at bounding box center [1171, 93] width 9 height 9
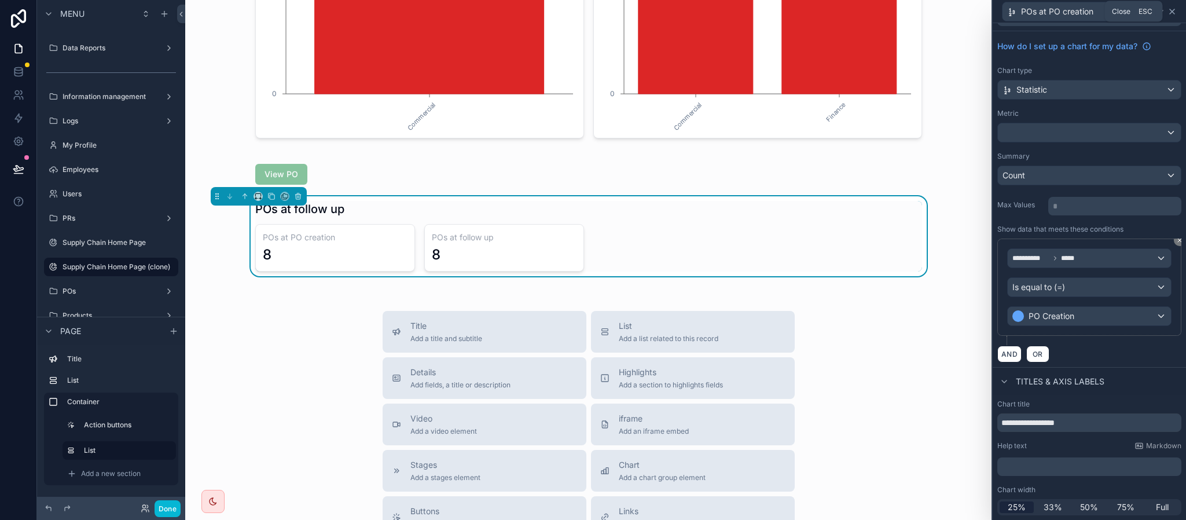
click at [1176, 9] on icon at bounding box center [1171, 11] width 9 height 9
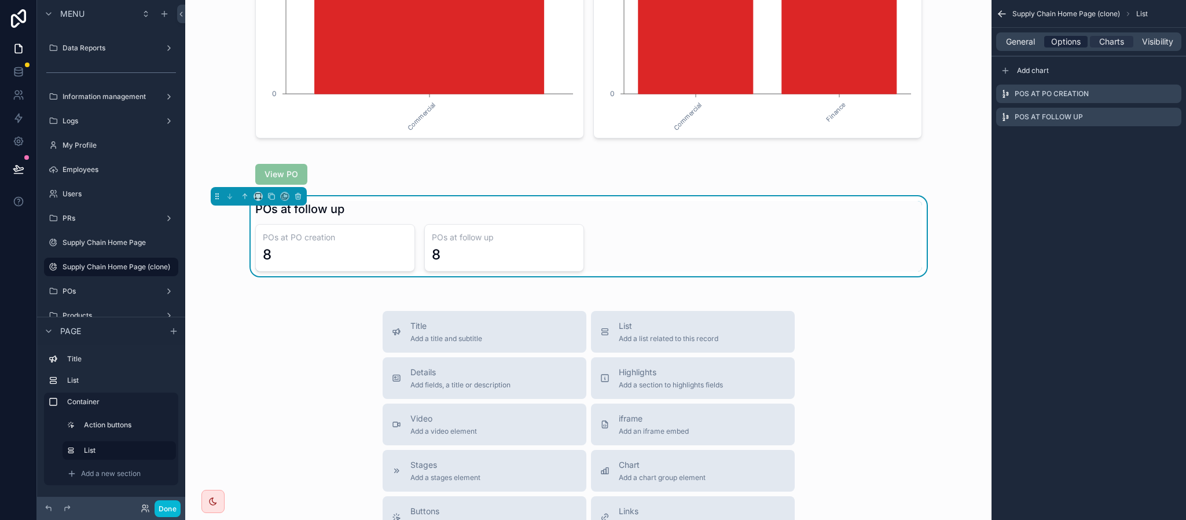
click at [1070, 47] on span "Options" at bounding box center [1066, 42] width 30 height 12
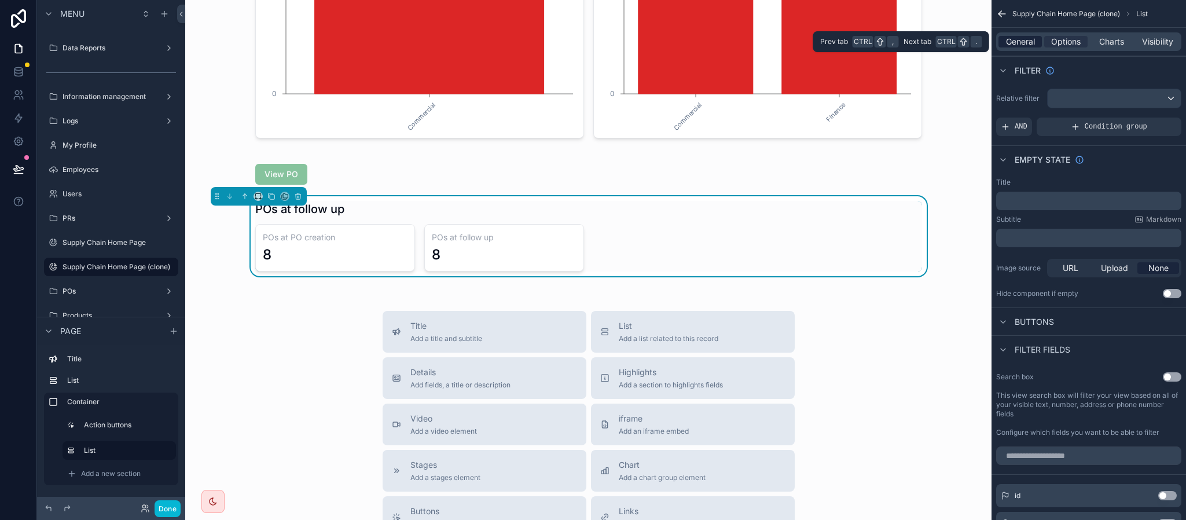
click at [1030, 43] on span "General" at bounding box center [1020, 42] width 29 height 12
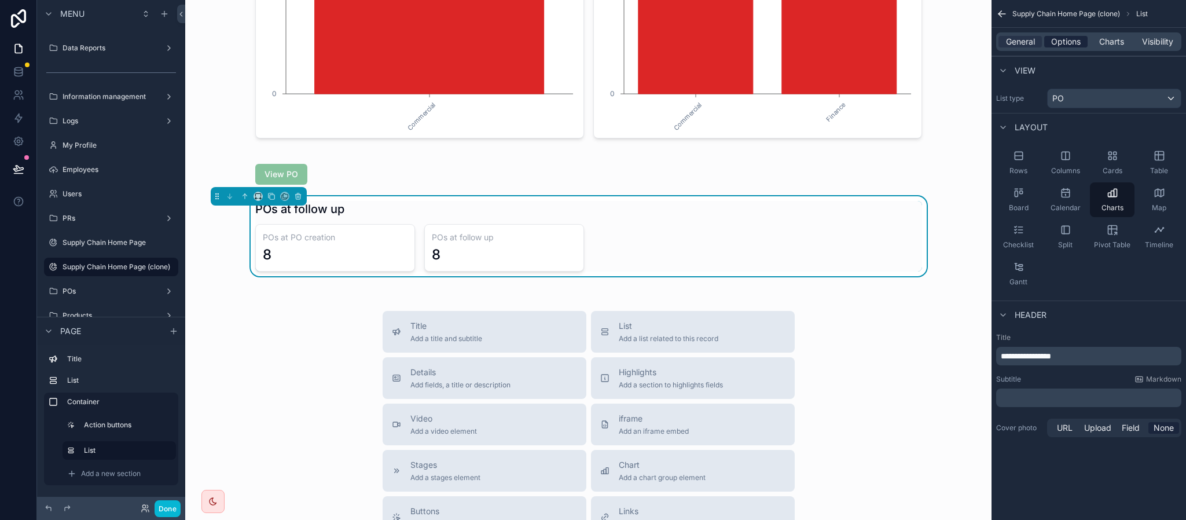
click at [1048, 47] on div "Options" at bounding box center [1065, 42] width 43 height 12
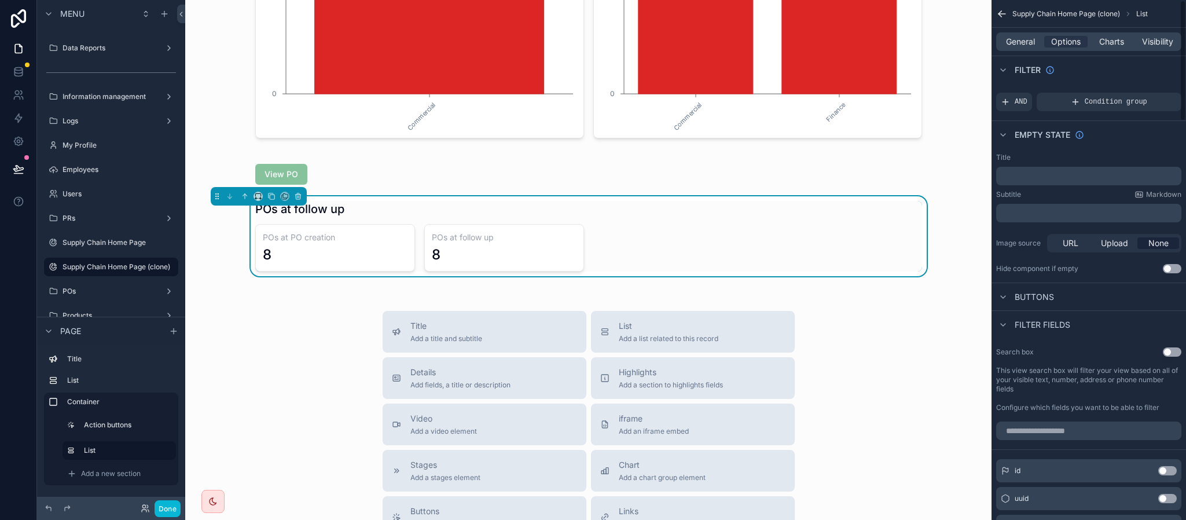
scroll to position [0, 0]
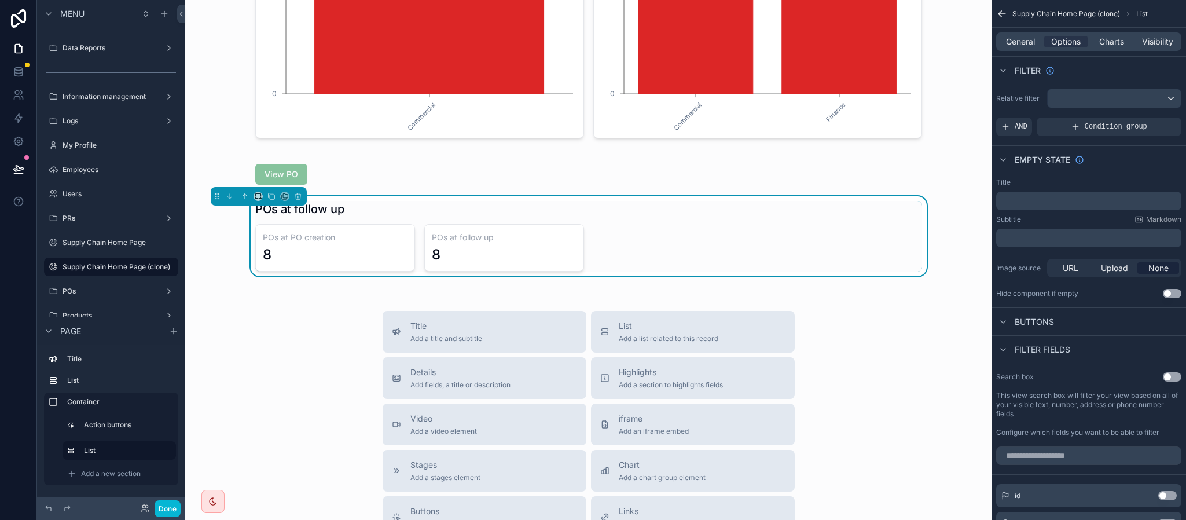
click at [1015, 47] on div "General Options Charts Visibility" at bounding box center [1088, 41] width 185 height 19
click at [1018, 41] on span "General" at bounding box center [1020, 42] width 29 height 12
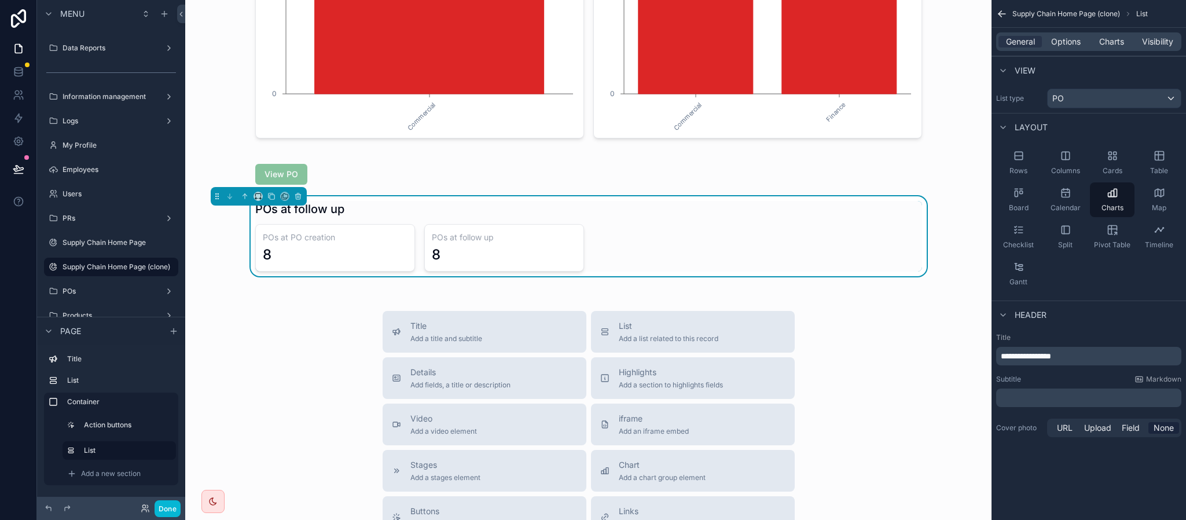
click at [1093, 359] on p "**********" at bounding box center [1090, 356] width 178 height 12
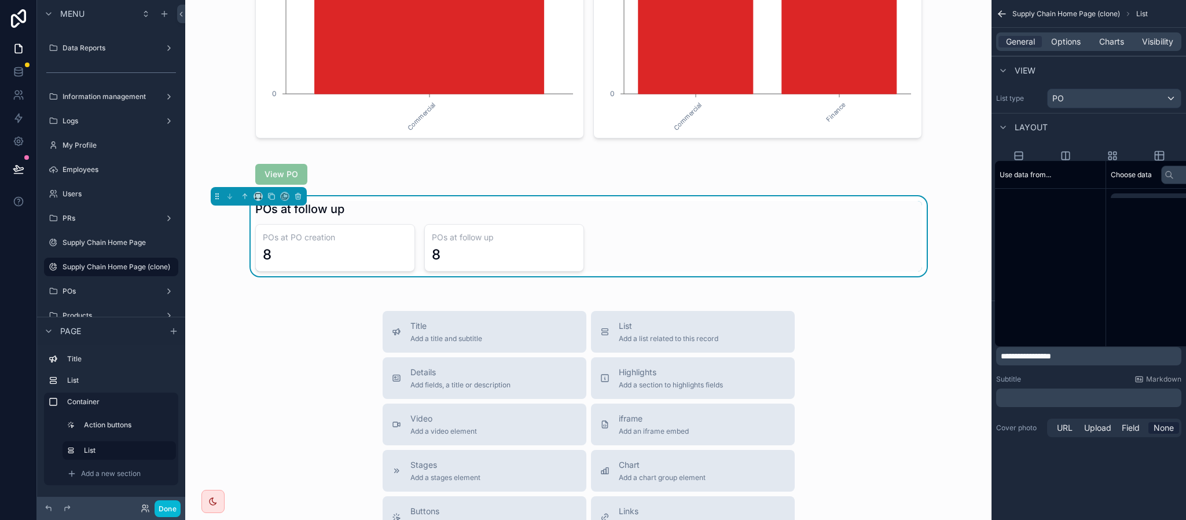
click at [1093, 359] on p "**********" at bounding box center [1090, 356] width 178 height 12
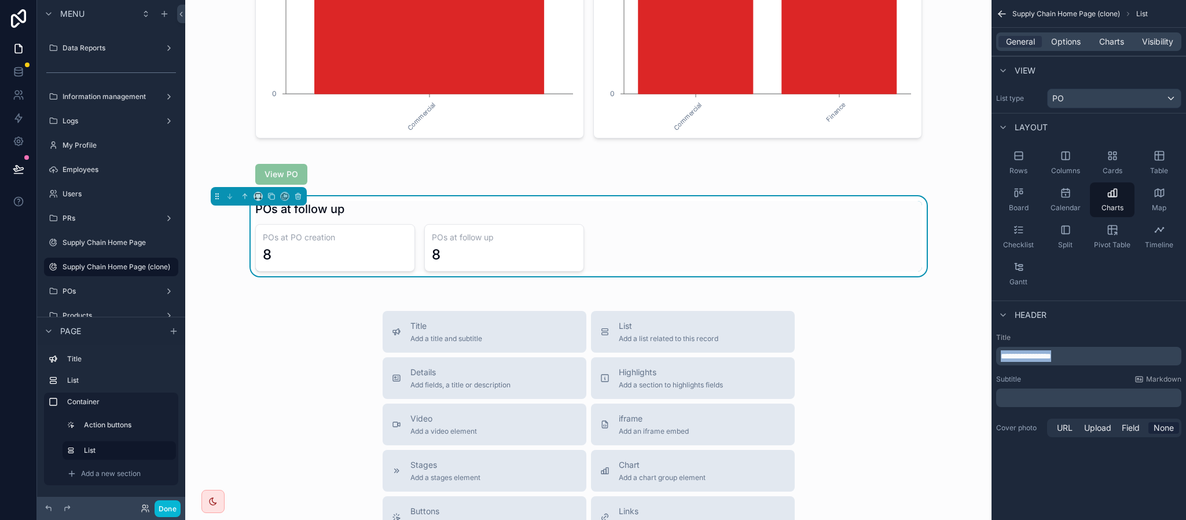
click at [1093, 359] on p "**********" at bounding box center [1090, 356] width 178 height 12
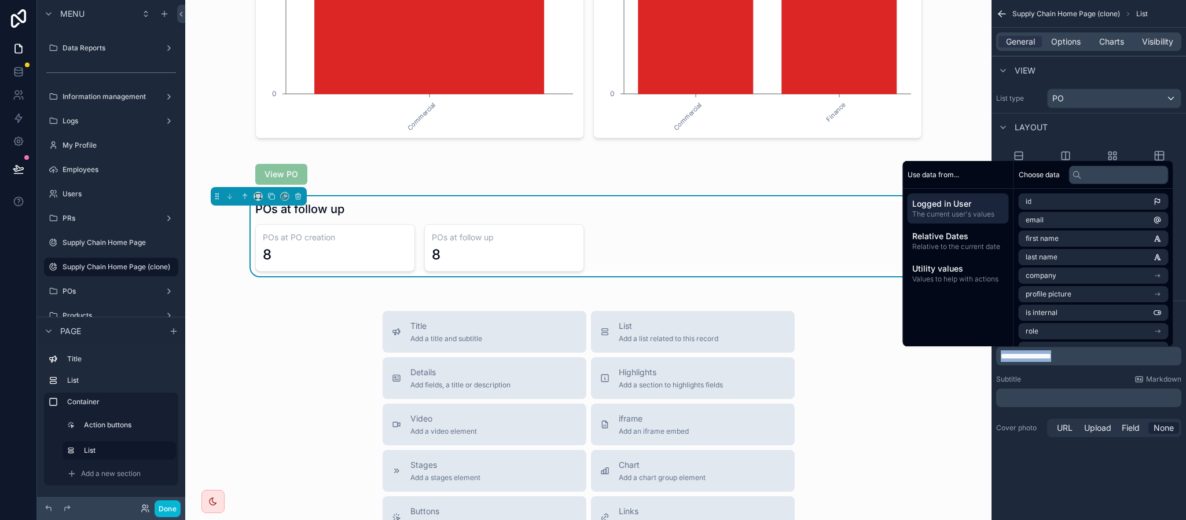
click at [1093, 359] on p "**********" at bounding box center [1090, 356] width 178 height 12
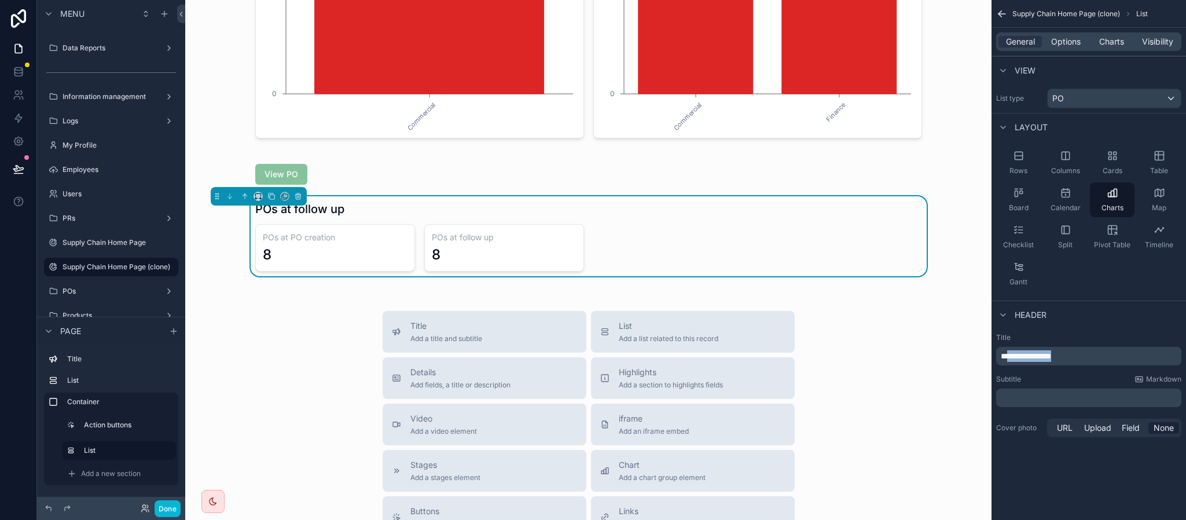
drag, startPoint x: 1091, startPoint y: 359, endPoint x: 1013, endPoint y: 362, distance: 78.2
click at [1013, 362] on p "**********" at bounding box center [1090, 356] width 178 height 12
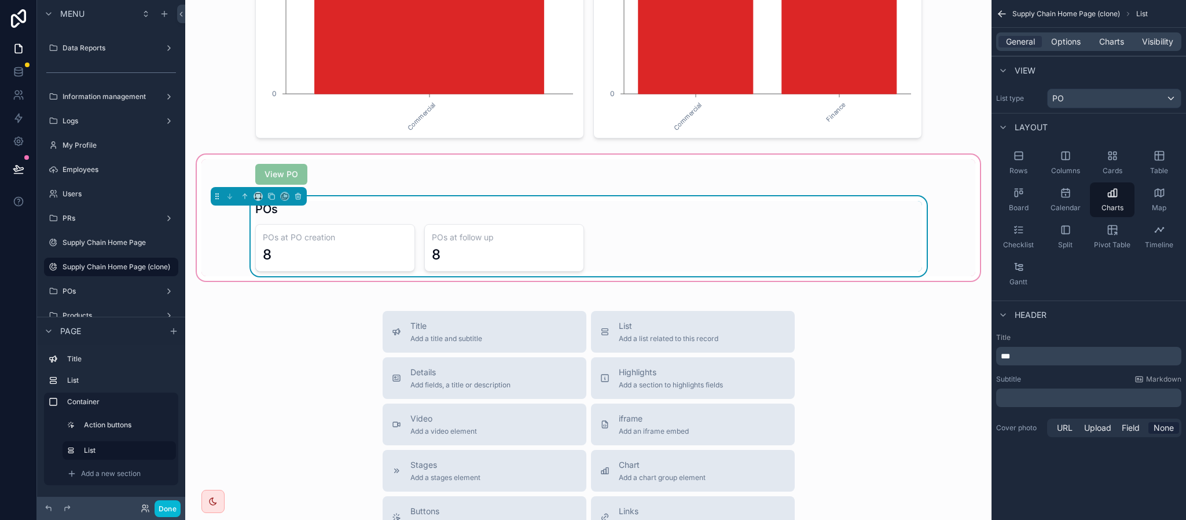
click at [472, 214] on div "POs" at bounding box center [588, 209] width 667 height 16
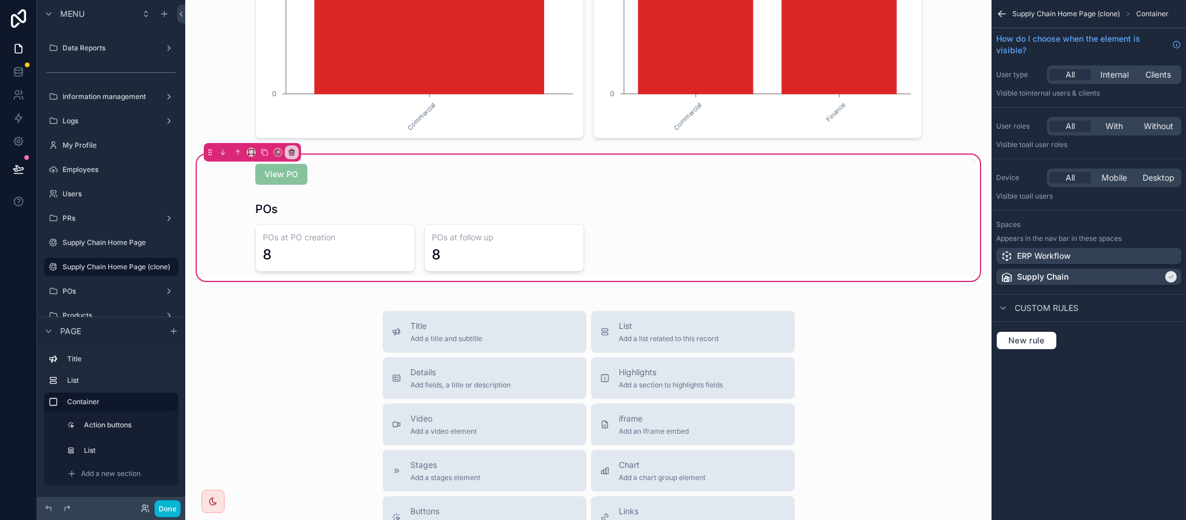
click at [997, 9] on icon "scrollable content" at bounding box center [1002, 14] width 12 height 12
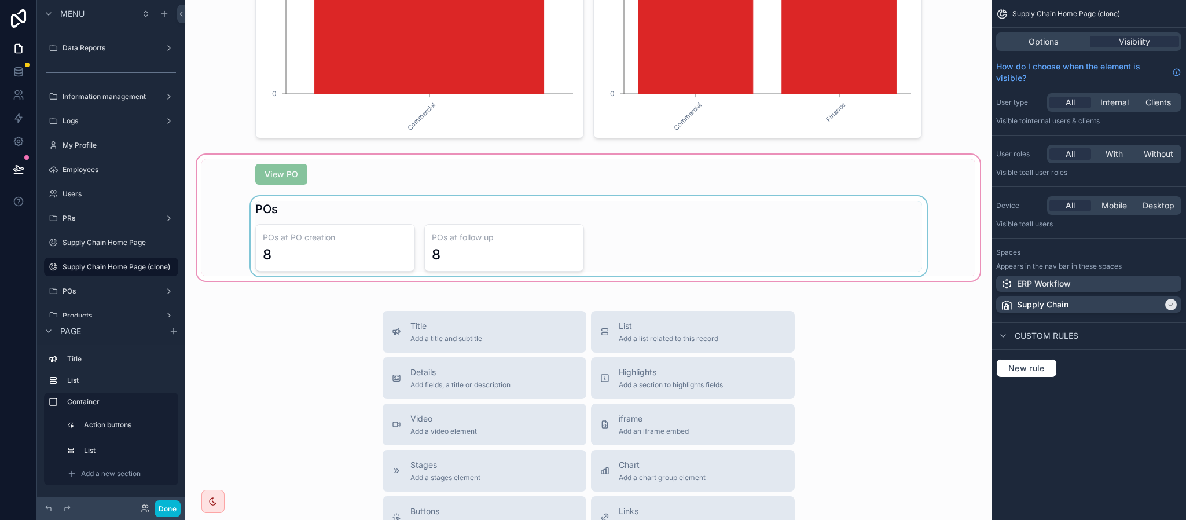
click at [638, 238] on div "scrollable content" at bounding box center [588, 217] width 788 height 131
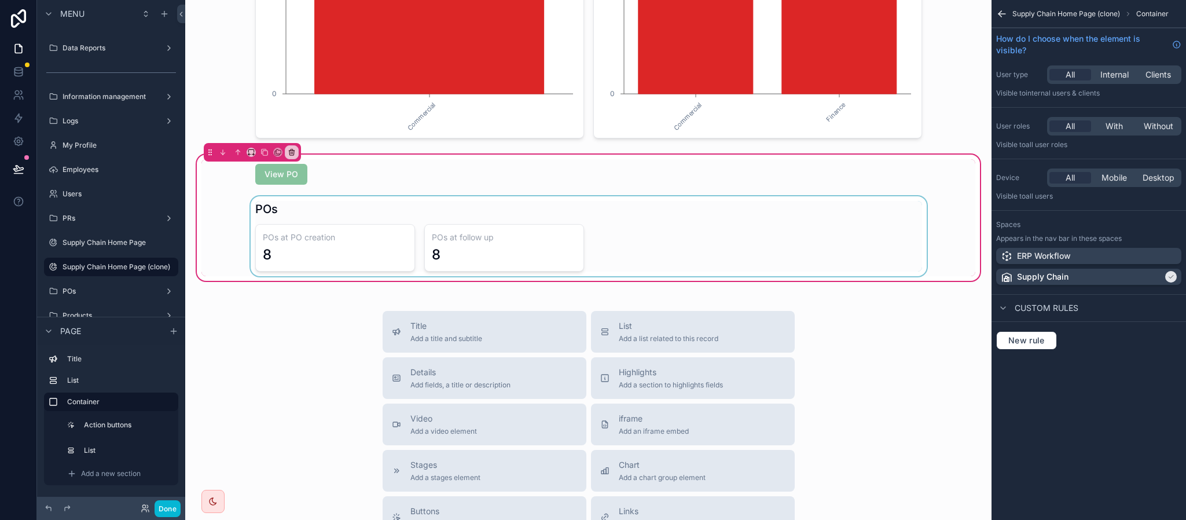
click at [492, 241] on div "scrollable content" at bounding box center [588, 236] width 774 height 80
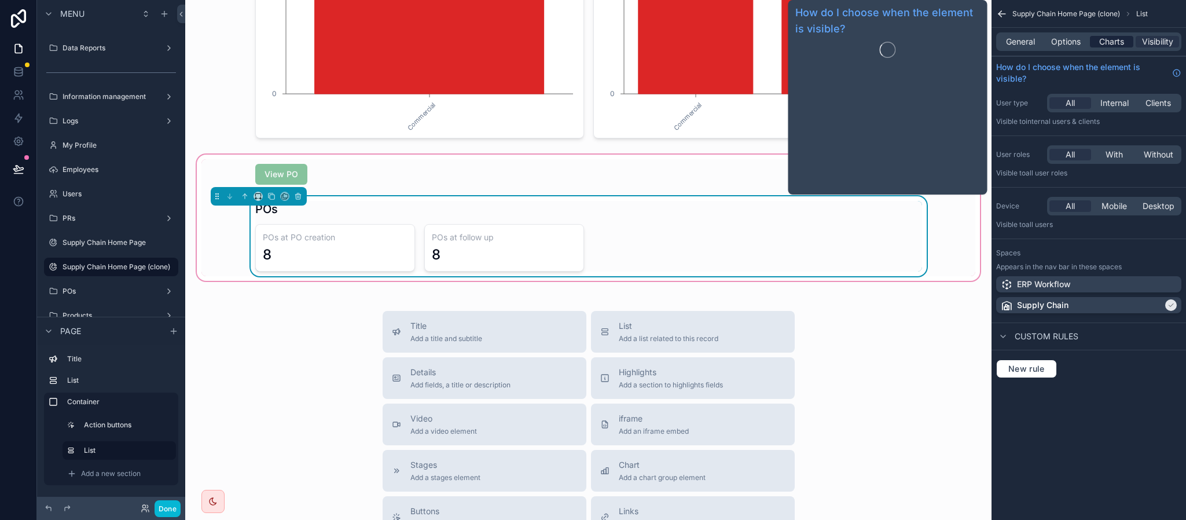
click at [1111, 45] on span "Charts" at bounding box center [1111, 42] width 25 height 12
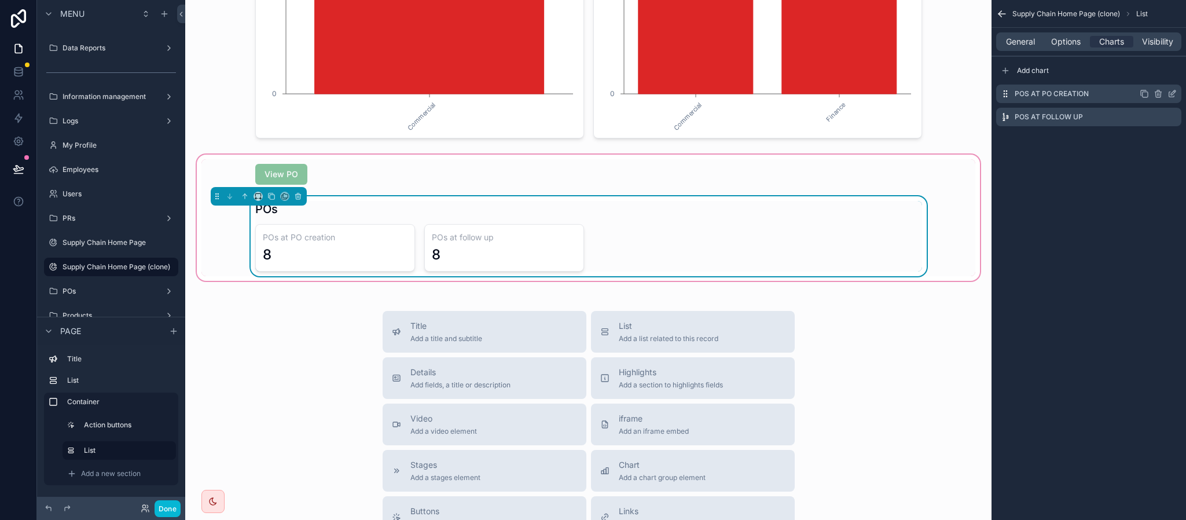
click at [1175, 94] on icon "scrollable content" at bounding box center [1171, 93] width 9 height 9
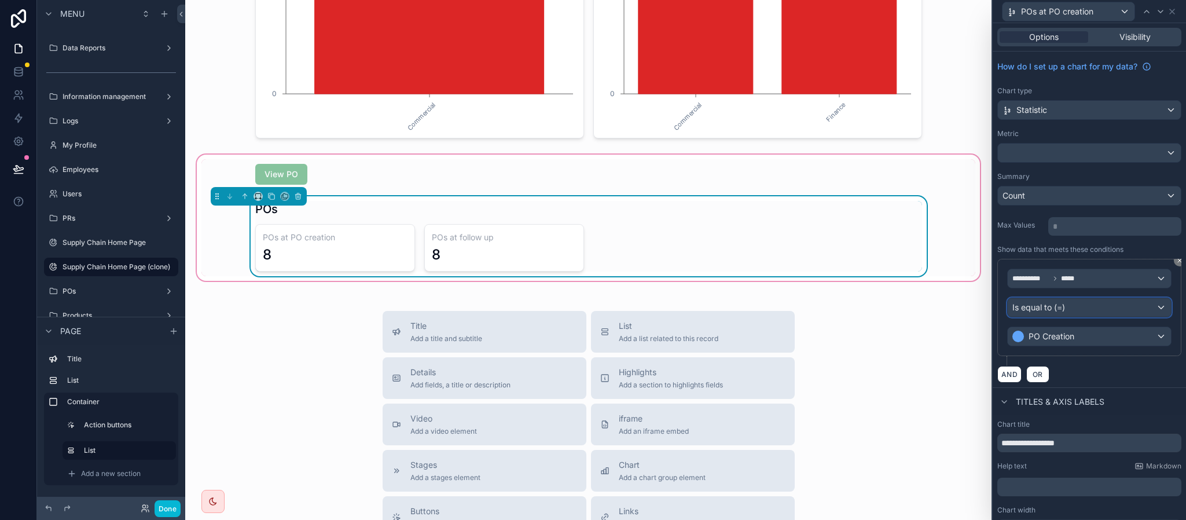
click at [1100, 313] on div "Is equal to (=)" at bounding box center [1089, 307] width 163 height 19
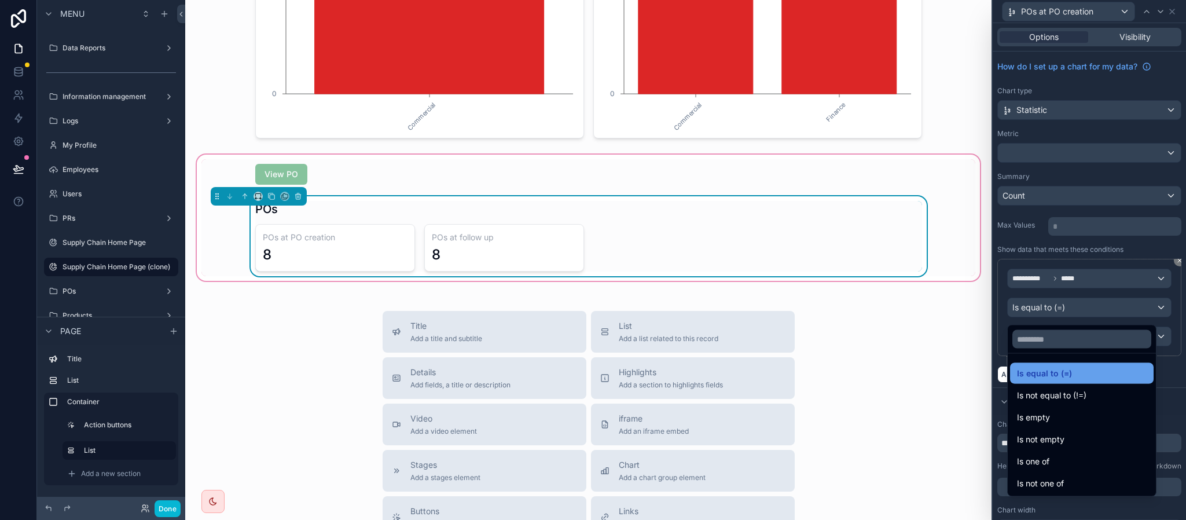
click at [1074, 370] on div "Is equal to (=)" at bounding box center [1082, 373] width 130 height 14
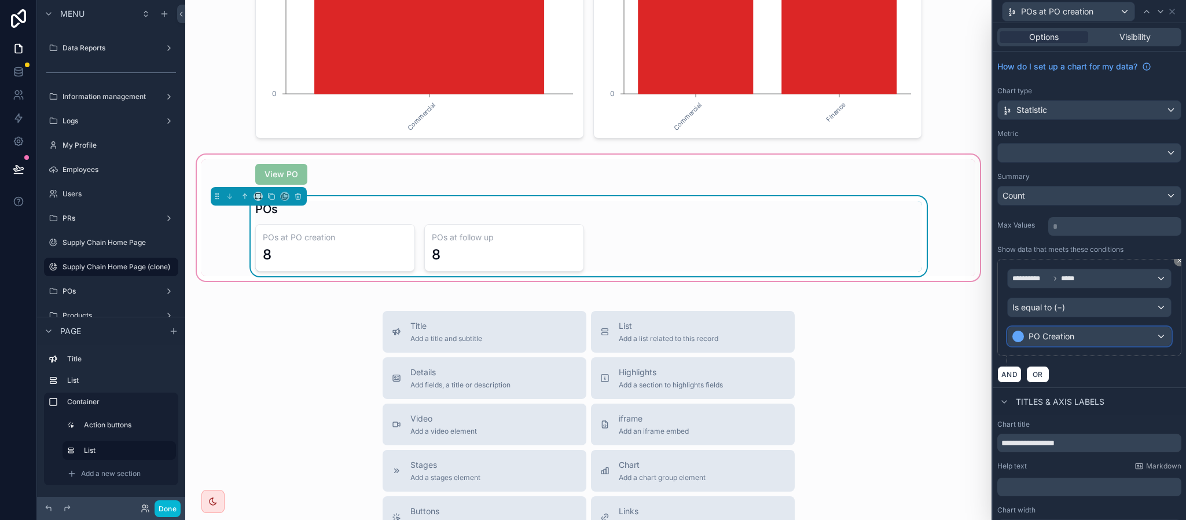
click at [1070, 332] on div "PO Creation" at bounding box center [1089, 336] width 163 height 19
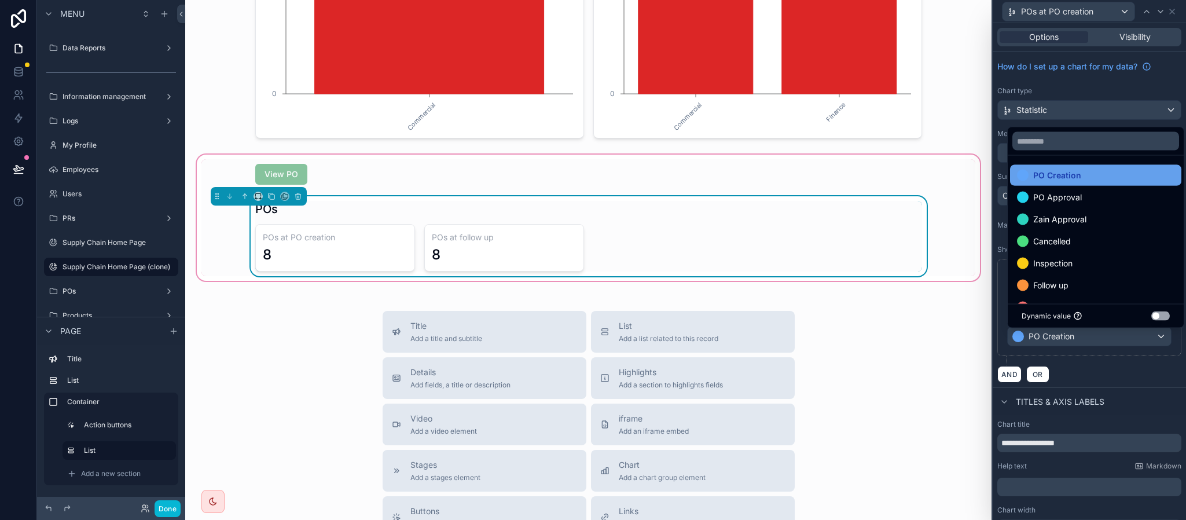
click at [1077, 175] on span "PO Creation" at bounding box center [1057, 175] width 48 height 14
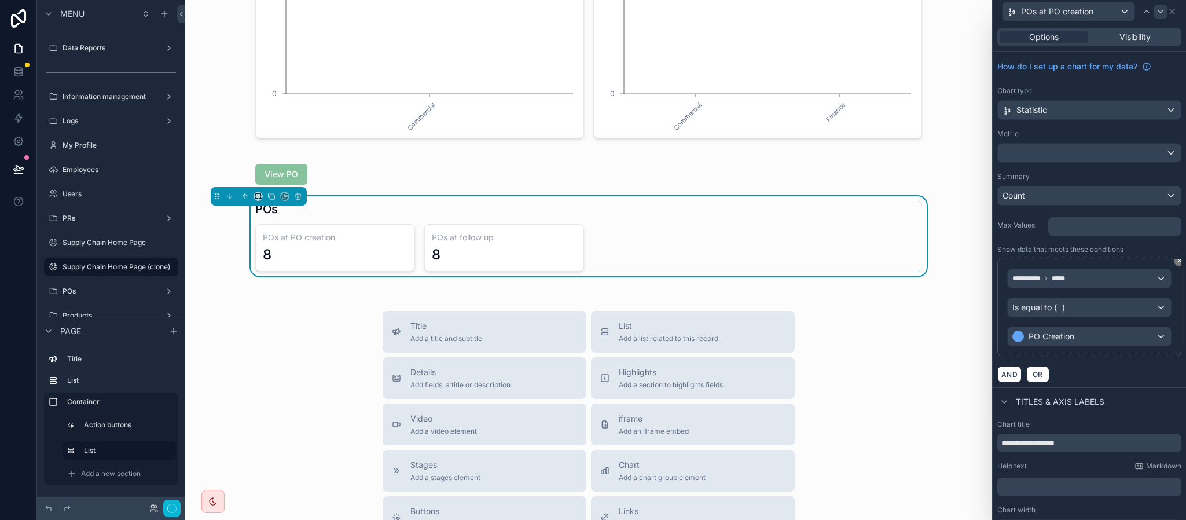
click at [1165, 10] on icon at bounding box center [1160, 11] width 9 height 9
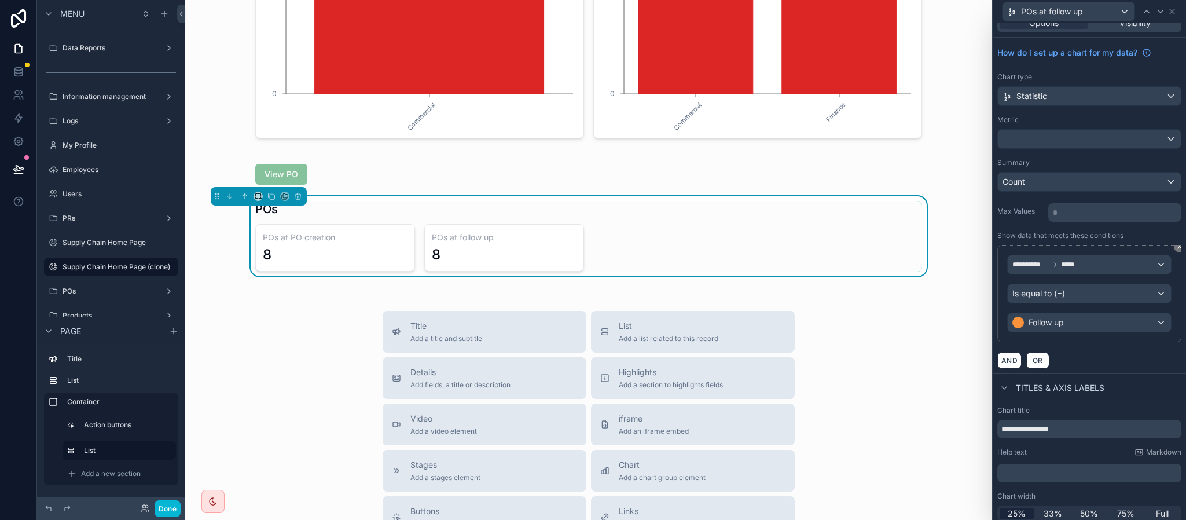
scroll to position [24, 0]
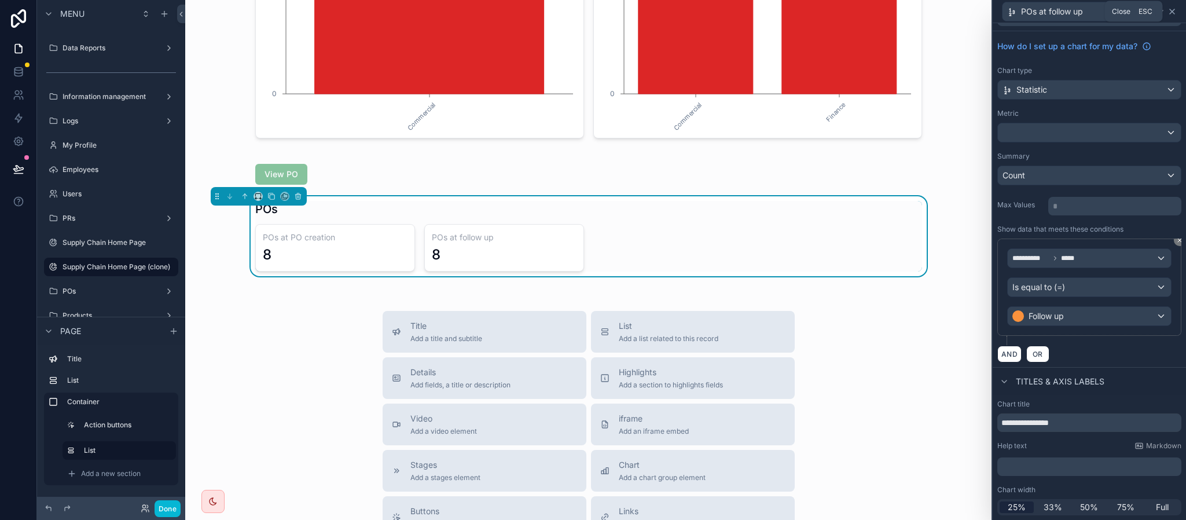
click at [1174, 13] on icon at bounding box center [1172, 11] width 5 height 5
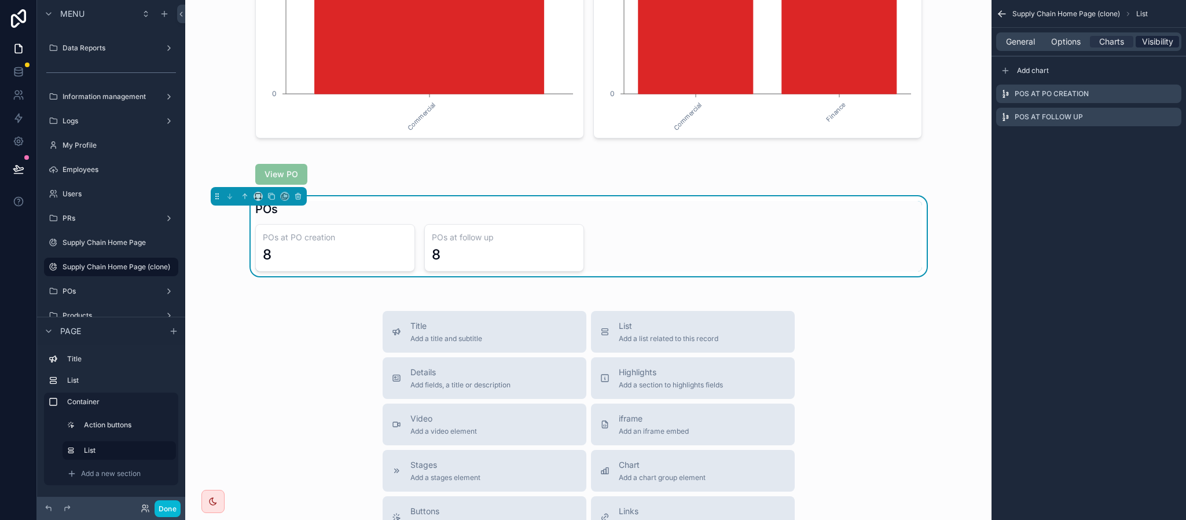
click at [1167, 43] on span "Visibility" at bounding box center [1157, 42] width 31 height 12
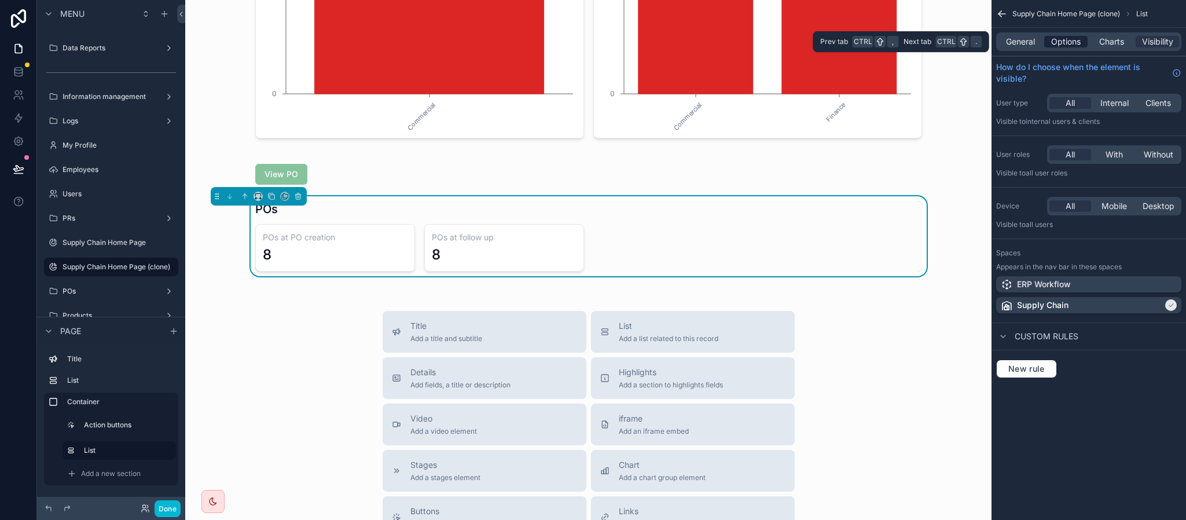
click at [1066, 38] on span "Options" at bounding box center [1066, 42] width 30 height 12
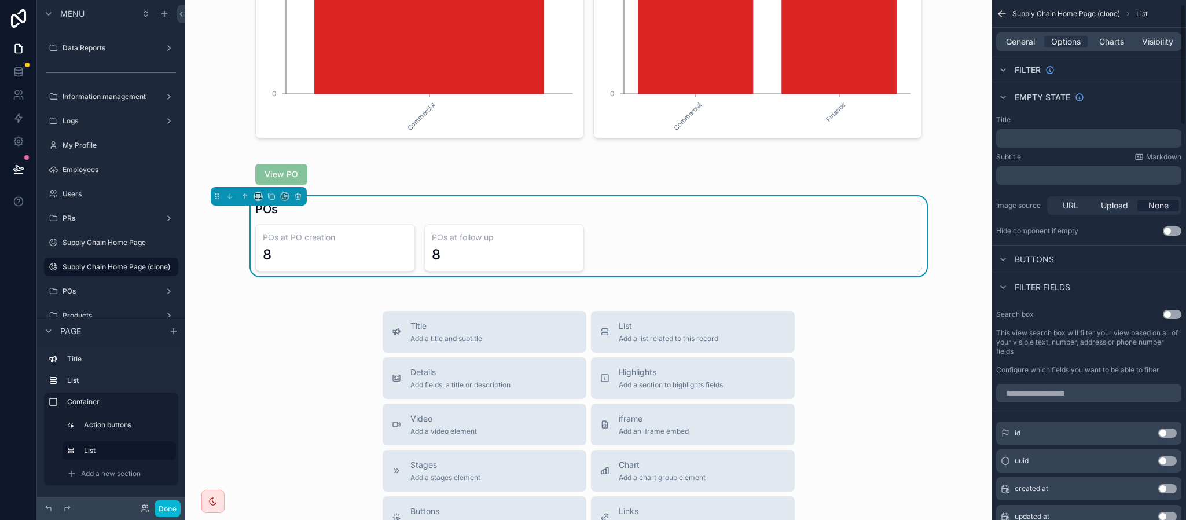
scroll to position [87, 0]
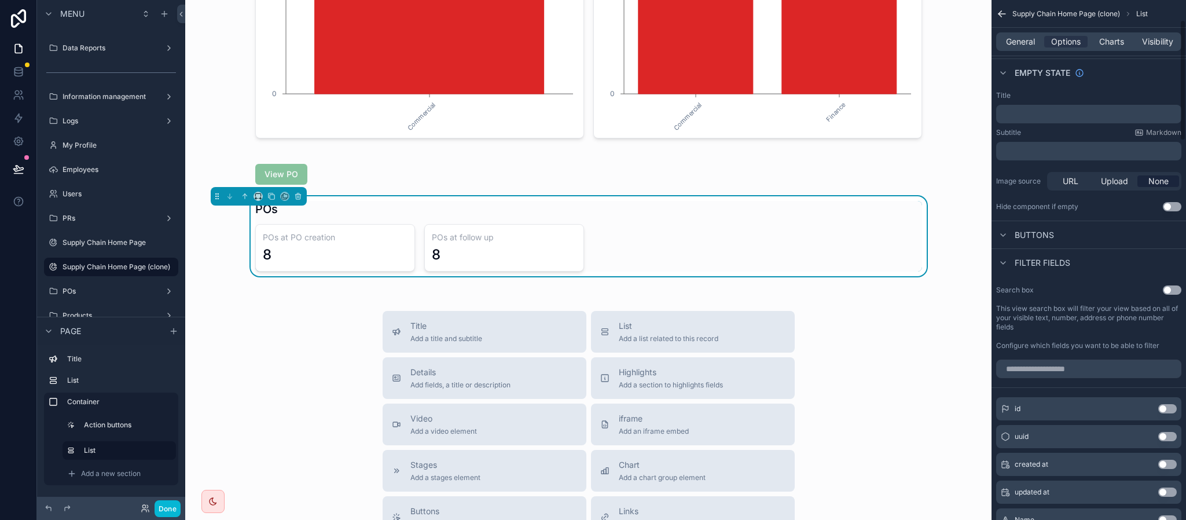
click at [1045, 263] on span "Filter fields" at bounding box center [1043, 263] width 56 height 12
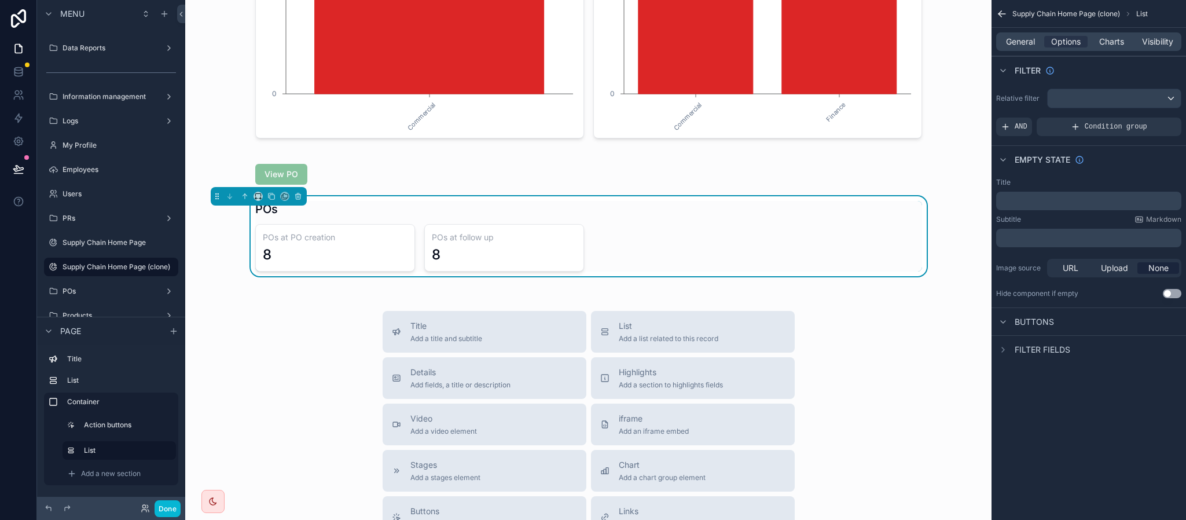
scroll to position [0, 0]
click at [1031, 318] on span "Buttons" at bounding box center [1034, 322] width 39 height 12
click at [1002, 323] on icon "scrollable content" at bounding box center [1002, 321] width 9 height 9
click at [1094, 324] on div "Buttons" at bounding box center [1088, 321] width 194 height 28
click at [1021, 326] on span "Buttons" at bounding box center [1034, 322] width 39 height 12
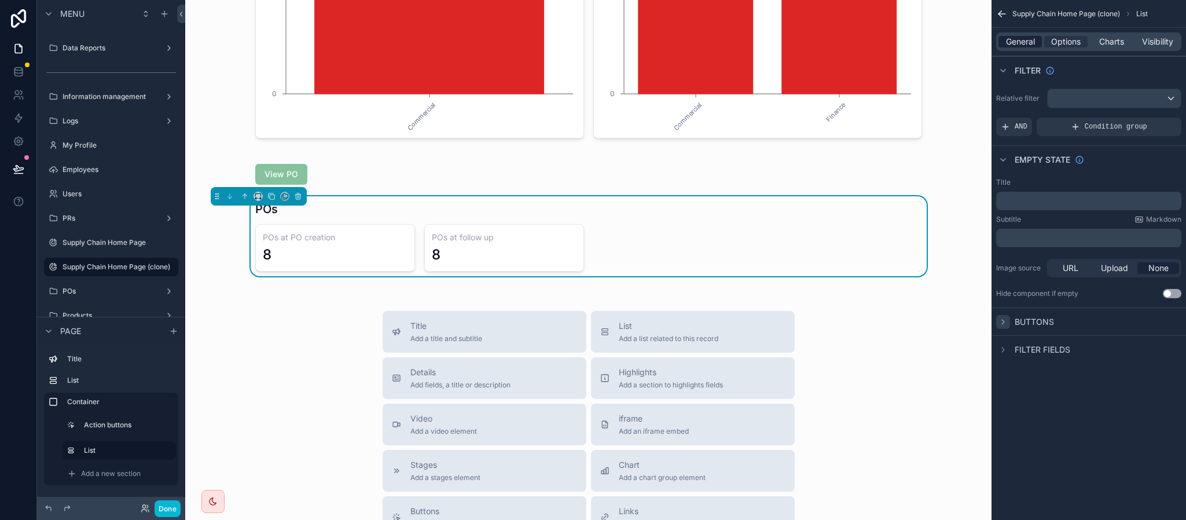
click at [1023, 43] on span "General" at bounding box center [1020, 42] width 29 height 12
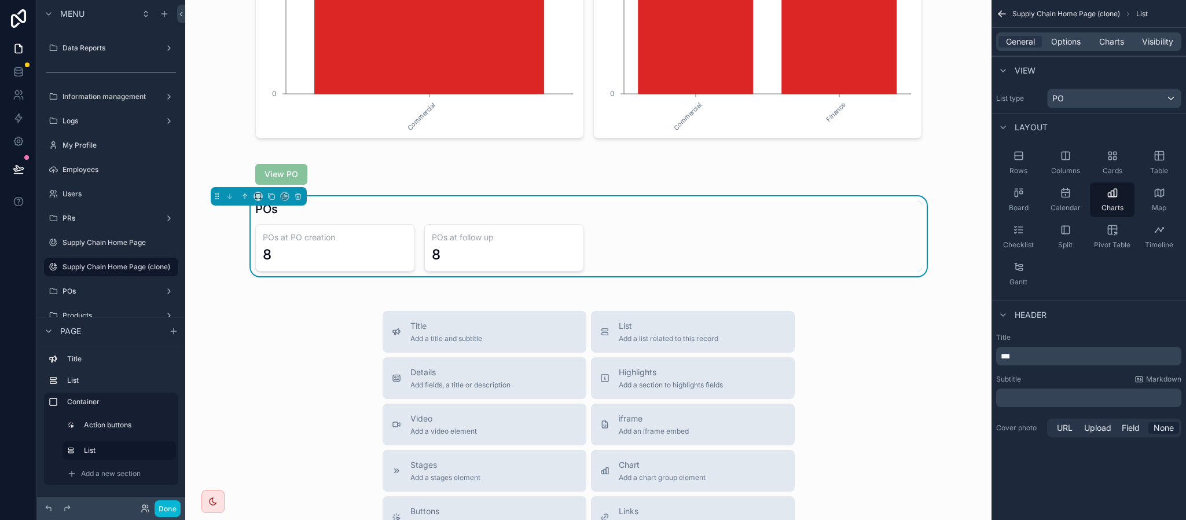
click at [1043, 344] on div "Title ***" at bounding box center [1088, 349] width 185 height 32
click at [1052, 374] on div "Title *** Subtitle Markdown ﻿ Cover photo URL Upload Field None" at bounding box center [1088, 386] width 194 height 116
click at [164, 511] on button "Done" at bounding box center [168, 508] width 26 height 17
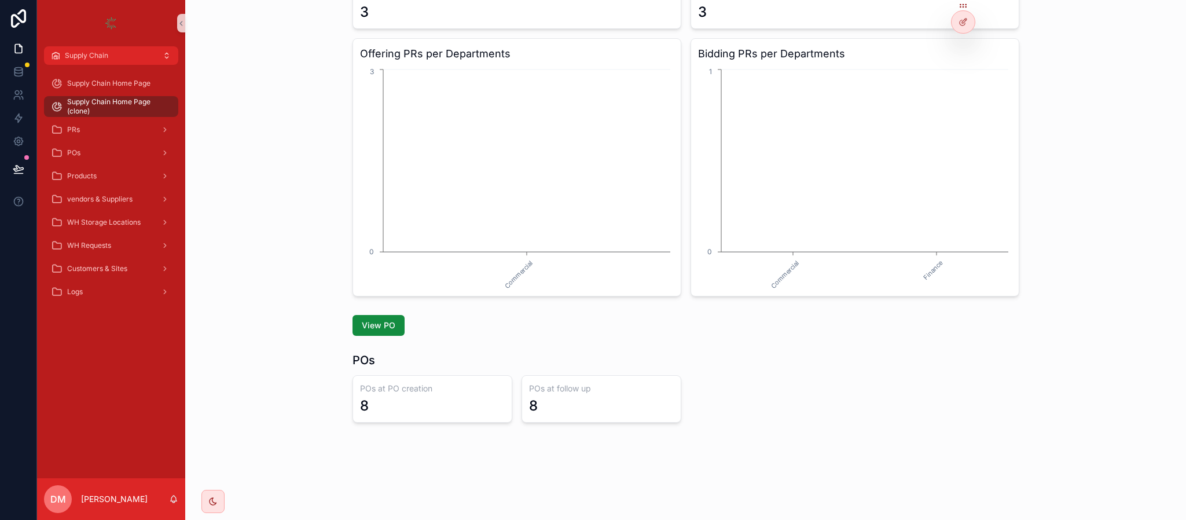
scroll to position [106, 0]
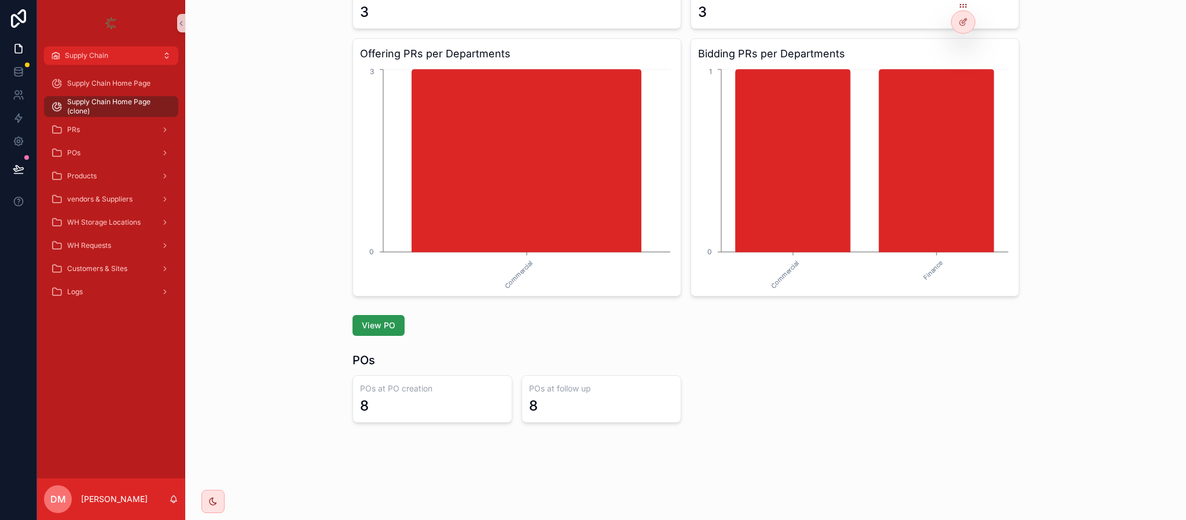
click at [362, 324] on span "View PO" at bounding box center [379, 325] width 34 height 12
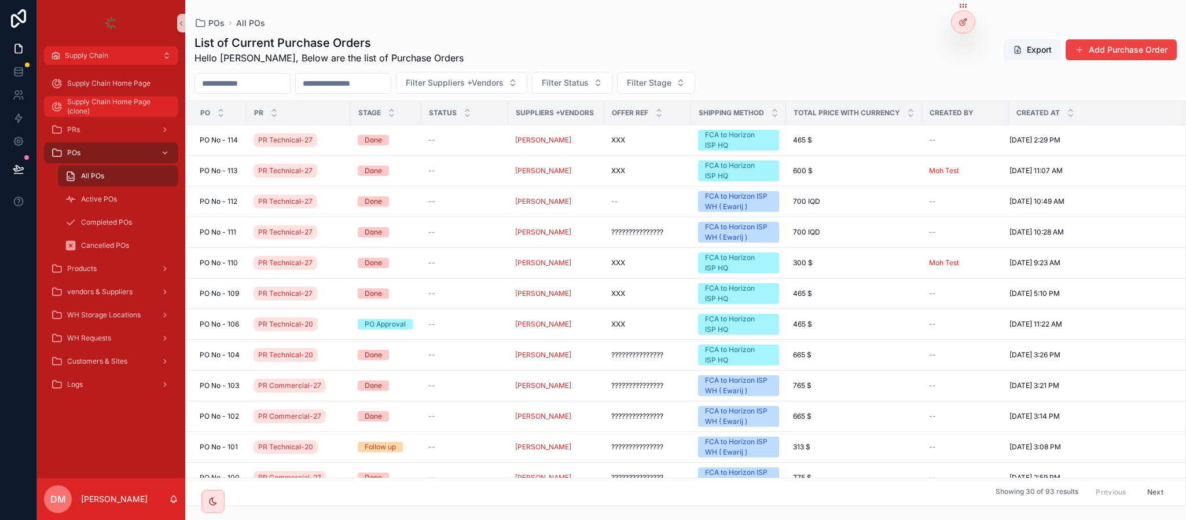
click at [139, 100] on span "Supply Chain Home Page (clone)" at bounding box center [117, 106] width 100 height 19
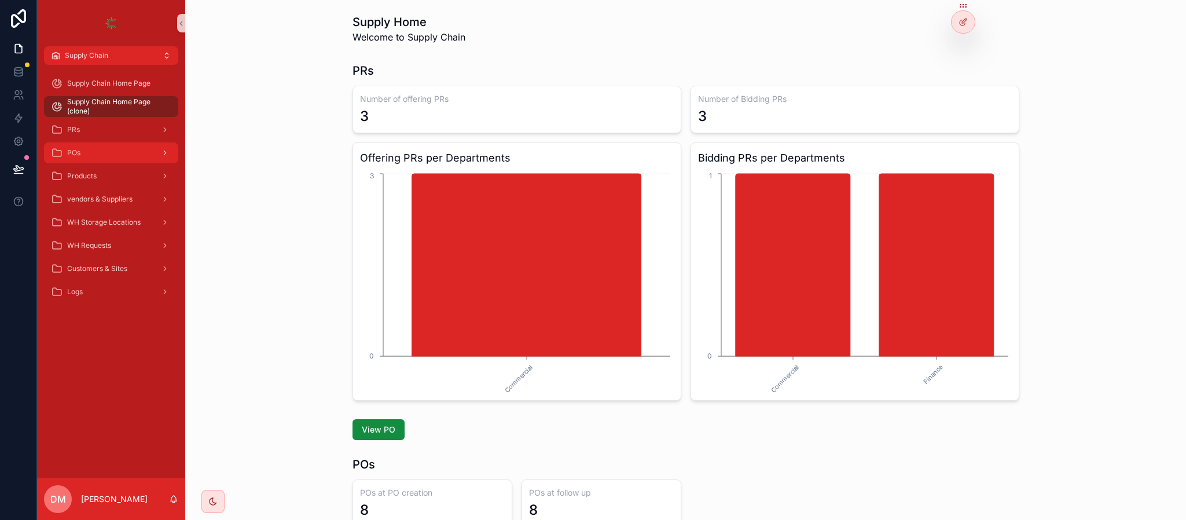
click at [133, 148] on div "POs" at bounding box center [111, 153] width 120 height 19
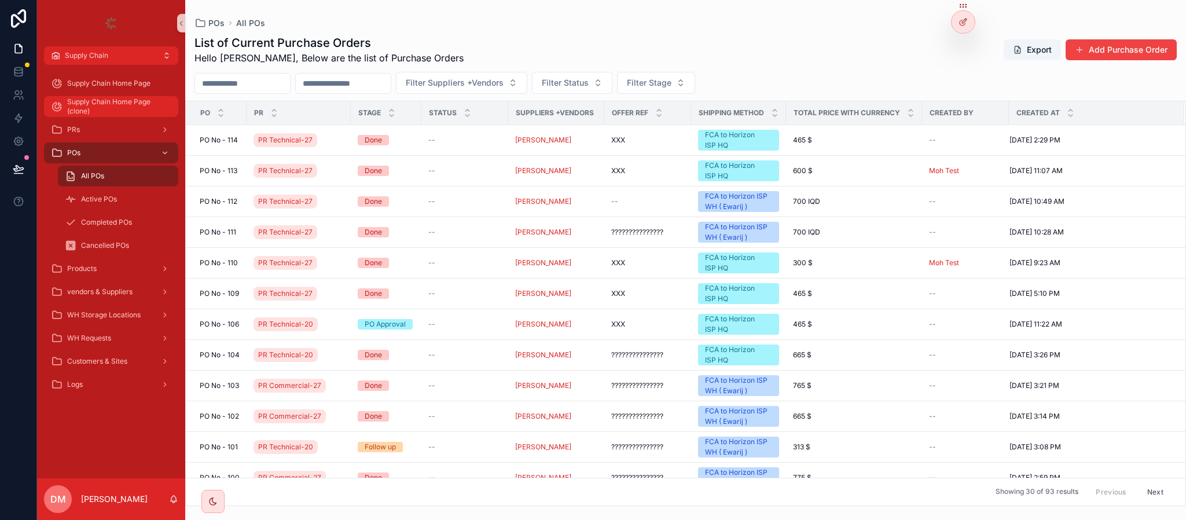
click at [141, 108] on span "Supply Chain Home Page (clone)" at bounding box center [117, 106] width 100 height 19
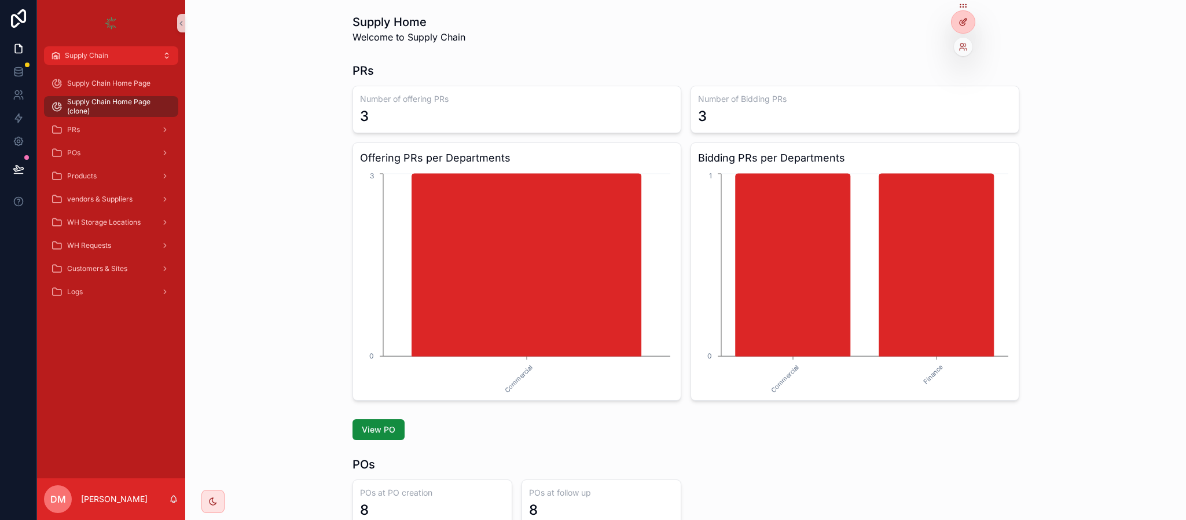
click at [962, 20] on icon at bounding box center [962, 22] width 5 height 5
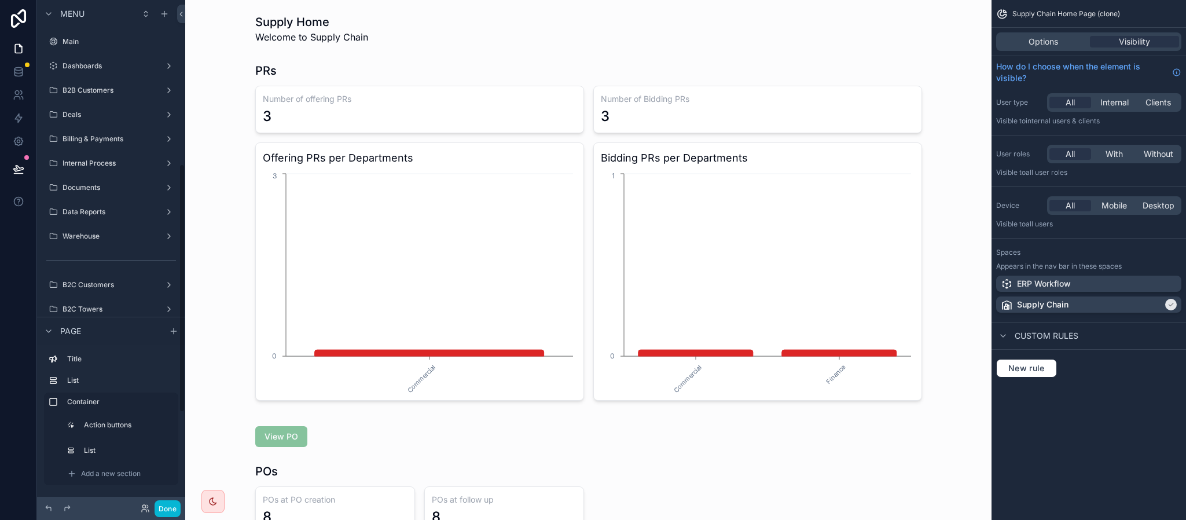
scroll to position [334, 0]
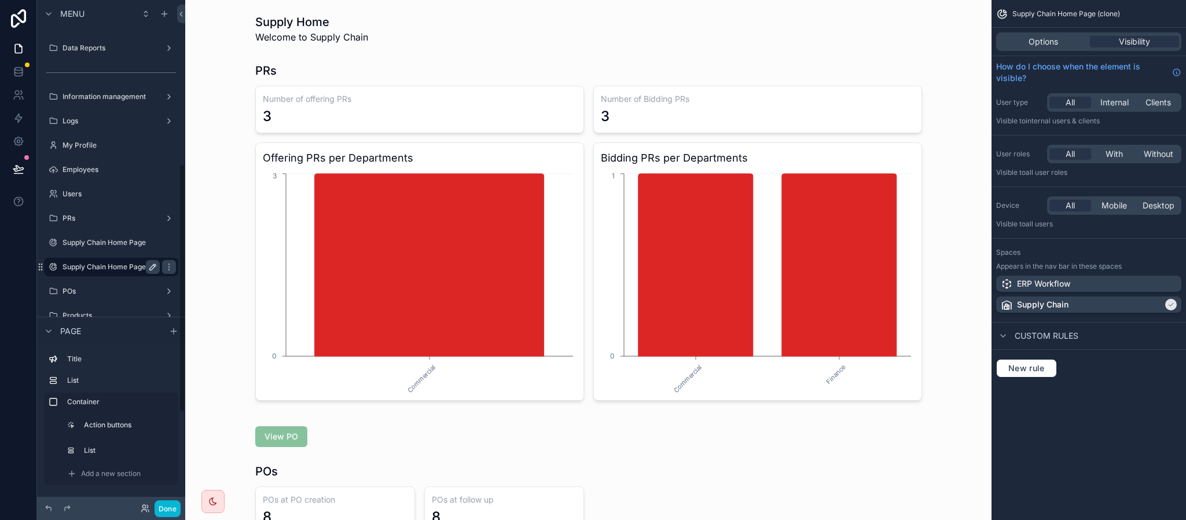
click at [153, 264] on icon "scrollable content" at bounding box center [152, 266] width 9 height 9
click at [113, 268] on input "**********" at bounding box center [102, 267] width 79 height 14
click at [115, 268] on input "**********" at bounding box center [102, 267] width 79 height 14
click at [115, 264] on input "**********" at bounding box center [102, 267] width 79 height 14
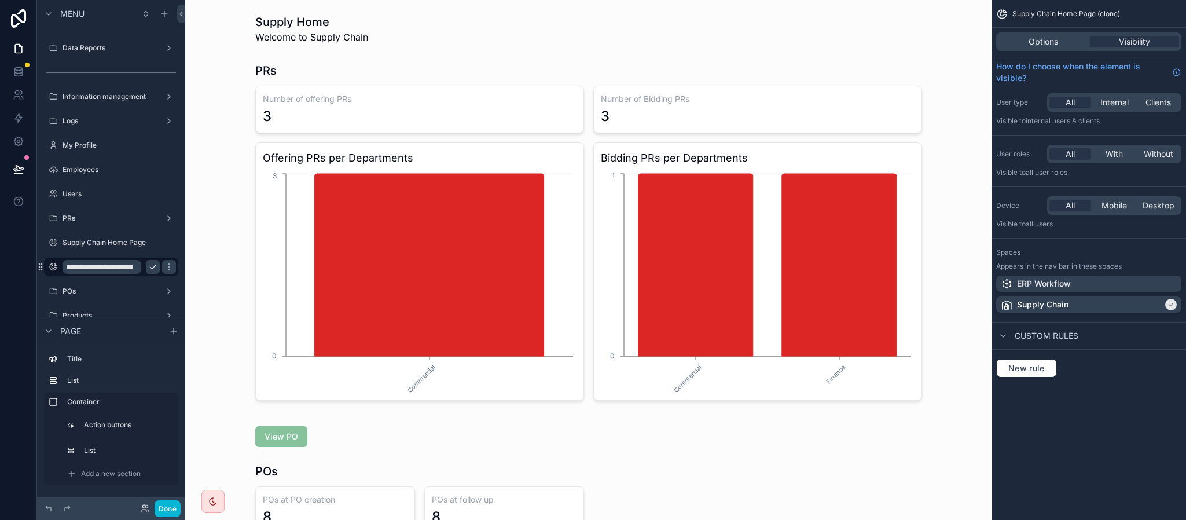
scroll to position [0, 28]
type input "**********"
click at [164, 264] on icon "scrollable content" at bounding box center [168, 266] width 9 height 9
click at [1049, 374] on button "New rule" at bounding box center [1026, 368] width 61 height 19
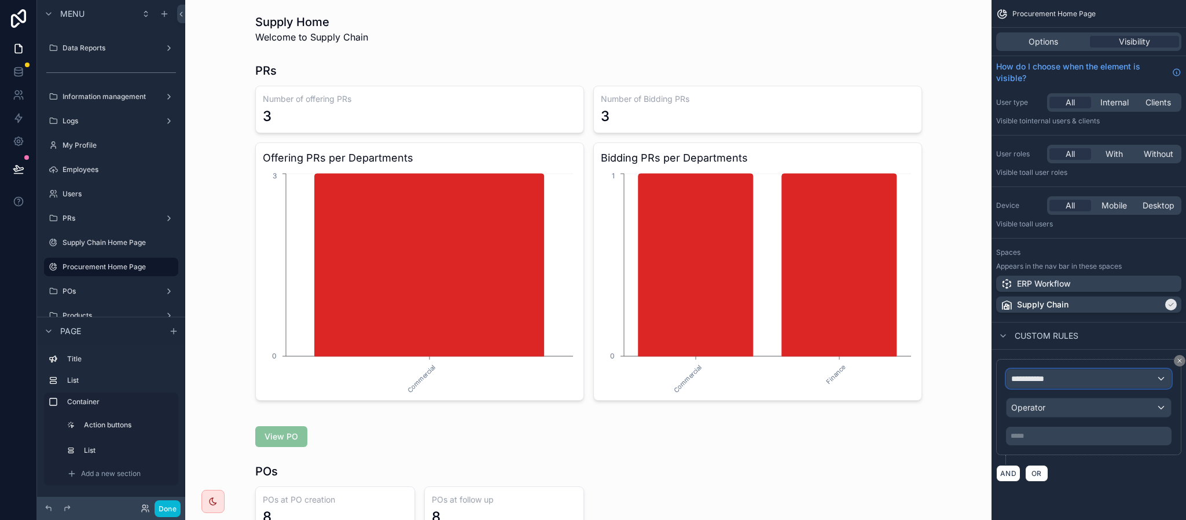
click at [1046, 387] on div "**********" at bounding box center [1088, 378] width 164 height 19
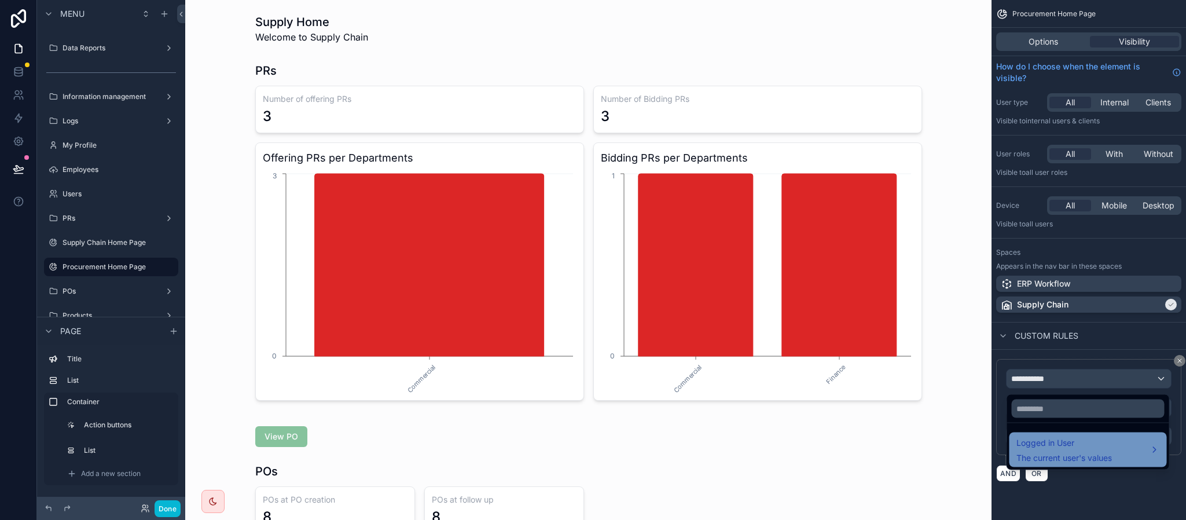
click at [1075, 450] on span "Logged in User" at bounding box center [1063, 443] width 95 height 14
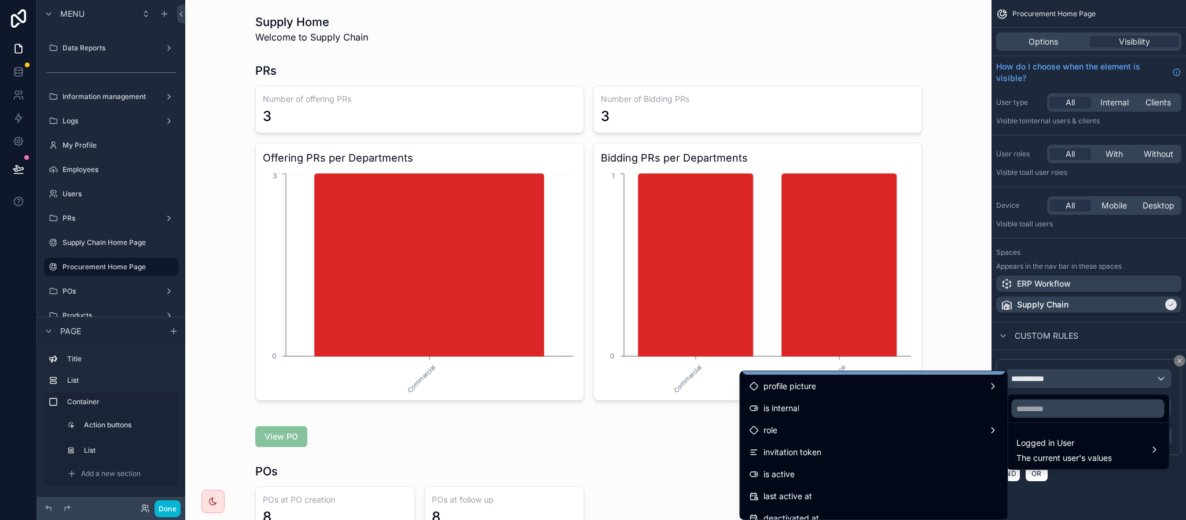
scroll to position [174, 0]
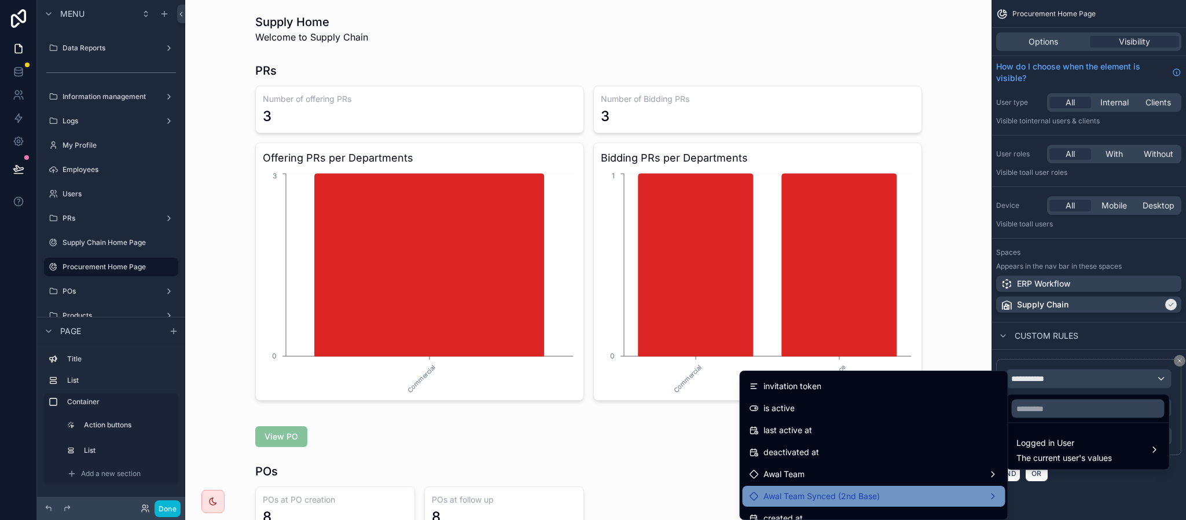
click at [891, 488] on div "Awal Team Synced (2nd Base)" at bounding box center [874, 496] width 263 height 21
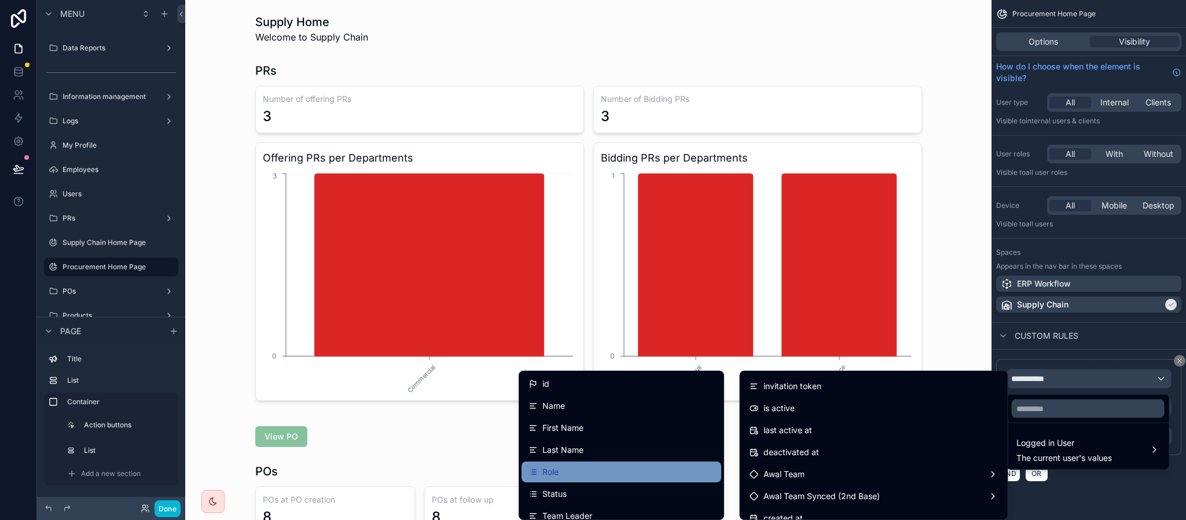
click at [608, 472] on div "Role" at bounding box center [621, 472] width 186 height 14
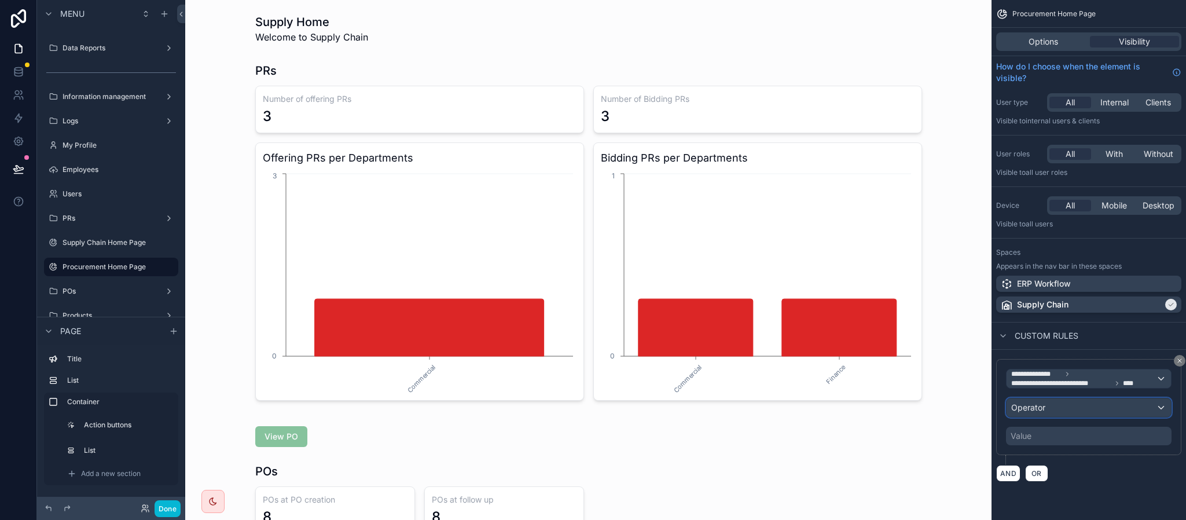
click at [1110, 408] on div "Operator" at bounding box center [1088, 407] width 164 height 19
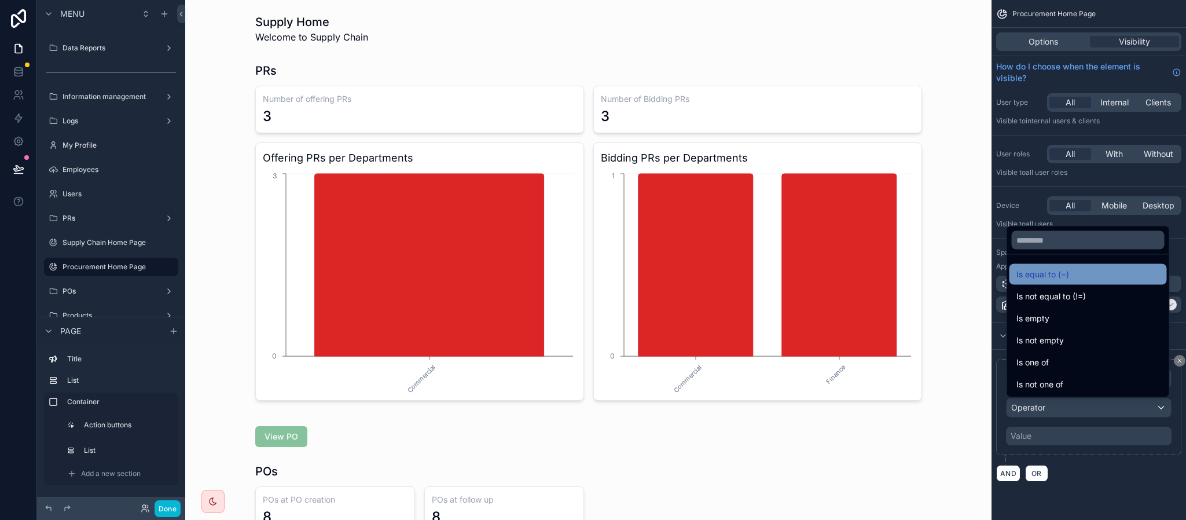
click at [1083, 271] on div "Is equal to (=)" at bounding box center [1088, 274] width 144 height 14
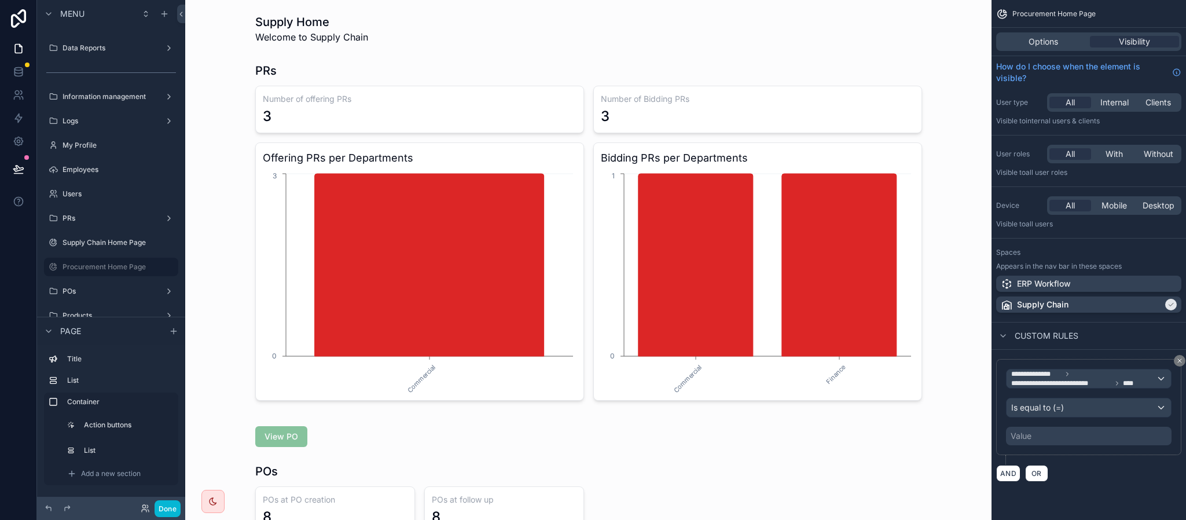
click at [1065, 435] on div "Value" at bounding box center [1089, 436] width 166 height 19
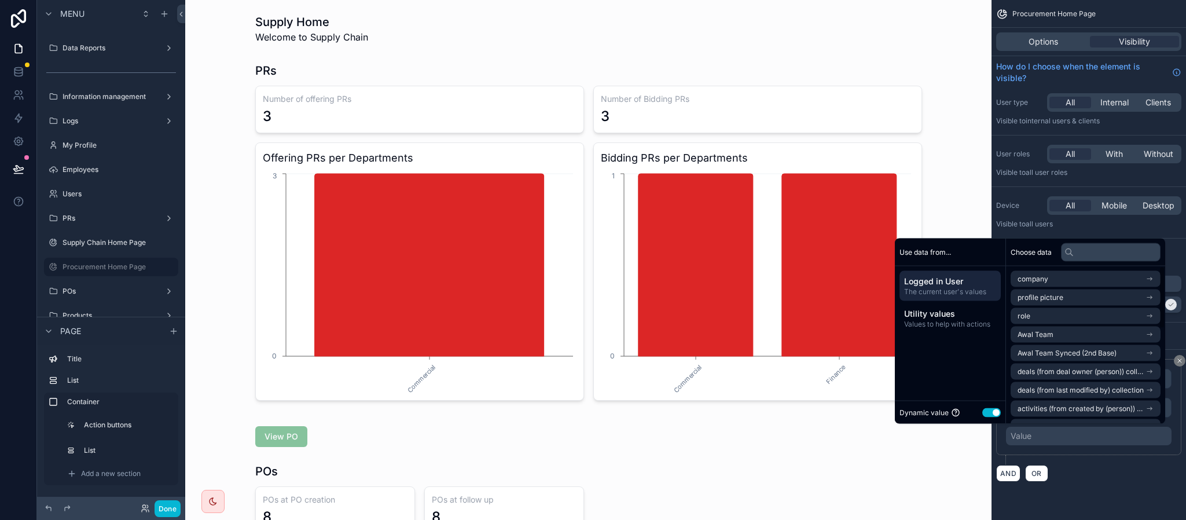
click at [983, 410] on button "Use setting" at bounding box center [991, 411] width 19 height 9
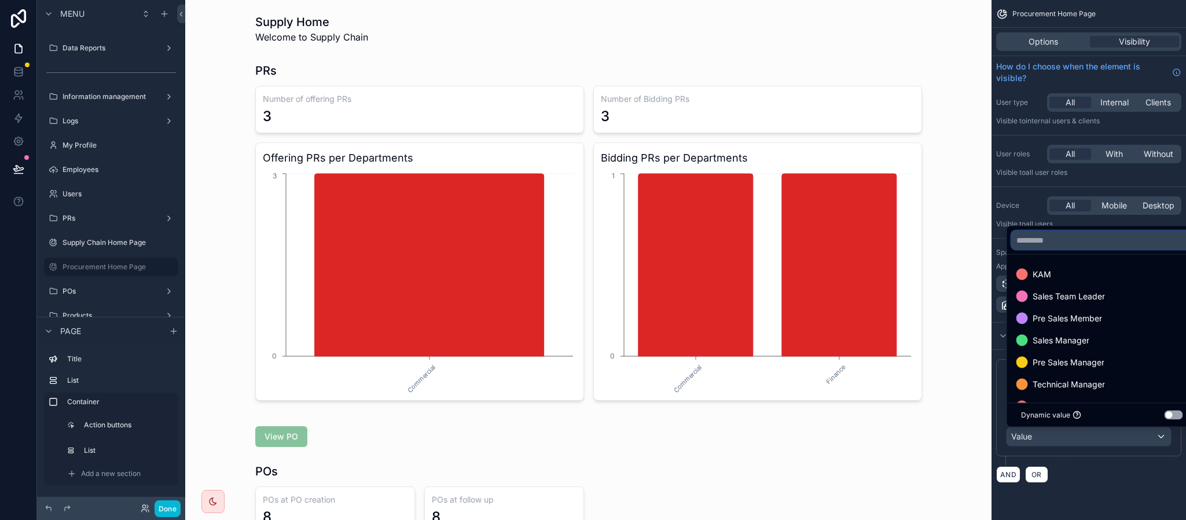
click at [1096, 235] on input "text" at bounding box center [1102, 240] width 181 height 19
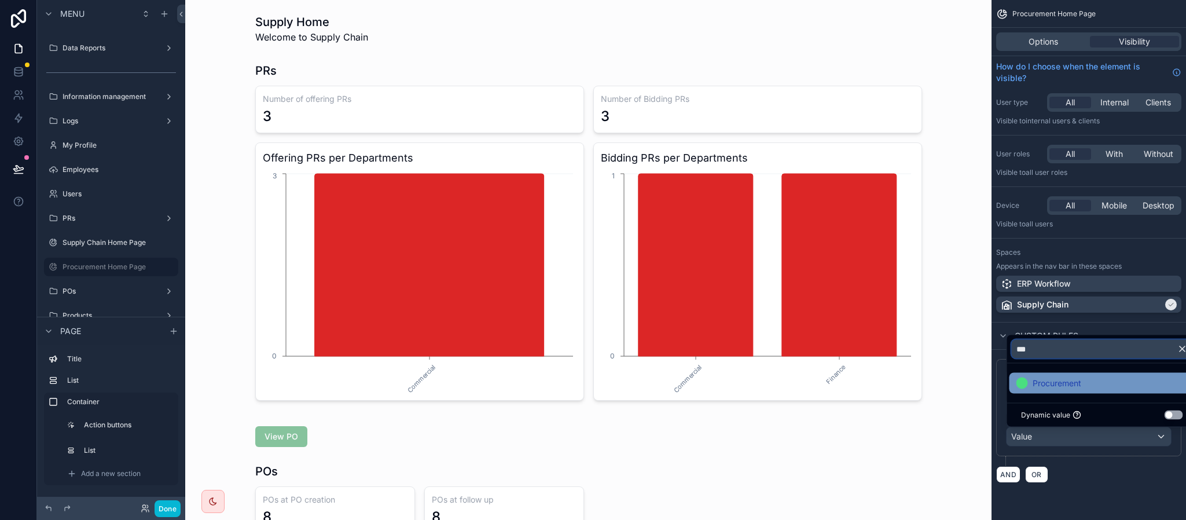
type input "***"
click at [1057, 387] on span "Procurement" at bounding box center [1056, 383] width 49 height 14
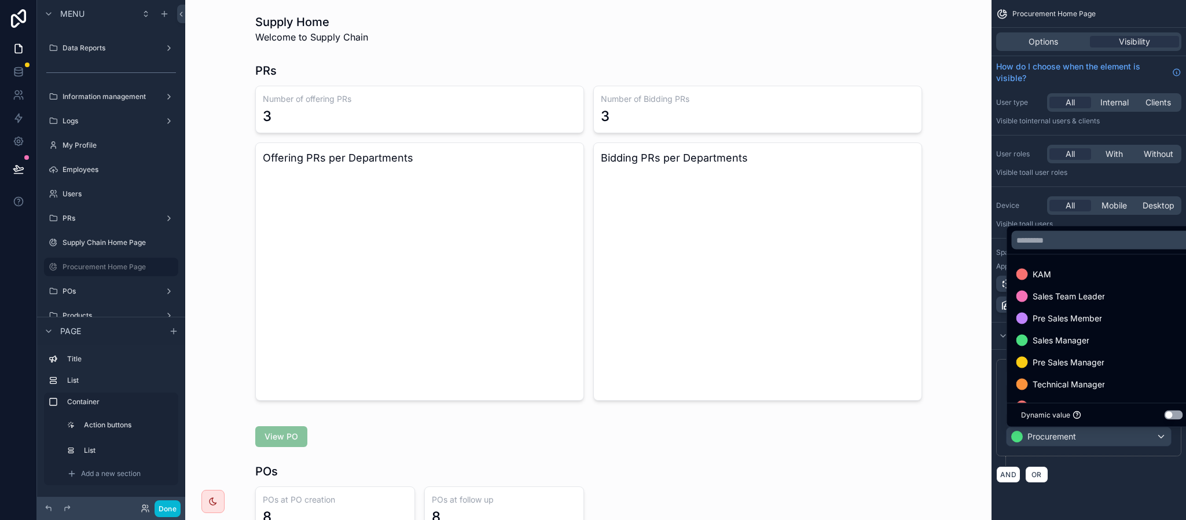
click at [1114, 475] on div "AND OR" at bounding box center [1088, 473] width 185 height 17
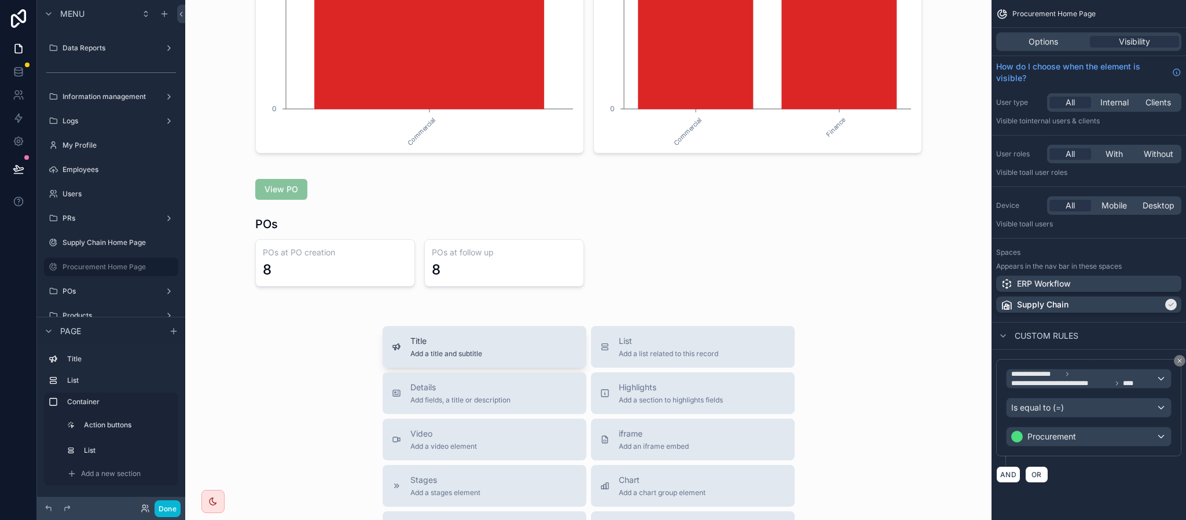
scroll to position [260, 0]
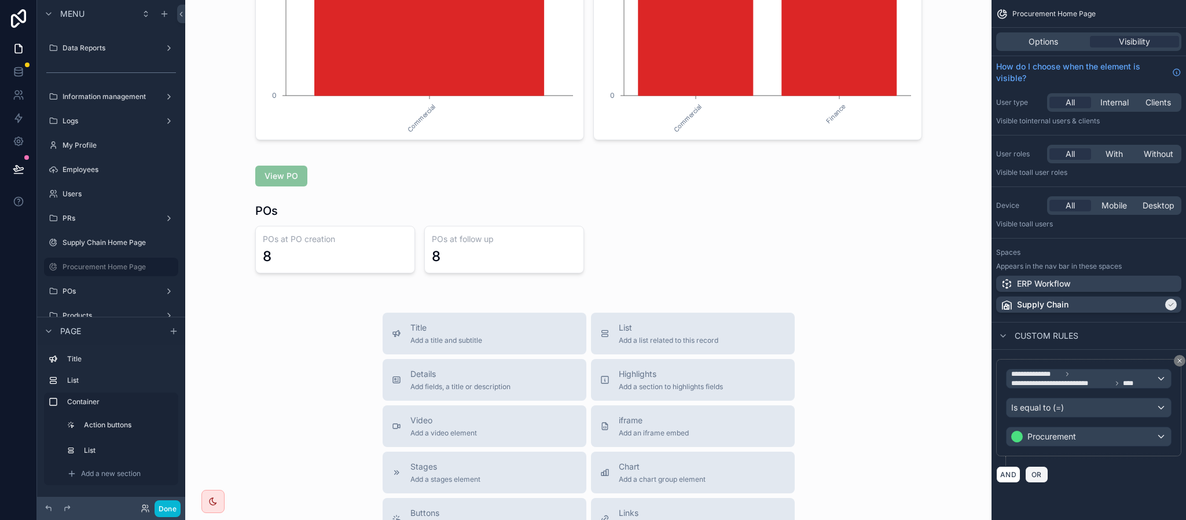
drag, startPoint x: 1031, startPoint y: 469, endPoint x: 1101, endPoint y: 399, distance: 98.6
click at [1034, 469] on button "OR" at bounding box center [1036, 474] width 23 height 17
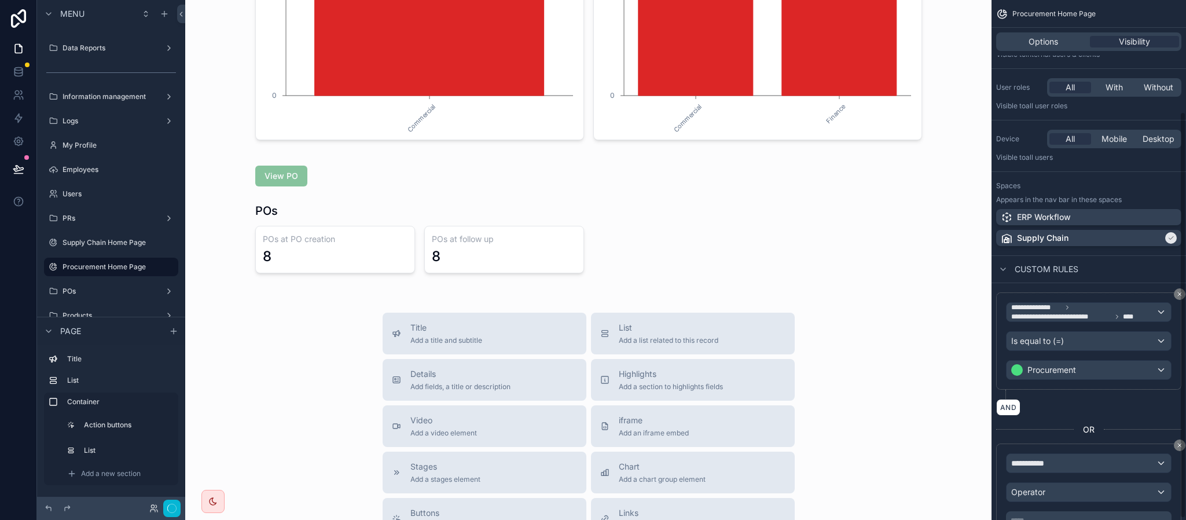
scroll to position [146, 0]
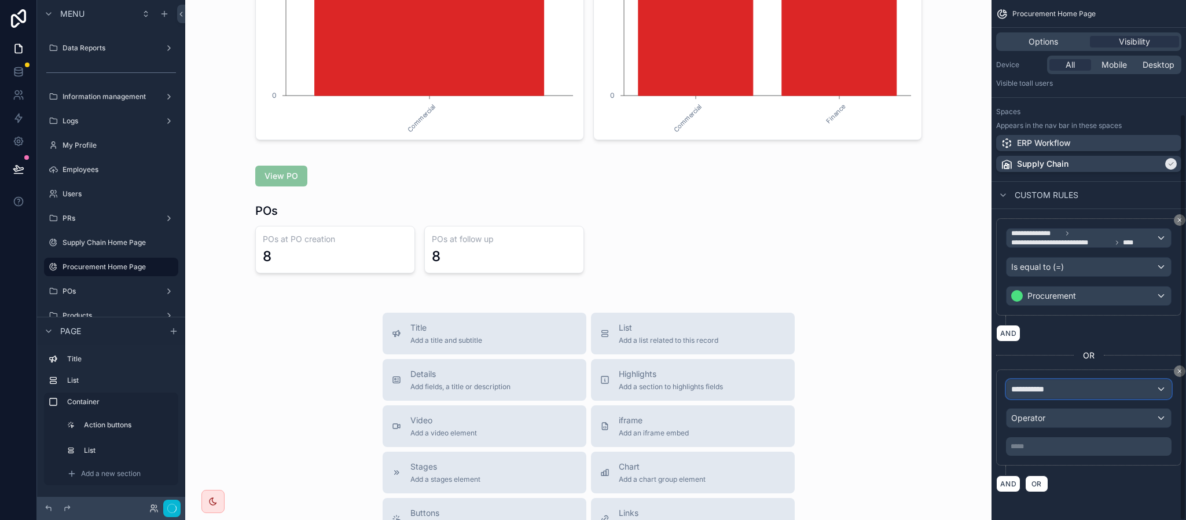
click at [1056, 389] on div "**********" at bounding box center [1088, 389] width 164 height 19
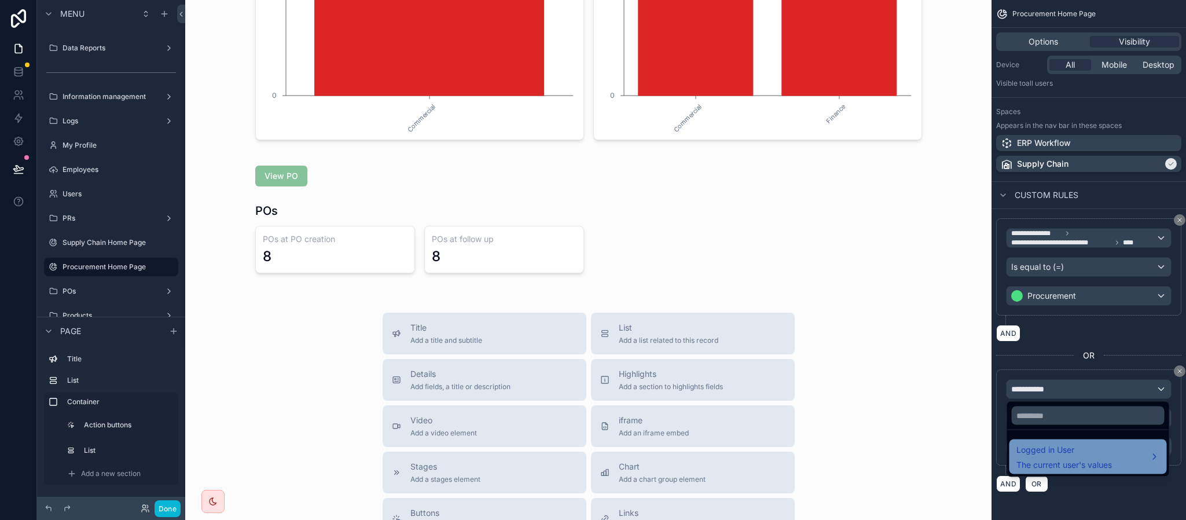
click at [1080, 461] on span "The current user's values" at bounding box center [1063, 465] width 95 height 12
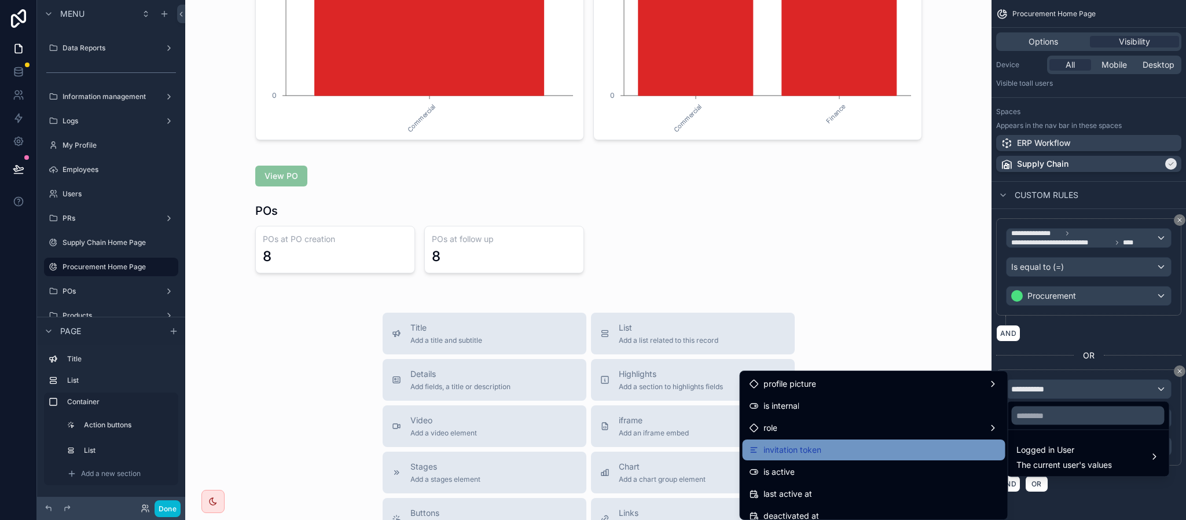
scroll to position [87, 0]
click at [877, 445] on div "role" at bounding box center [873, 451] width 249 height 14
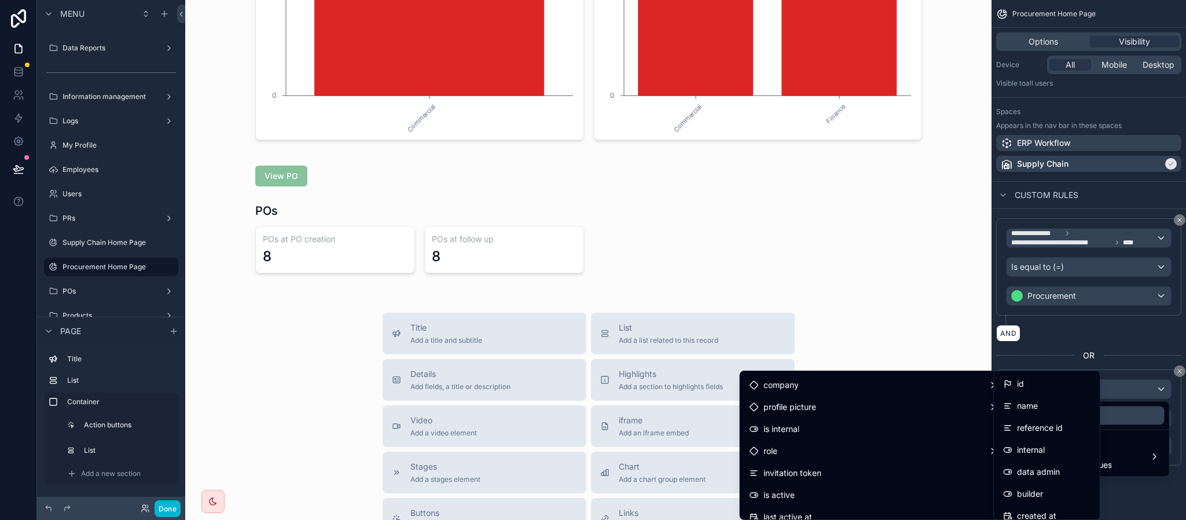
click at [1048, 471] on span "data admin" at bounding box center [1038, 472] width 43 height 14
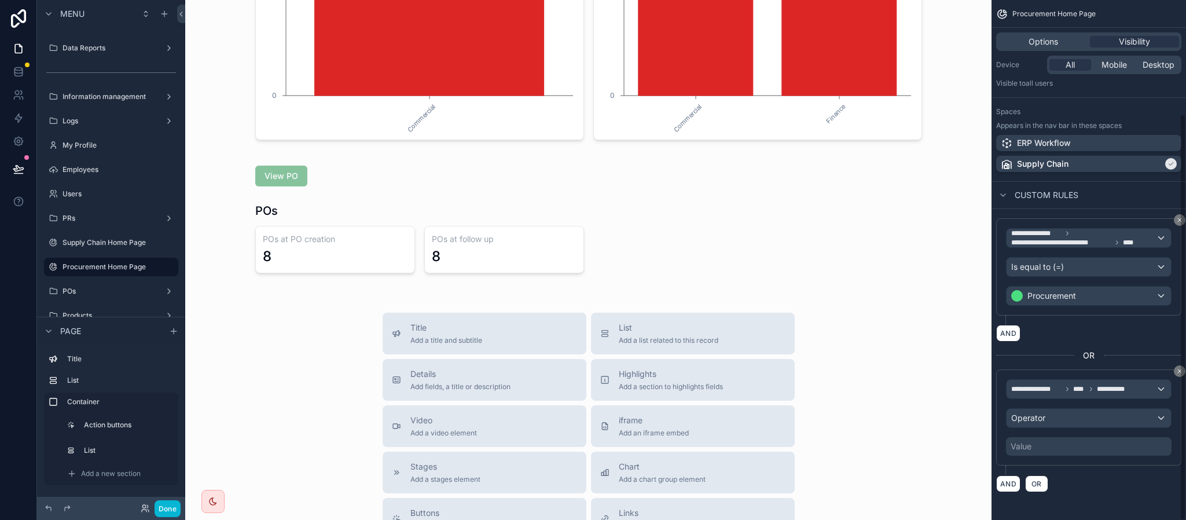
click at [1110, 401] on div "**********" at bounding box center [1089, 417] width 166 height 76
click at [1100, 415] on div "Operator" at bounding box center [1088, 418] width 164 height 19
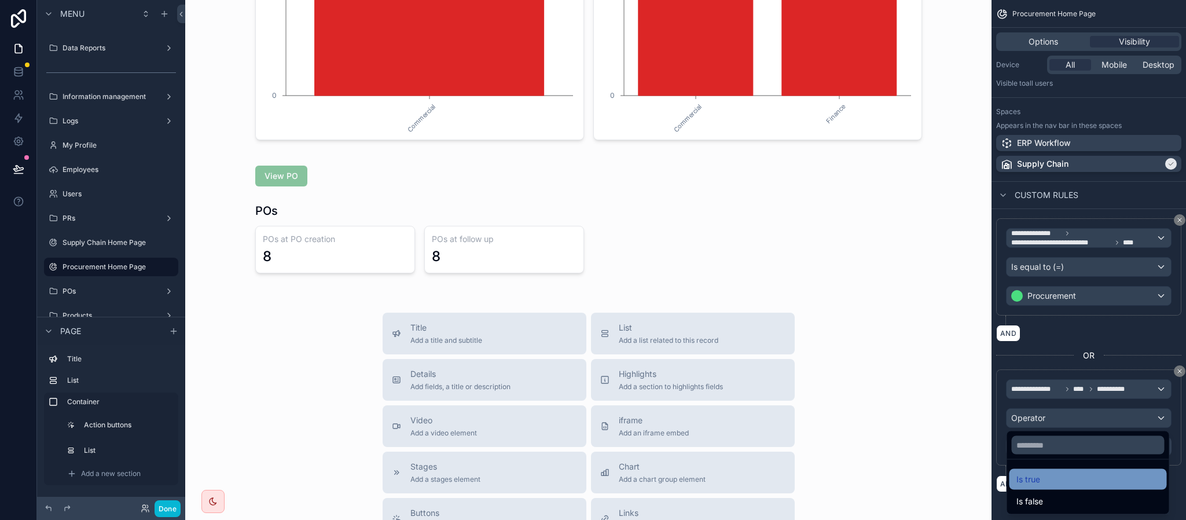
click at [1043, 471] on div "Is true" at bounding box center [1087, 479] width 157 height 21
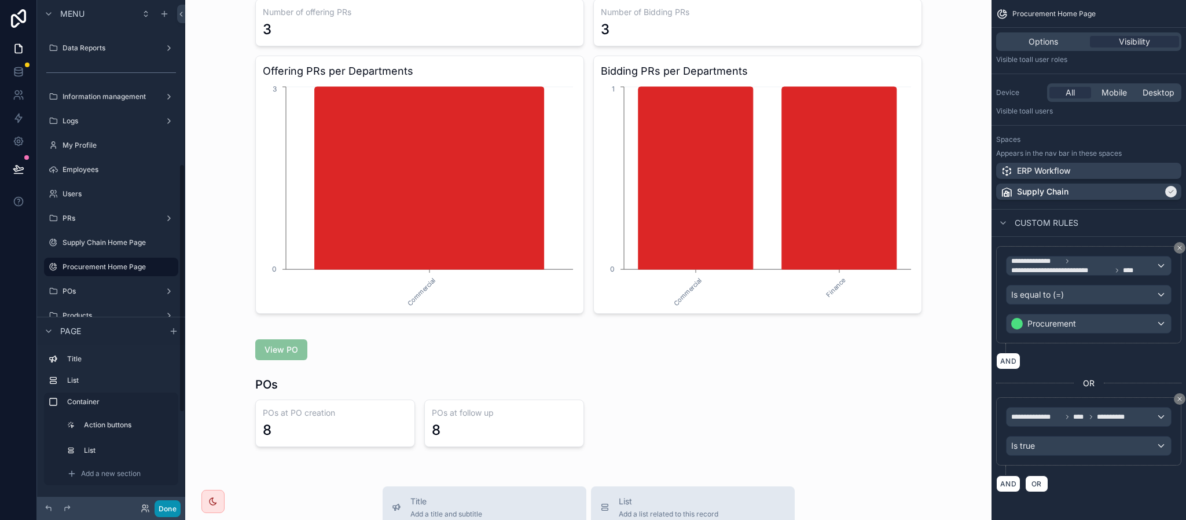
click at [158, 510] on button "Done" at bounding box center [168, 508] width 26 height 17
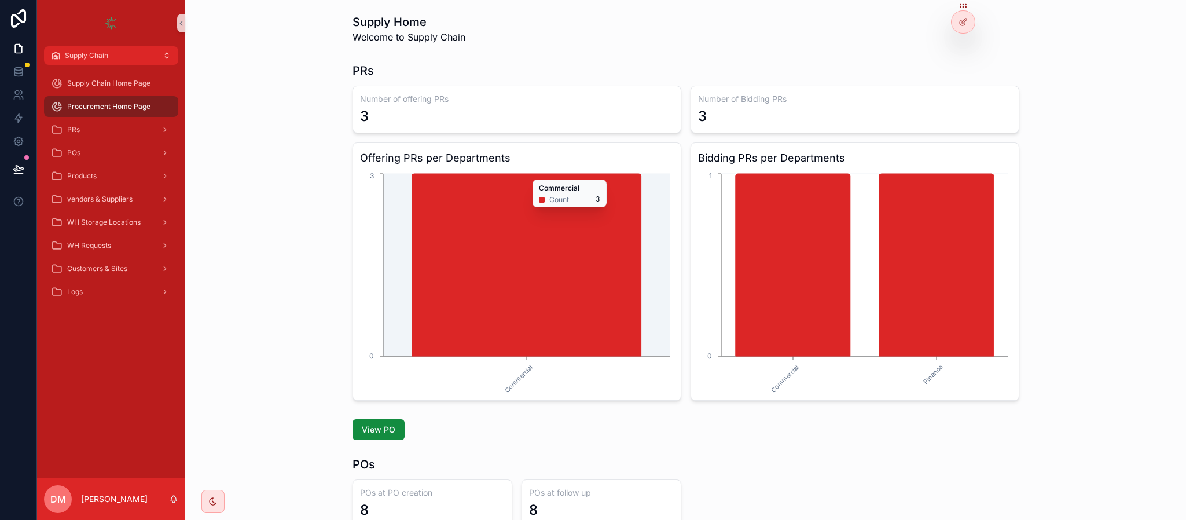
scroll to position [106, 0]
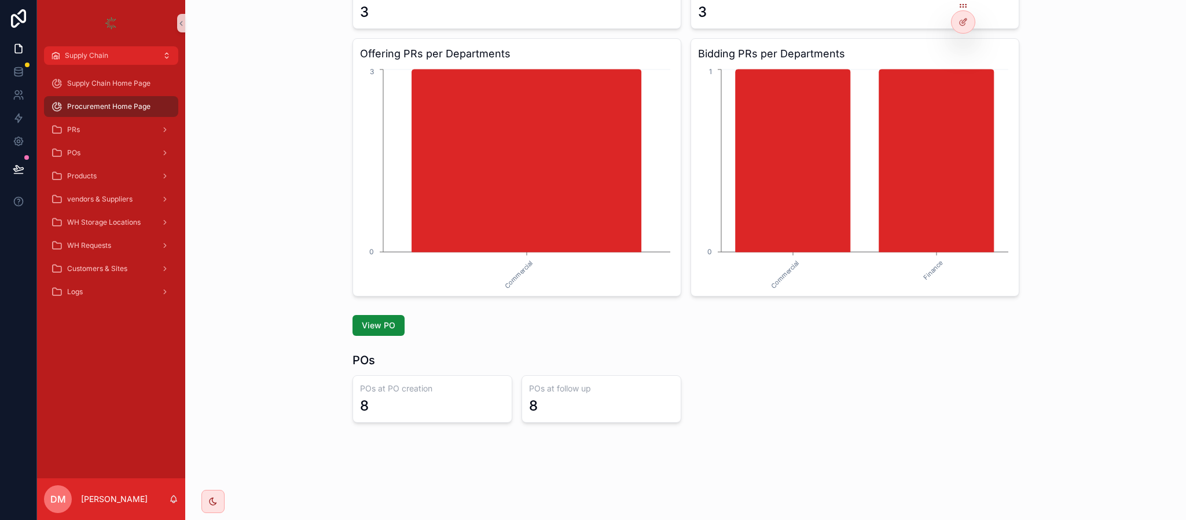
click at [530, 389] on h3 "POs at follow up" at bounding box center [601, 389] width 145 height 12
click at [960, 13] on div at bounding box center [962, 22] width 23 height 22
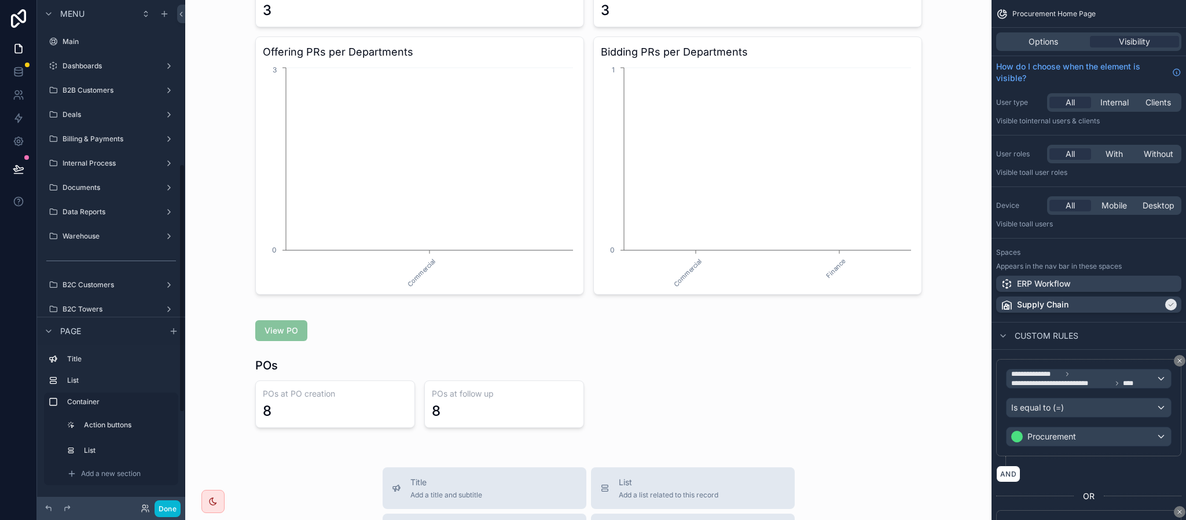
scroll to position [334, 0]
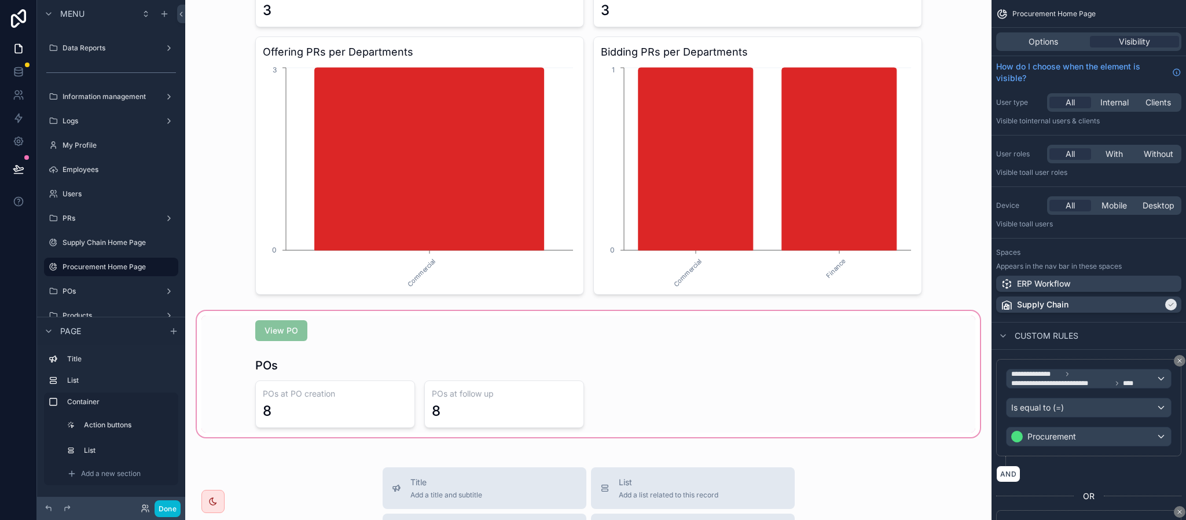
click at [462, 357] on div "scrollable content" at bounding box center [588, 373] width 788 height 131
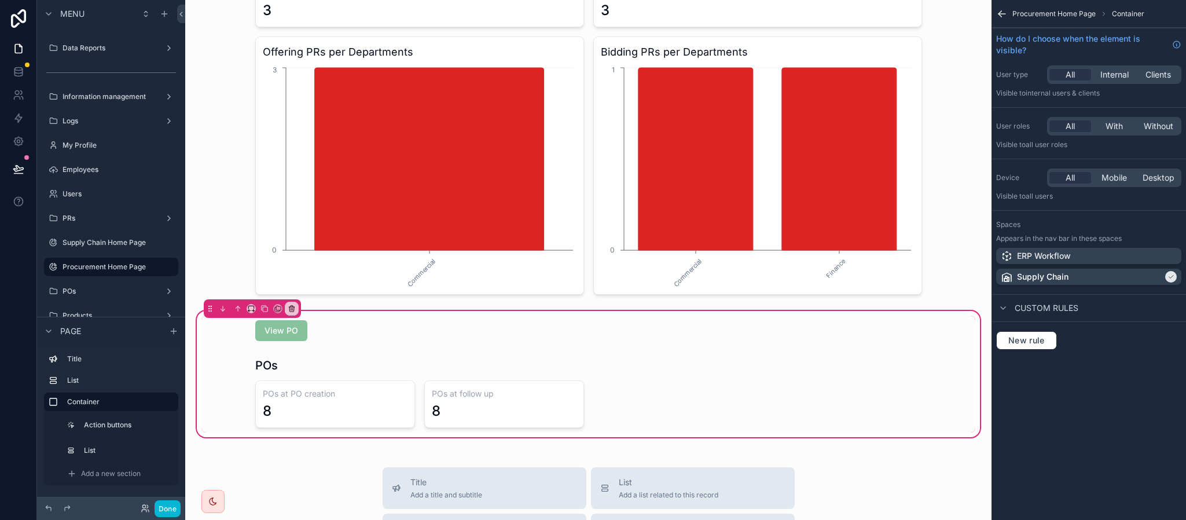
click at [1002, 17] on icon "scrollable content" at bounding box center [1002, 14] width 12 height 12
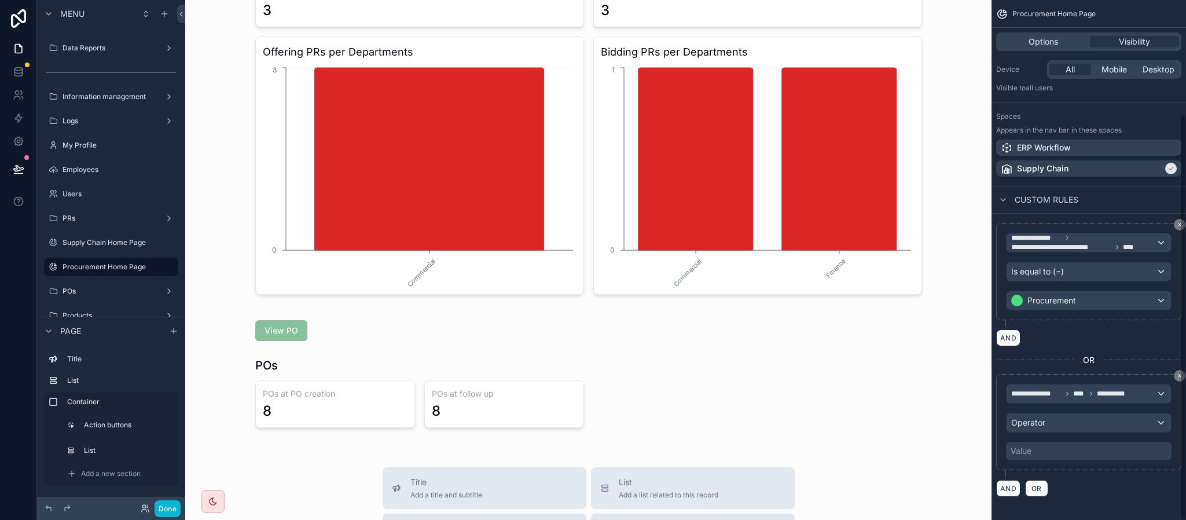
scroll to position [146, 0]
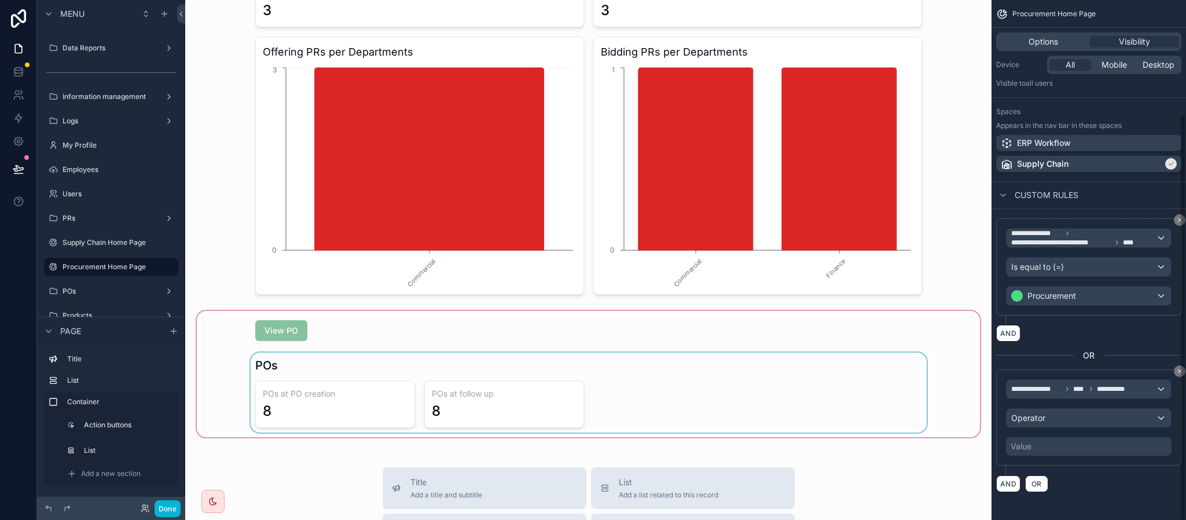
click at [723, 374] on div "scrollable content" at bounding box center [588, 373] width 788 height 131
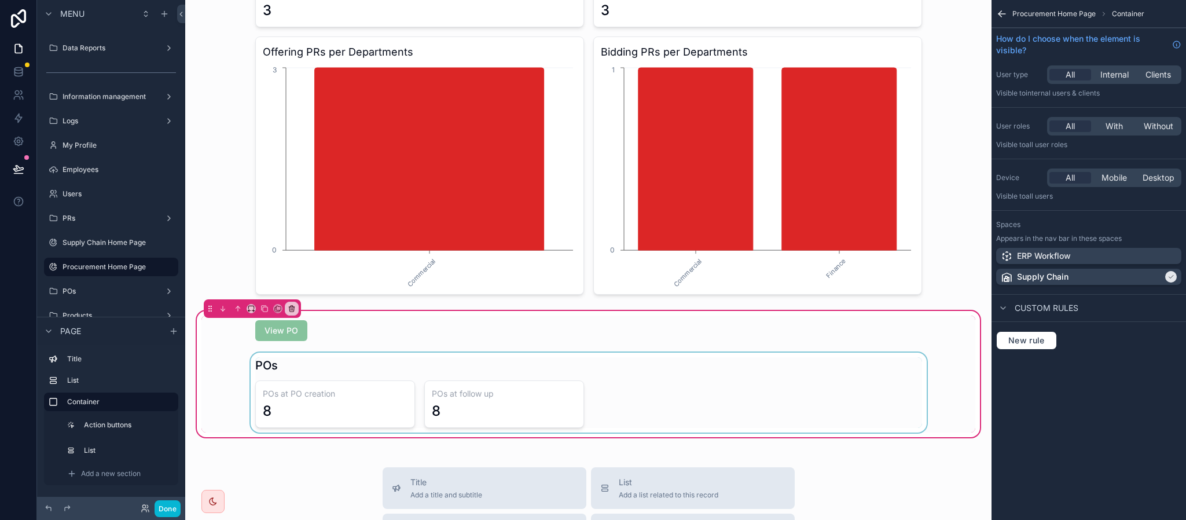
scroll to position [0, 0]
click at [296, 343] on div "scrollable content" at bounding box center [588, 330] width 774 height 30
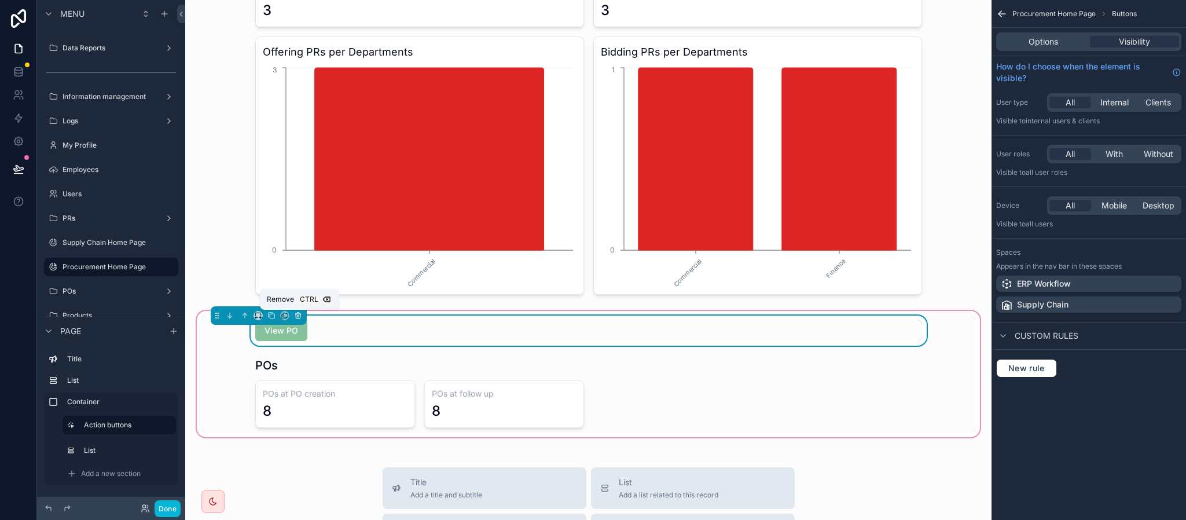
click at [299, 316] on icon "scrollable content" at bounding box center [299, 316] width 0 height 2
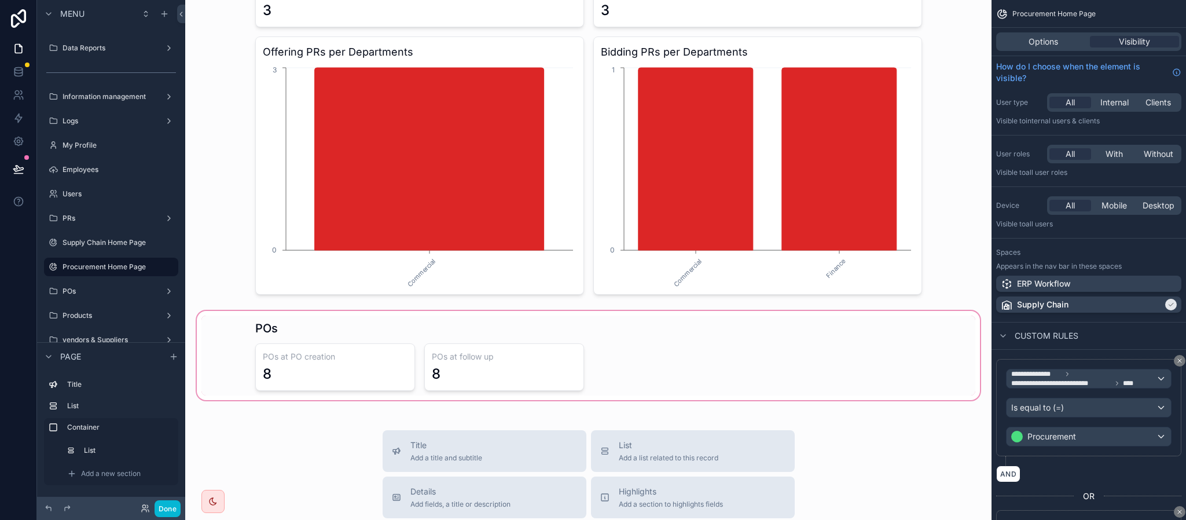
click at [330, 365] on div "scrollable content" at bounding box center [588, 355] width 788 height 94
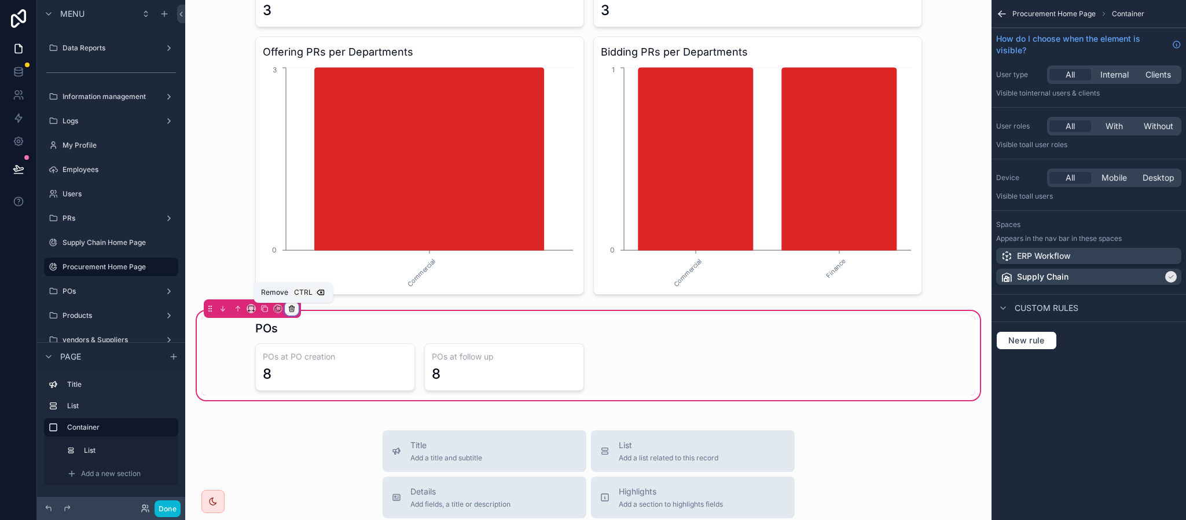
click at [291, 308] on icon "scrollable content" at bounding box center [291, 309] width 5 height 5
click at [365, 358] on span "Remove entire container" at bounding box center [342, 355] width 92 height 14
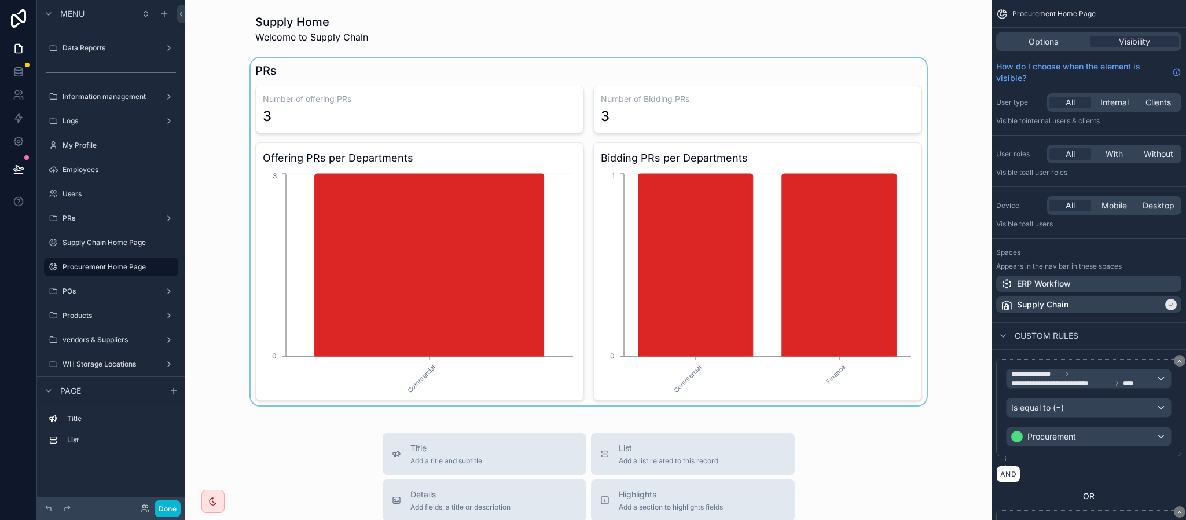
click at [547, 165] on div "scrollable content" at bounding box center [588, 231] width 788 height 347
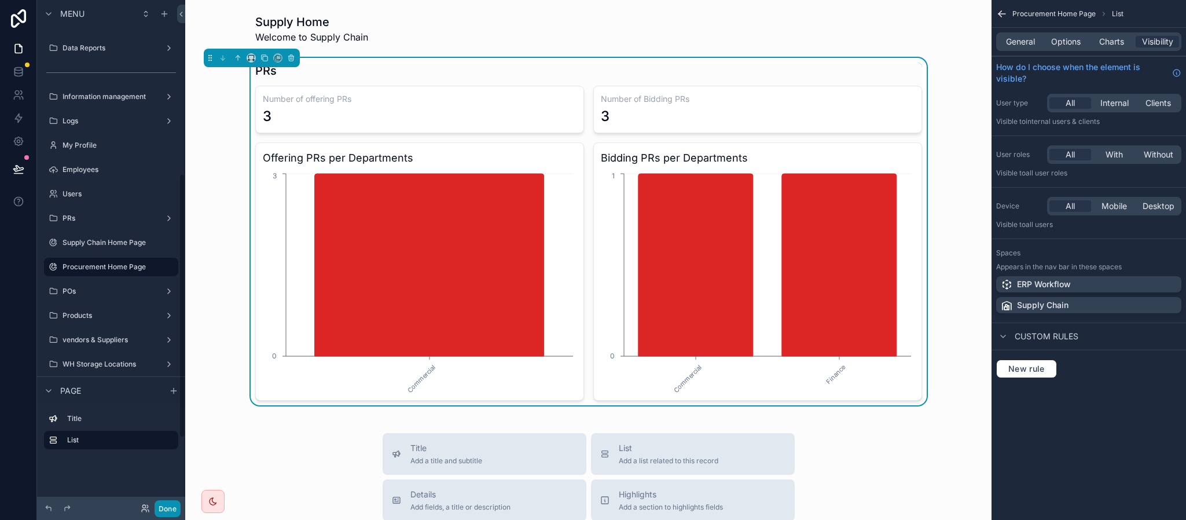
click at [168, 502] on button "Done" at bounding box center [168, 508] width 26 height 17
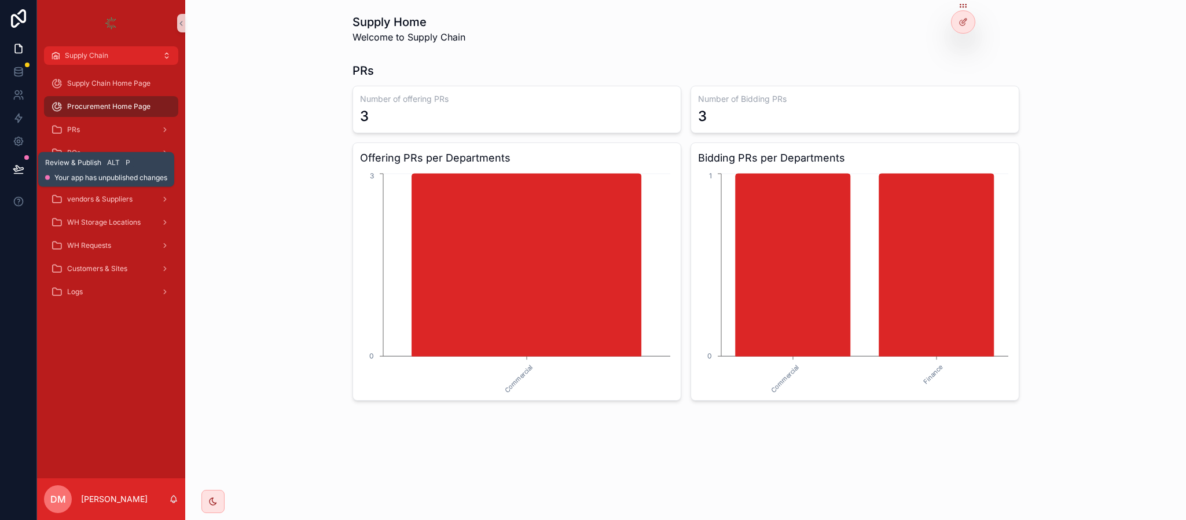
click at [27, 171] on button at bounding box center [18, 169] width 25 height 32
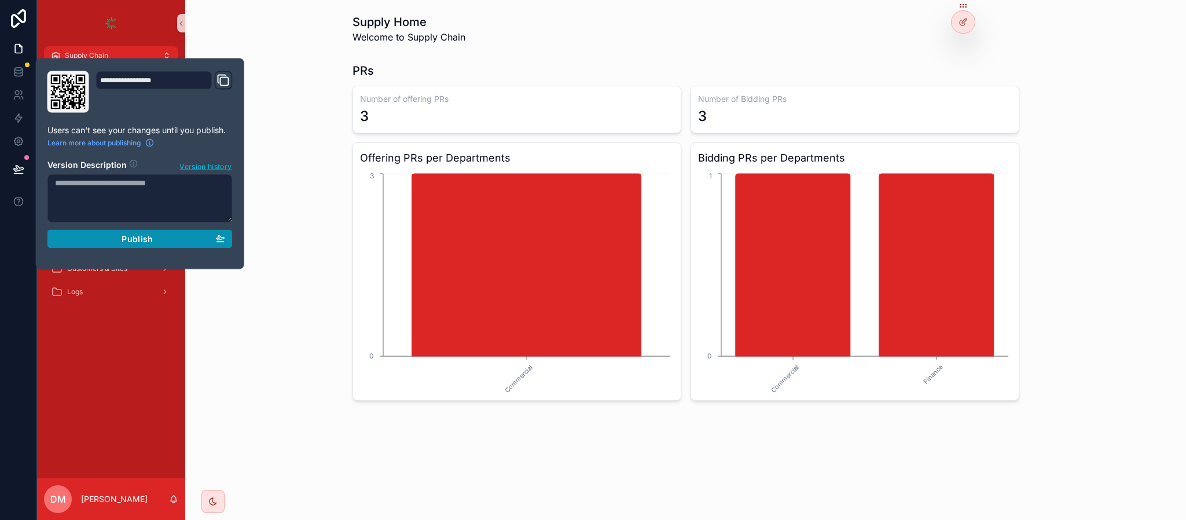
click at [125, 242] on span "Publish" at bounding box center [137, 239] width 31 height 10
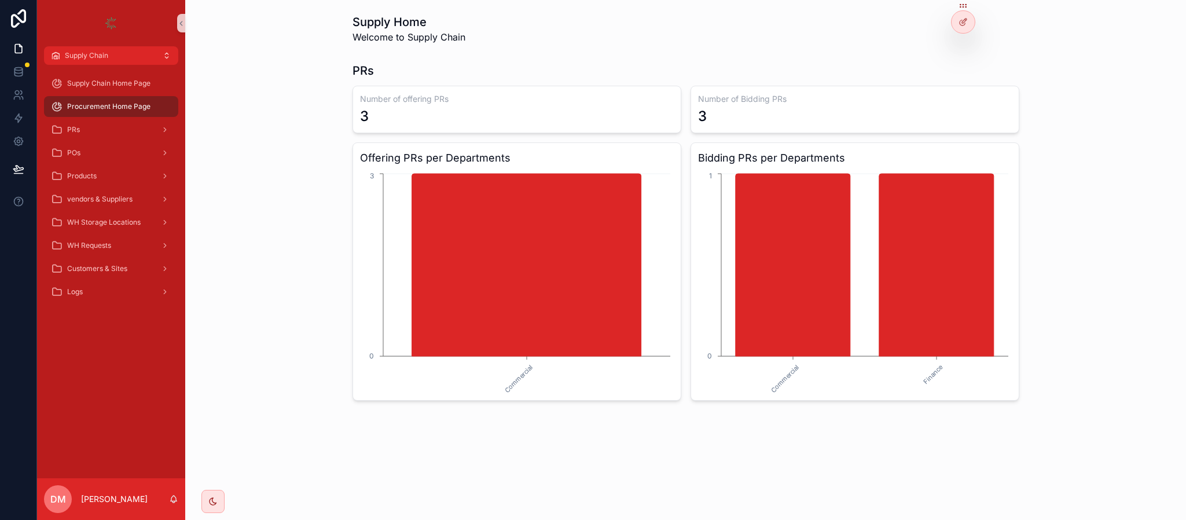
click at [452, 35] on span "Welcome to Supply Chain" at bounding box center [408, 37] width 113 height 14
click at [960, 23] on icon at bounding box center [962, 22] width 5 height 5
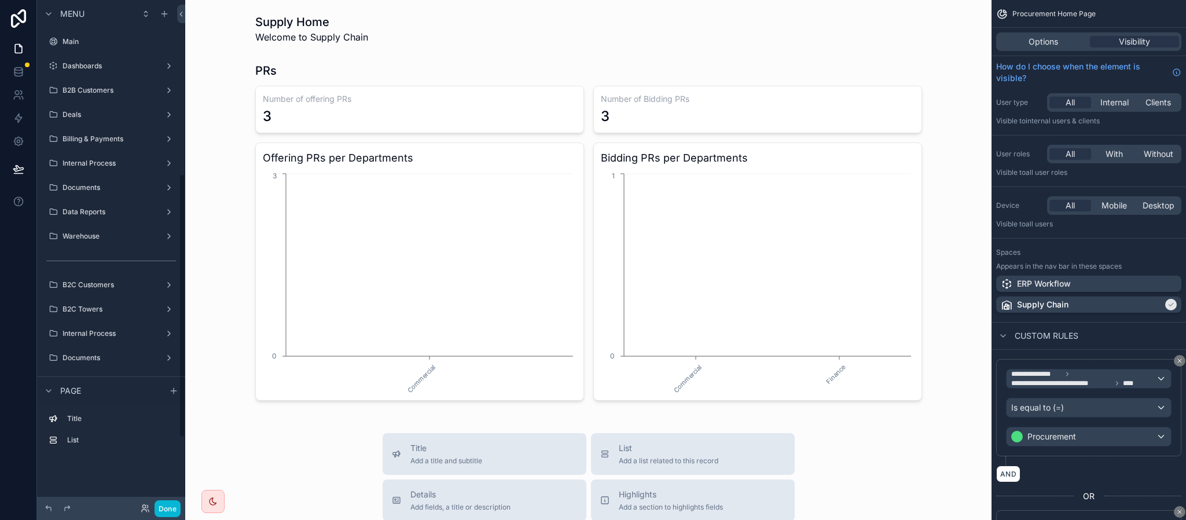
scroll to position [334, 0]
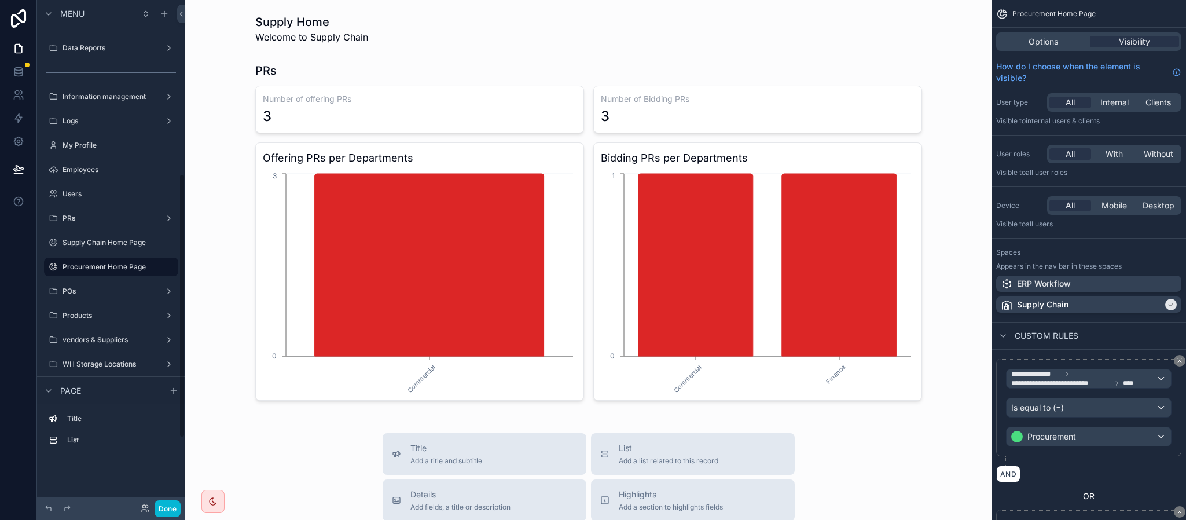
click at [629, 30] on div "scrollable content" at bounding box center [588, 28] width 788 height 39
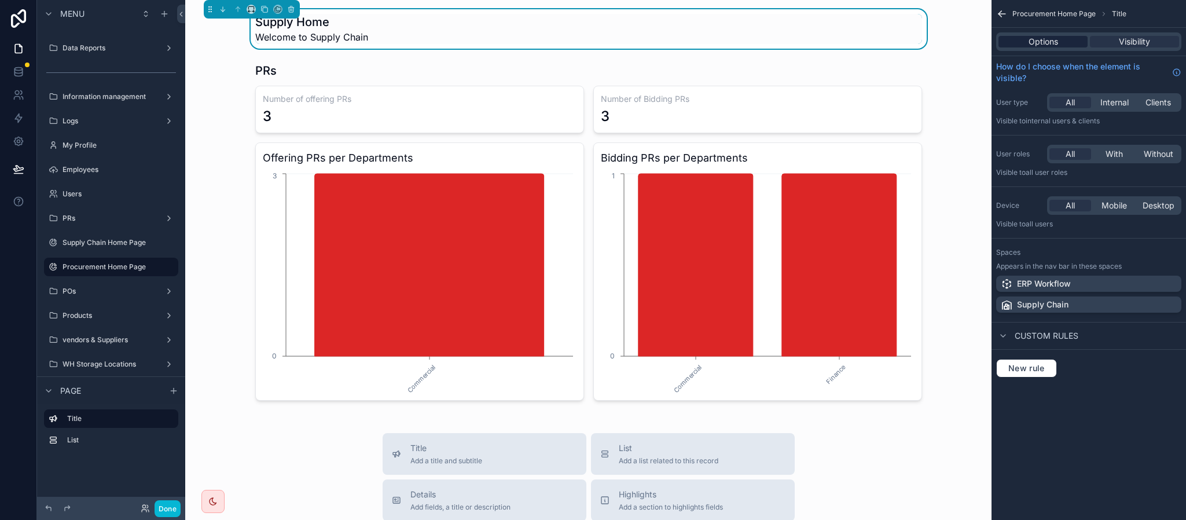
click at [1056, 39] on span "Options" at bounding box center [1043, 42] width 30 height 12
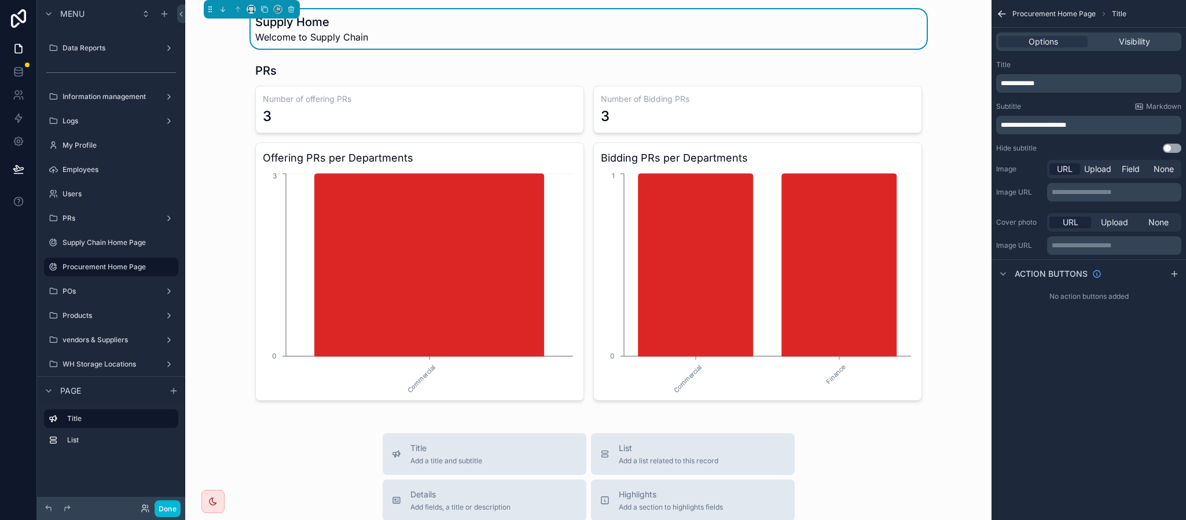
click at [1061, 124] on span "**********" at bounding box center [1033, 125] width 65 height 7
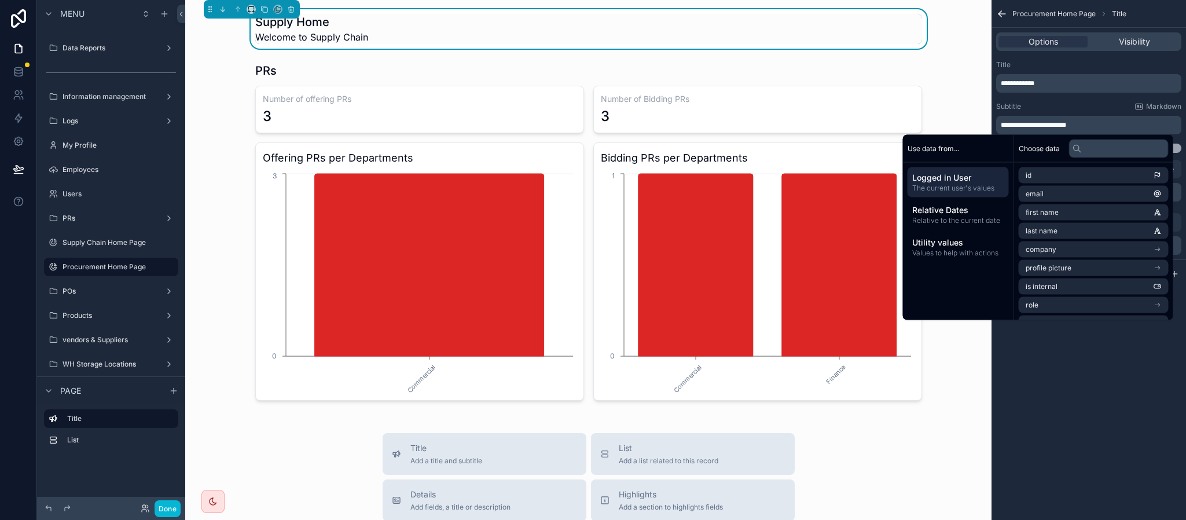
click at [1087, 124] on p "**********" at bounding box center [1090, 124] width 178 height 9
click at [1066, 124] on span "**********" at bounding box center [1033, 125] width 65 height 7
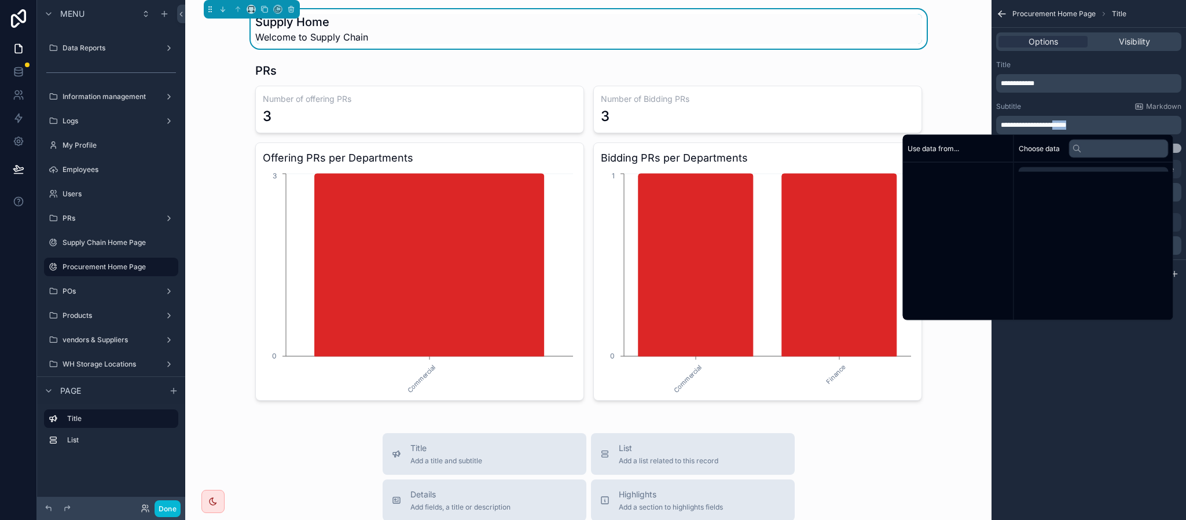
click at [1066, 124] on span "**********" at bounding box center [1033, 125] width 65 height 7
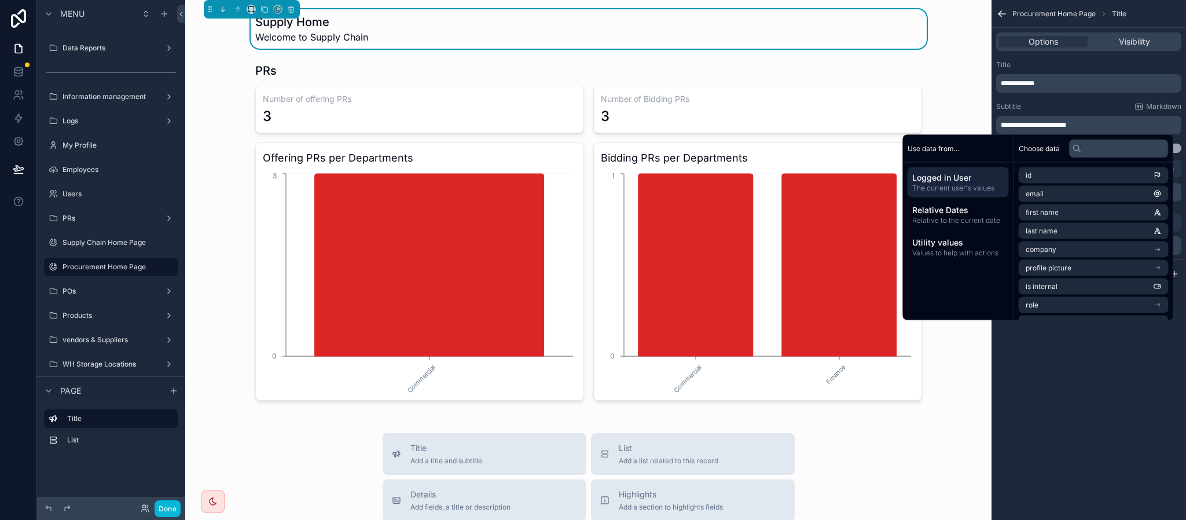
click at [1042, 123] on span "**********" at bounding box center [1033, 125] width 65 height 7
click at [1057, 83] on p "**********" at bounding box center [1090, 83] width 178 height 9
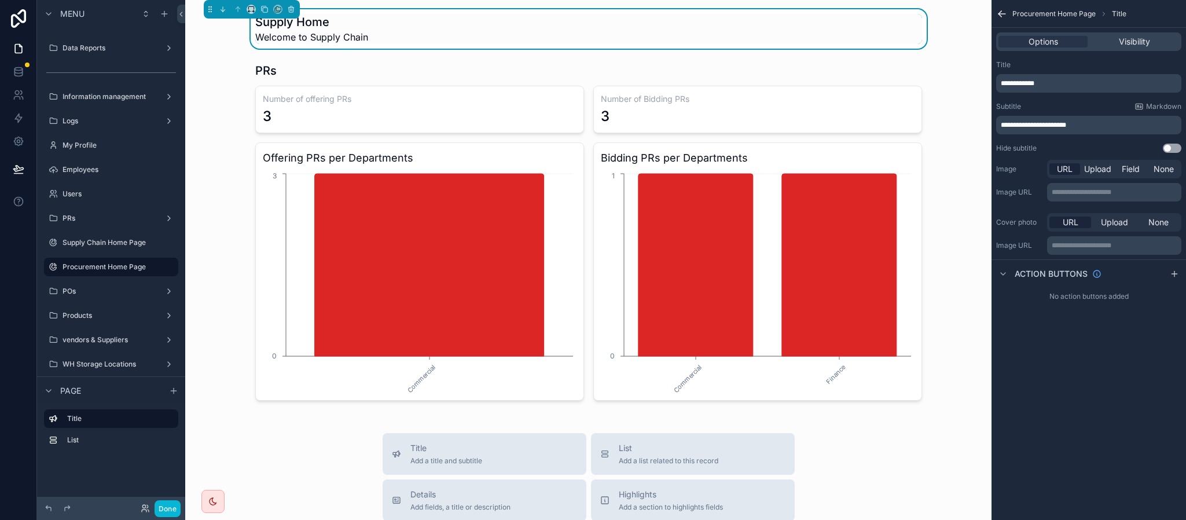
click at [1057, 83] on p "**********" at bounding box center [1090, 83] width 178 height 9
click at [1009, 80] on span "**********" at bounding box center [1018, 83] width 34 height 7
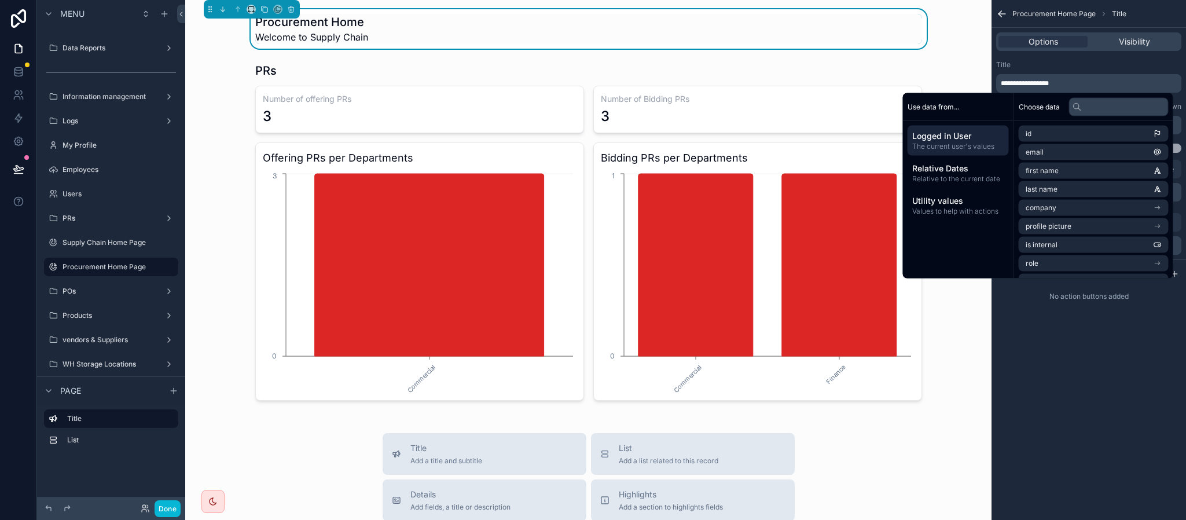
click at [1086, 91] on div "**********" at bounding box center [1088, 83] width 185 height 19
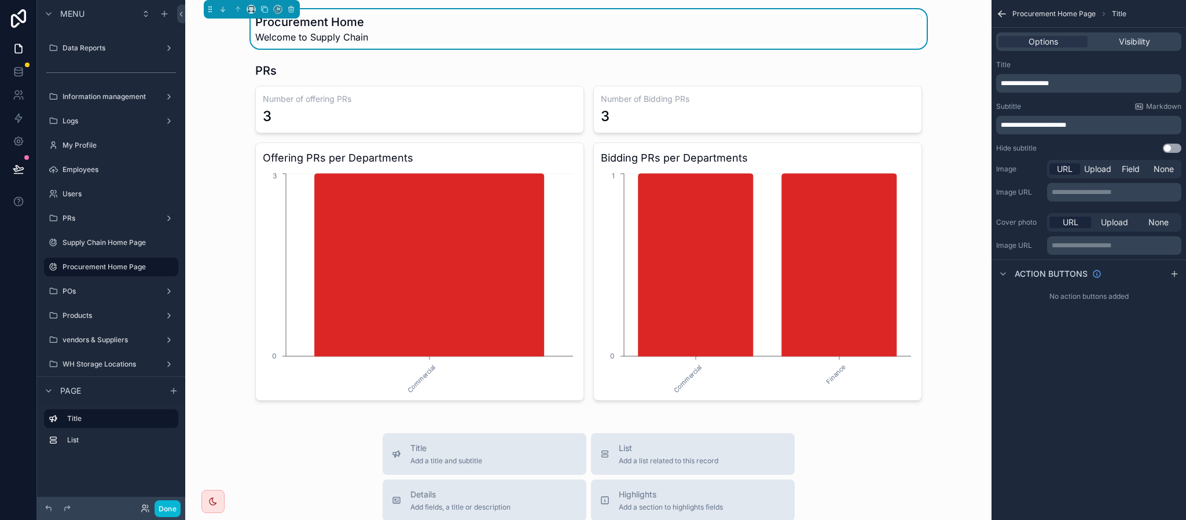
click at [1086, 87] on p "**********" at bounding box center [1090, 83] width 178 height 9
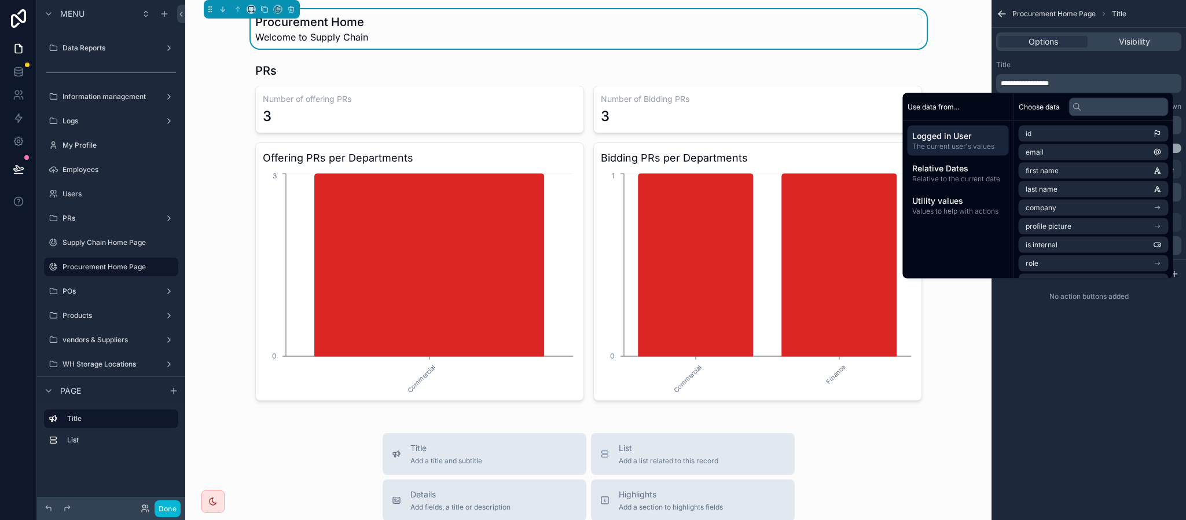
click at [1089, 61] on div "Title" at bounding box center [1088, 64] width 185 height 9
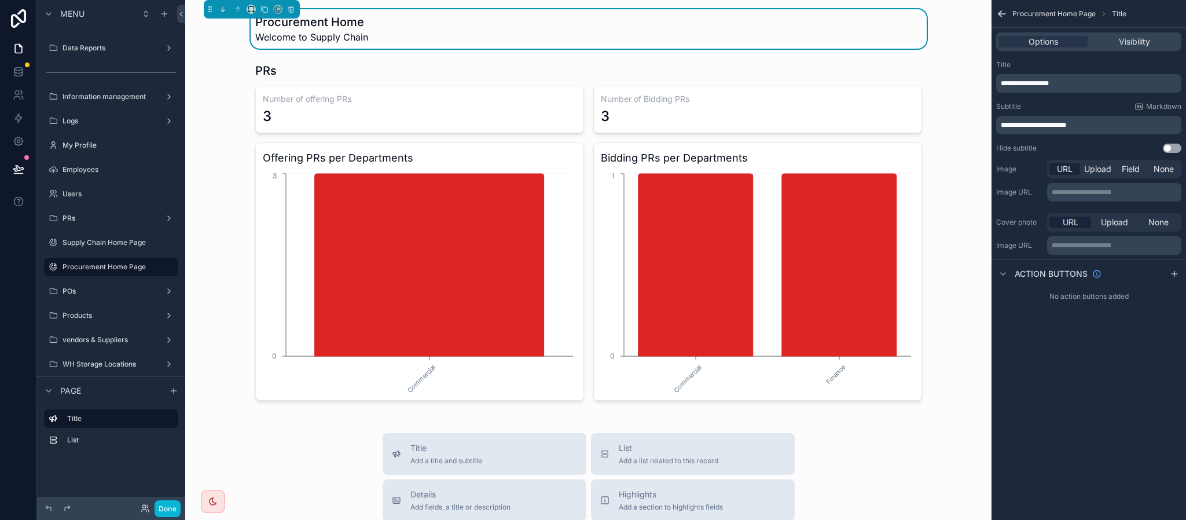
click at [1066, 124] on span "**********" at bounding box center [1033, 125] width 65 height 7
drag, startPoint x: 1094, startPoint y: 127, endPoint x: 1039, endPoint y: 126, distance: 55.6
click at [1039, 126] on p "**********" at bounding box center [1090, 124] width 178 height 9
click at [1032, 87] on div "**********" at bounding box center [1088, 83] width 185 height 19
click at [1016, 119] on div "**********" at bounding box center [1088, 125] width 185 height 19
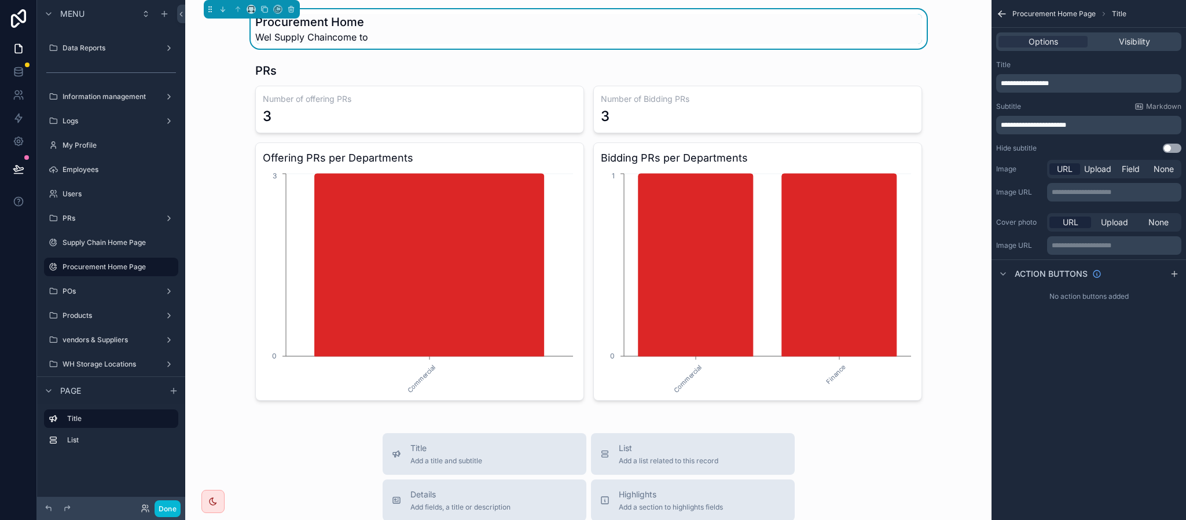
click at [1016, 128] on span "**********" at bounding box center [1033, 125] width 65 height 7
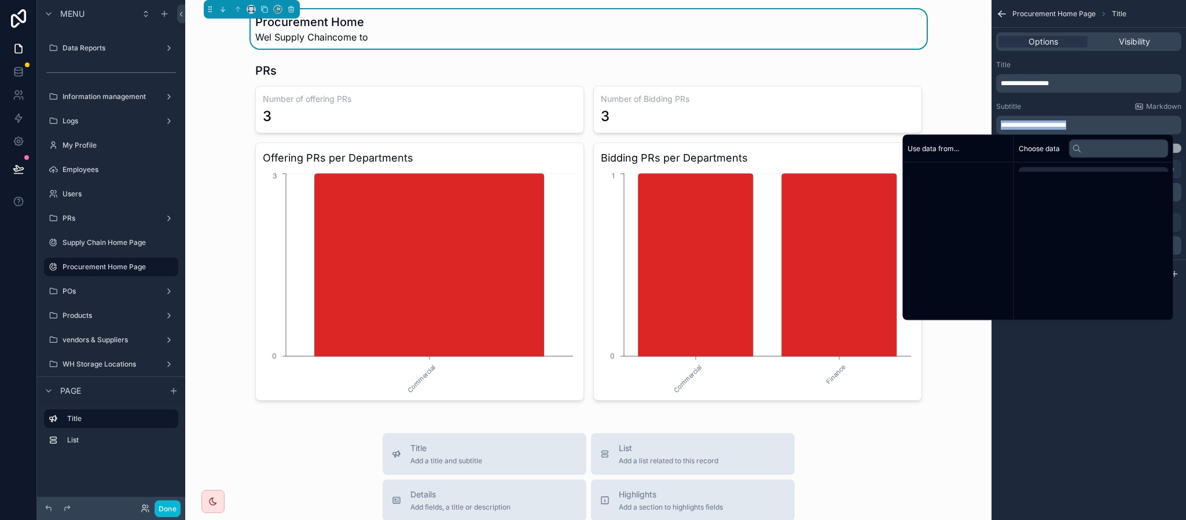
click at [1016, 128] on span "**********" at bounding box center [1033, 125] width 65 height 7
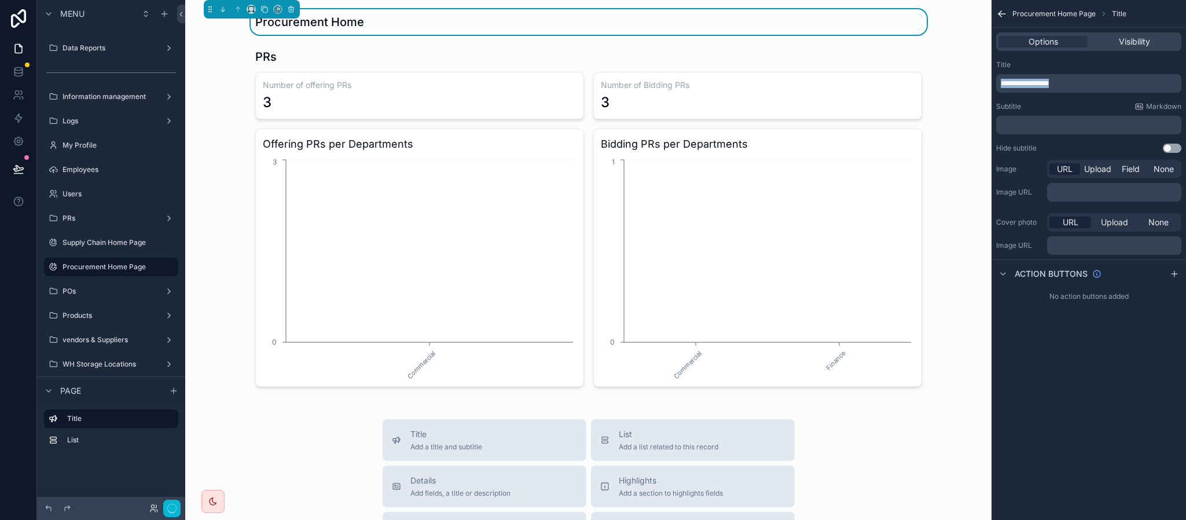
click at [1037, 82] on span "**********" at bounding box center [1025, 83] width 48 height 7
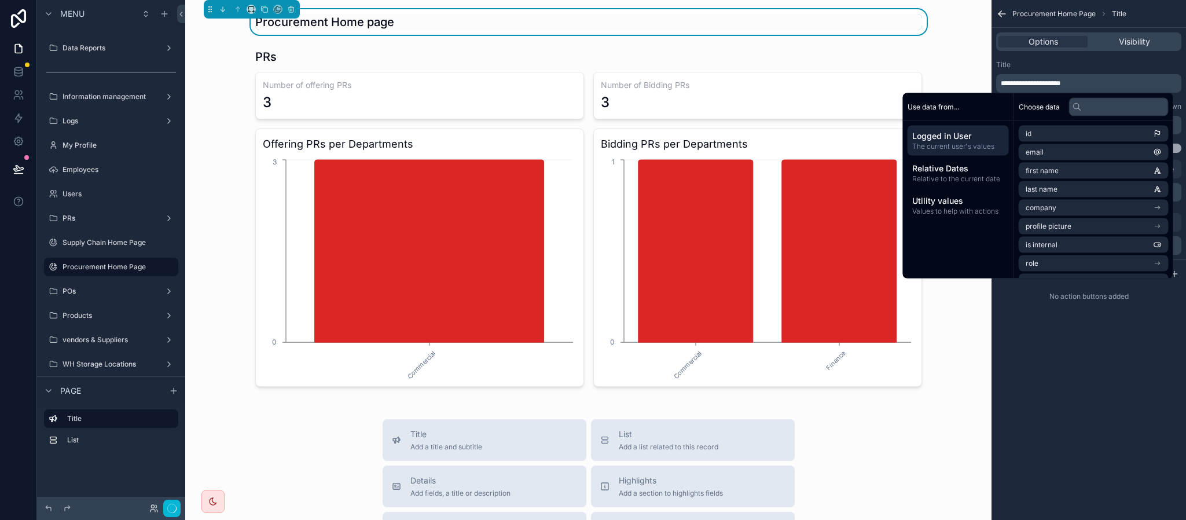
click at [1035, 57] on div "**********" at bounding box center [1088, 107] width 194 height 102
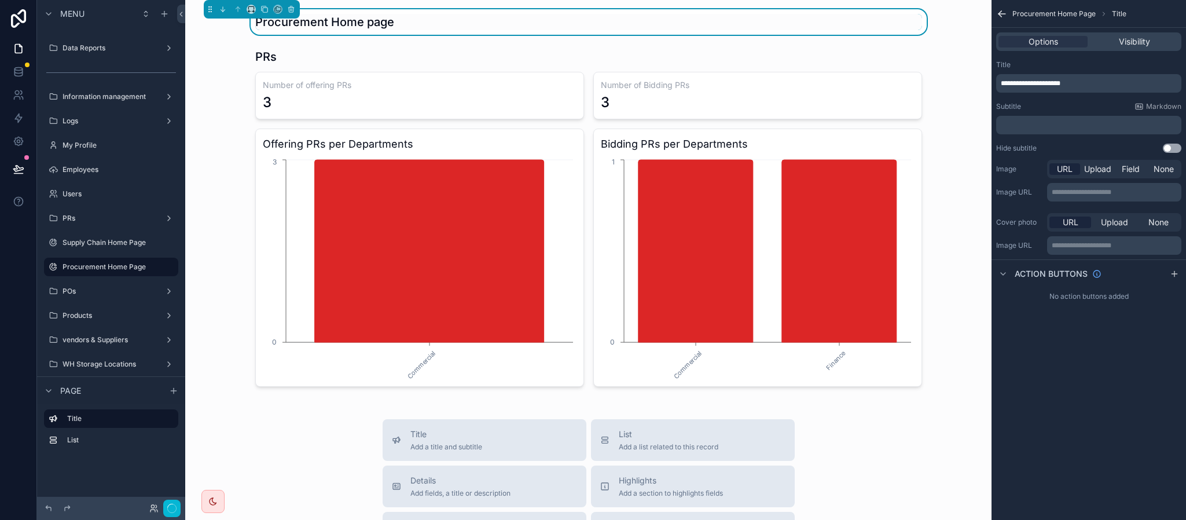
click at [1056, 129] on p "﻿" at bounding box center [1090, 124] width 178 height 9
click at [1051, 102] on div "Subtitle Markdown" at bounding box center [1088, 106] width 185 height 9
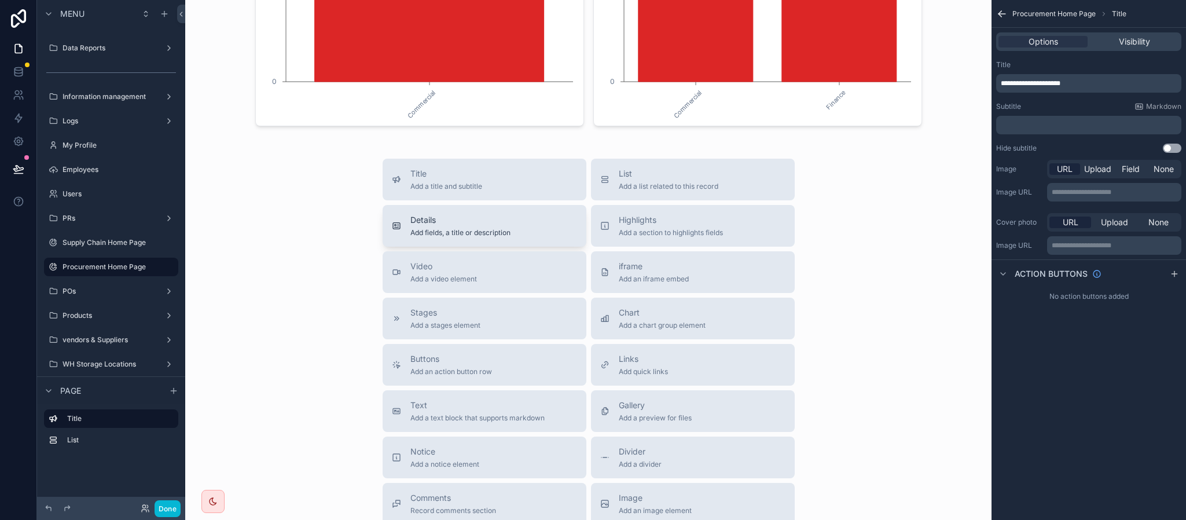
scroll to position [0, 0]
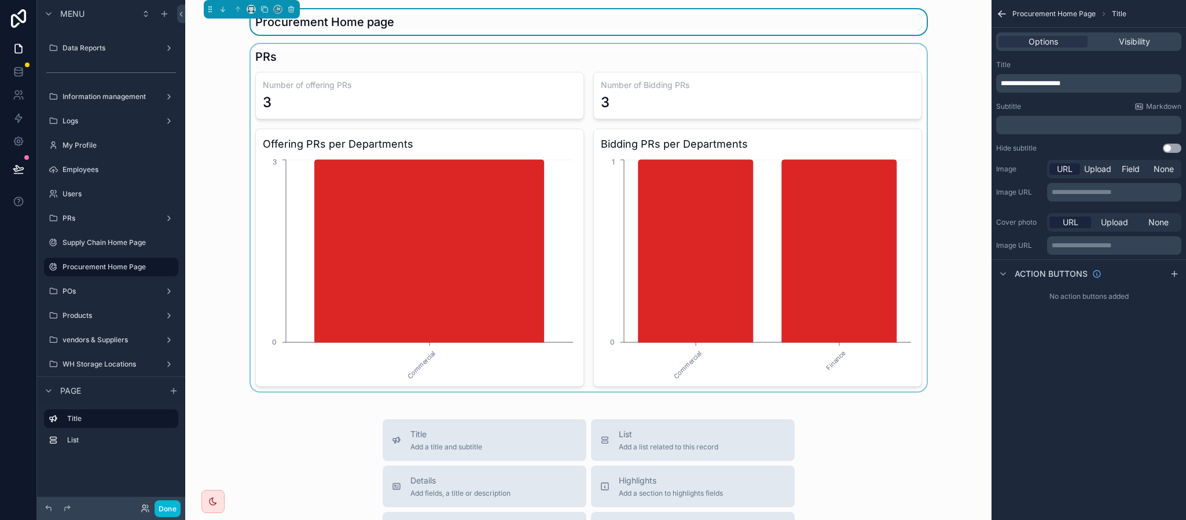
click at [372, 75] on div "scrollable content" at bounding box center [588, 217] width 788 height 347
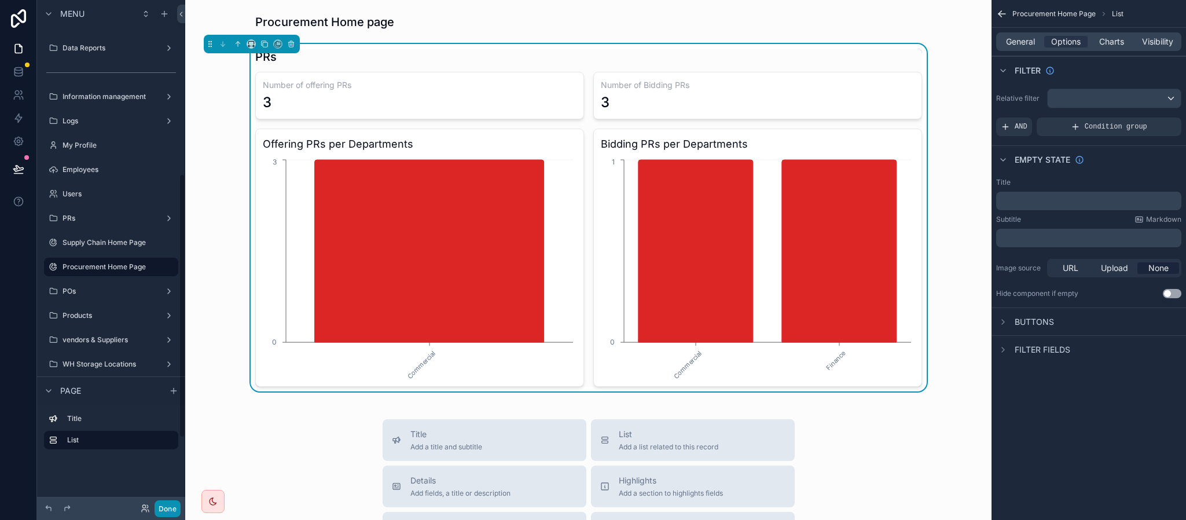
click at [169, 508] on button "Done" at bounding box center [168, 508] width 26 height 17
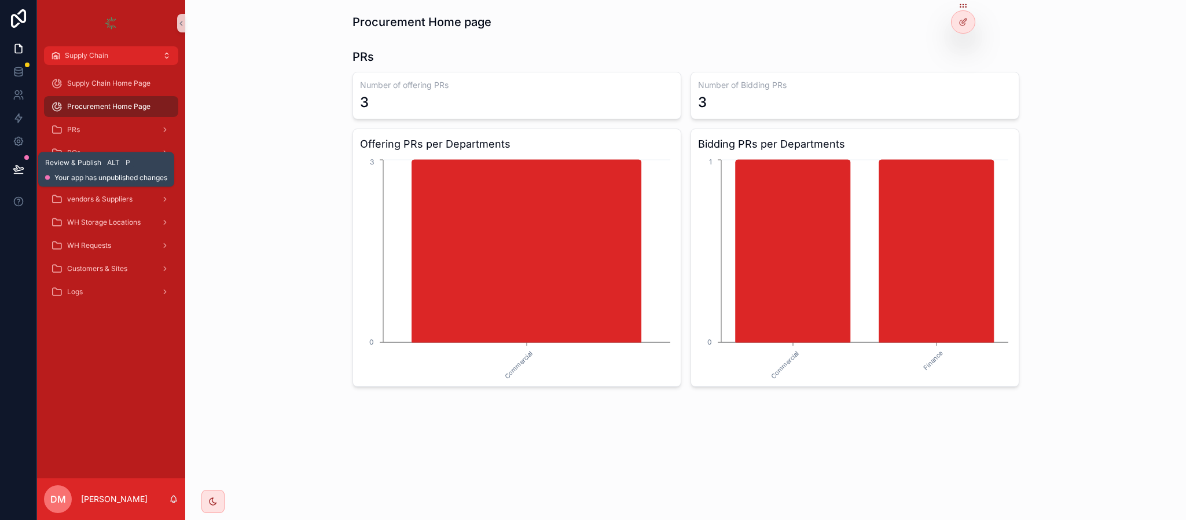
click at [27, 169] on button at bounding box center [18, 169] width 25 height 32
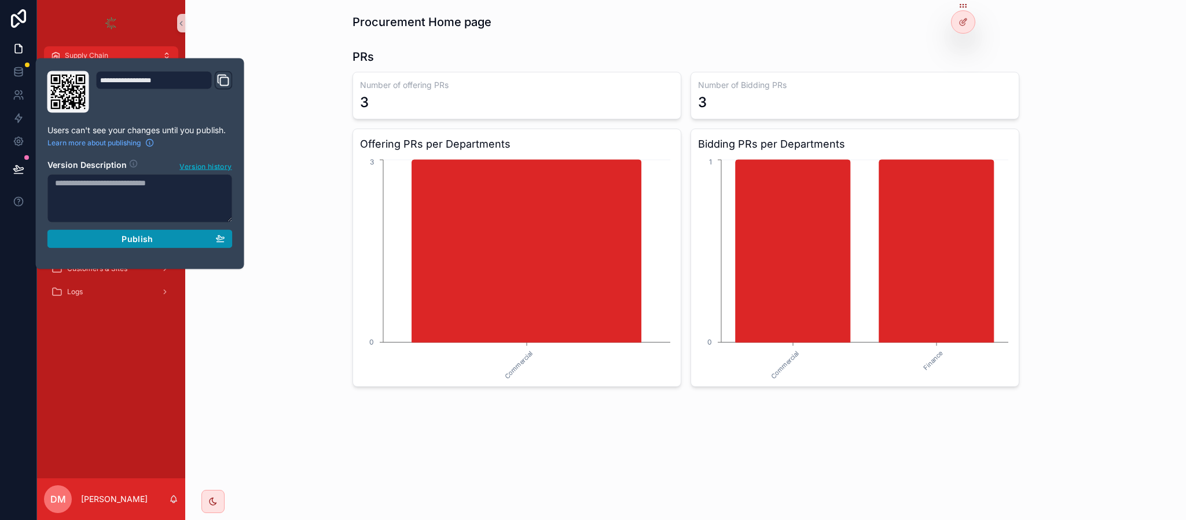
click at [146, 244] on span "Publish" at bounding box center [137, 239] width 31 height 10
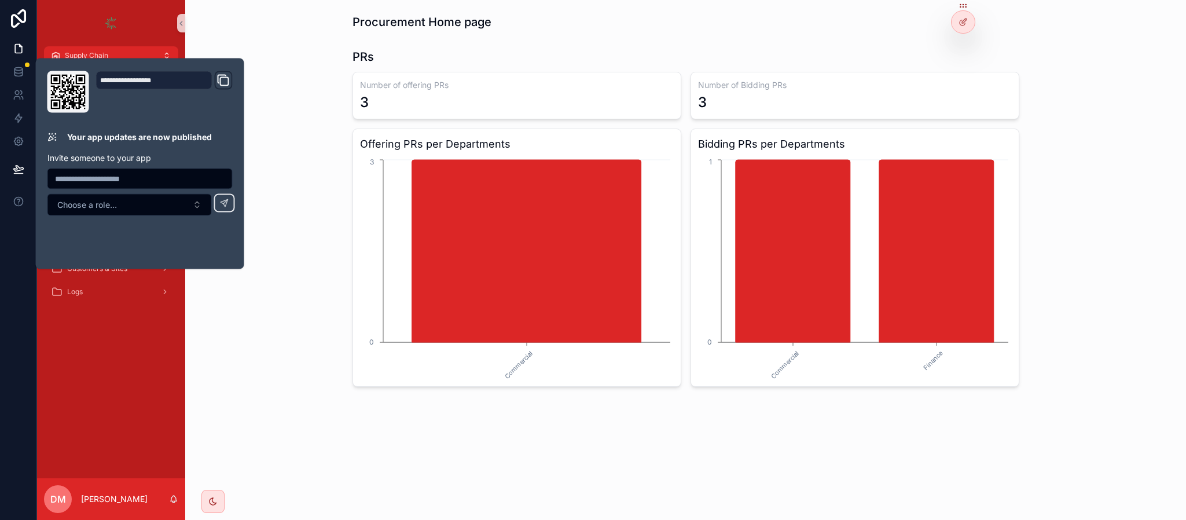
click at [328, 63] on div "PRs Number of offering PRs 3 Number of Bidding PRs 3 Offering PRs per Departmen…" at bounding box center [685, 217] width 982 height 347
